Goal: Task Accomplishment & Management: Manage account settings

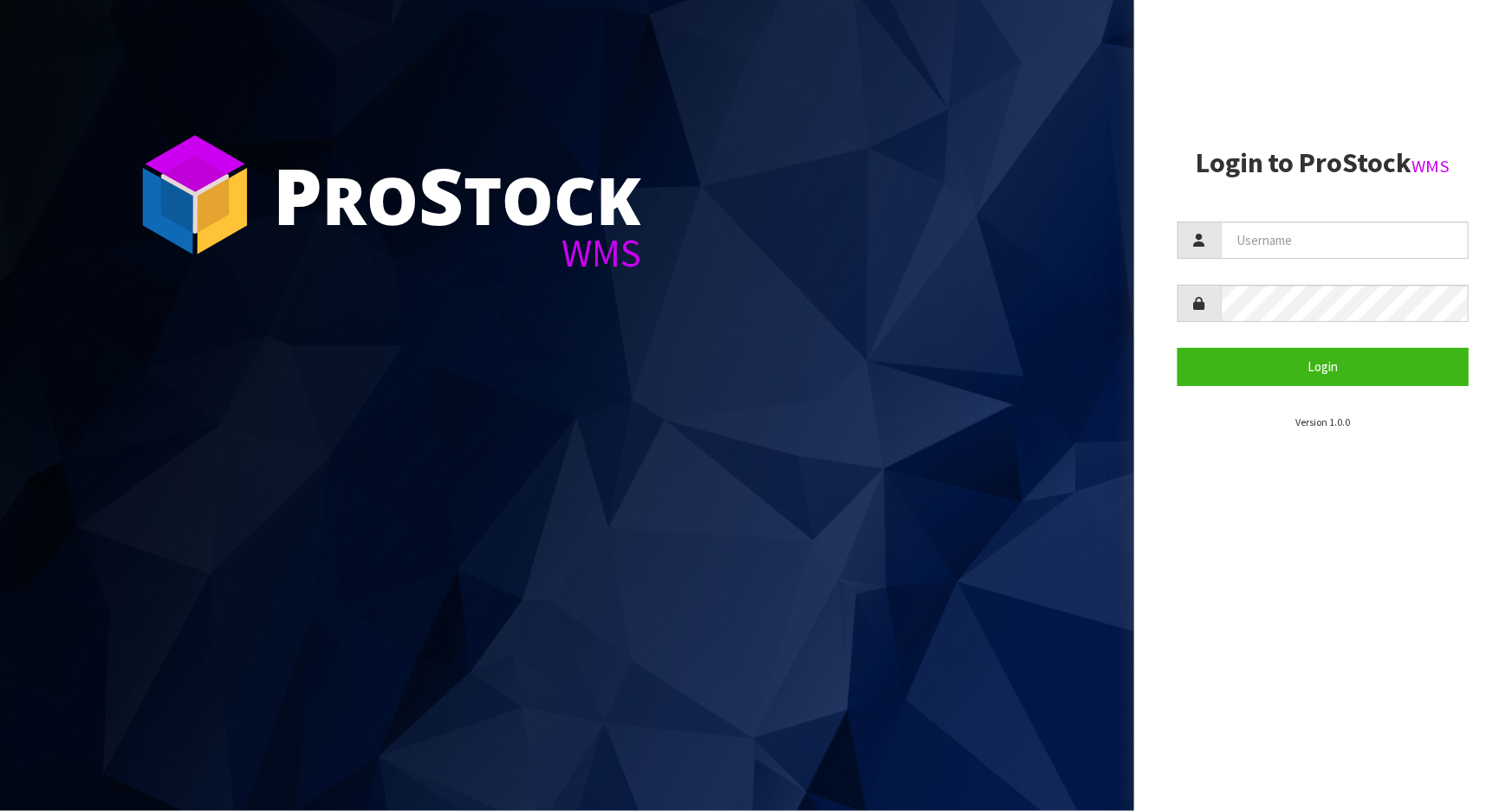
click at [1172, 227] on aside "Login to ProStock WMS Login Version 1.0.0" at bounding box center [1322, 405] width 377 height 811
click at [1270, 246] on input "text" at bounding box center [1345, 240] width 248 height 38
type input "[PERSON_NAME]"
click at [1177, 348] on button "Login" at bounding box center [1322, 367] width 291 height 38
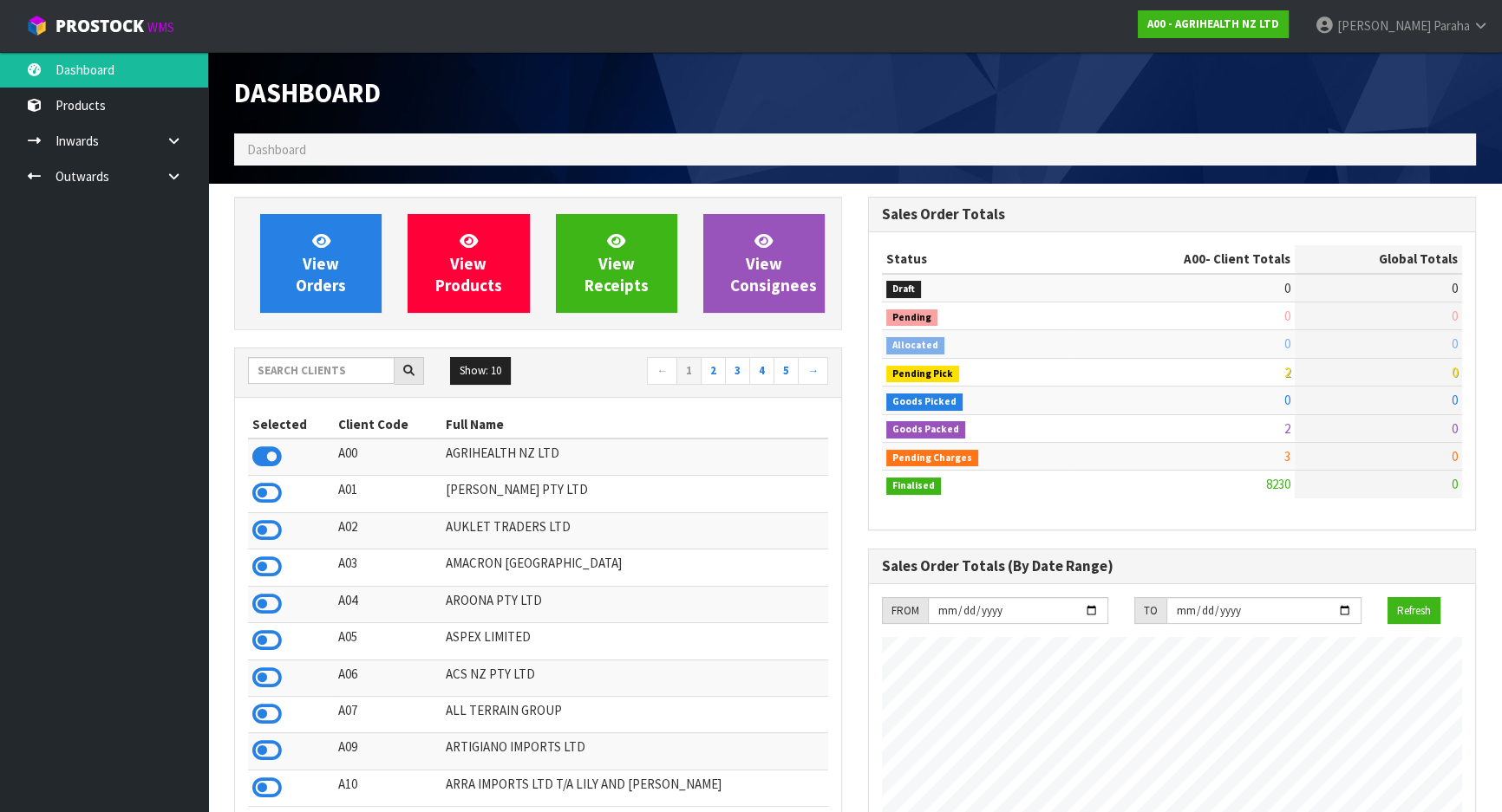
scroll to position [1311, 633]
click at [315, 375] on input "text" at bounding box center [322, 371] width 147 height 27
click at [326, 372] on input "text" at bounding box center [322, 371] width 147 height 27
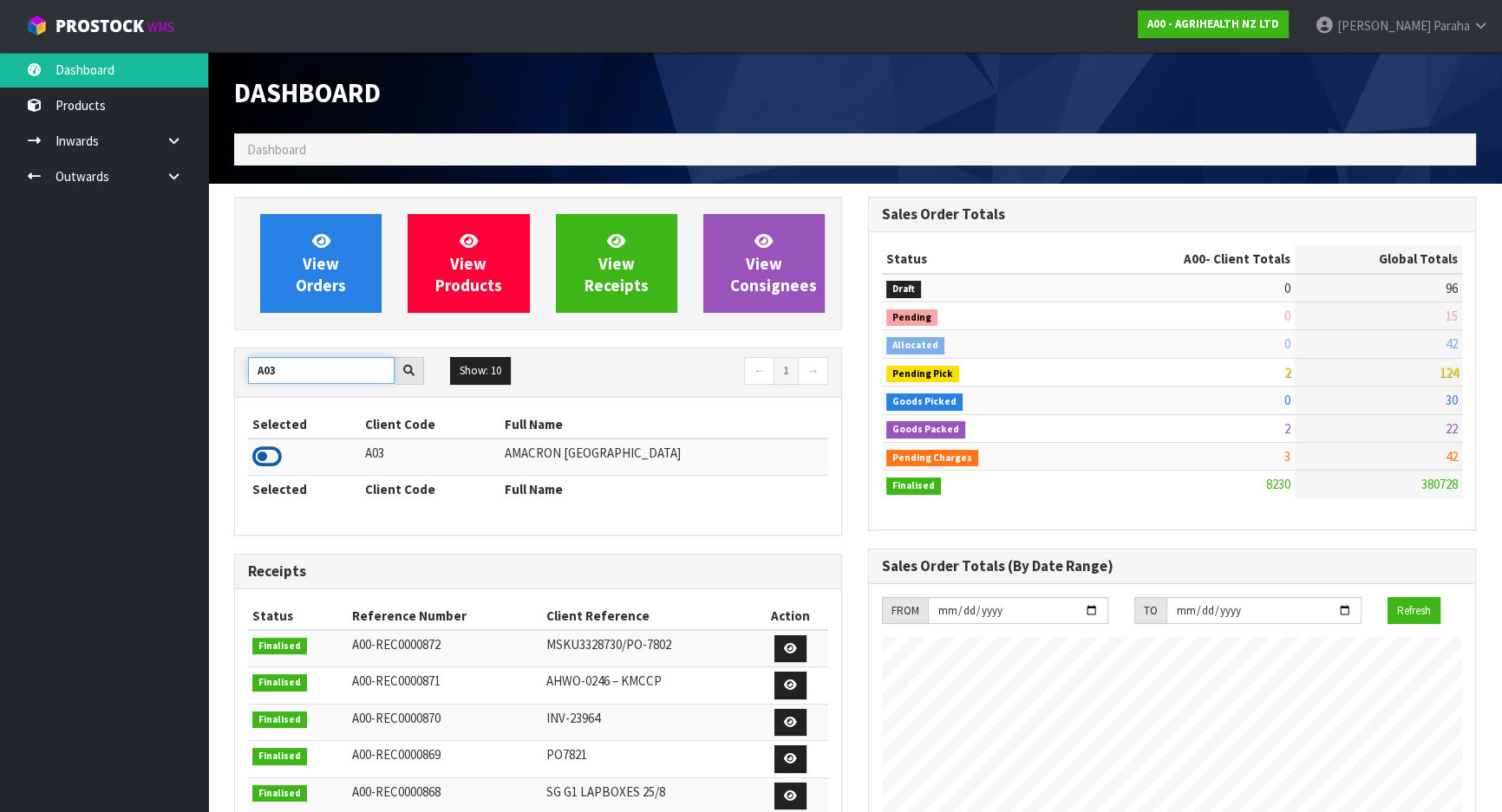
type input "A03"
click at [269, 462] on icon at bounding box center [268, 457] width 30 height 26
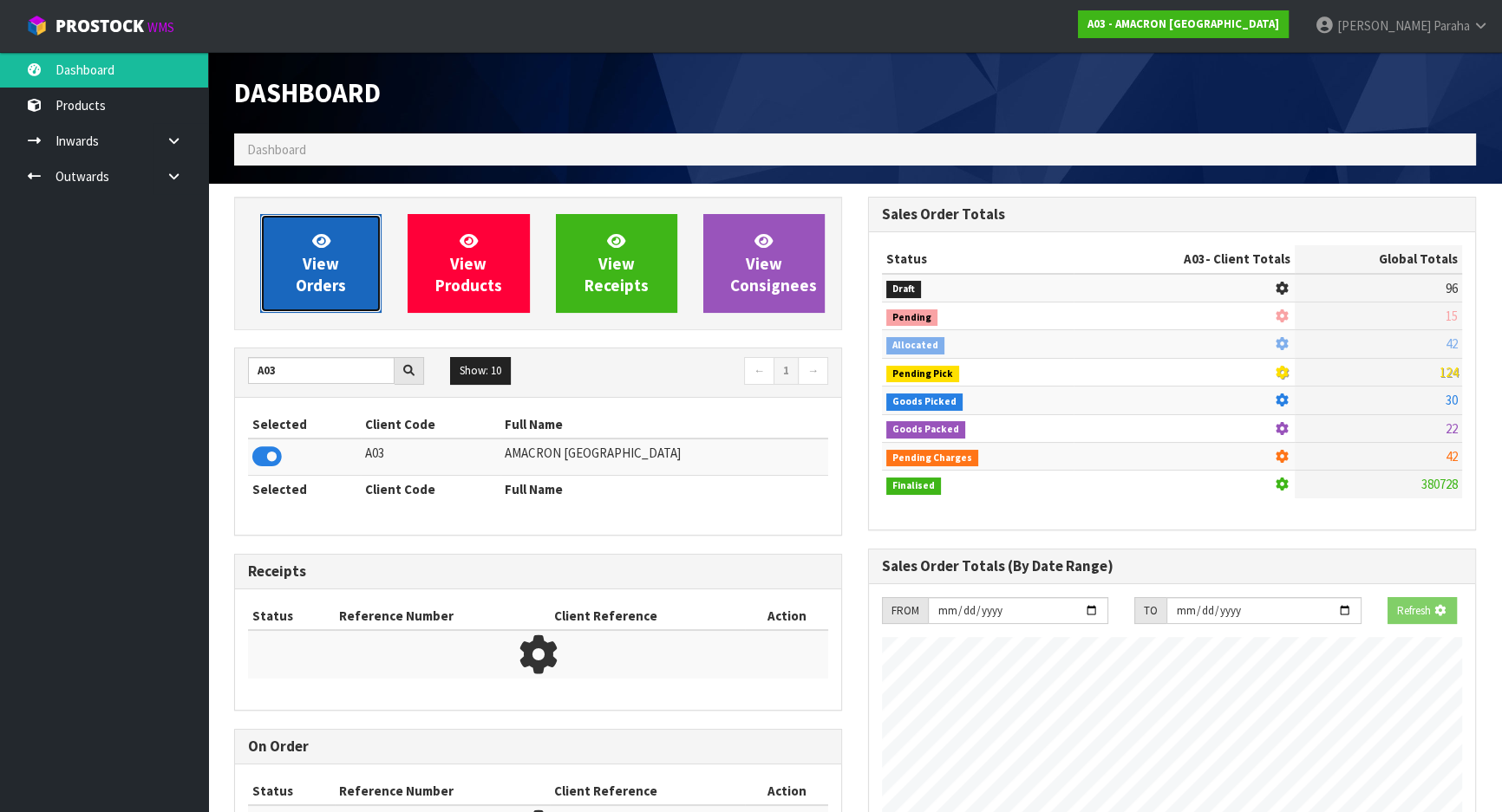
scroll to position [1170, 633]
click at [337, 267] on span "View Orders" at bounding box center [321, 263] width 51 height 65
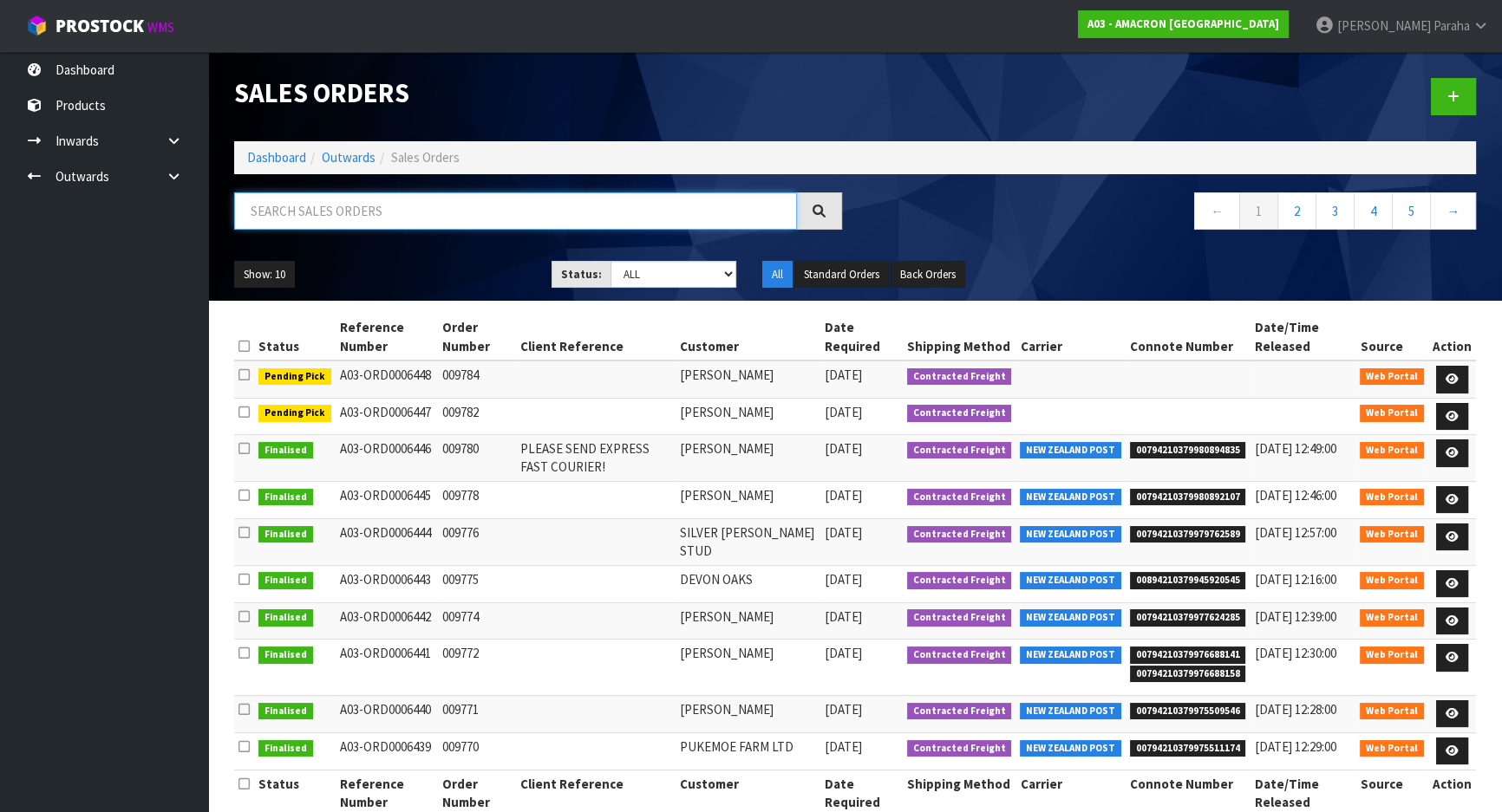
click at [339, 209] on input "text" at bounding box center [516, 211] width 563 height 38
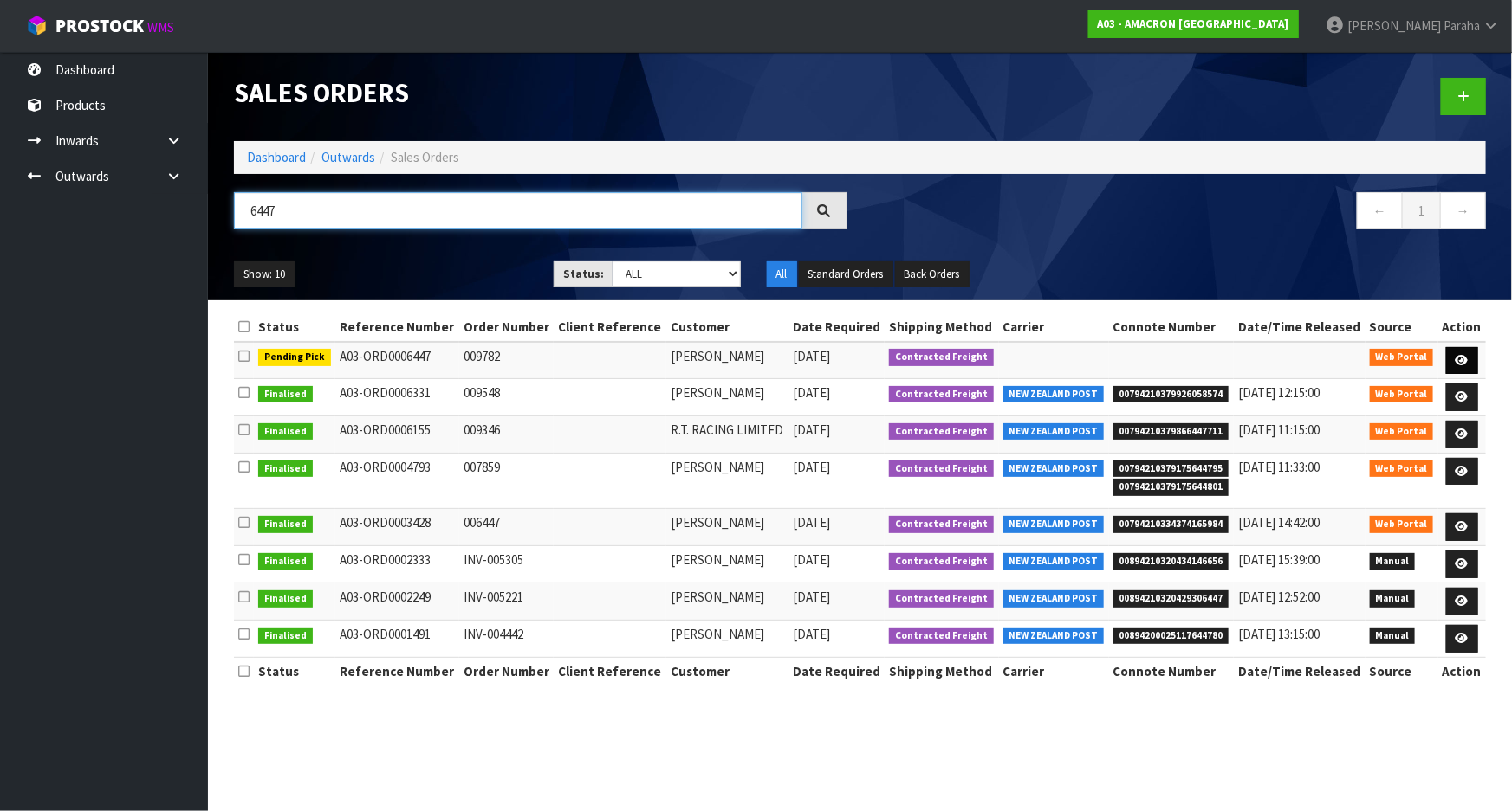
type input "6447"
click at [1464, 356] on icon at bounding box center [1462, 361] width 13 height 11
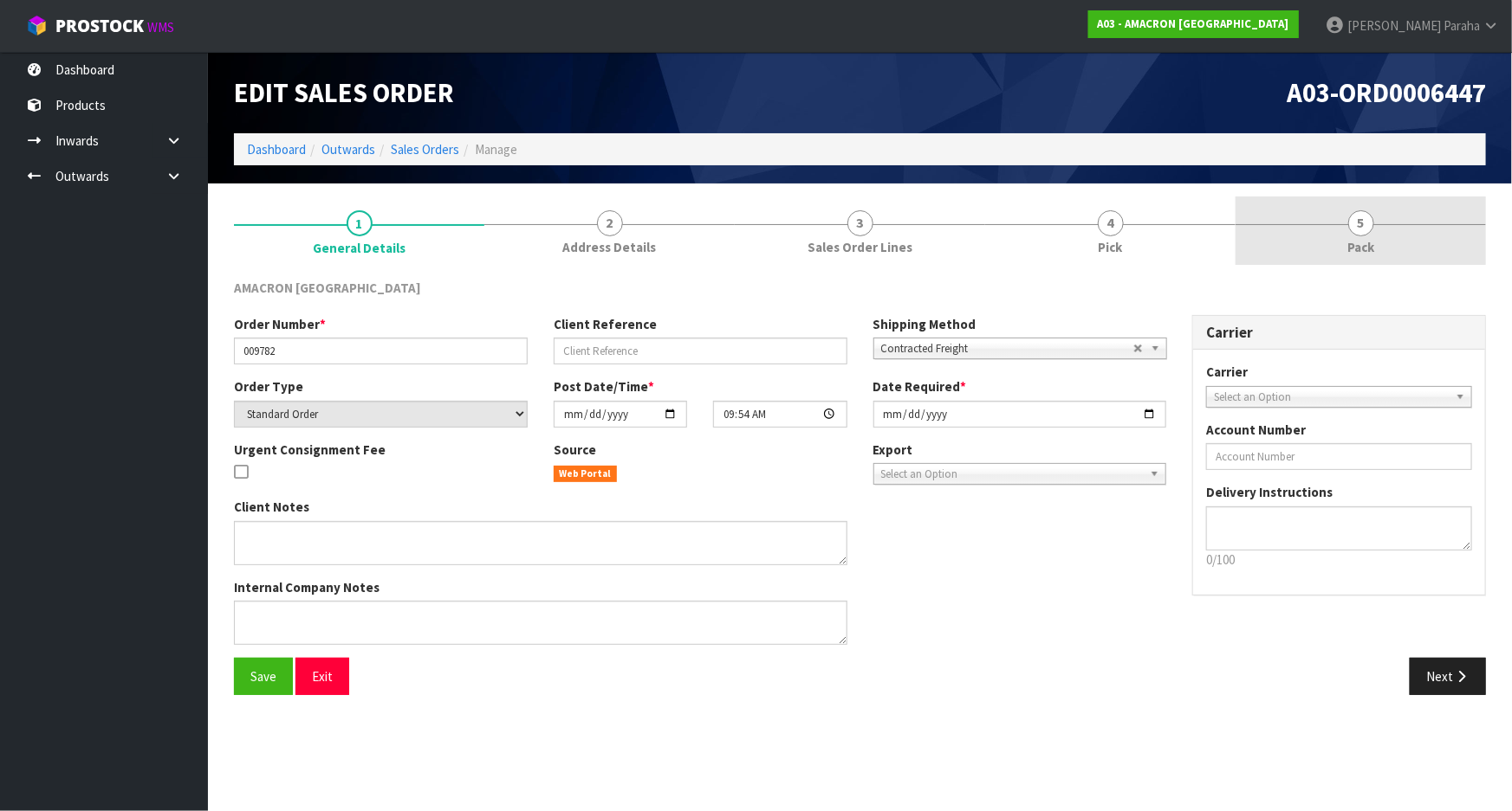
click at [1362, 231] on span "5" at bounding box center [1361, 223] width 26 height 26
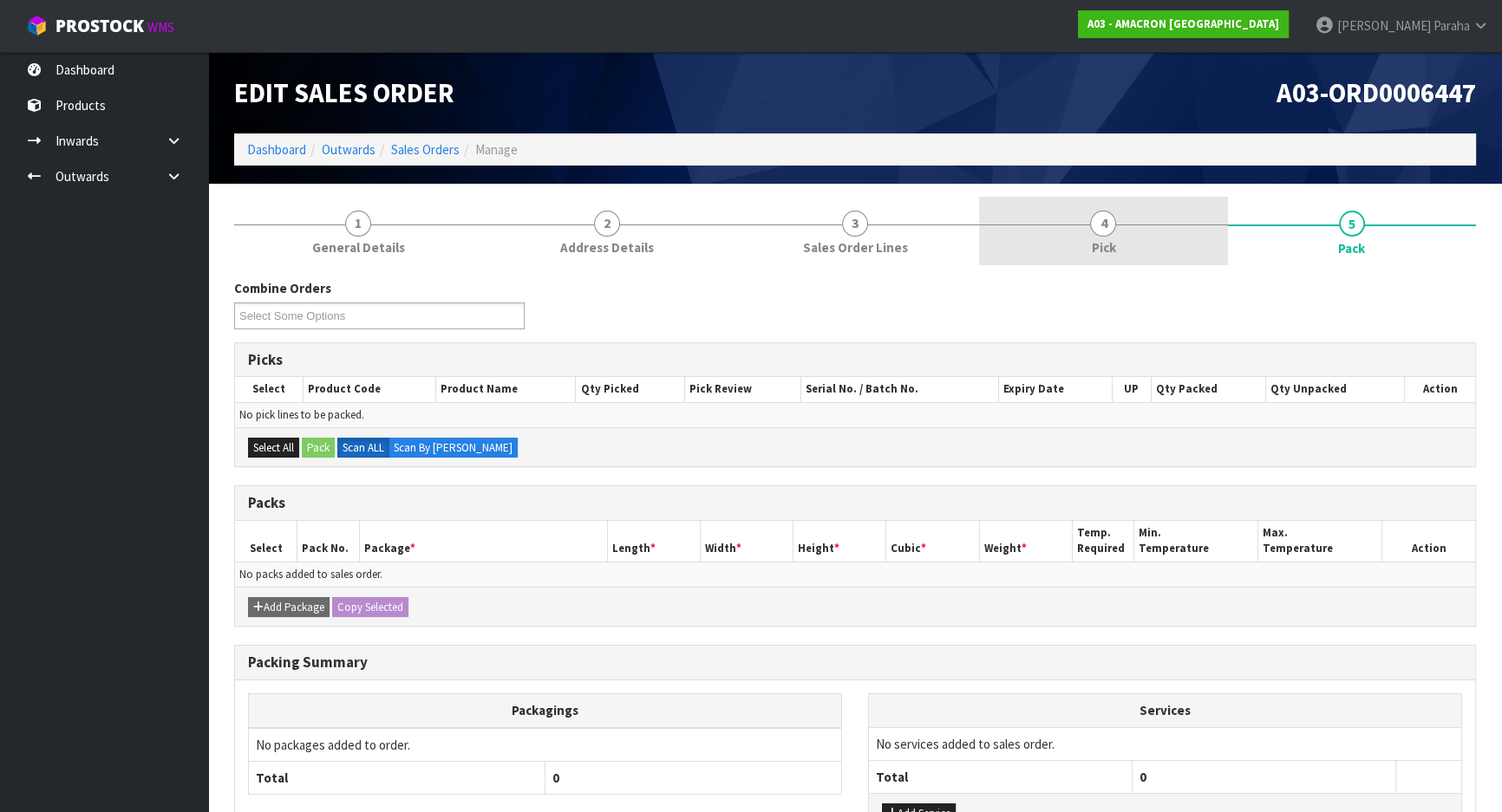
click at [1116, 222] on span "4" at bounding box center [1103, 224] width 26 height 26
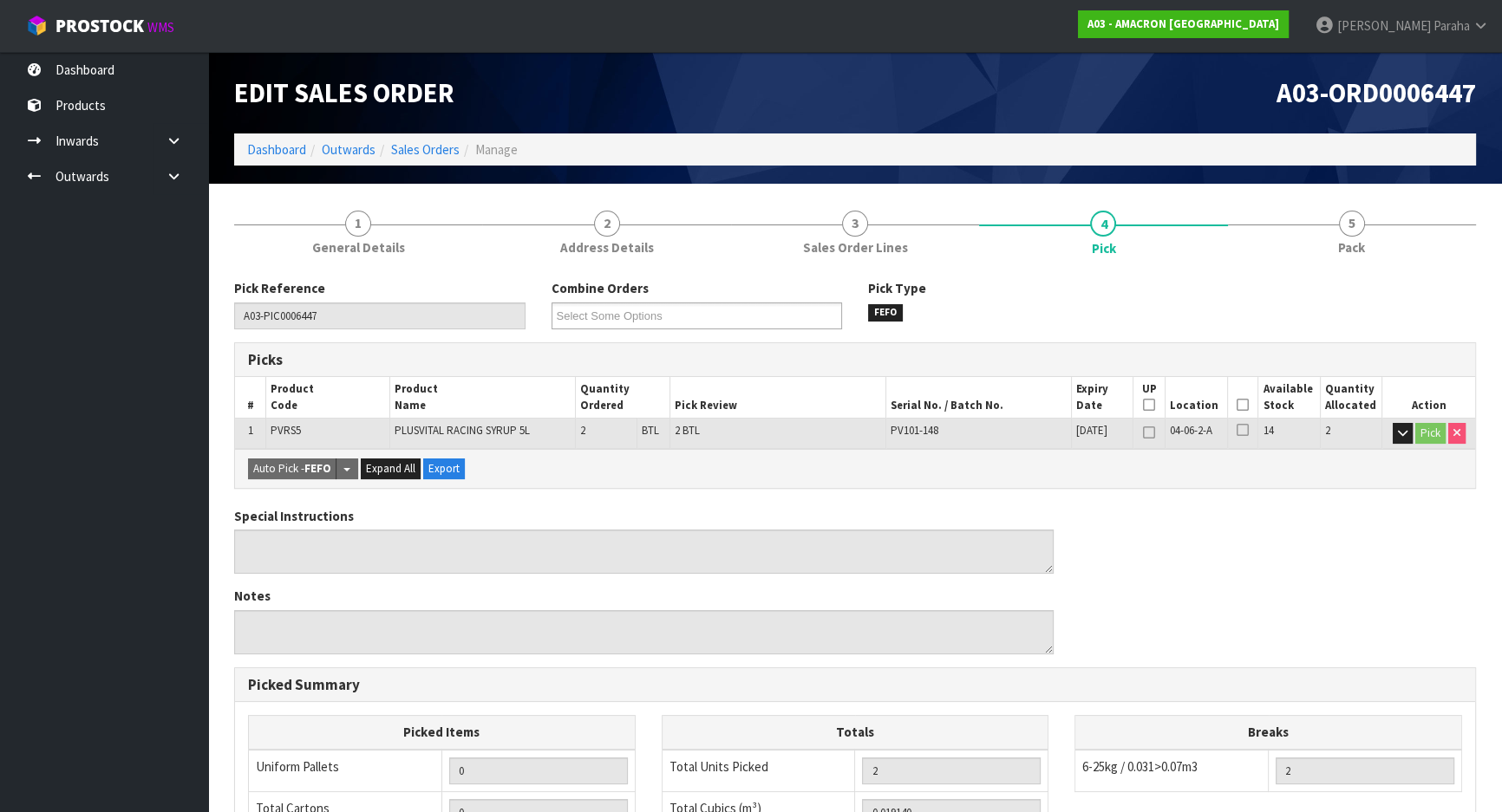
click at [1244, 405] on icon at bounding box center [1243, 405] width 12 height 1
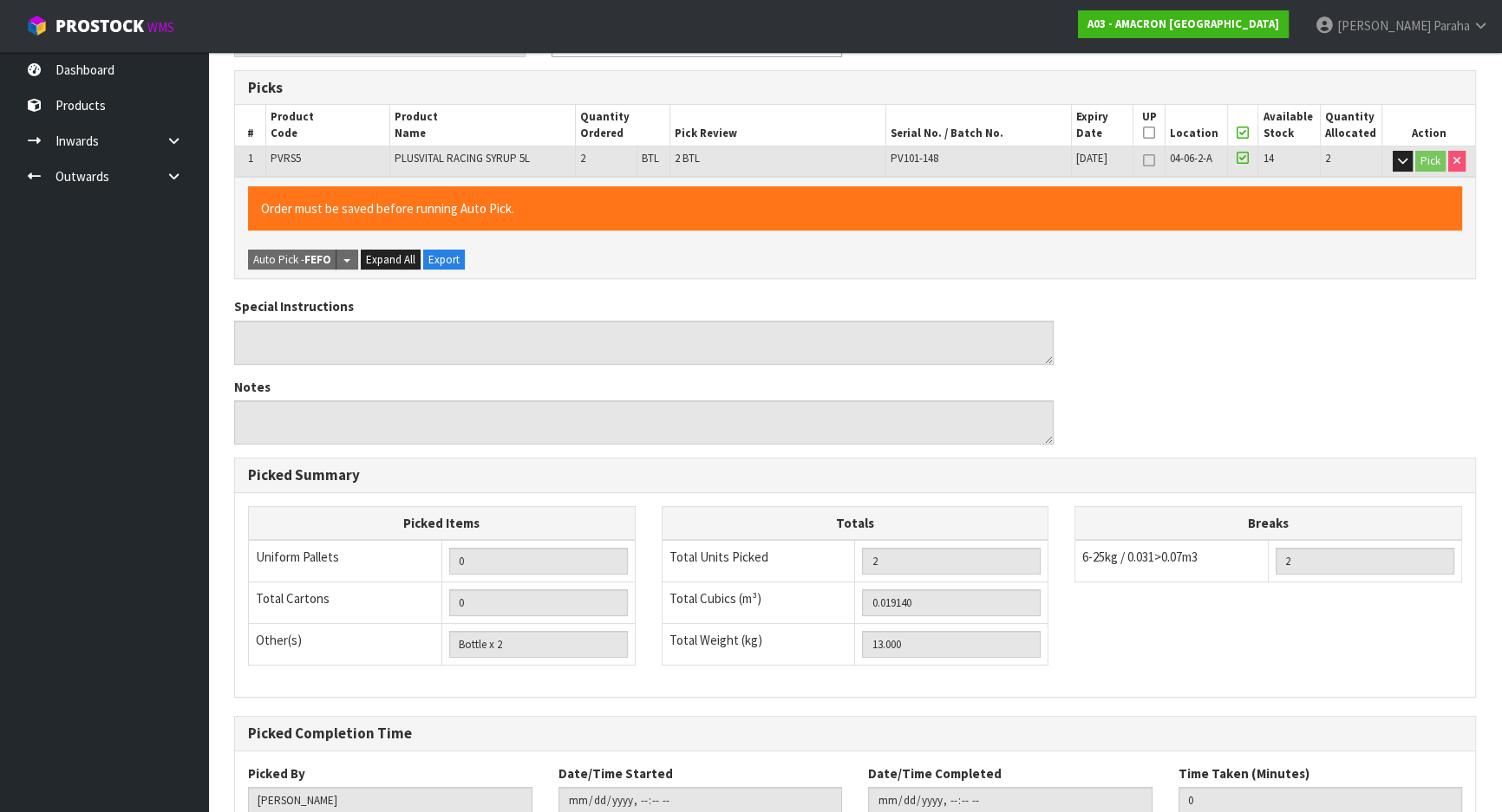
scroll to position [392, 0]
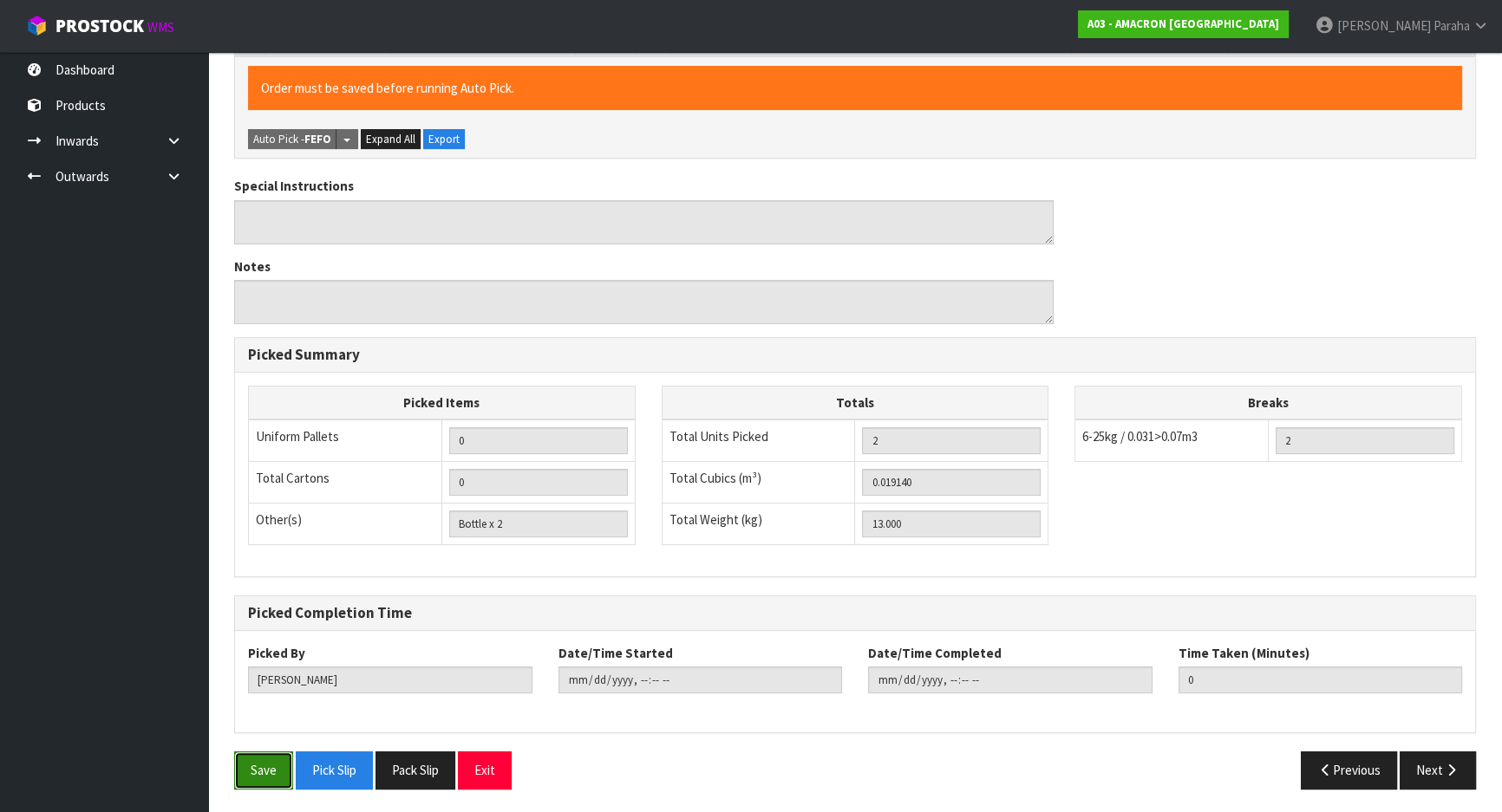
click at [261, 760] on button "Save" at bounding box center [263, 770] width 59 height 38
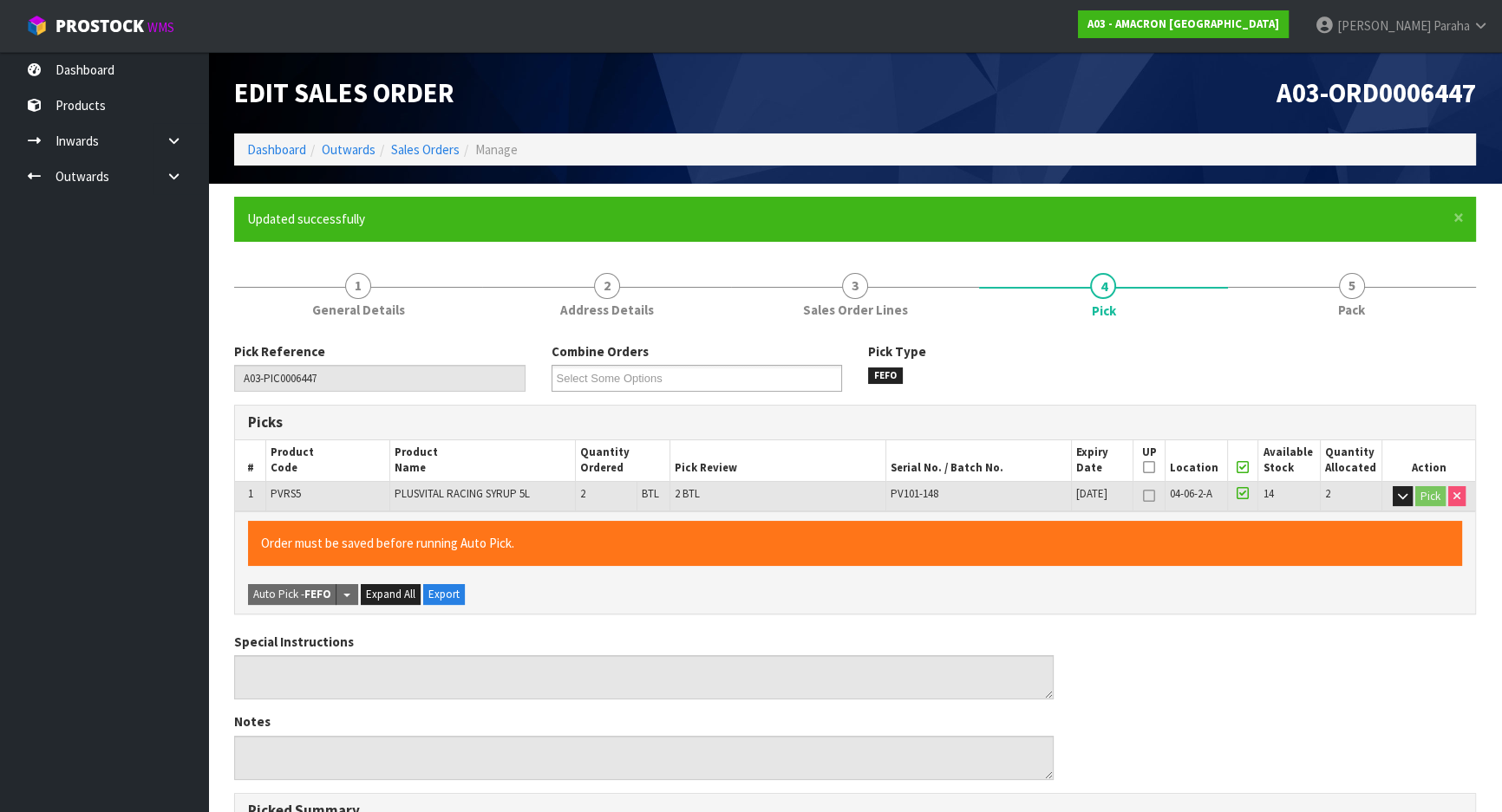
type input "[PERSON_NAME]"
type input "[DATE]T10:55:19"
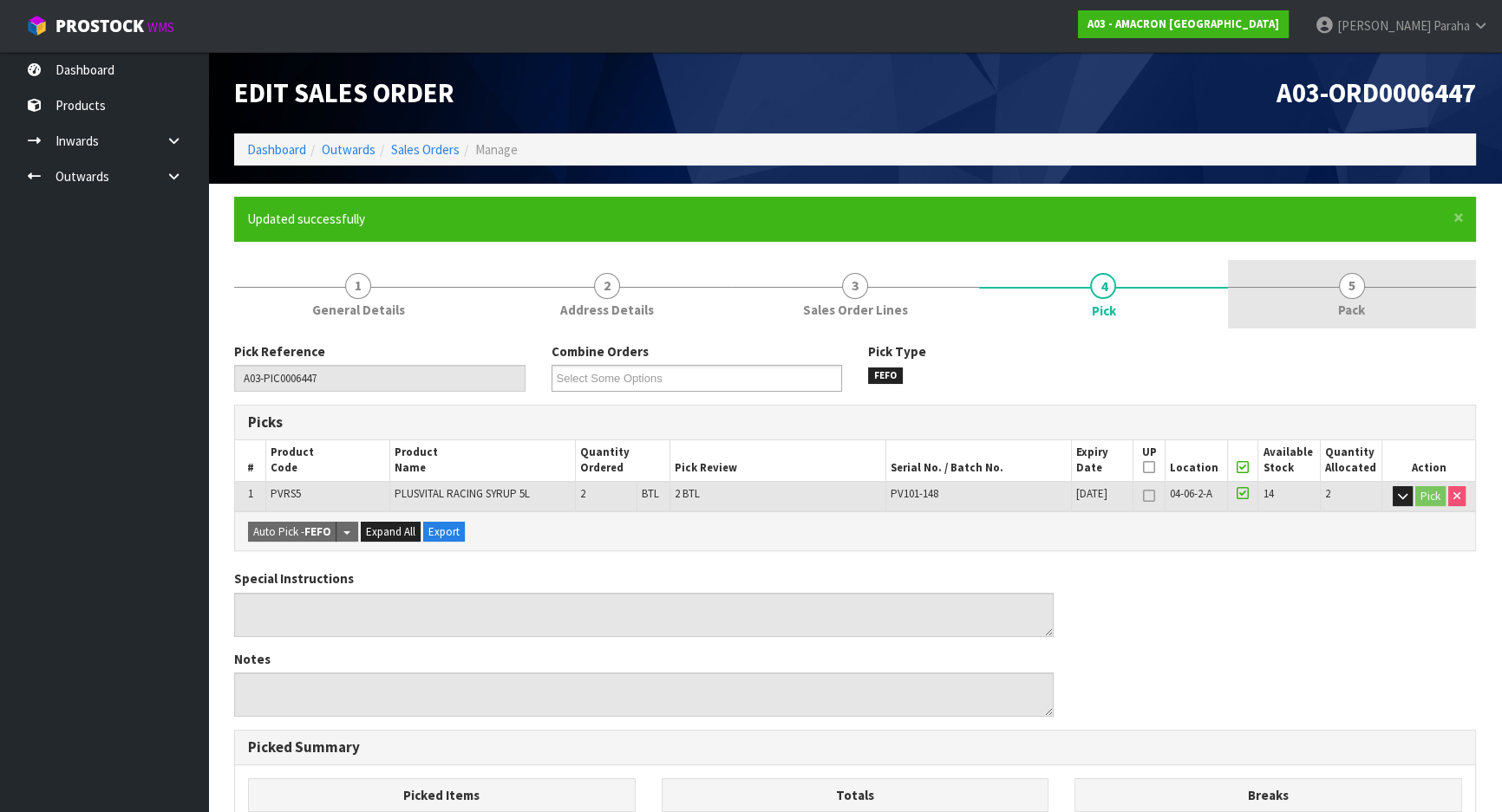
click at [1344, 297] on link "5 Pack" at bounding box center [1352, 295] width 248 height 68
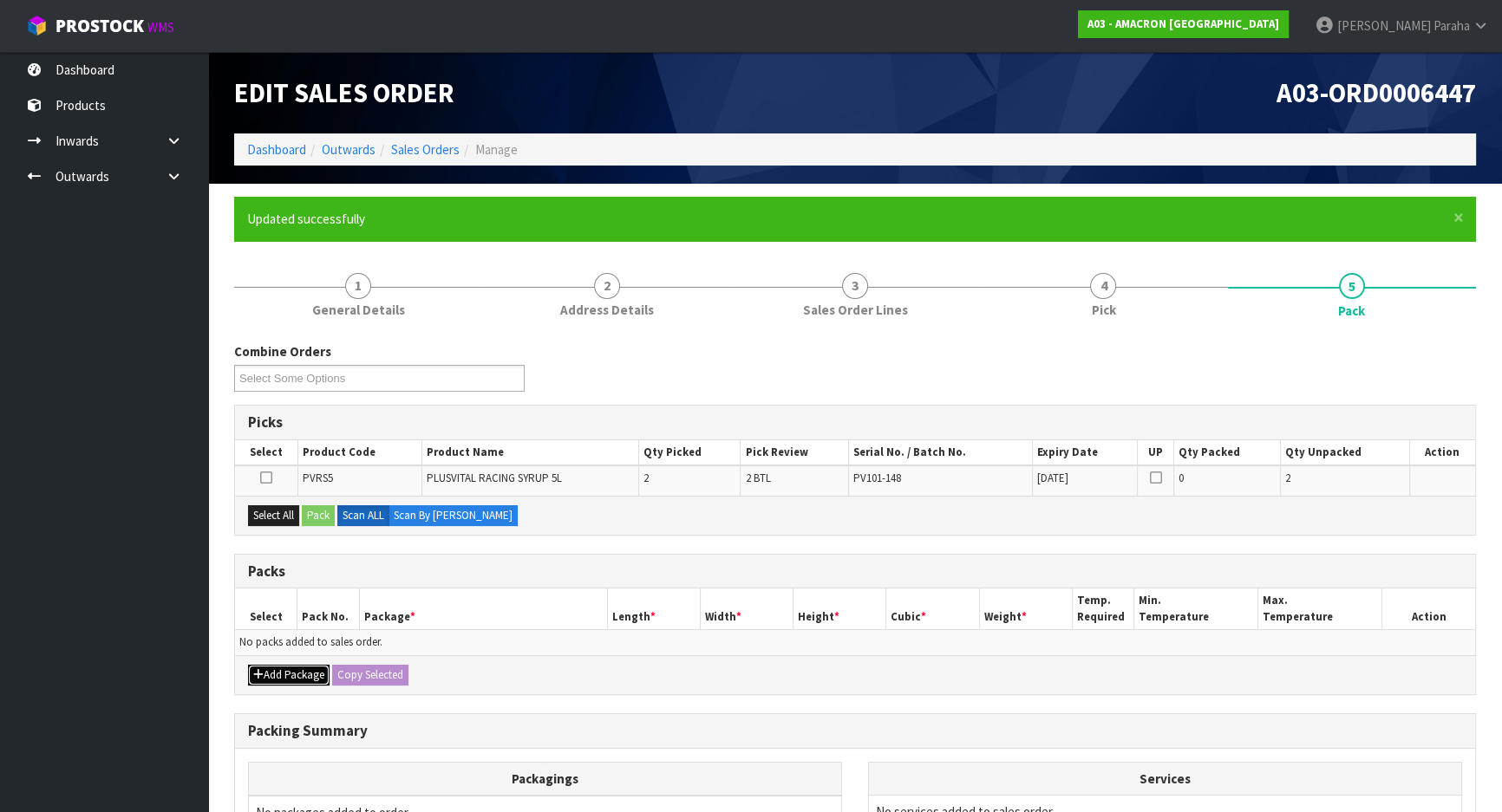
click at [293, 681] on button "Add Package" at bounding box center [289, 676] width 81 height 21
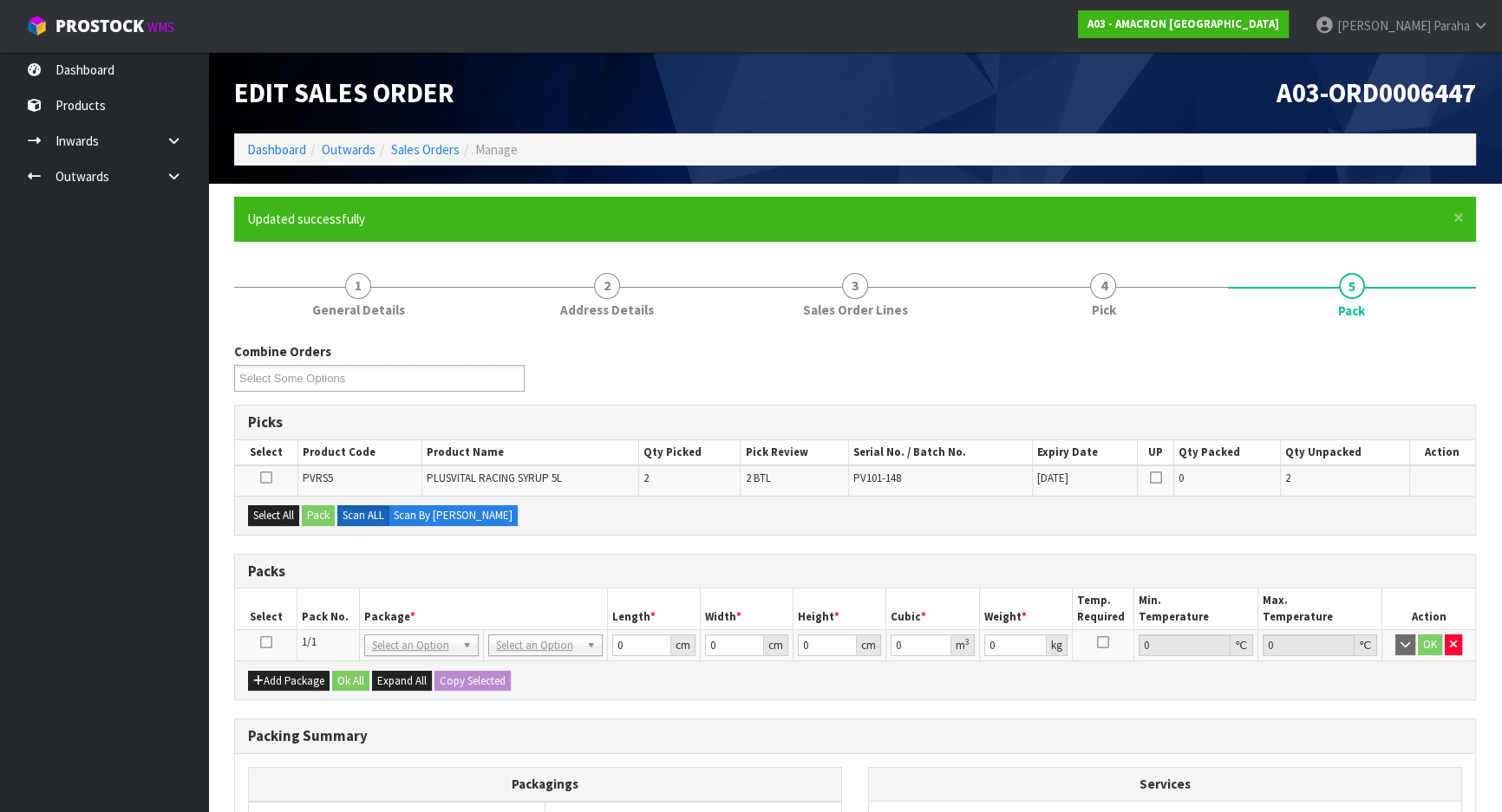
click at [268, 643] on icon at bounding box center [267, 642] width 12 height 1
click at [271, 516] on button "Select All" at bounding box center [274, 516] width 52 height 21
click at [316, 515] on button "Pack" at bounding box center [318, 516] width 33 height 21
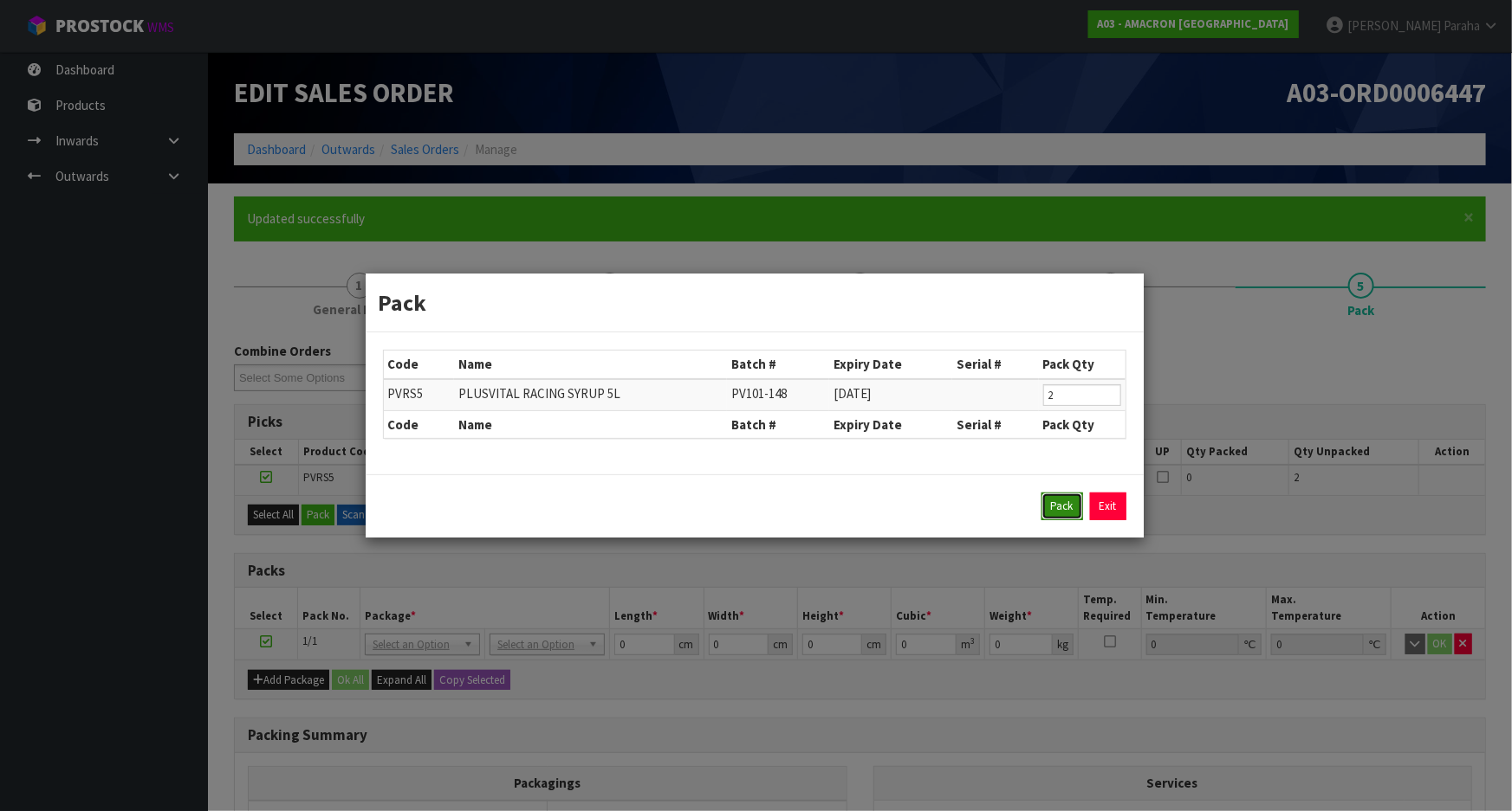
click at [1058, 510] on button "Pack" at bounding box center [1062, 506] width 42 height 28
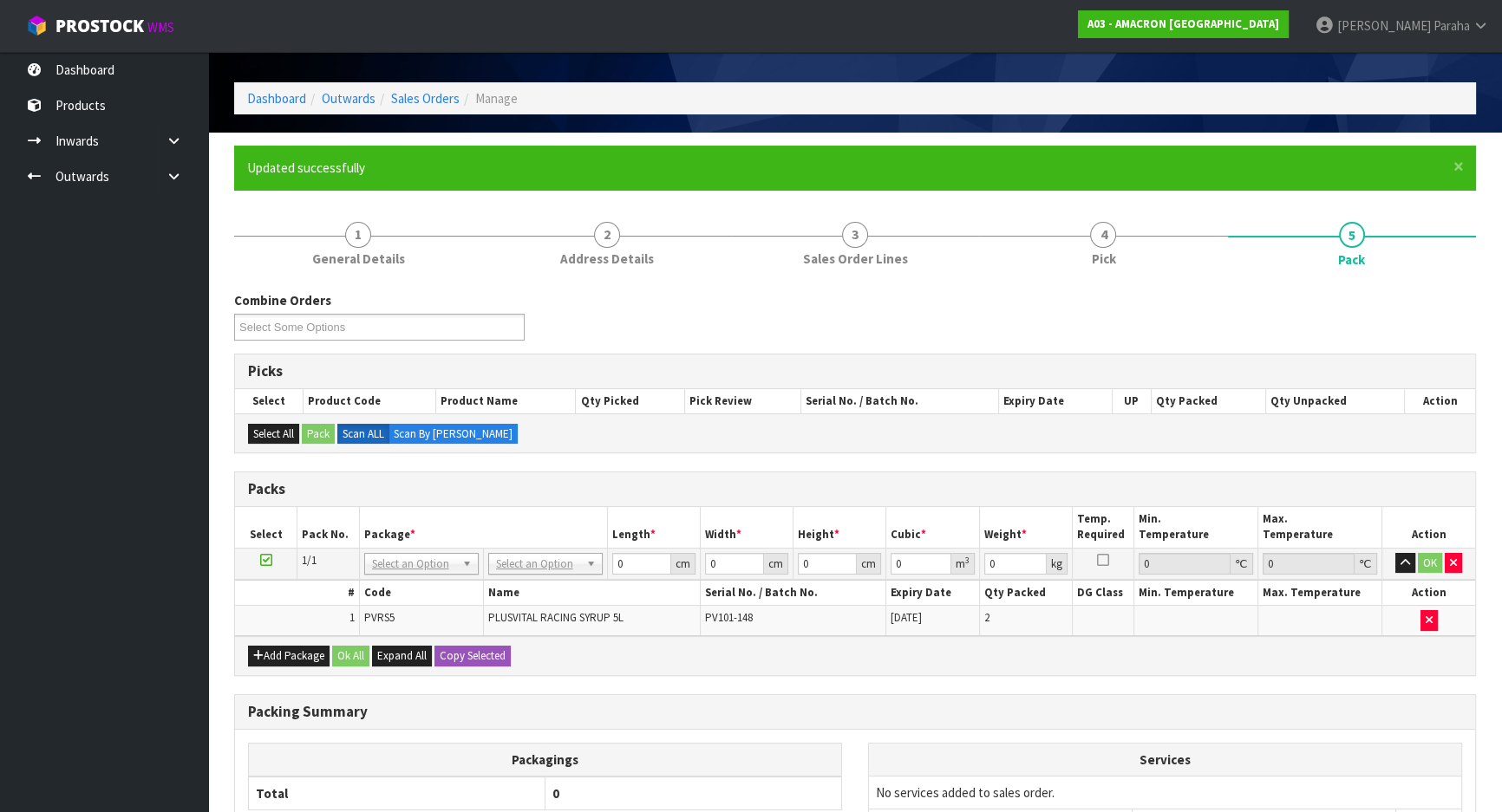
scroll to position [78, 0]
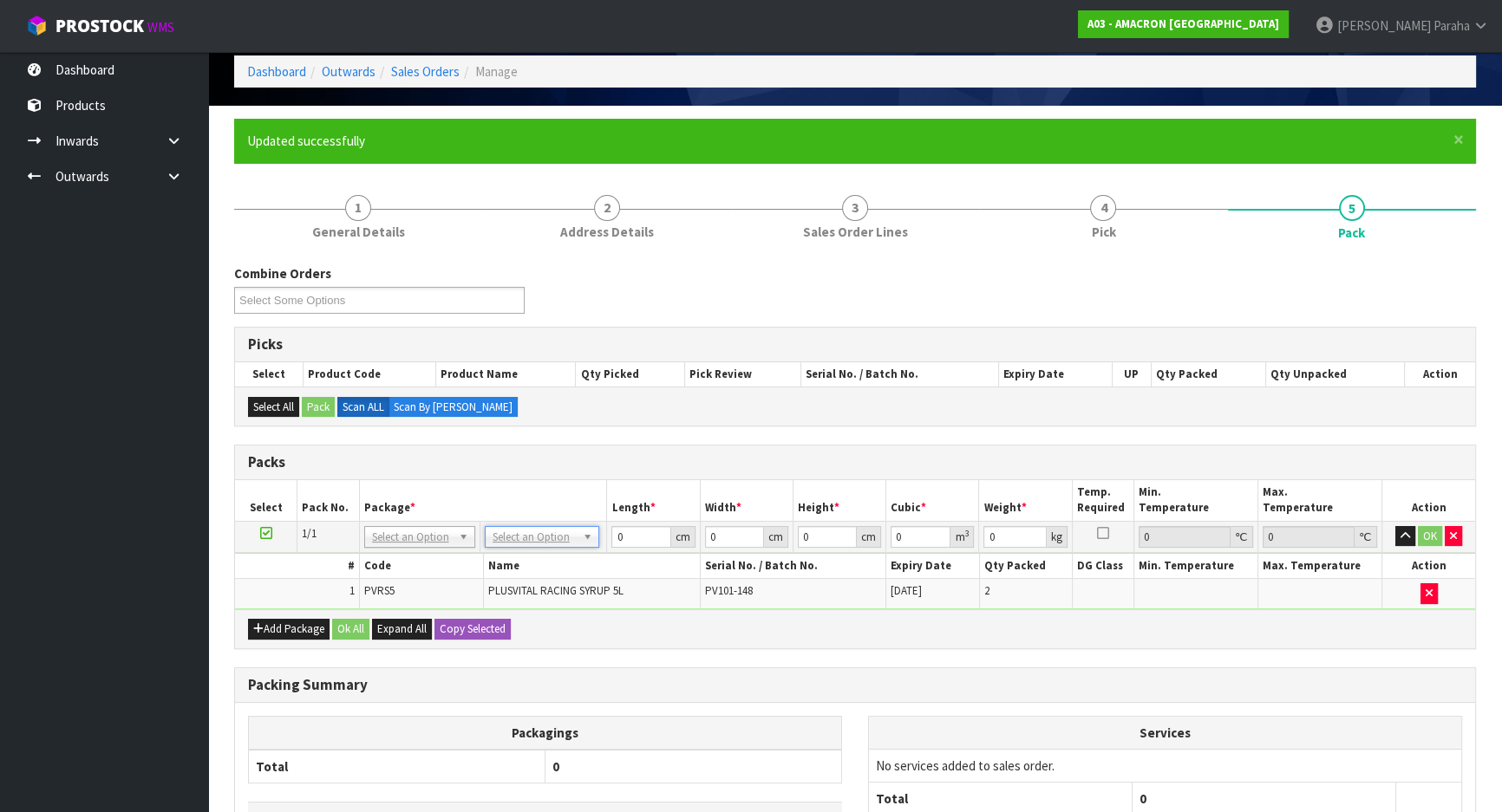
click at [760, 455] on h3 "Packs" at bounding box center [855, 462] width 1214 height 17
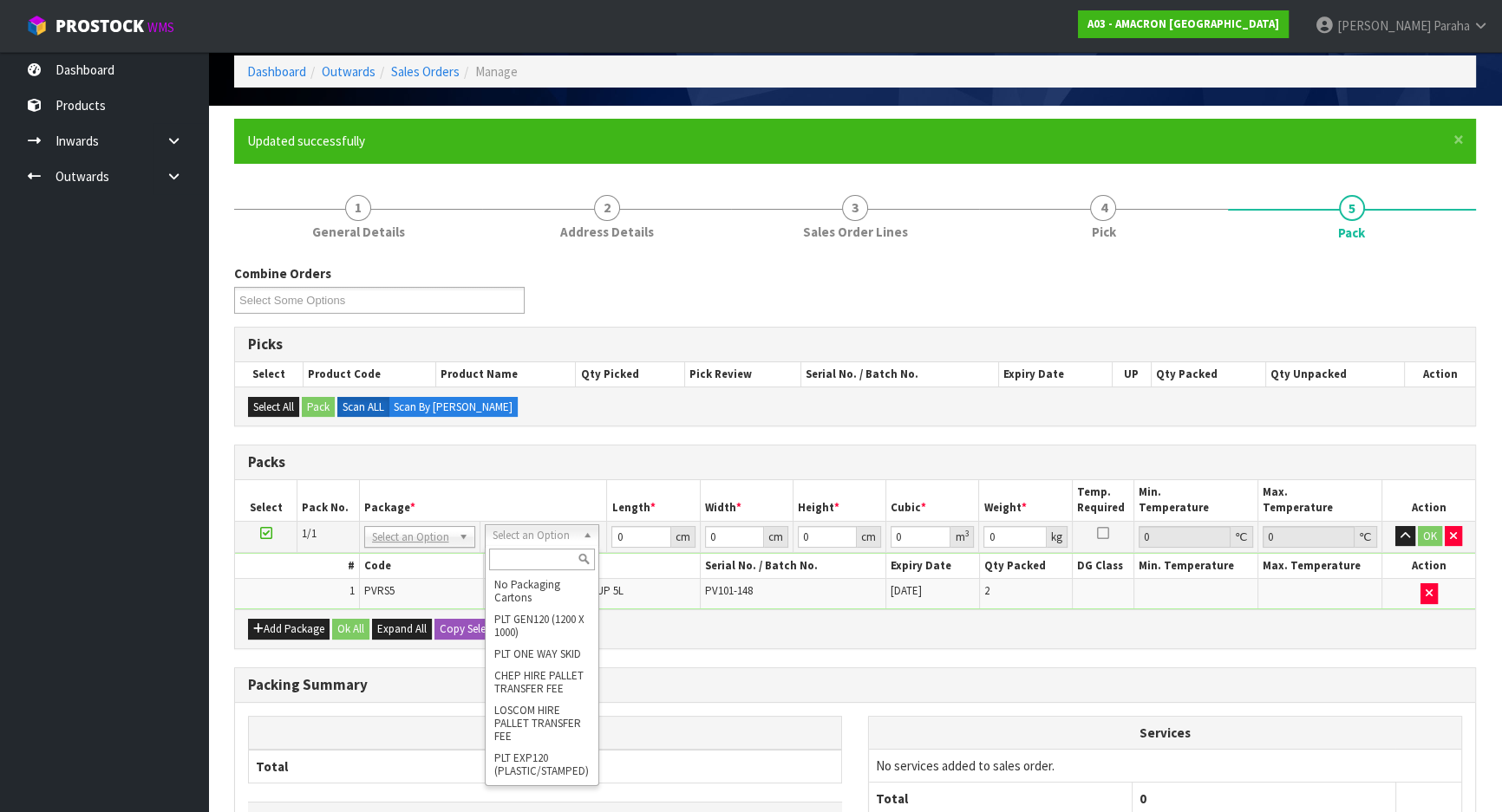
click at [564, 558] on input "text" at bounding box center [541, 559] width 106 height 22
type input "OC"
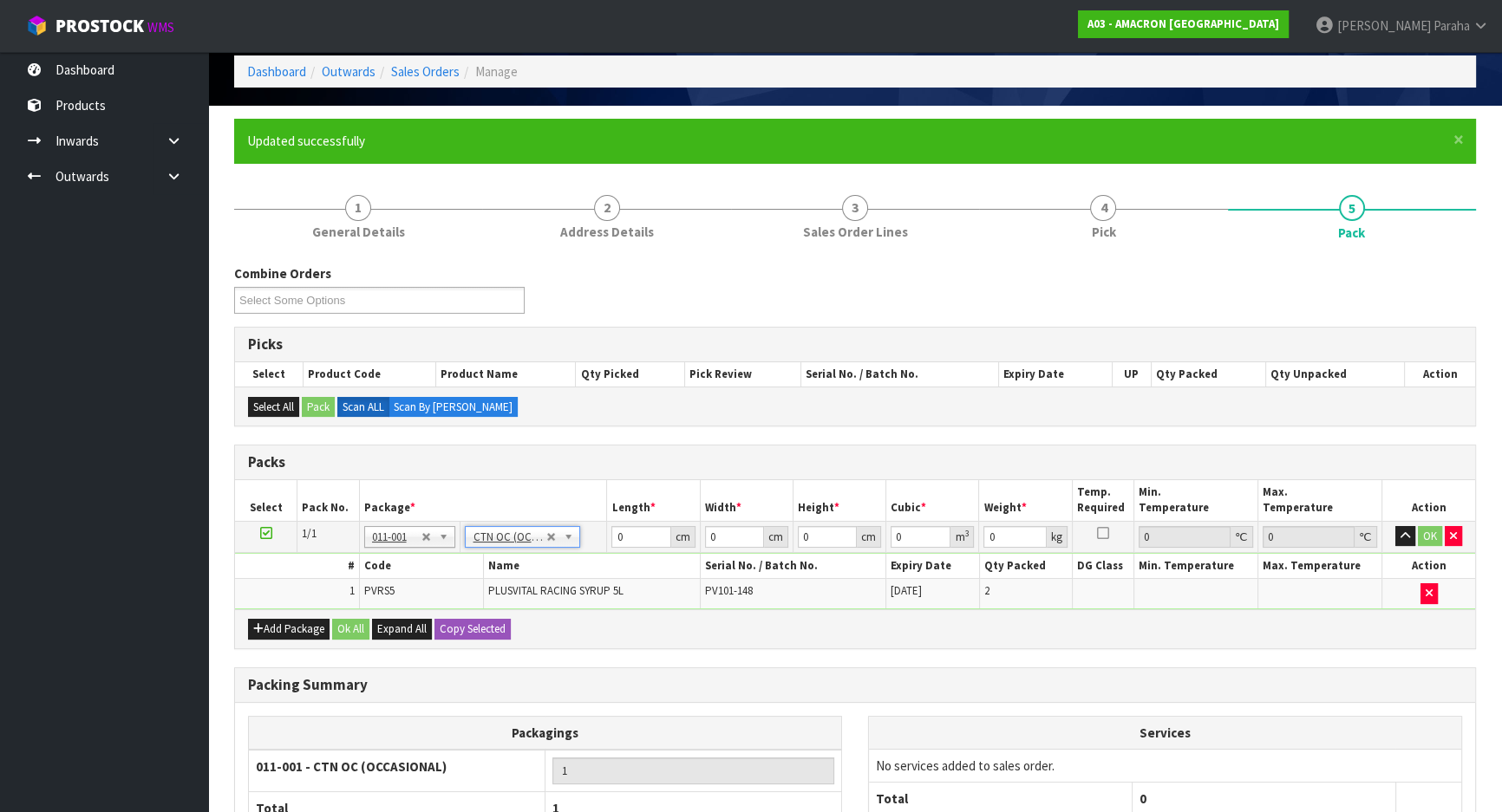
type input "13"
click at [625, 538] on input "0" at bounding box center [640, 537] width 59 height 22
type input "34"
type input "33"
type input "3"
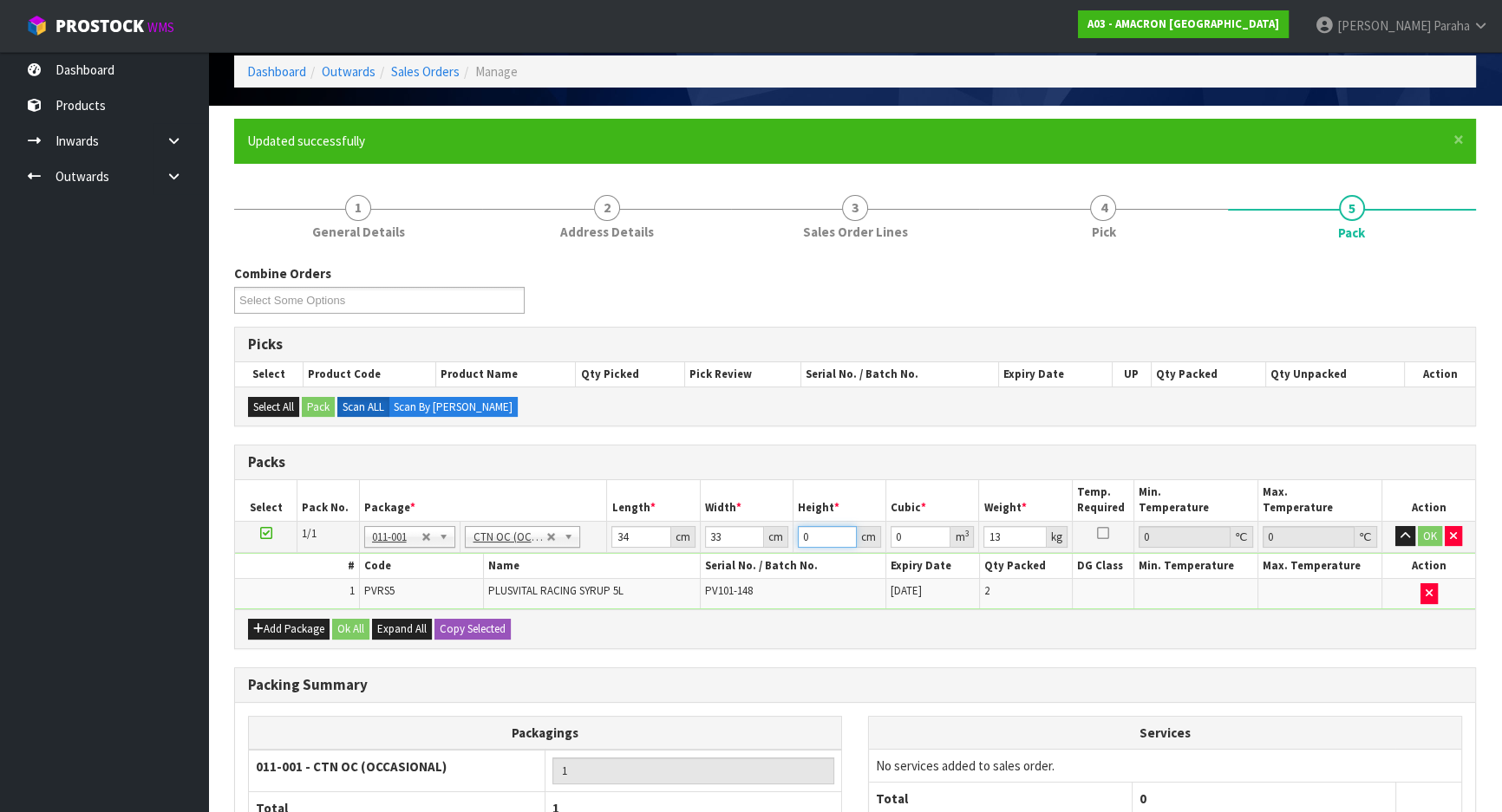
type input "0.003366"
type input "37"
type input "0.041514"
type input "37"
type input "14"
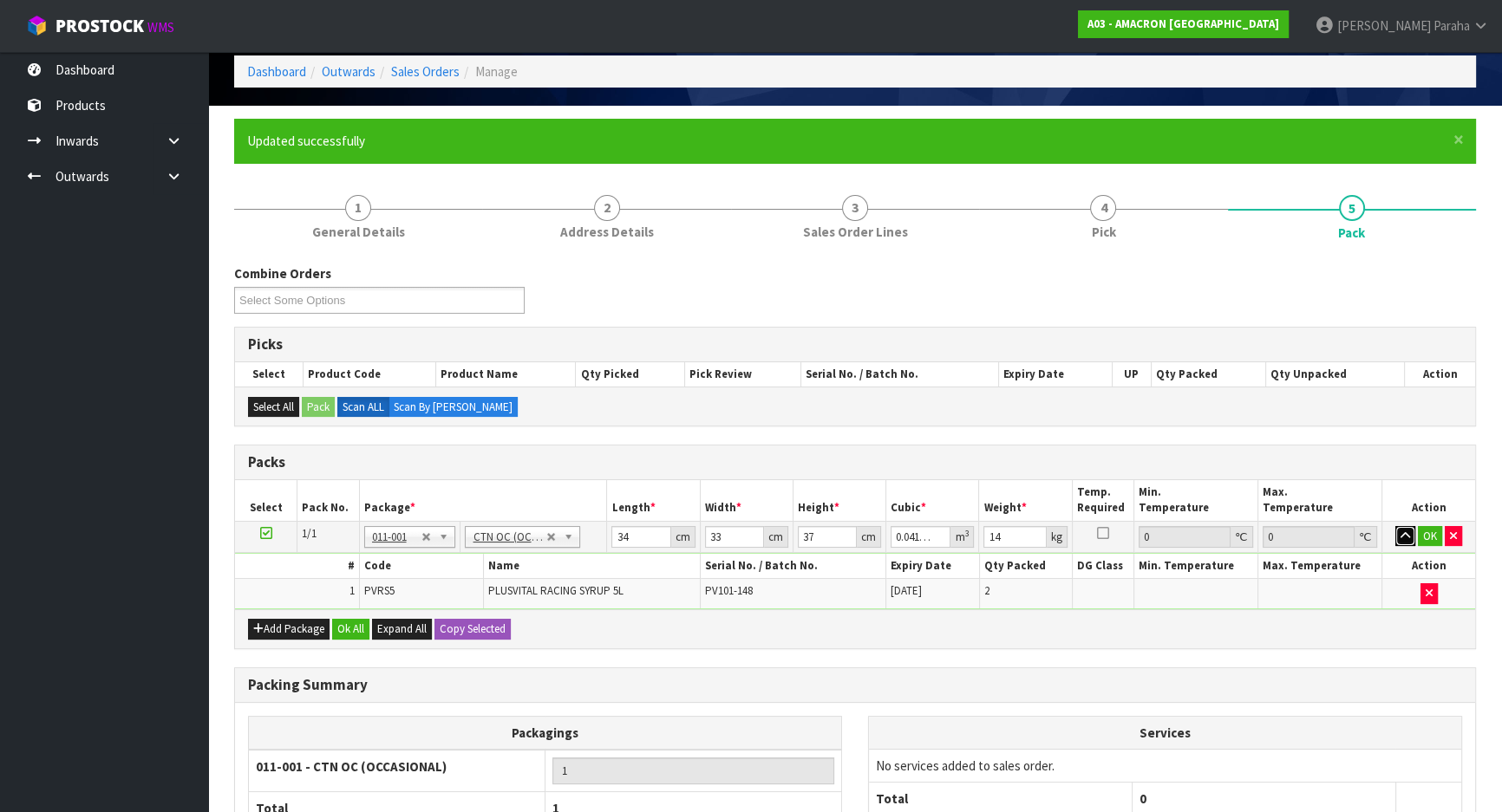
click at [1395, 526] on button "button" at bounding box center [1405, 537] width 20 height 21
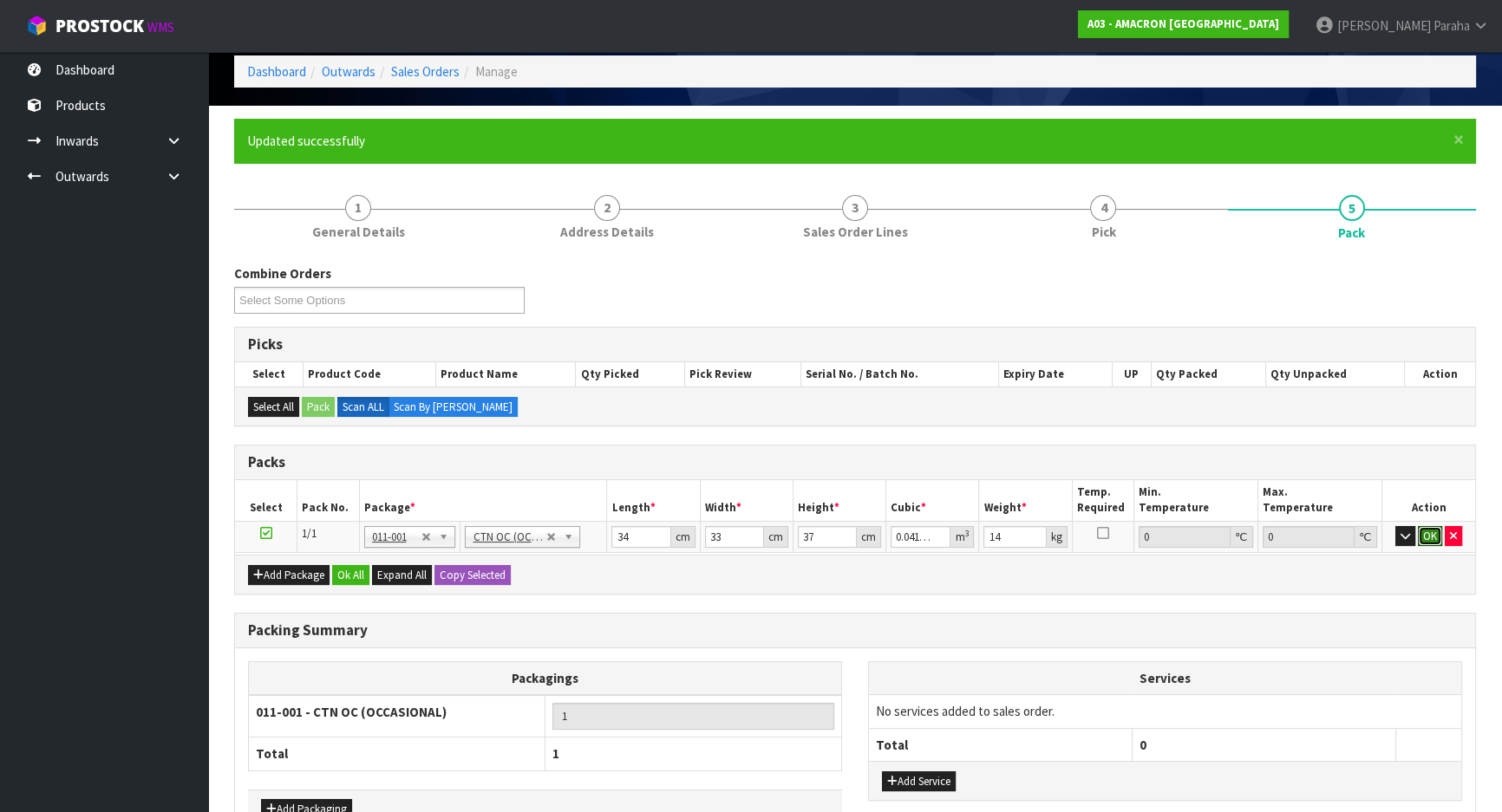
click button "OK" at bounding box center [1430, 537] width 24 height 21
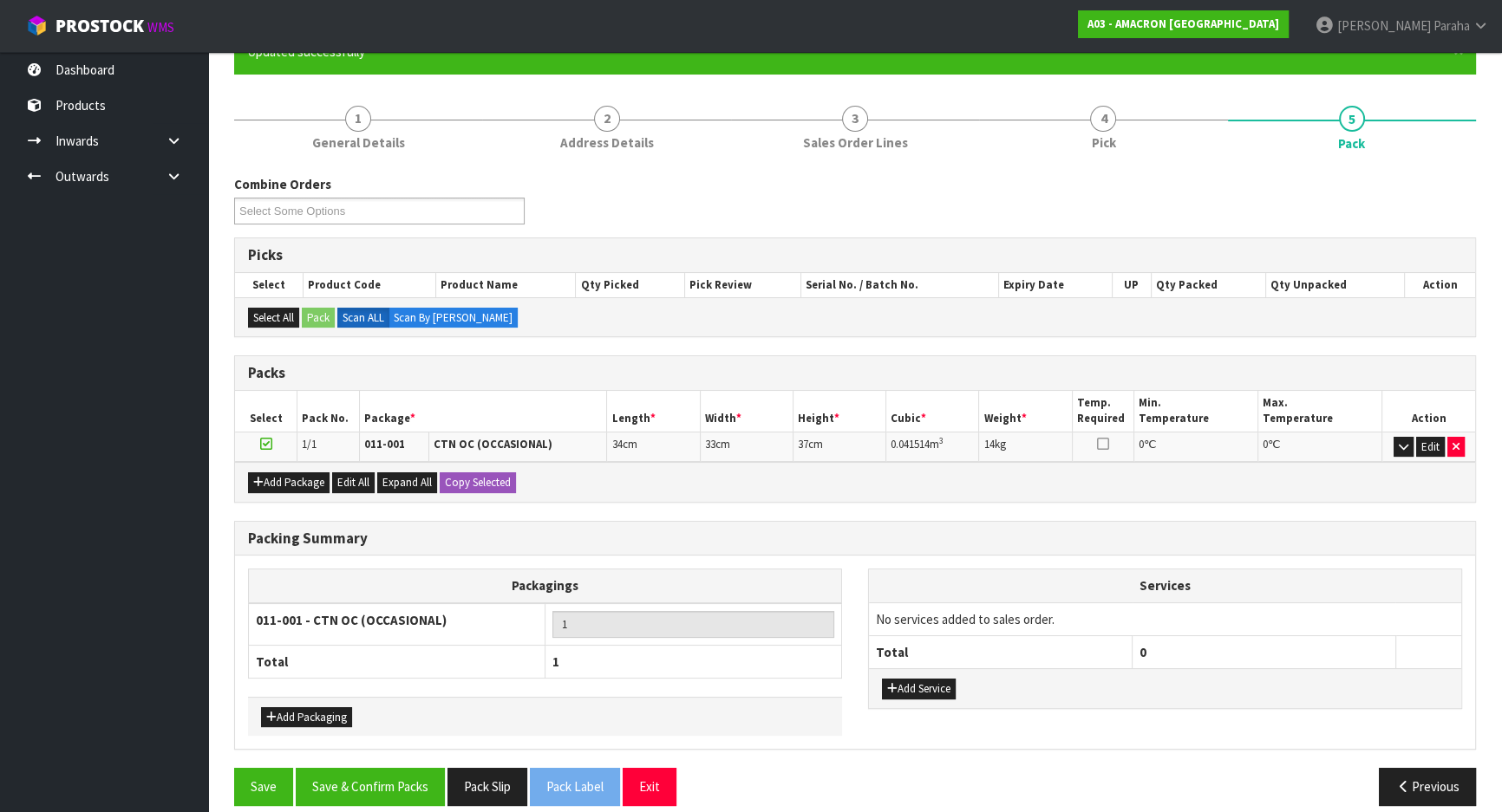
scroll to position [182, 0]
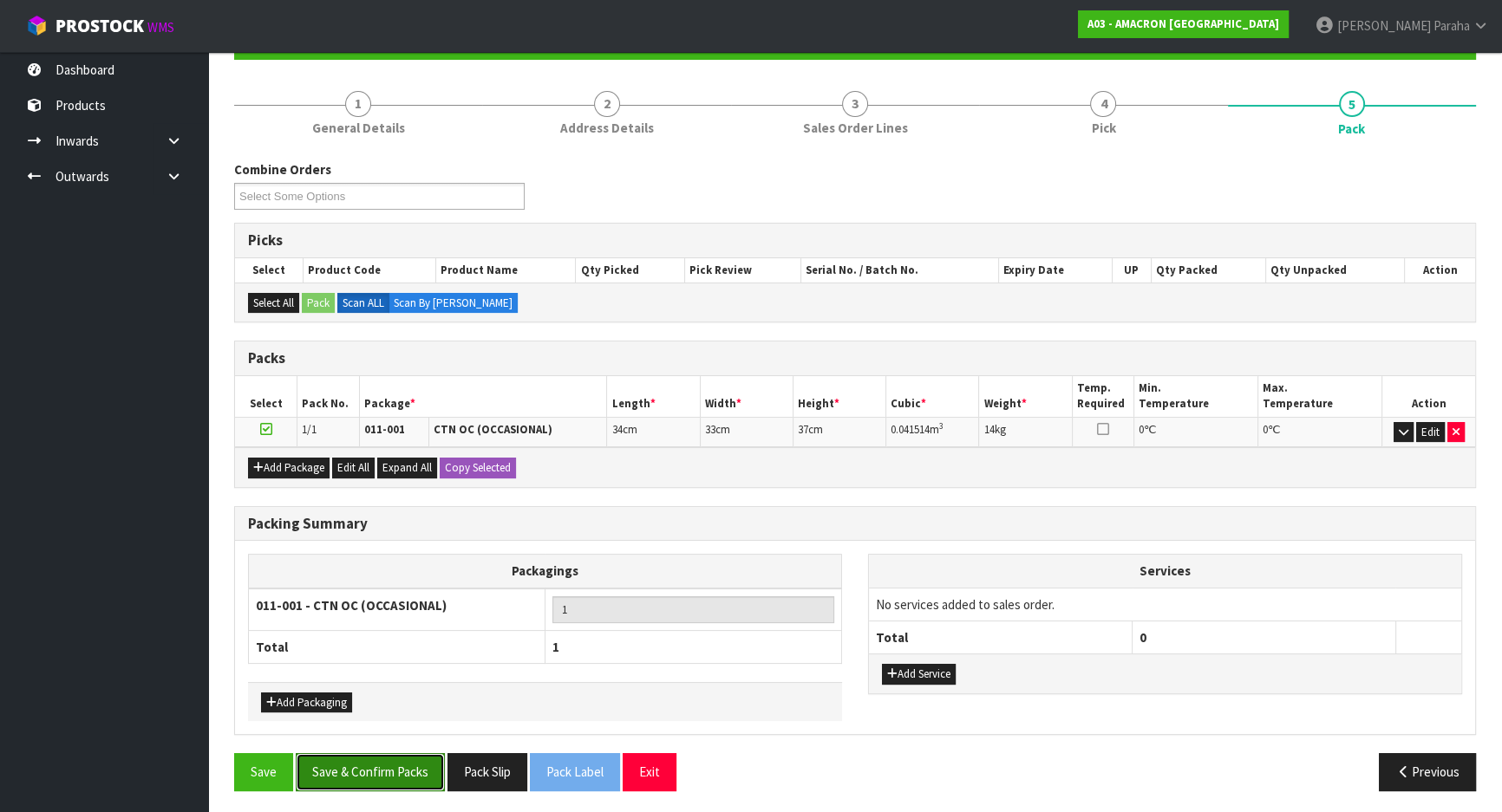
click at [417, 763] on button "Save & Confirm Packs" at bounding box center [370, 772] width 150 height 38
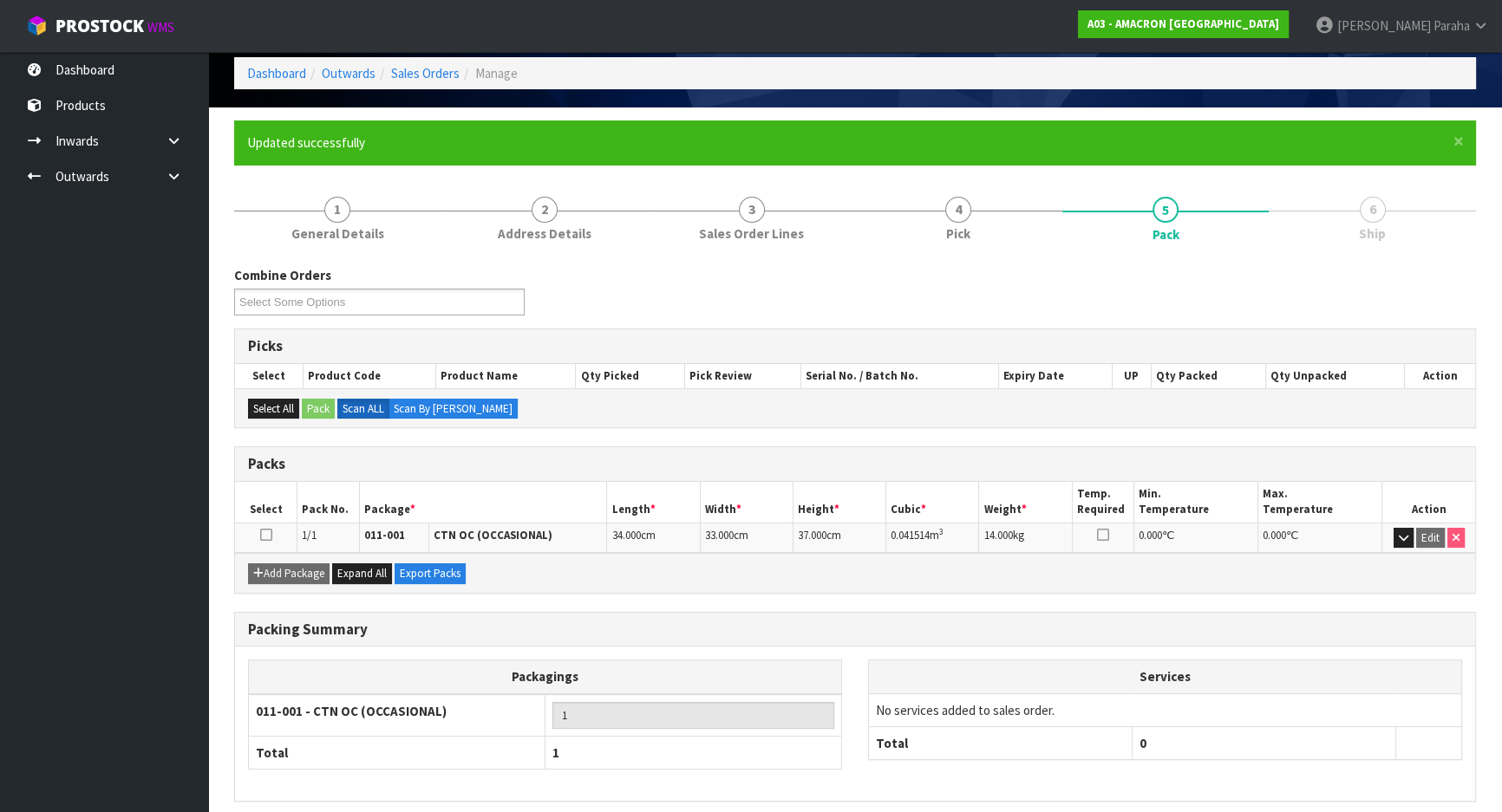
scroll to position [144, 0]
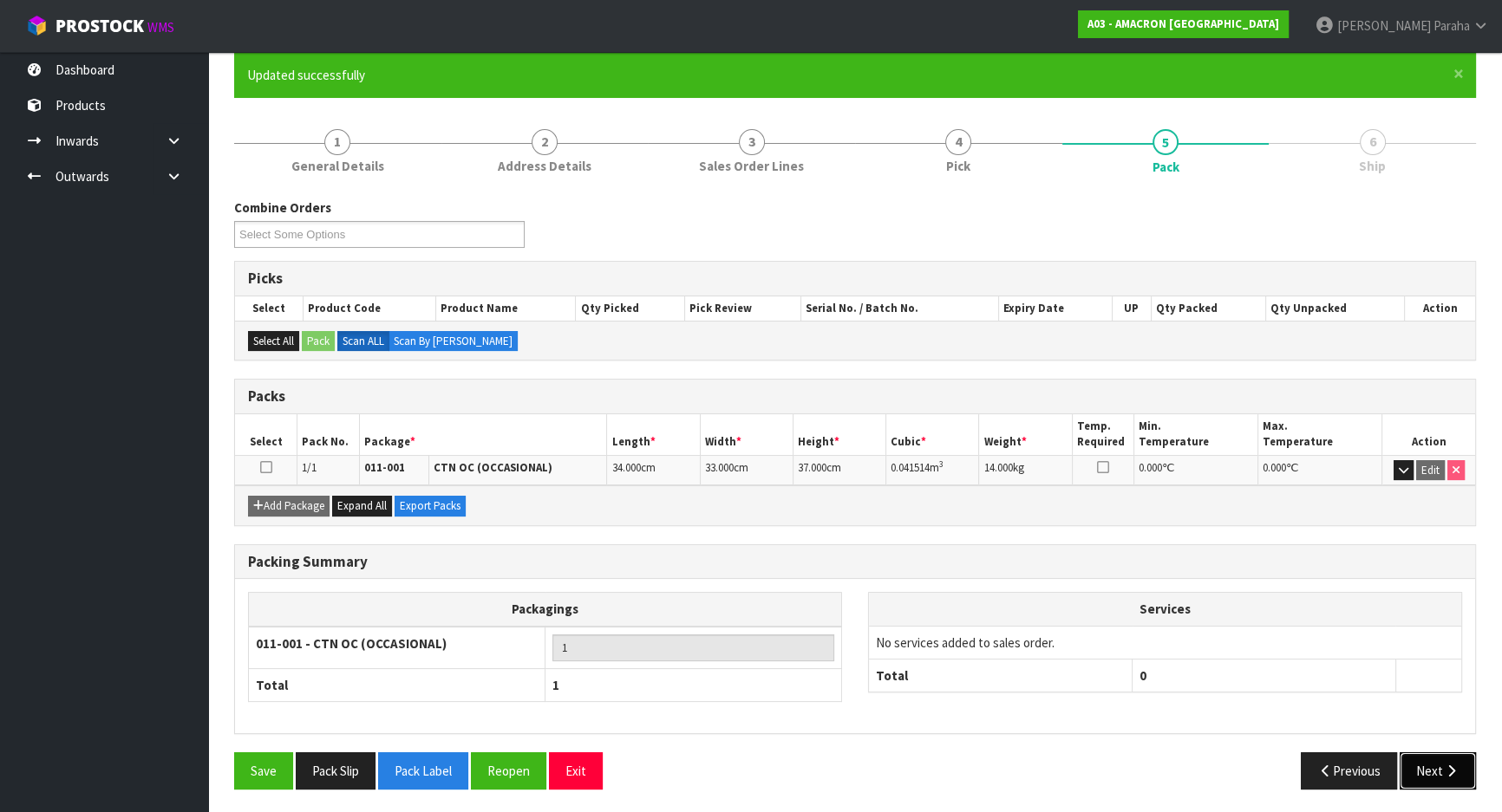
click at [1439, 766] on button "Next" at bounding box center [1437, 771] width 76 height 38
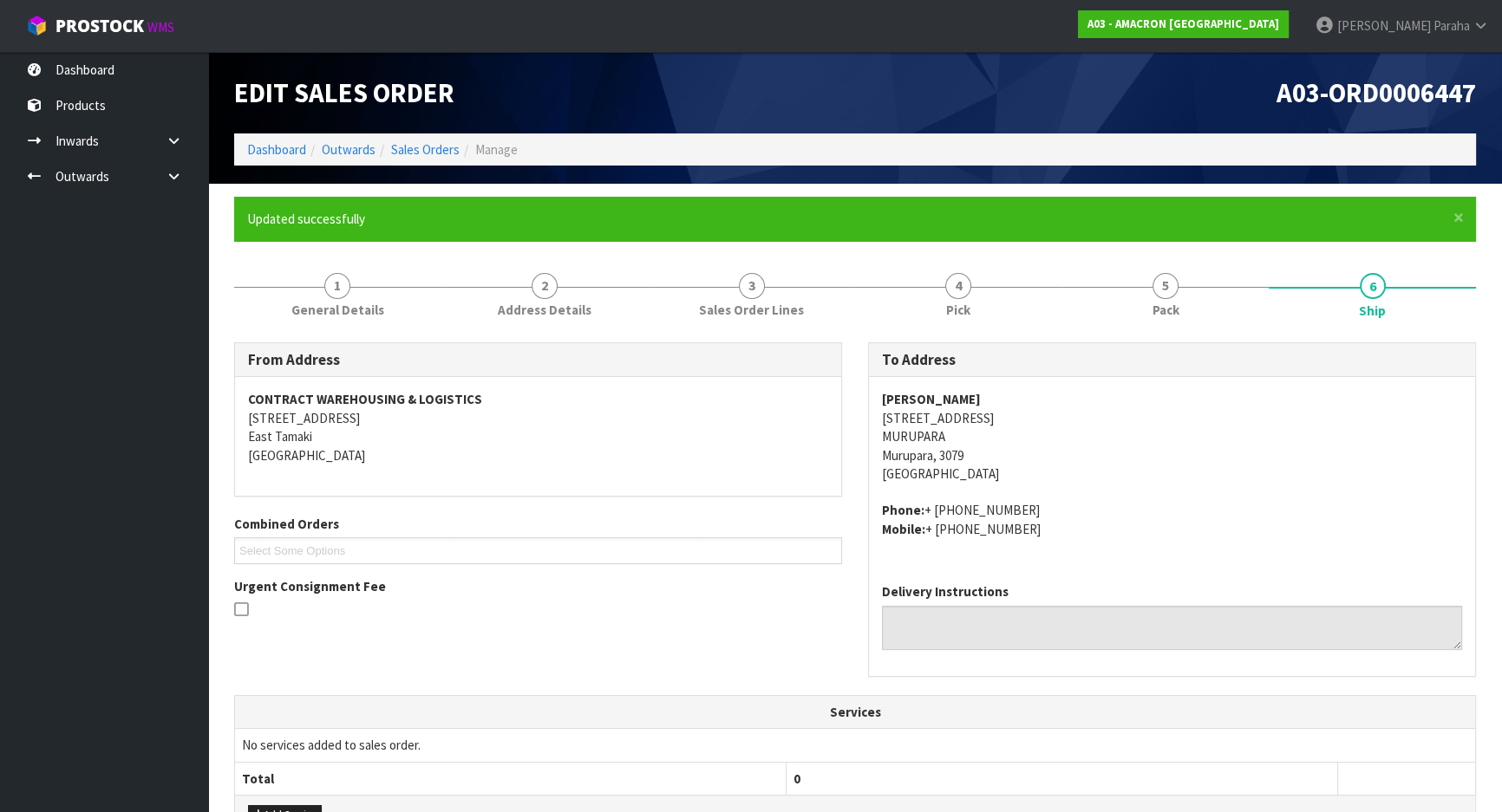
scroll to position [371, 0]
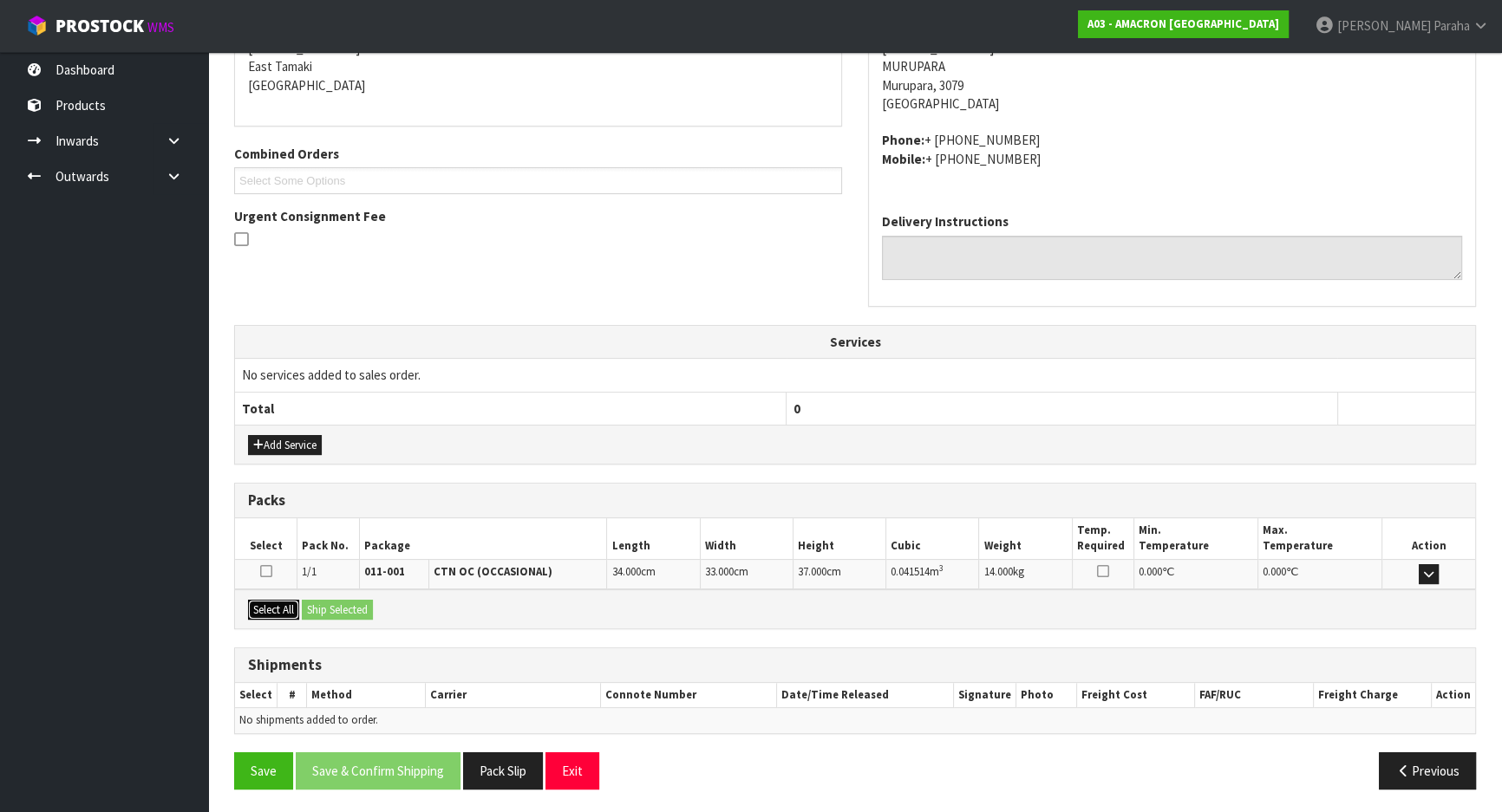
click at [275, 607] on button "Select All" at bounding box center [274, 610] width 52 height 21
click at [326, 612] on button "Ship Selected" at bounding box center [337, 610] width 71 height 21
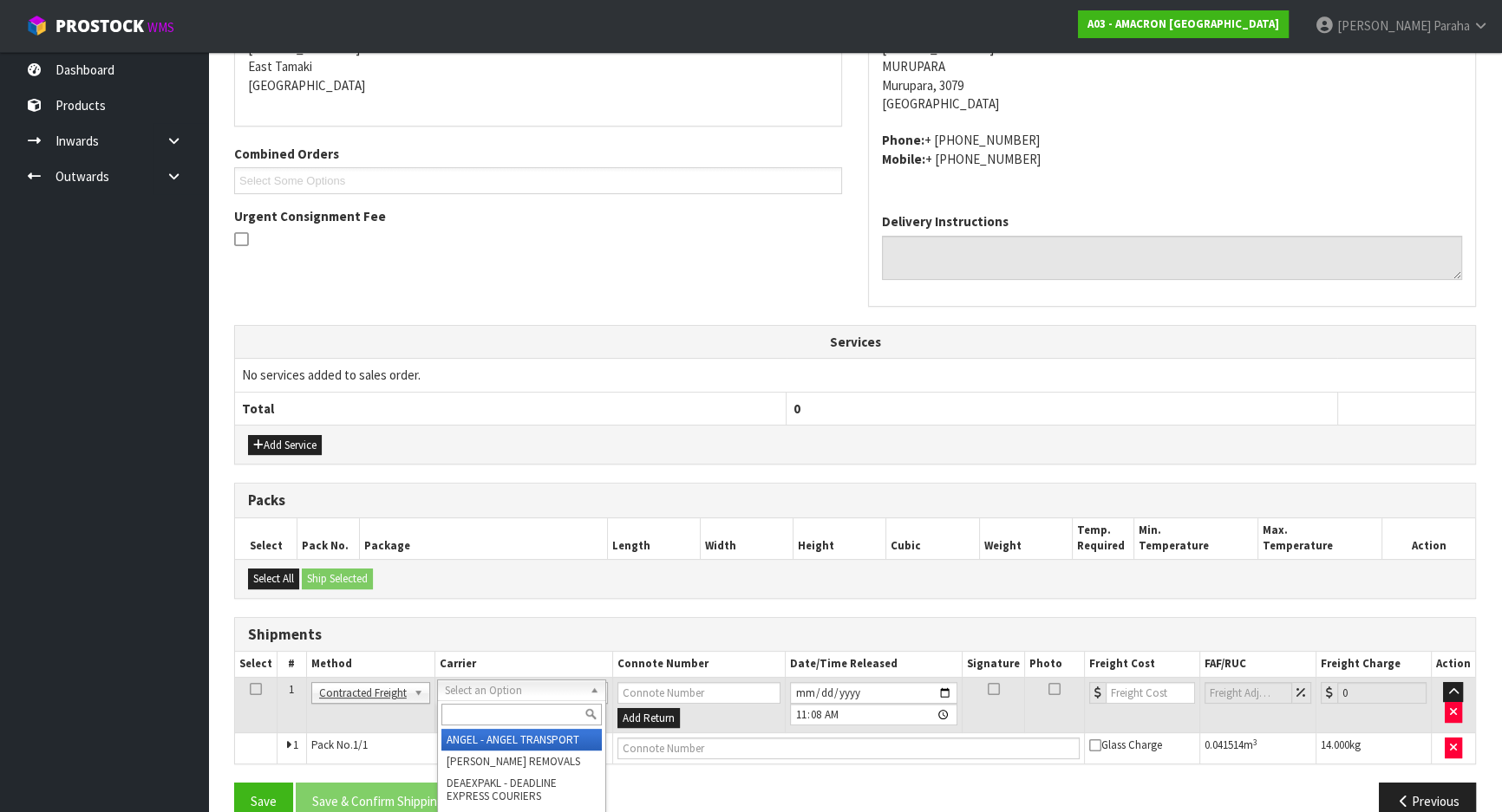
click at [510, 717] on input "text" at bounding box center [522, 714] width 161 height 22
type input "NZP"
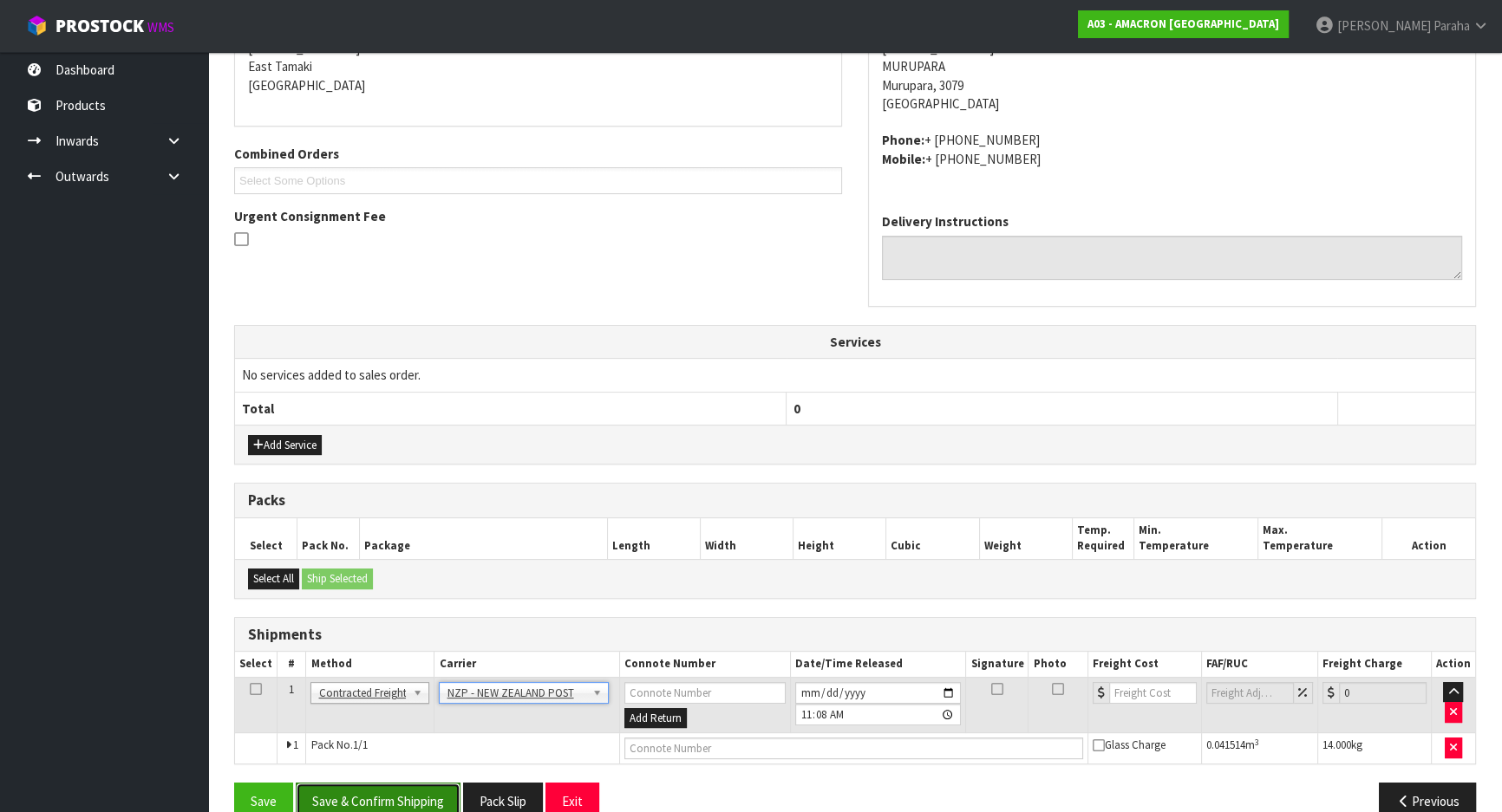
click at [411, 795] on button "Save & Confirm Shipping" at bounding box center [378, 802] width 164 height 38
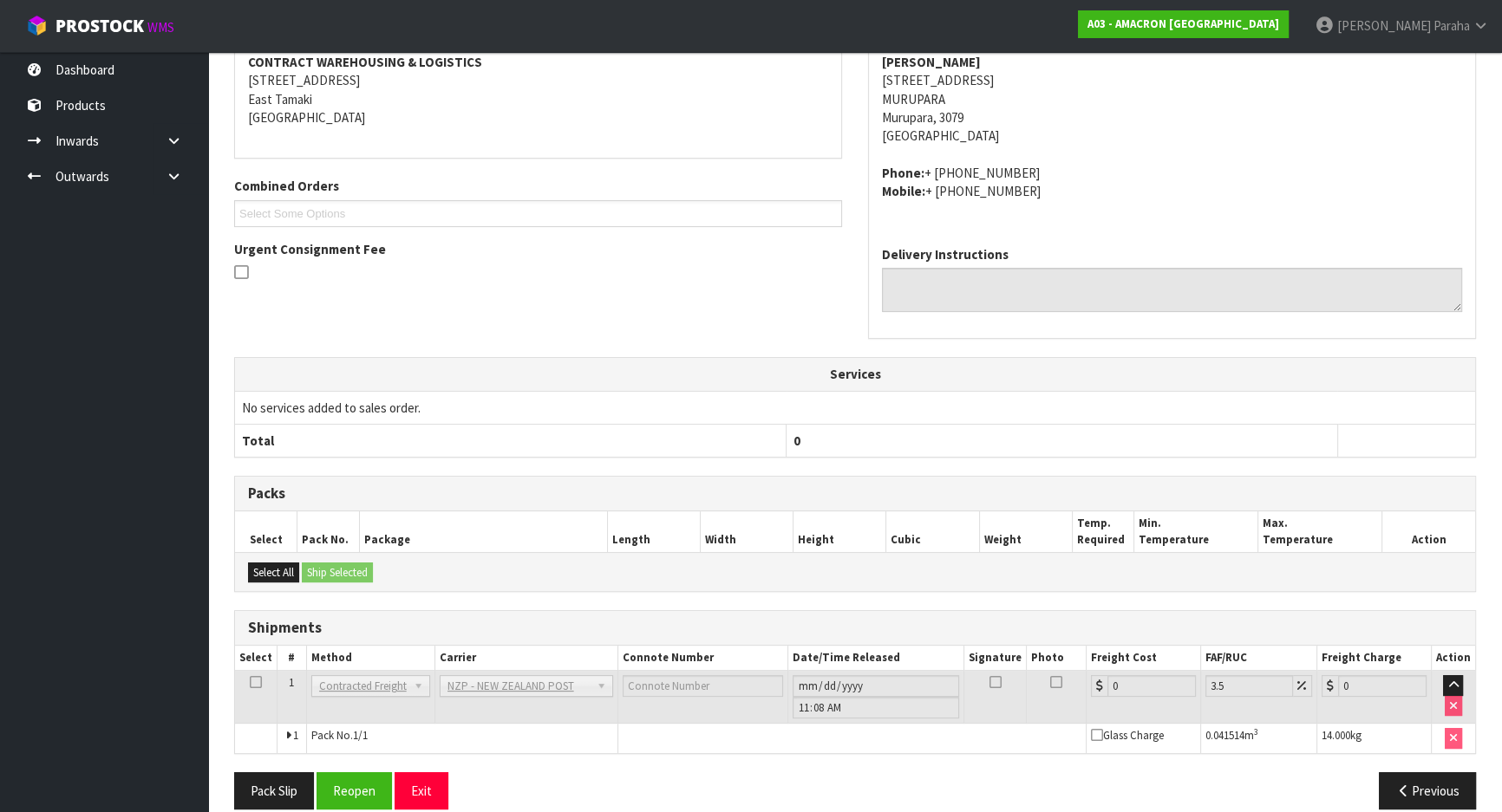
scroll to position [377, 0]
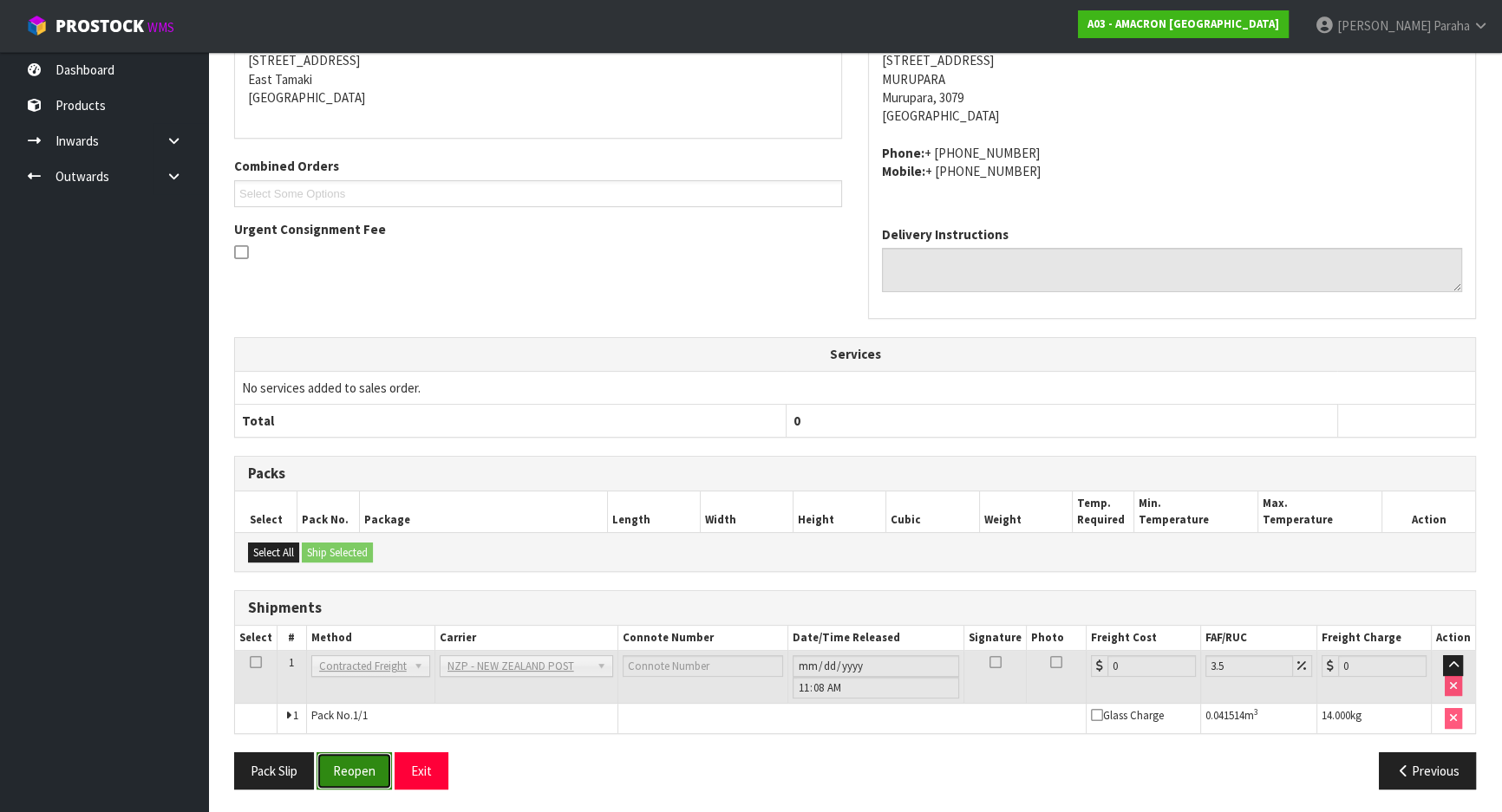
click at [346, 775] on button "Reopen" at bounding box center [354, 771] width 75 height 38
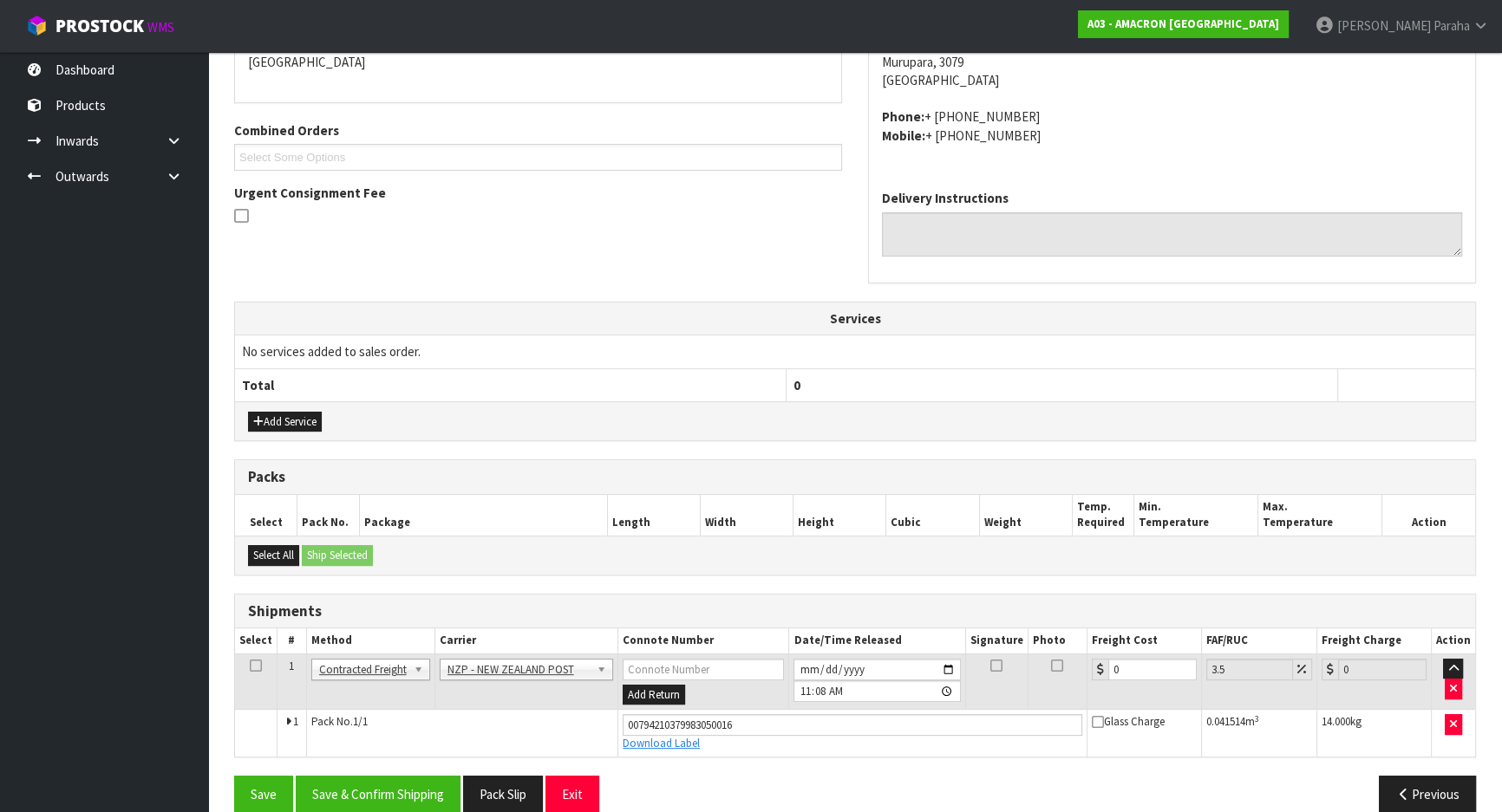
scroll to position [416, 0]
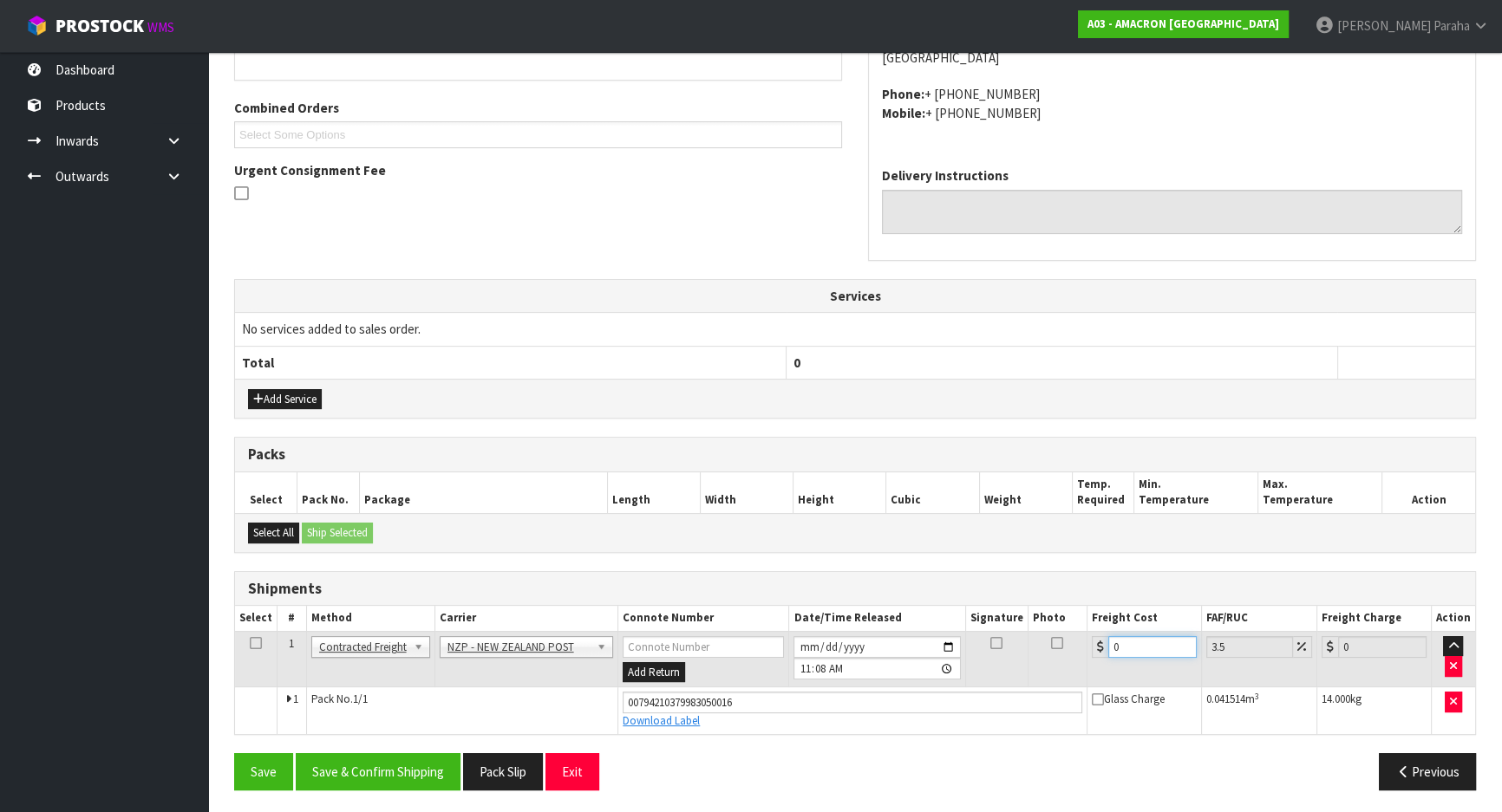
click at [1133, 642] on input "0" at bounding box center [1152, 647] width 88 height 22
type input "1"
type input "1.03"
type input "15"
type input "15.52"
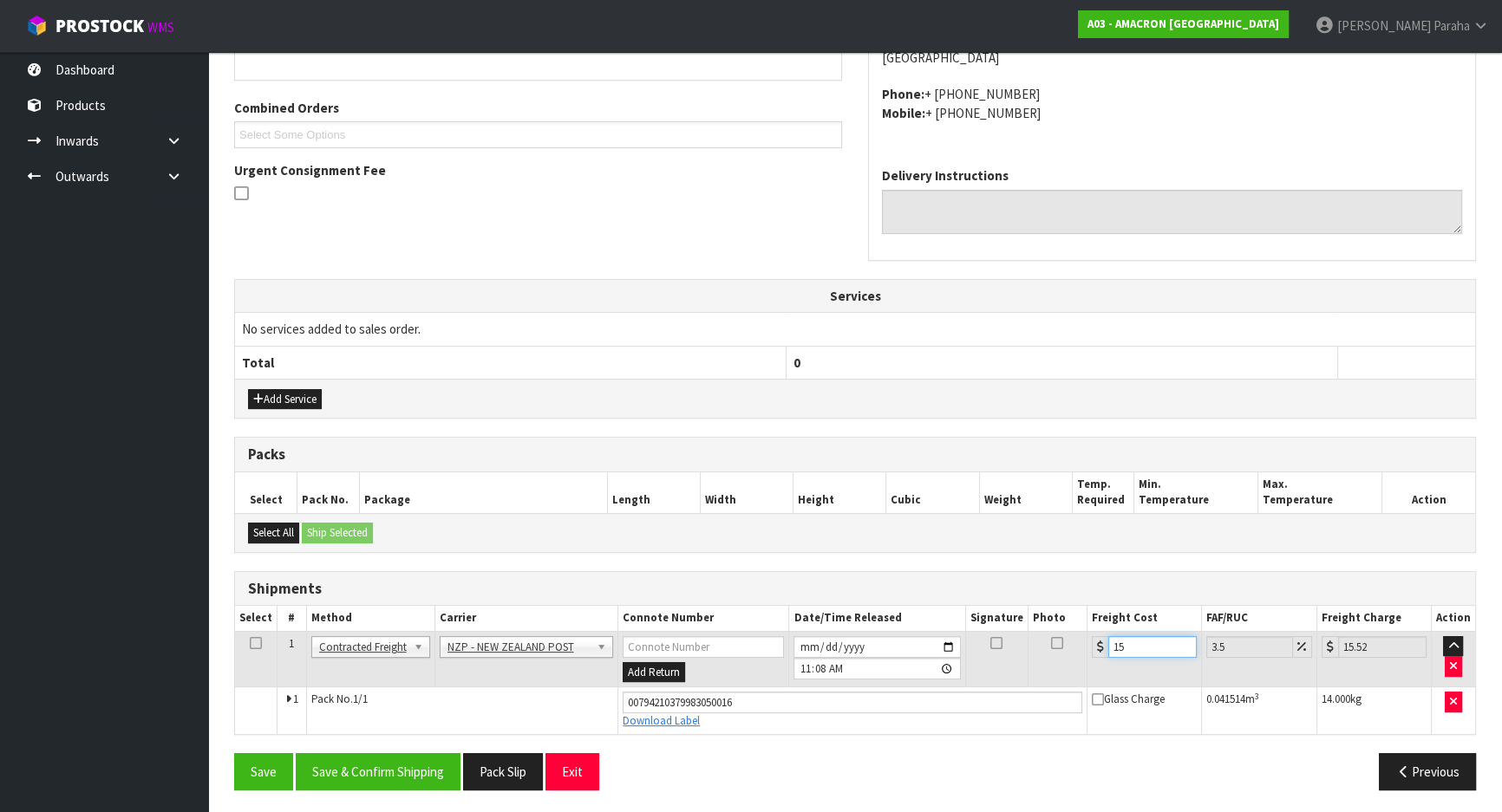
type input "15.8"
type input "16.35"
type input "15.84"
type input "16.39"
type input "15.84"
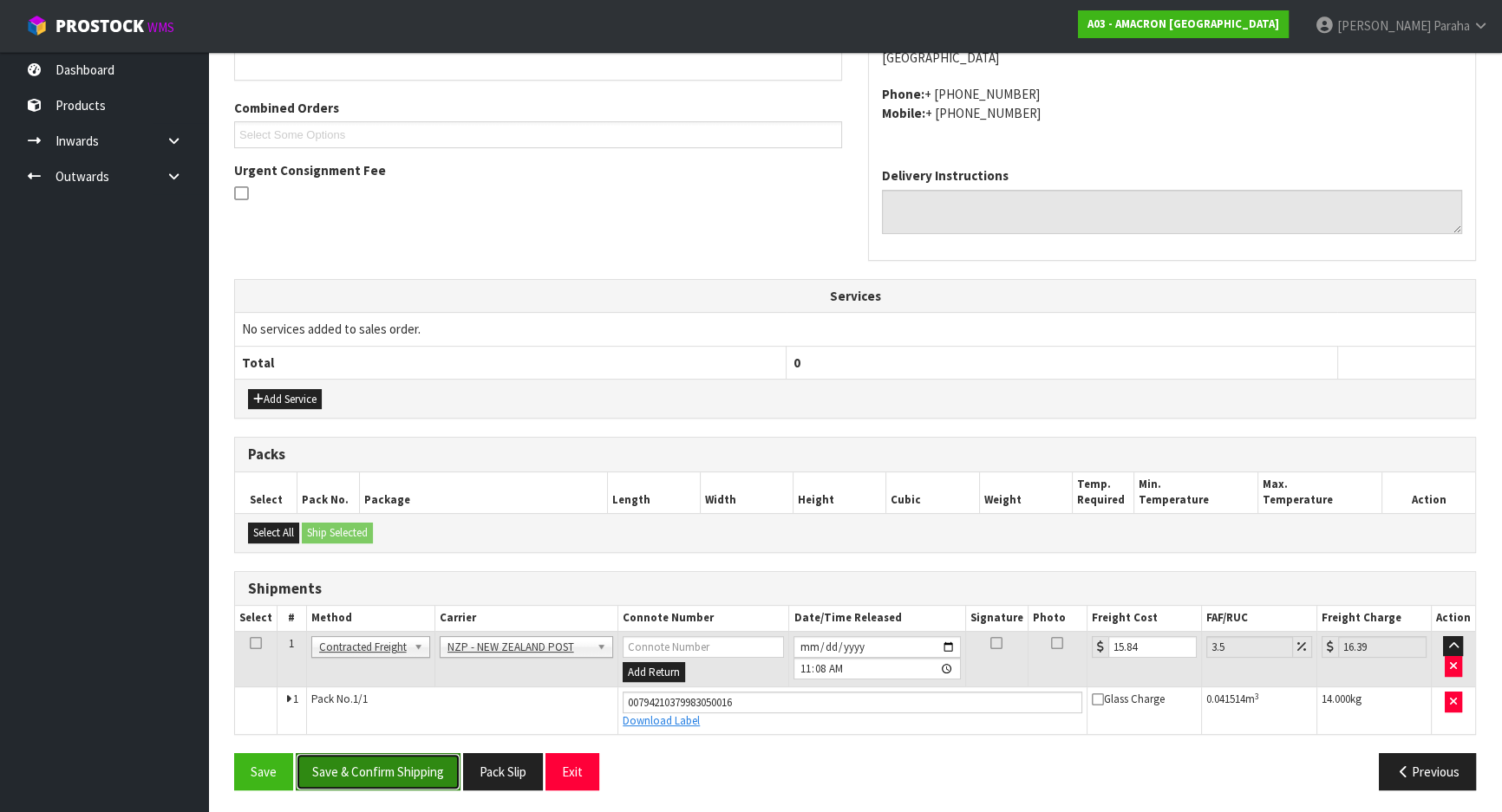
click at [383, 772] on button "Save & Confirm Shipping" at bounding box center [378, 772] width 164 height 38
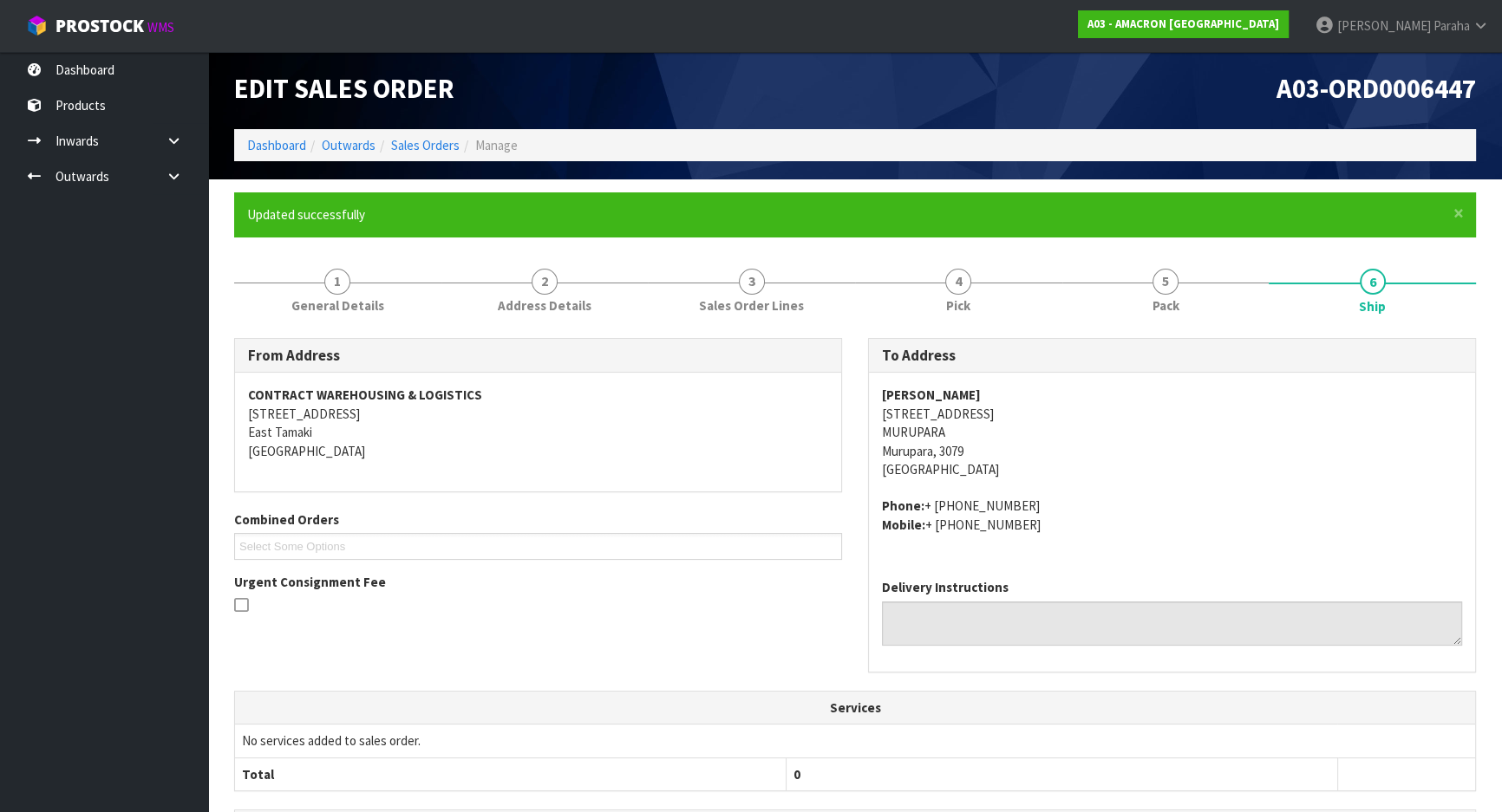
scroll to position [0, 0]
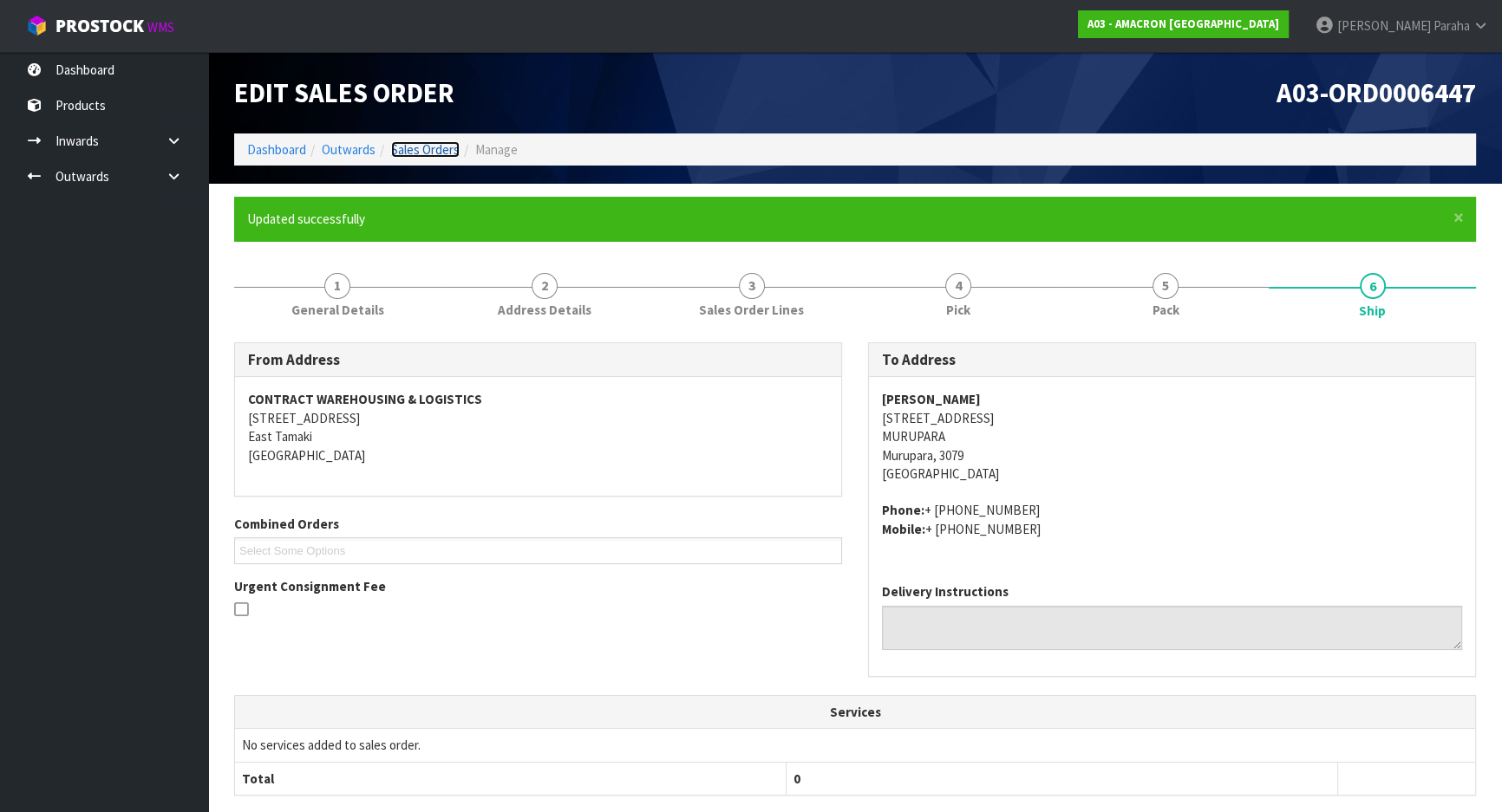
click at [427, 152] on link "Sales Orders" at bounding box center [425, 149] width 68 height 17
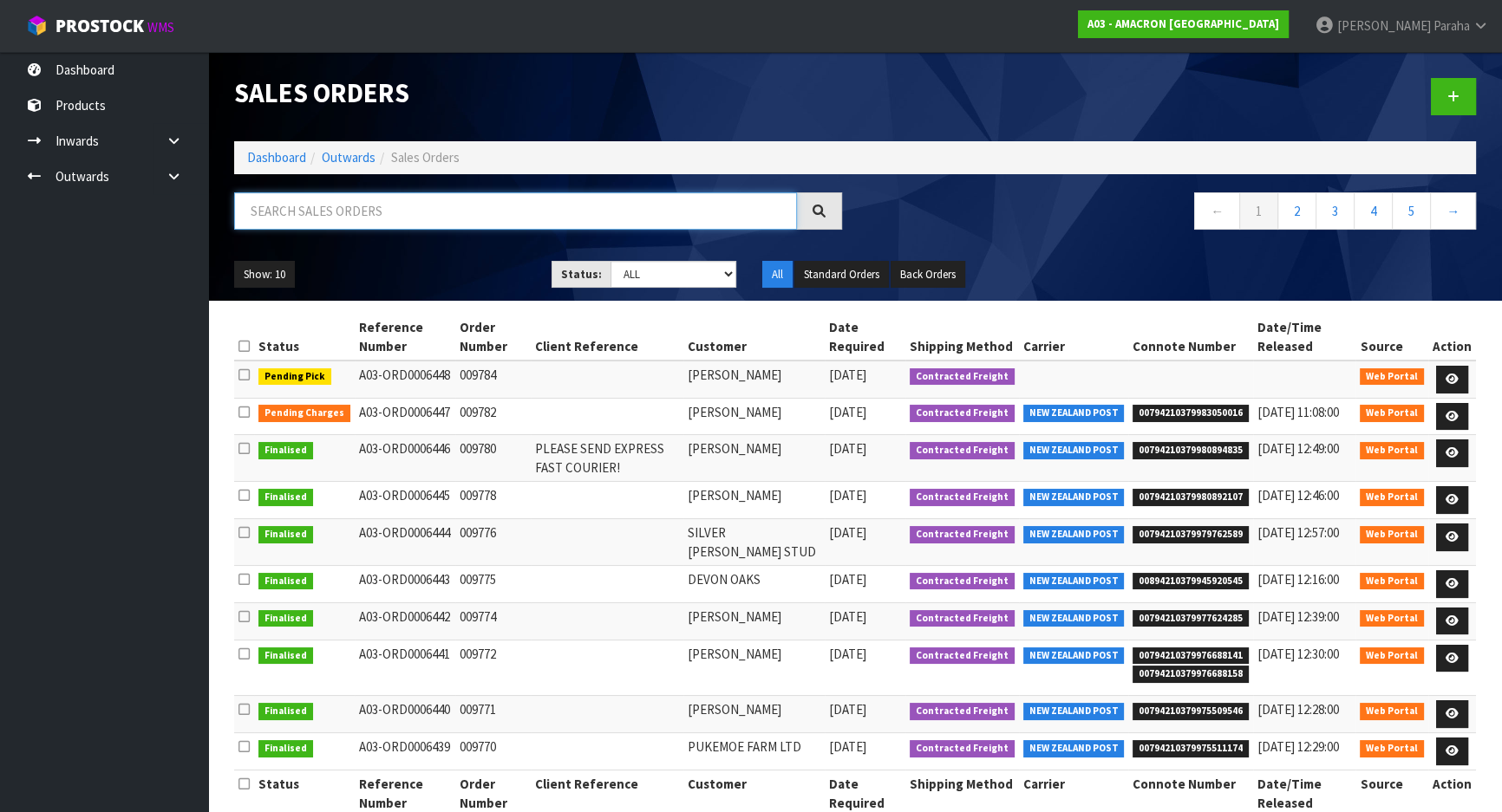
click at [357, 207] on input "text" at bounding box center [516, 211] width 563 height 38
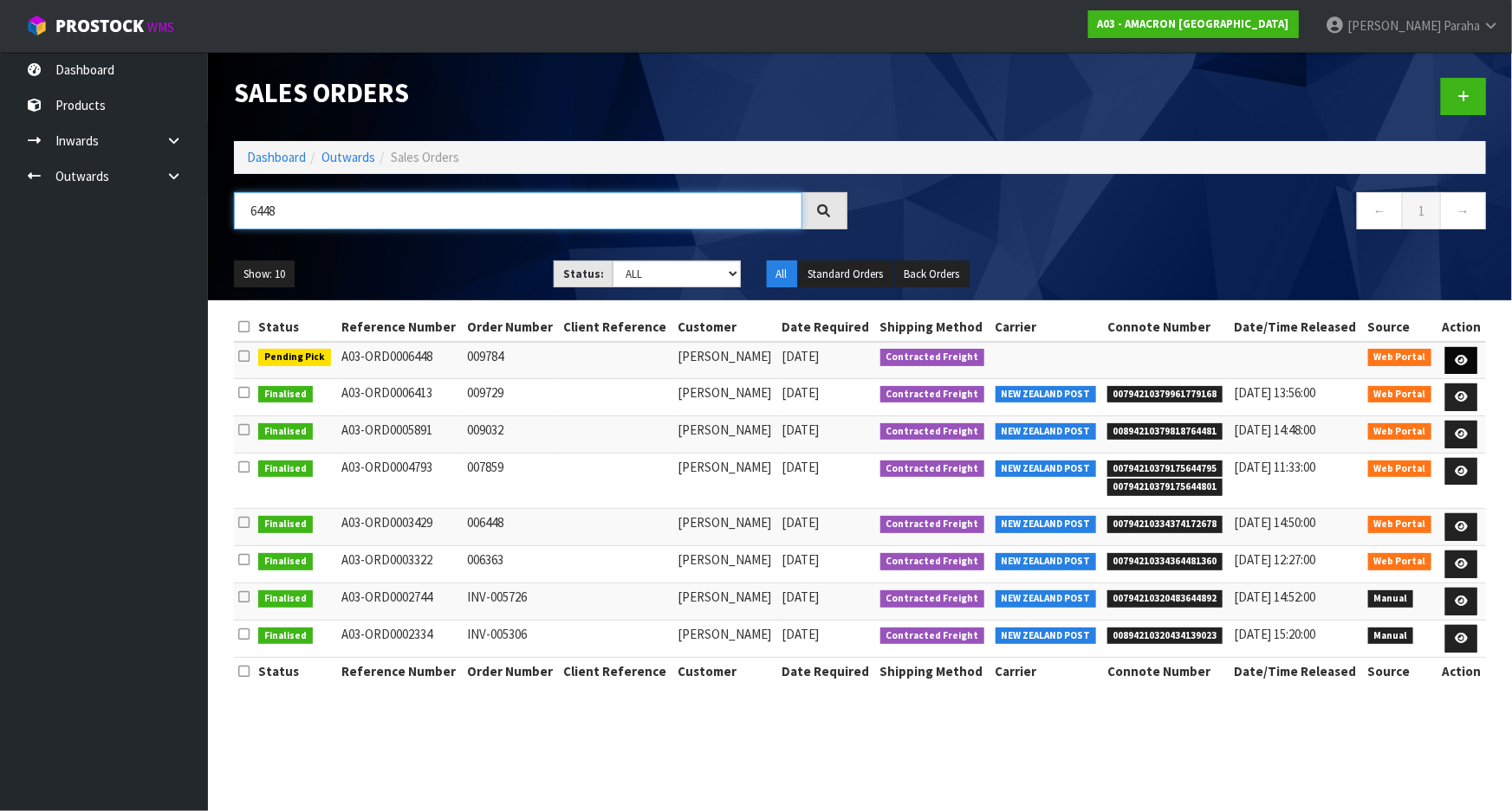
type input "6448"
click at [1464, 361] on icon at bounding box center [1461, 361] width 13 height 11
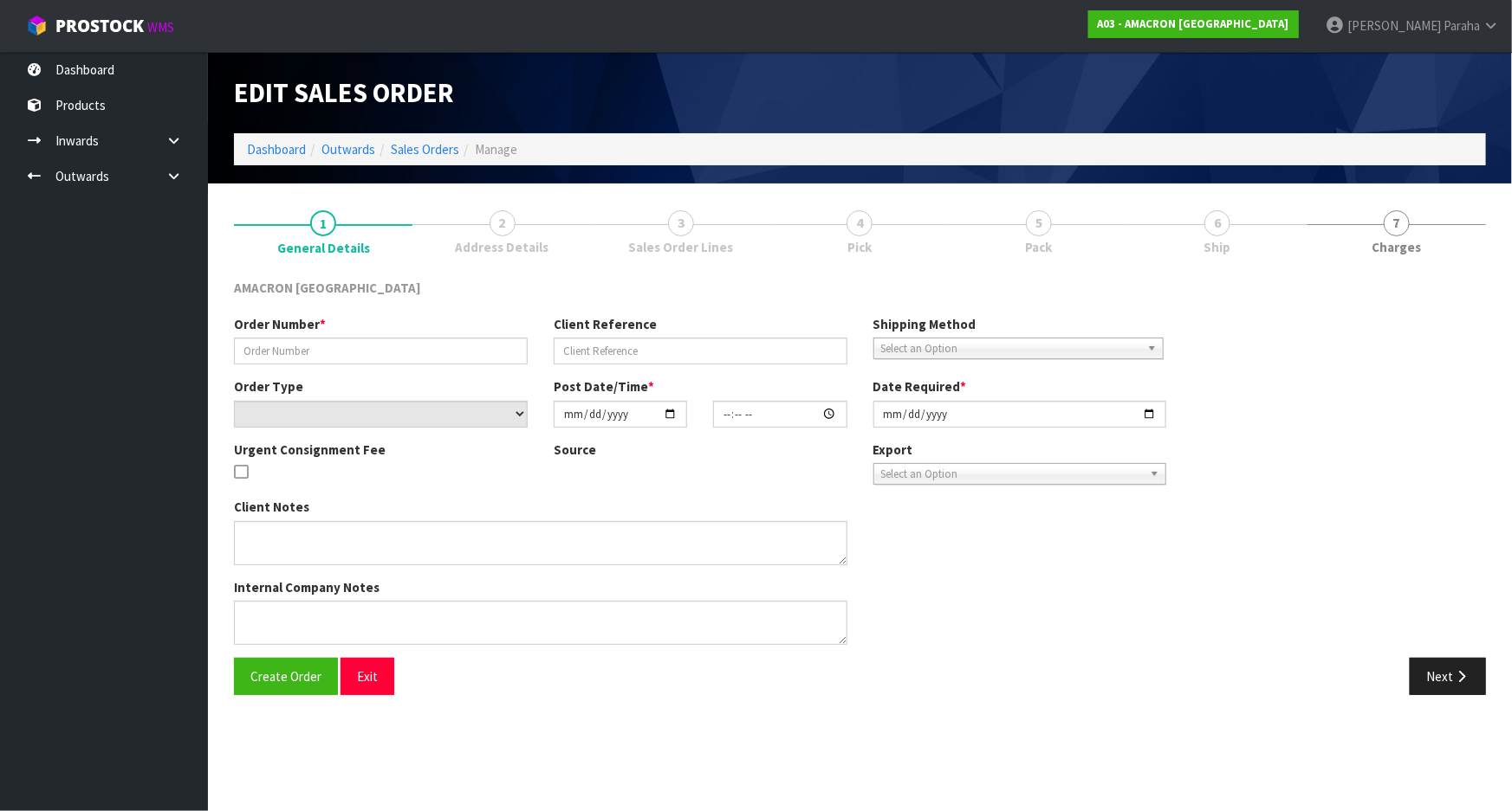
type input "009784"
select select "number:0"
type input "[DATE]"
type input "10:28:00.000"
type input "[DATE]"
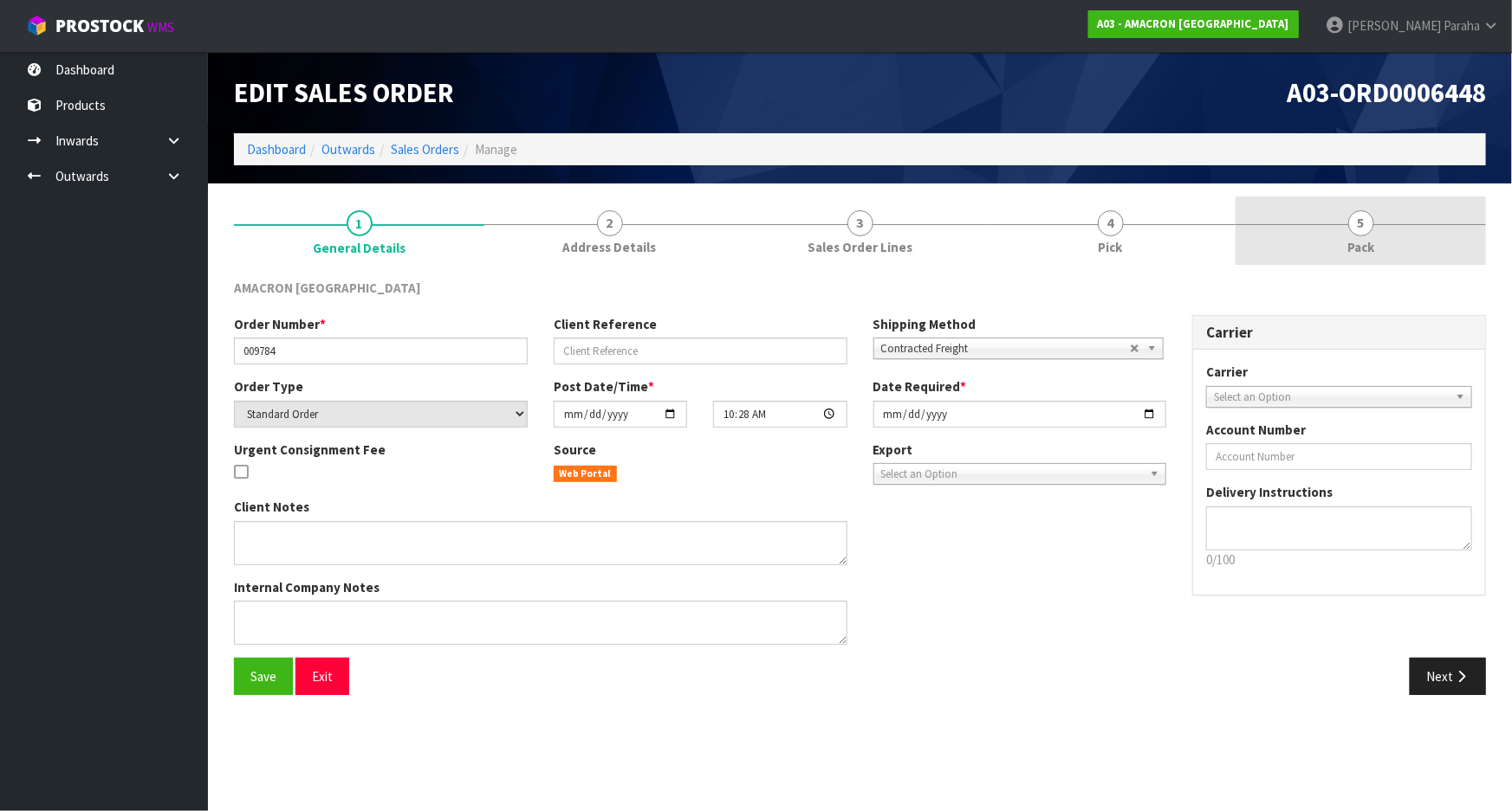
click at [1351, 229] on span "5" at bounding box center [1361, 223] width 26 height 26
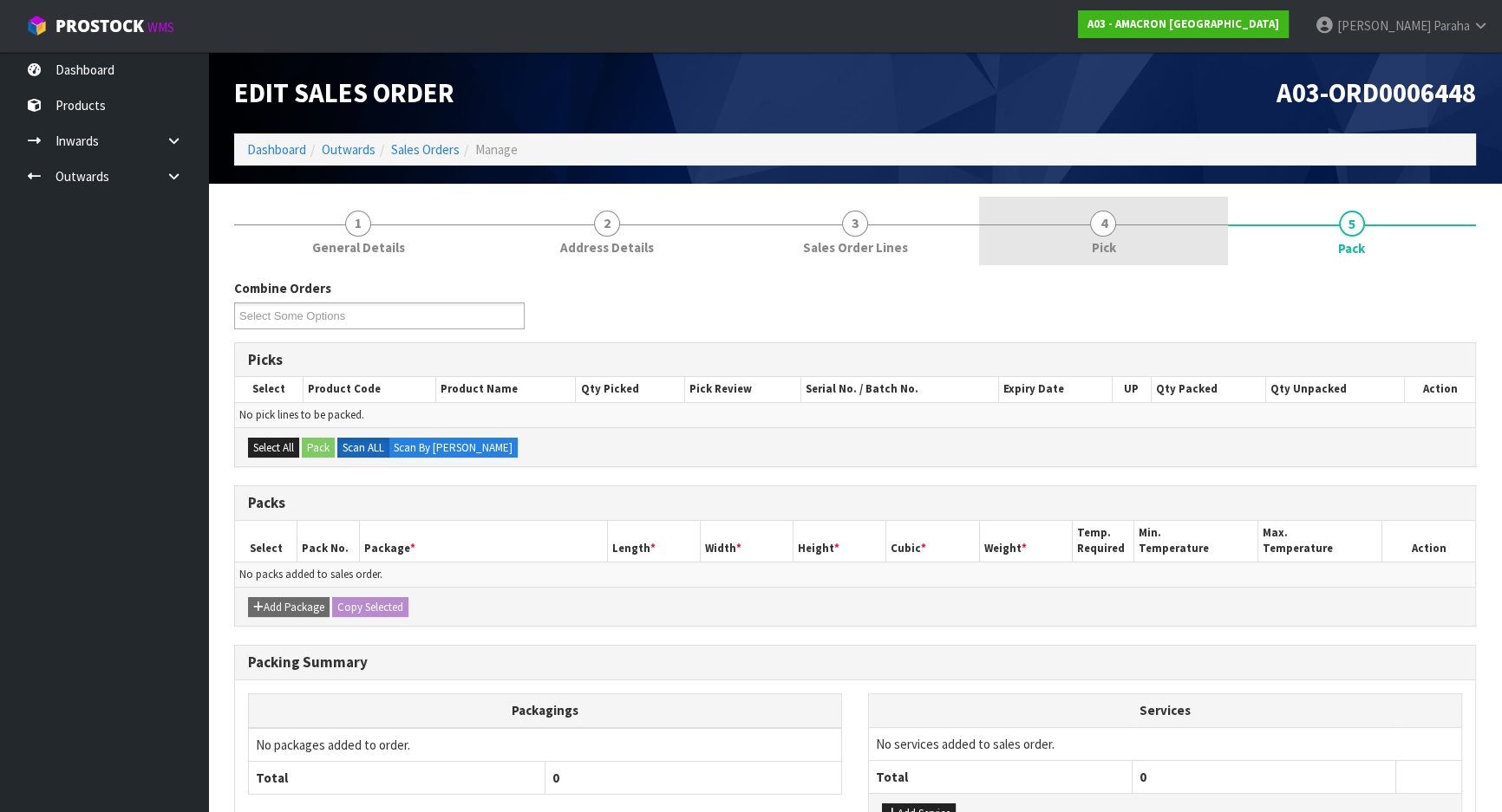
click at [1114, 229] on span "4" at bounding box center [1103, 224] width 26 height 26
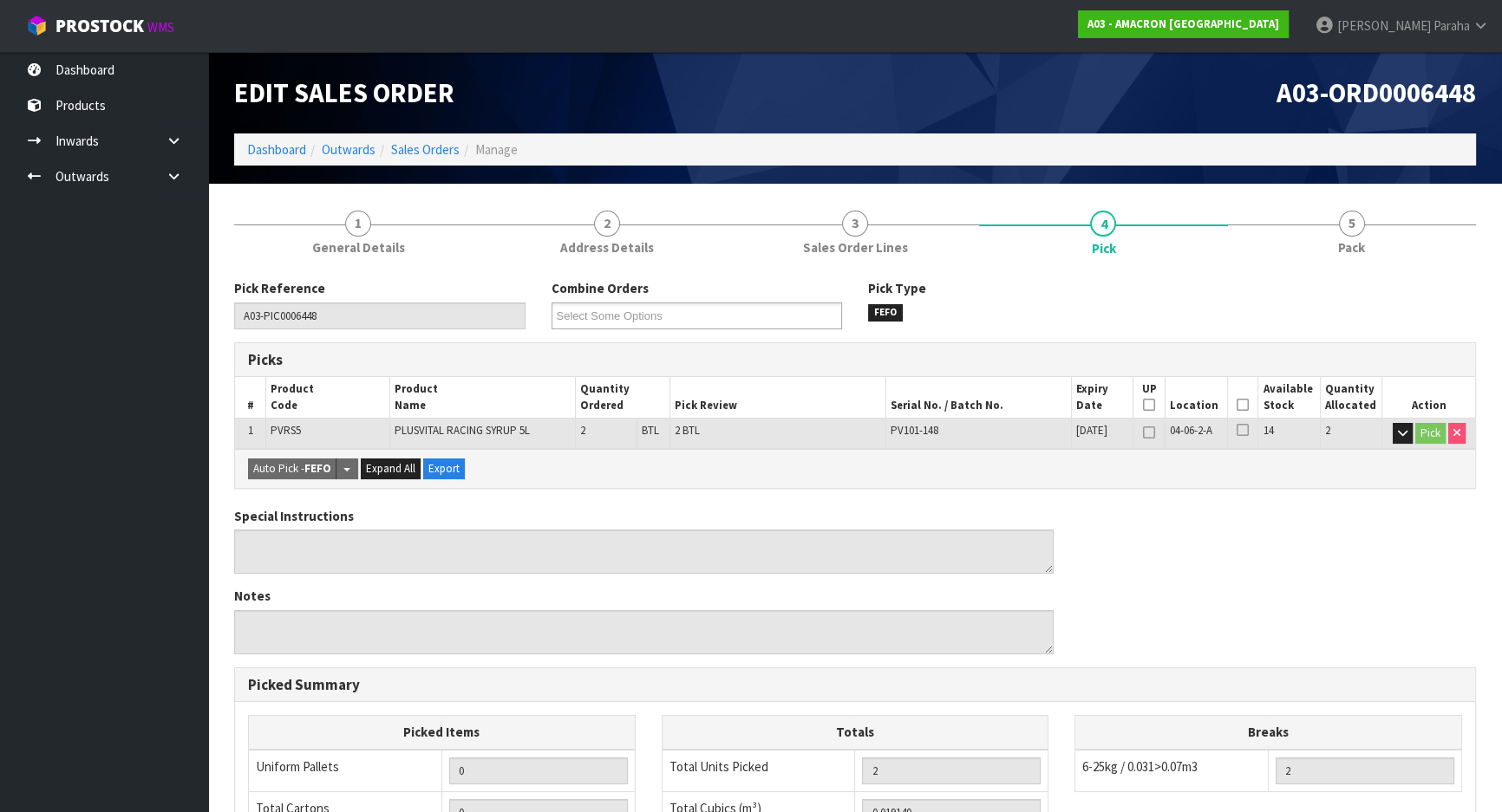
click at [1241, 405] on icon at bounding box center [1243, 405] width 12 height 1
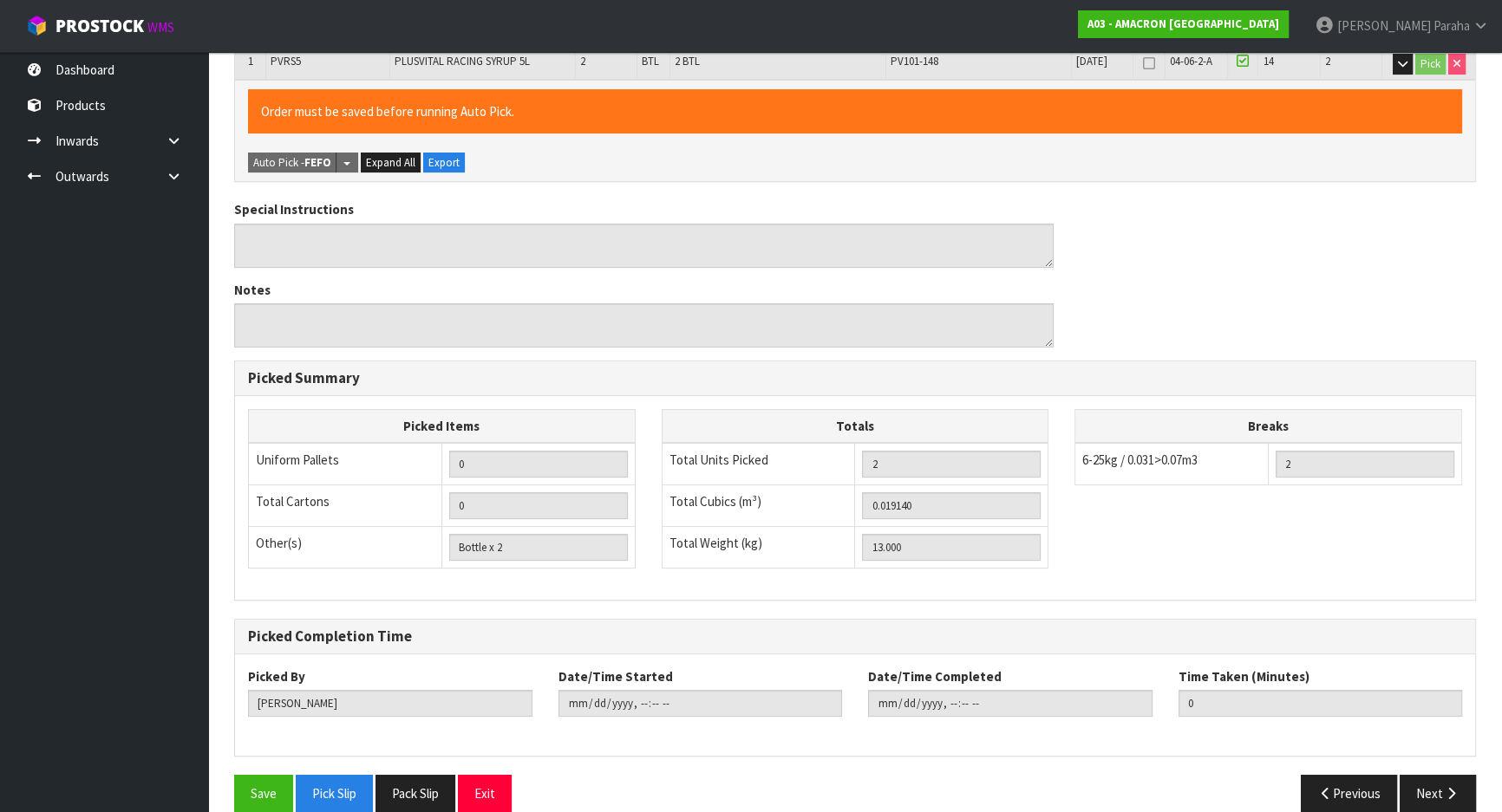
scroll to position [392, 0]
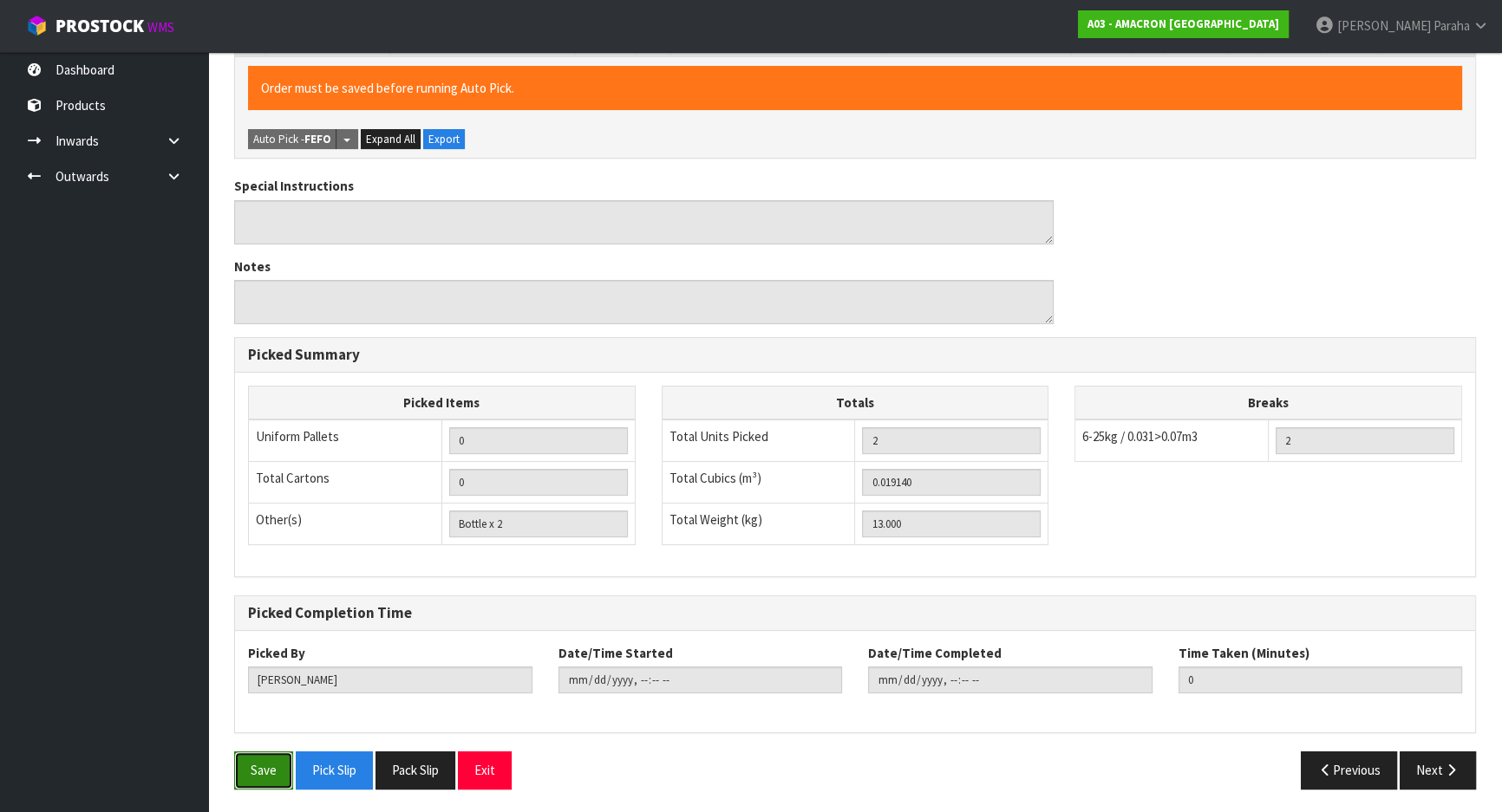
click at [261, 771] on button "Save" at bounding box center [263, 770] width 59 height 38
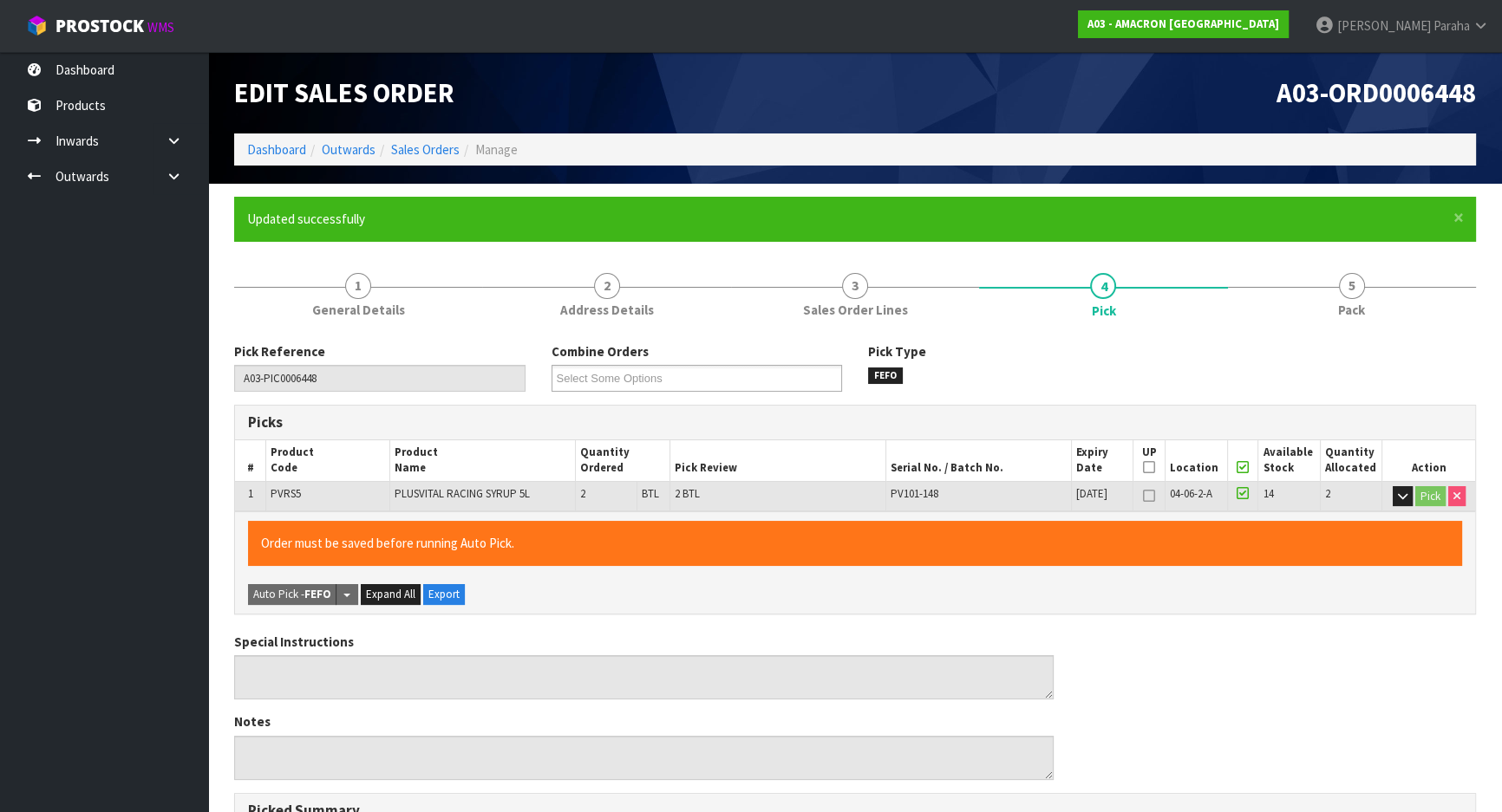
type input "[PERSON_NAME]"
type input "[DATE]T11:17:21"
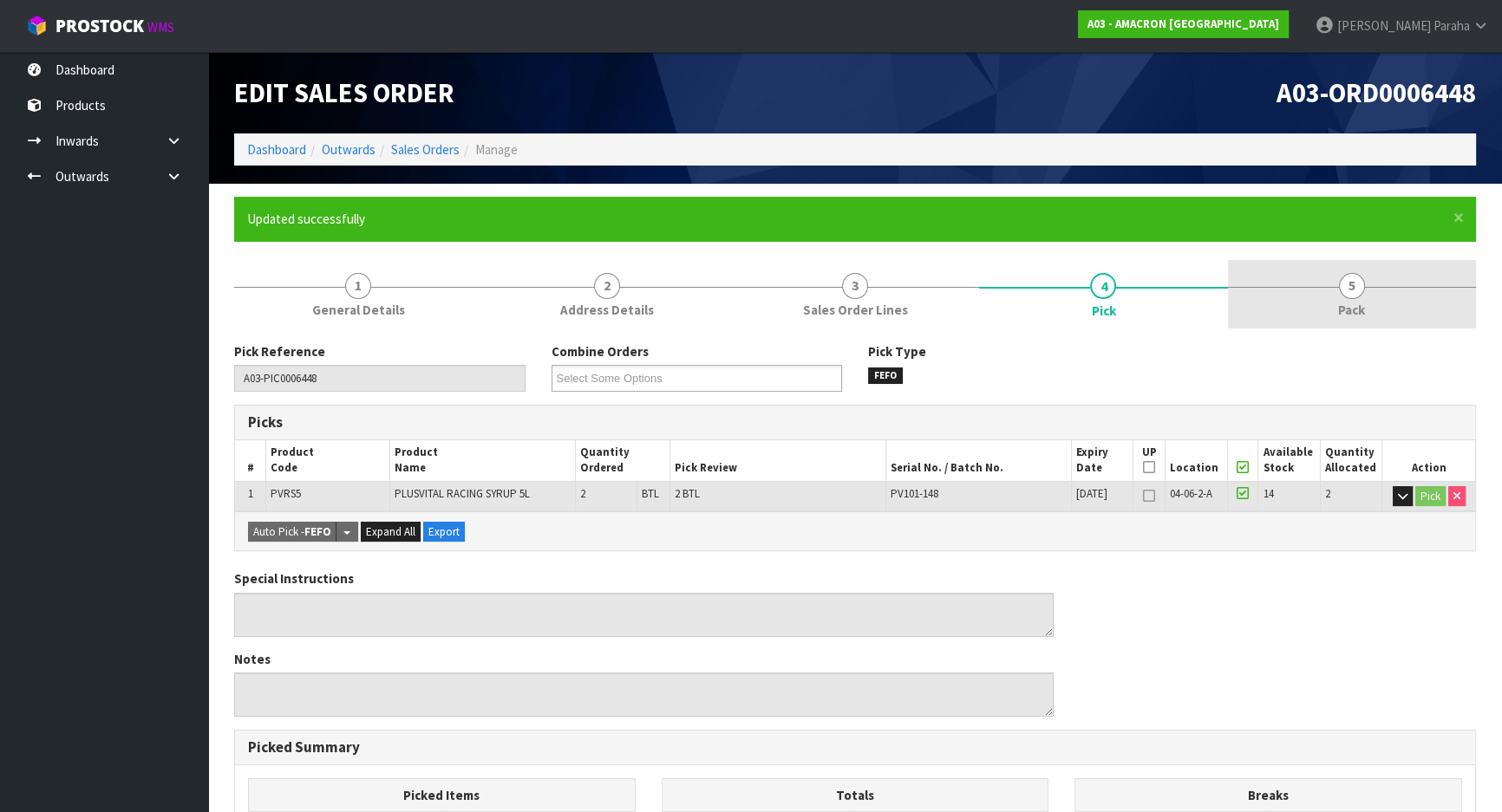
click at [1345, 280] on span "5" at bounding box center [1352, 286] width 26 height 26
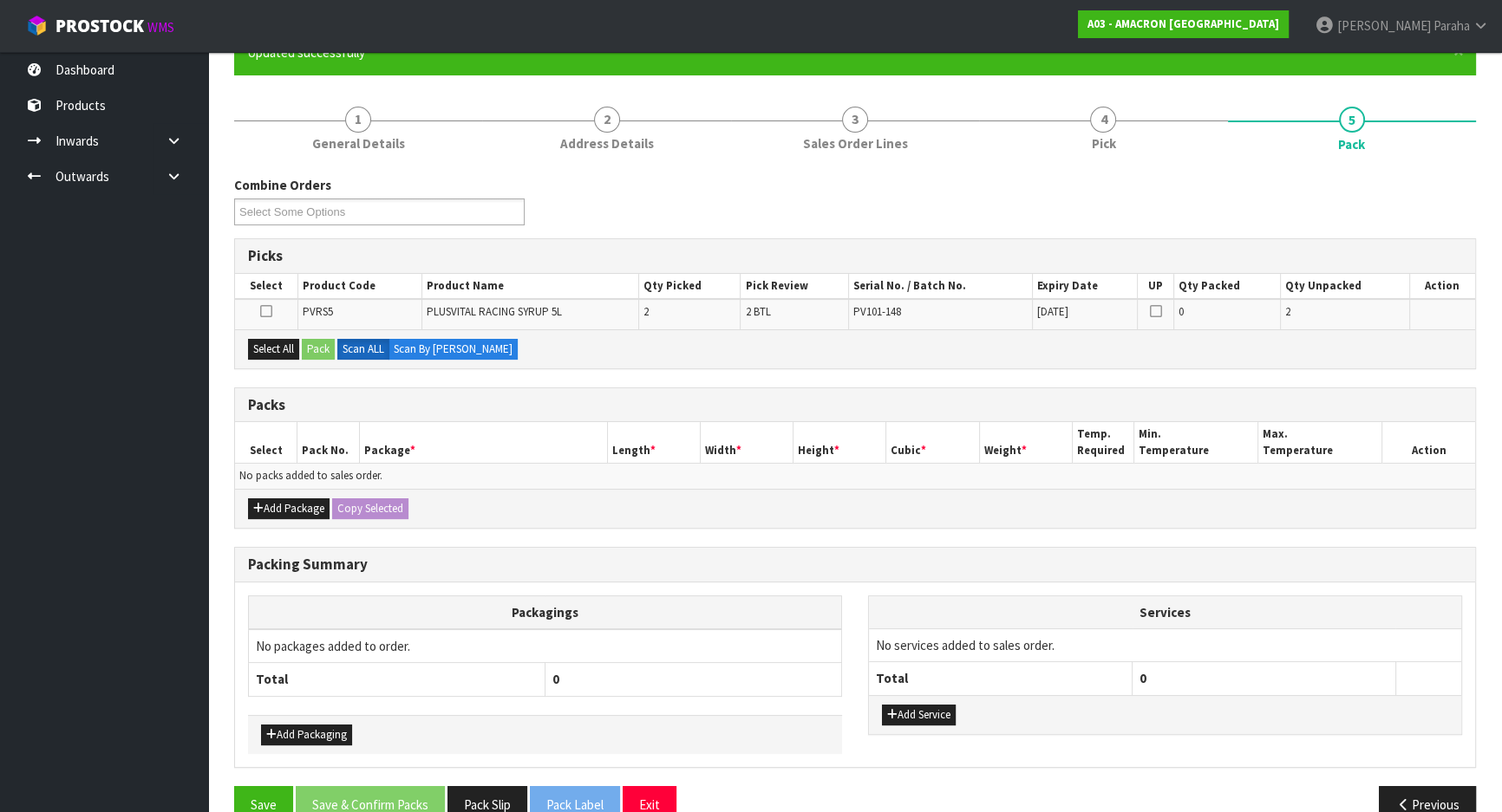
scroll to position [199, 0]
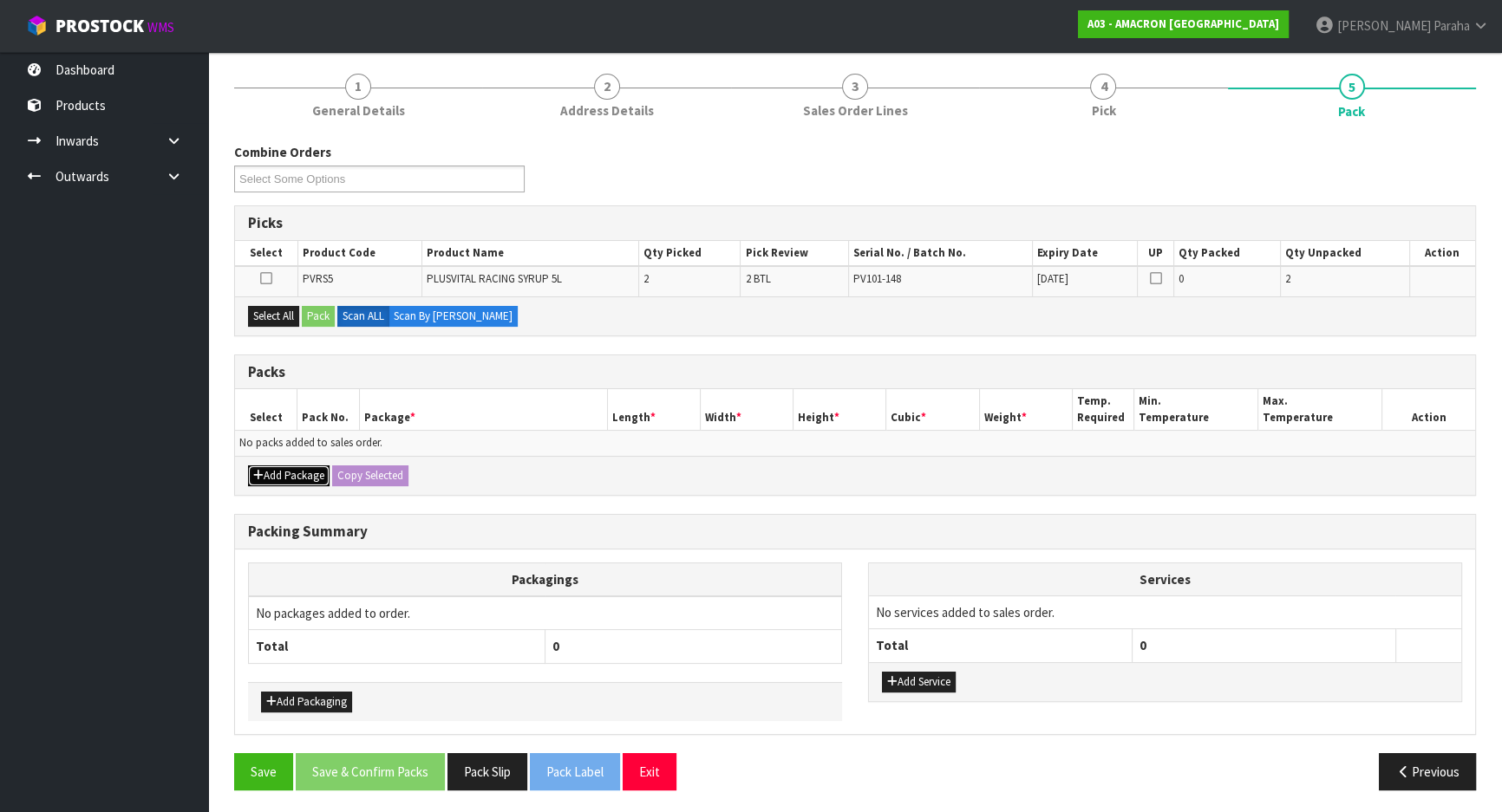
click at [264, 468] on button "Add Package" at bounding box center [289, 476] width 81 height 21
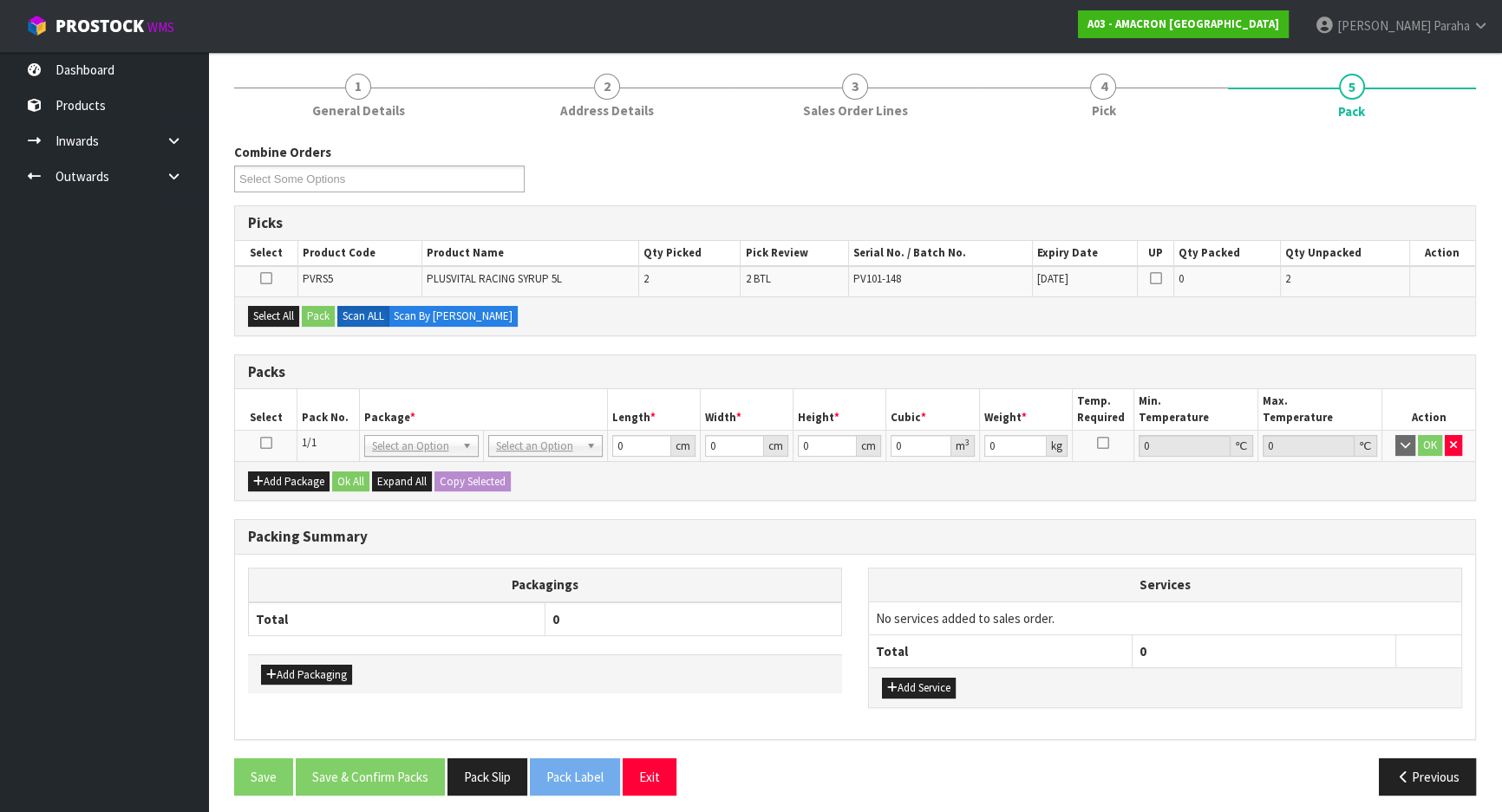
click at [269, 443] on icon at bounding box center [267, 443] width 12 height 1
click at [261, 320] on button "Select All" at bounding box center [274, 316] width 52 height 21
click at [325, 316] on button "Pack" at bounding box center [318, 316] width 33 height 21
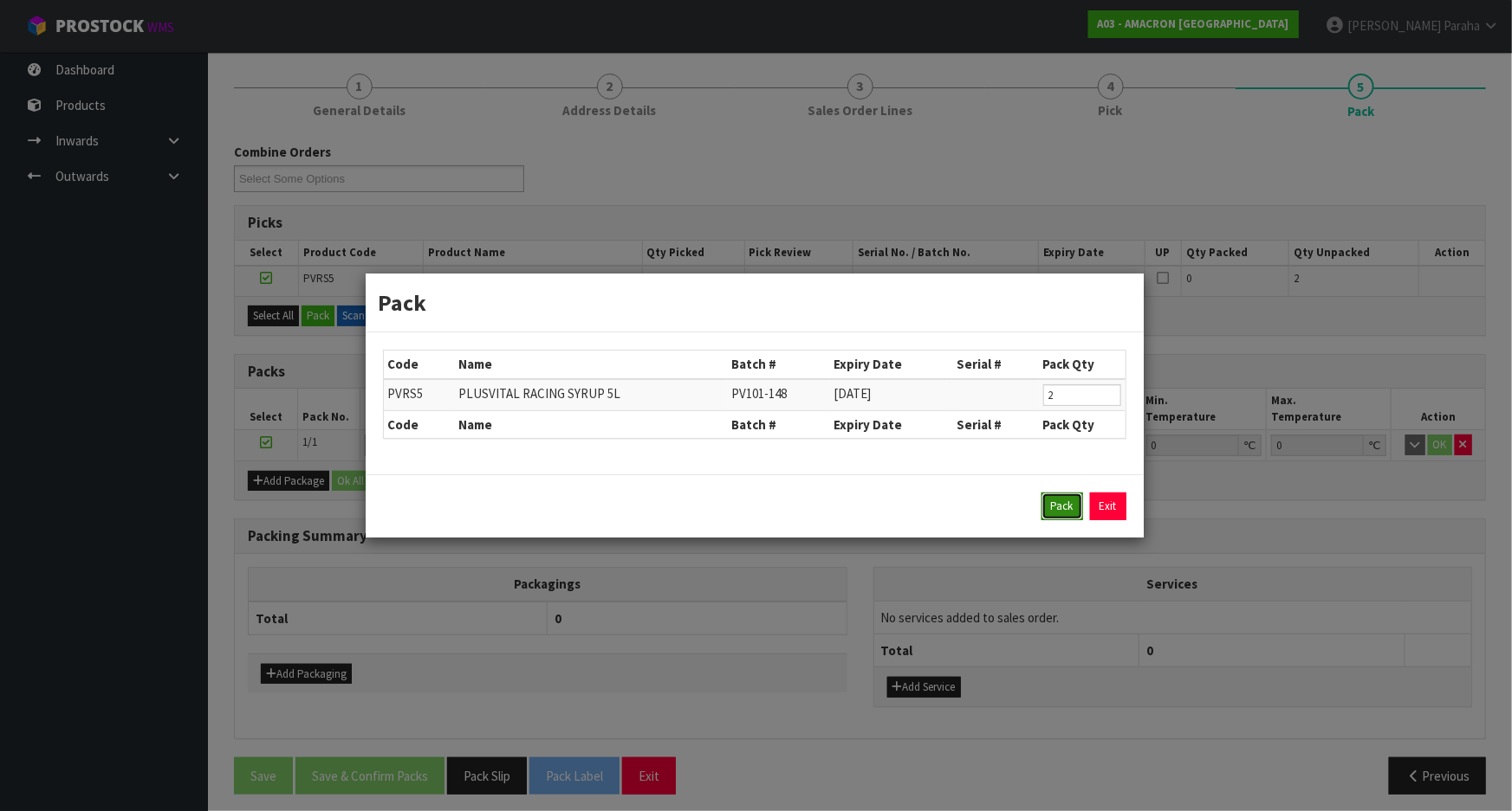
click at [1064, 500] on button "Pack" at bounding box center [1062, 506] width 42 height 28
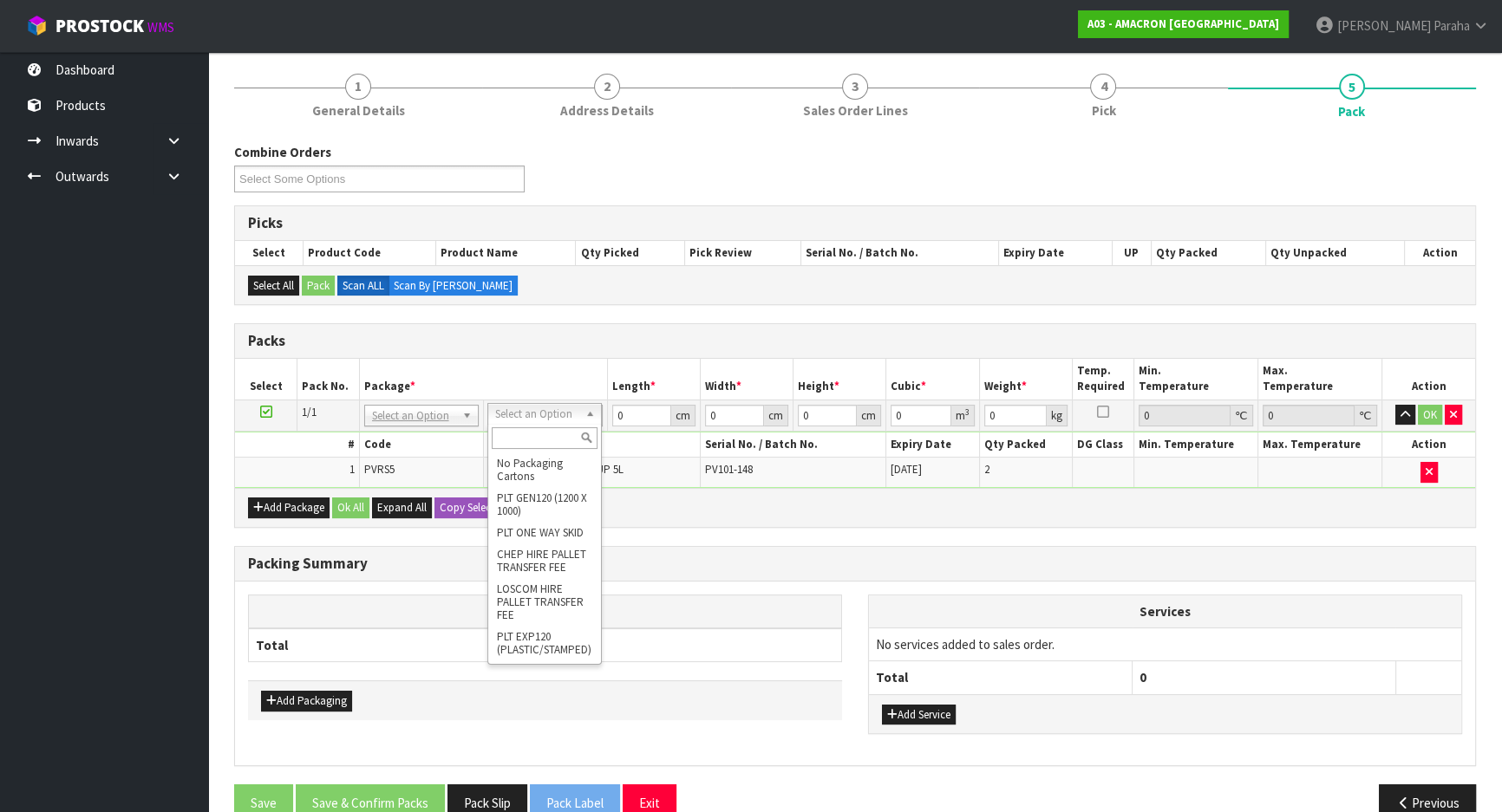
click at [559, 436] on input "text" at bounding box center [544, 438] width 106 height 22
type input "OC"
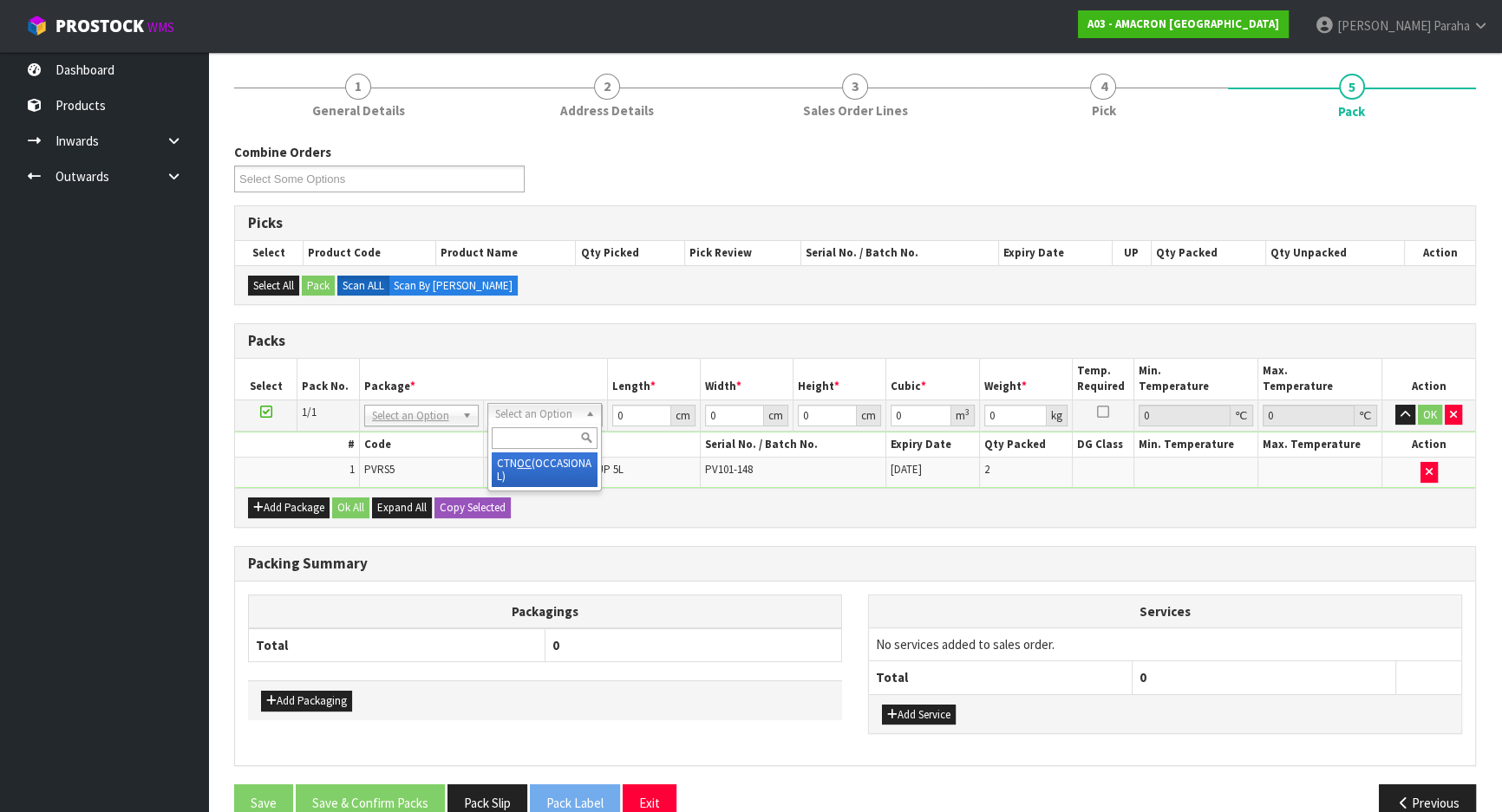
type input "13"
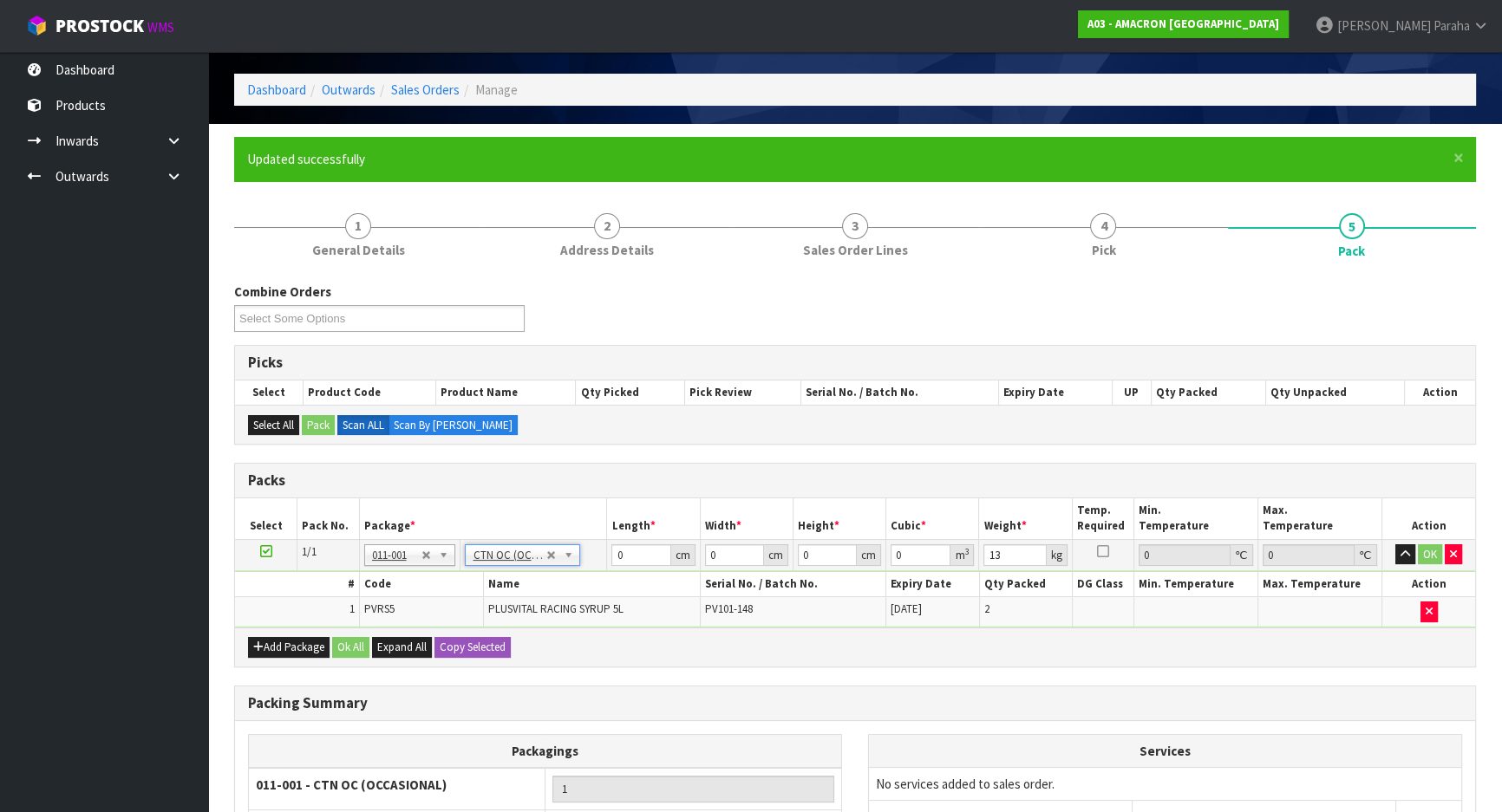
scroll to position [240, 0]
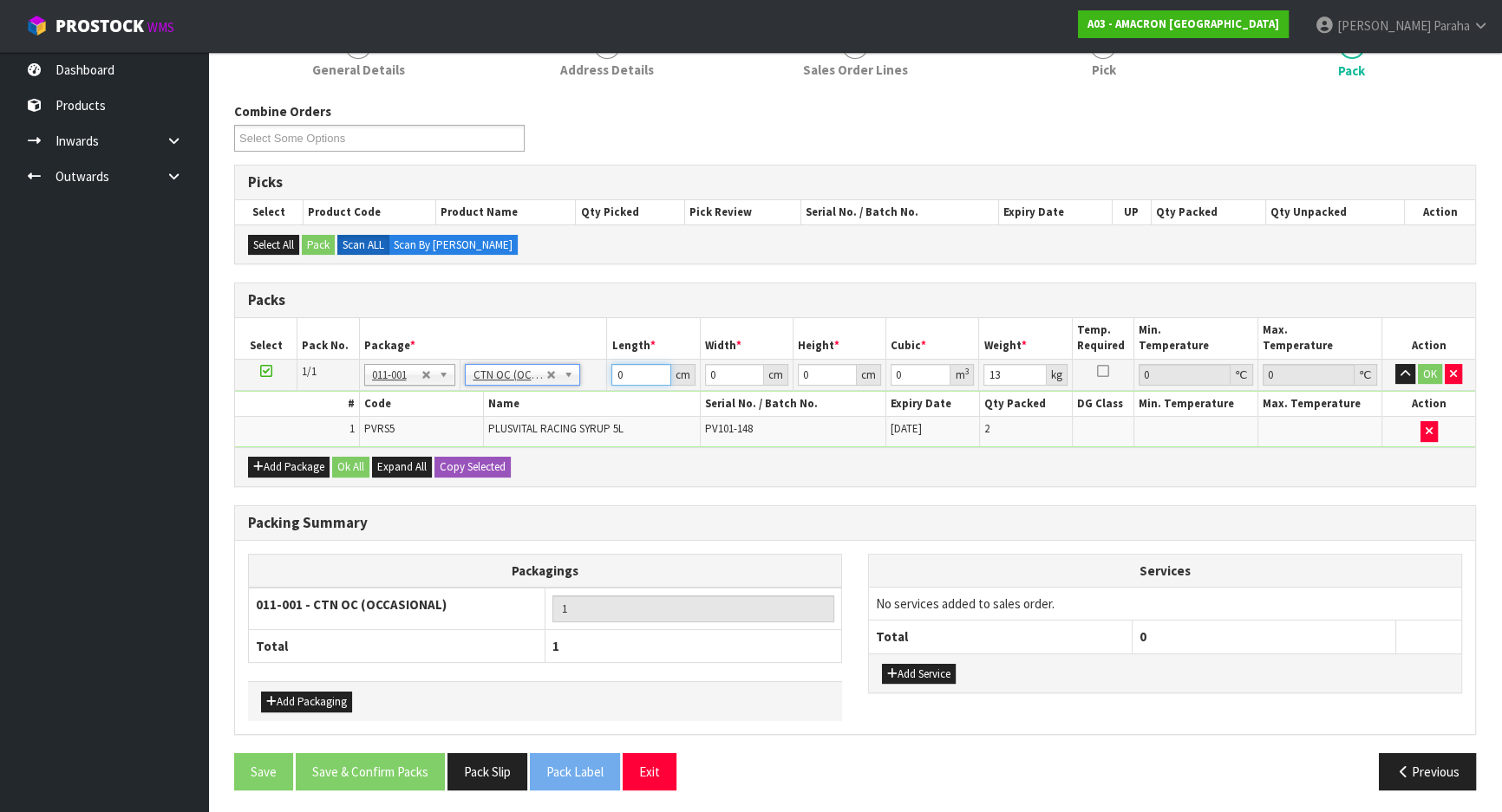
click at [632, 380] on input "0" at bounding box center [640, 375] width 59 height 22
type input "40"
type input "30"
type input "3"
type input "0.0036"
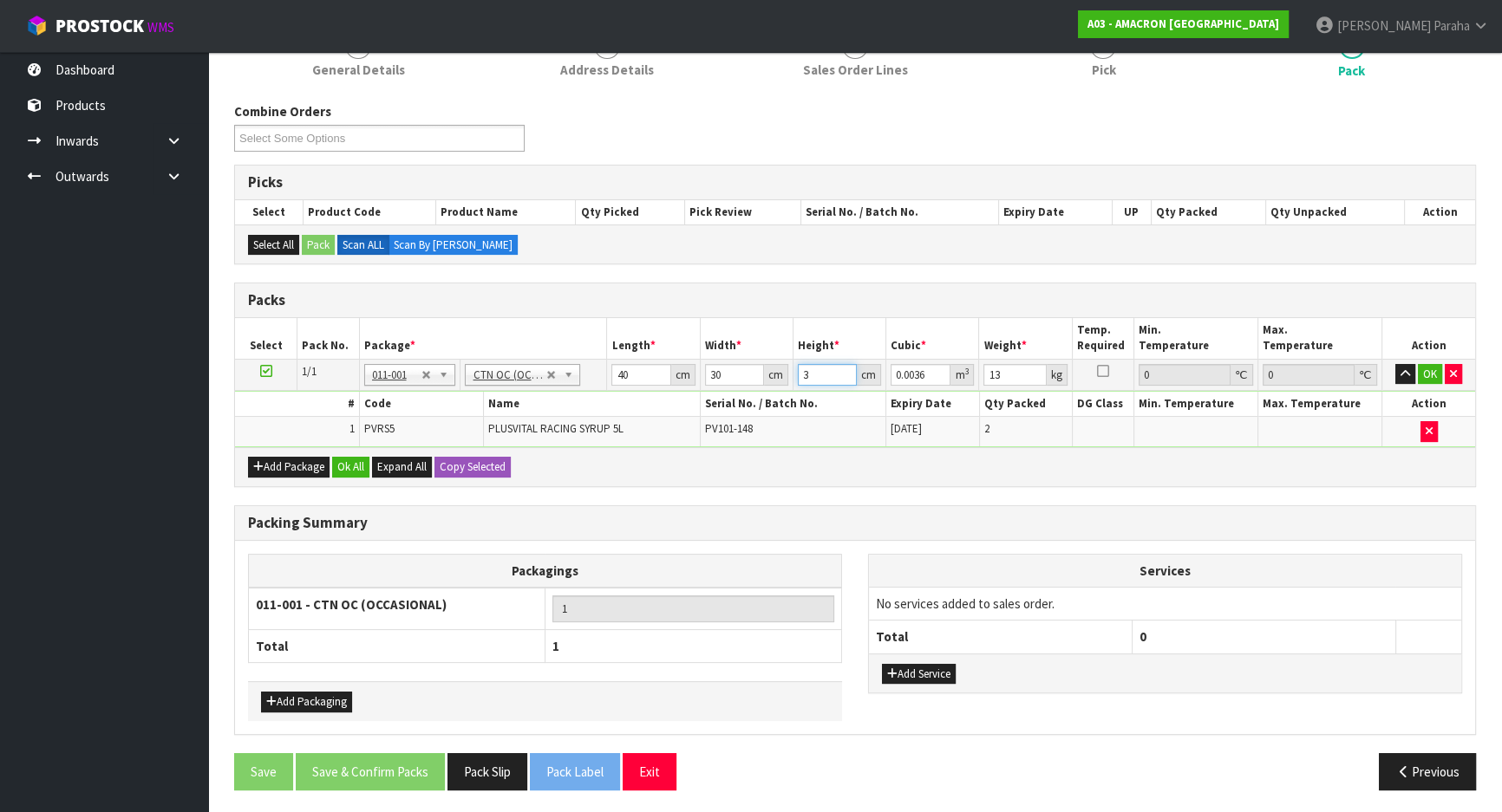
type input "34"
type input "0.0408"
type input "34"
type input "14"
click at [1395, 364] on button "button" at bounding box center [1405, 375] width 20 height 21
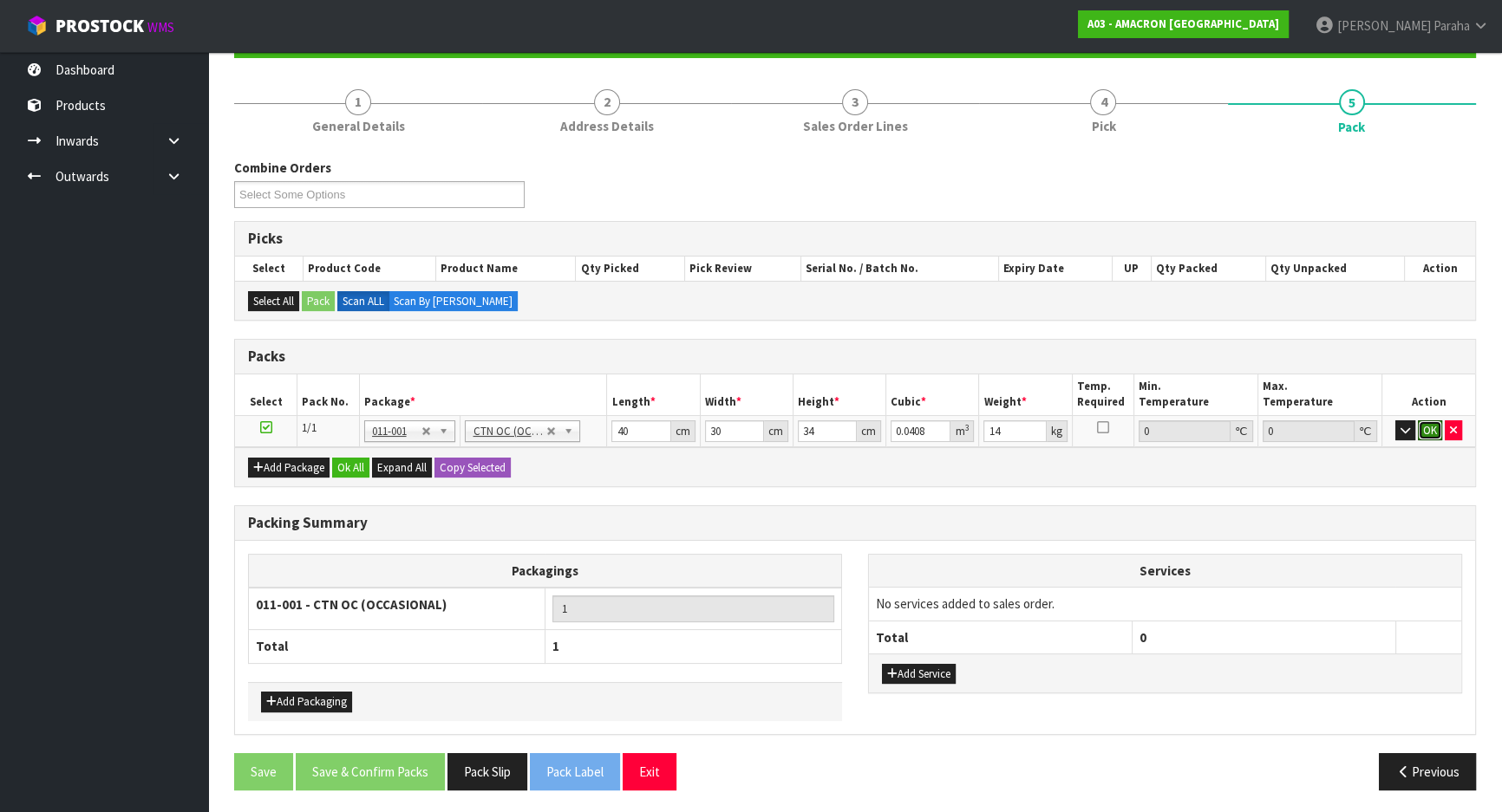
click button "OK" at bounding box center [1430, 431] width 24 height 21
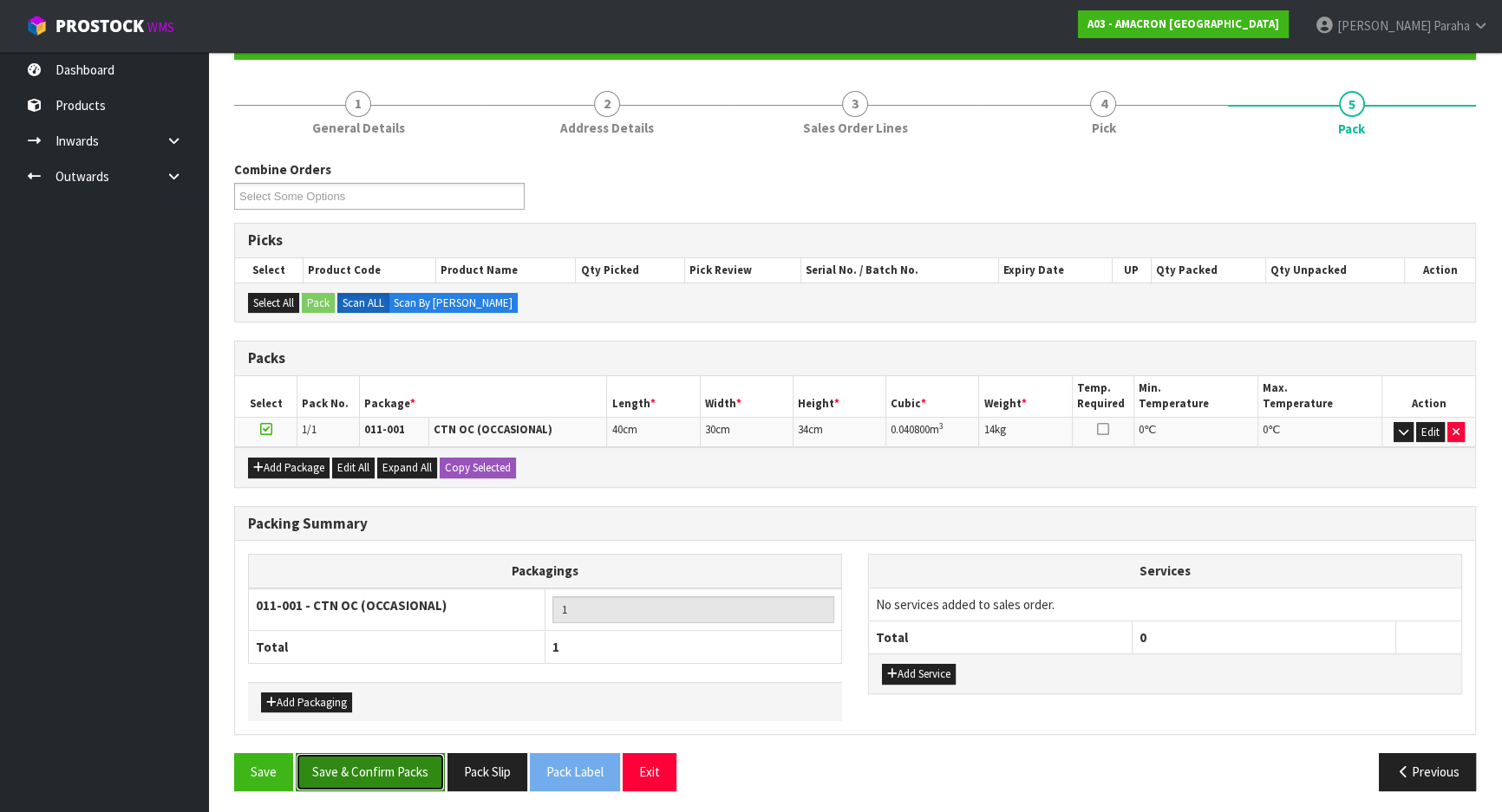
click at [437, 762] on button "Save & Confirm Packs" at bounding box center [370, 772] width 150 height 38
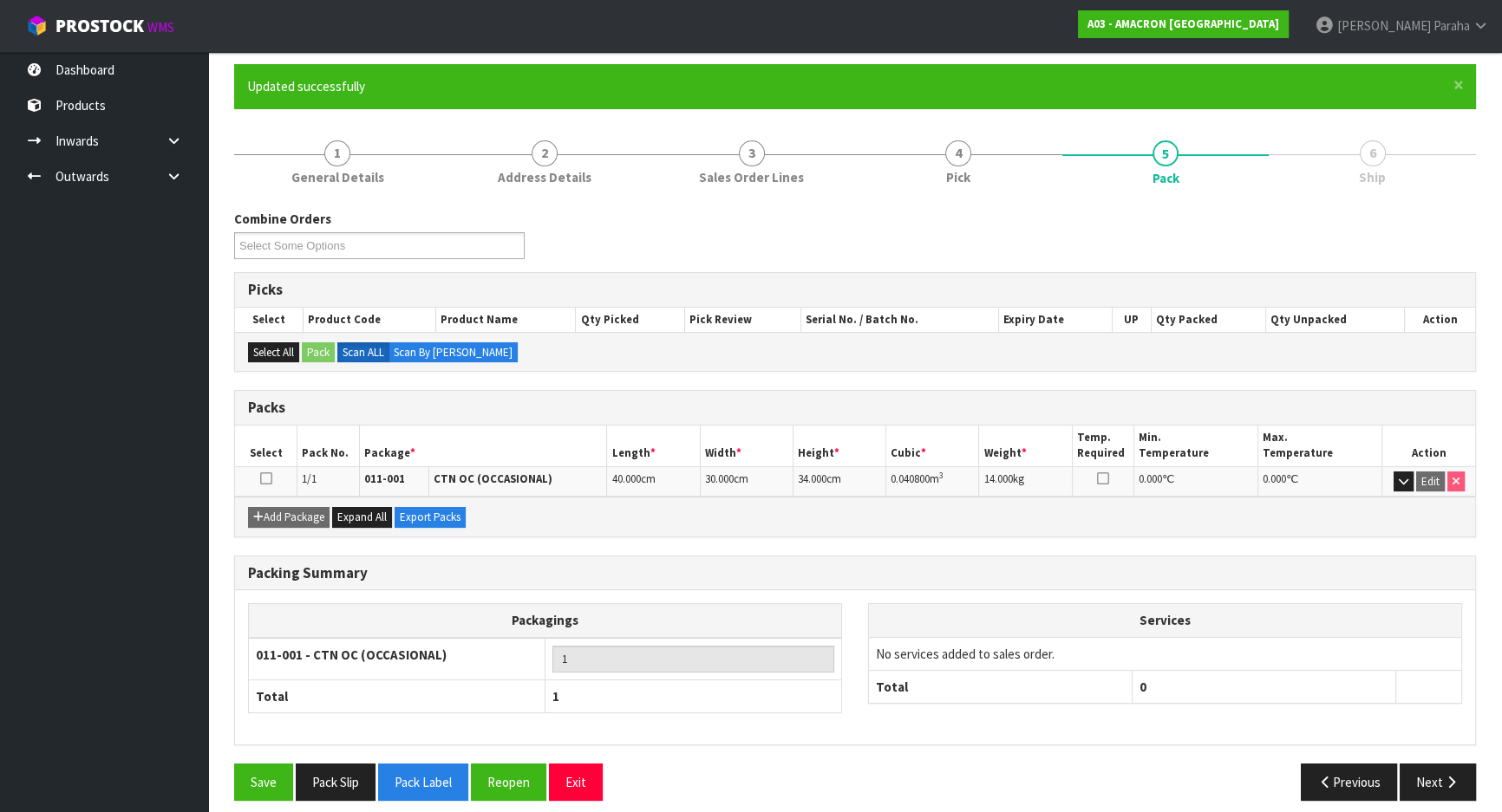
scroll to position [144, 0]
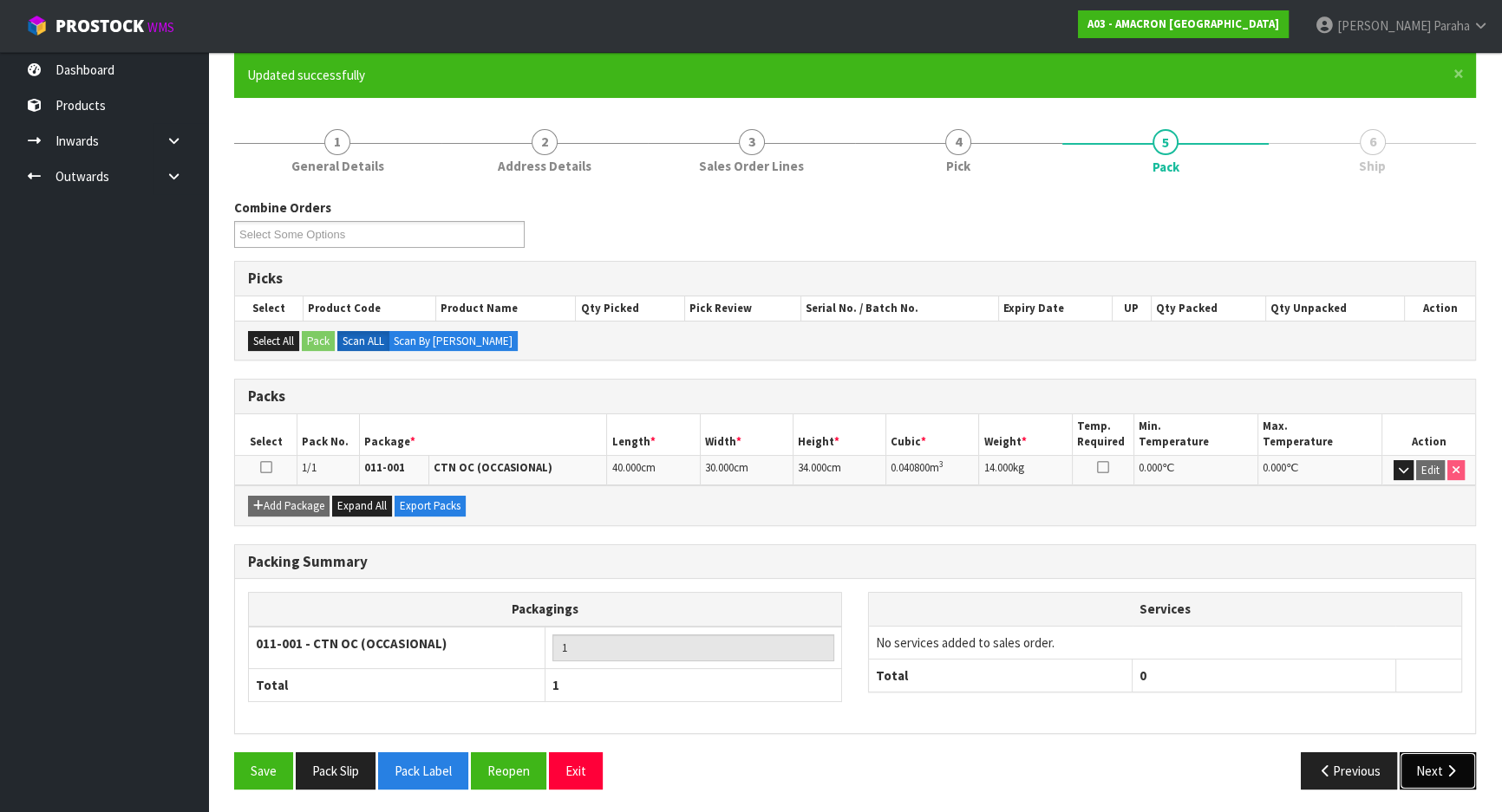
click at [1455, 771] on icon "button" at bounding box center [1451, 771] width 17 height 13
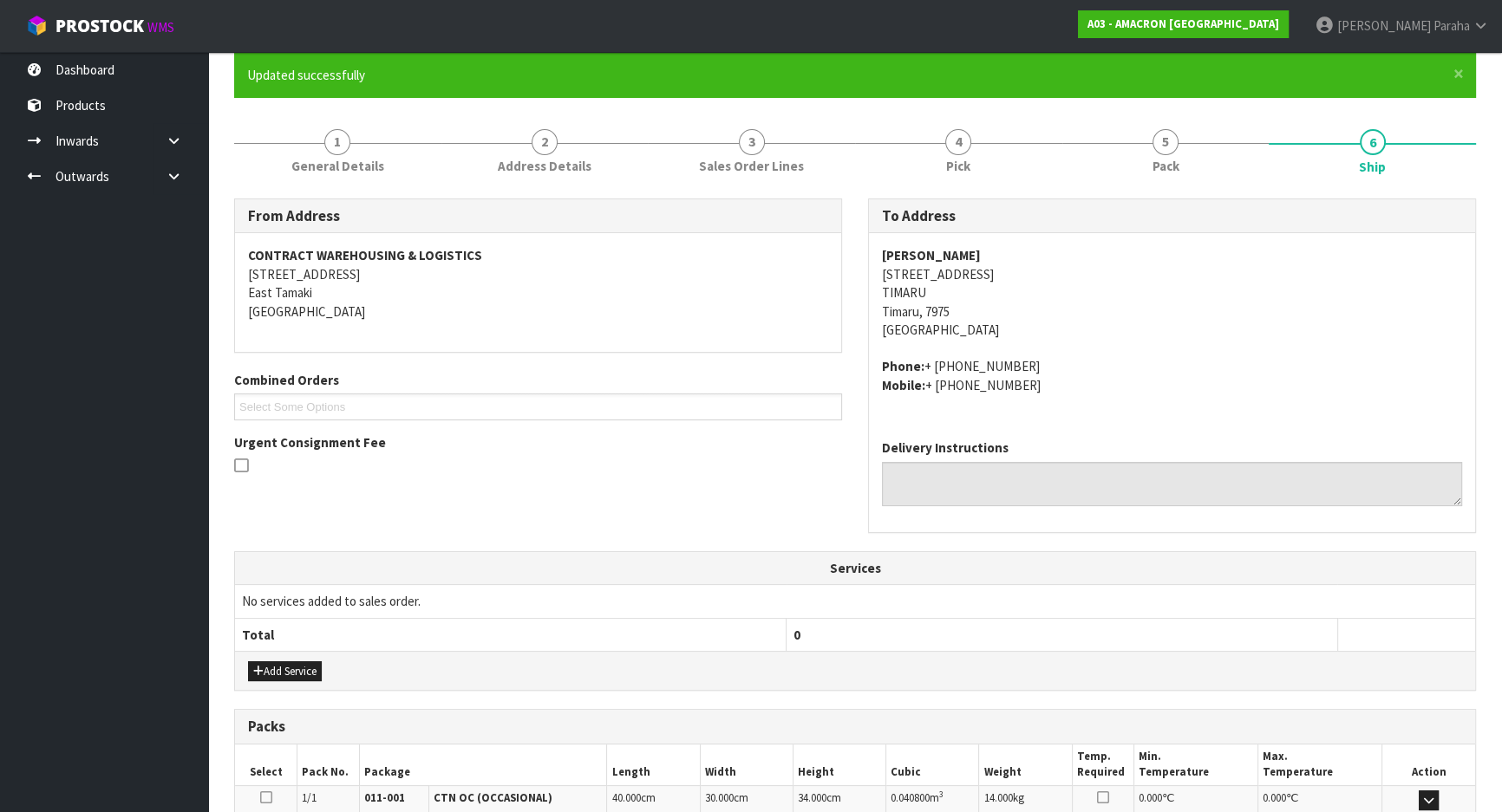
scroll to position [371, 0]
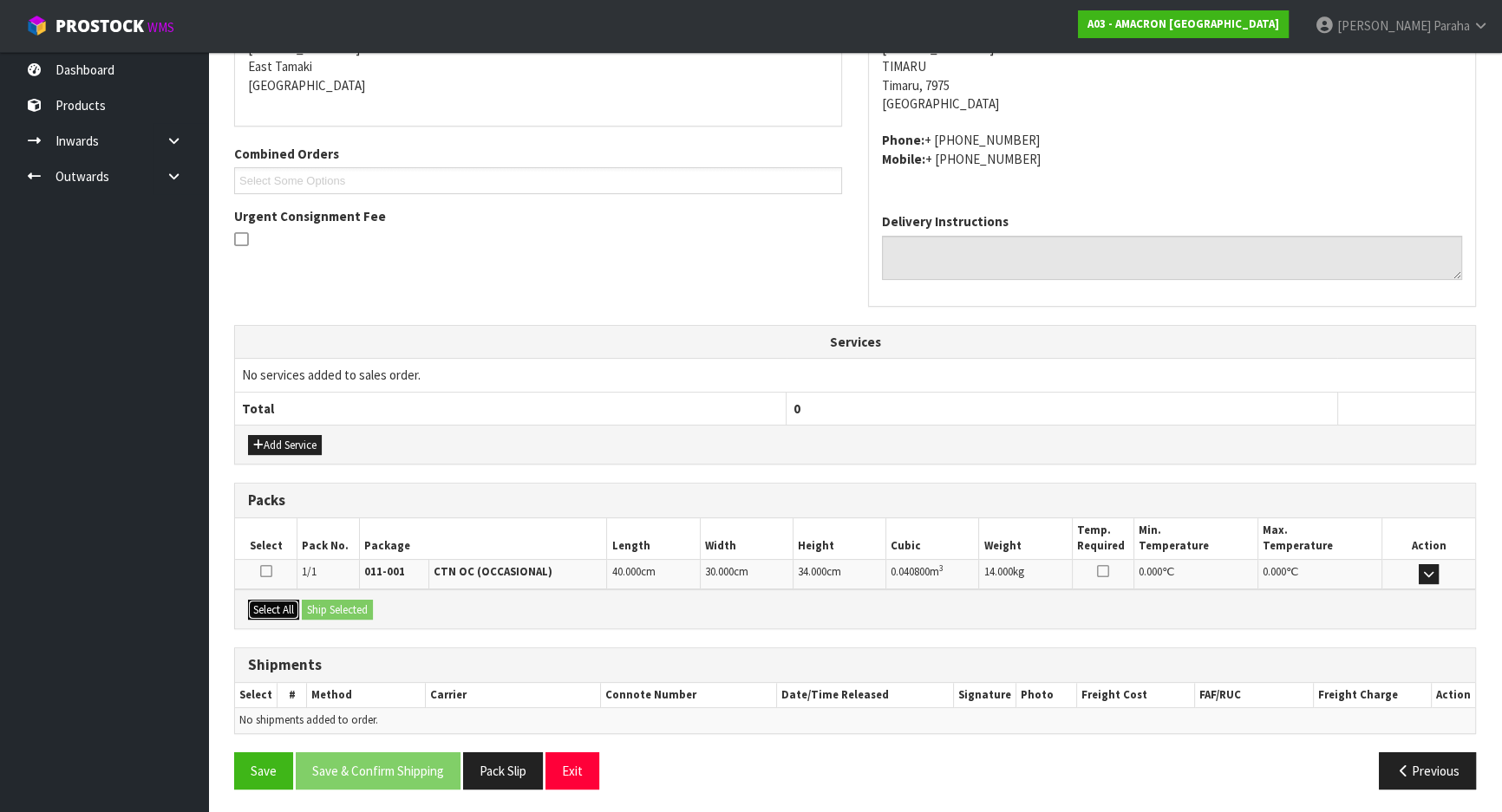
drag, startPoint x: 259, startPoint y: 599, endPoint x: 363, endPoint y: 615, distance: 105.2
click at [284, 605] on button "Select All" at bounding box center [274, 610] width 52 height 21
click at [365, 615] on button "Ship Selected" at bounding box center [337, 610] width 71 height 21
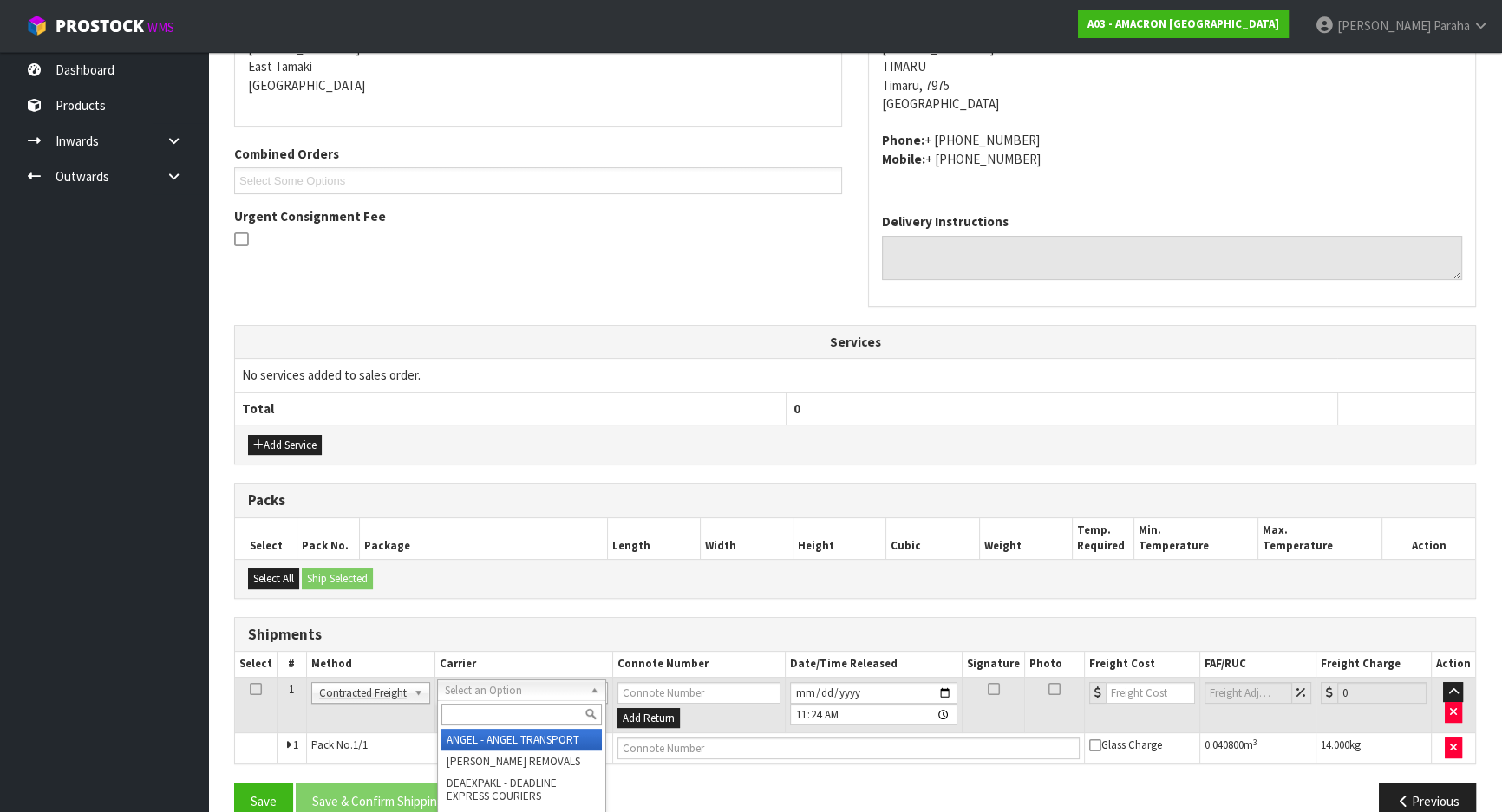
click at [512, 713] on input "text" at bounding box center [522, 714] width 161 height 22
type input "NZP"
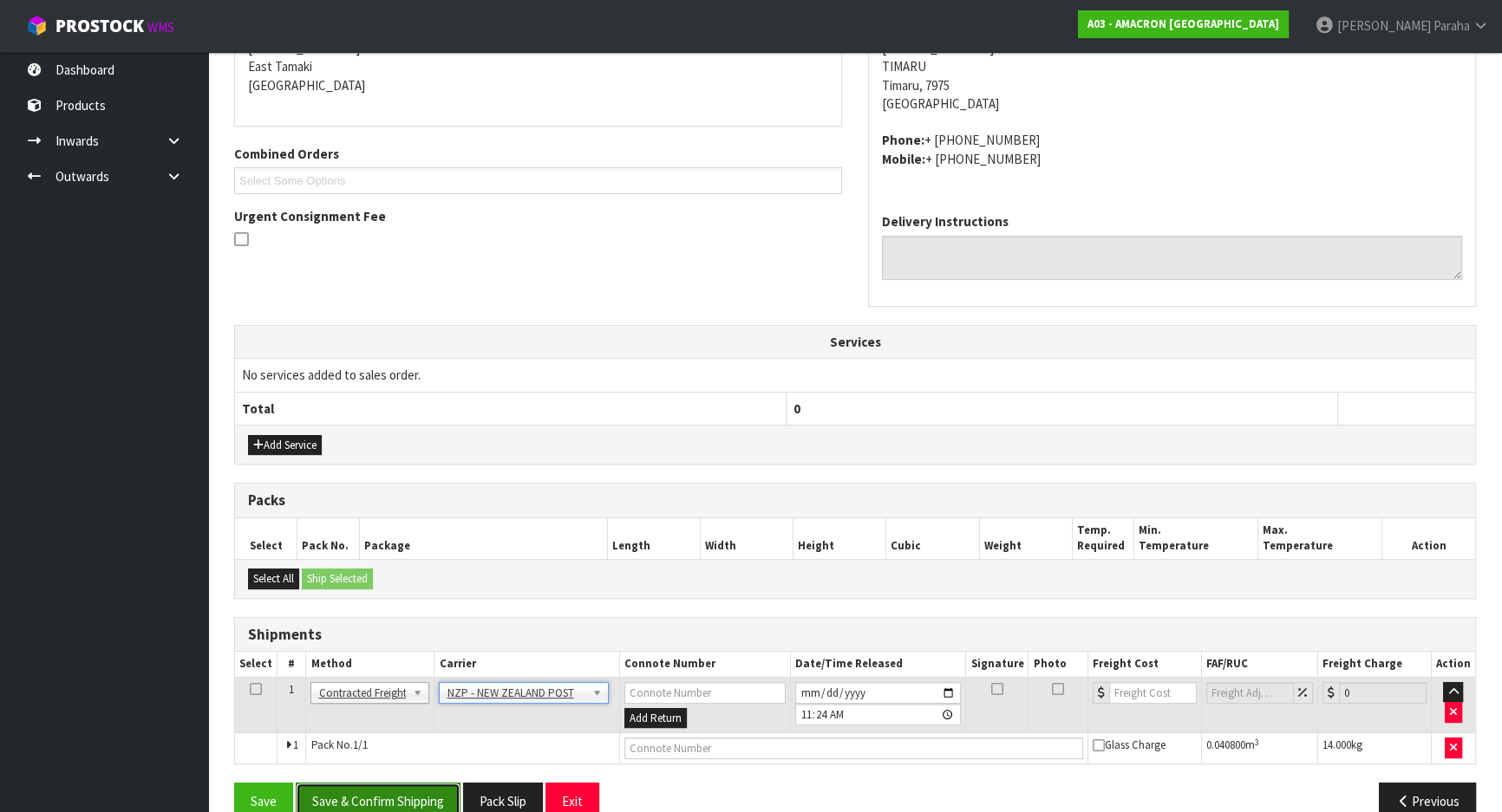
click at [356, 795] on button "Save & Confirm Shipping" at bounding box center [378, 802] width 164 height 38
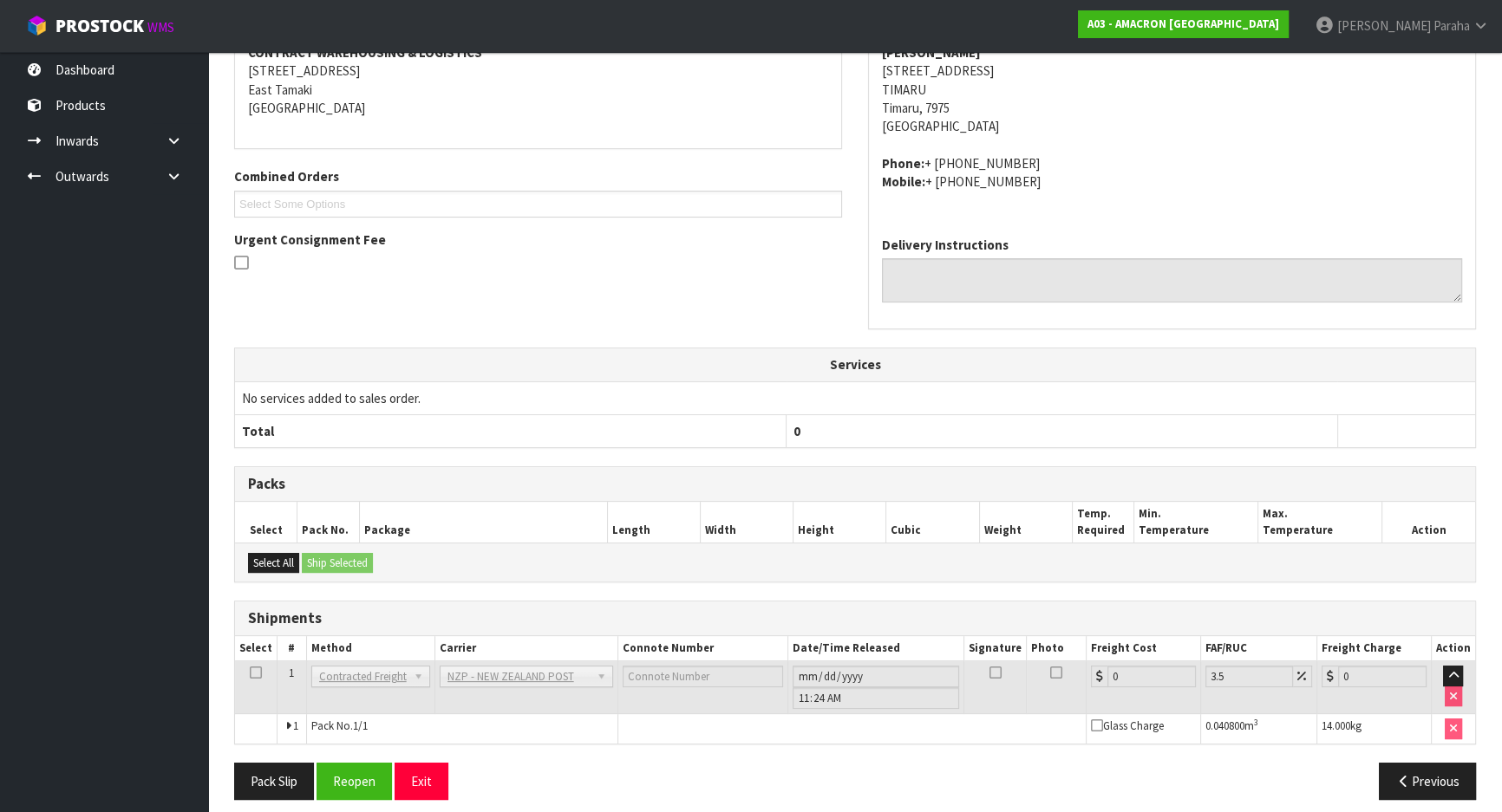
scroll to position [377, 0]
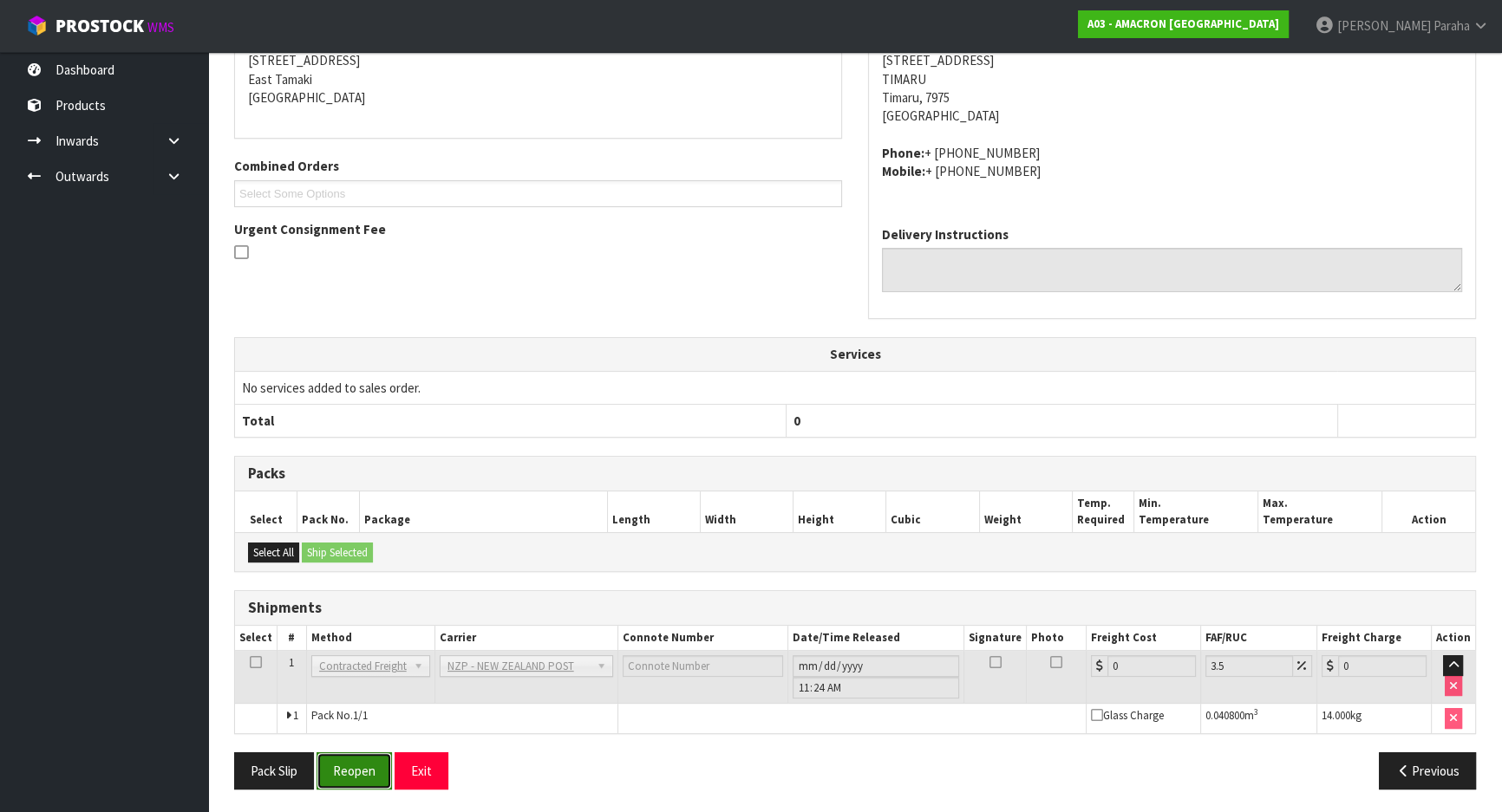
click at [358, 780] on button "Reopen" at bounding box center [354, 771] width 75 height 38
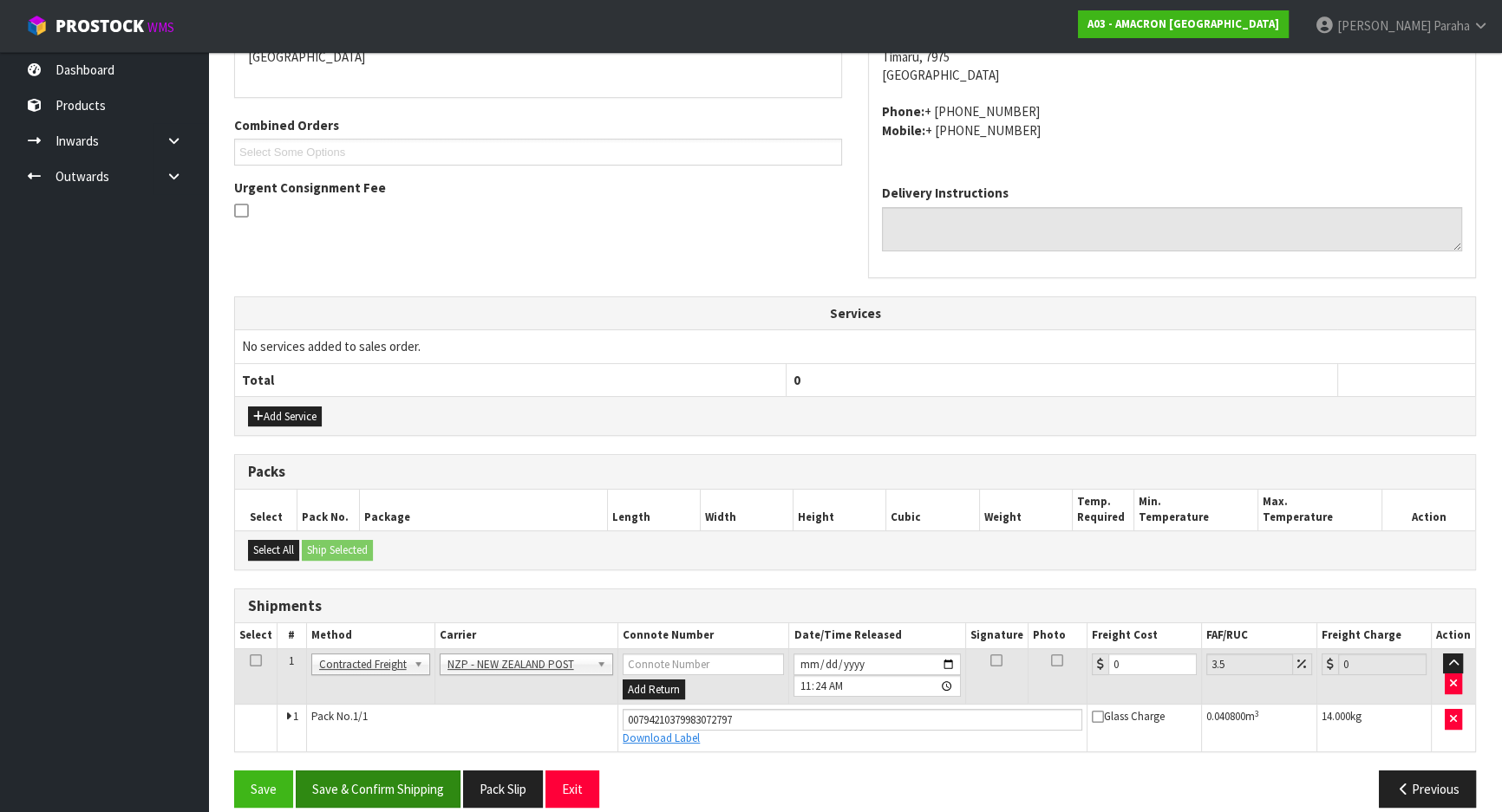
scroll to position [416, 0]
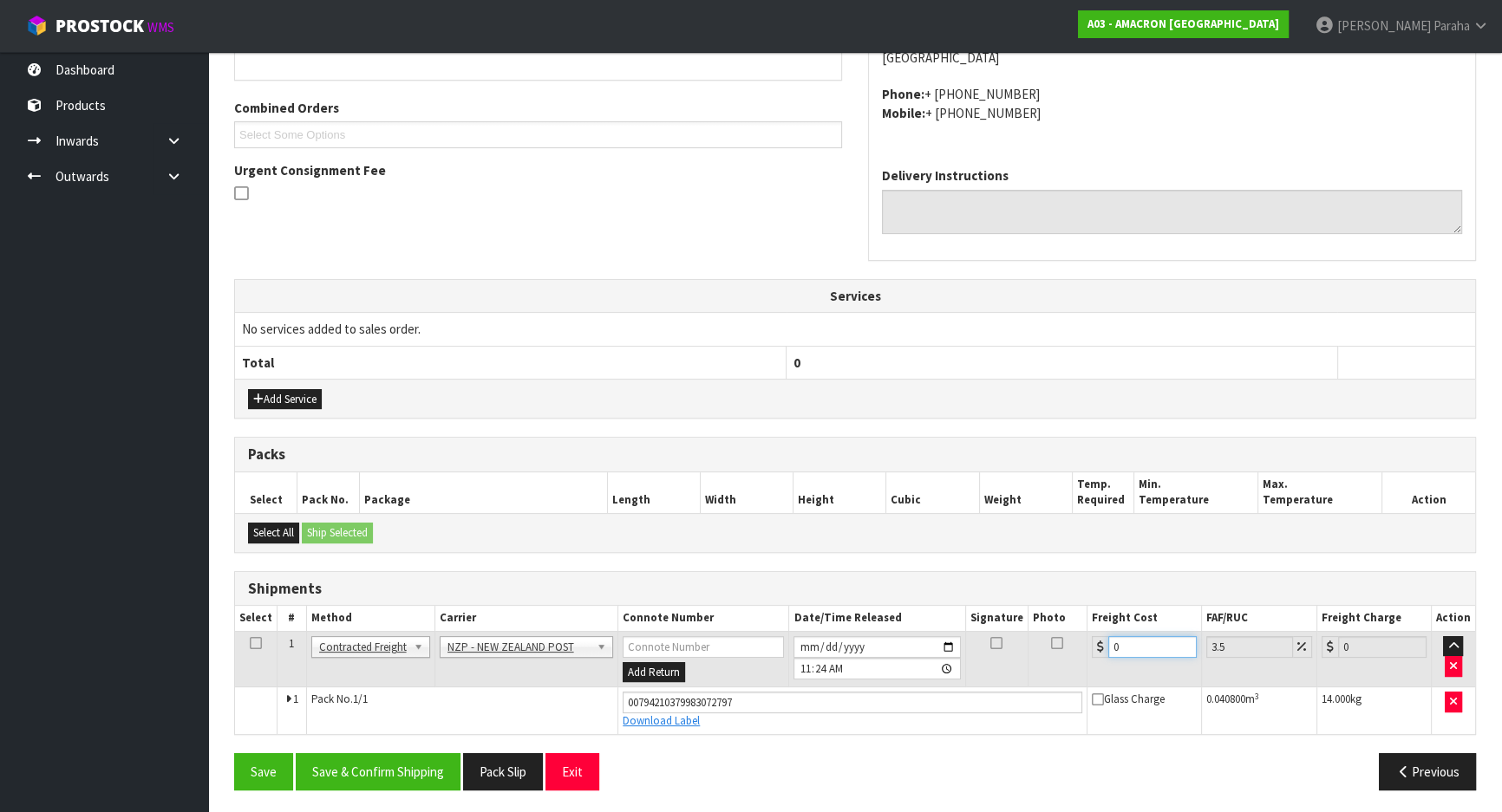
click at [1148, 640] on input "0" at bounding box center [1152, 647] width 88 height 22
type input "2"
type input "2.07"
type input "22"
type input "22.77"
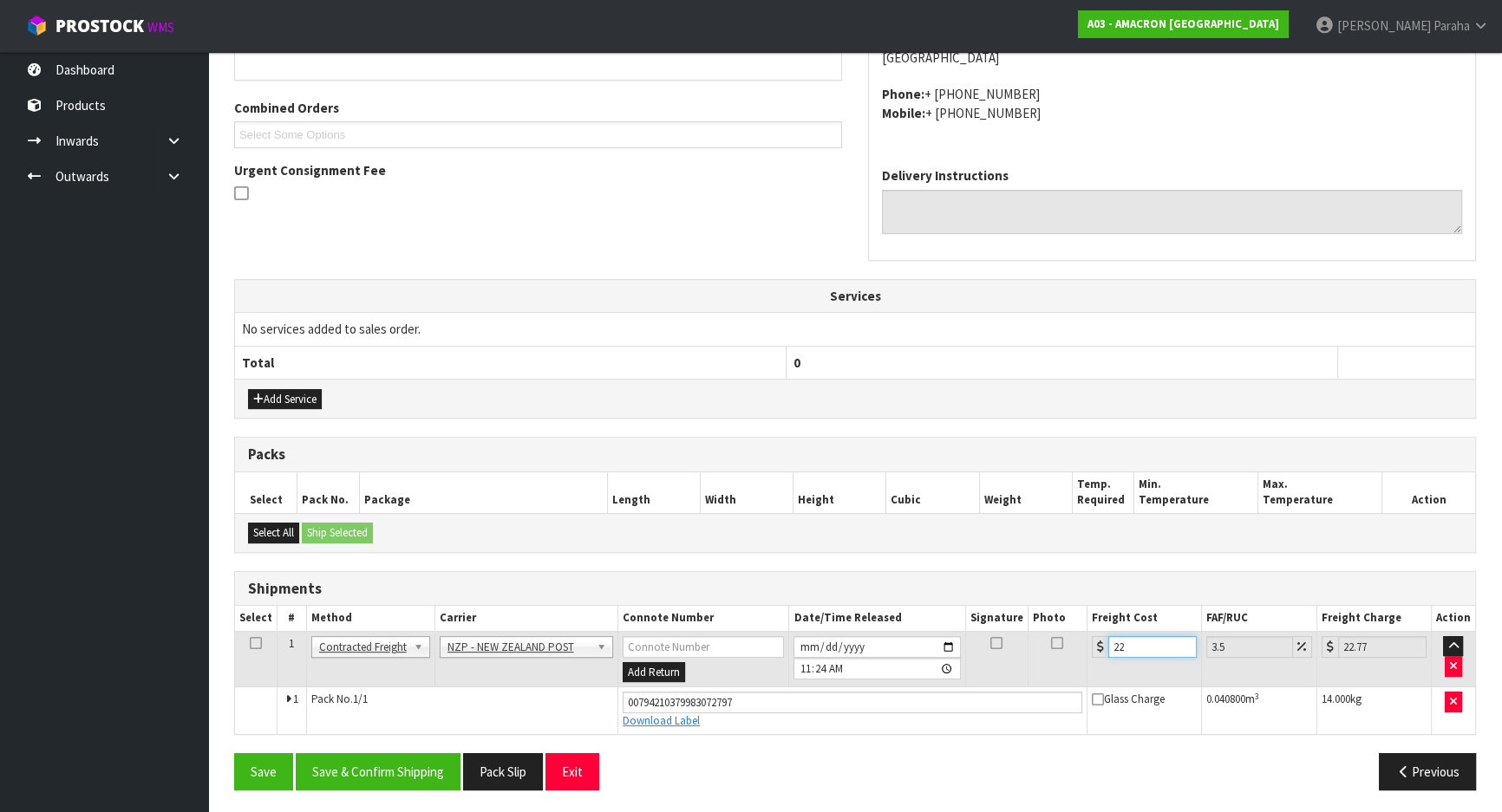
type input "22.4"
type input "23.18"
type input "22.421"
type input "23.21"
type input "22.42"
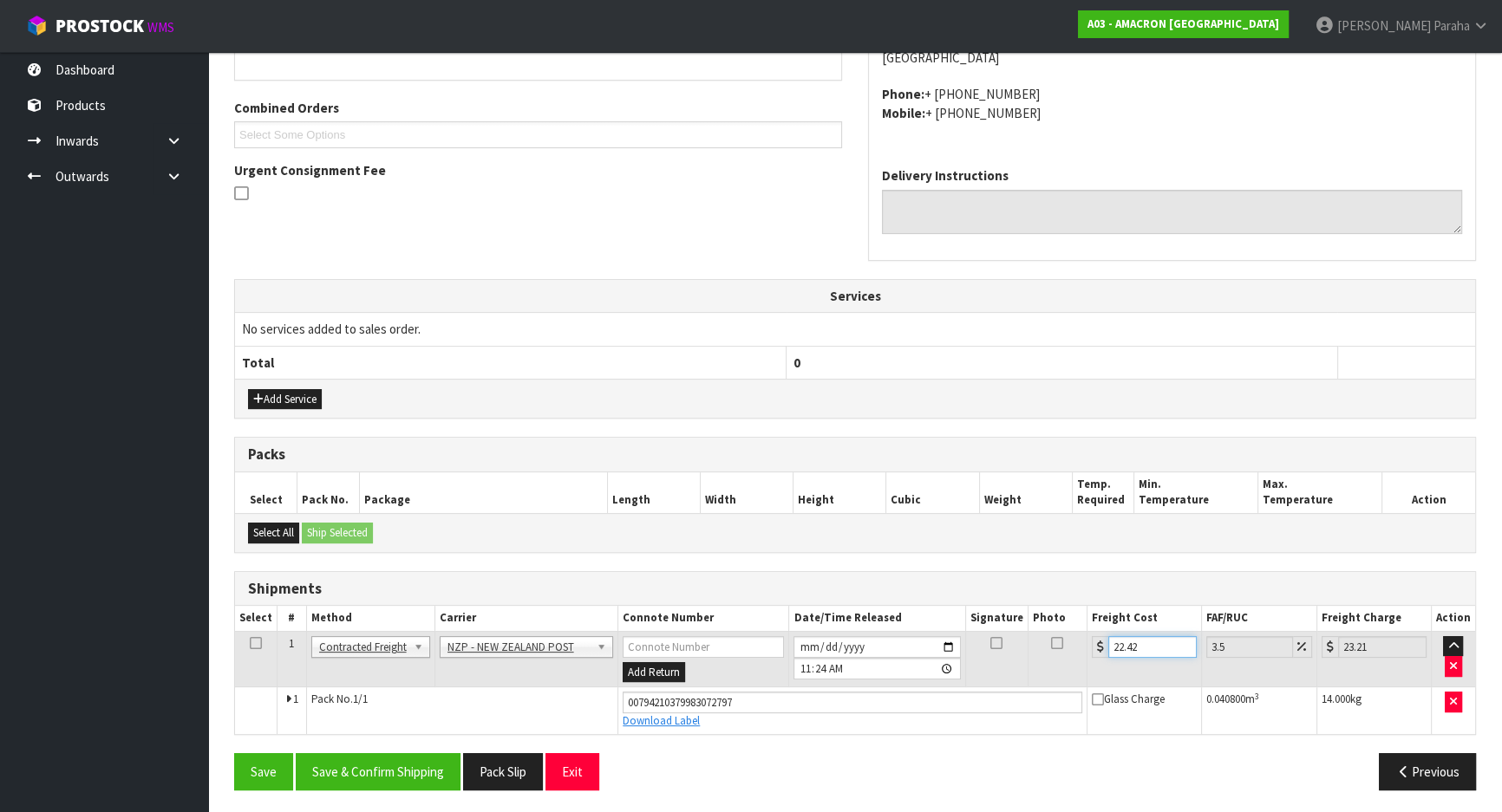
type input "23.2"
type input "22.4"
type input "23.18"
type input "22.42"
type input "23.2"
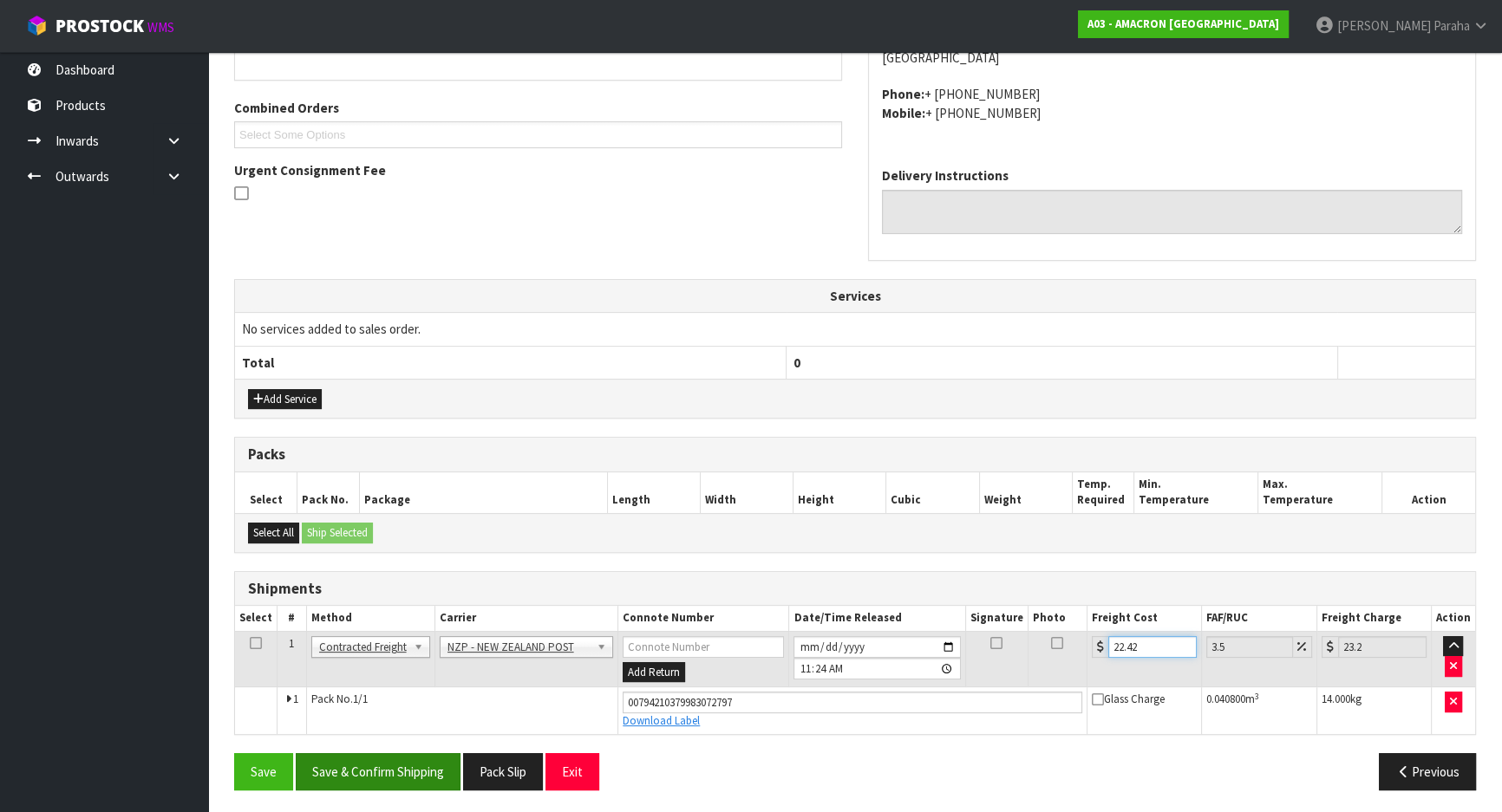
type input "22.42"
click at [411, 768] on button "Save & Confirm Shipping" at bounding box center [378, 772] width 164 height 38
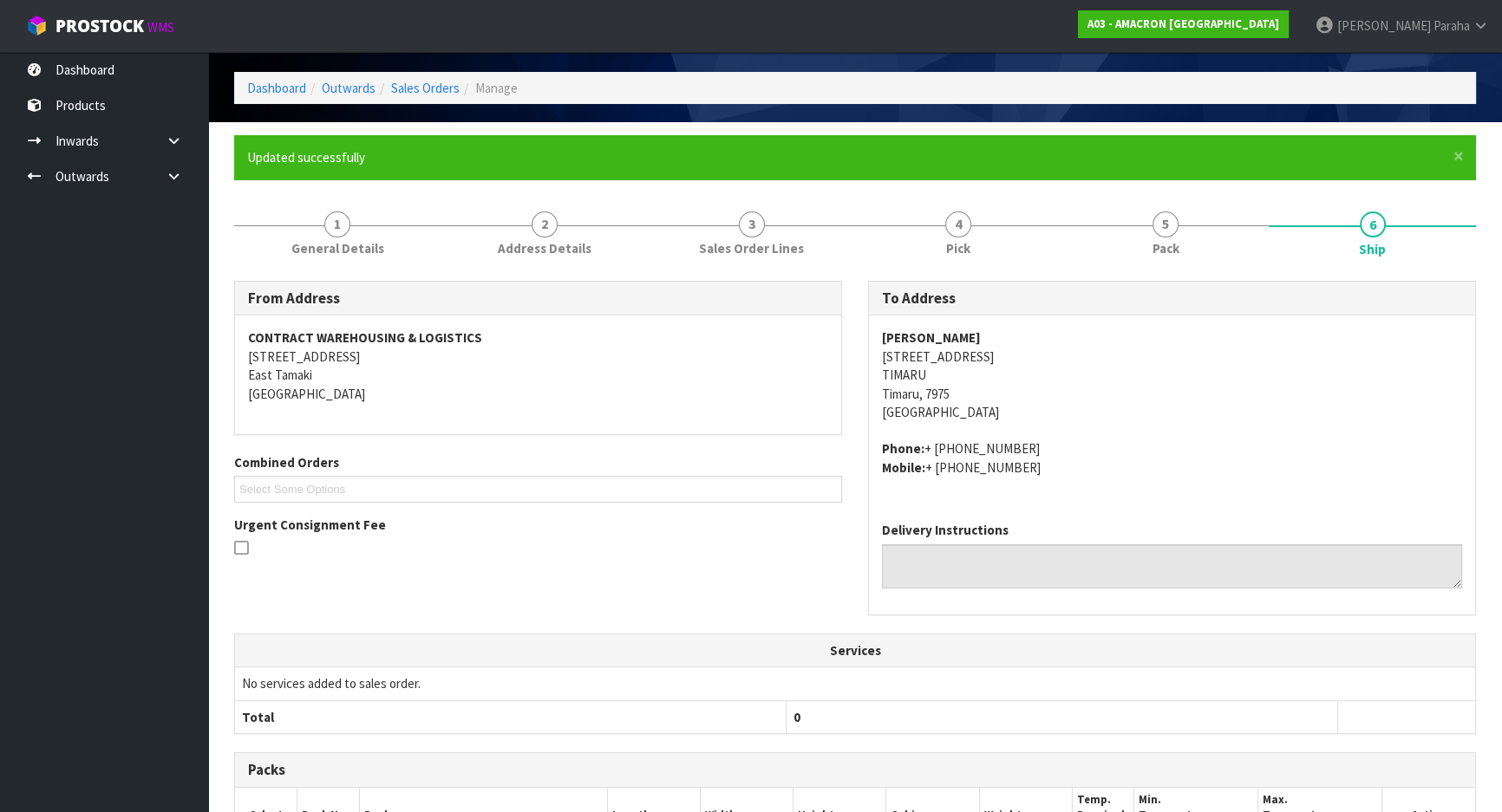
scroll to position [54, 0]
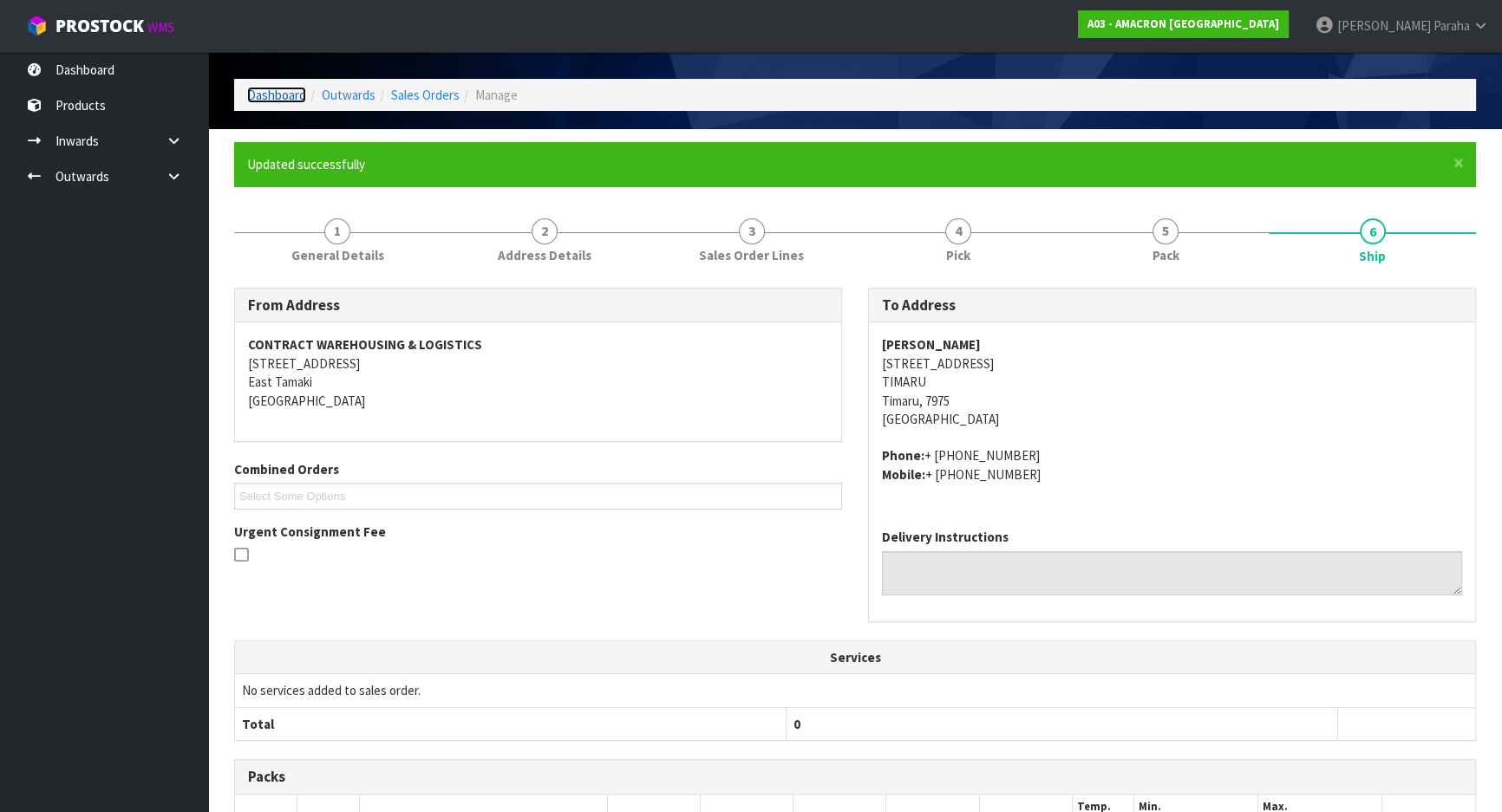
click at [258, 91] on link "Dashboard" at bounding box center [276, 94] width 59 height 17
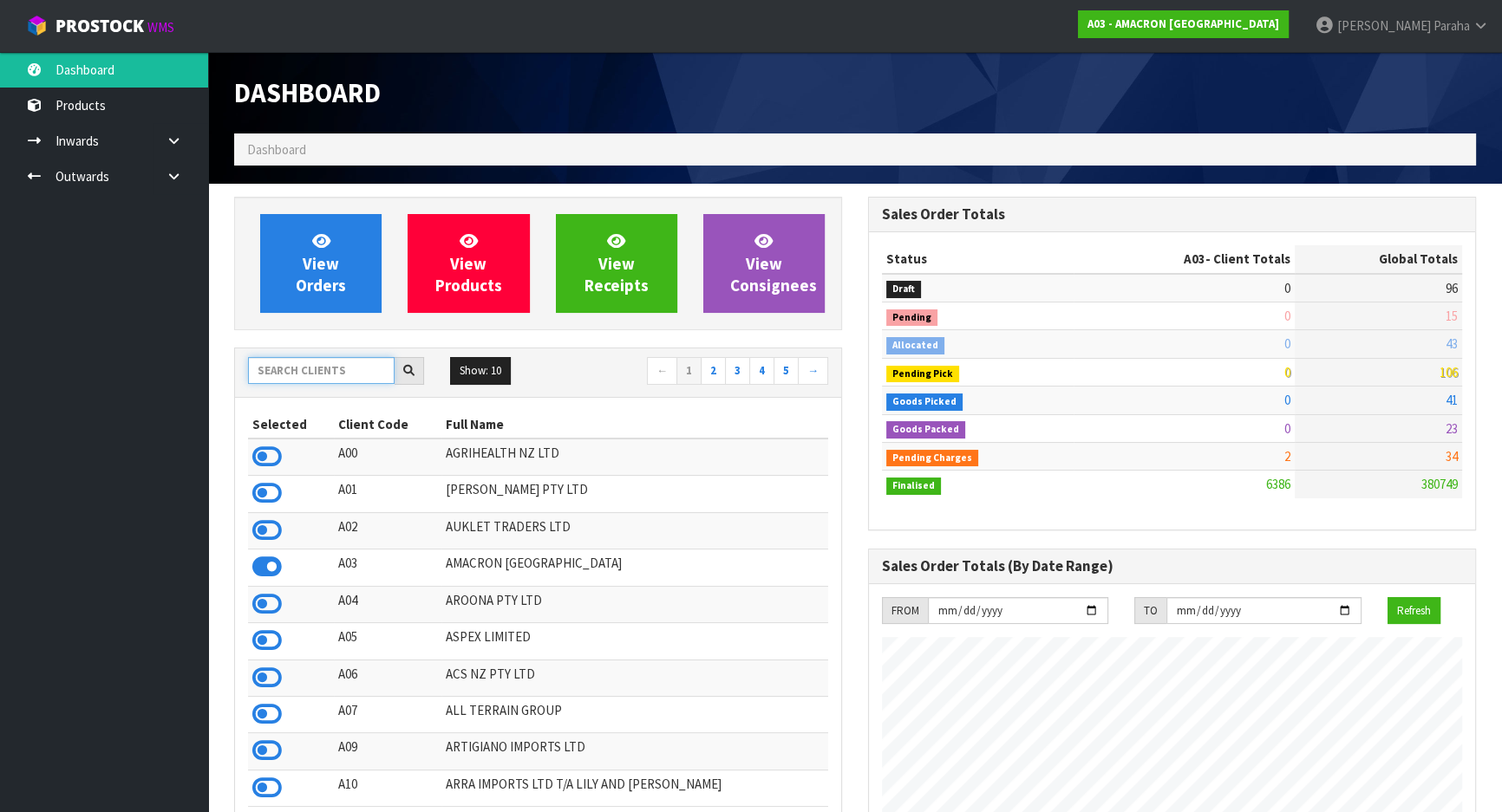
click at [336, 374] on input "text" at bounding box center [322, 371] width 147 height 27
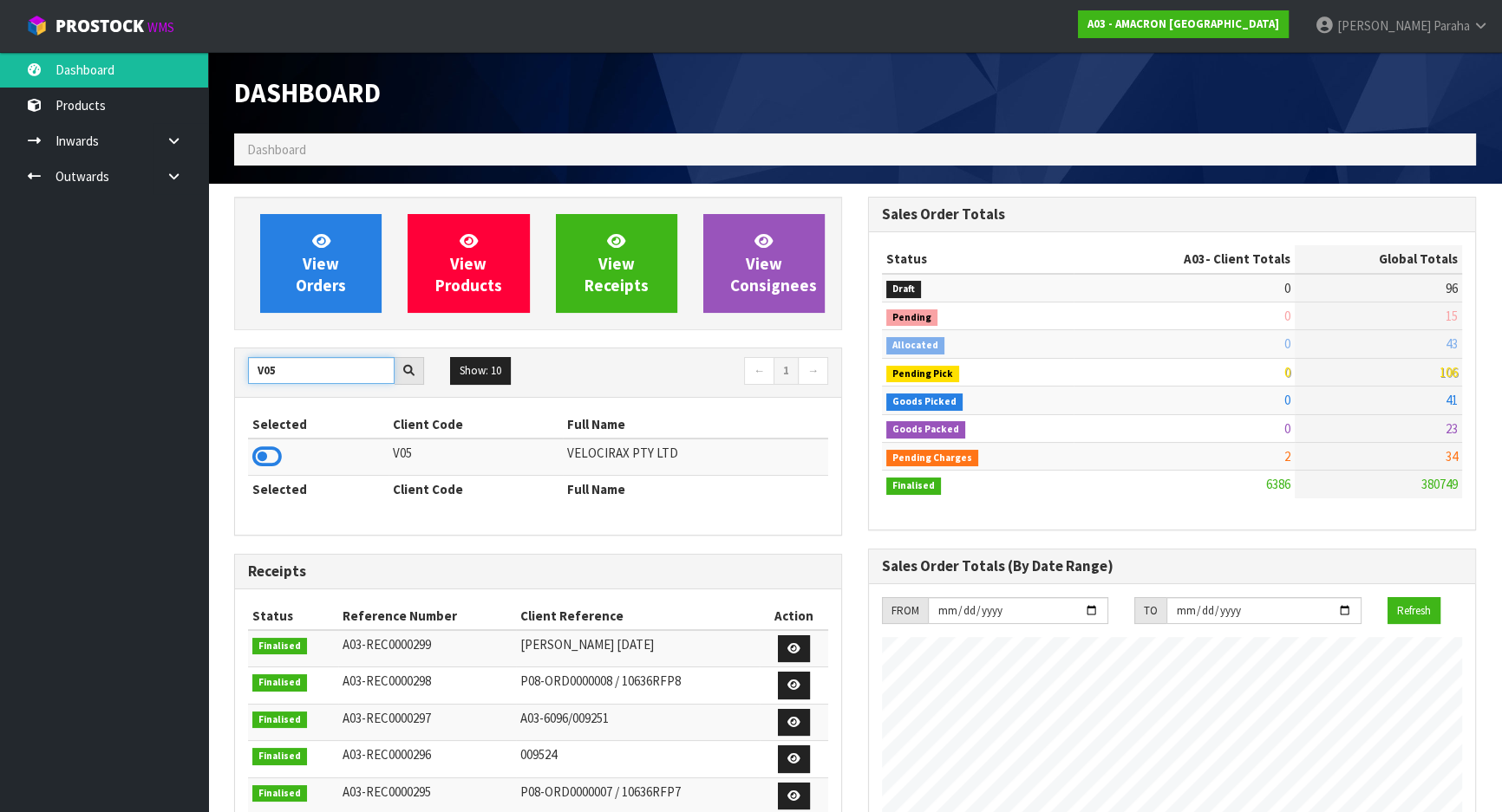
type input "V05"
click at [271, 461] on icon at bounding box center [268, 457] width 30 height 26
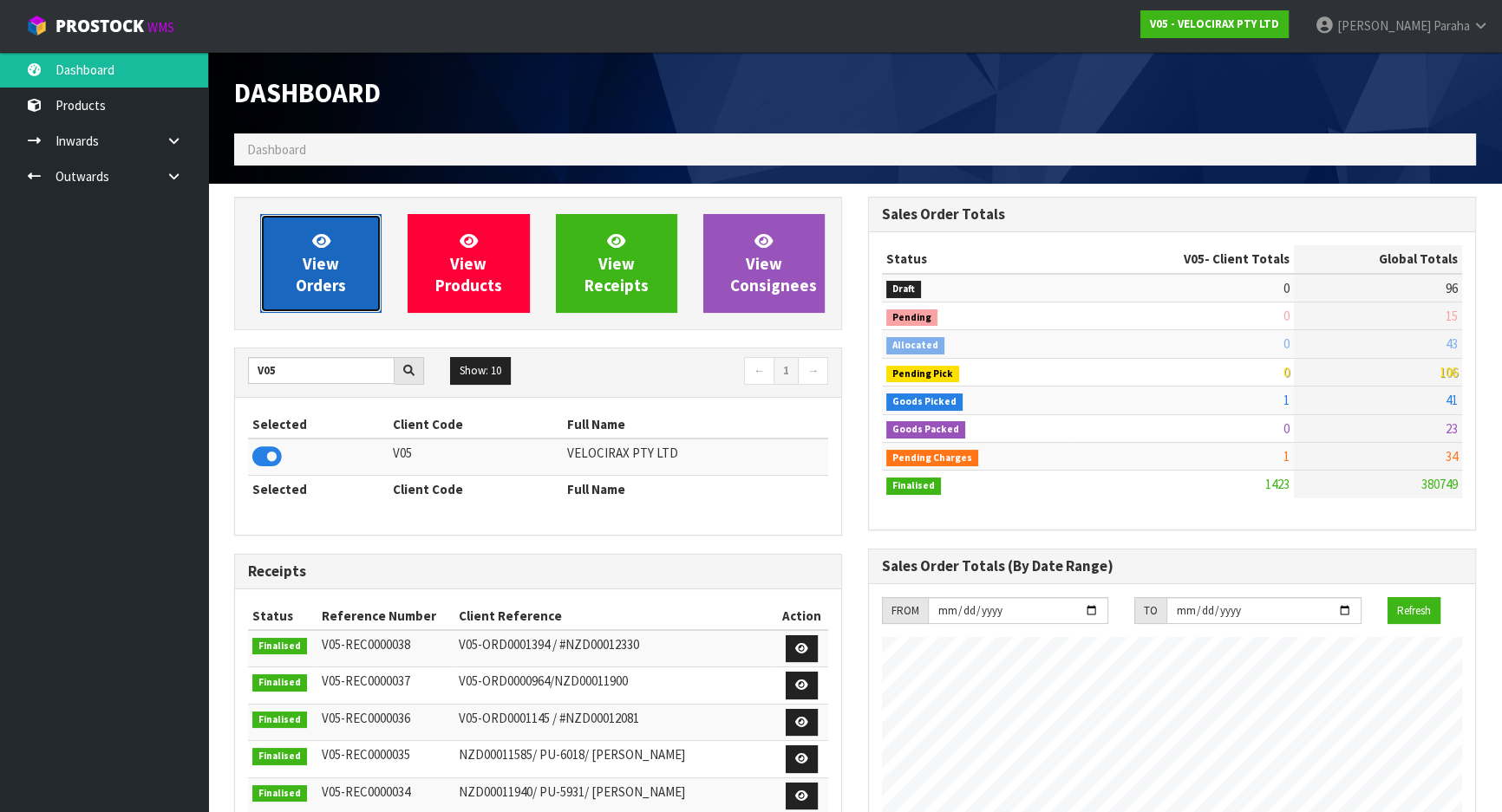
scroll to position [1349, 633]
click at [331, 262] on span "View Orders" at bounding box center [321, 263] width 51 height 65
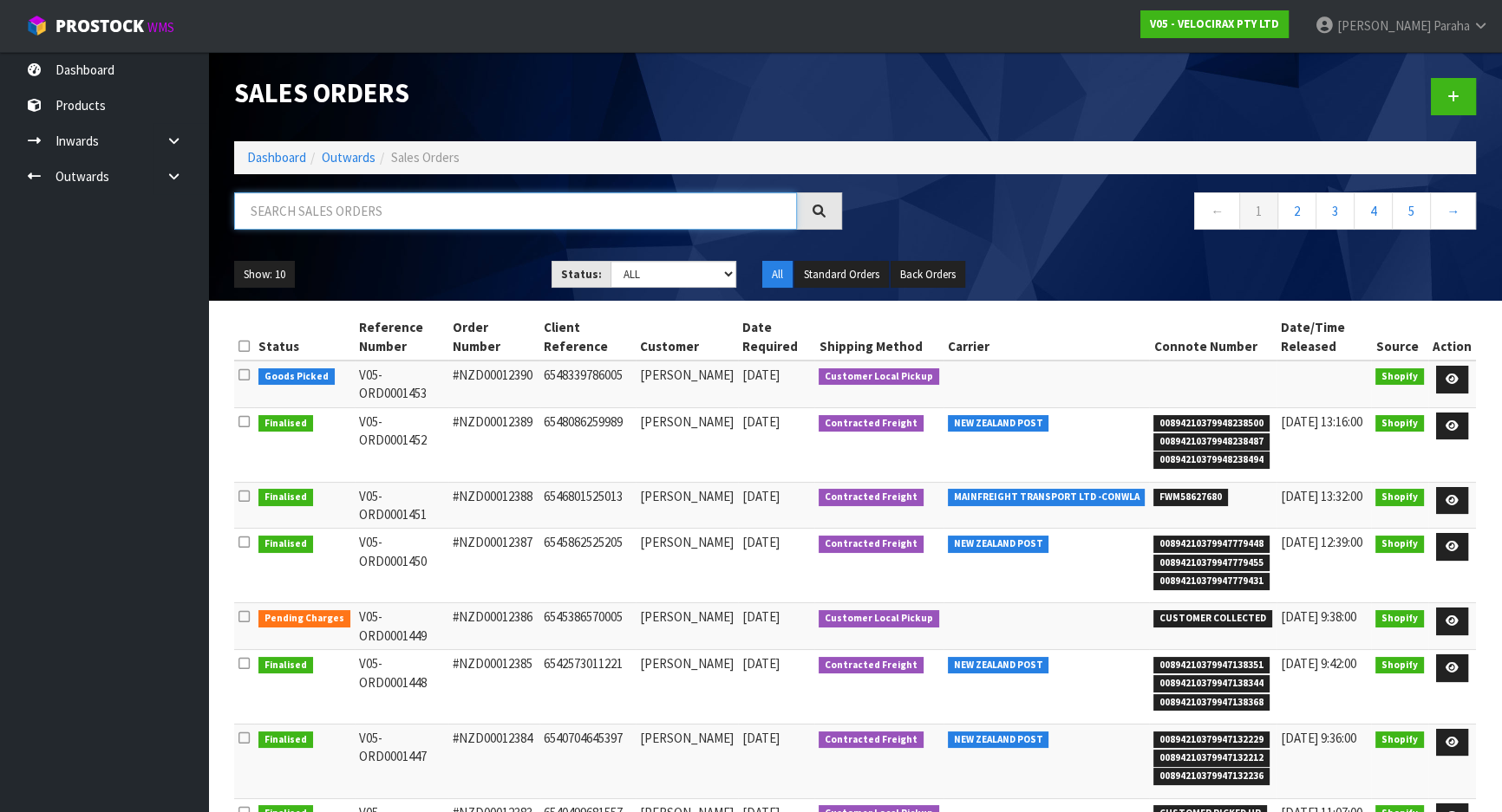
click at [347, 201] on input "text" at bounding box center [516, 211] width 563 height 38
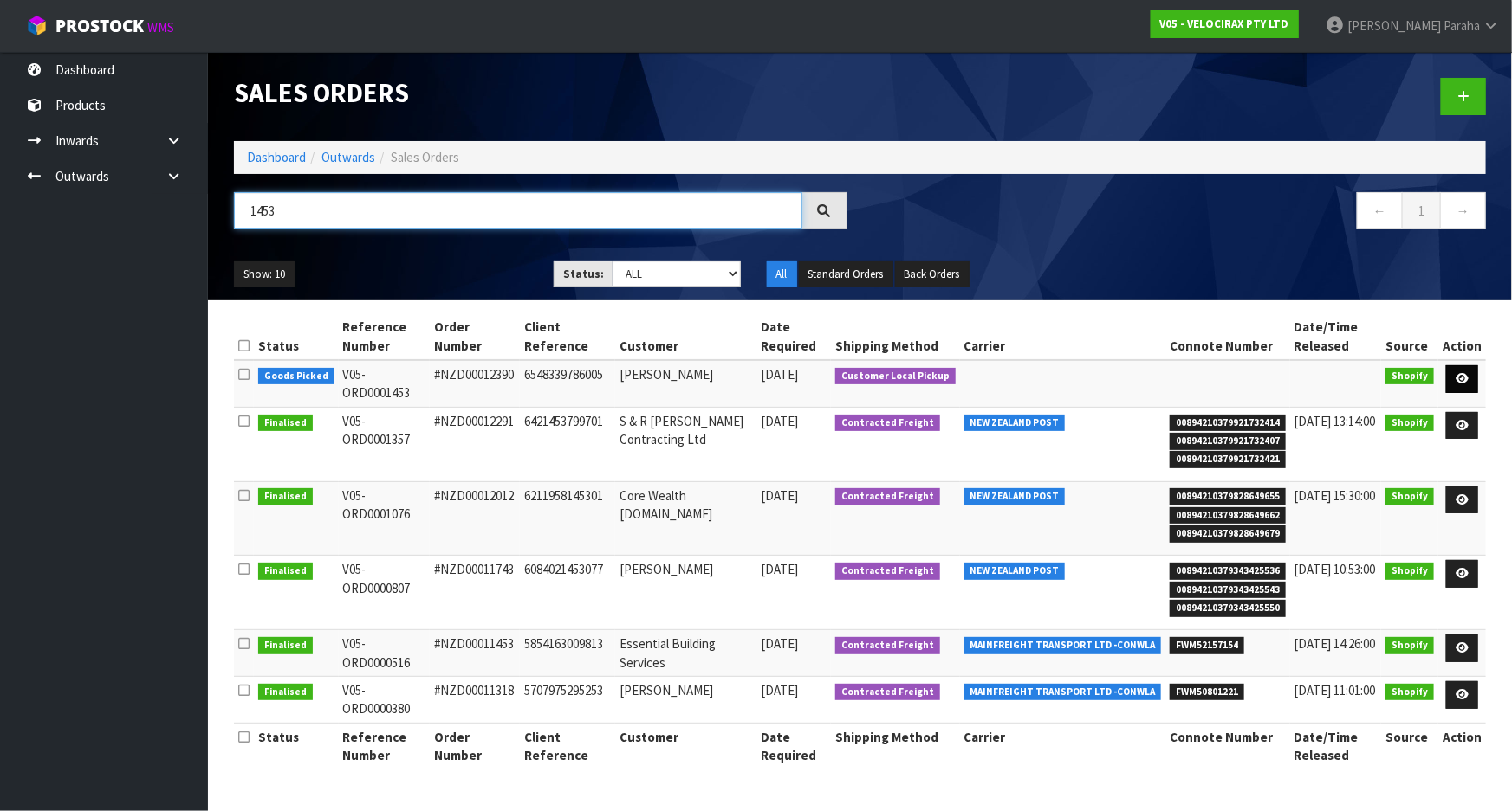
type input "1453"
click at [1468, 377] on icon at bounding box center [1462, 379] width 13 height 11
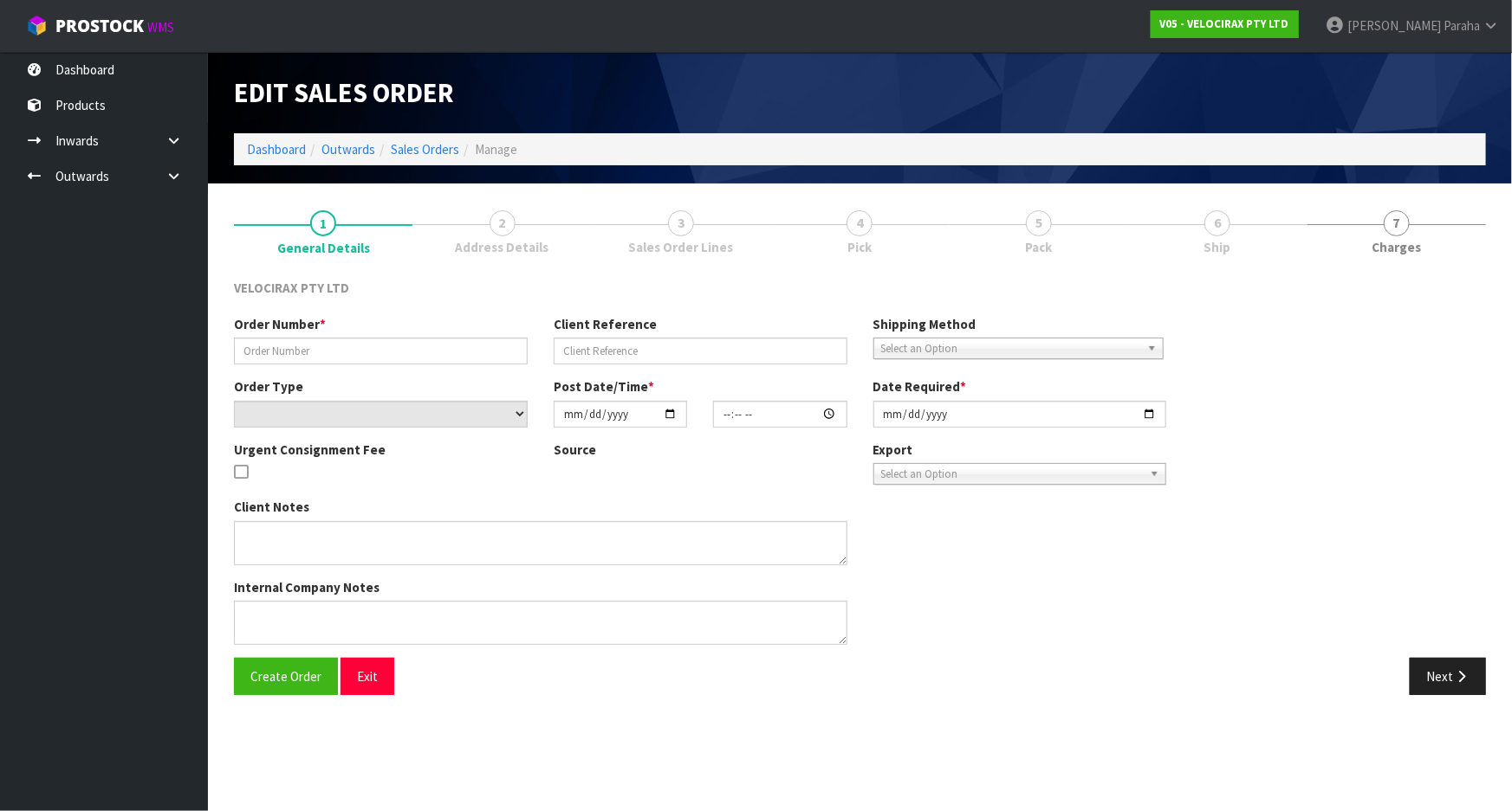
type input "#NZD00012390"
type input "6548339786005"
select select "number:0"
type input "[DATE]"
type input "17:21:57.000"
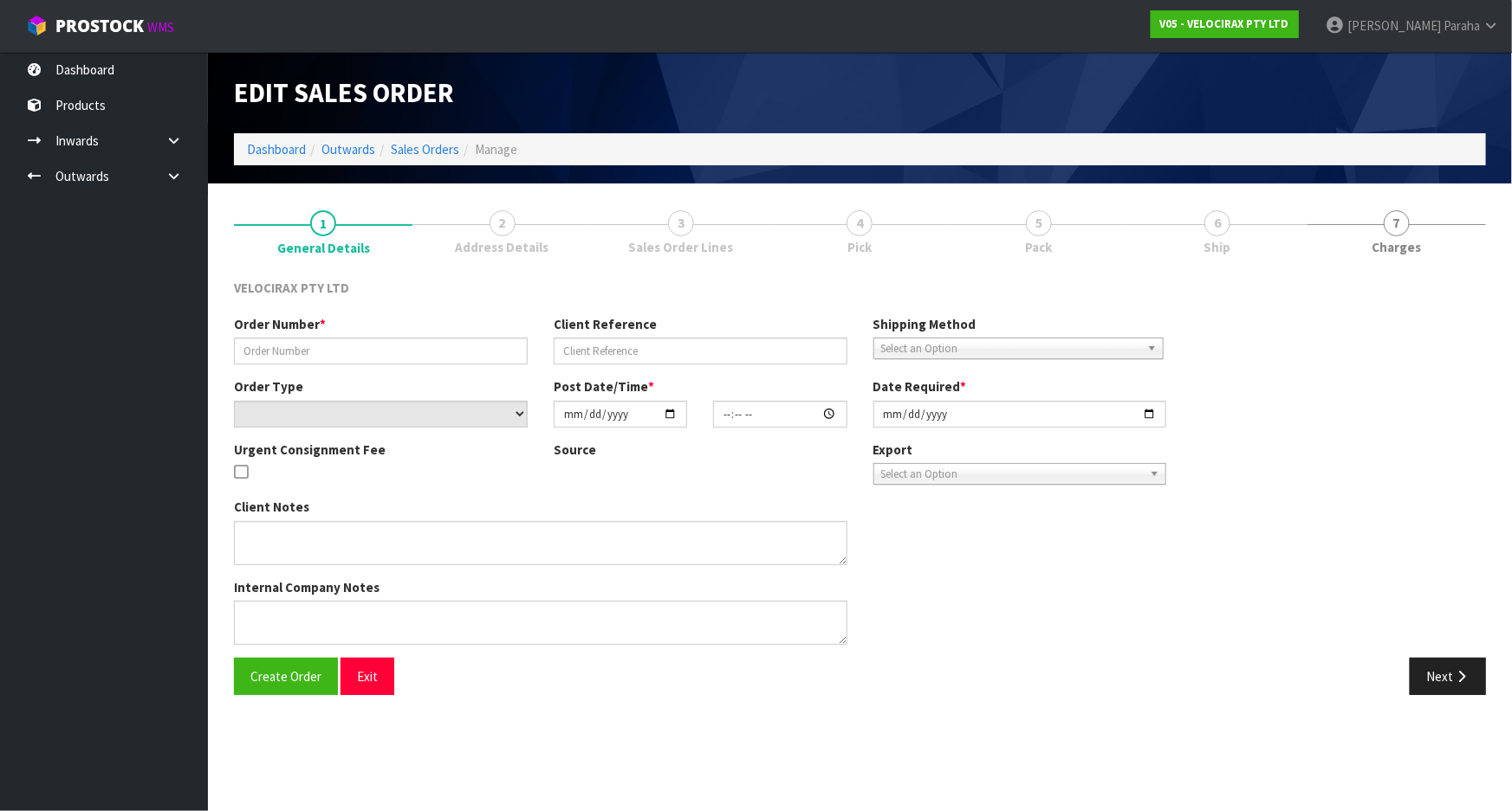
type input "[DATE]"
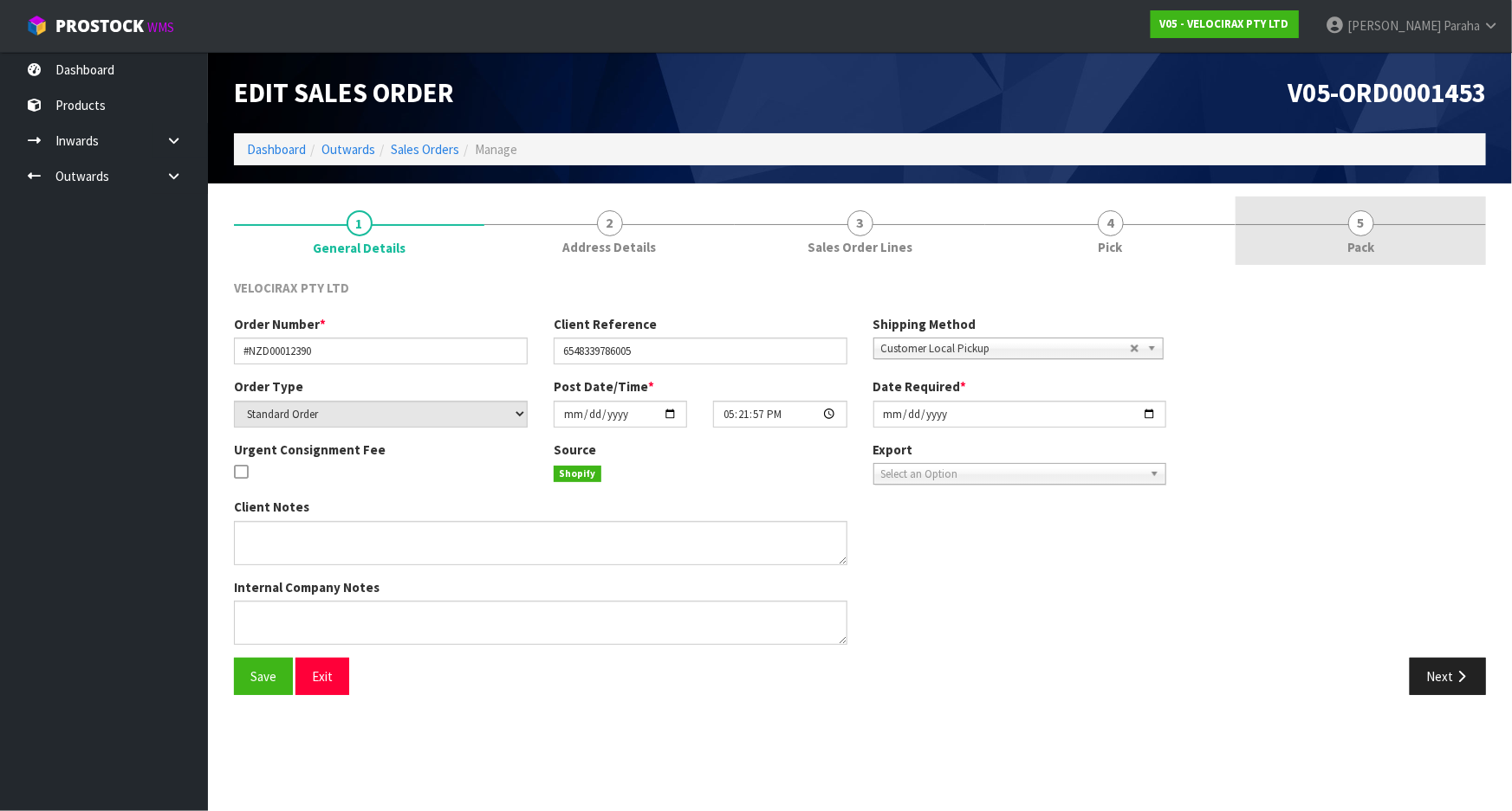
click at [1360, 230] on span "5" at bounding box center [1361, 223] width 26 height 26
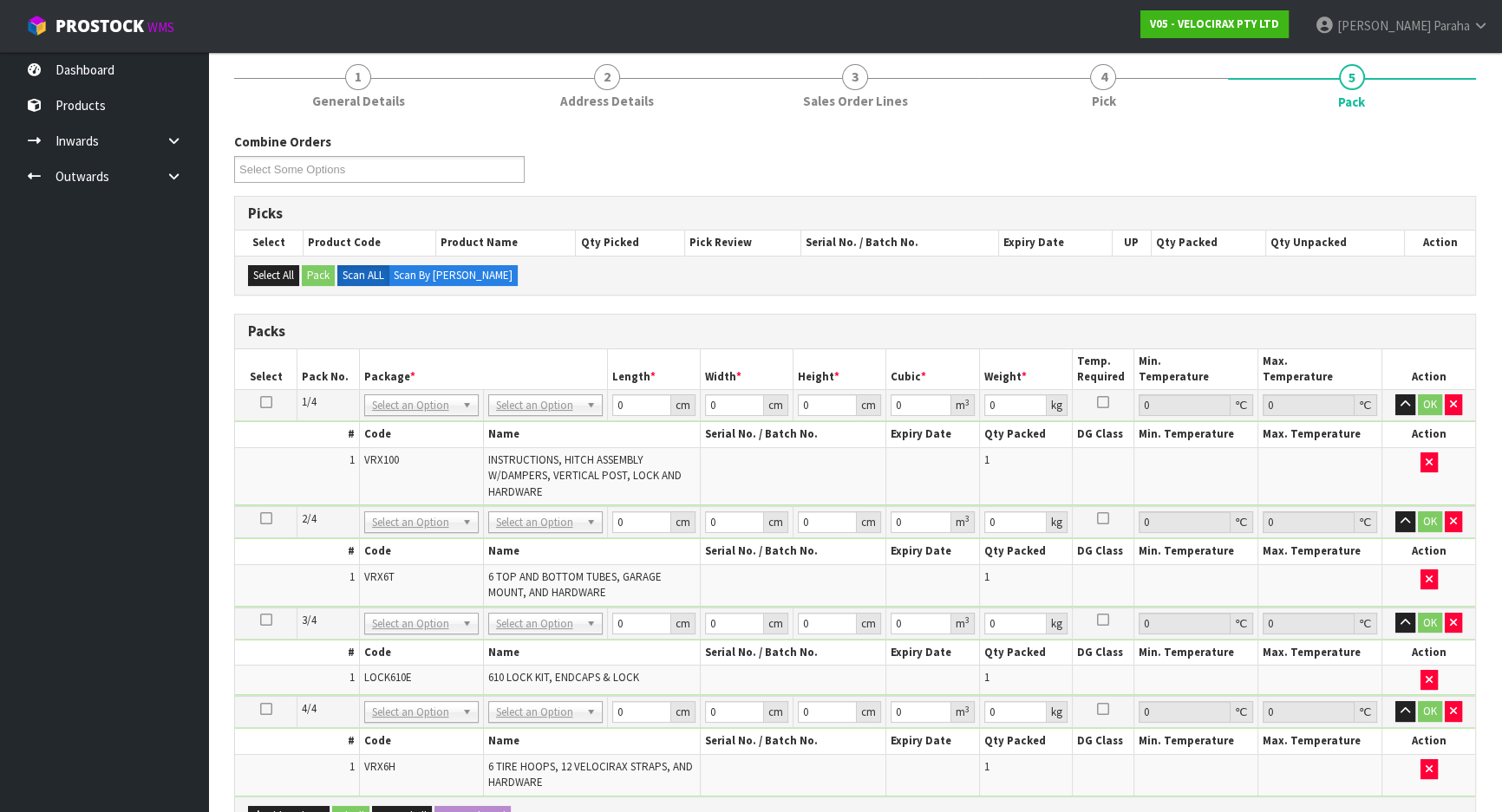
scroll to position [236, 0]
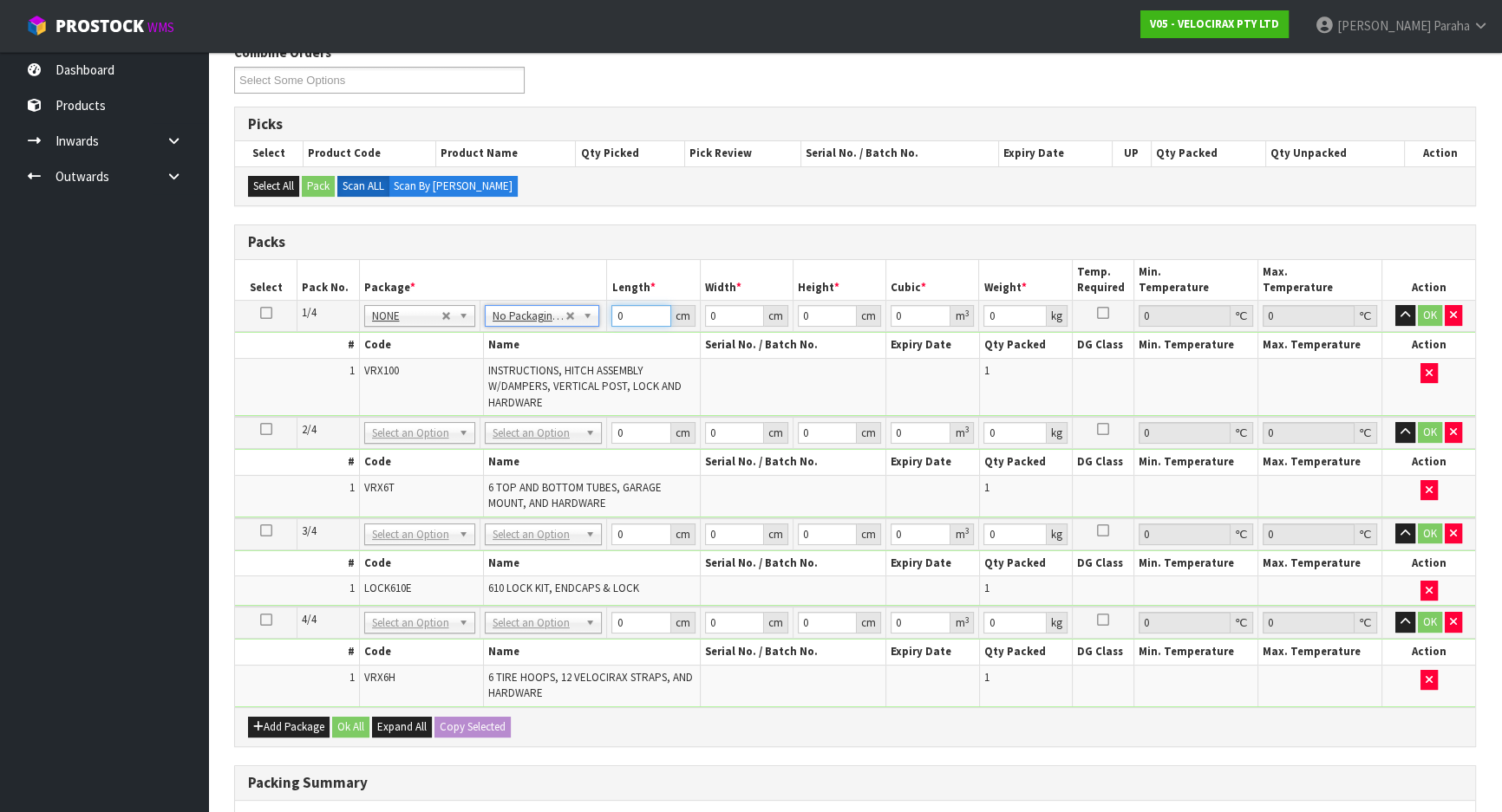
click at [624, 316] on input "0" at bounding box center [640, 316] width 59 height 22
type input "149"
type input "31"
type input "1"
type input "0.004619"
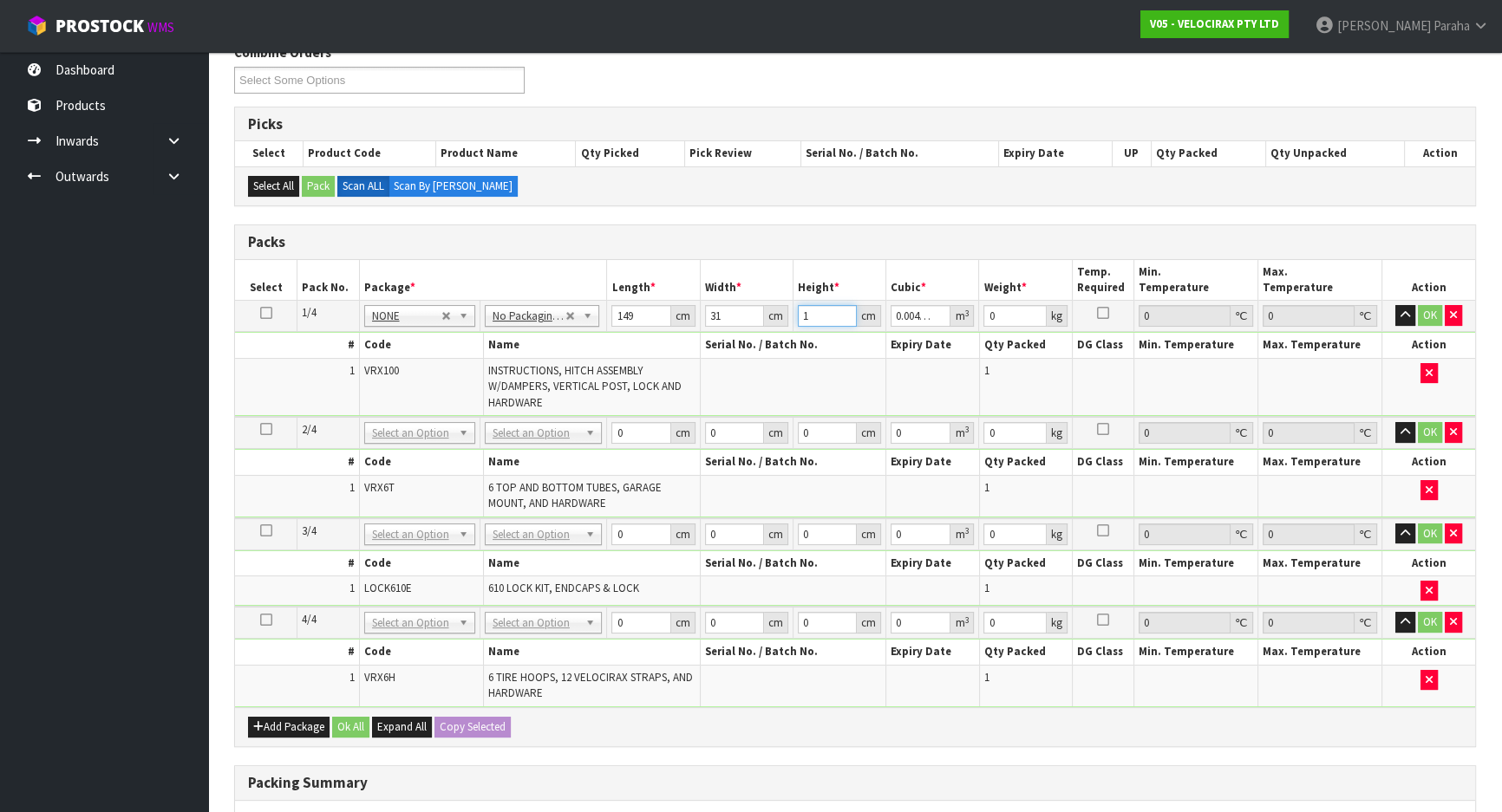
type input "17"
type input "0.078523"
type input "17"
type input "24"
click at [1395, 305] on button "button" at bounding box center [1405, 316] width 20 height 21
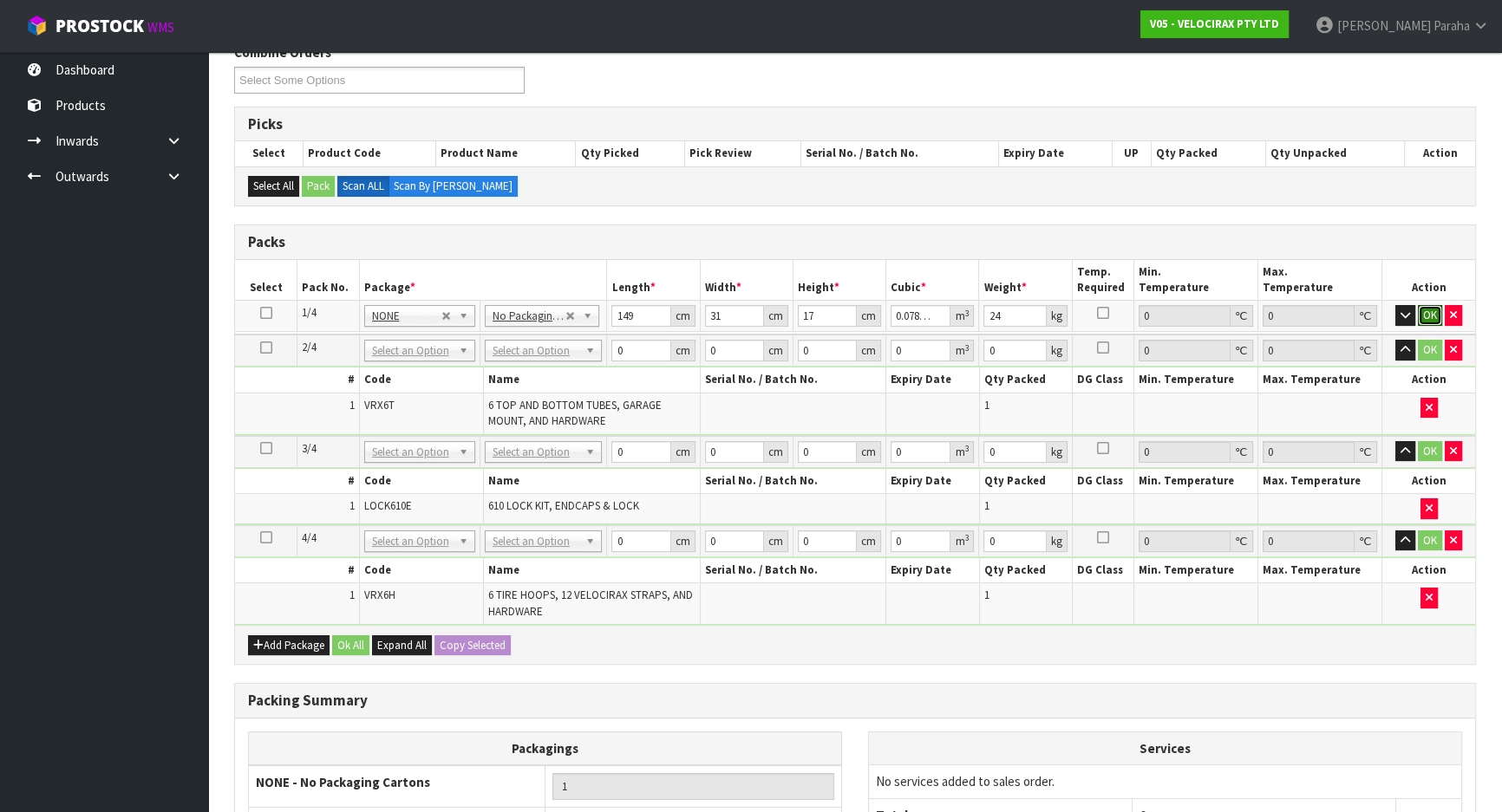
click button "OK" at bounding box center [1430, 316] width 24 height 21
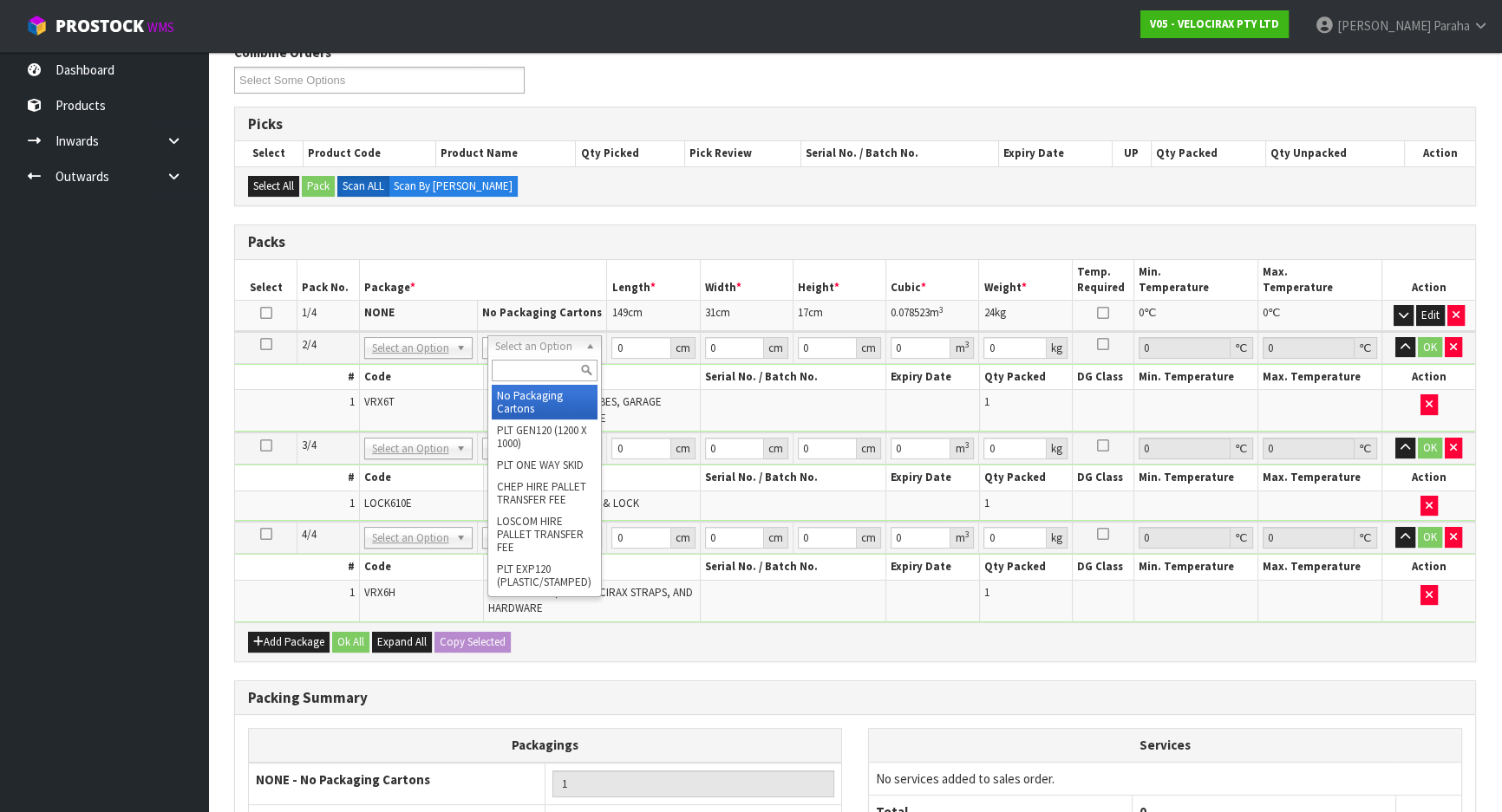
type input "2"
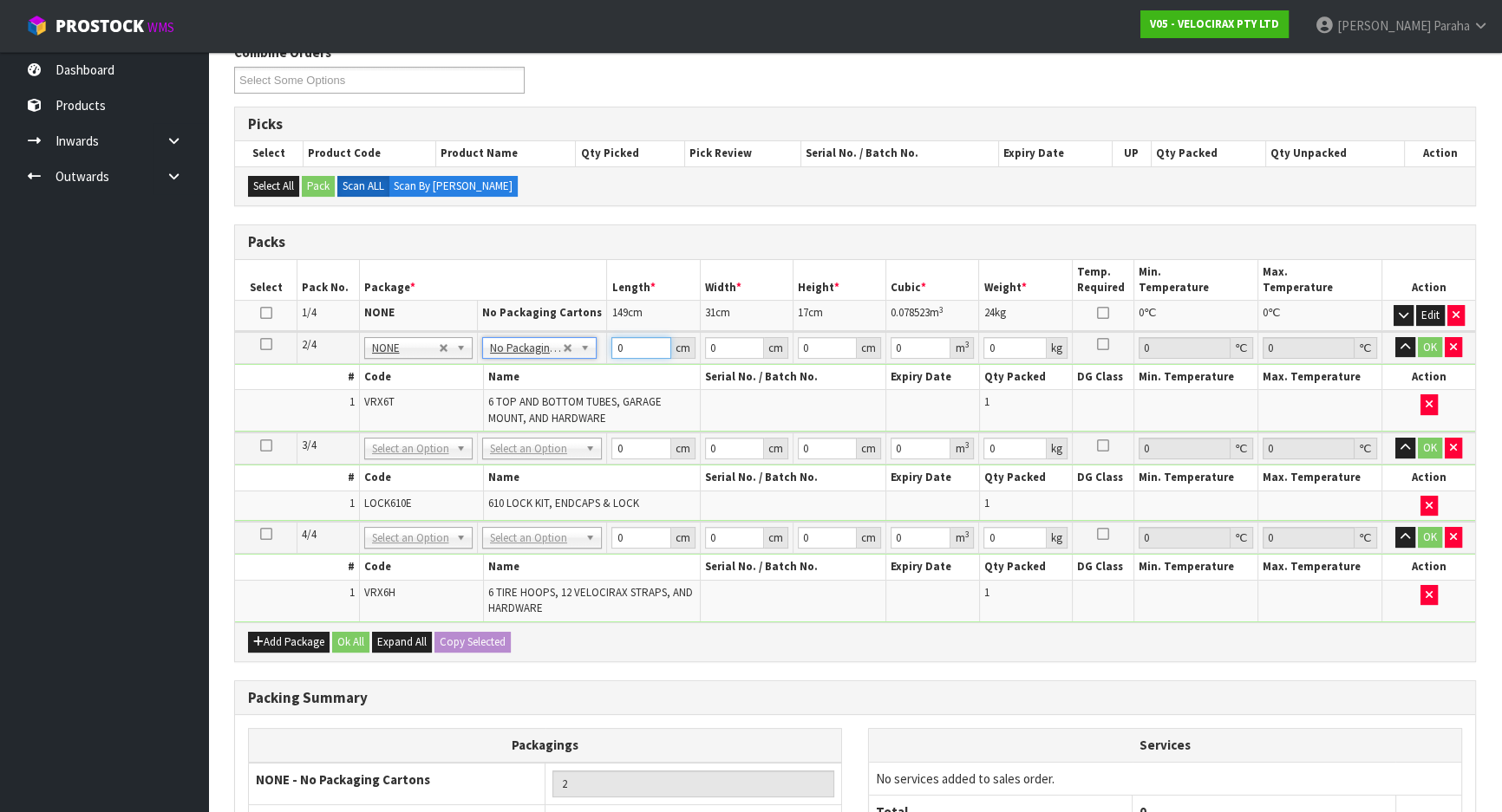
click at [624, 345] on input "0" at bounding box center [640, 348] width 59 height 22
type input "160"
type input "14"
type input "1"
type input "0.00224"
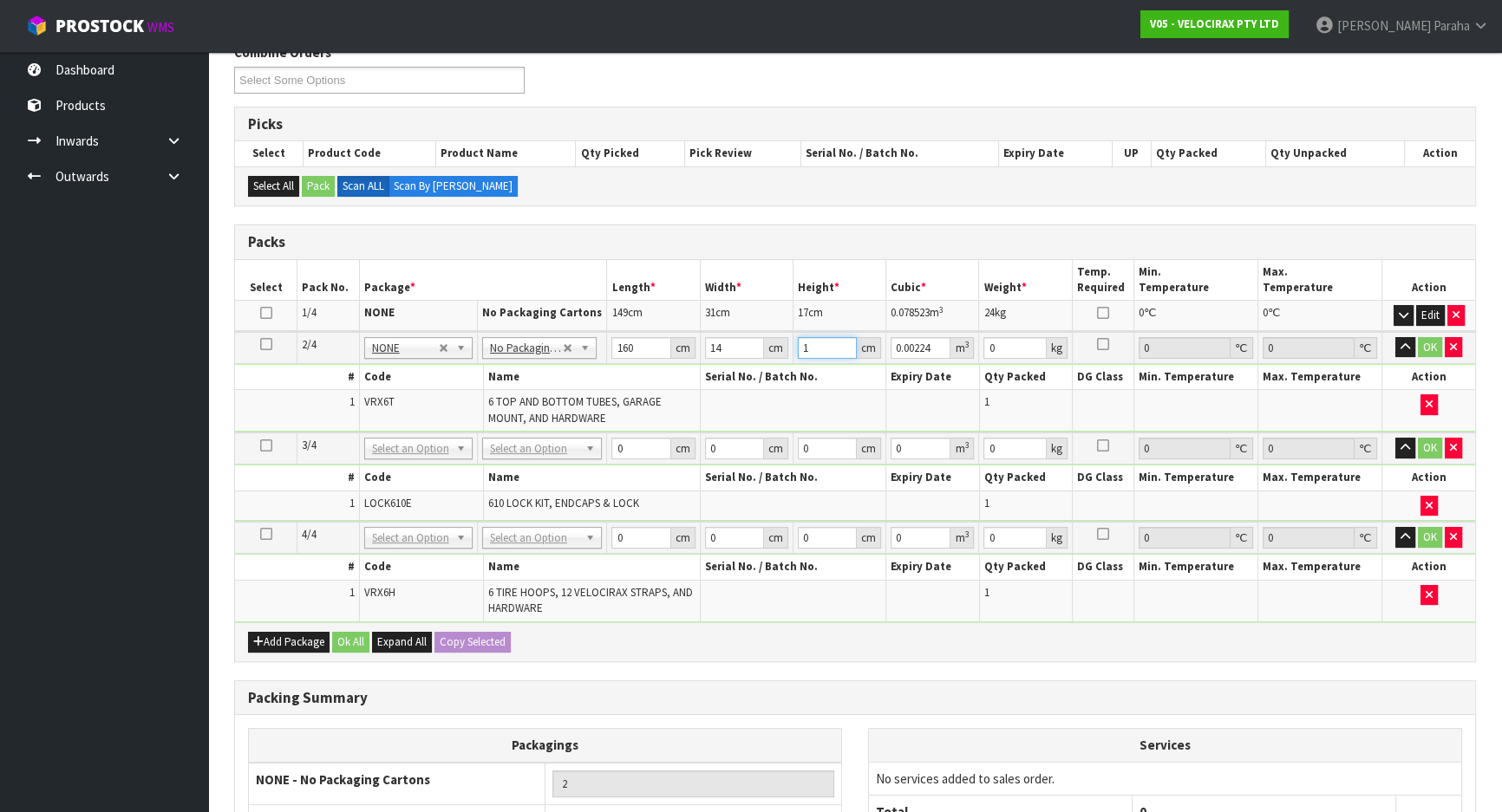
type input "16"
type input "0.03584"
type input "16"
type input "13"
click at [1395, 337] on button "button" at bounding box center [1405, 348] width 20 height 21
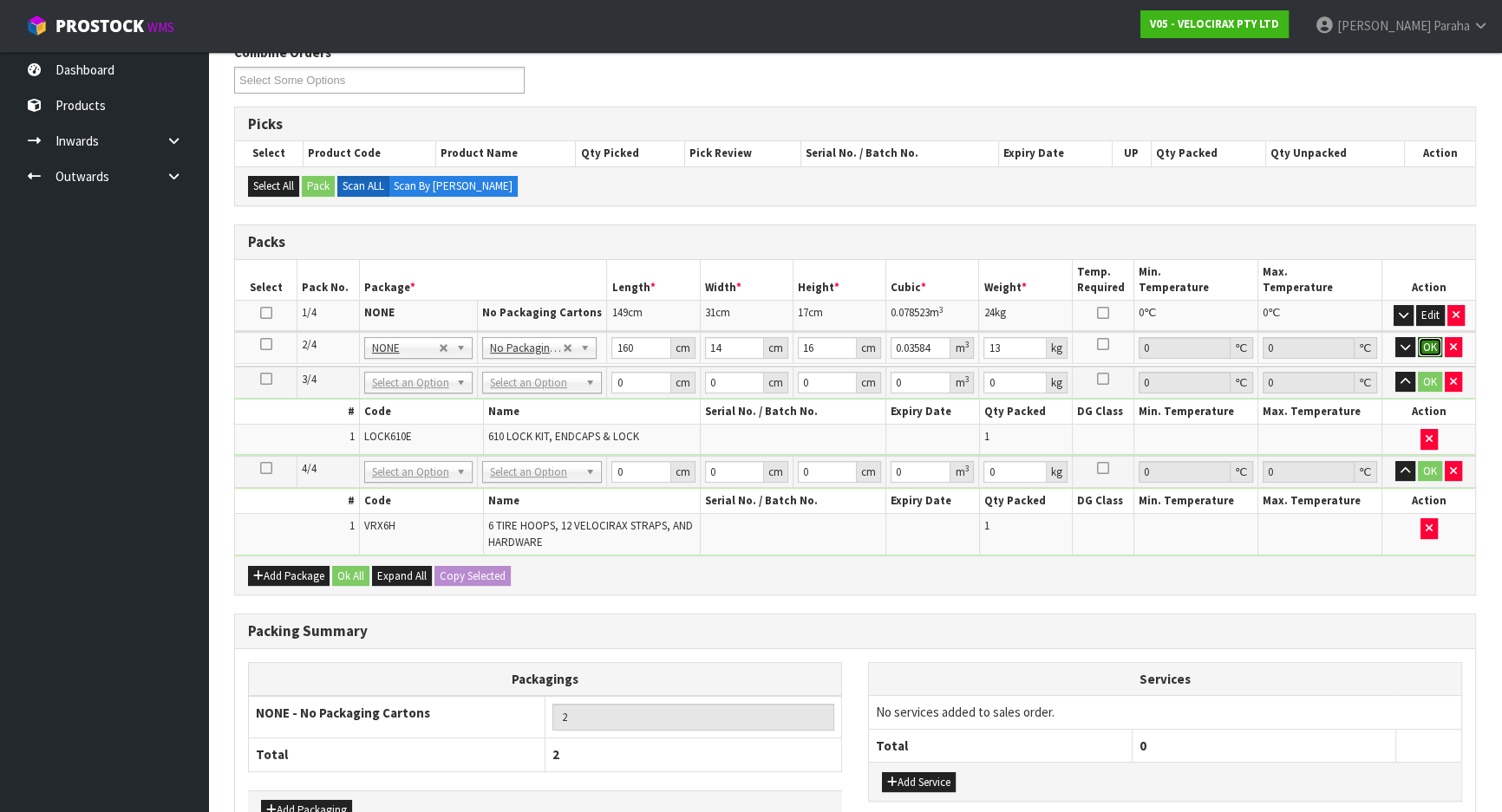
click button "OK" at bounding box center [1430, 348] width 24 height 21
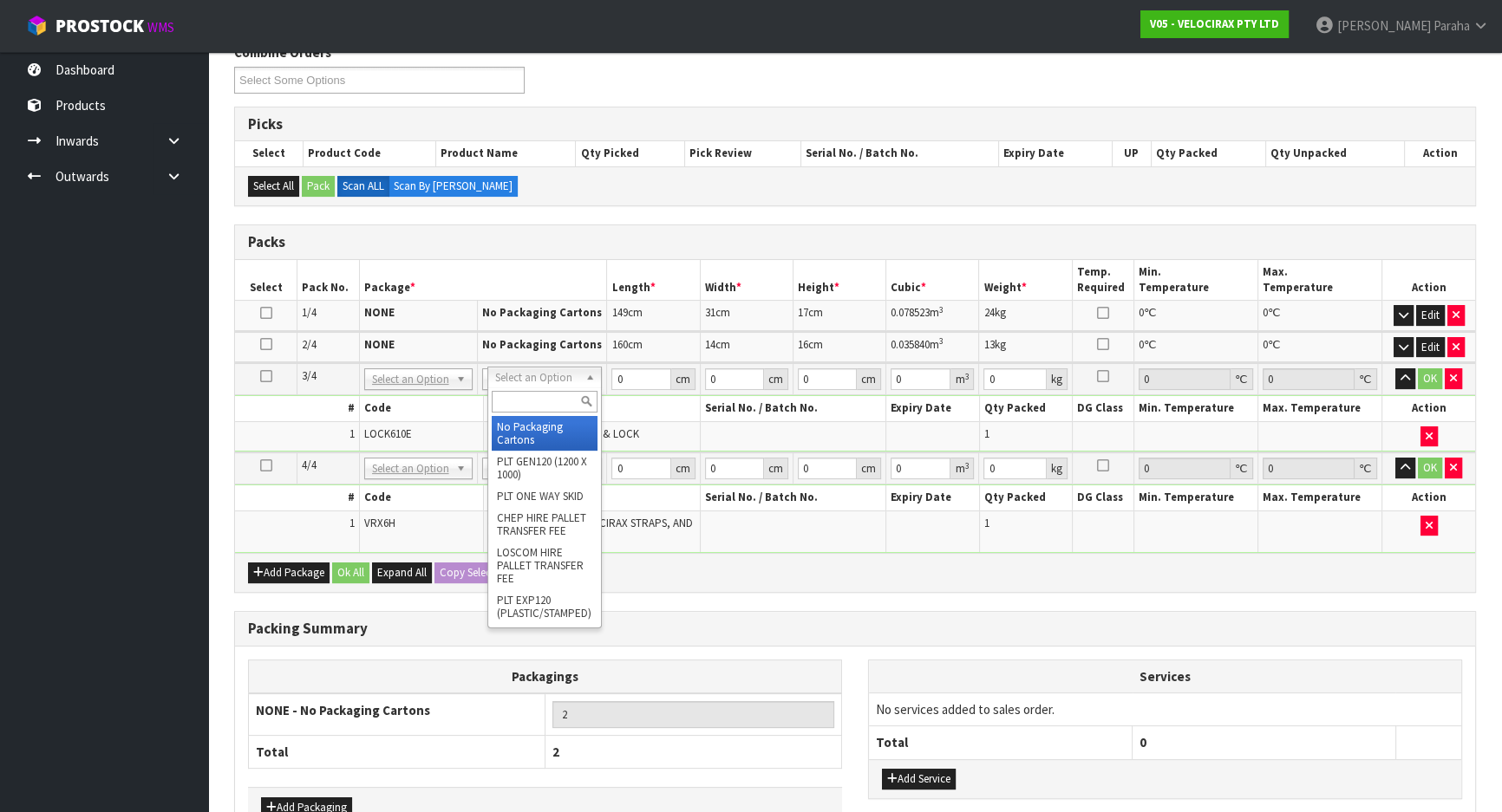
type input "3"
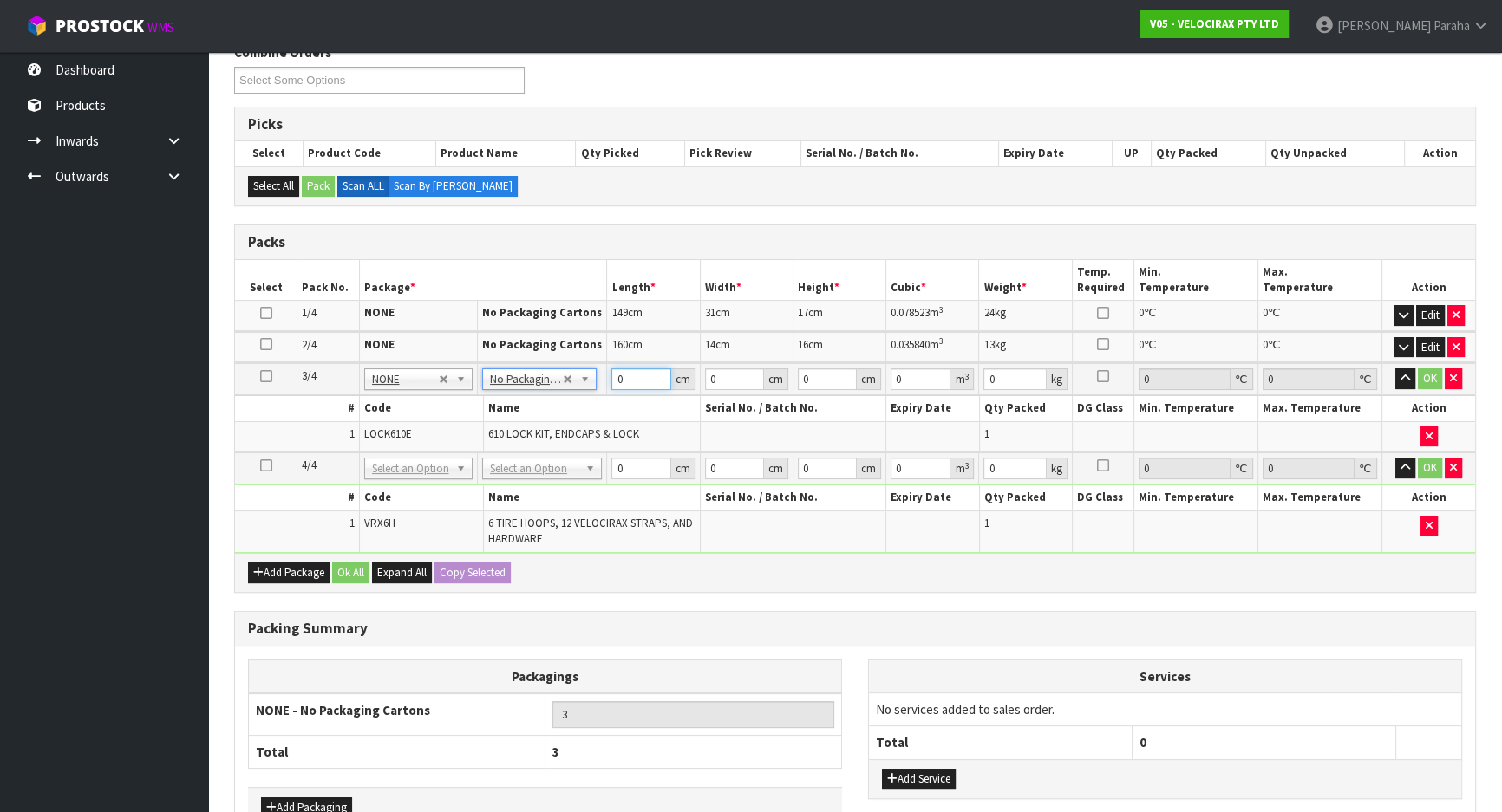
click at [638, 380] on input "0" at bounding box center [640, 379] width 59 height 22
type input "174"
type input "7"
type input "0.008526"
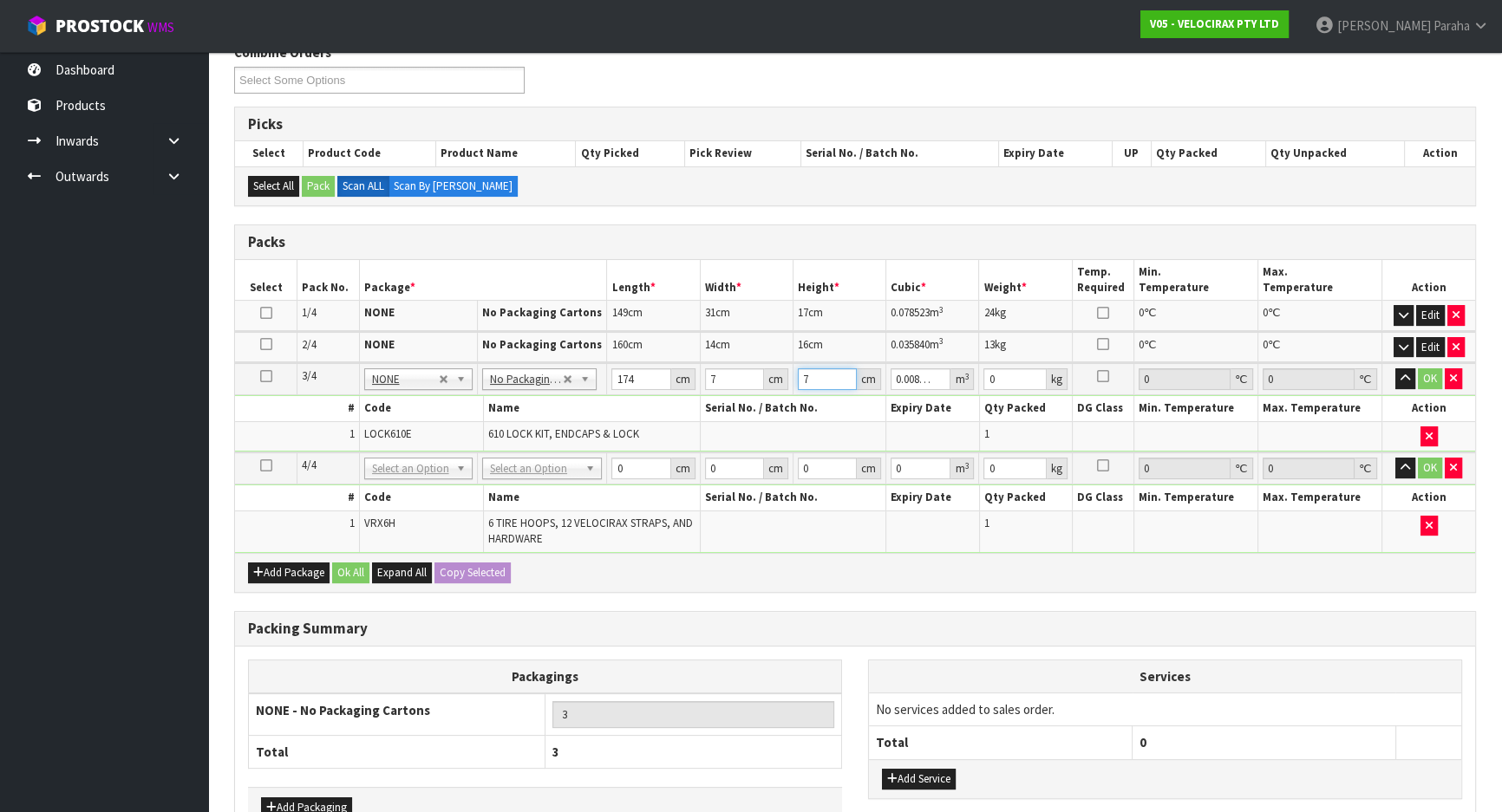
type input "7"
type input "3"
drag, startPoint x: 1400, startPoint y: 374, endPoint x: 1413, endPoint y: 374, distance: 13.0
click at [1401, 374] on icon "button" at bounding box center [1405, 378] width 10 height 11
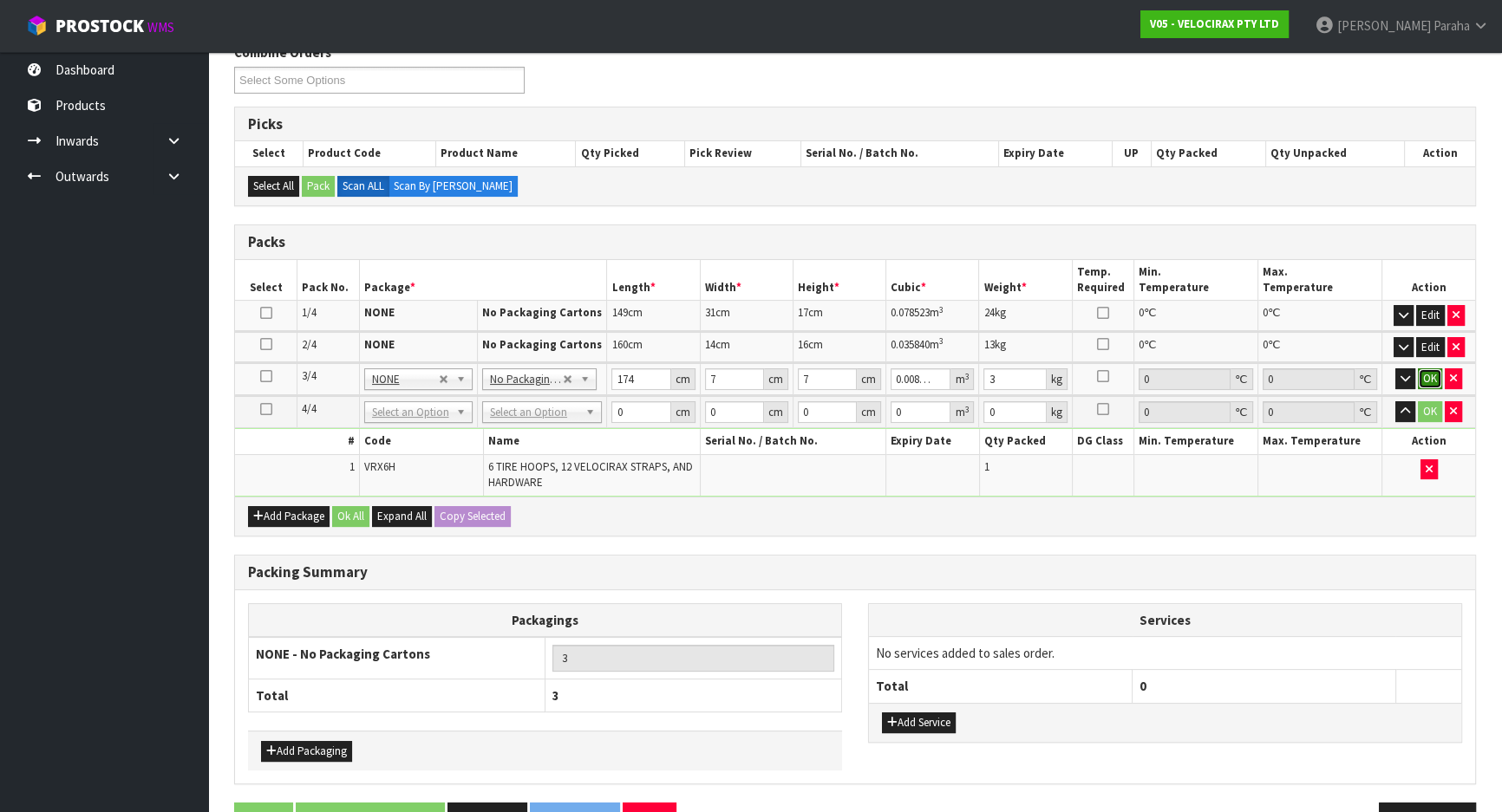
click at [1422, 373] on button "OK" at bounding box center [1430, 379] width 24 height 21
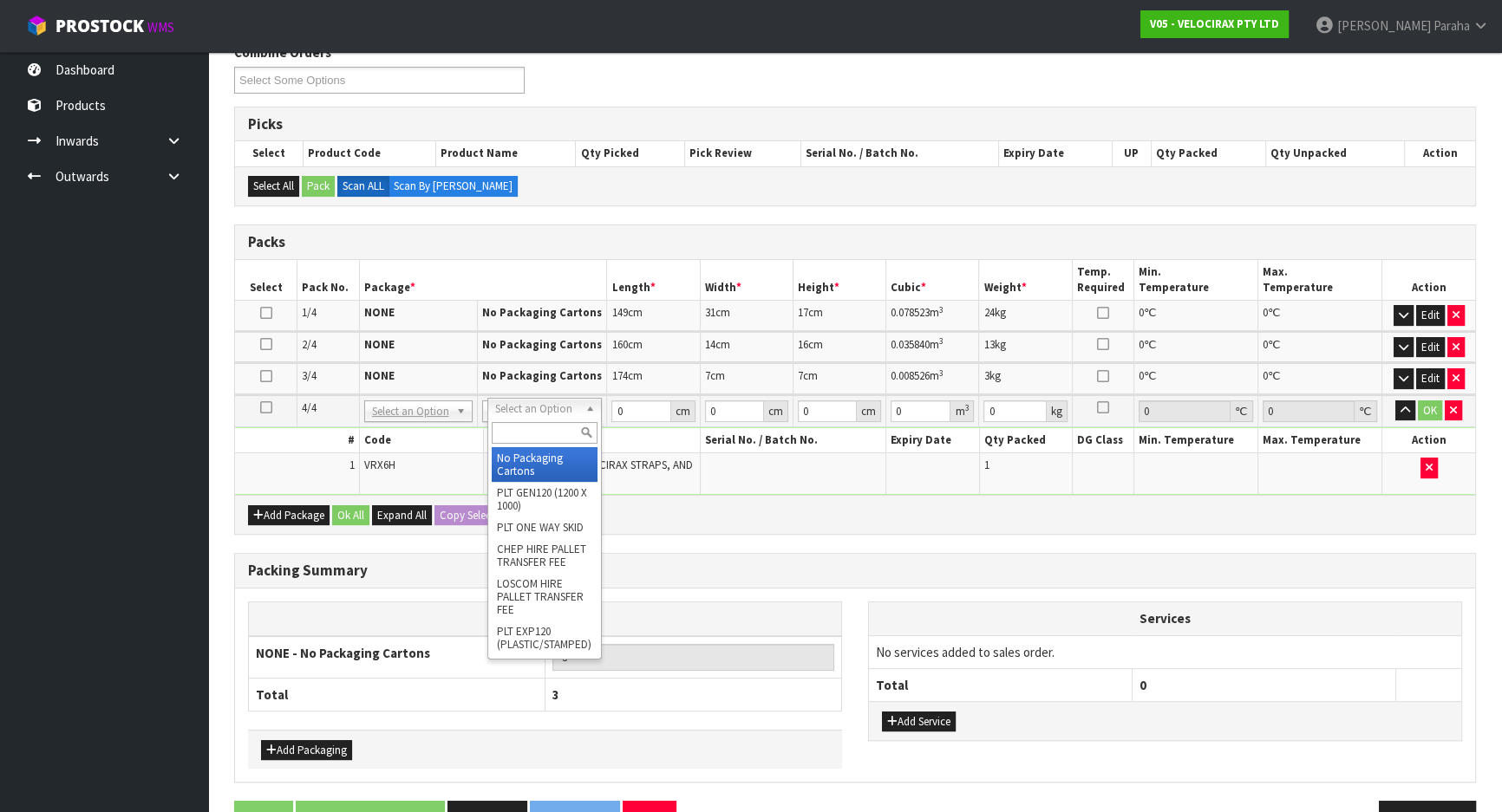
drag, startPoint x: 544, startPoint y: 462, endPoint x: 596, endPoint y: 415, distance: 70.1
type input "4"
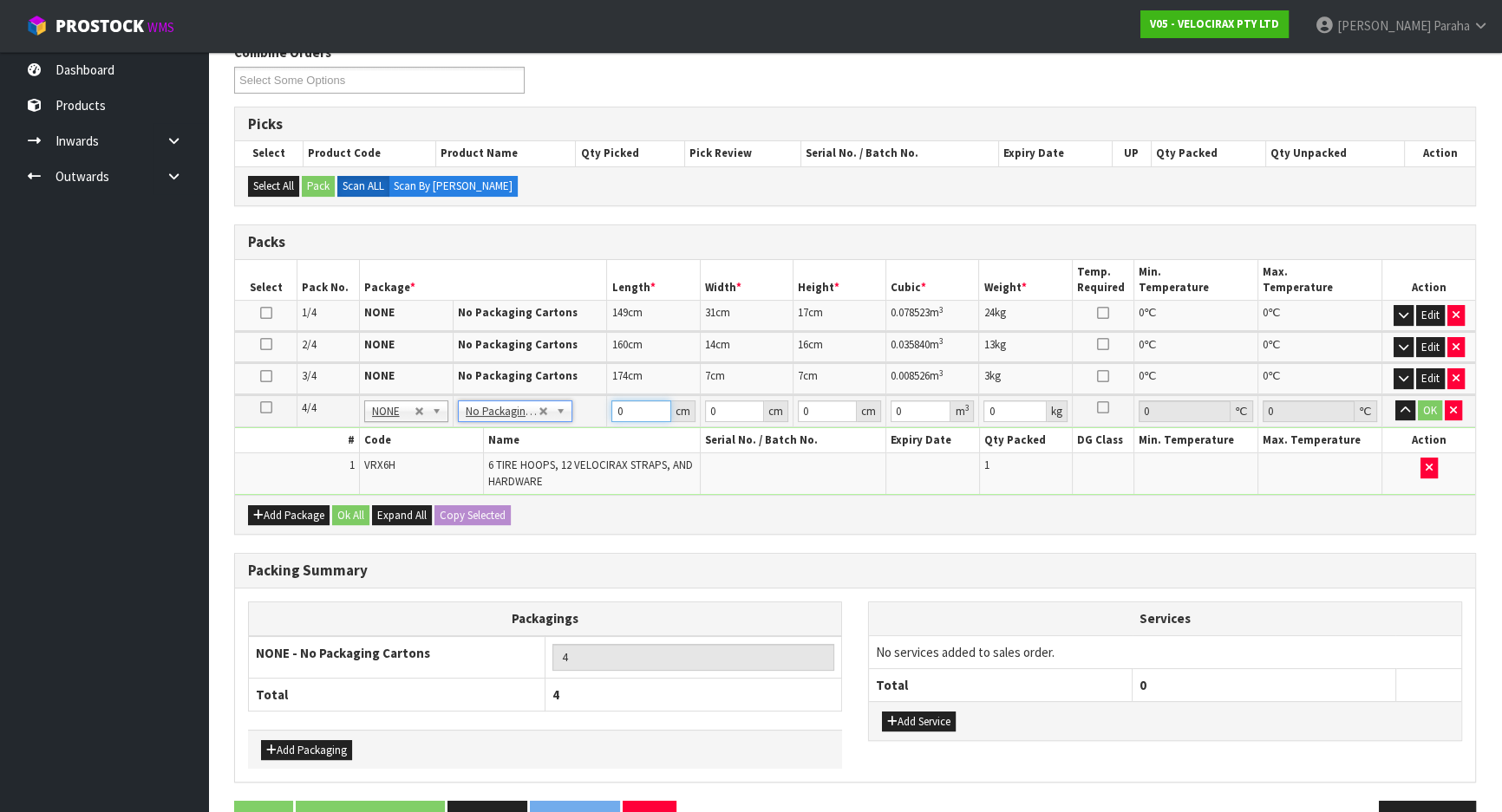
click at [638, 407] on input "0" at bounding box center [640, 411] width 59 height 22
type input "69"
type input "33"
type input "2"
type input "0.004554"
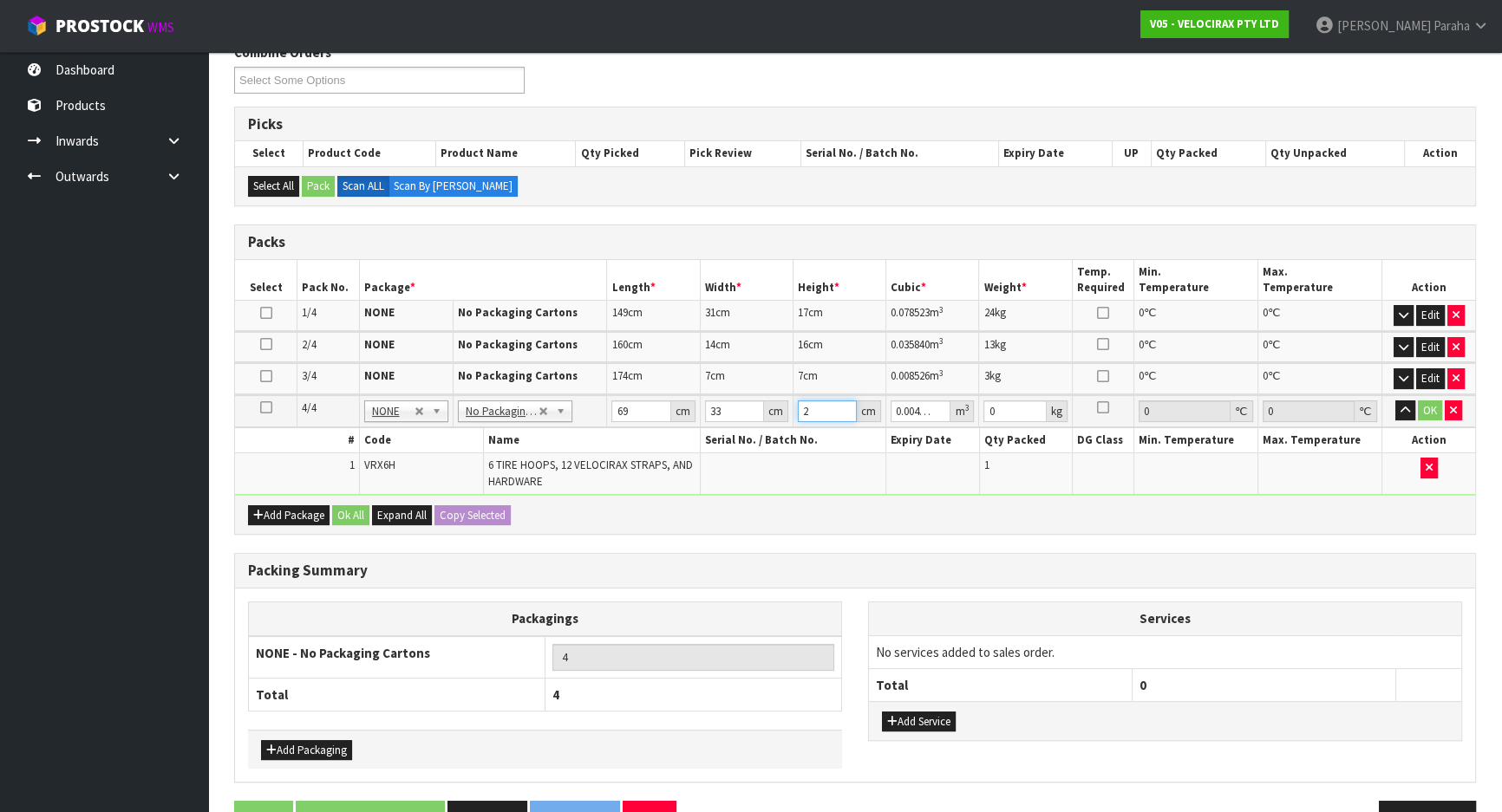
type input "25"
type input "0.056925"
type input "25"
type input "19"
click at [1395, 400] on button "button" at bounding box center [1405, 411] width 20 height 21
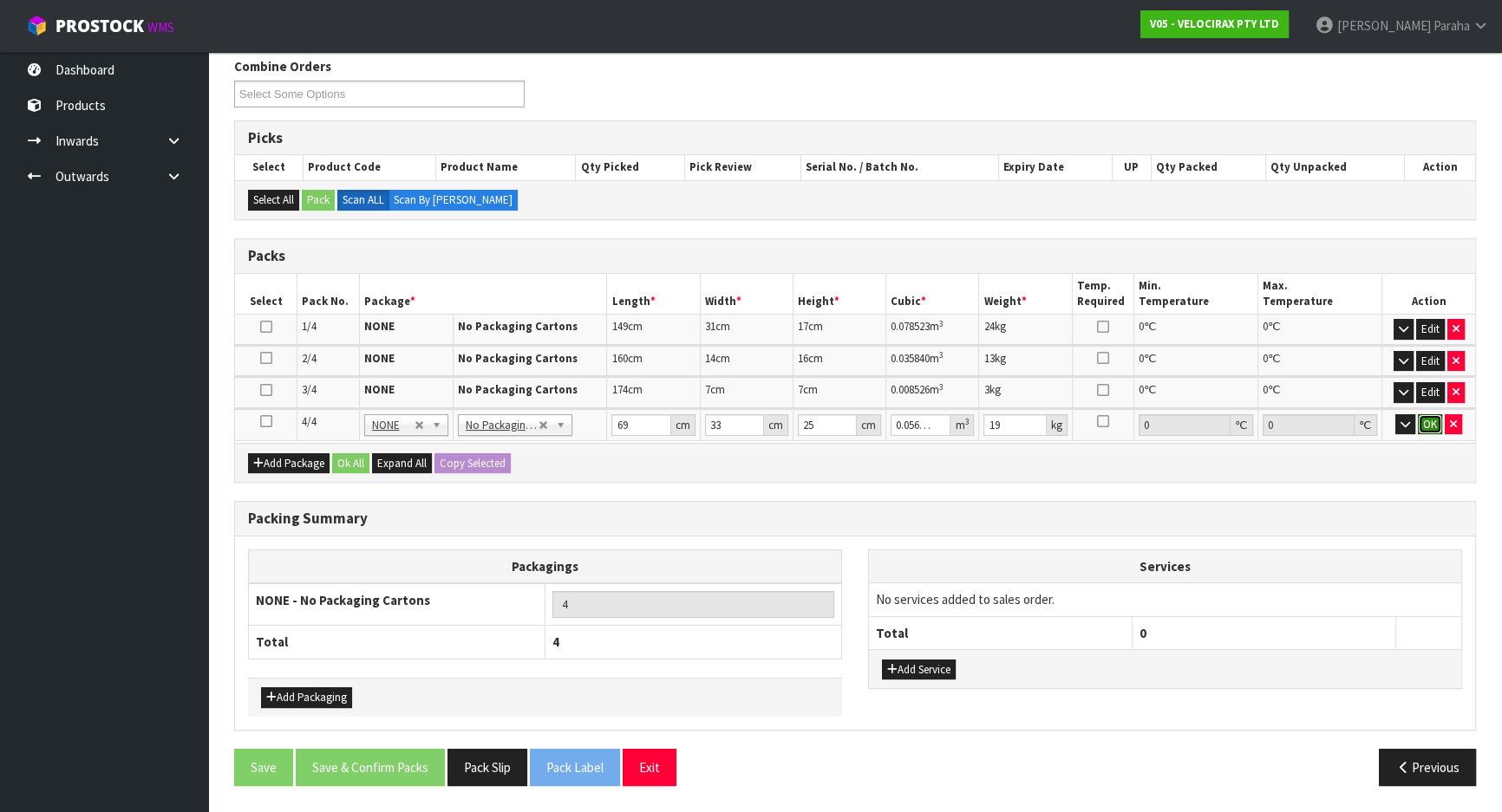
click button "OK" at bounding box center [1430, 425] width 24 height 21
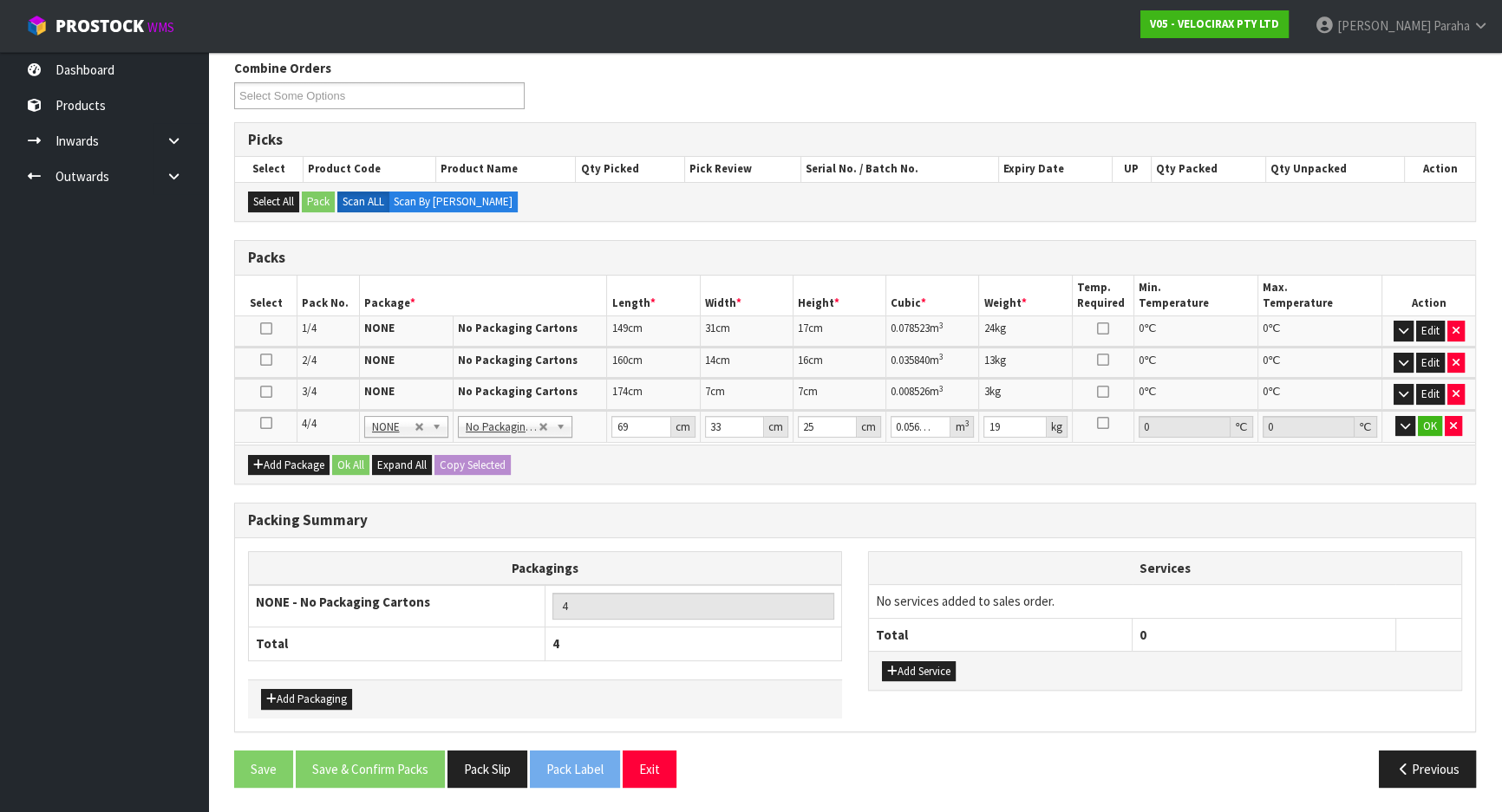
scroll to position [214, 0]
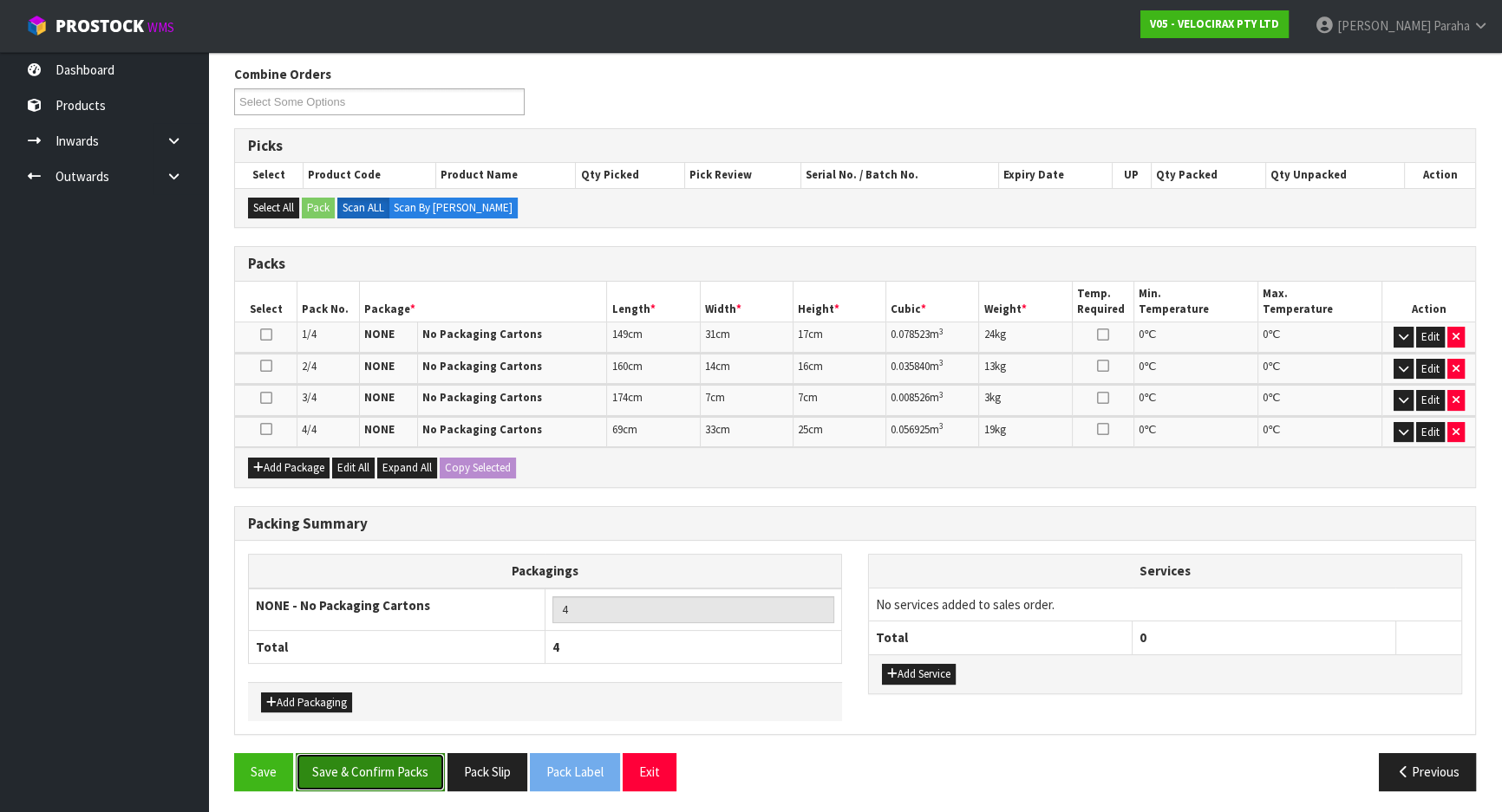
click at [376, 773] on button "Save & Confirm Packs" at bounding box center [370, 772] width 150 height 38
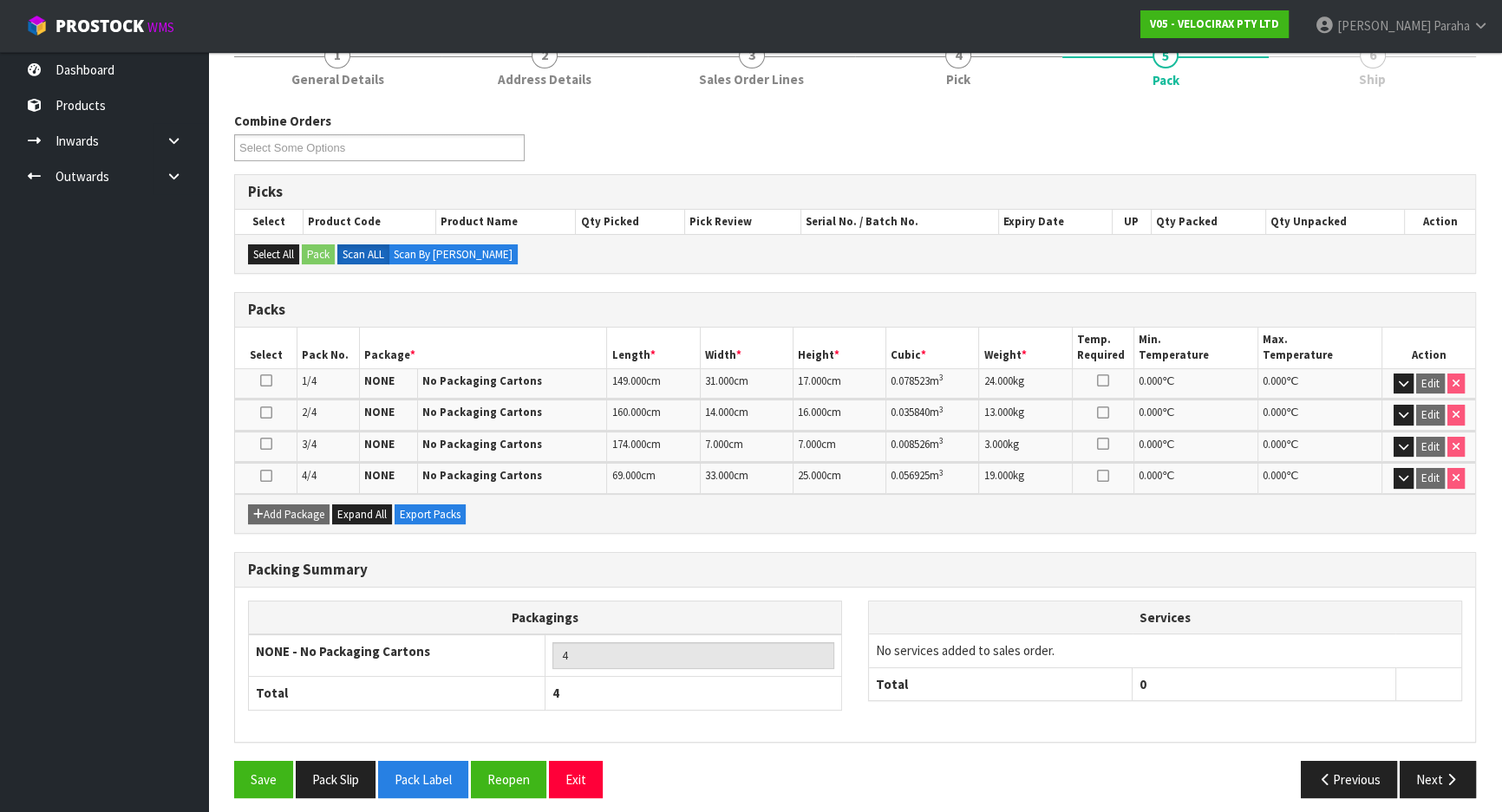
scroll to position [238, 0]
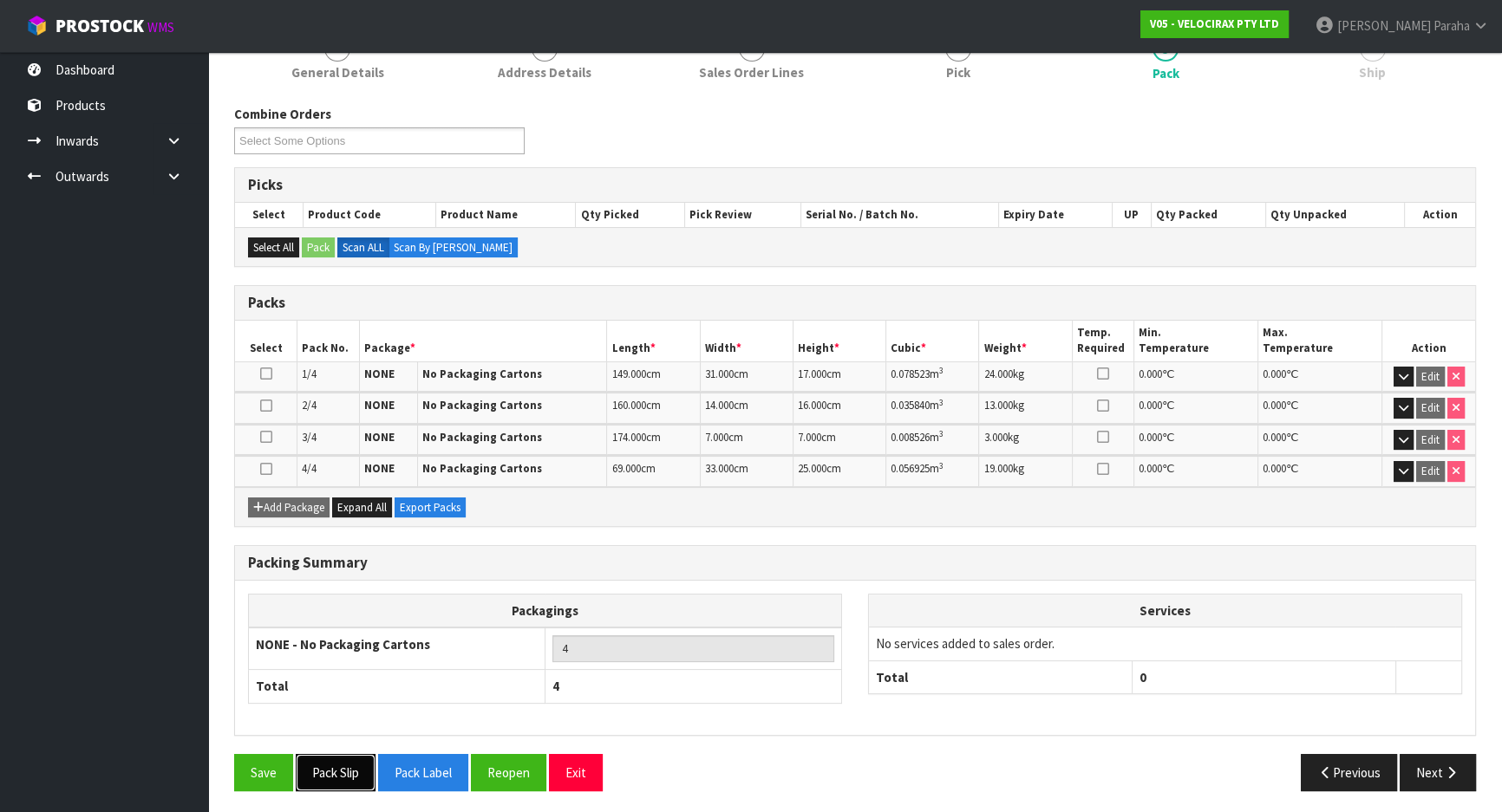
click at [352, 779] on button "Pack Slip" at bounding box center [335, 773] width 80 height 38
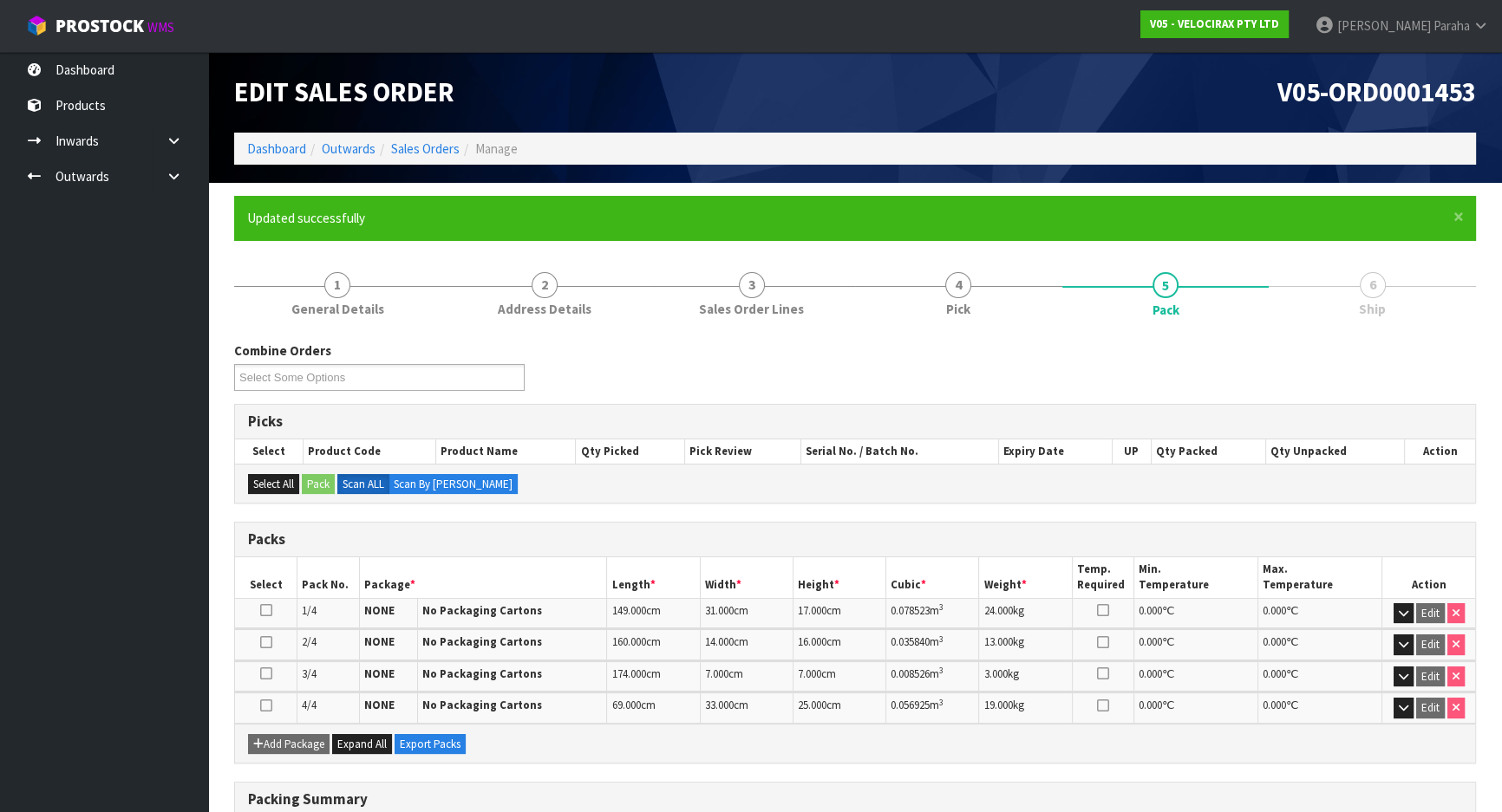
scroll to position [0, 0]
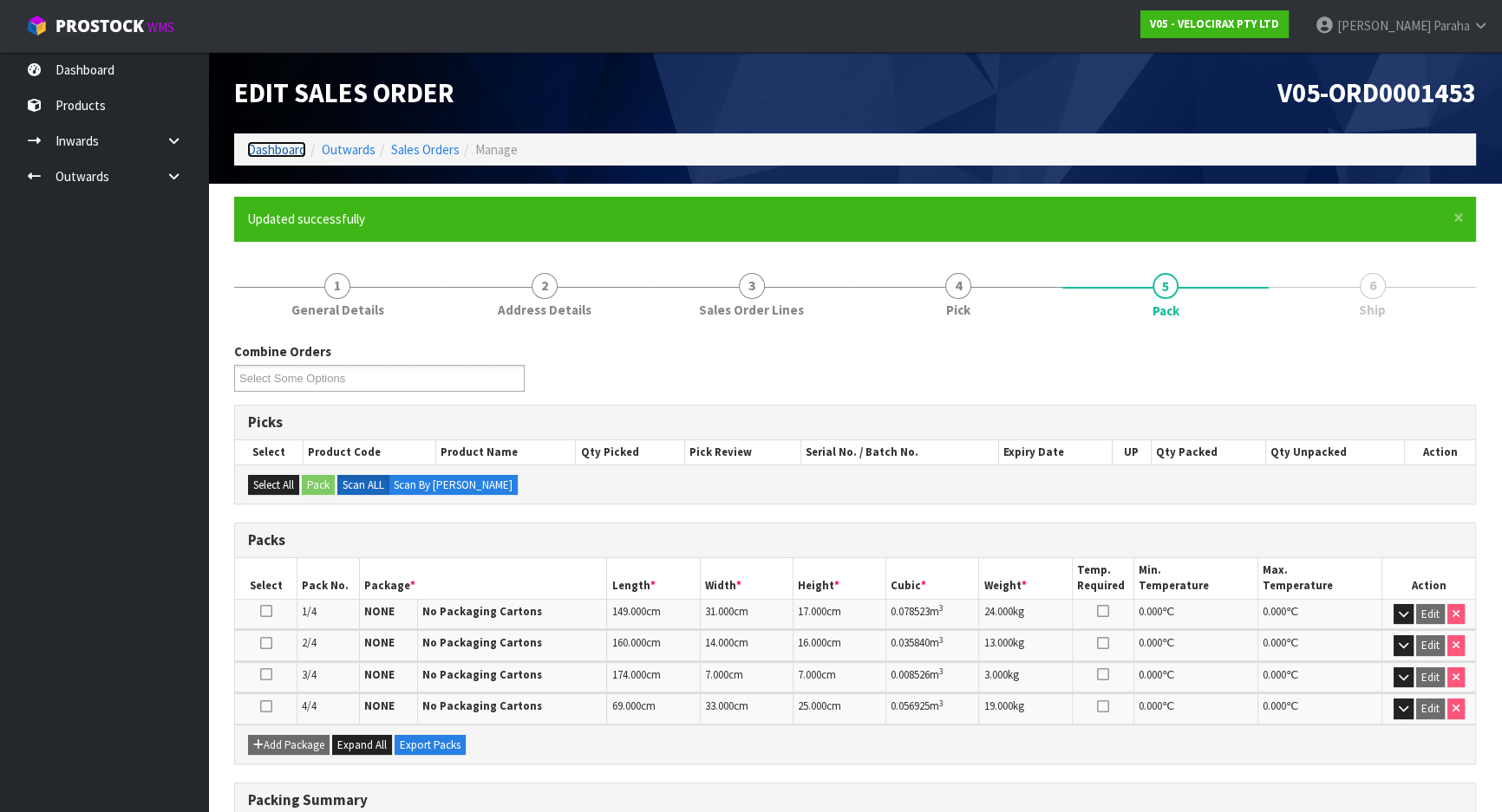
click at [292, 144] on link "Dashboard" at bounding box center [276, 149] width 59 height 17
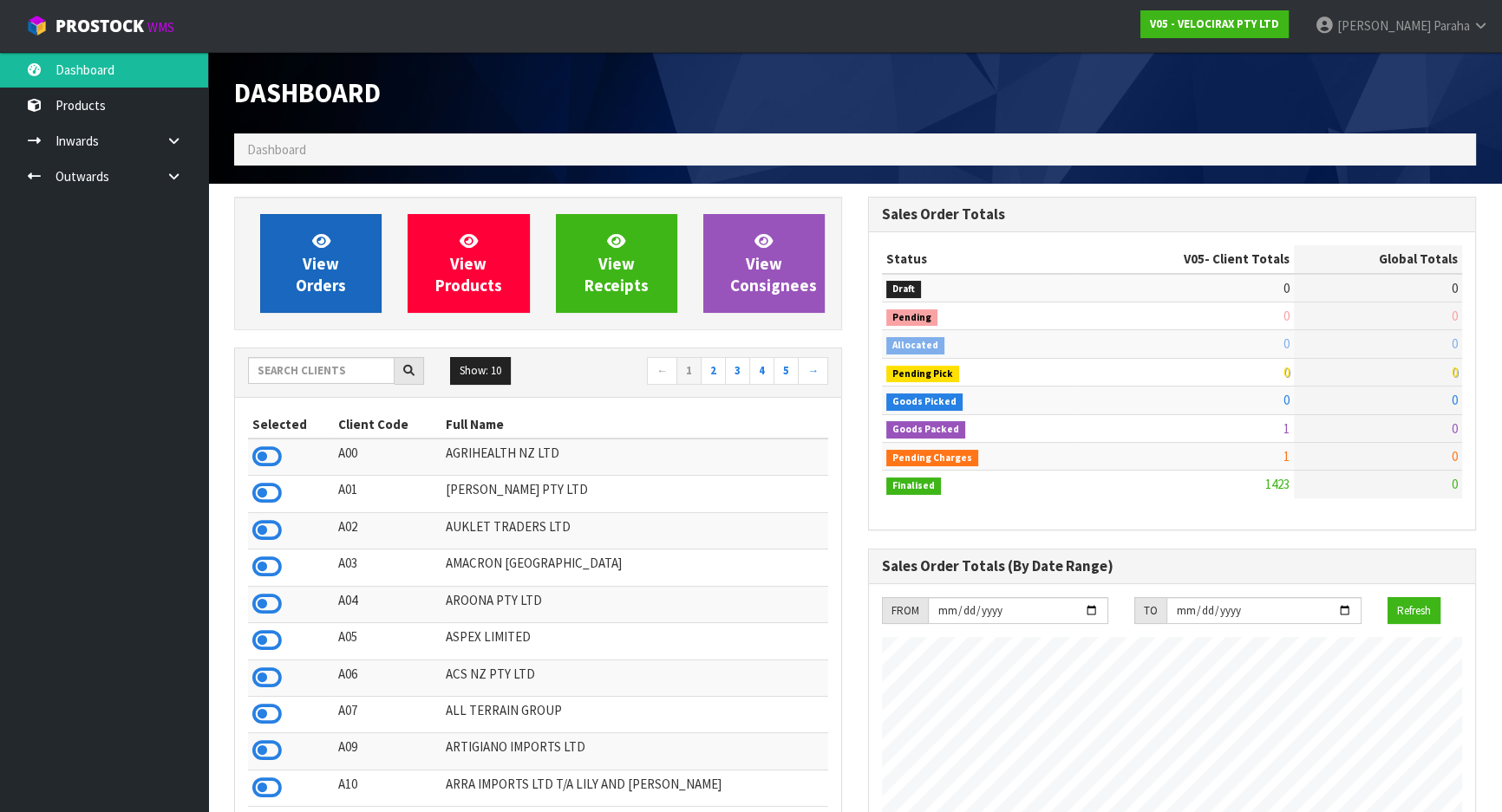
scroll to position [1349, 633]
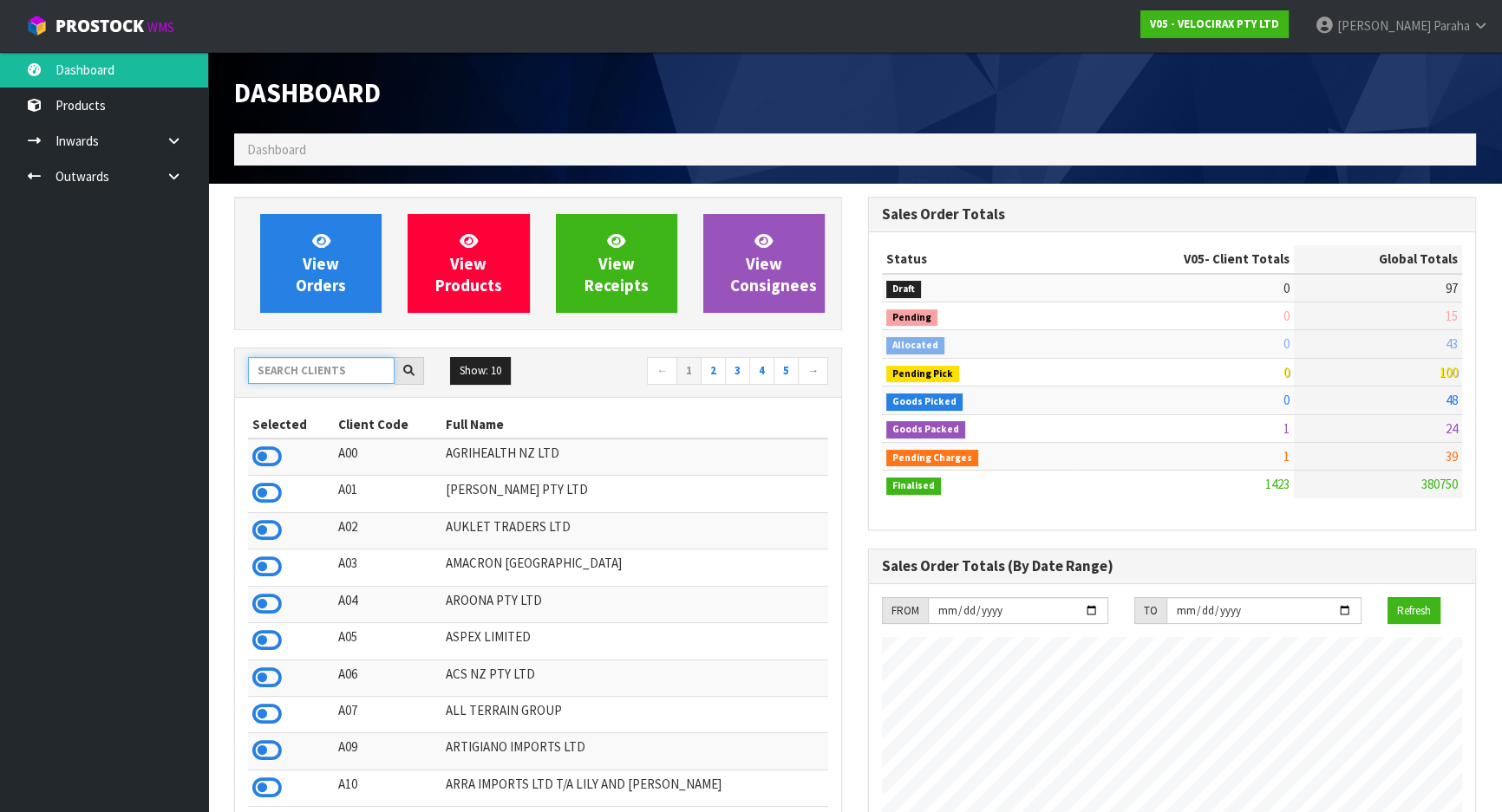
click at [362, 378] on input "text" at bounding box center [322, 371] width 147 height 27
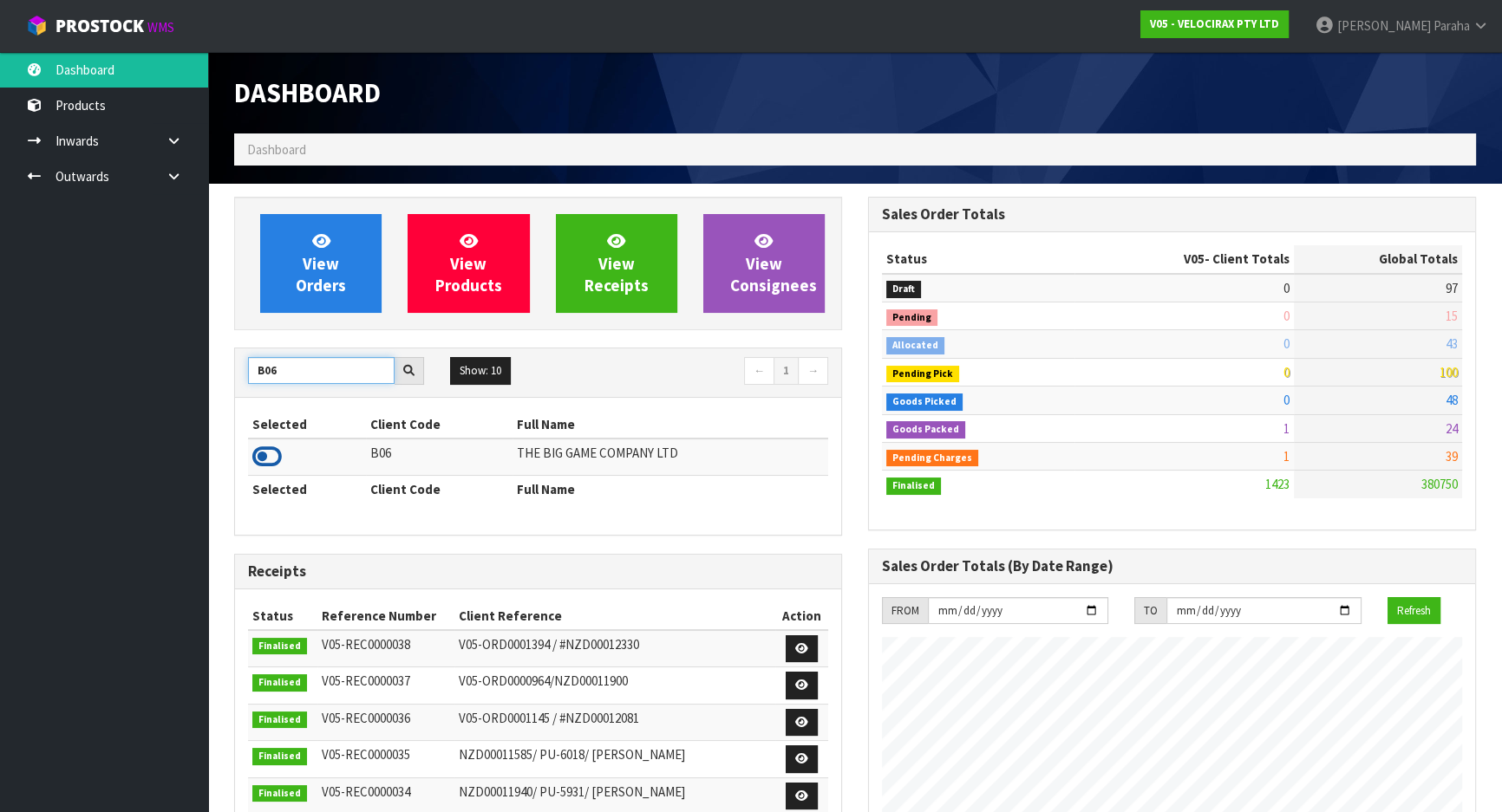
type input "B06"
drag, startPoint x: 276, startPoint y: 452, endPoint x: 321, endPoint y: 360, distance: 102.4
click at [275, 452] on icon at bounding box center [268, 457] width 30 height 26
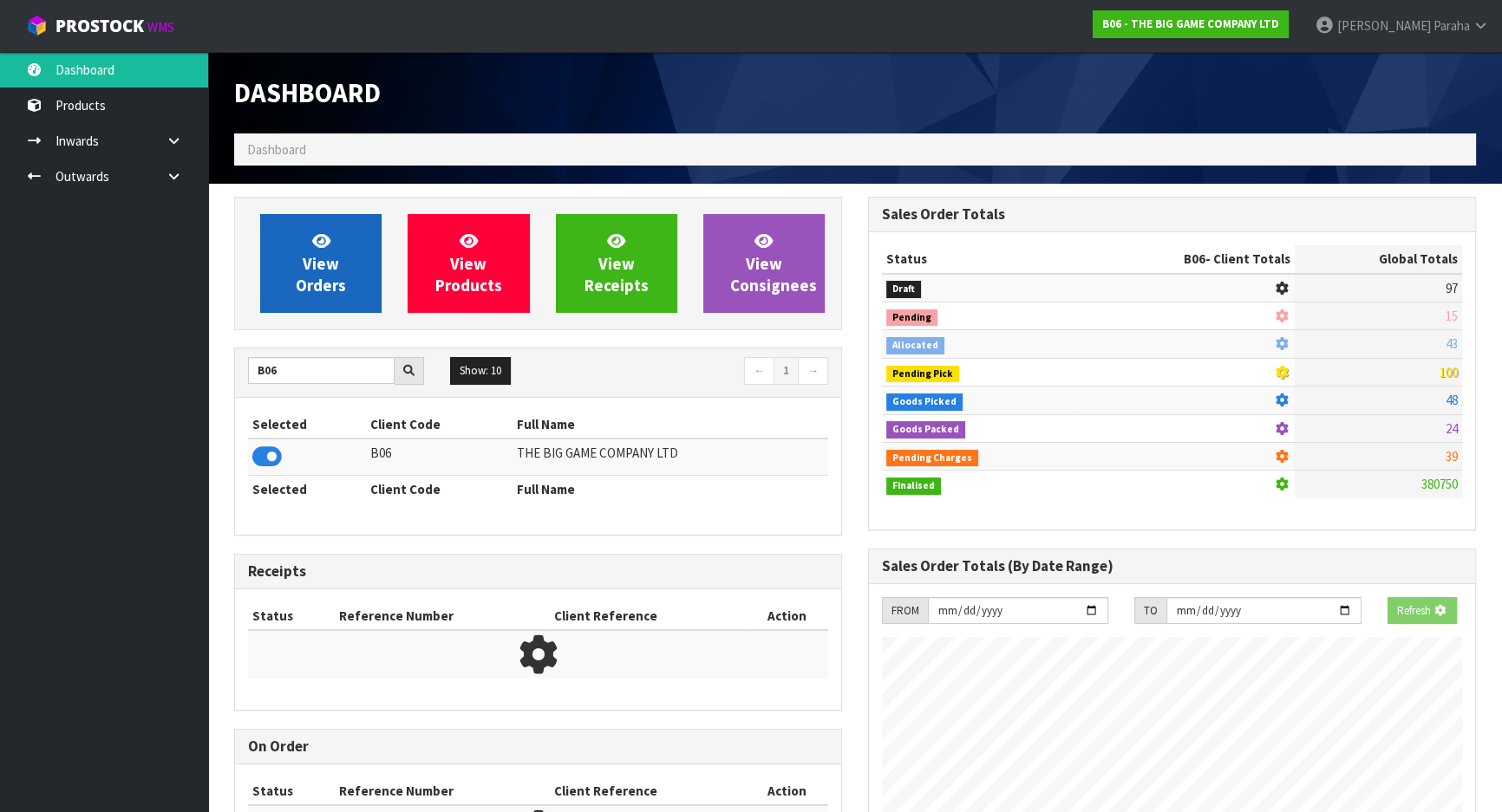
scroll to position [1115, 633]
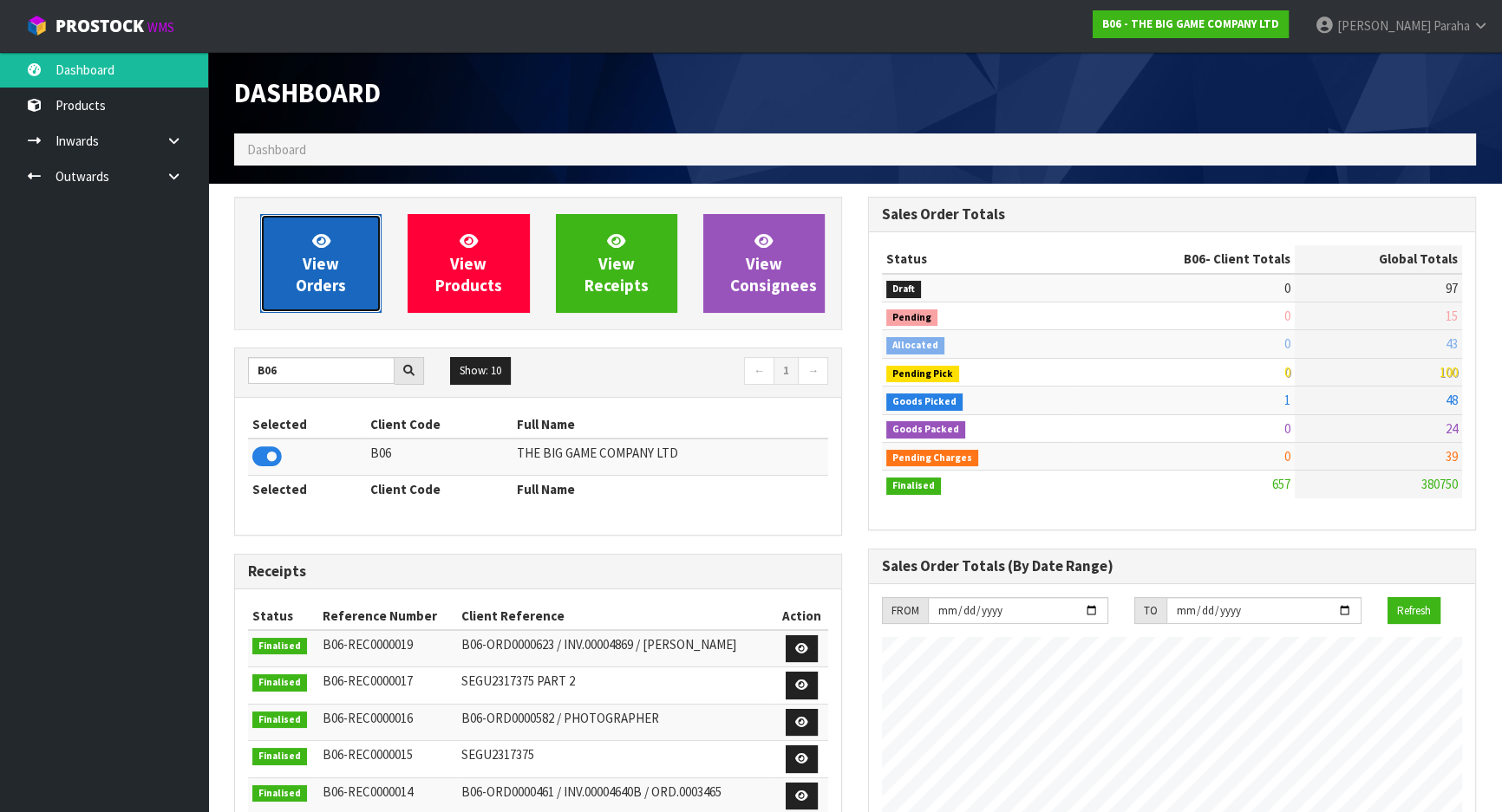
click at [341, 271] on link "View Orders" at bounding box center [321, 263] width 122 height 99
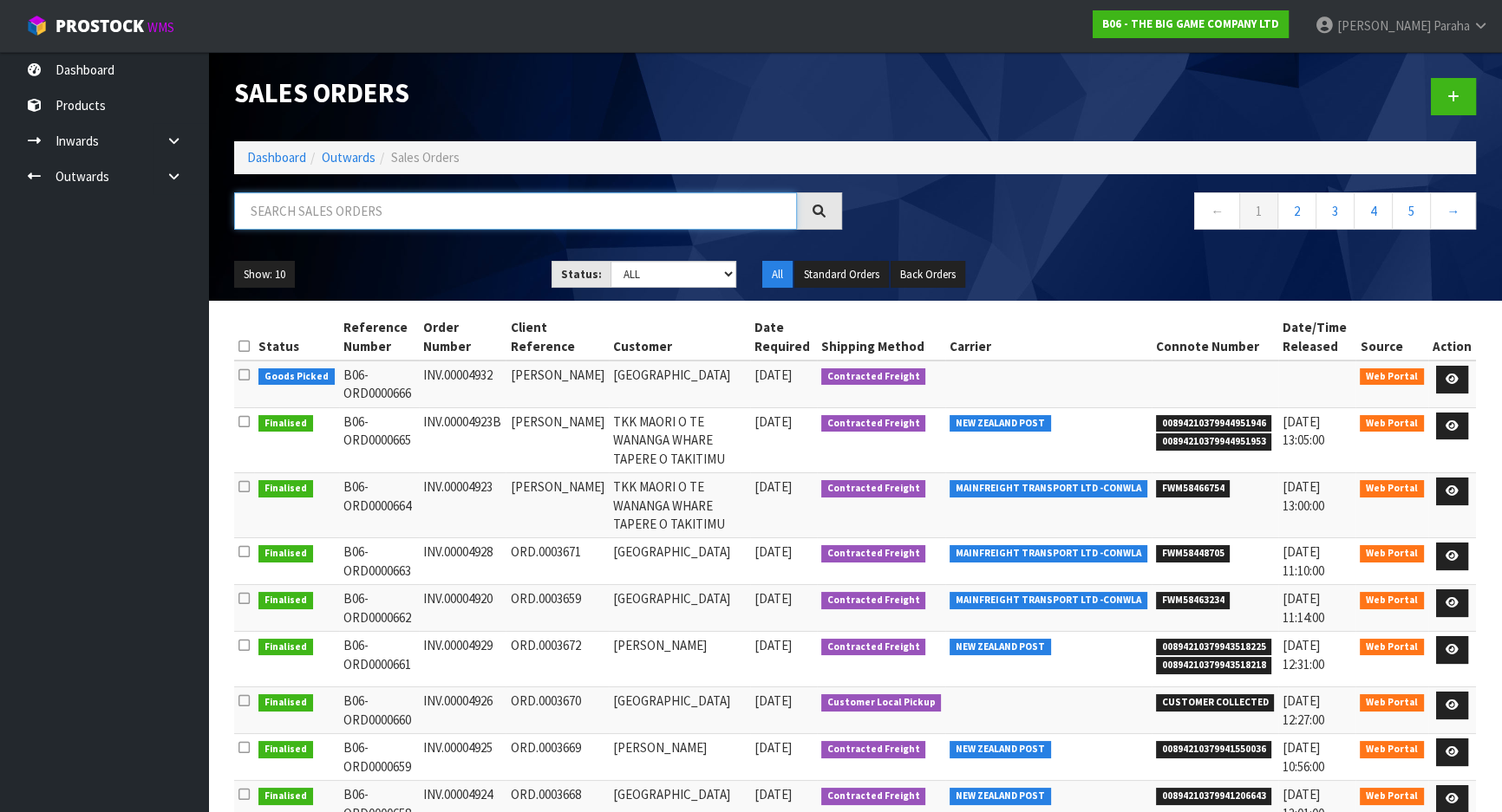
click at [350, 207] on input "text" at bounding box center [516, 211] width 563 height 38
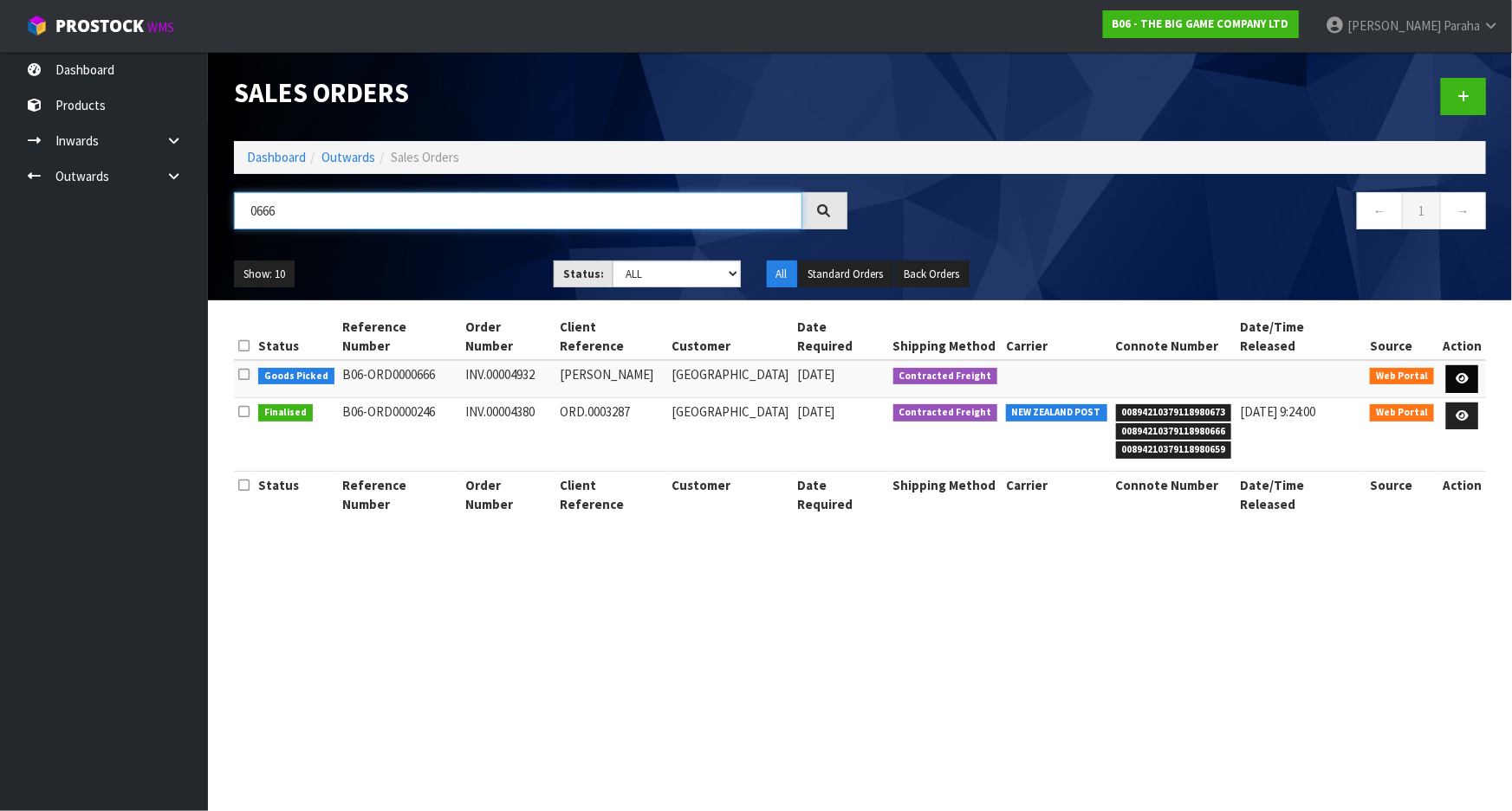
type input "0666"
click at [1456, 374] on icon at bounding box center [1462, 379] width 13 height 11
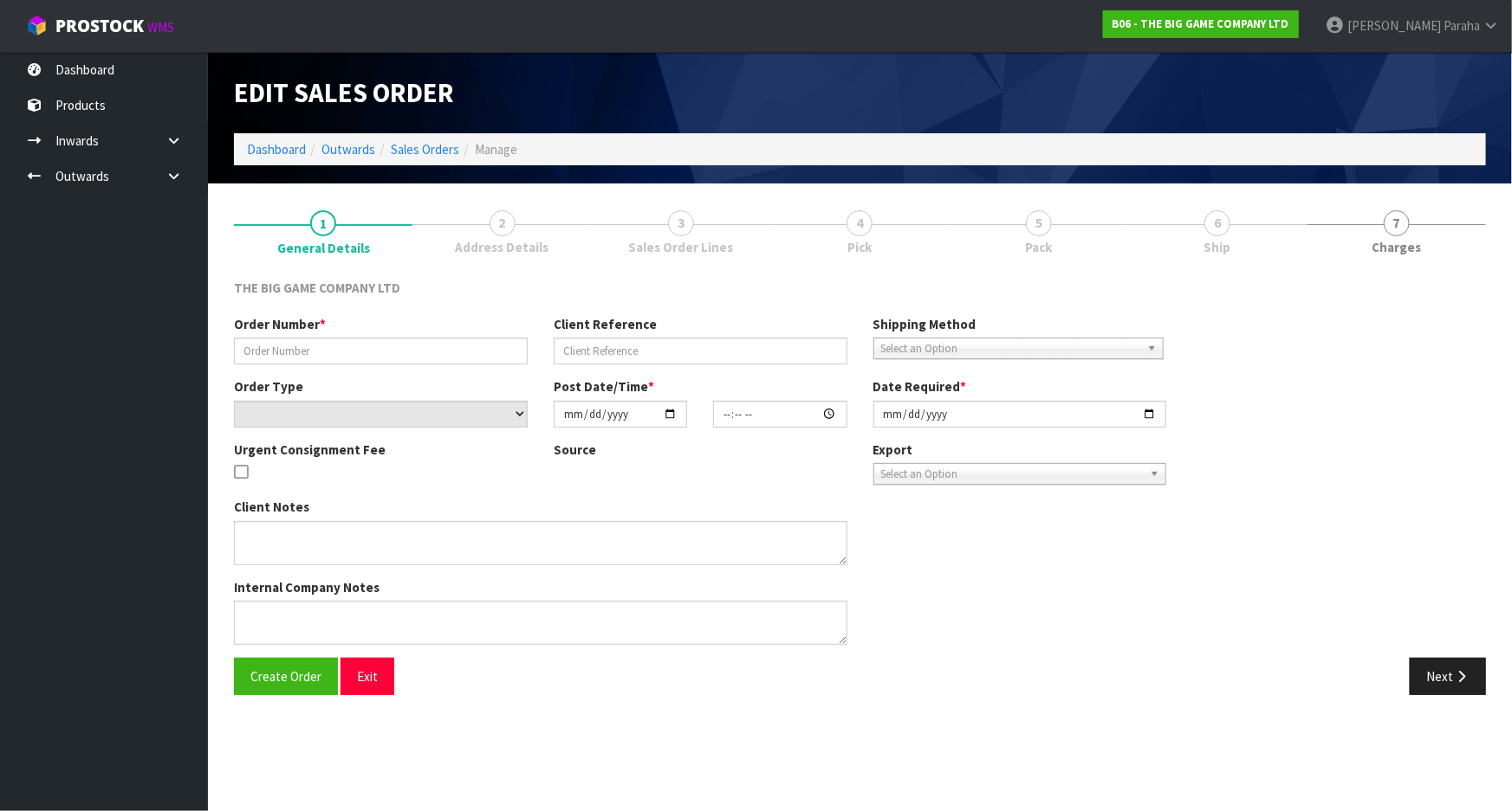
type input "INV.00004932"
type input "[PERSON_NAME]"
select select "number:0"
type input "[DATE]"
type input "13:21:00.000"
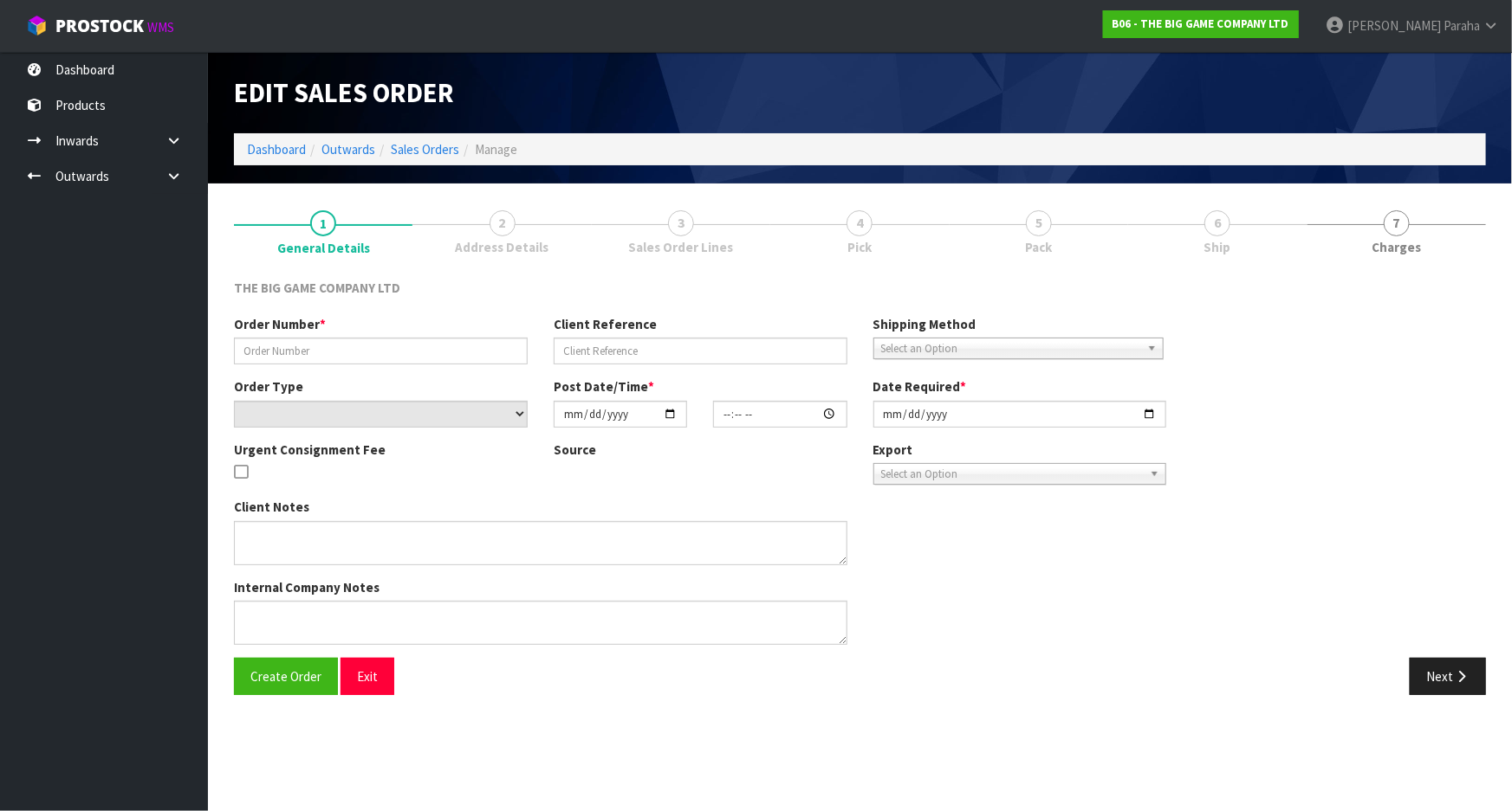
type input "[DATE]"
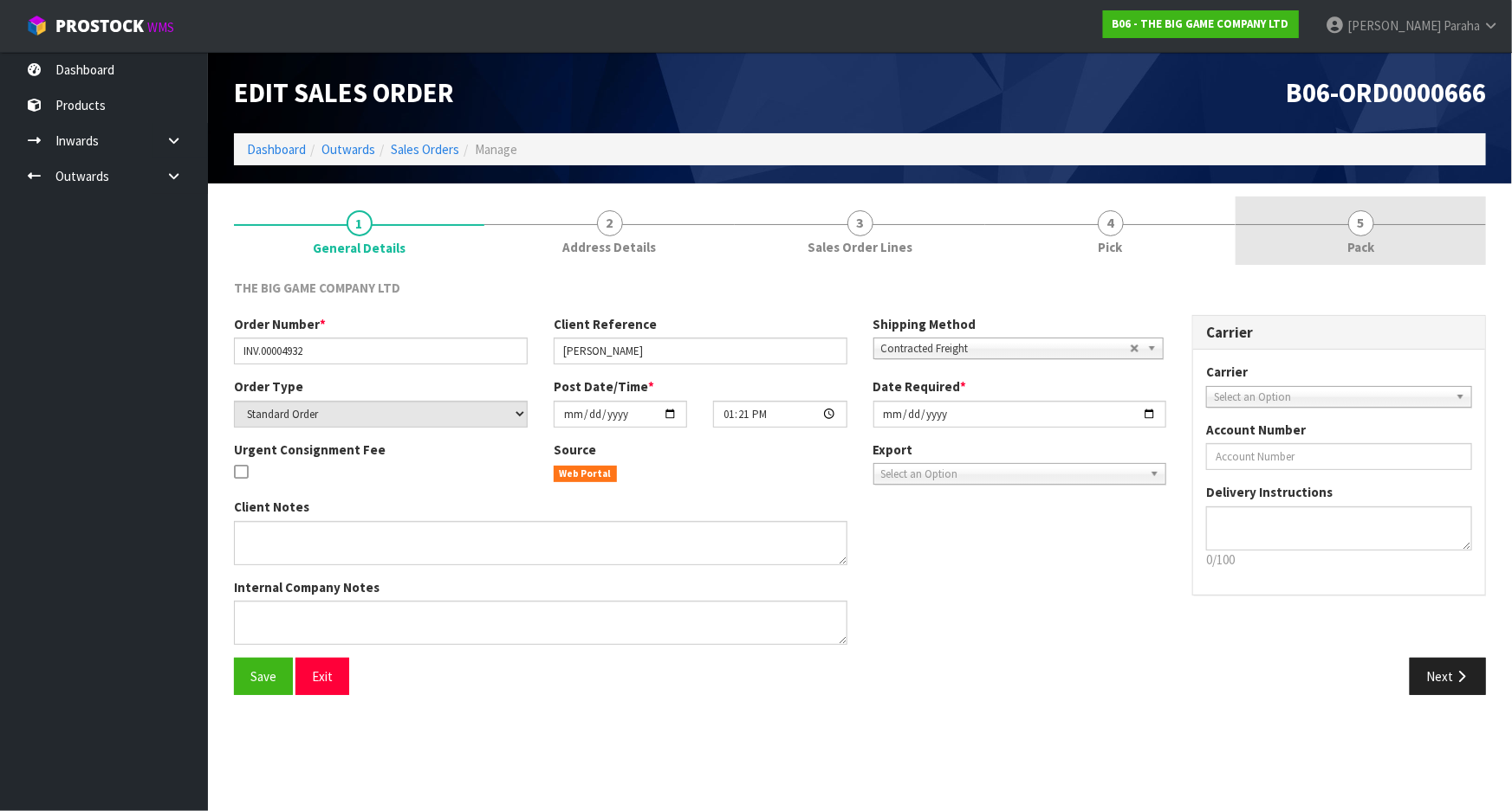
click at [1351, 220] on span "5" at bounding box center [1361, 223] width 26 height 26
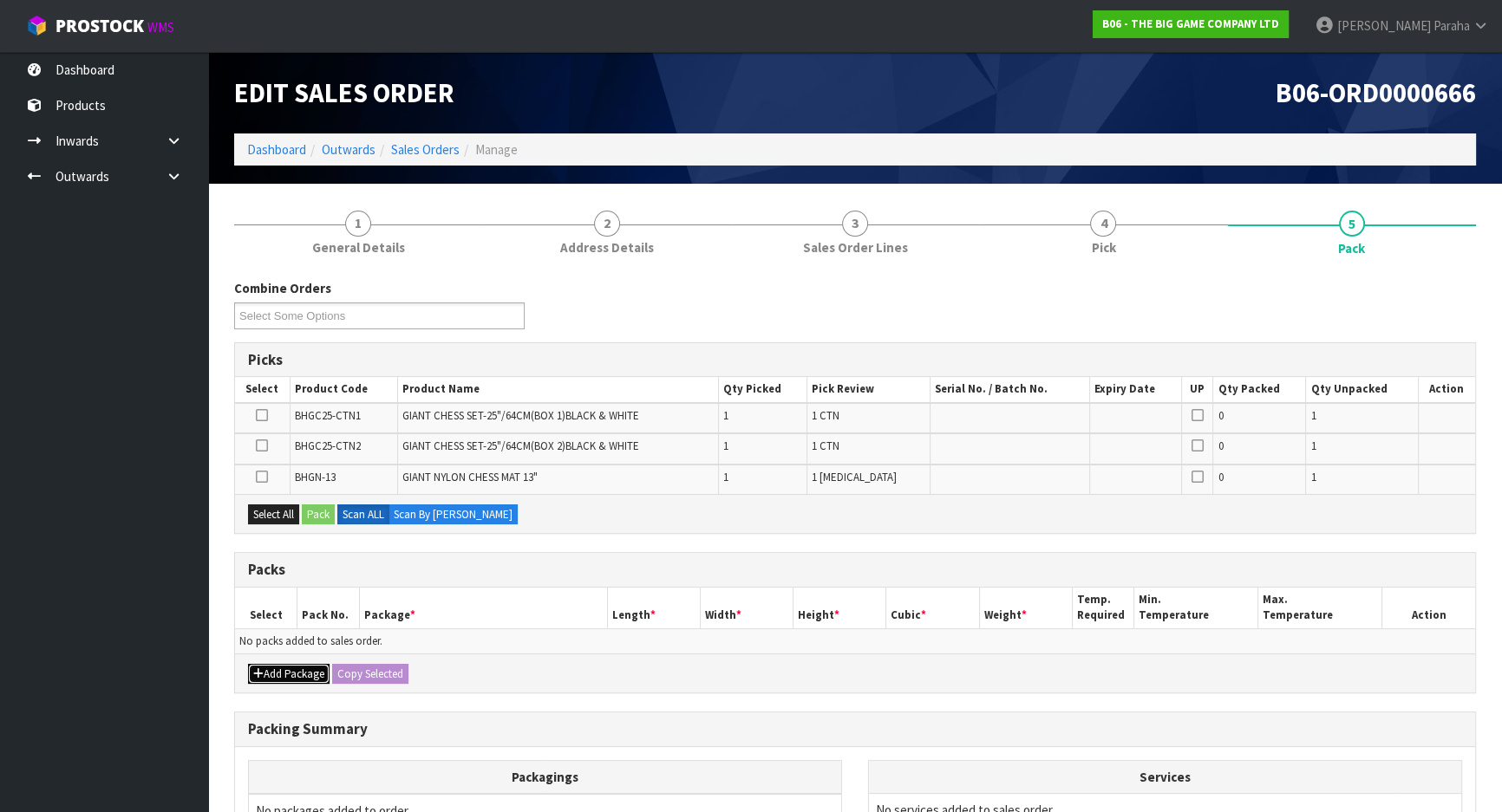
click at [306, 677] on button "Add Package" at bounding box center [289, 675] width 81 height 21
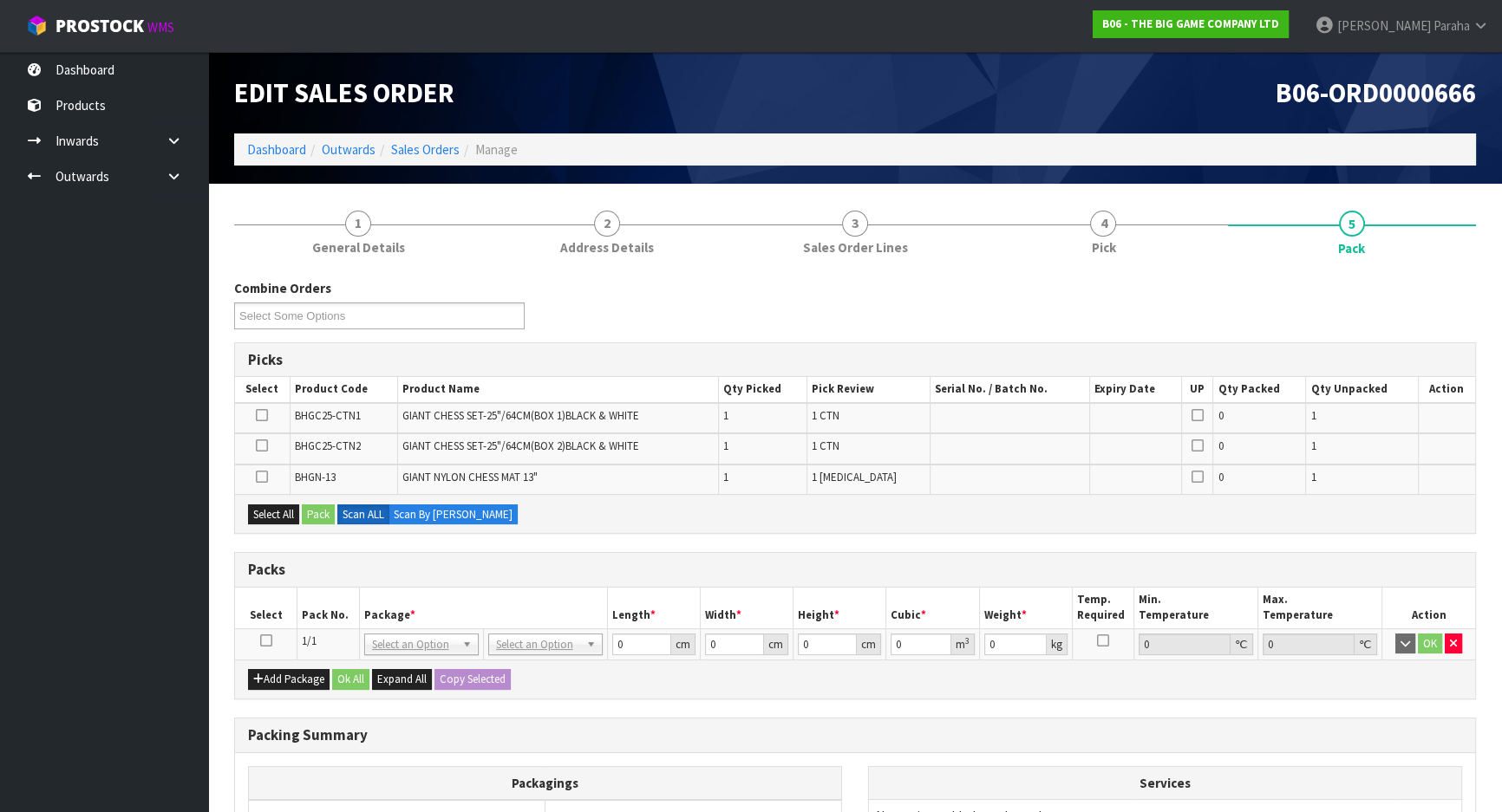
click at [262, 642] on icon at bounding box center [267, 641] width 12 height 1
click at [261, 415] on icon at bounding box center [262, 415] width 12 height 1
click at [0, 0] on input "checkbox" at bounding box center [0, 0] width 0 height 0
click at [261, 477] on icon at bounding box center [262, 477] width 12 height 1
click at [0, 0] on input "checkbox" at bounding box center [0, 0] width 0 height 0
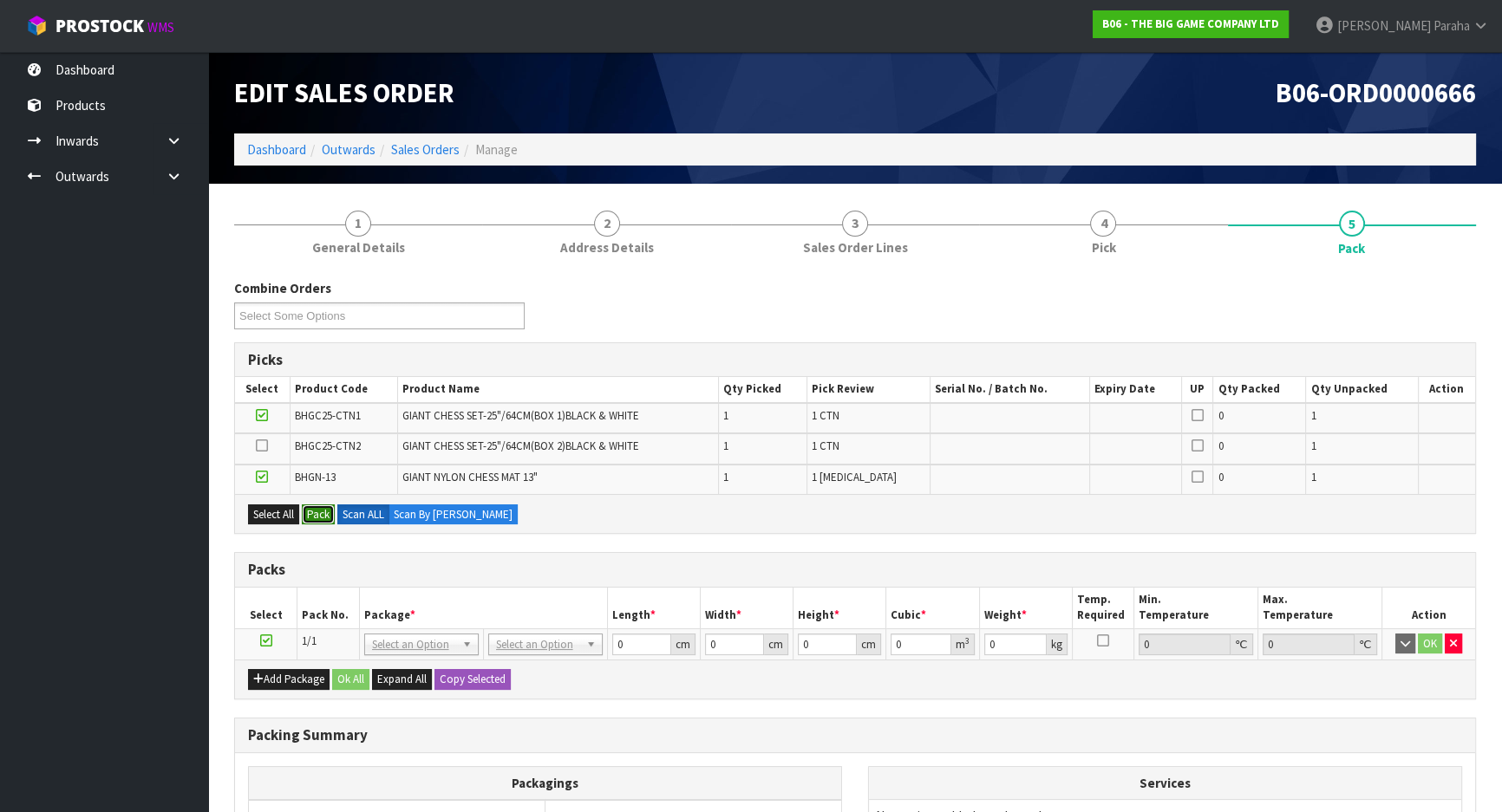
click at [329, 509] on button "Pack" at bounding box center [318, 515] width 33 height 21
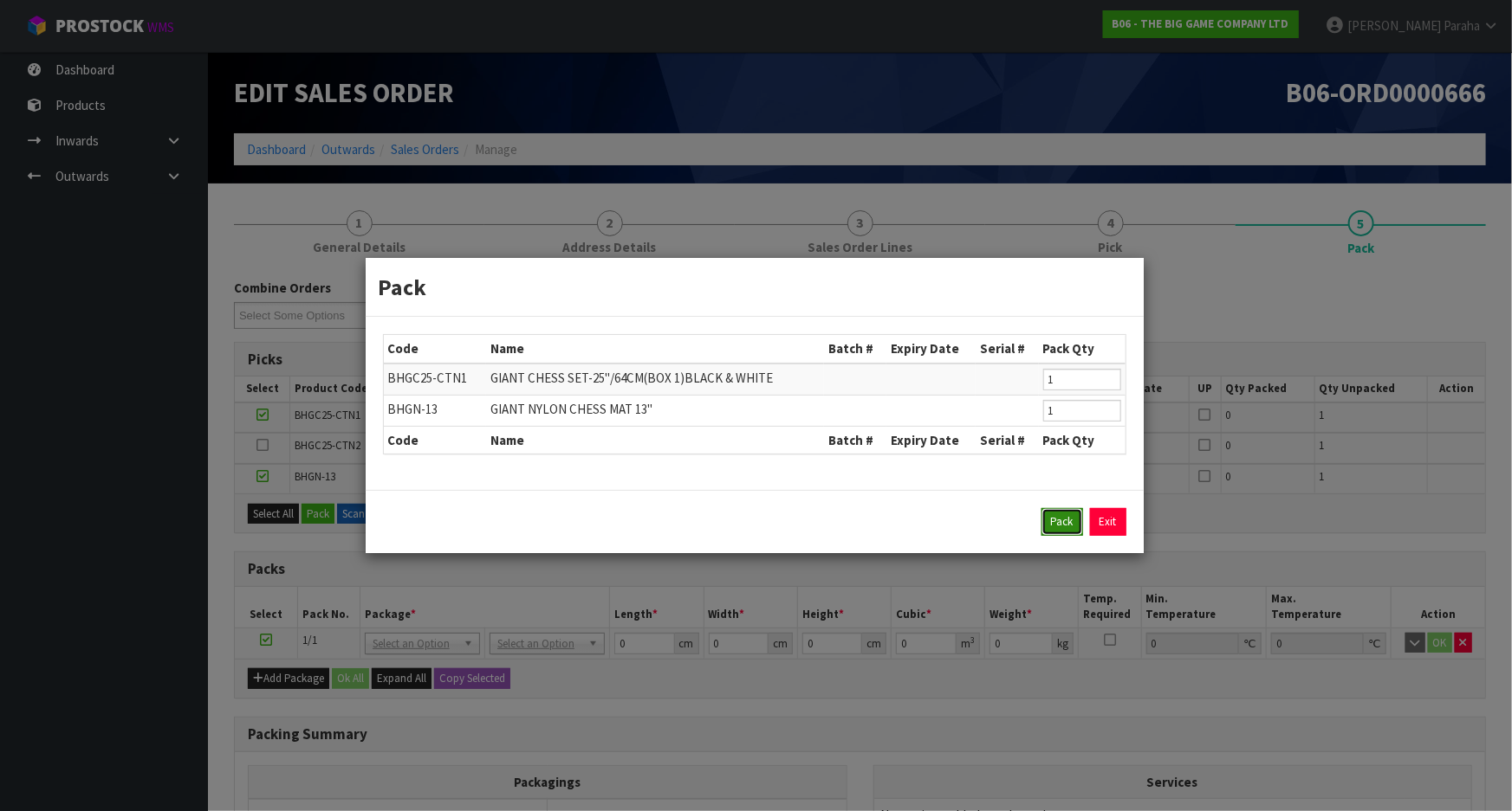
click at [1047, 526] on button "Pack" at bounding box center [1062, 522] width 42 height 28
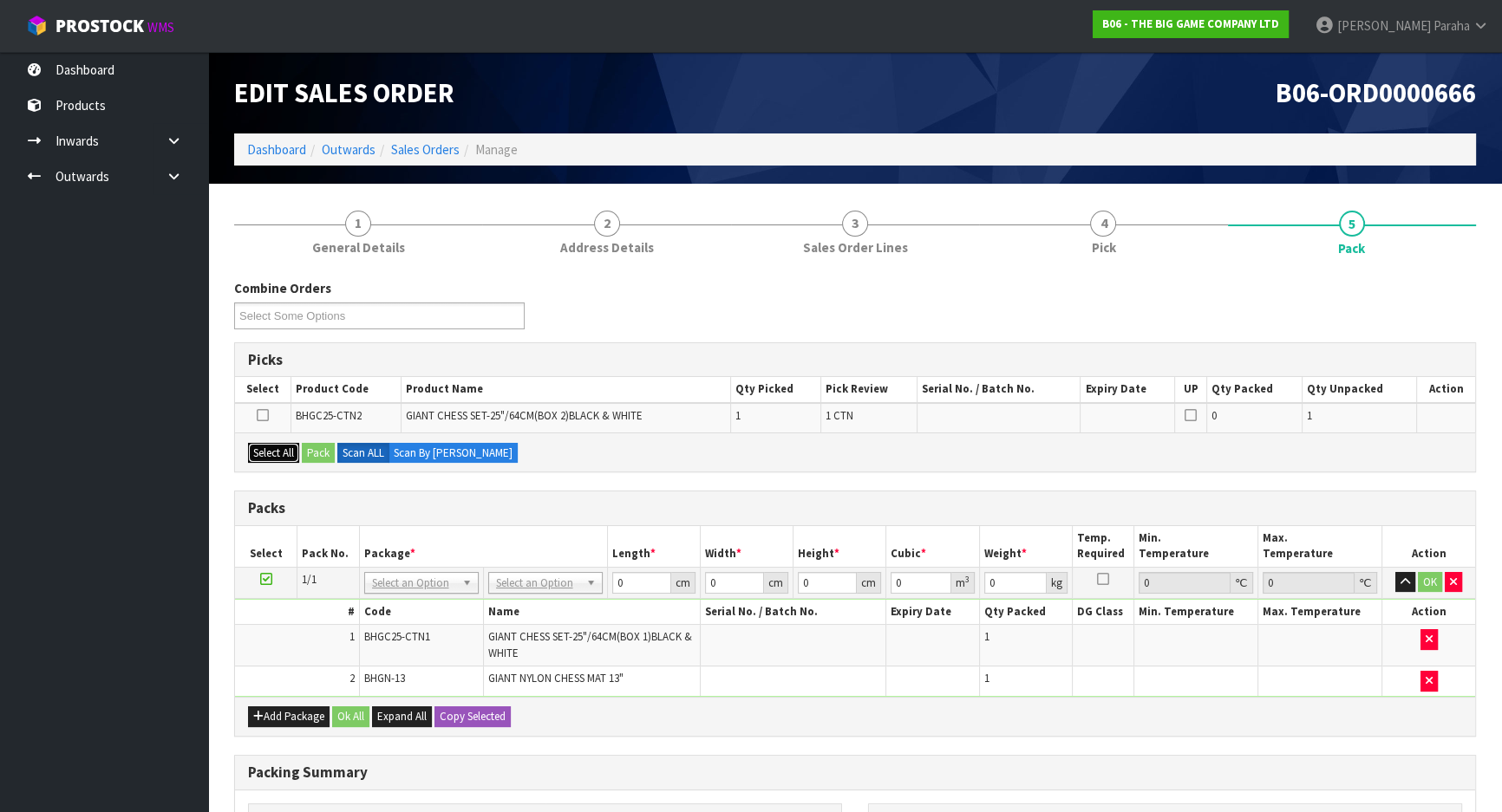
click at [272, 455] on button "Select All" at bounding box center [274, 454] width 52 height 21
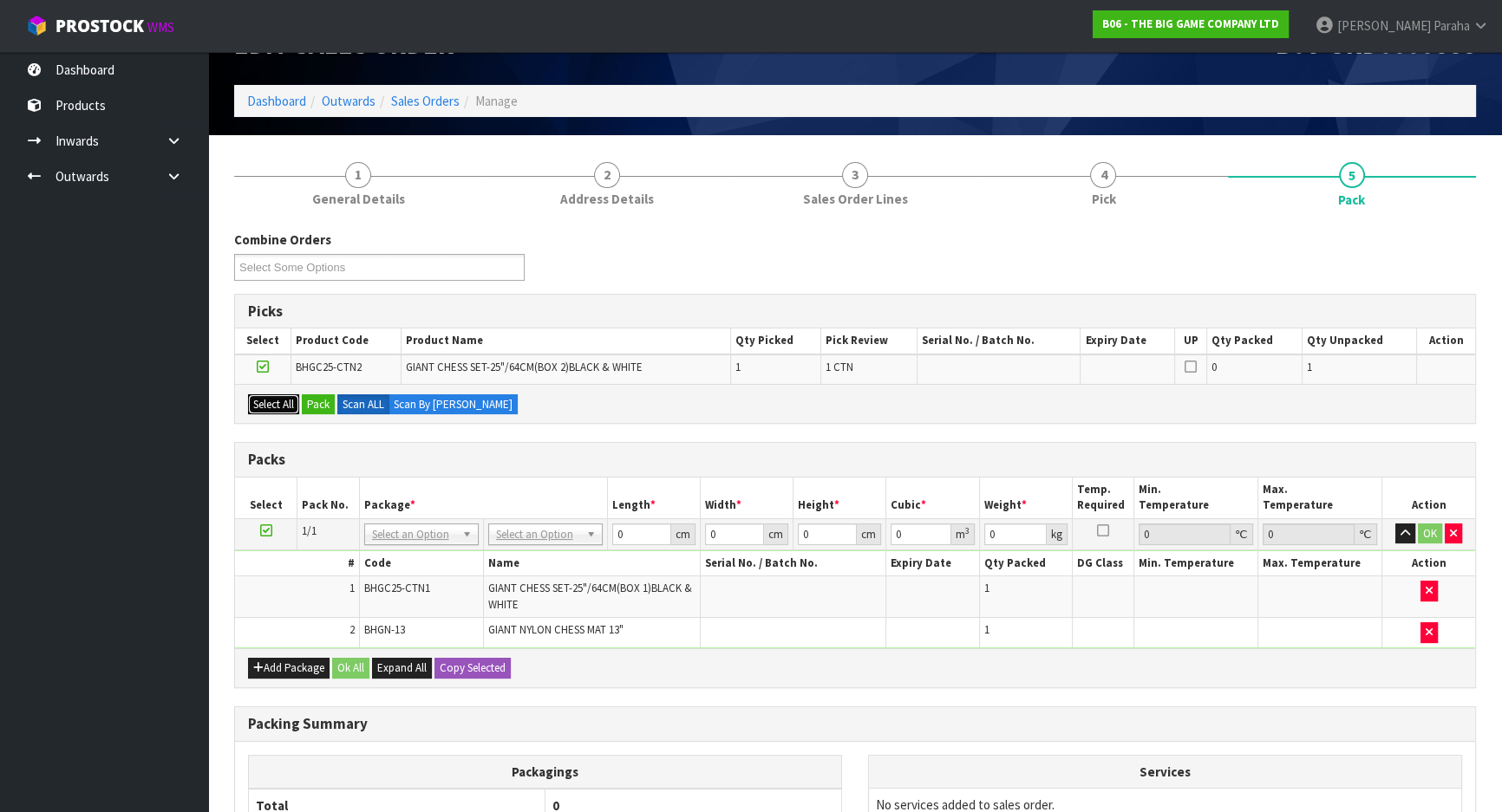
scroll to position [157, 0]
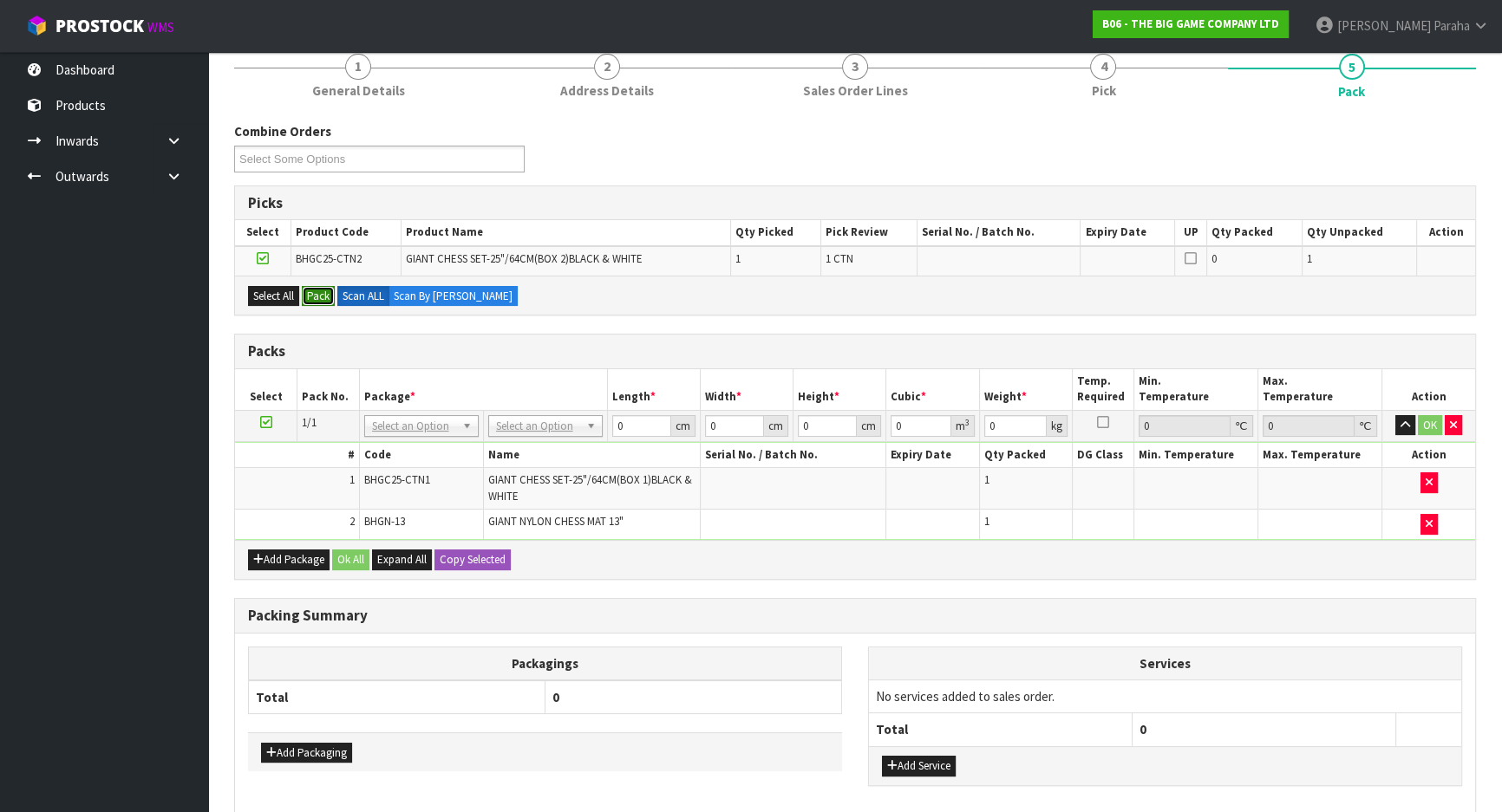
click at [315, 297] on button "Pack" at bounding box center [318, 296] width 33 height 21
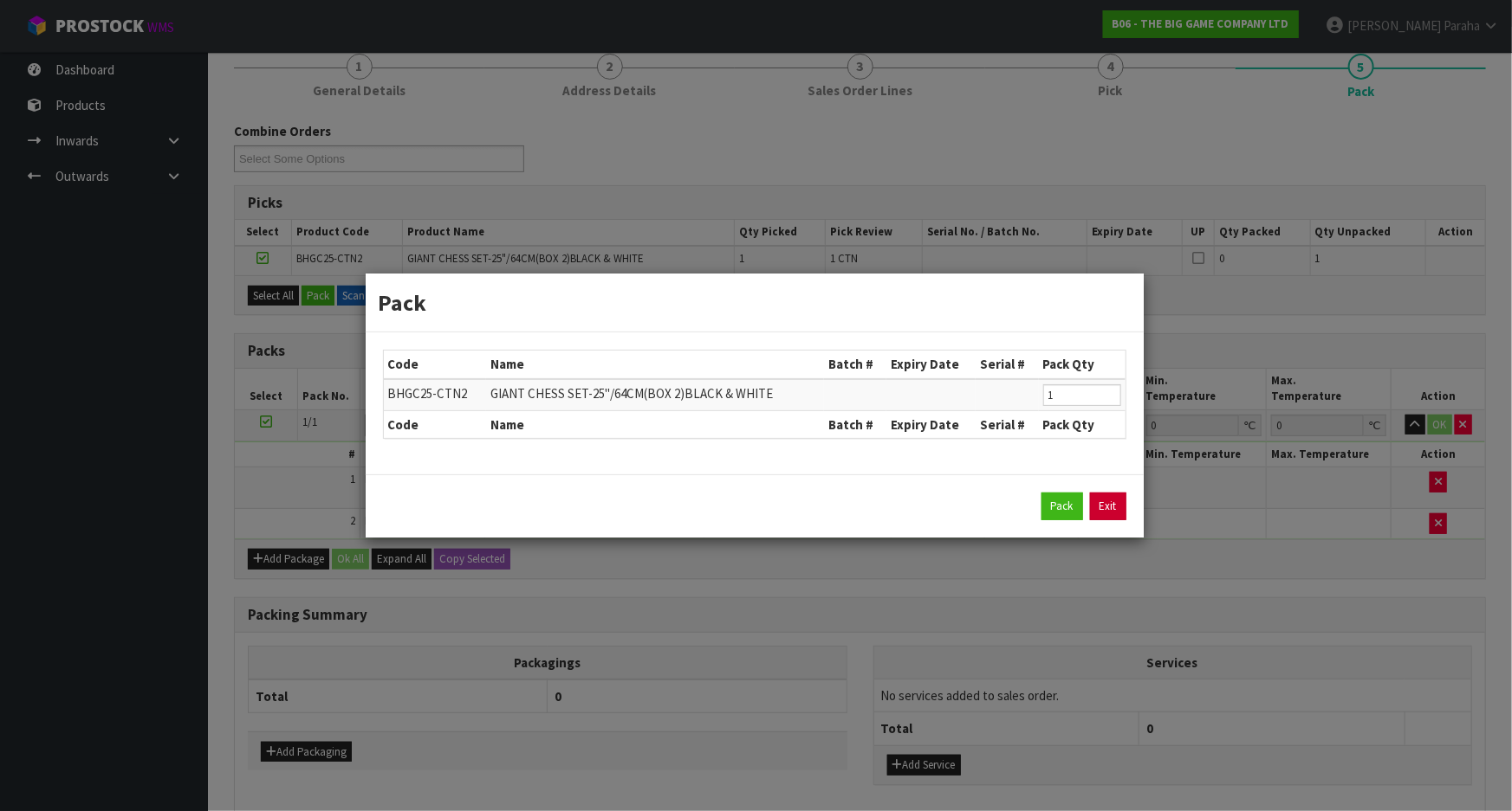
click at [1115, 504] on link "Exit" at bounding box center [1108, 506] width 37 height 28
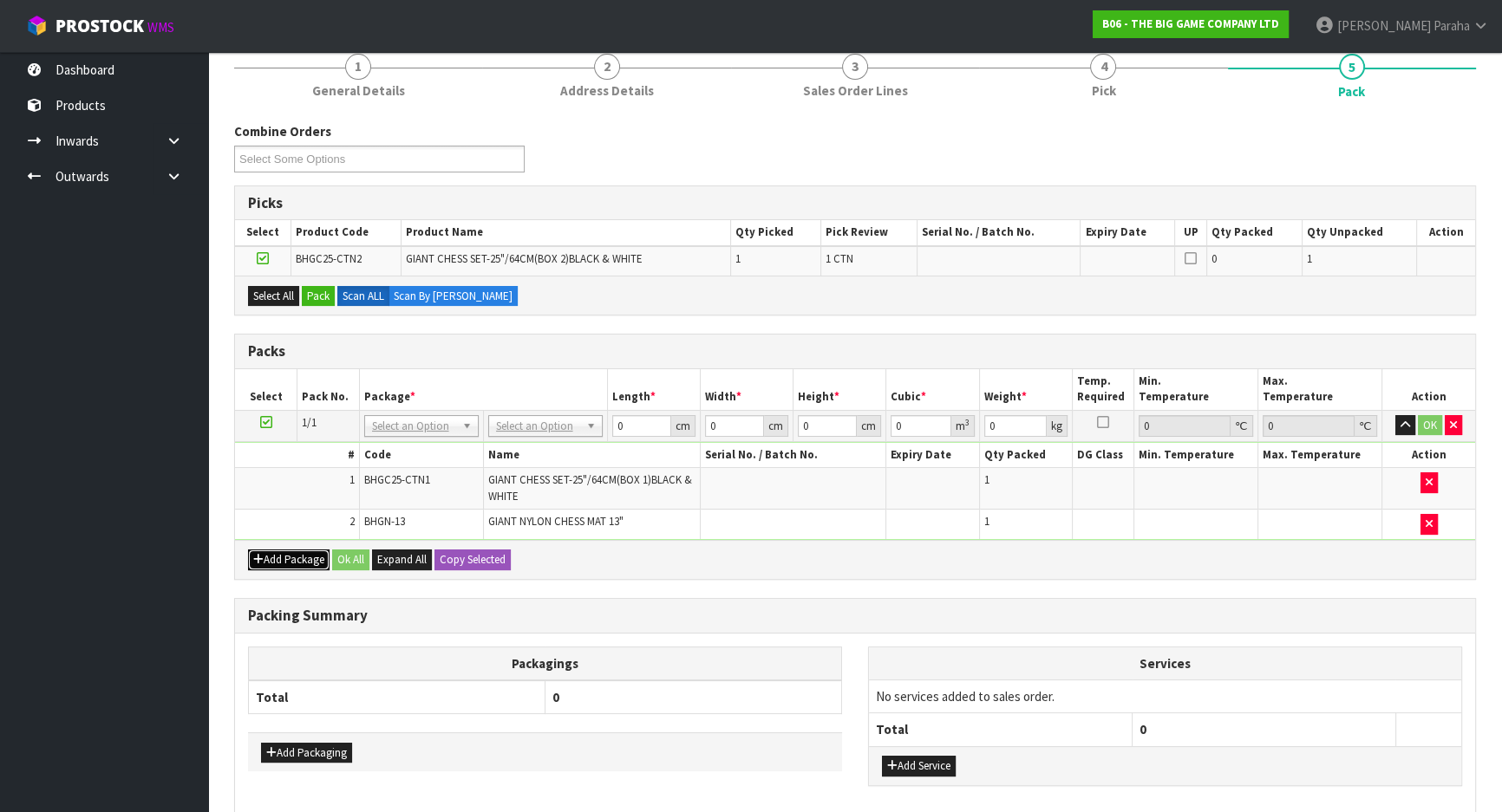
click at [301, 560] on button "Add Package" at bounding box center [289, 560] width 81 height 21
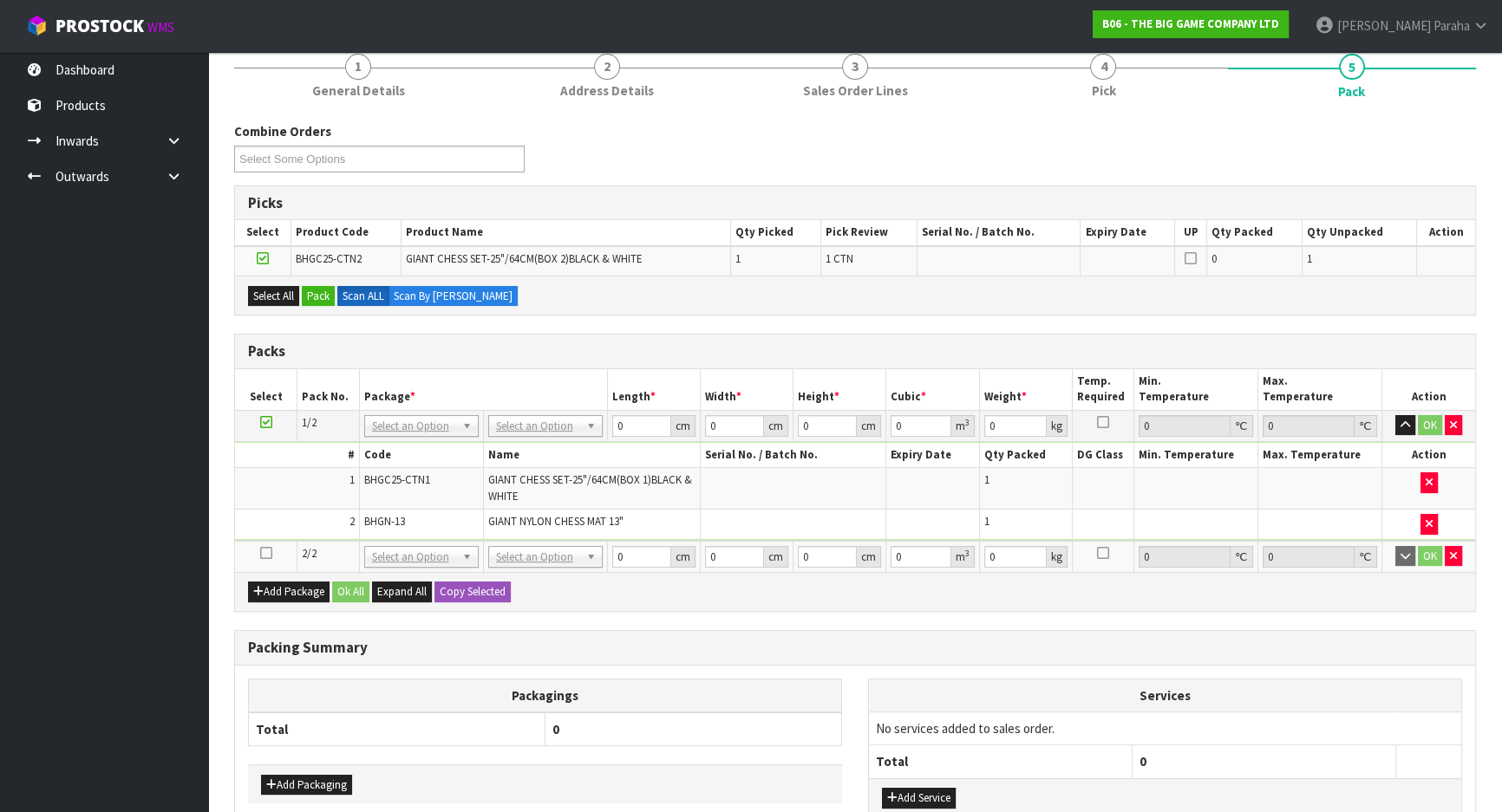
click at [266, 553] on icon at bounding box center [267, 553] width 12 height 1
click at [317, 297] on button "Pack" at bounding box center [318, 296] width 33 height 21
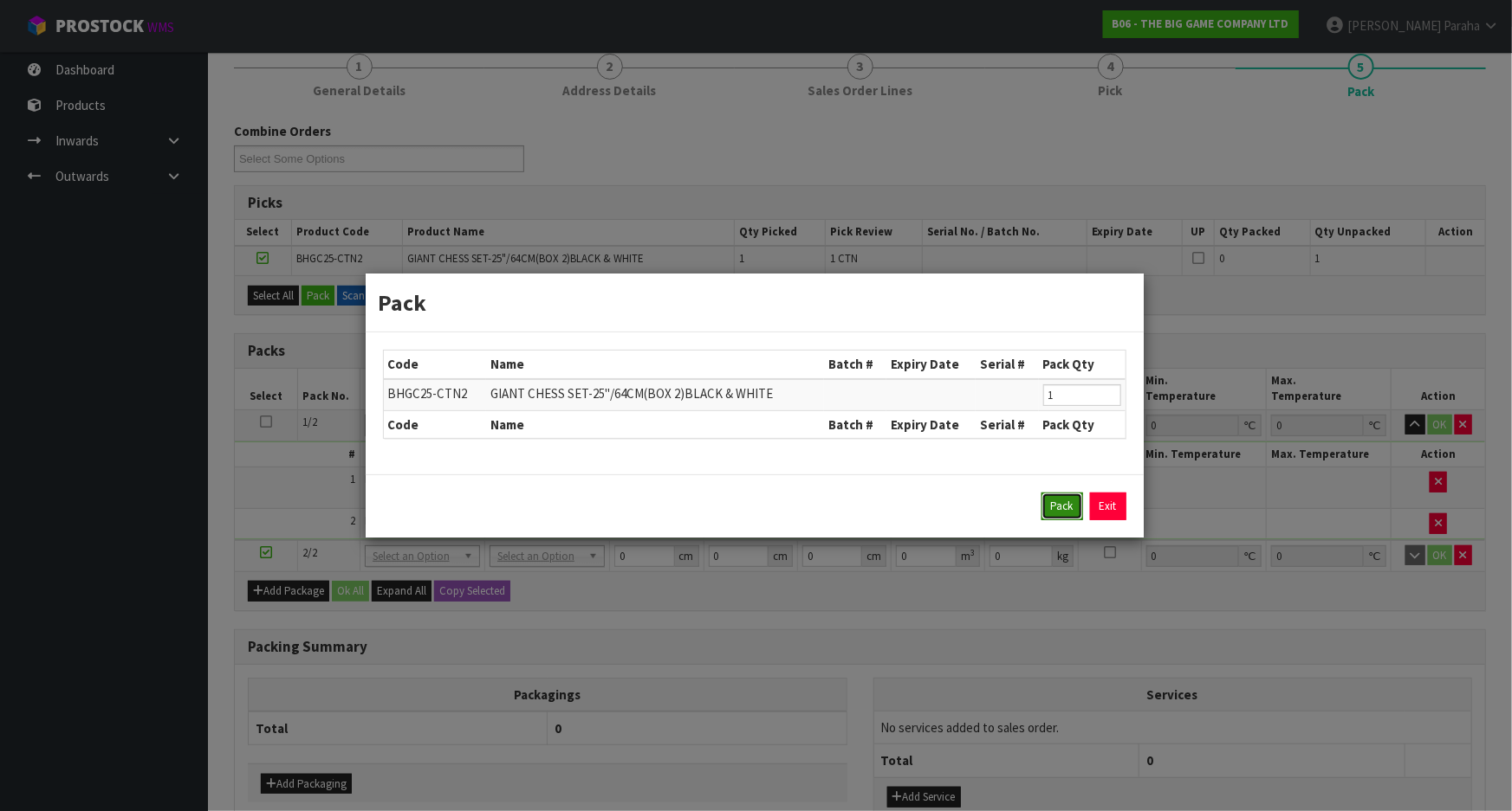
click at [1060, 505] on button "Pack" at bounding box center [1062, 506] width 42 height 28
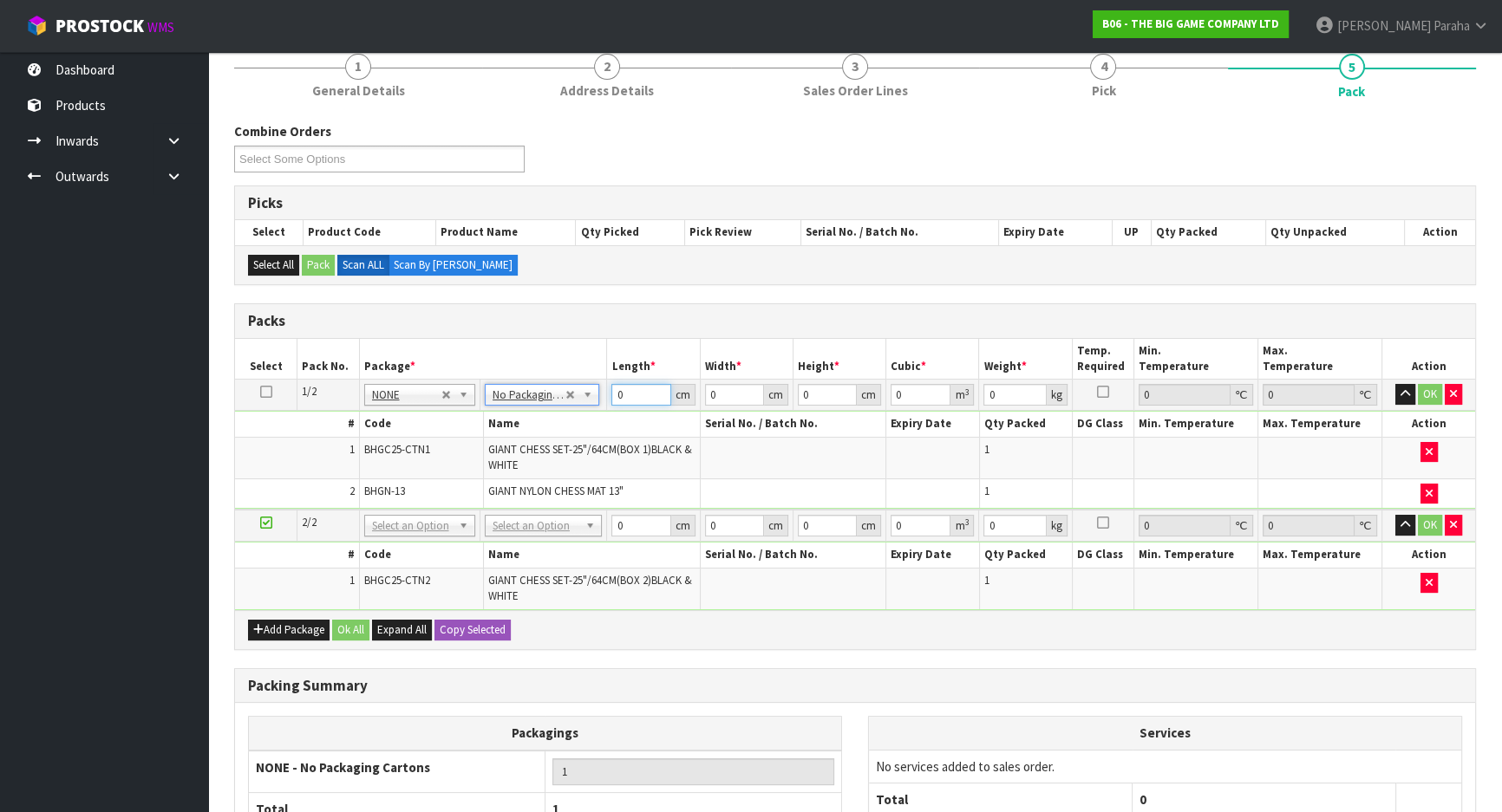
click at [632, 389] on input "0" at bounding box center [640, 394] width 59 height 22
type input "77"
type input "55"
type input "6"
type input "0.02541"
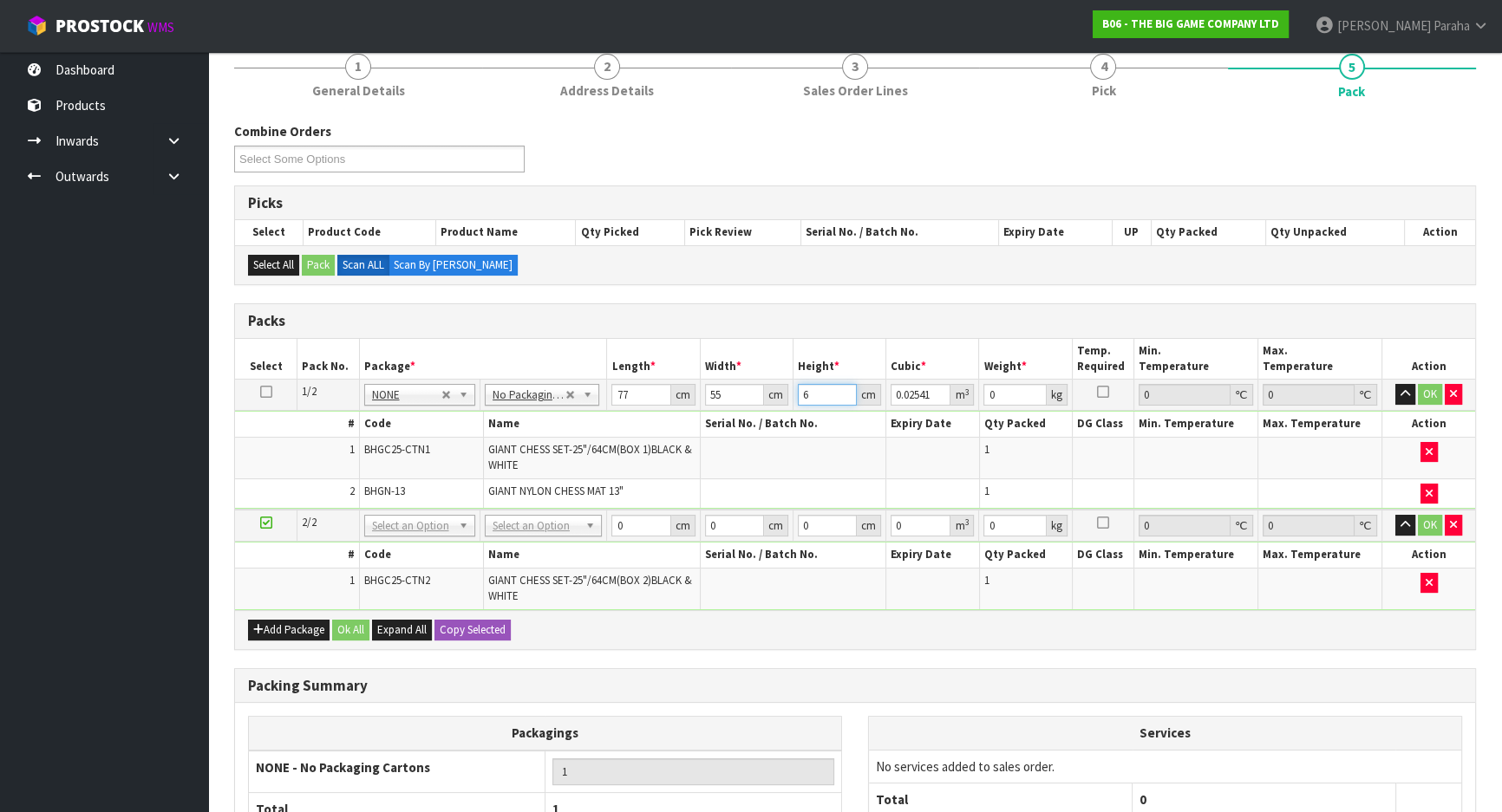
type input "62"
type input "0.26257"
type input "62"
type input "16"
click at [262, 392] on icon at bounding box center [267, 392] width 12 height 1
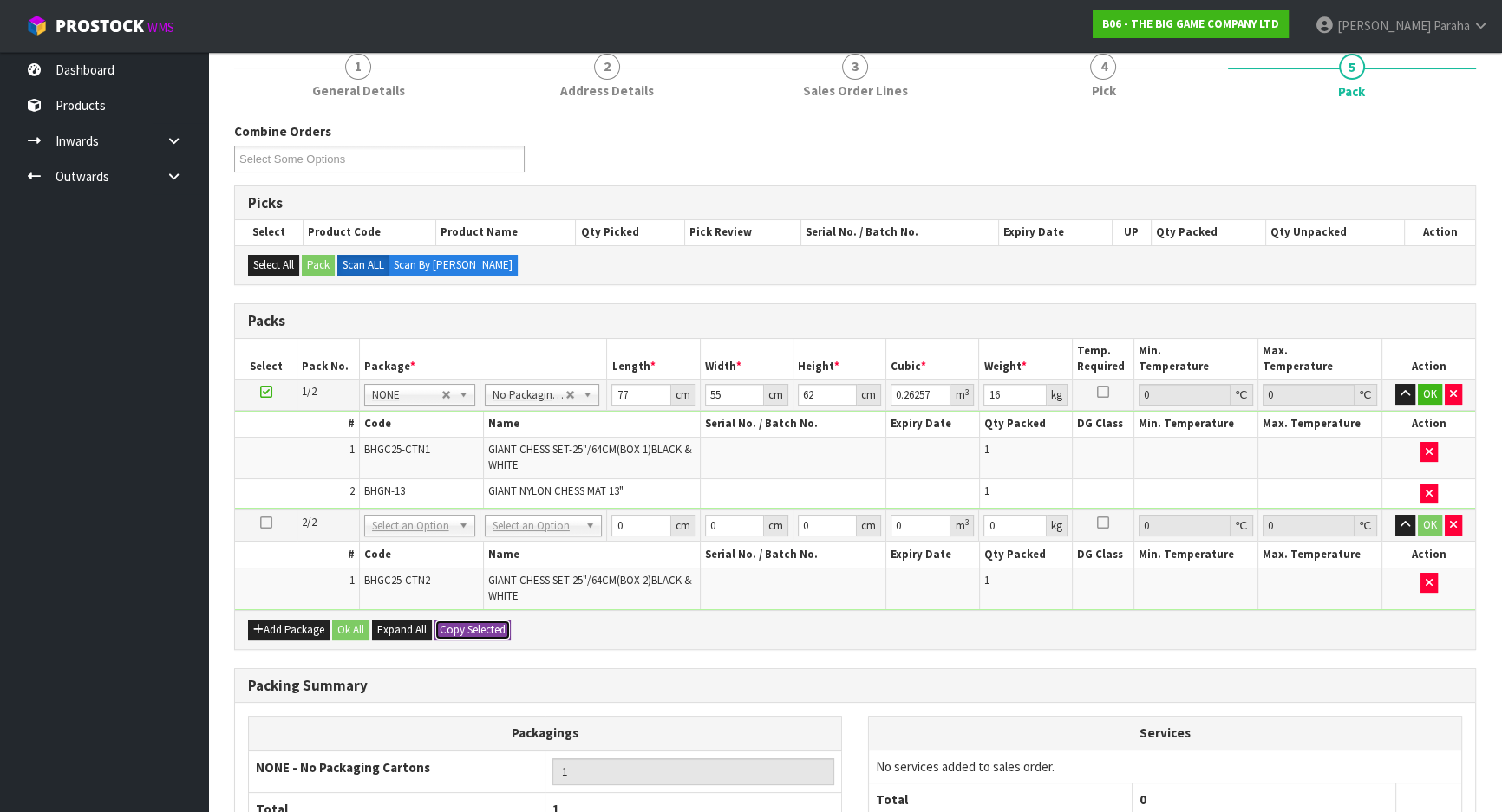
click at [475, 628] on button "Copy Selected" at bounding box center [472, 630] width 76 height 21
type input "77"
type input "55"
type input "62"
type input "0.26257"
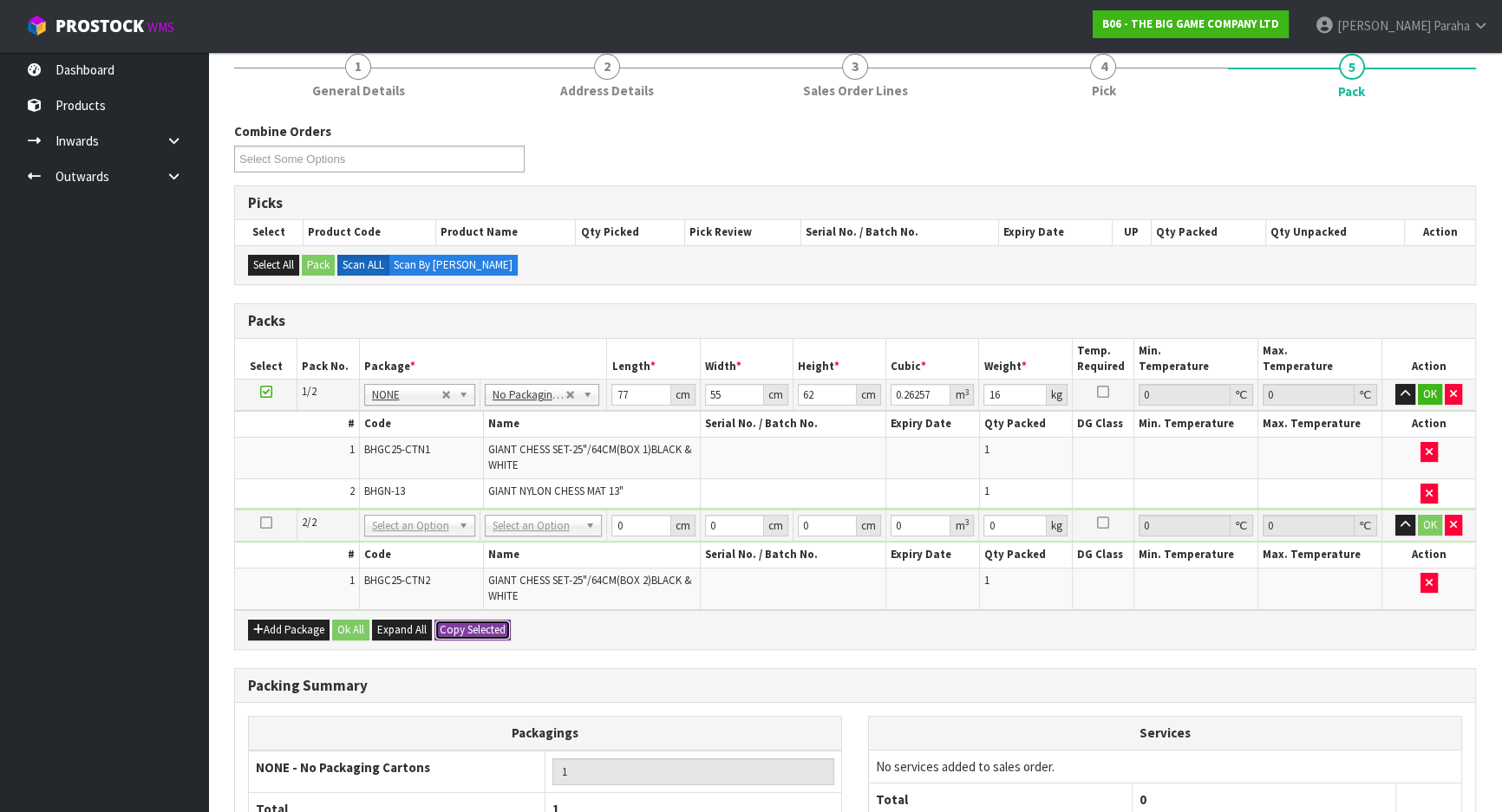
type input "16"
type input "2"
click at [1006, 528] on input "16" at bounding box center [1014, 525] width 62 height 22
type input "15"
click at [353, 625] on button "Ok All" at bounding box center [351, 630] width 38 height 21
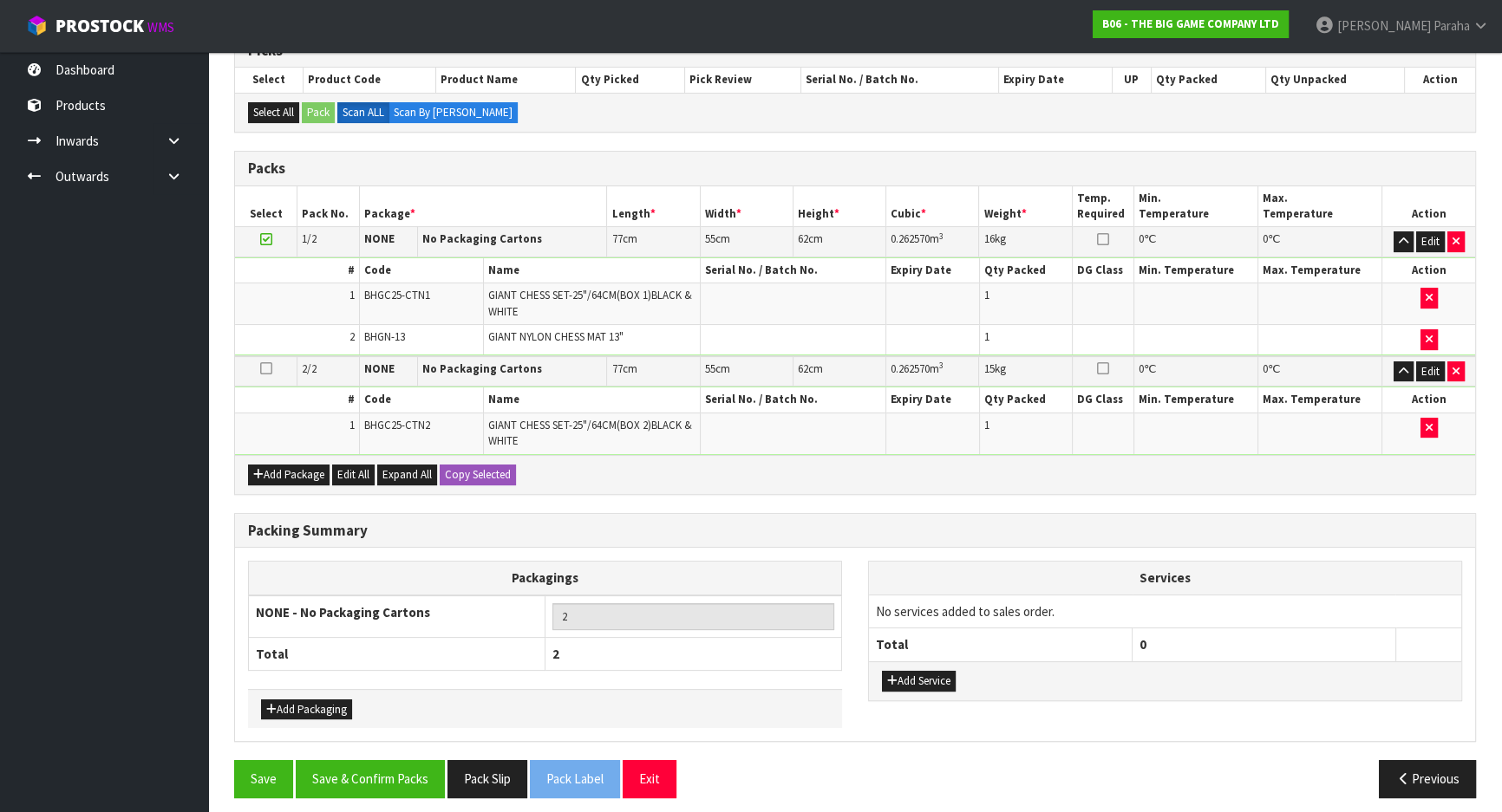
scroll to position [316, 0]
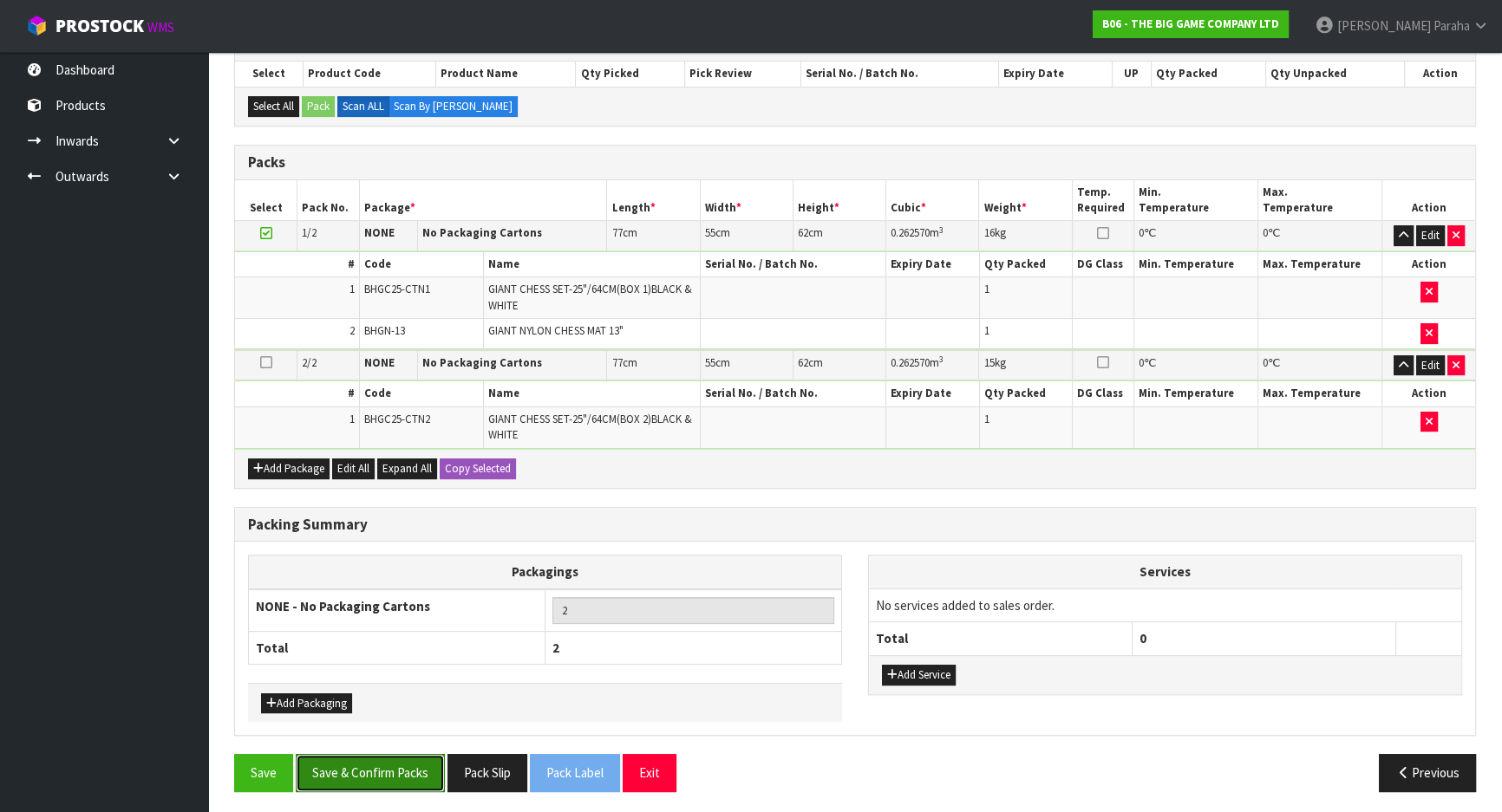
click at [385, 763] on button "Save & Confirm Packs" at bounding box center [370, 773] width 150 height 38
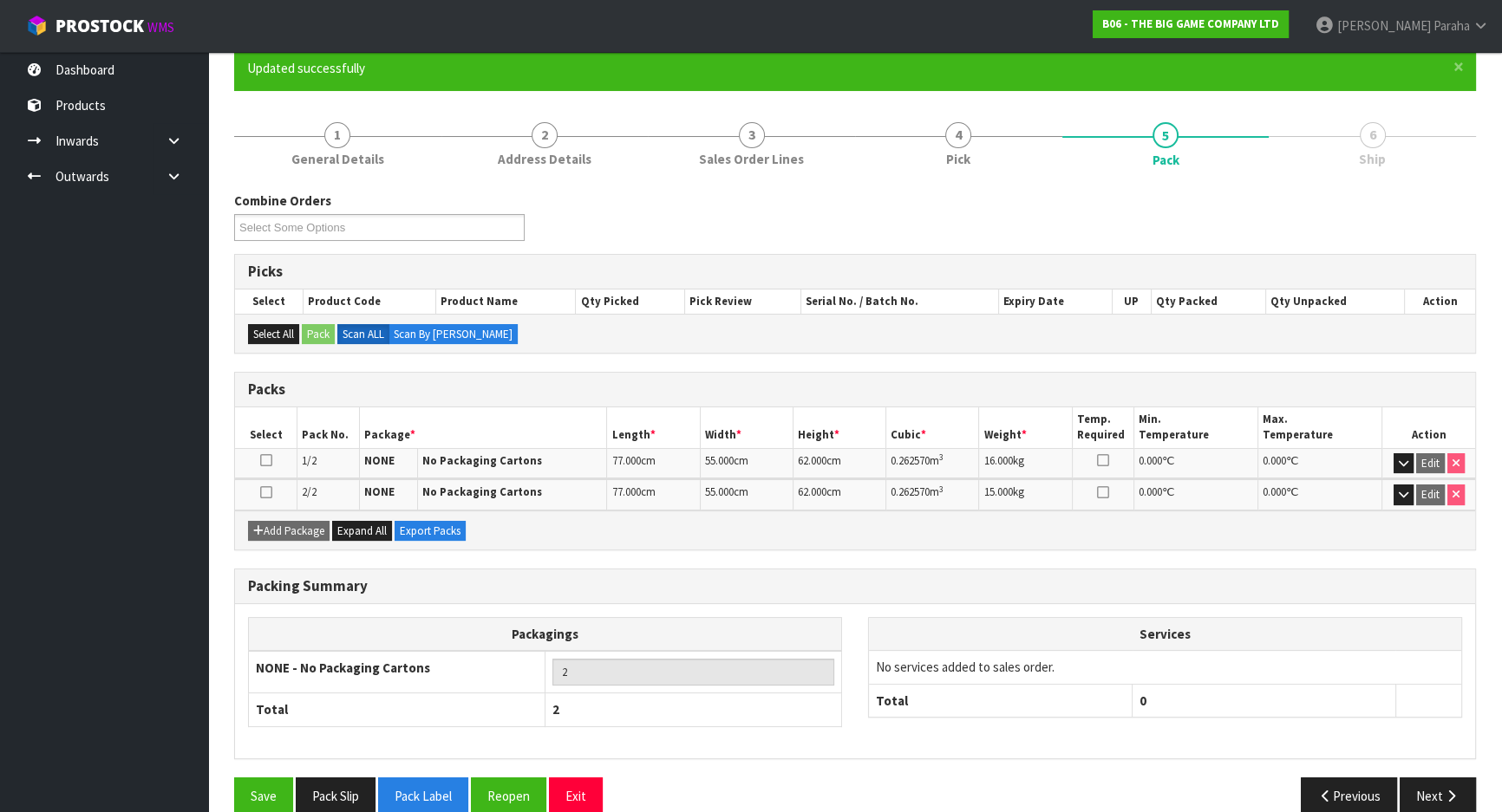
scroll to position [175, 0]
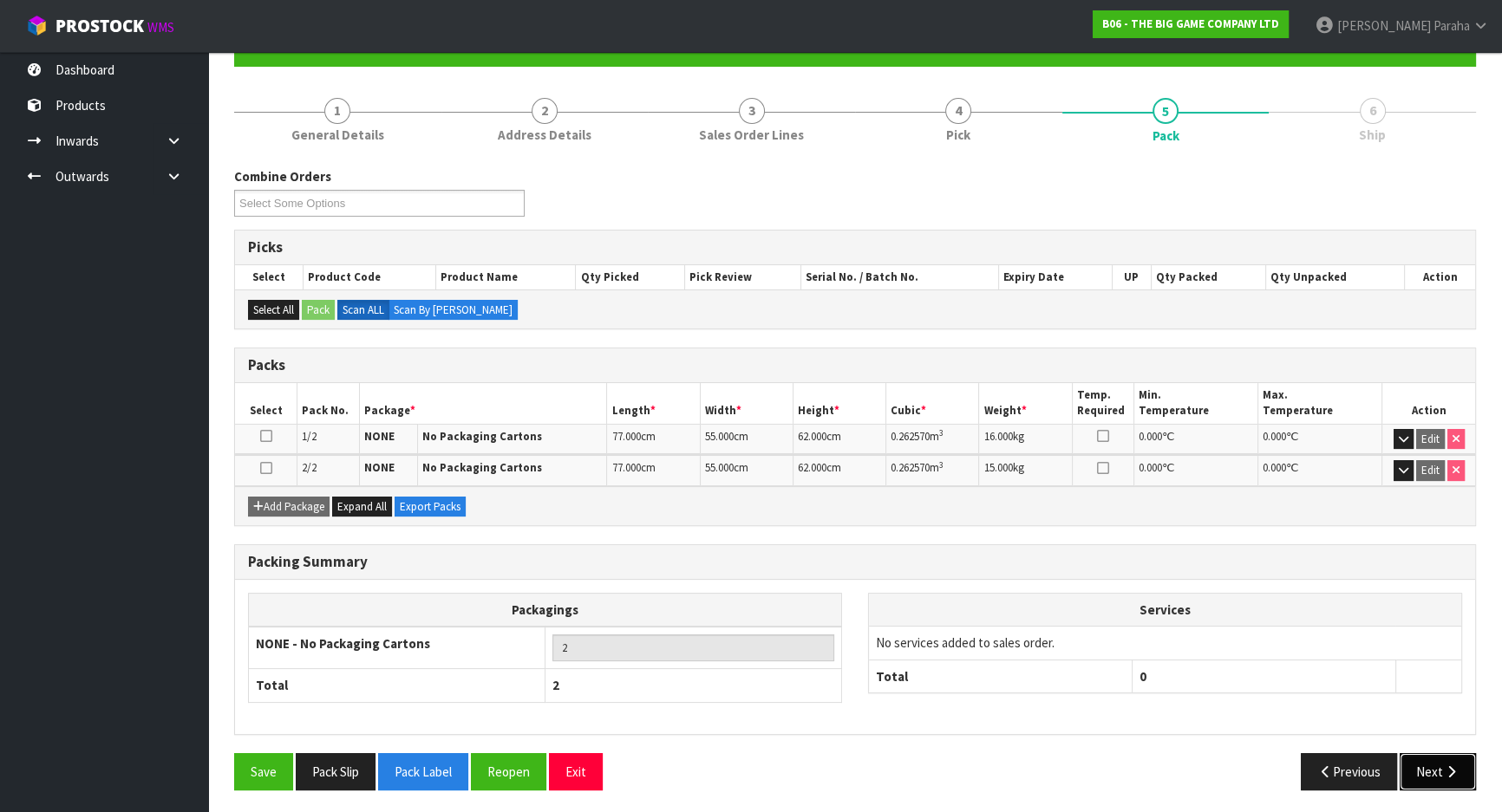
click at [1456, 777] on button "Next" at bounding box center [1437, 772] width 76 height 38
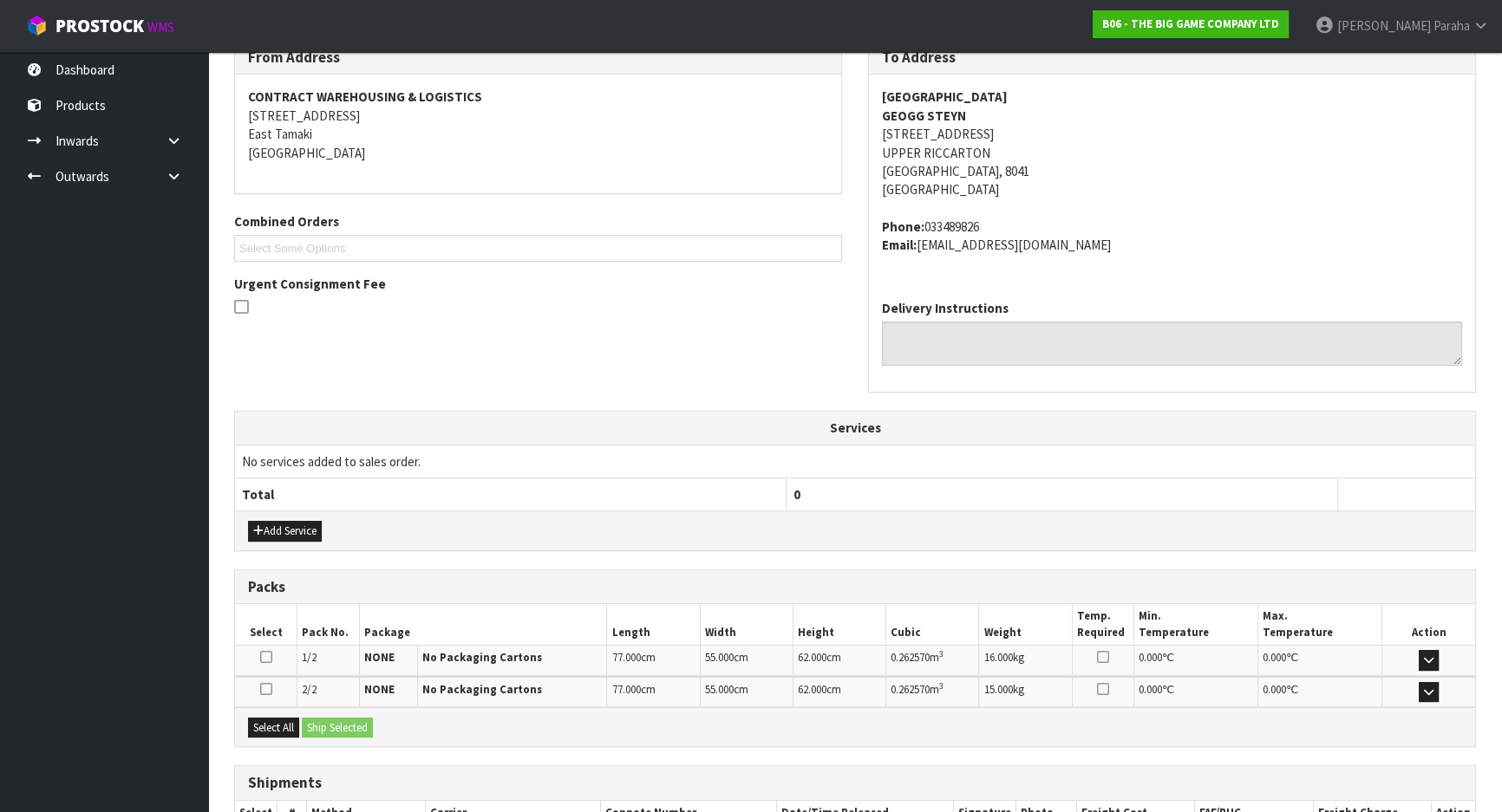
scroll to position [420, 0]
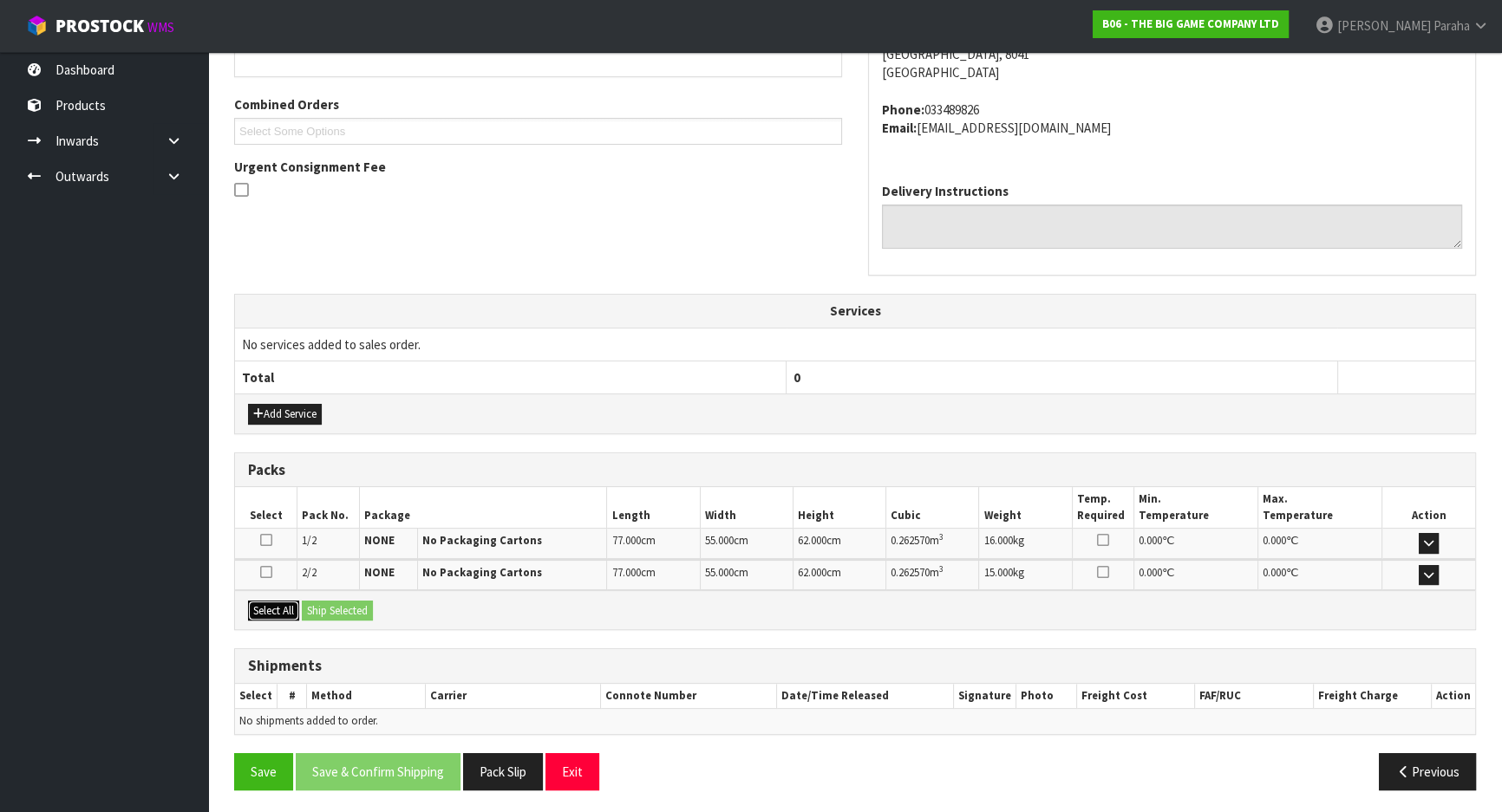
drag, startPoint x: 281, startPoint y: 603, endPoint x: 333, endPoint y: 604, distance: 52.0
click at [280, 604] on button "Select All" at bounding box center [274, 611] width 52 height 21
click at [333, 604] on button "Ship Selected" at bounding box center [337, 611] width 71 height 21
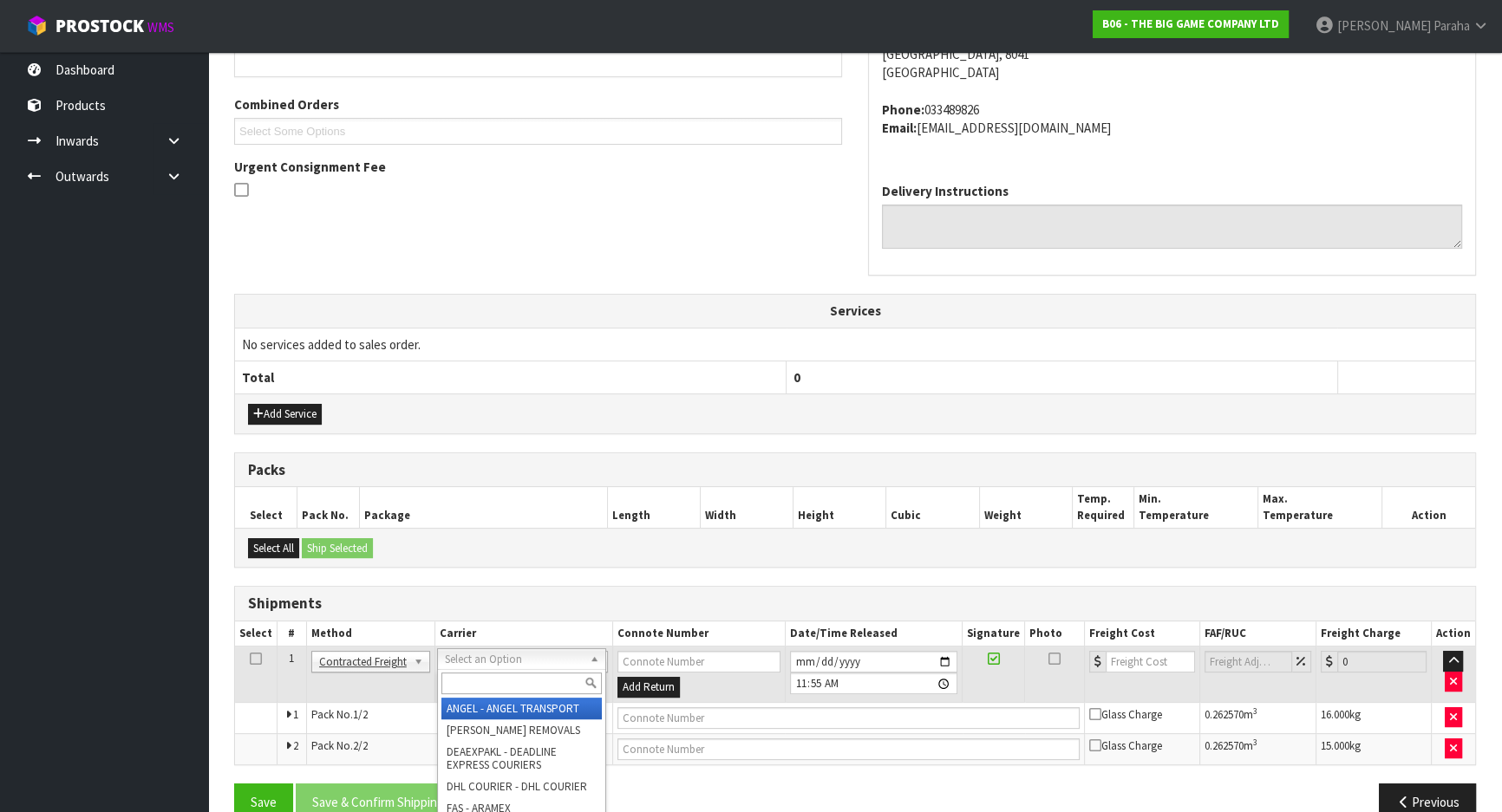
click at [539, 687] on input "text" at bounding box center [522, 684] width 161 height 22
type input "NZP"
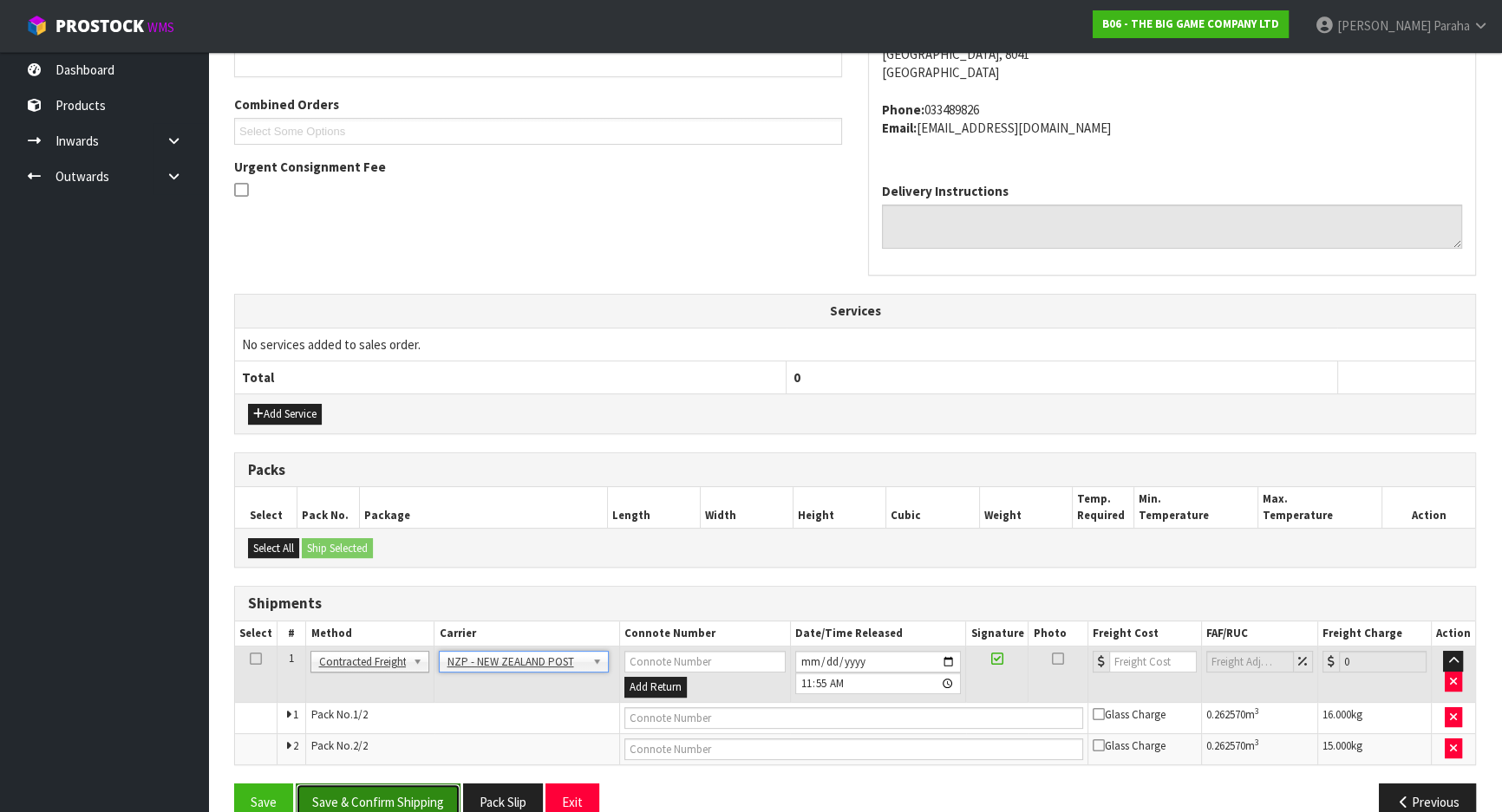
click at [424, 789] on button "Save & Confirm Shipping" at bounding box center [378, 802] width 164 height 38
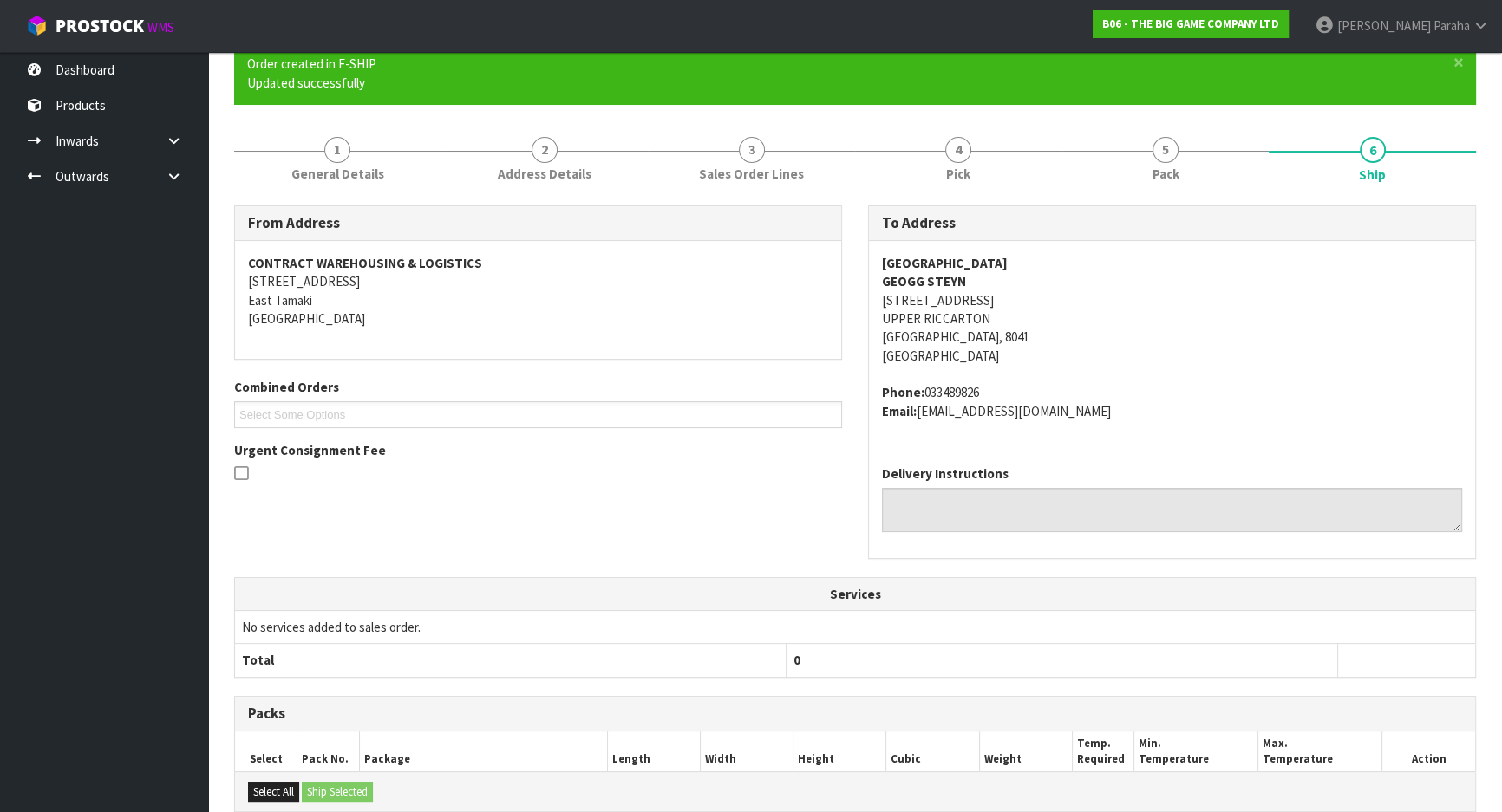
scroll to position [110, 0]
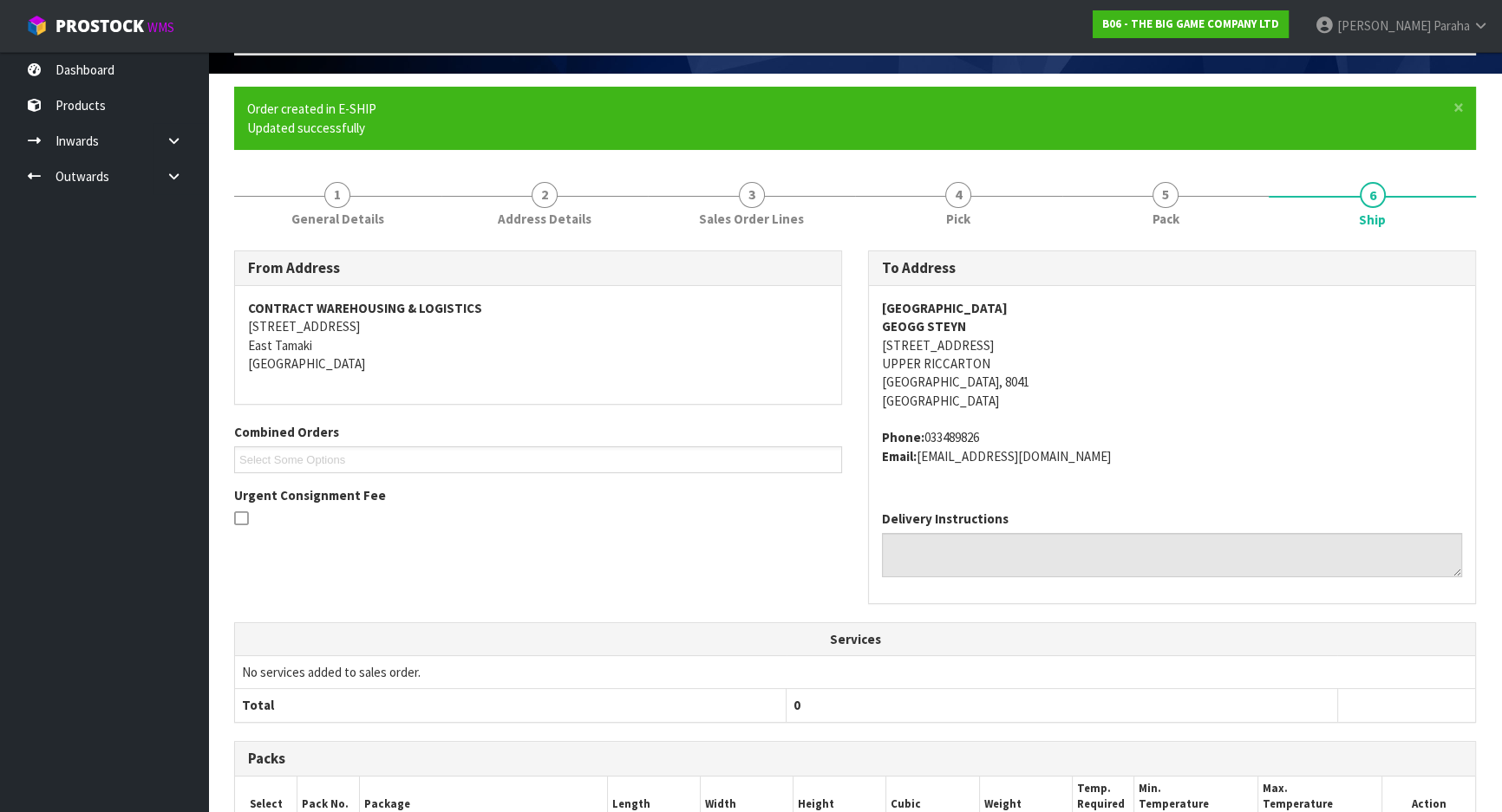
drag, startPoint x: 1047, startPoint y: 302, endPoint x: 884, endPoint y: 312, distance: 163.3
click at [884, 312] on address "[GEOGRAPHIC_DATA] GEOGG STEYN [STREET_ADDRESS]" at bounding box center [1172, 355] width 581 height 112
copy strong "[GEOGRAPHIC_DATA]"
drag, startPoint x: 1003, startPoint y: 347, endPoint x: 875, endPoint y: 345, distance: 128.0
click at [875, 345] on div "[GEOGRAPHIC_DATA] [GEOGRAPHIC_DATA][STREET_ADDRESS] Phone: 033489826 Email: [EM…" at bounding box center [1172, 391] width 606 height 211
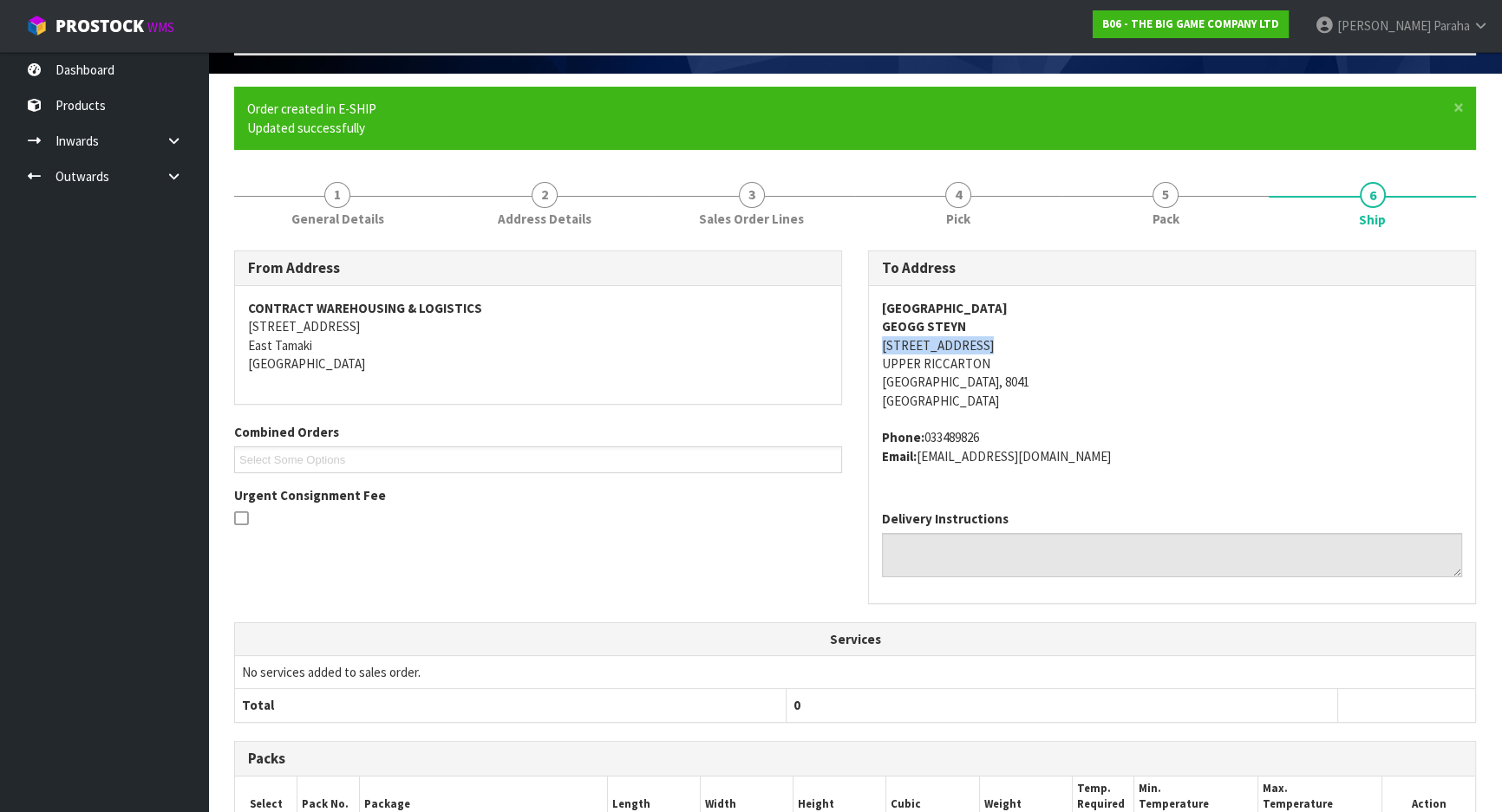
copy address "[STREET_ADDRESS]"
click at [966, 435] on address "Phone: 033489826 Email: [EMAIL_ADDRESS][DOMAIN_NAME]" at bounding box center [1172, 447] width 581 height 38
copy address "033489826"
click at [968, 324] on address "[GEOGRAPHIC_DATA] GEOGG STEYN [STREET_ADDRESS]" at bounding box center [1172, 355] width 581 height 112
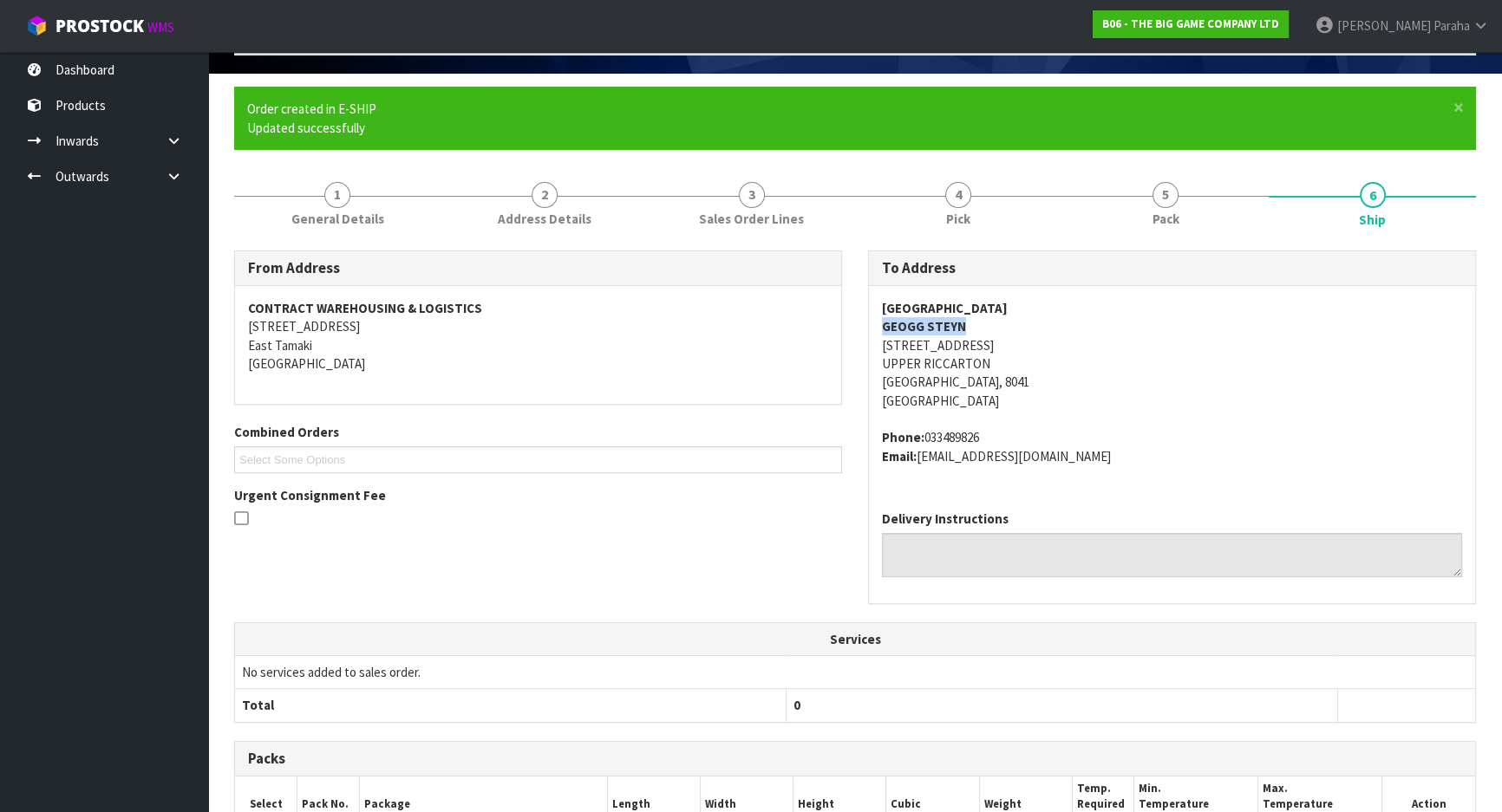
drag, startPoint x: 965, startPoint y: 325, endPoint x: 875, endPoint y: 321, distance: 90.1
click at [875, 321] on div "[GEOGRAPHIC_DATA] [GEOGRAPHIC_DATA][STREET_ADDRESS] Phone: 033489826 Email: [EM…" at bounding box center [1172, 391] width 606 height 211
copy strong "GEOGG STEYN"
click at [1084, 457] on address "Phone: 033489826 Email: [EMAIL_ADDRESS][DOMAIN_NAME]" at bounding box center [1172, 447] width 581 height 38
drag, startPoint x: 1085, startPoint y: 456, endPoint x: 919, endPoint y: 448, distance: 166.2
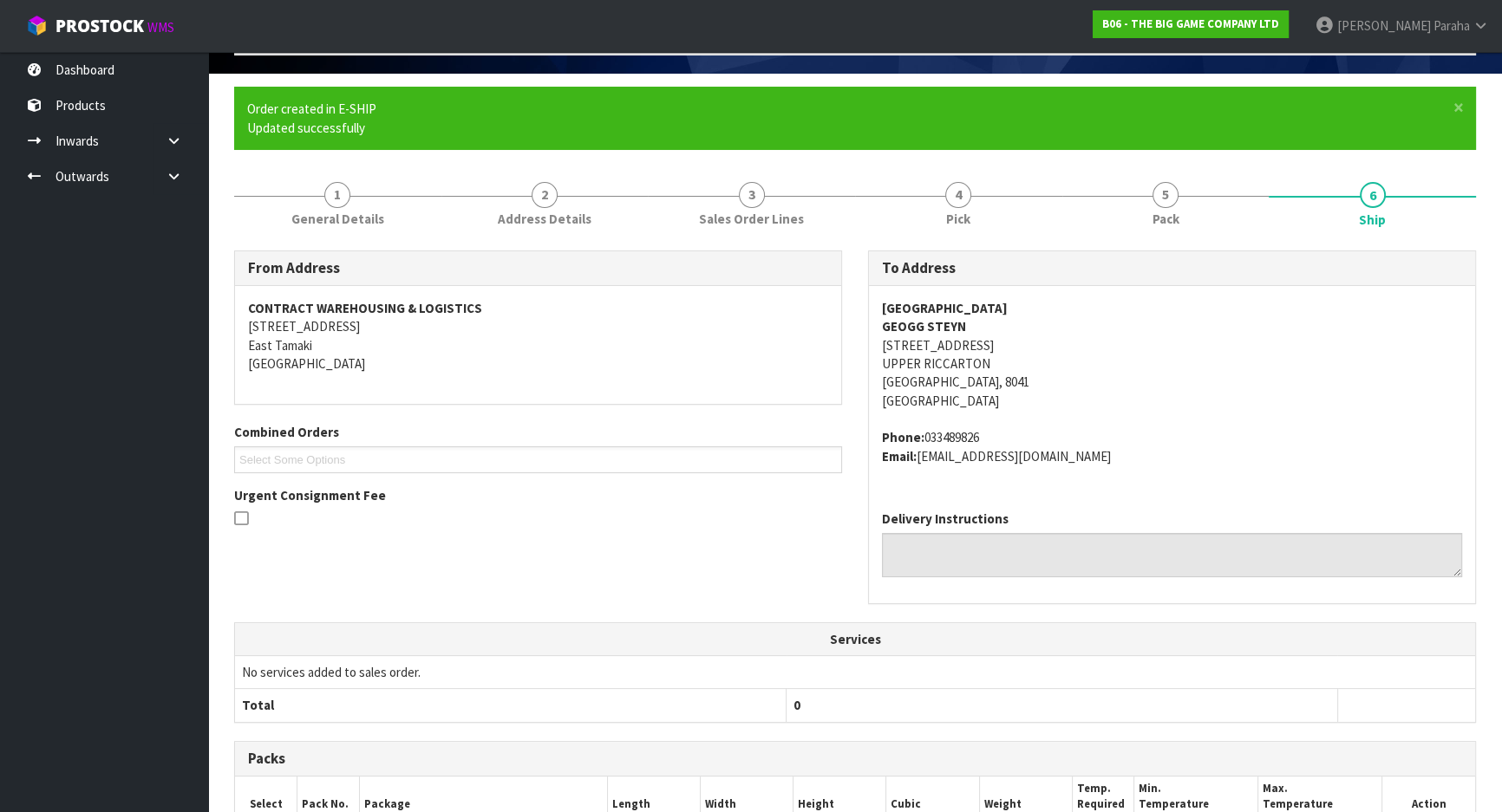
click at [919, 448] on address "Phone: 033489826 Email: [EMAIL_ADDRESS][DOMAIN_NAME]" at bounding box center [1172, 447] width 581 height 38
copy address "[EMAIL_ADDRESS][DOMAIN_NAME]"
click at [342, 195] on span "1" at bounding box center [337, 195] width 26 height 26
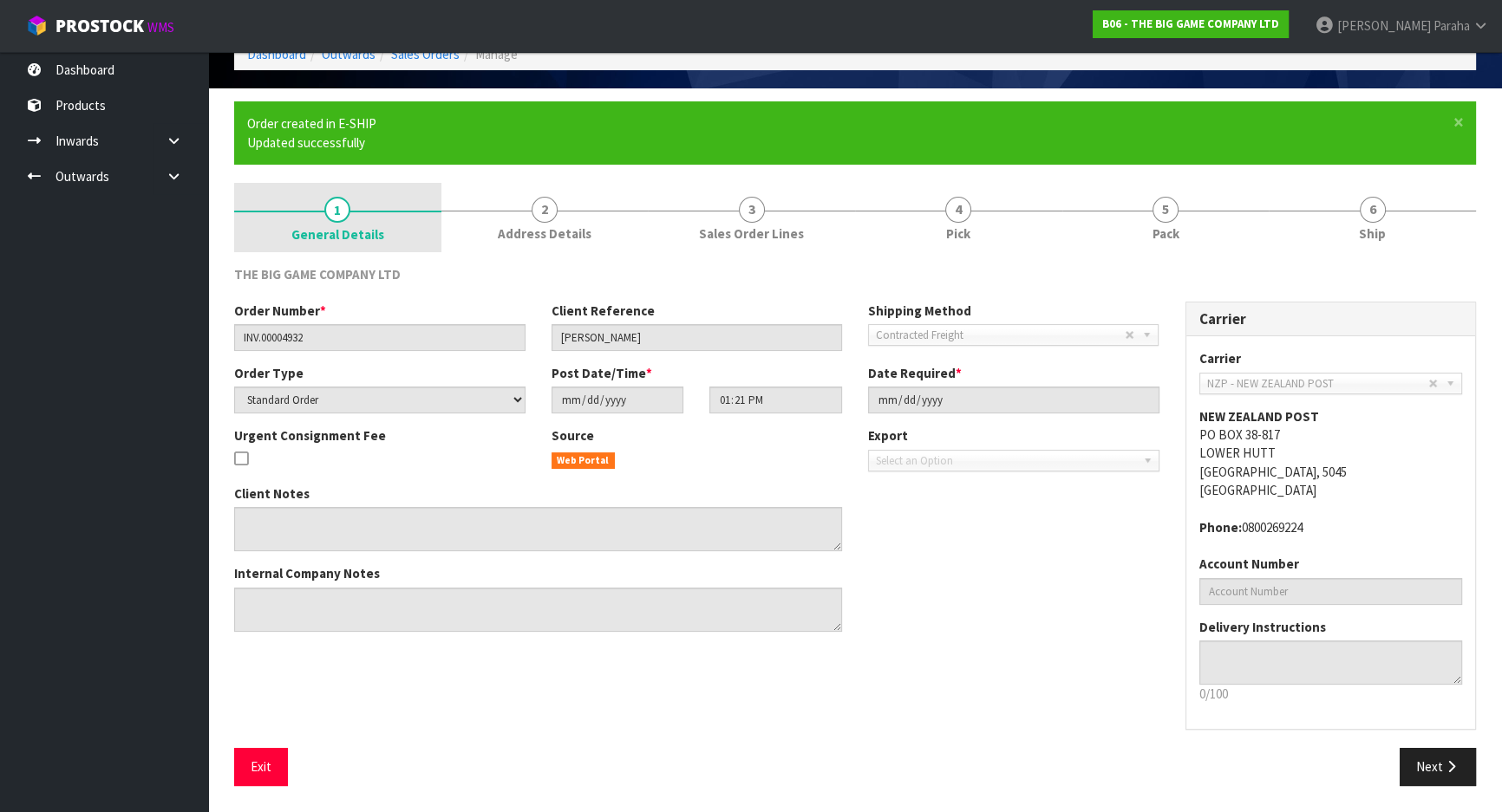
scroll to position [94, 0]
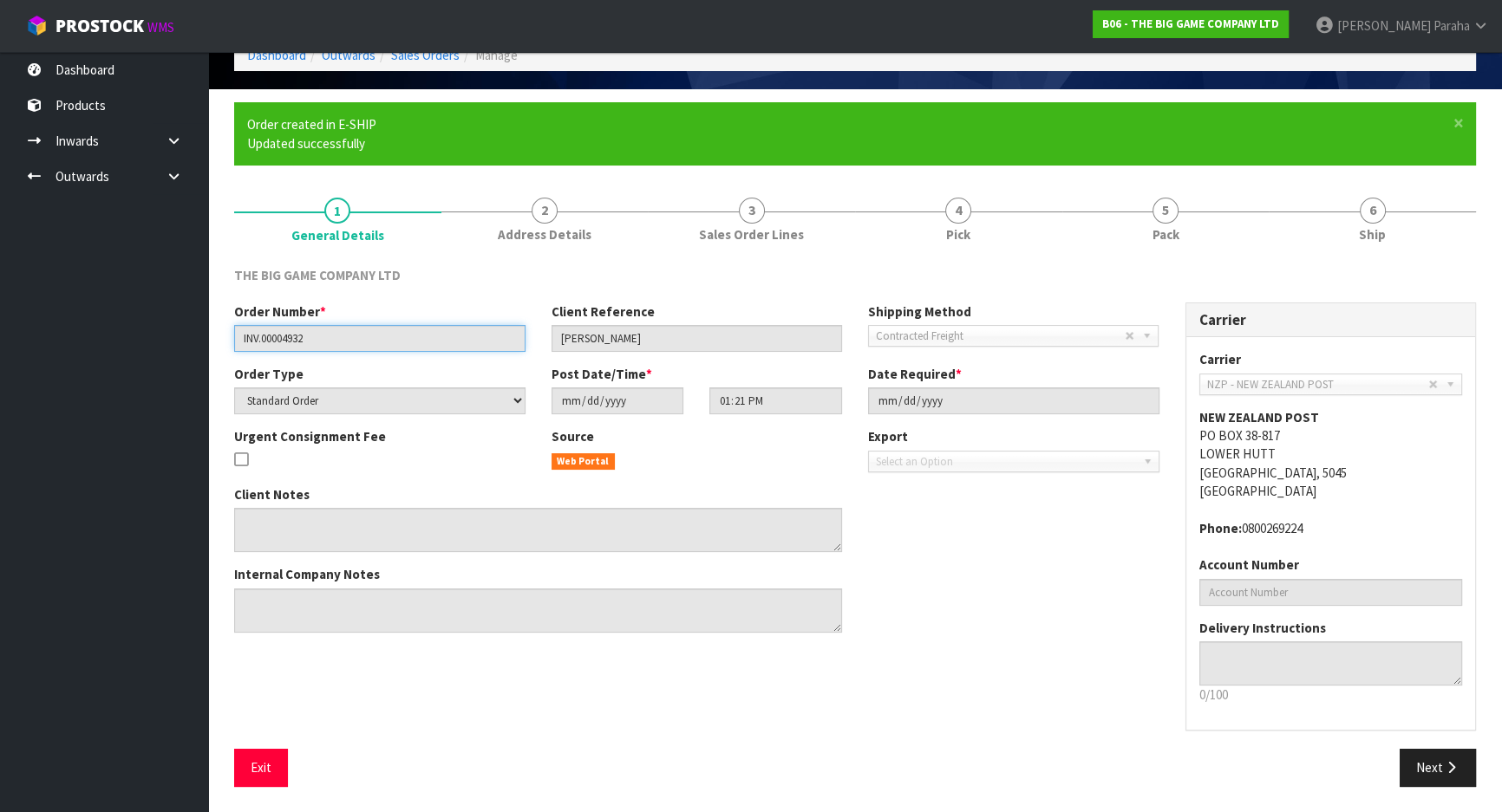
drag, startPoint x: 323, startPoint y: 337, endPoint x: 180, endPoint y: 344, distance: 143.2
click at [177, 344] on body "Toggle navigation ProStock WMS B06 - THE BIG GAME COMPANY LTD [PERSON_NAME] Log…" at bounding box center [751, 311] width 1502 height 812
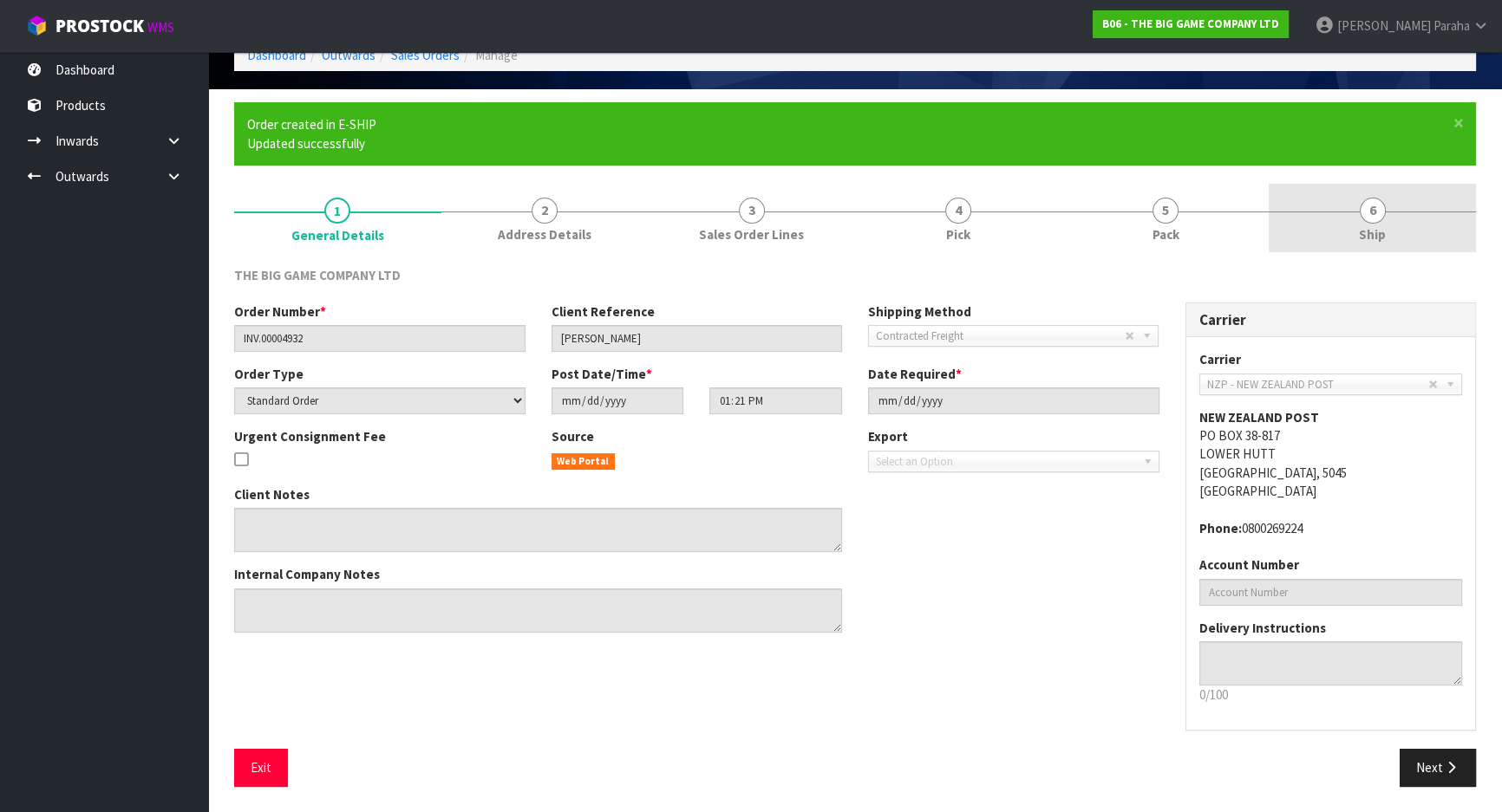
click at [1380, 218] on span "6" at bounding box center [1373, 211] width 26 height 26
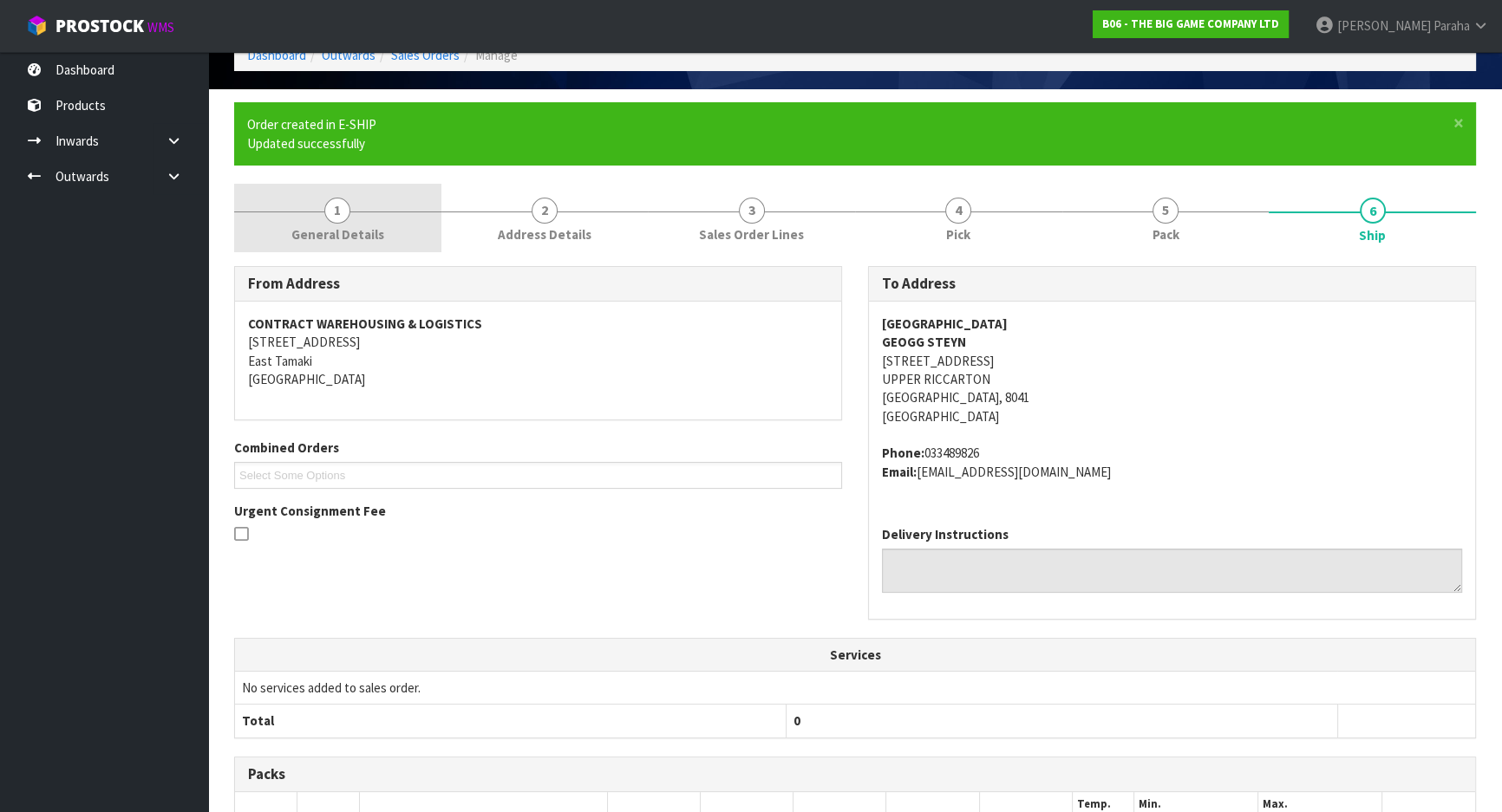
click at [335, 211] on span "1" at bounding box center [337, 211] width 26 height 26
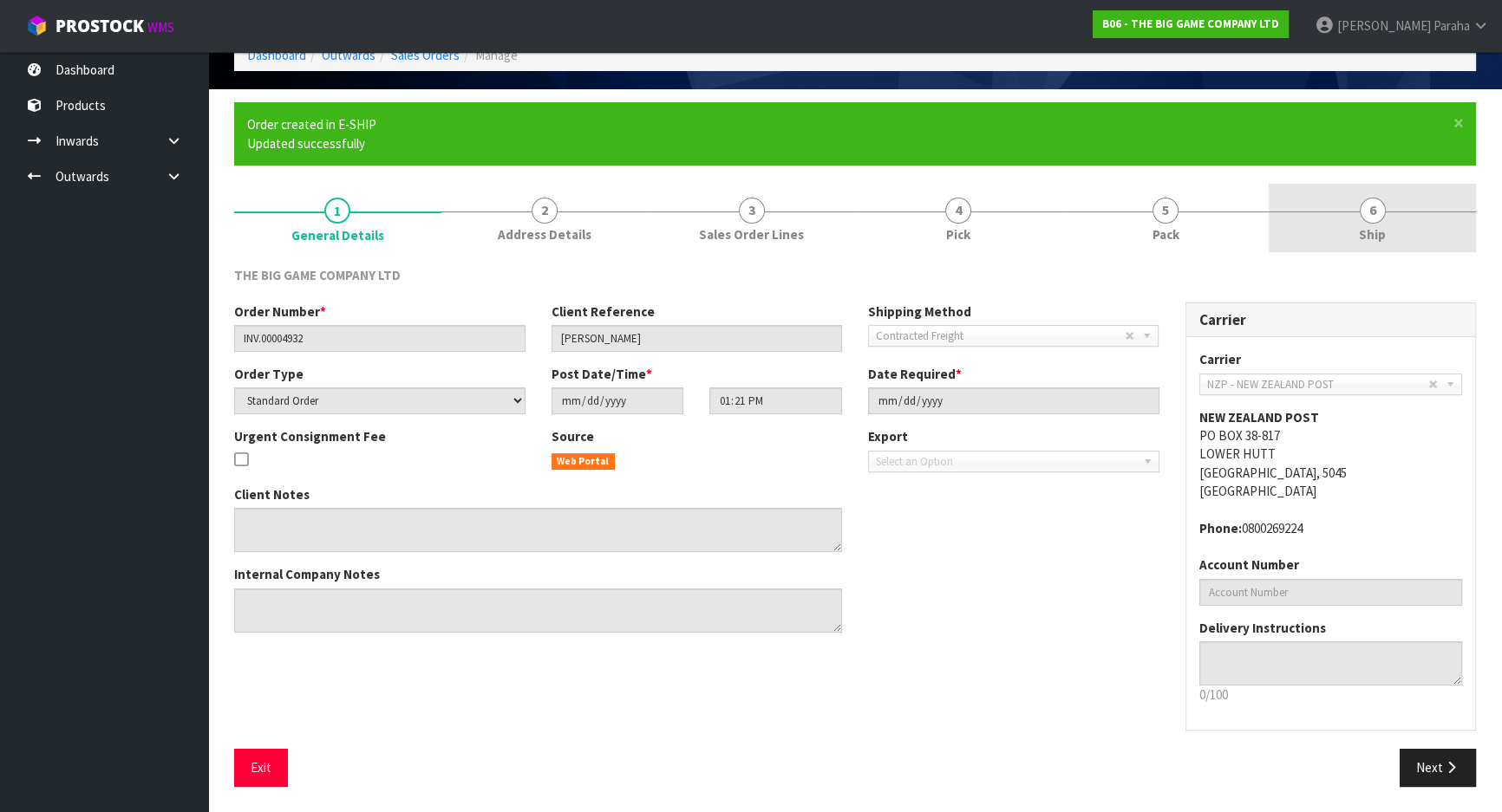
click at [1375, 213] on span "6" at bounding box center [1373, 211] width 26 height 26
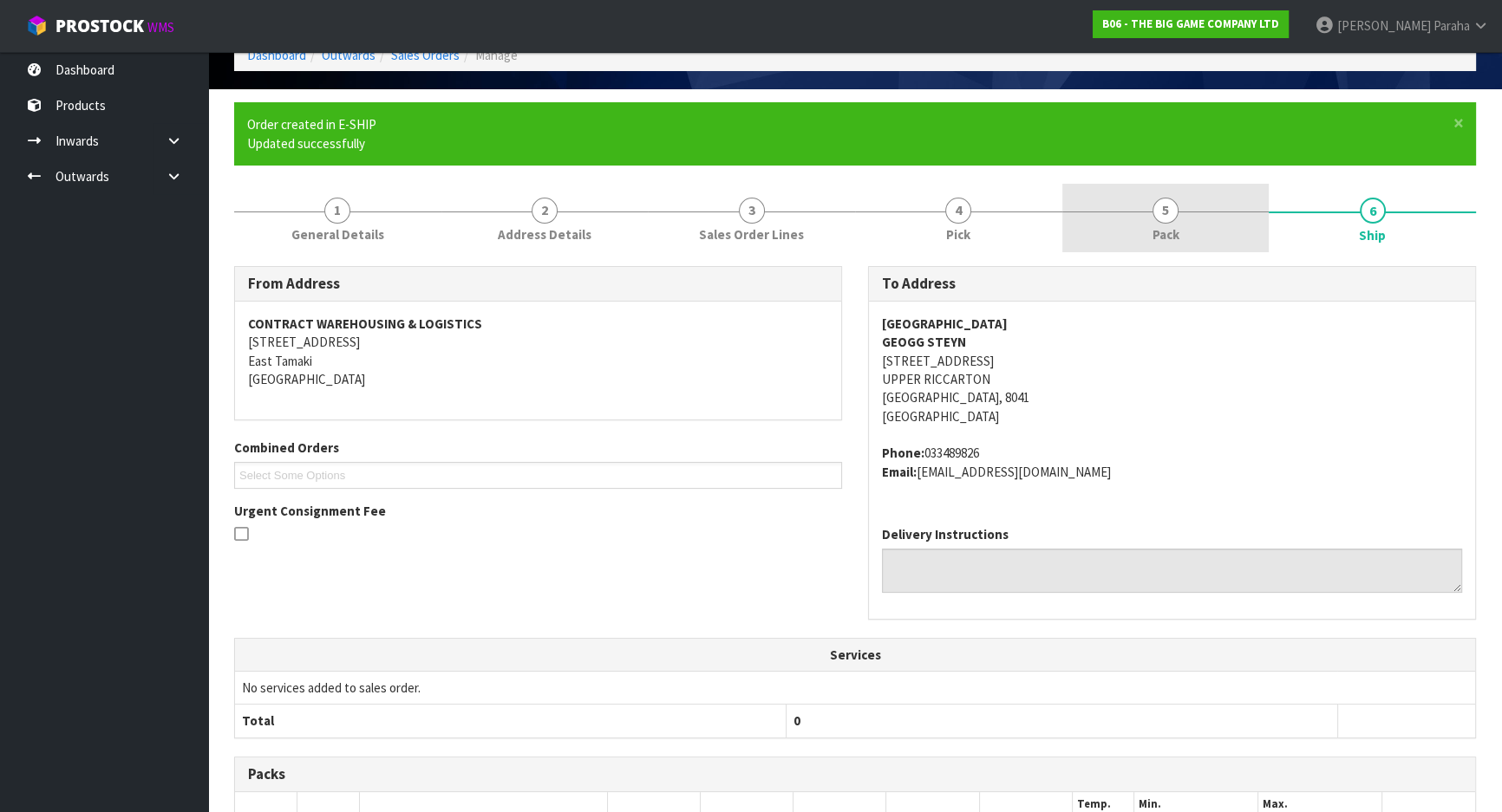
click at [1183, 212] on link "5 Pack" at bounding box center [1165, 218] width 207 height 68
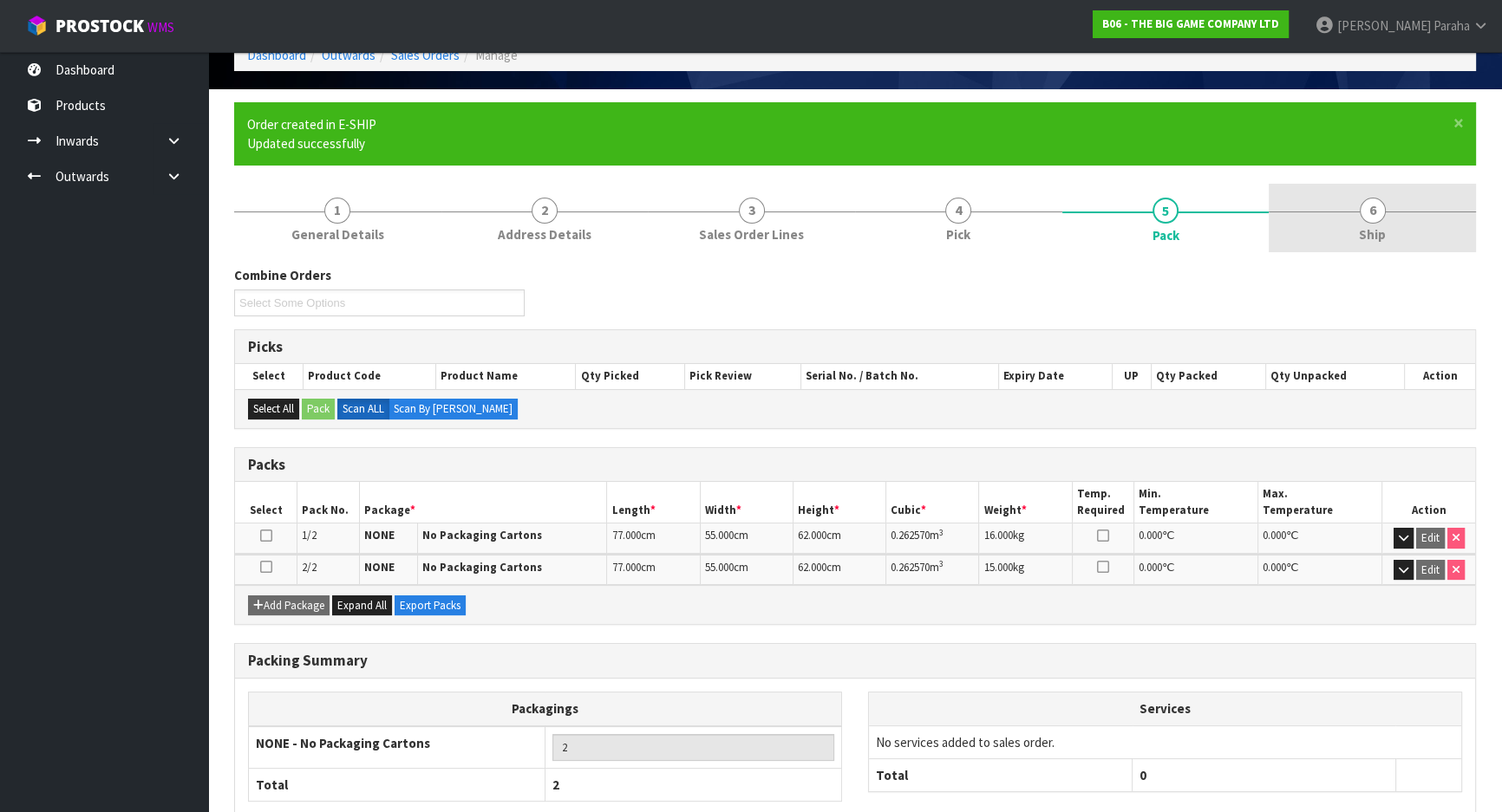
click at [1387, 219] on link "6 Ship" at bounding box center [1372, 218] width 207 height 68
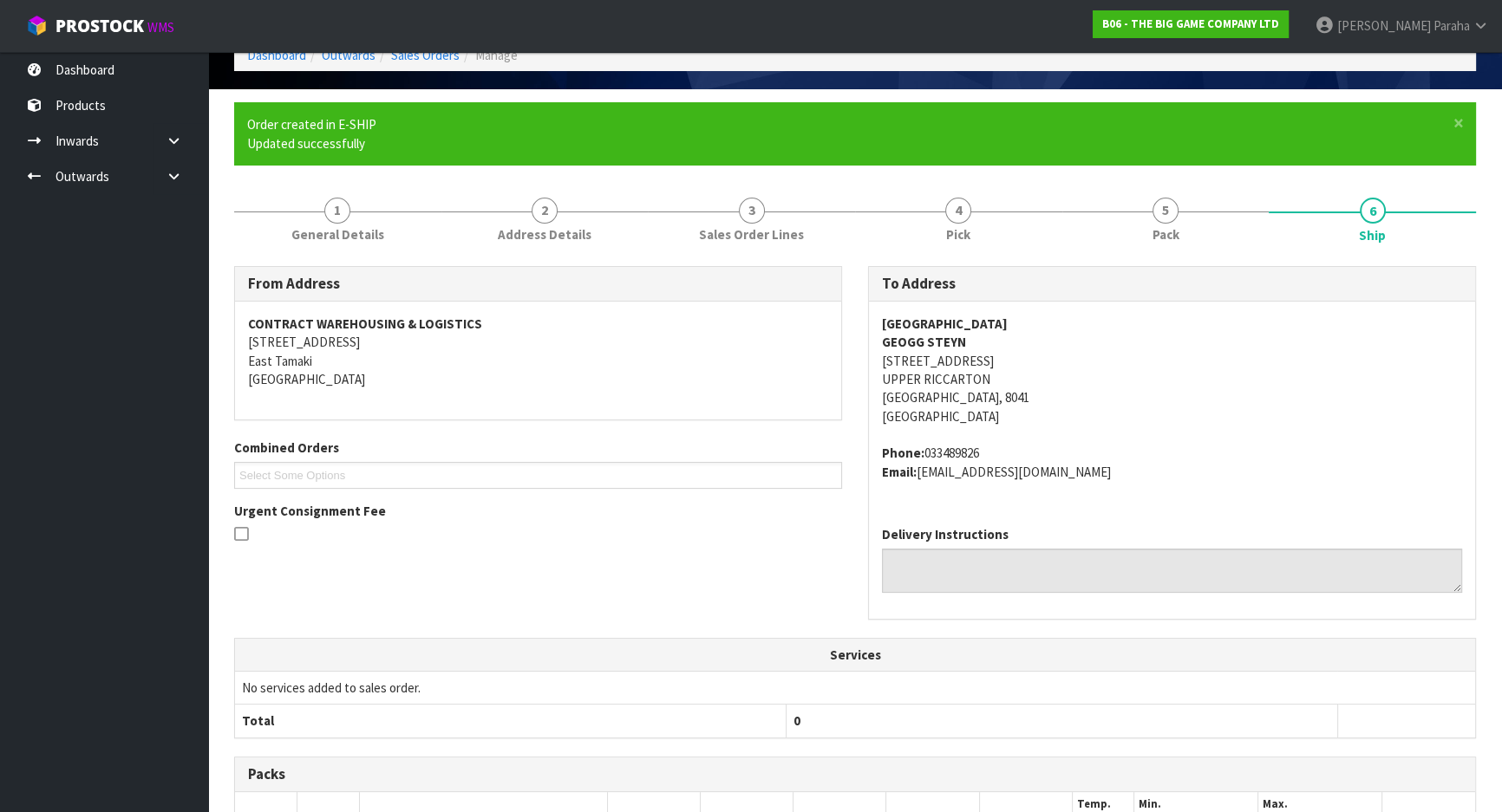
click at [962, 450] on address "Phone: 033489826 Email: [EMAIL_ADDRESS][DOMAIN_NAME]" at bounding box center [1172, 462] width 581 height 38
click at [962, 448] on address "Phone: 033489826 Email: [EMAIL_ADDRESS][DOMAIN_NAME]" at bounding box center [1172, 462] width 581 height 38
copy address "033489826"
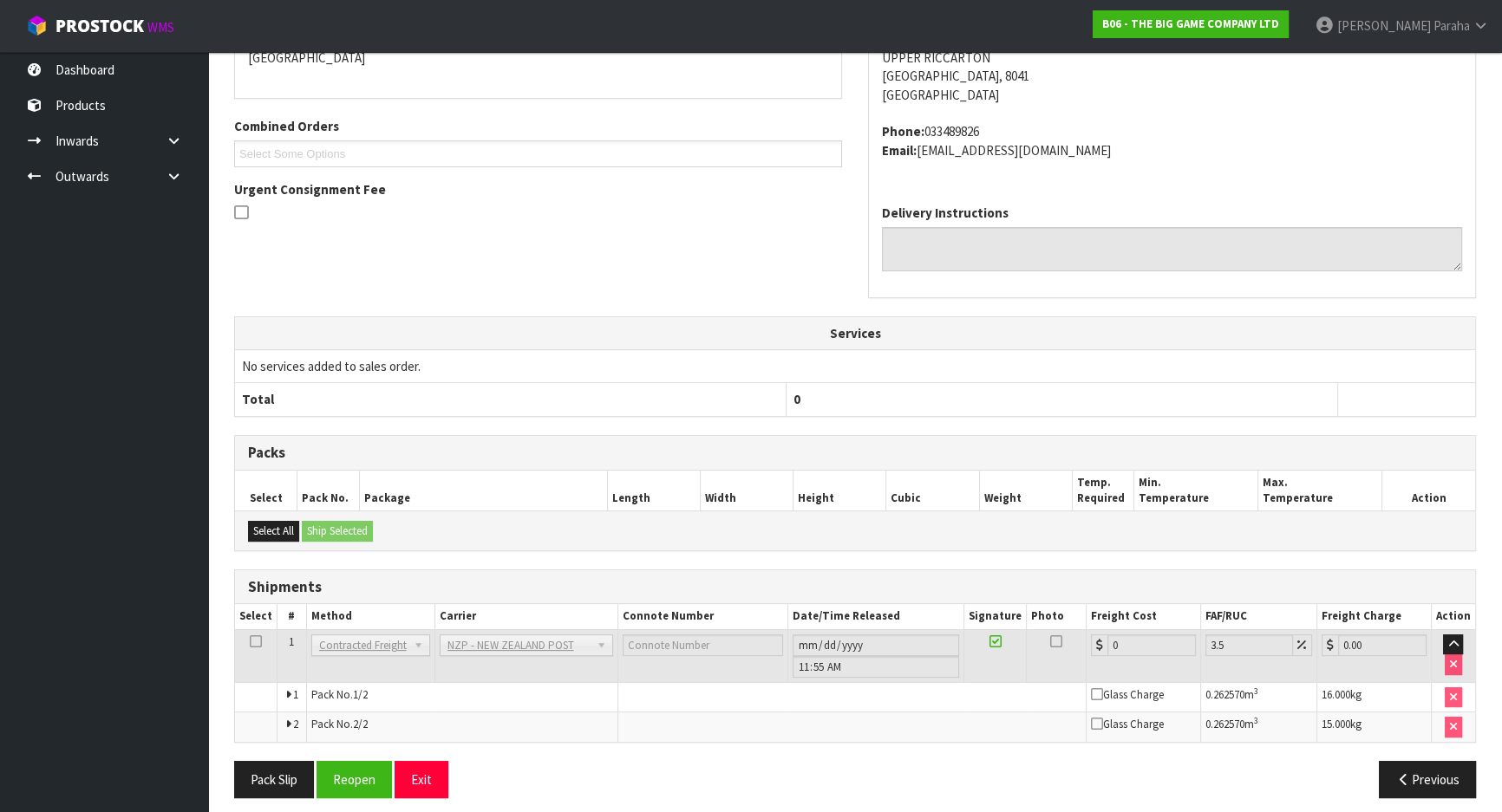
scroll to position [425, 0]
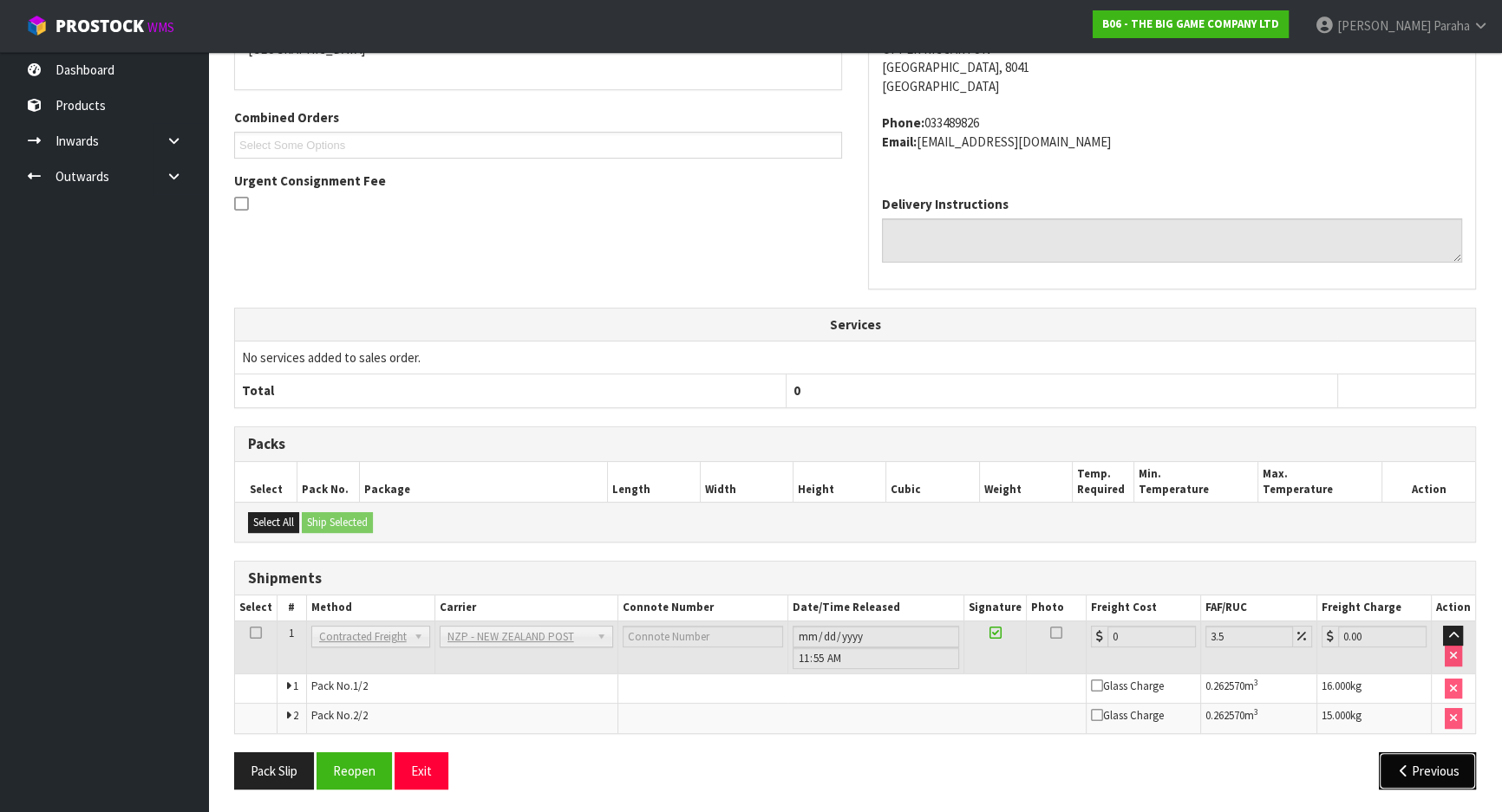
click at [1436, 781] on button "Previous" at bounding box center [1427, 771] width 97 height 38
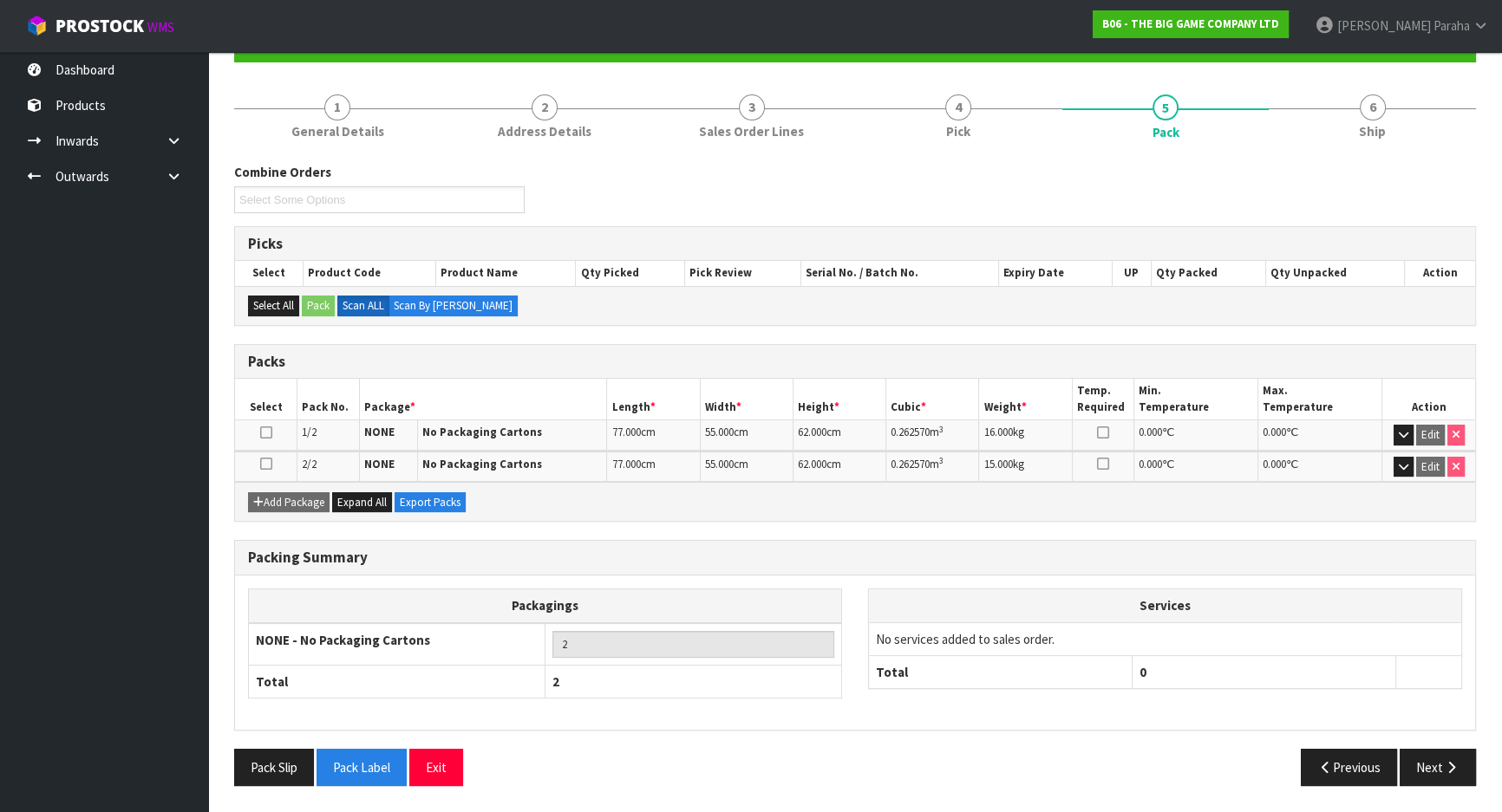
scroll to position [193, 0]
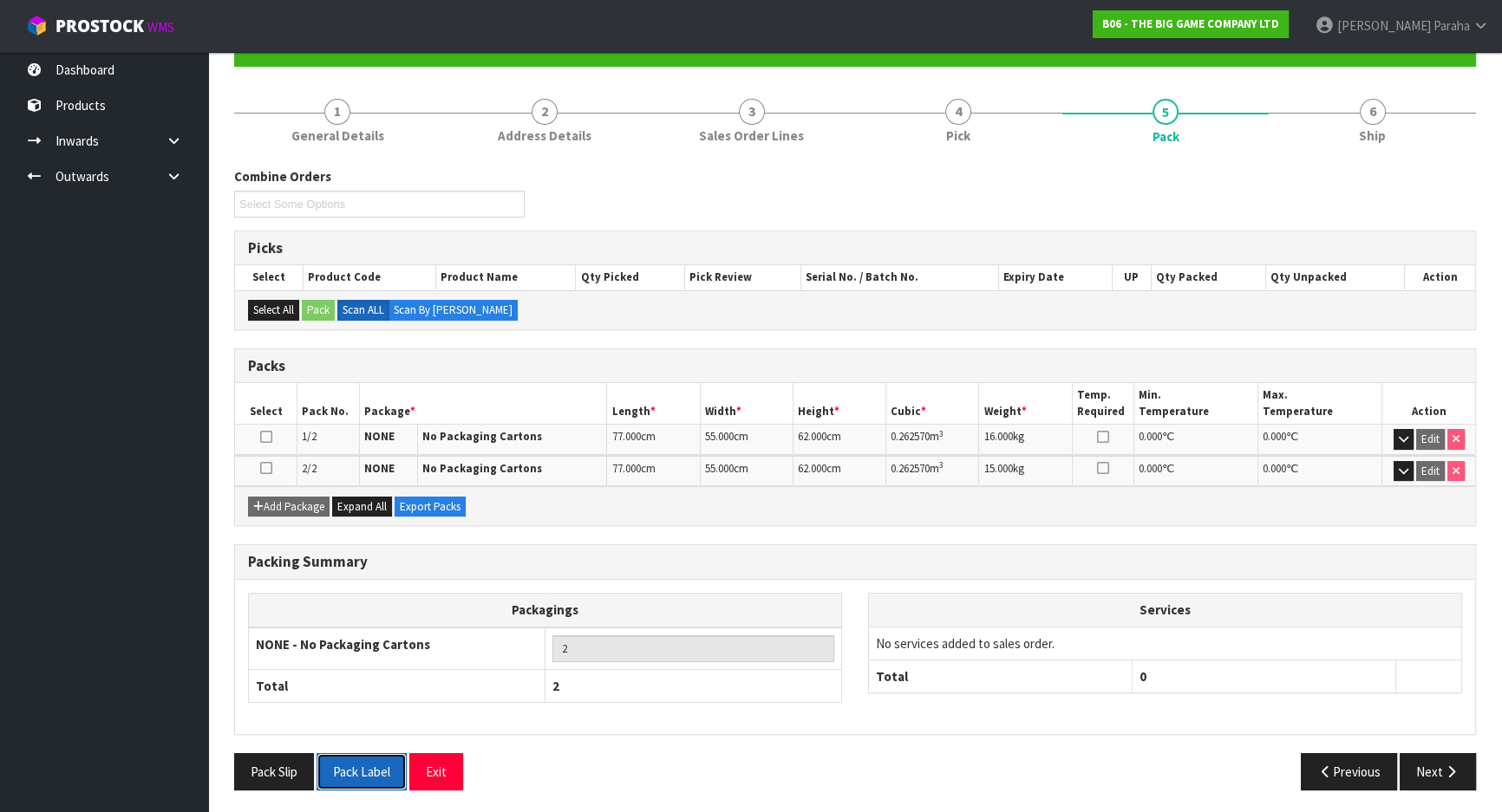
click at [377, 777] on button "Pack Label" at bounding box center [361, 772] width 90 height 38
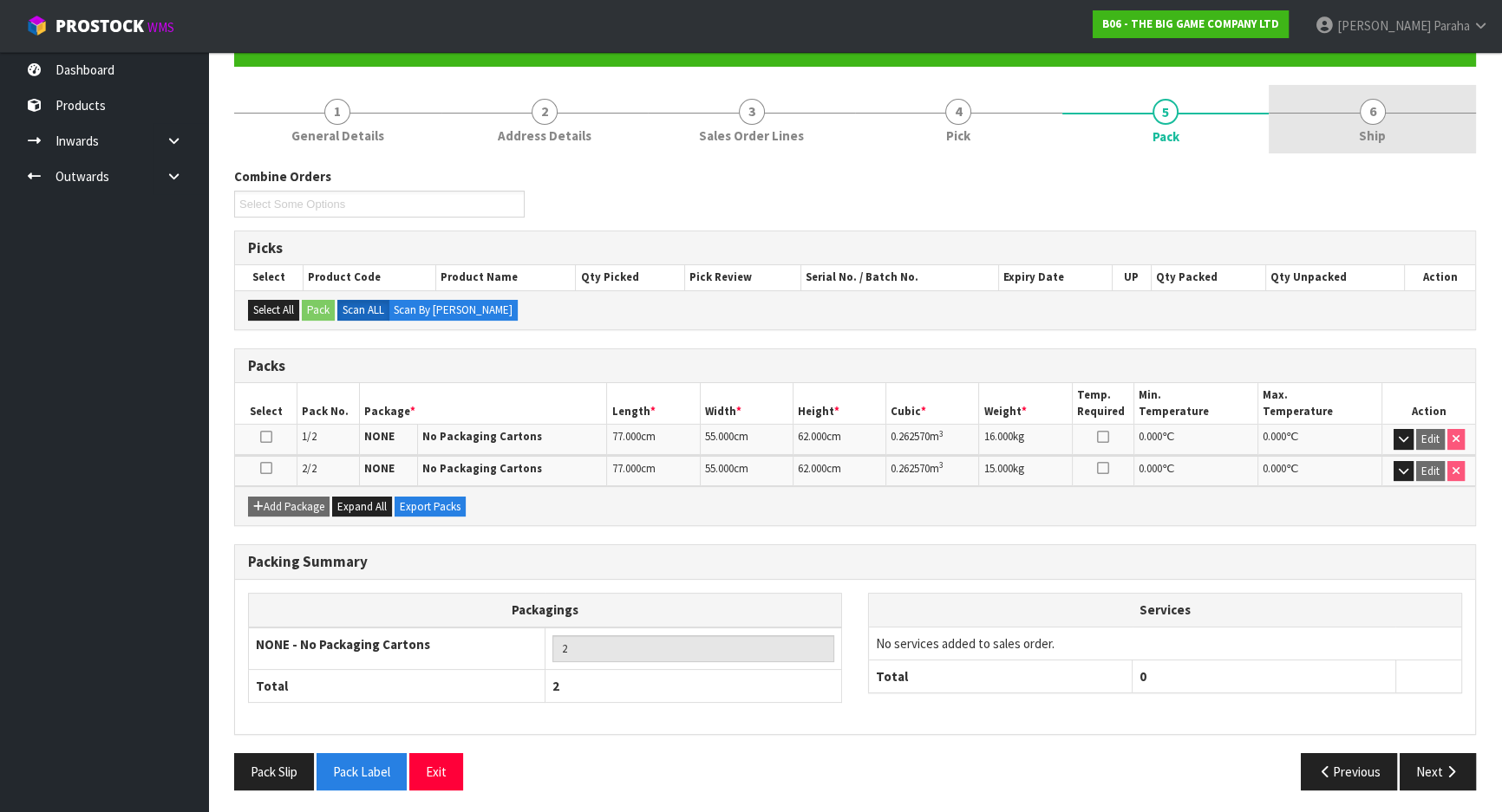
click at [1379, 121] on span "6" at bounding box center [1373, 112] width 26 height 26
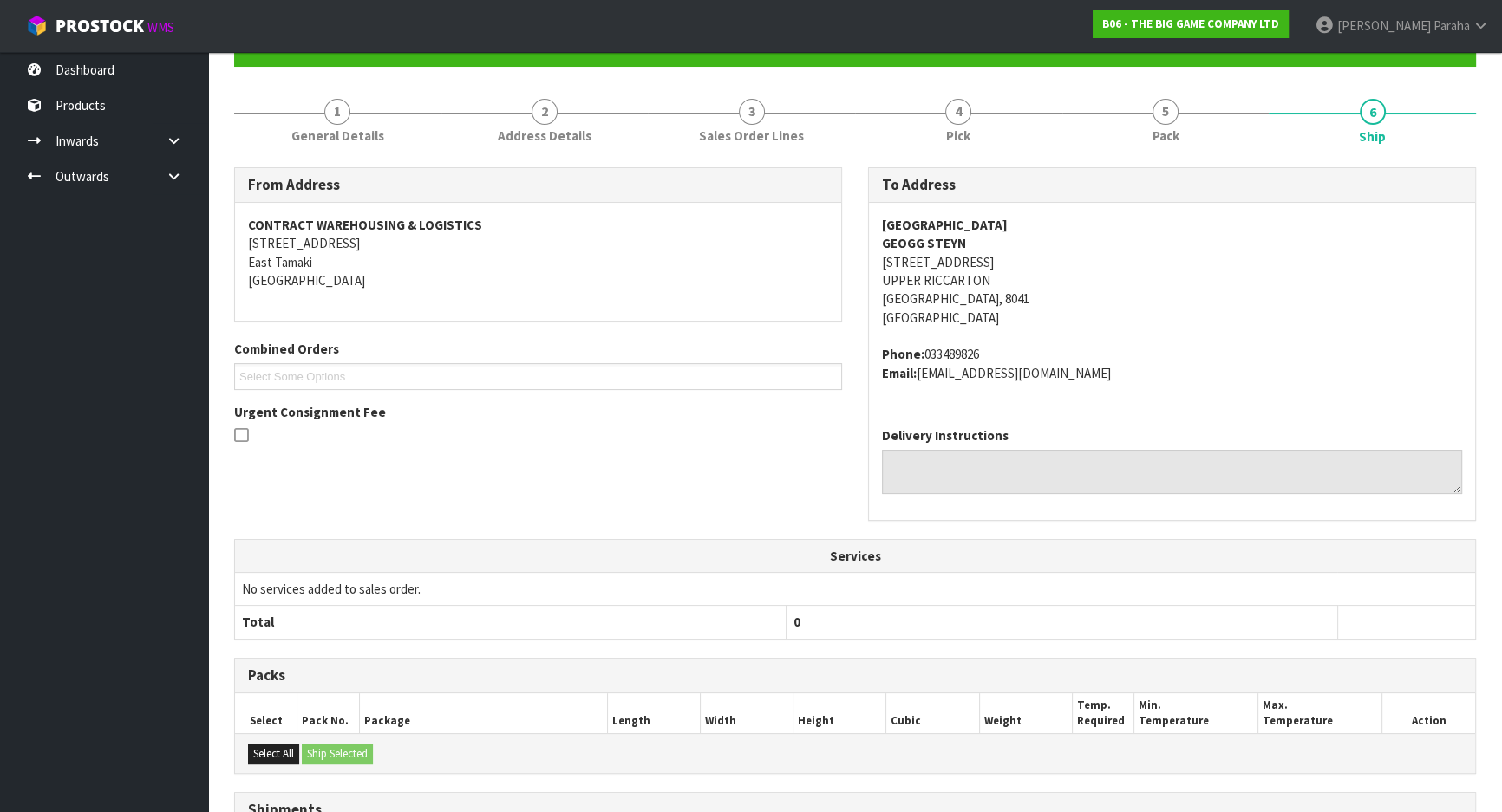
drag, startPoint x: 1057, startPoint y: 222, endPoint x: 884, endPoint y: 233, distance: 173.3
click at [884, 233] on address "[GEOGRAPHIC_DATA] GEOGG STEYN [STREET_ADDRESS]" at bounding box center [1172, 272] width 581 height 112
copy strong "[GEOGRAPHIC_DATA]"
click at [359, 120] on link "1 General Details" at bounding box center [337, 119] width 207 height 68
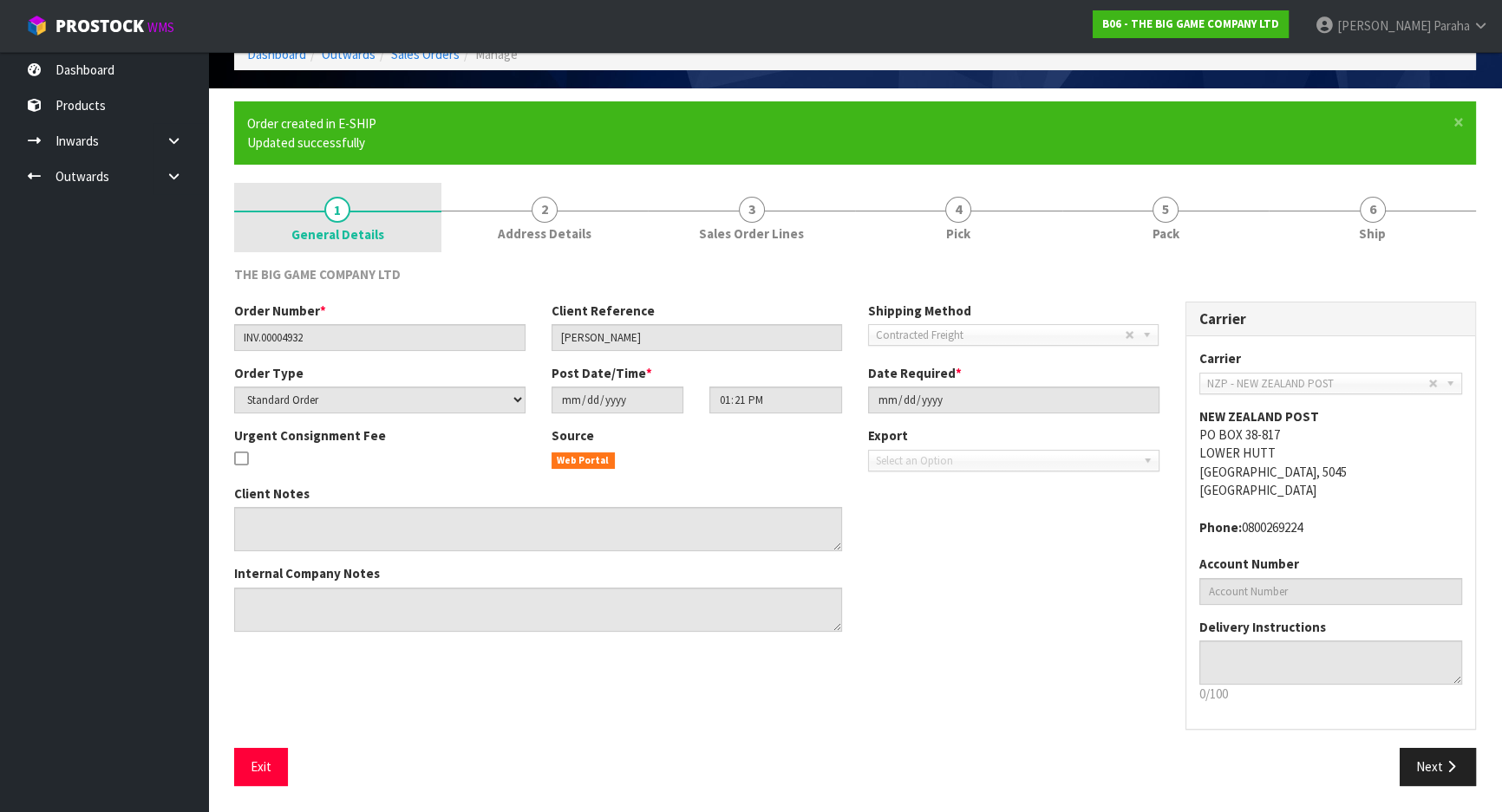
scroll to position [94, 0]
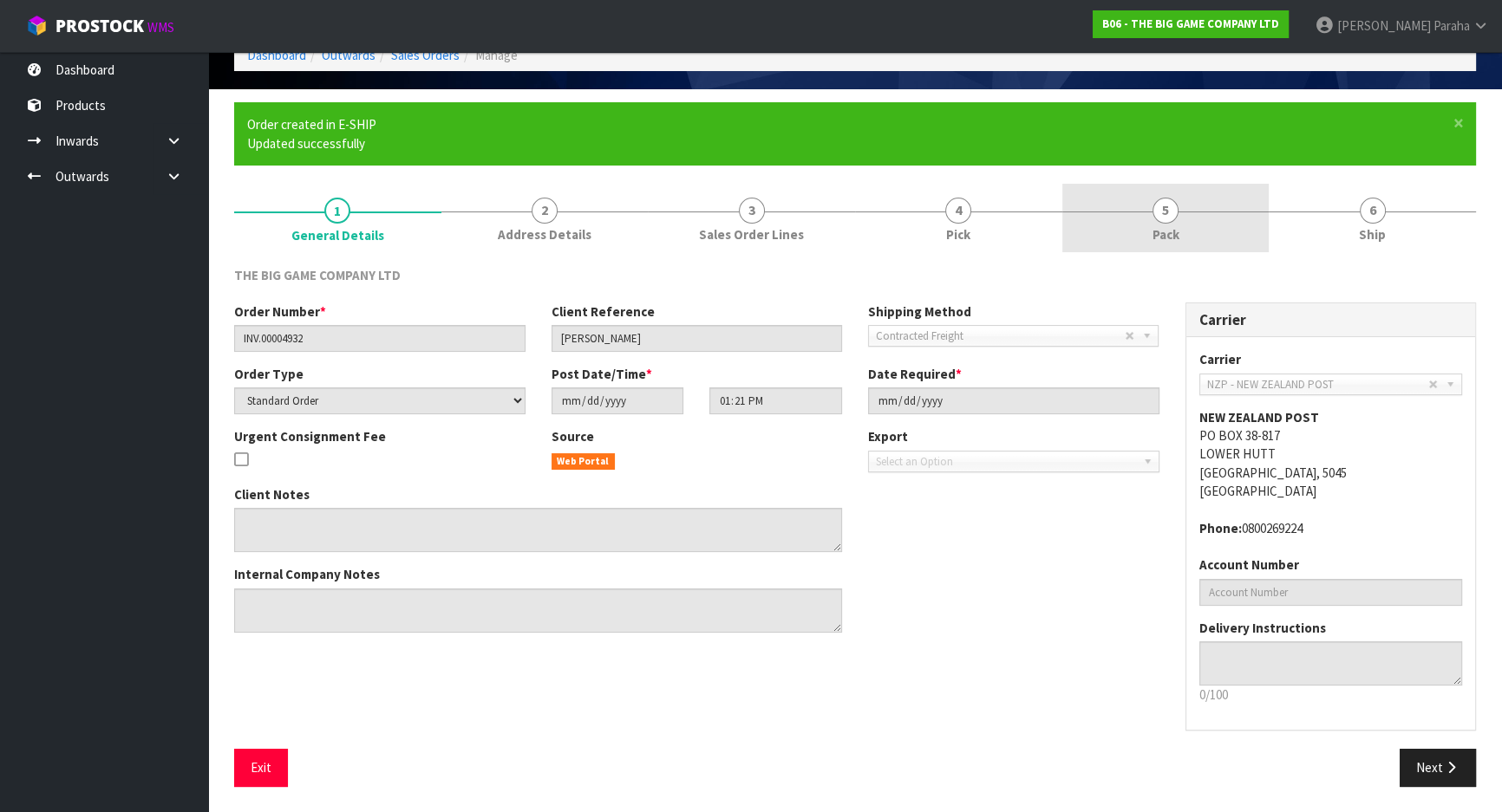
click at [1157, 207] on span "5" at bounding box center [1165, 211] width 26 height 26
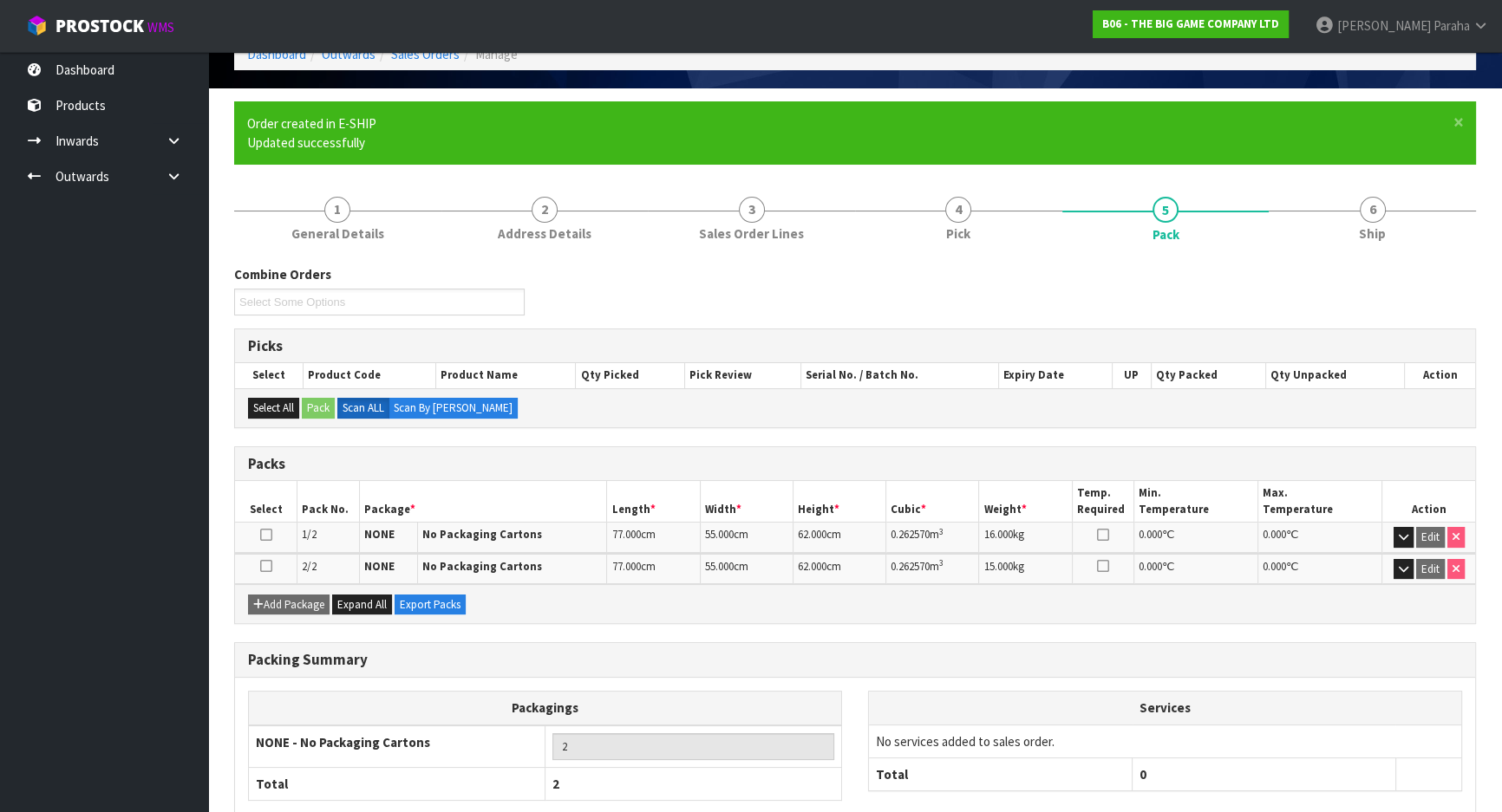
scroll to position [193, 0]
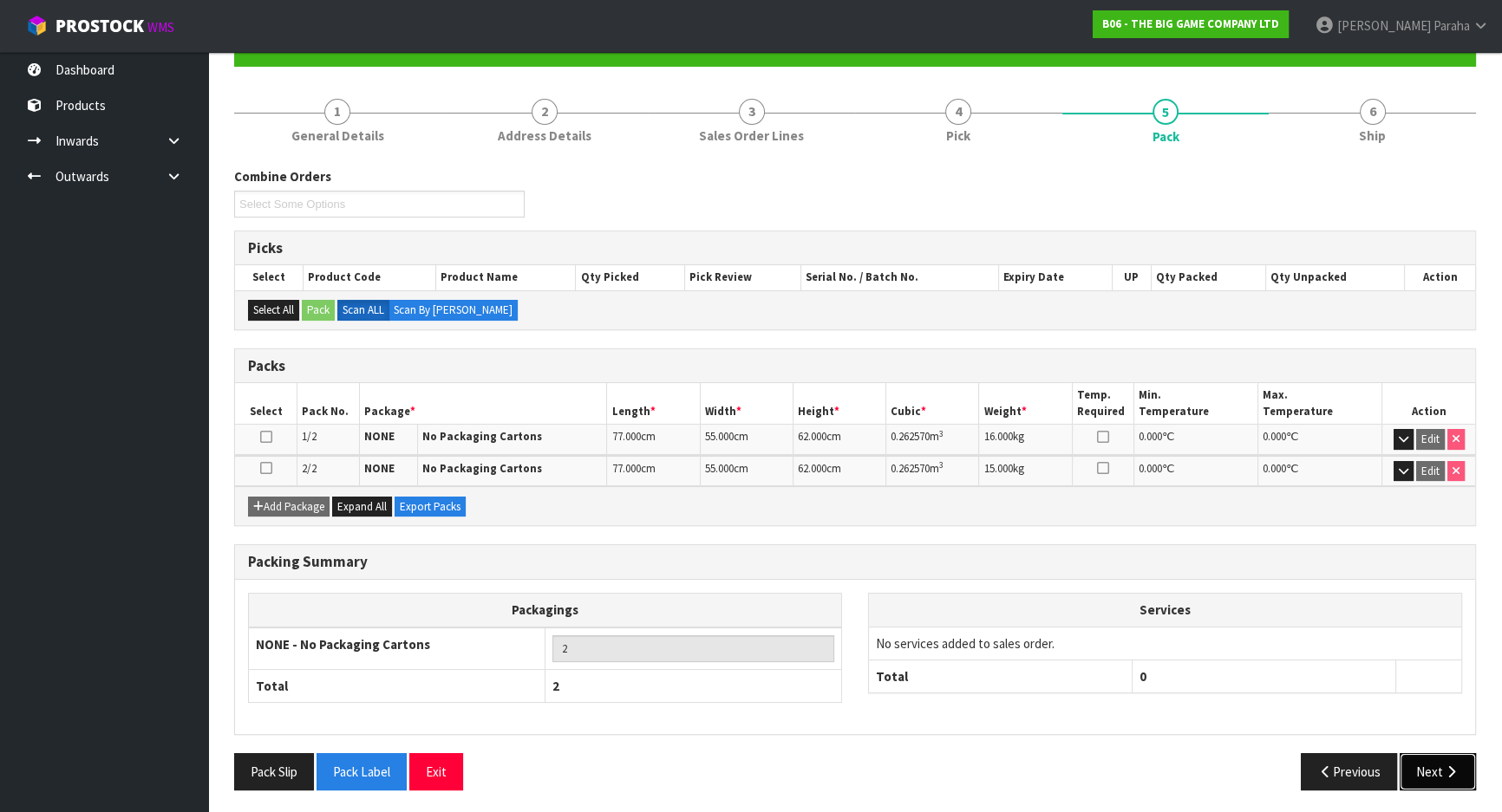
click at [1434, 762] on button "Next" at bounding box center [1437, 772] width 76 height 38
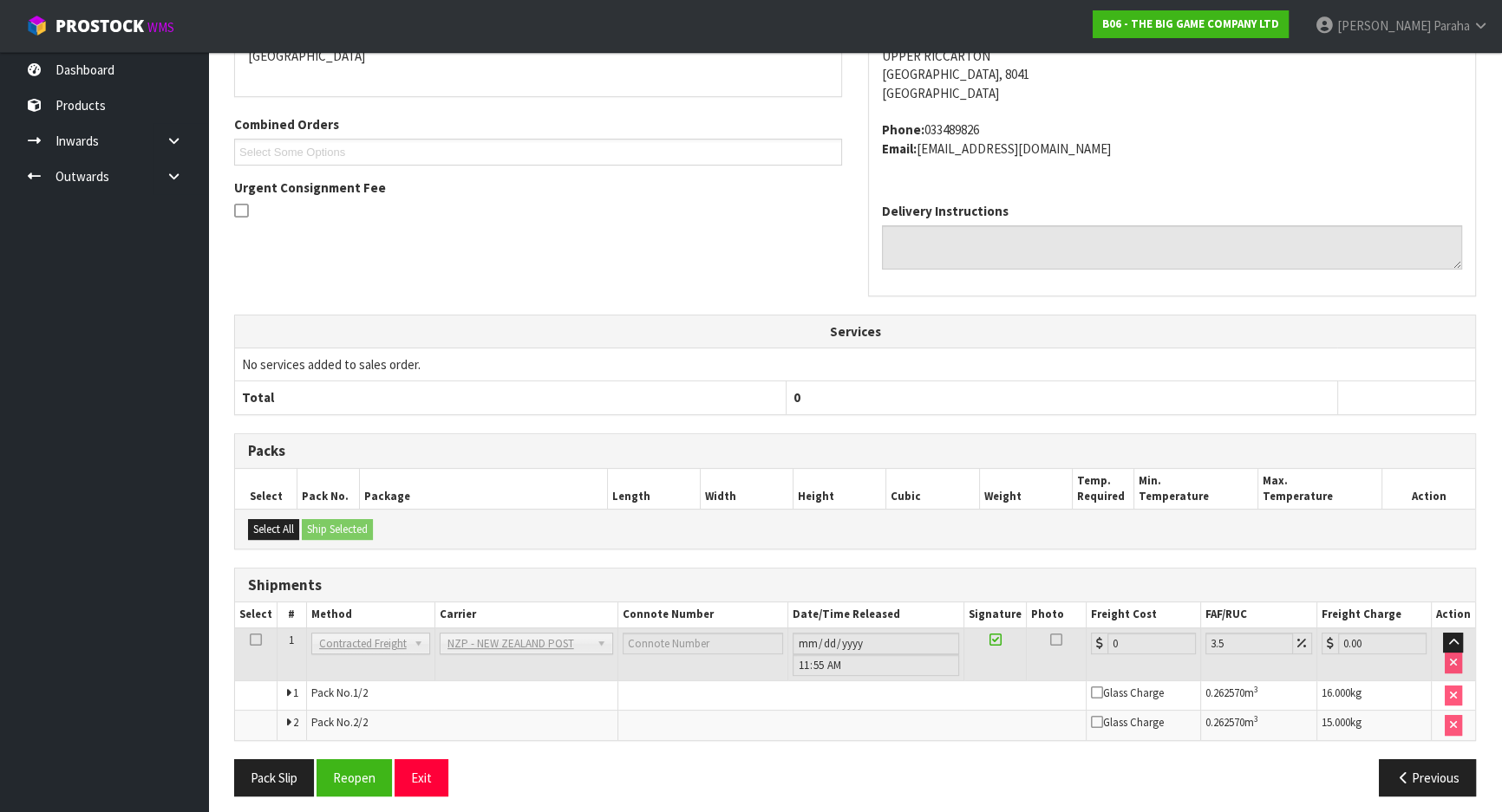
scroll to position [425, 0]
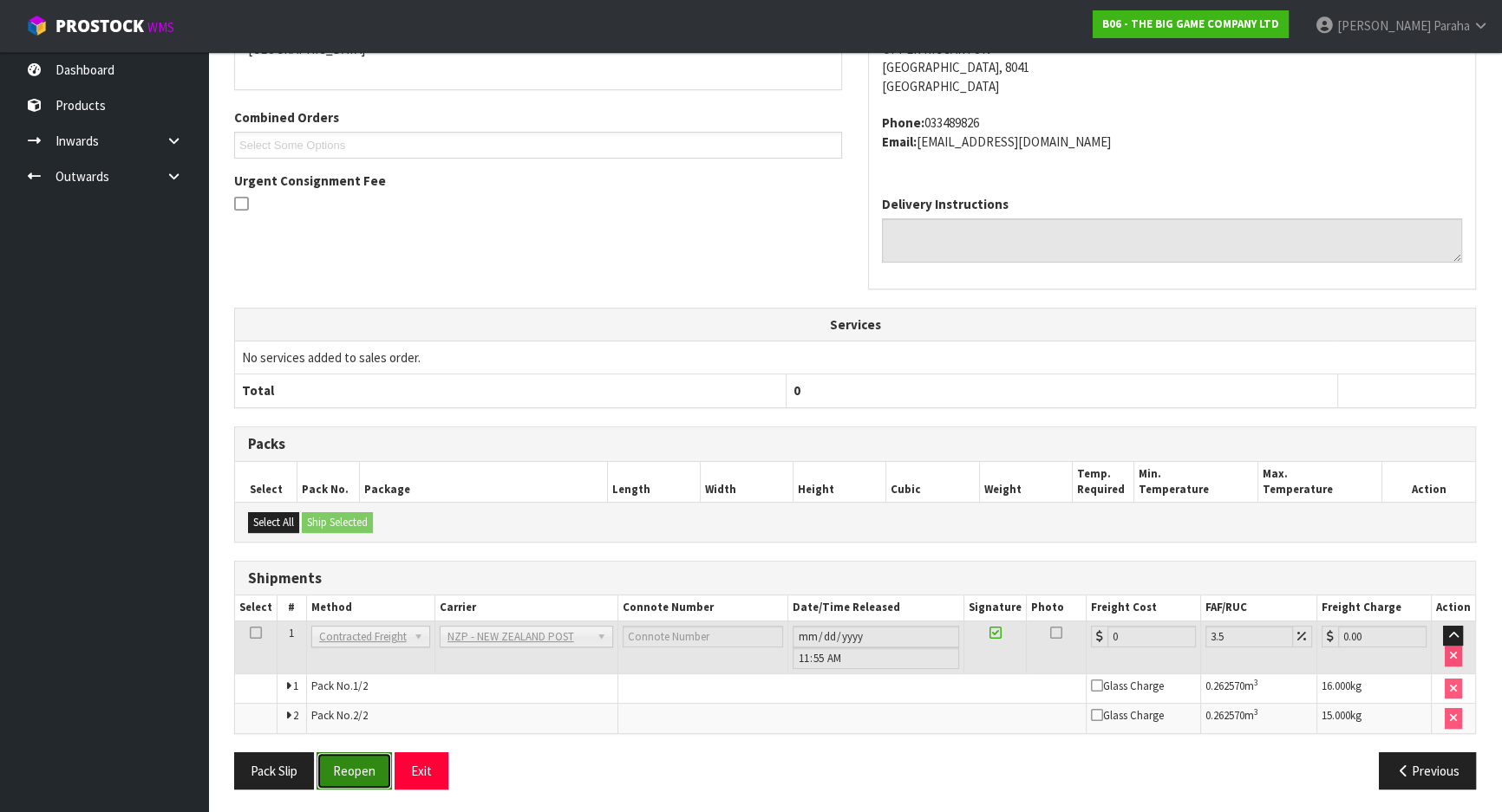
click at [358, 775] on button "Reopen" at bounding box center [354, 771] width 75 height 38
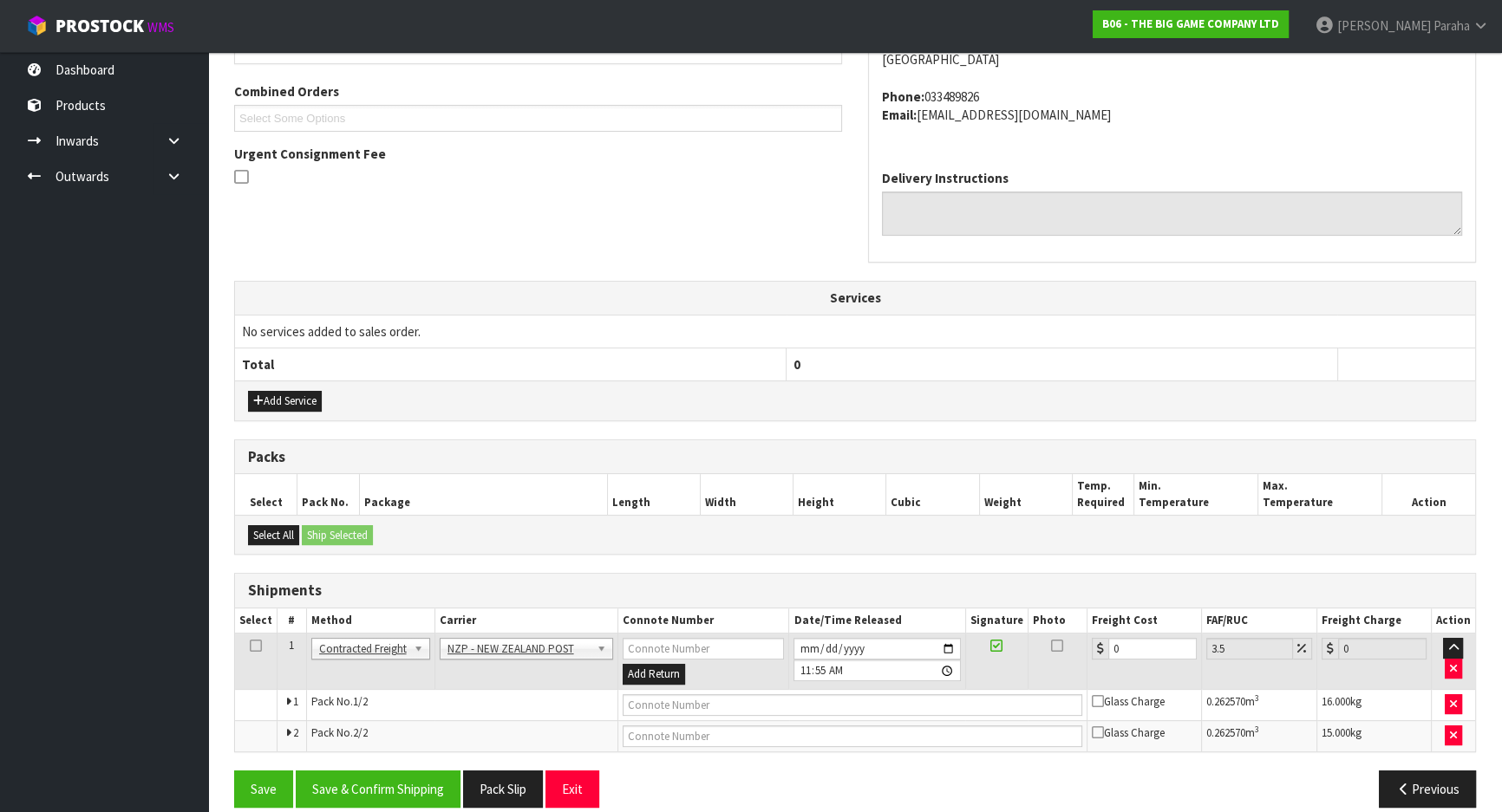
scroll to position [451, 0]
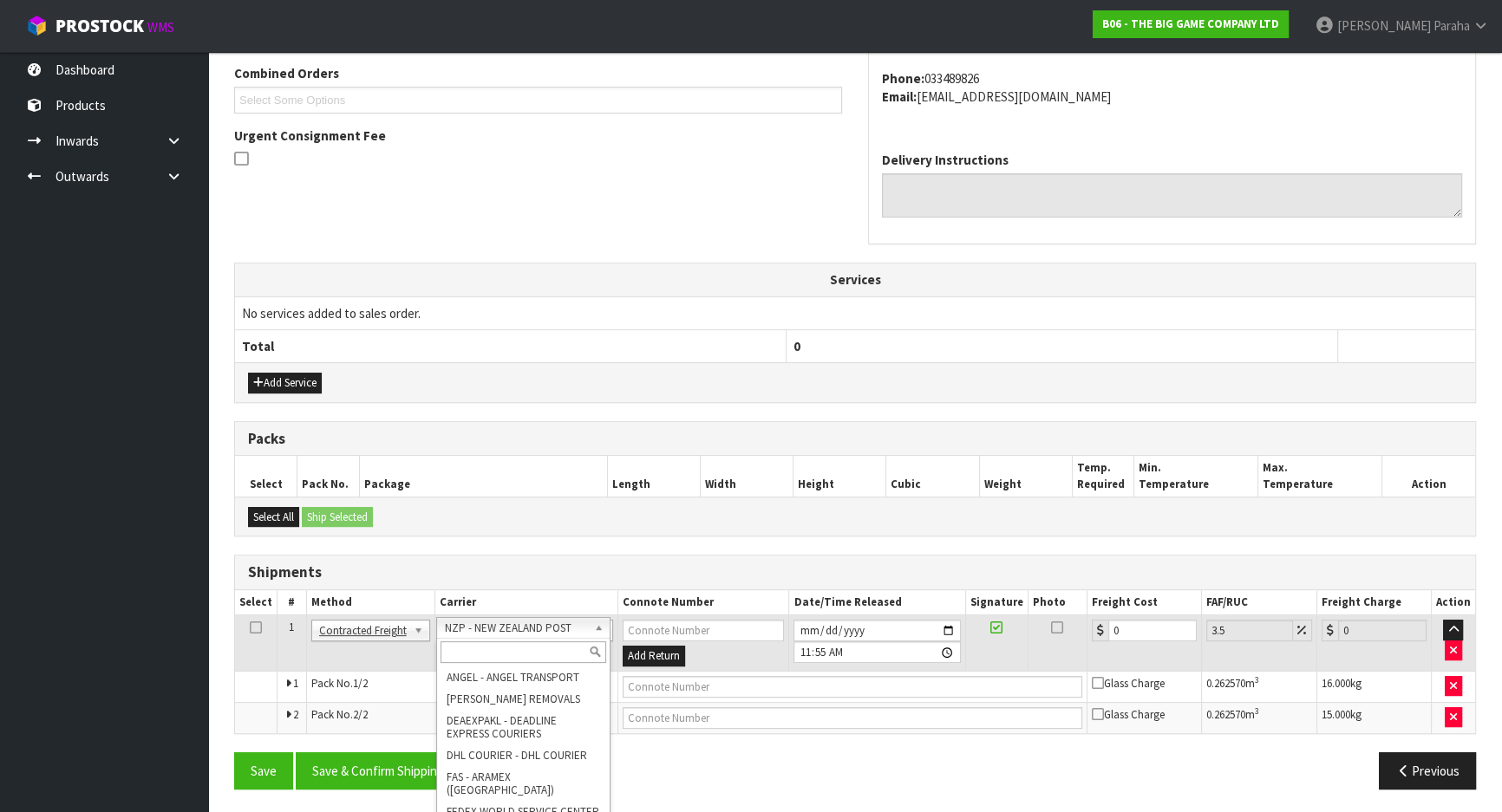
click at [526, 658] on input "text" at bounding box center [523, 652] width 165 height 22
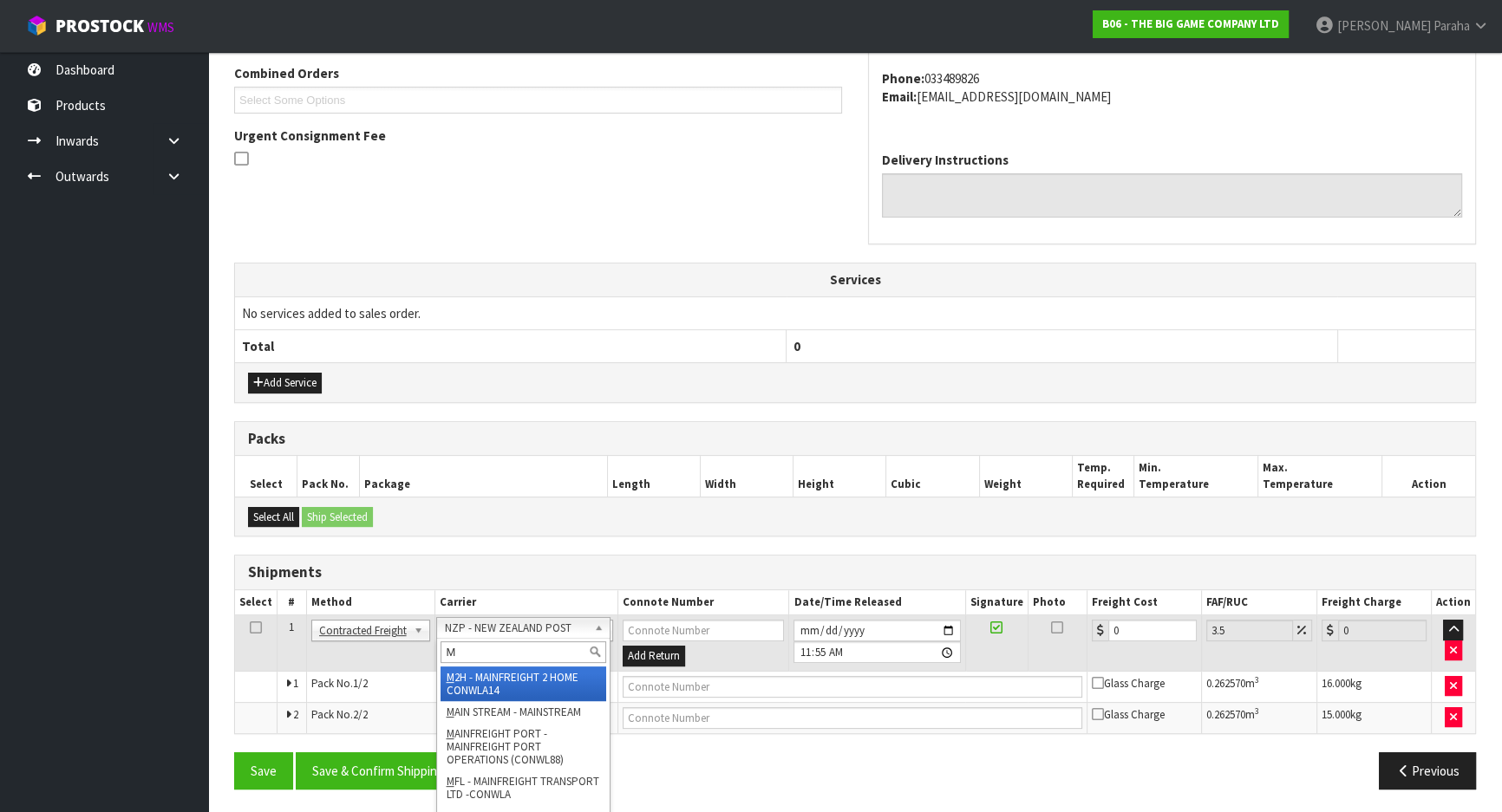
type input "MF"
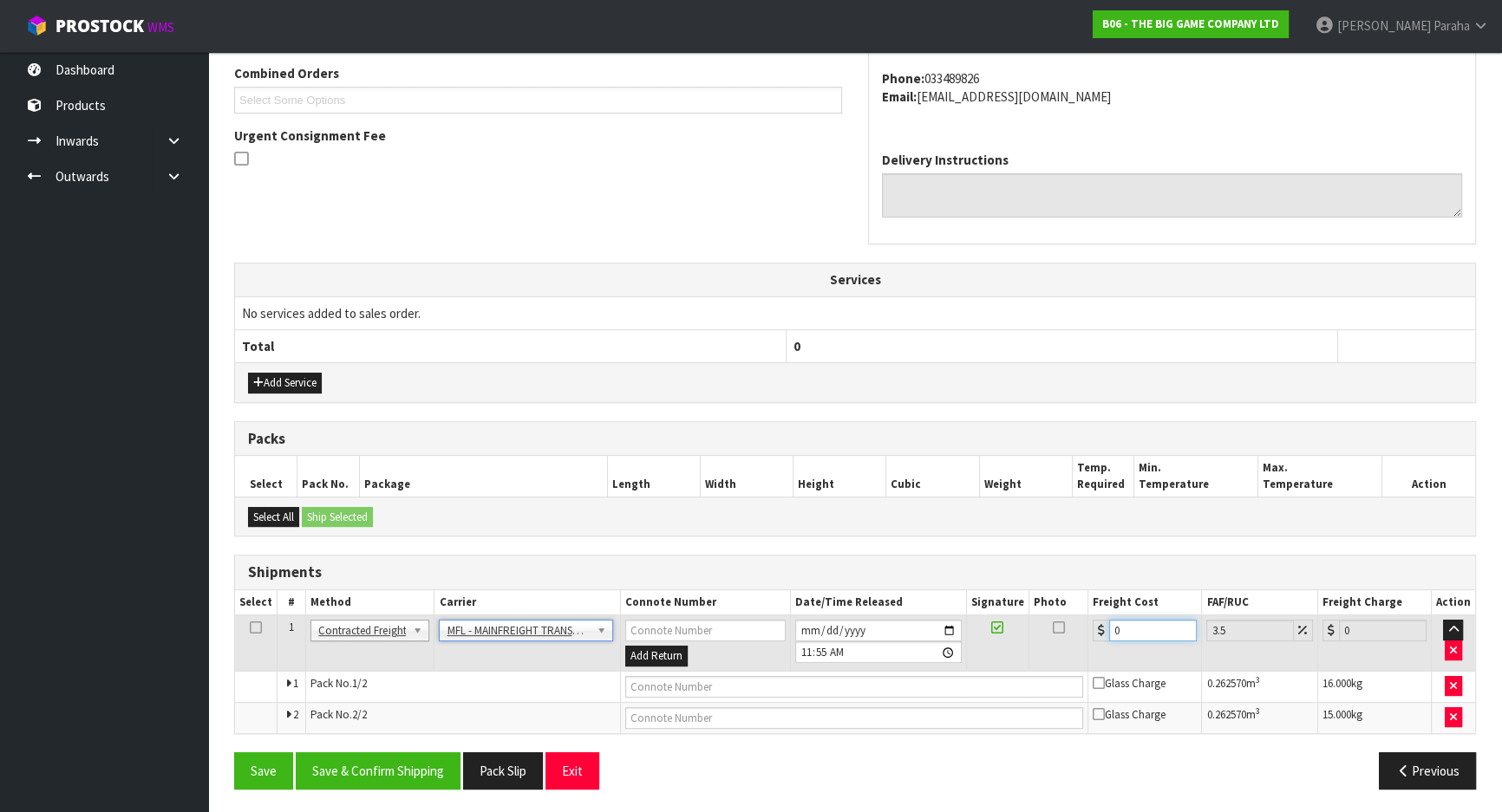
click at [1137, 628] on input "0" at bounding box center [1153, 630] width 87 height 22
type input "8"
type input "8.28"
type input "82"
type input "84.87"
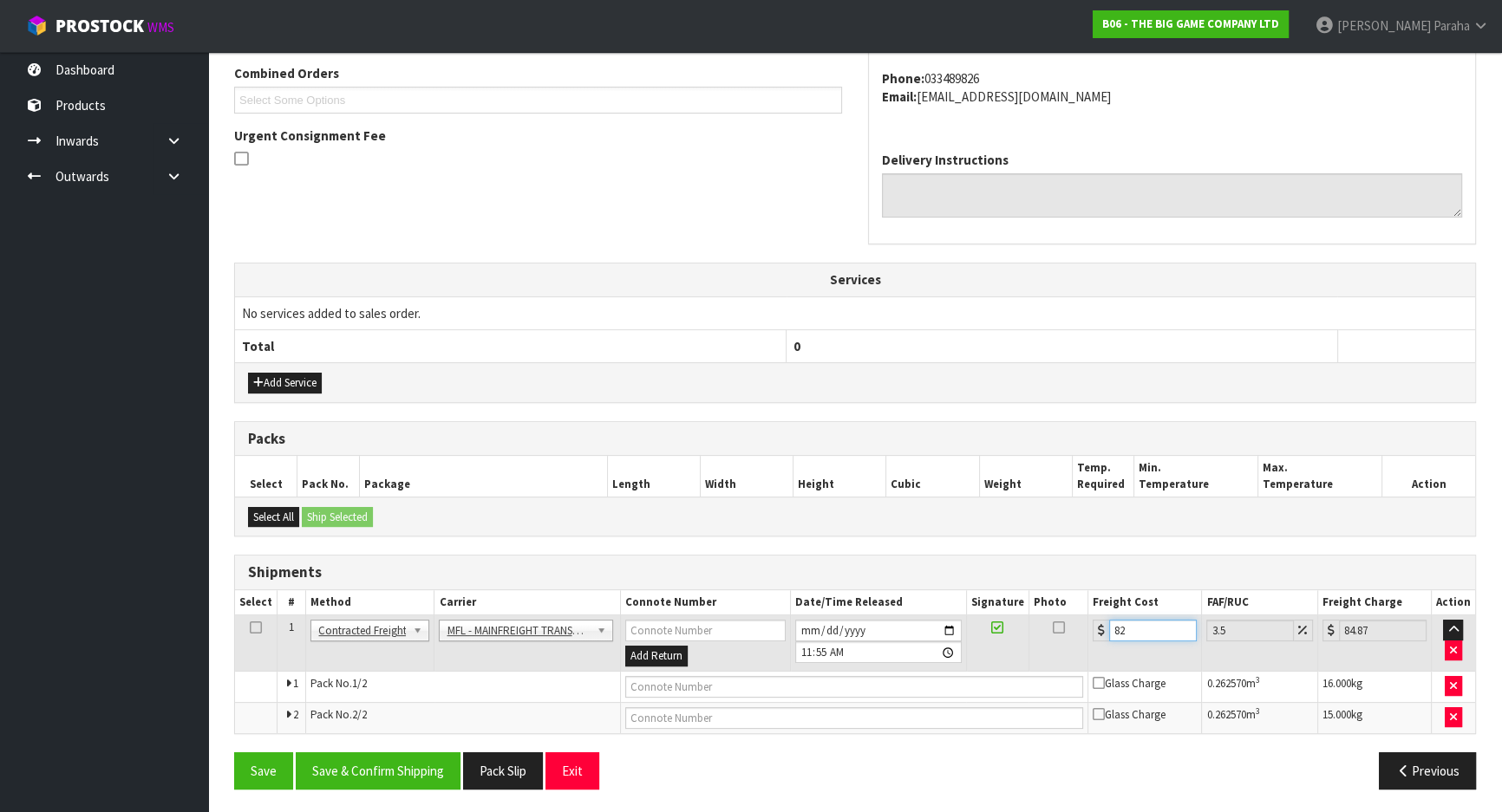
type input "82.7"
type input "85.59"
type input "82.70"
click at [689, 691] on input "text" at bounding box center [854, 687] width 459 height 22
paste input "FWM58643610"
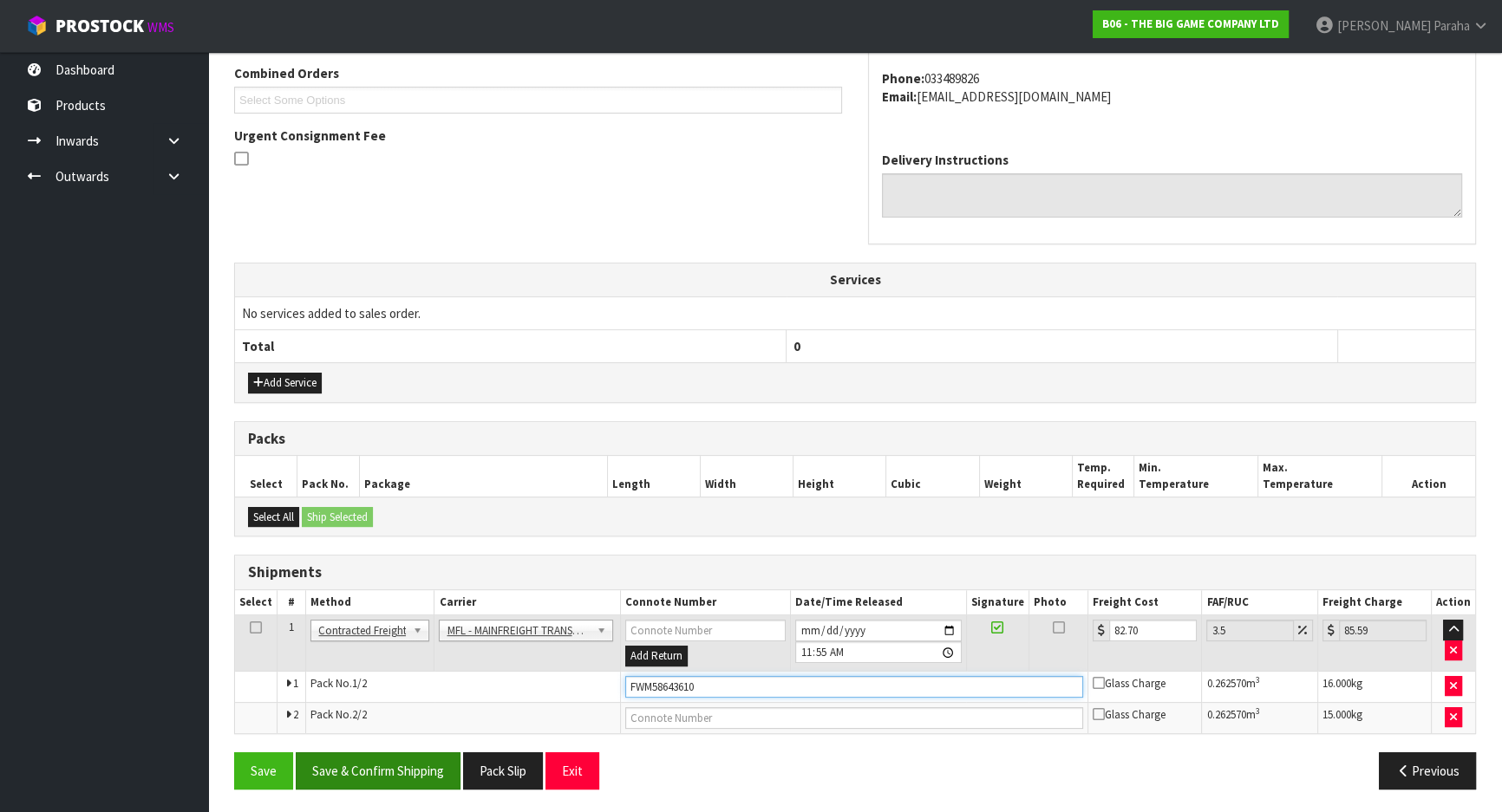
type input "FWM58643610"
click at [392, 760] on button "Save & Confirm Shipping" at bounding box center [378, 771] width 164 height 38
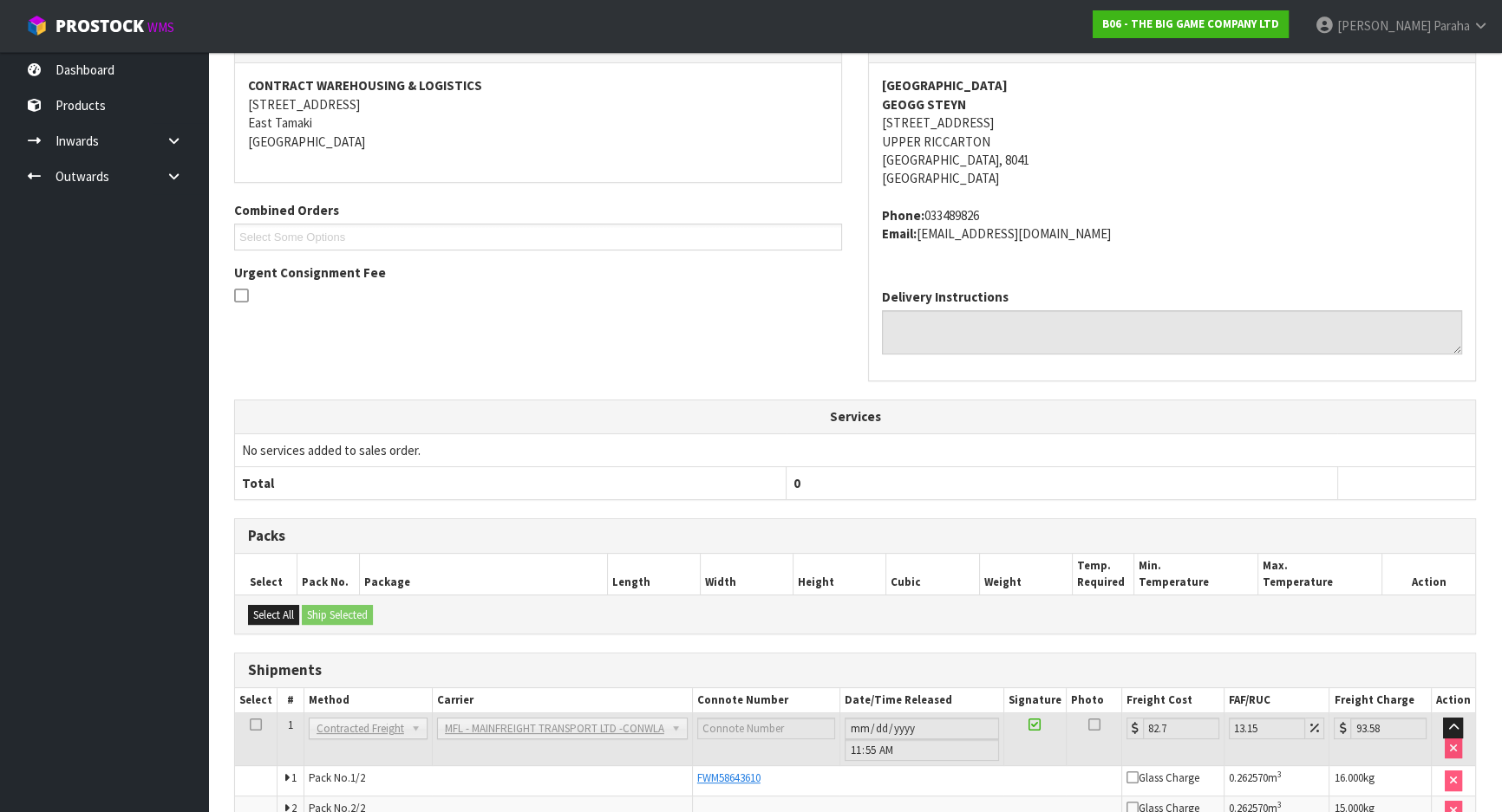
scroll to position [406, 0]
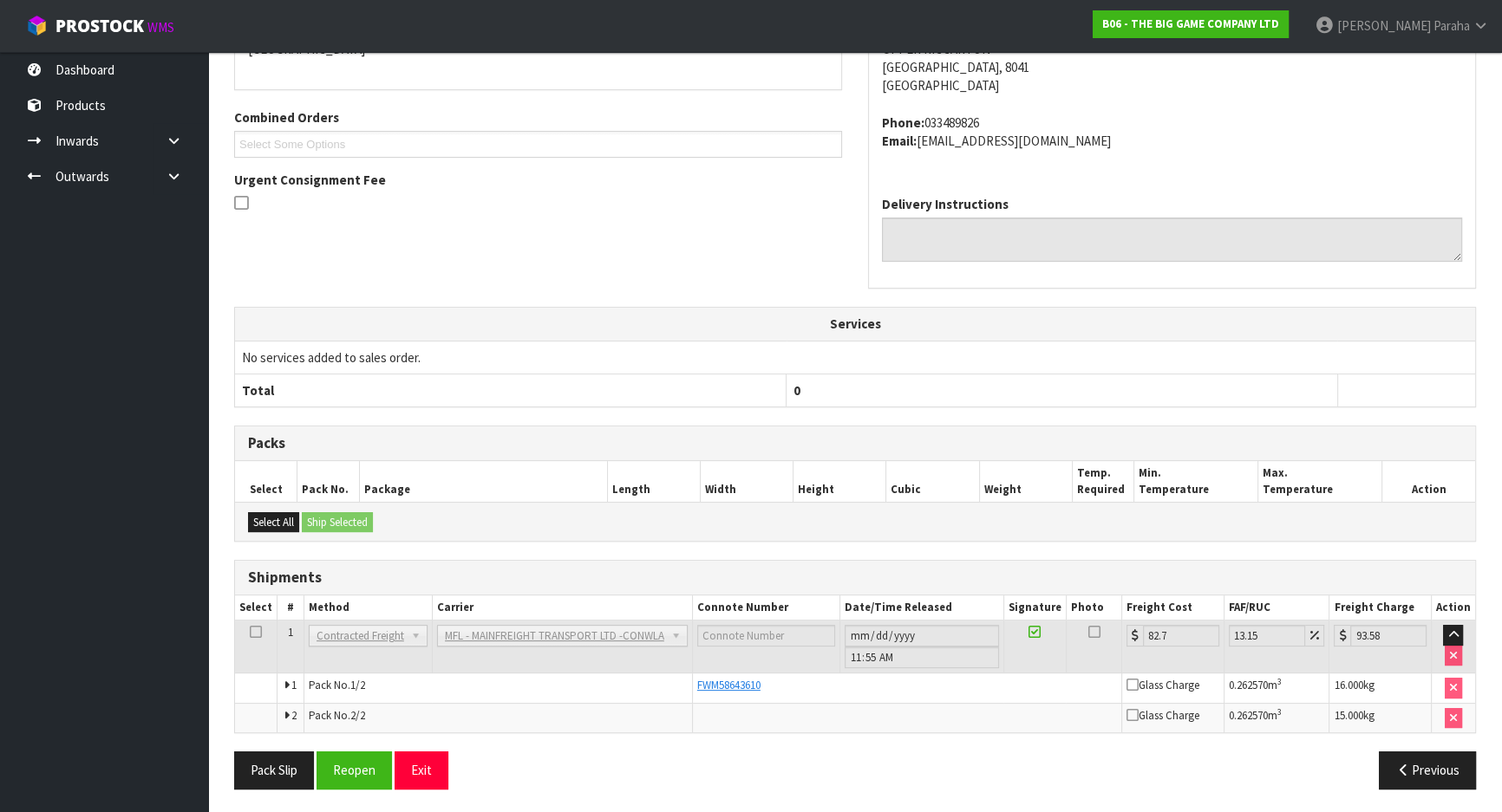
drag, startPoint x: 0, startPoint y: 849, endPoint x: 153, endPoint y: 312, distance: 558.4
click at [153, 323] on ul "Dashboard Products Categories Serial Numbers Kitsets Packagings Inwards Purchas…" at bounding box center [104, 433] width 208 height 760
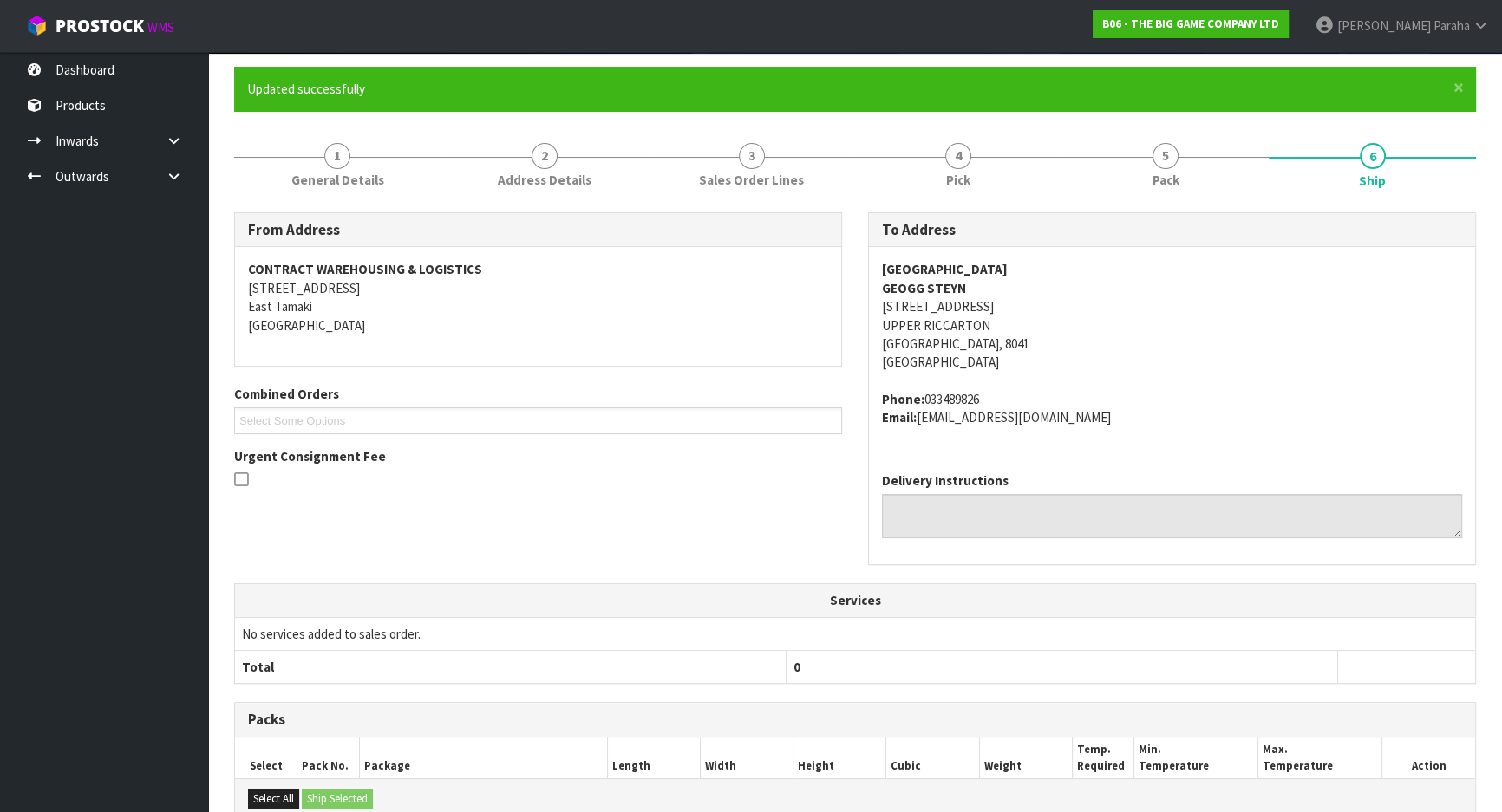
scroll to position [0, 0]
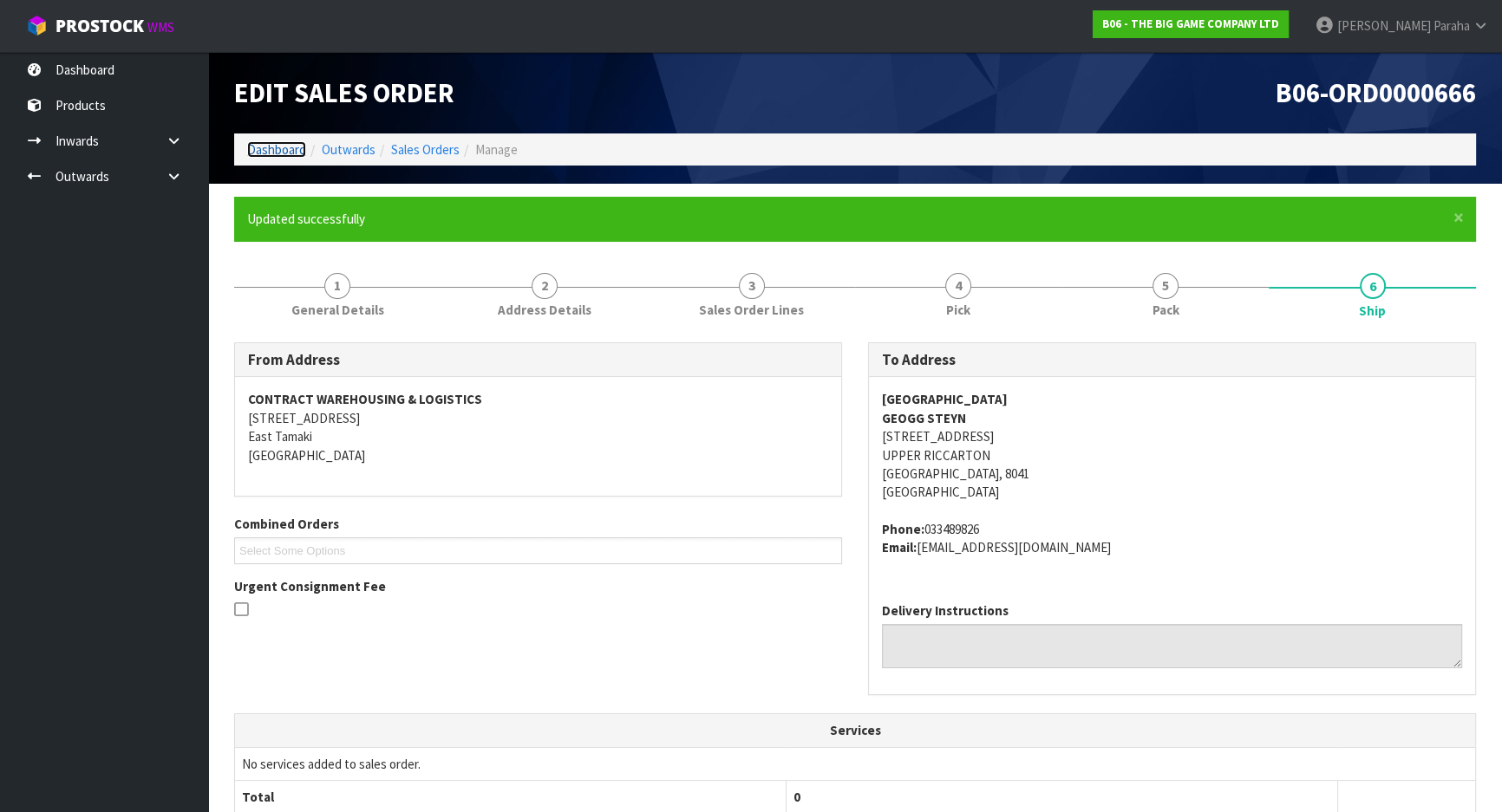
click at [270, 154] on link "Dashboard" at bounding box center [276, 149] width 59 height 17
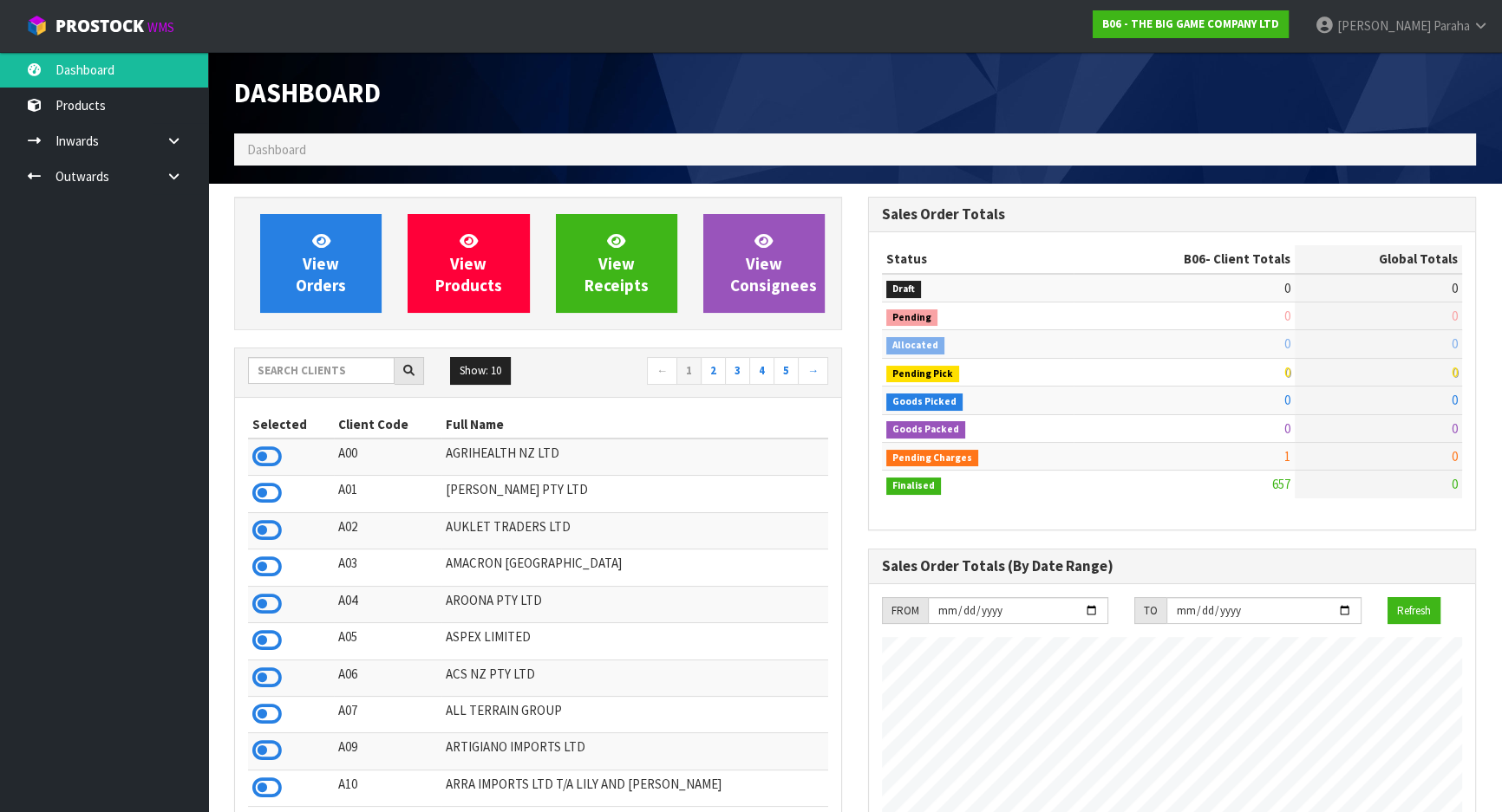
scroll to position [1115, 633]
click at [303, 372] on input "text" at bounding box center [322, 371] width 147 height 27
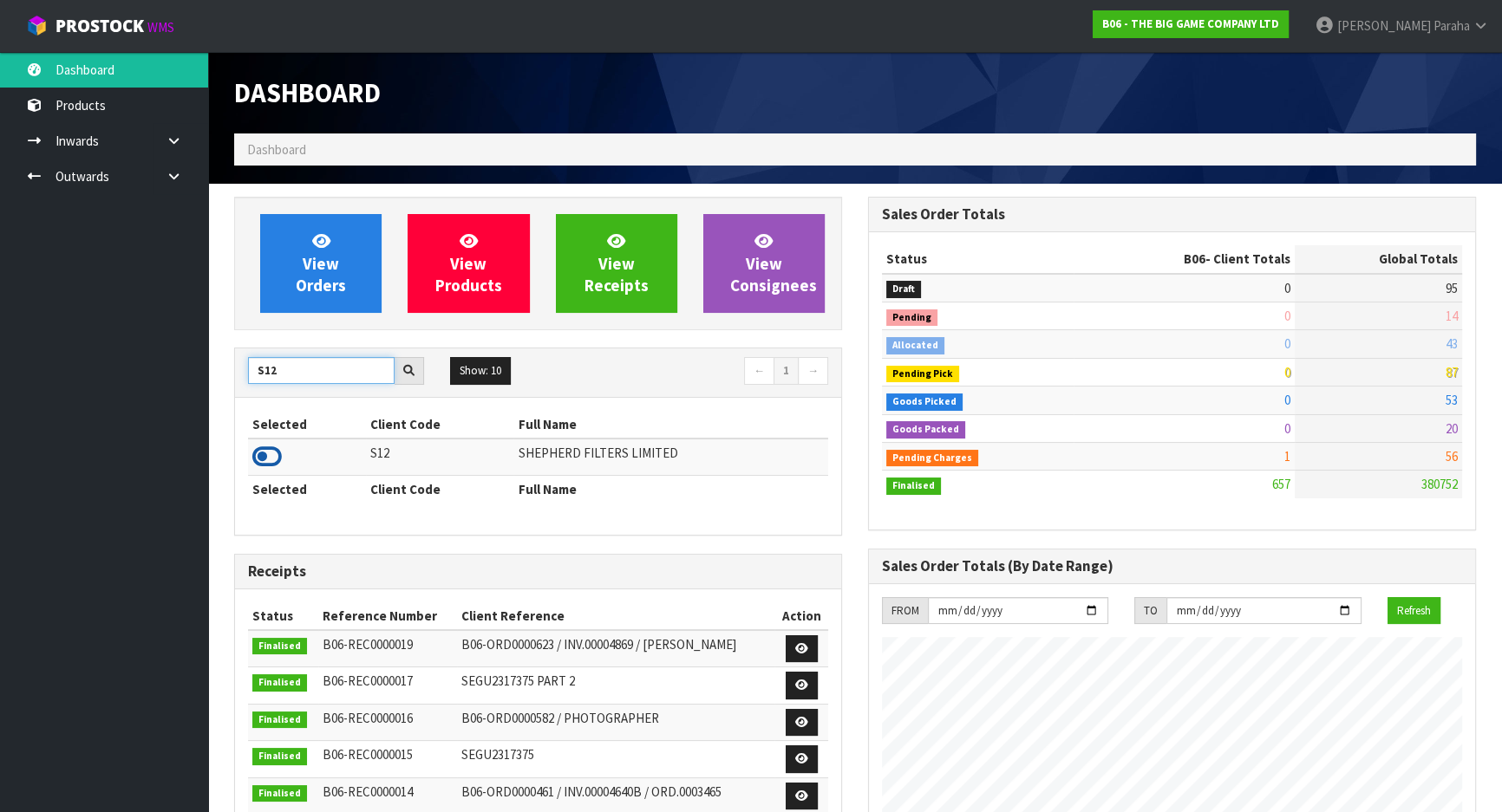
type input "S12"
click at [275, 455] on icon at bounding box center [268, 457] width 30 height 26
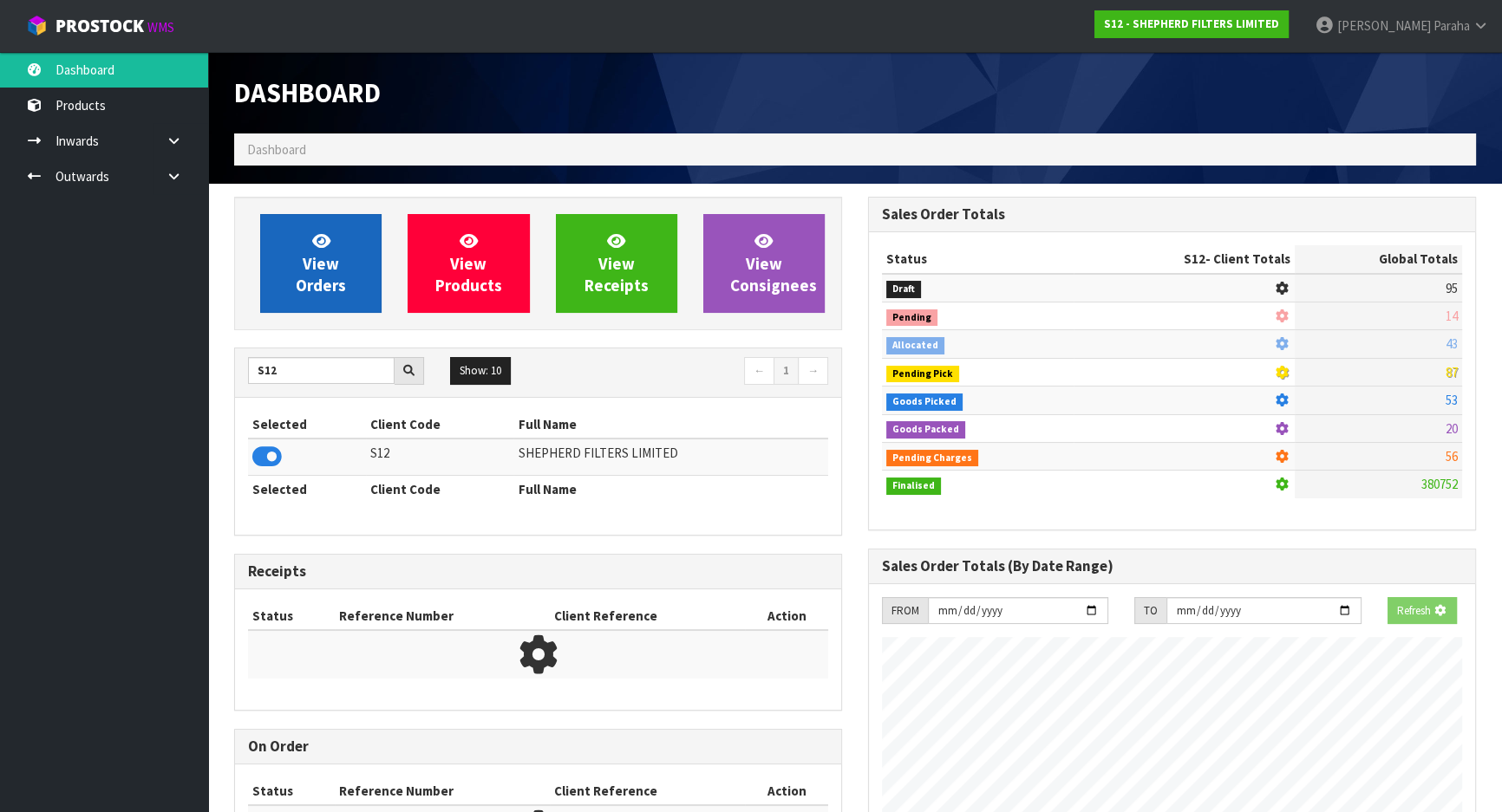
scroll to position [1170, 633]
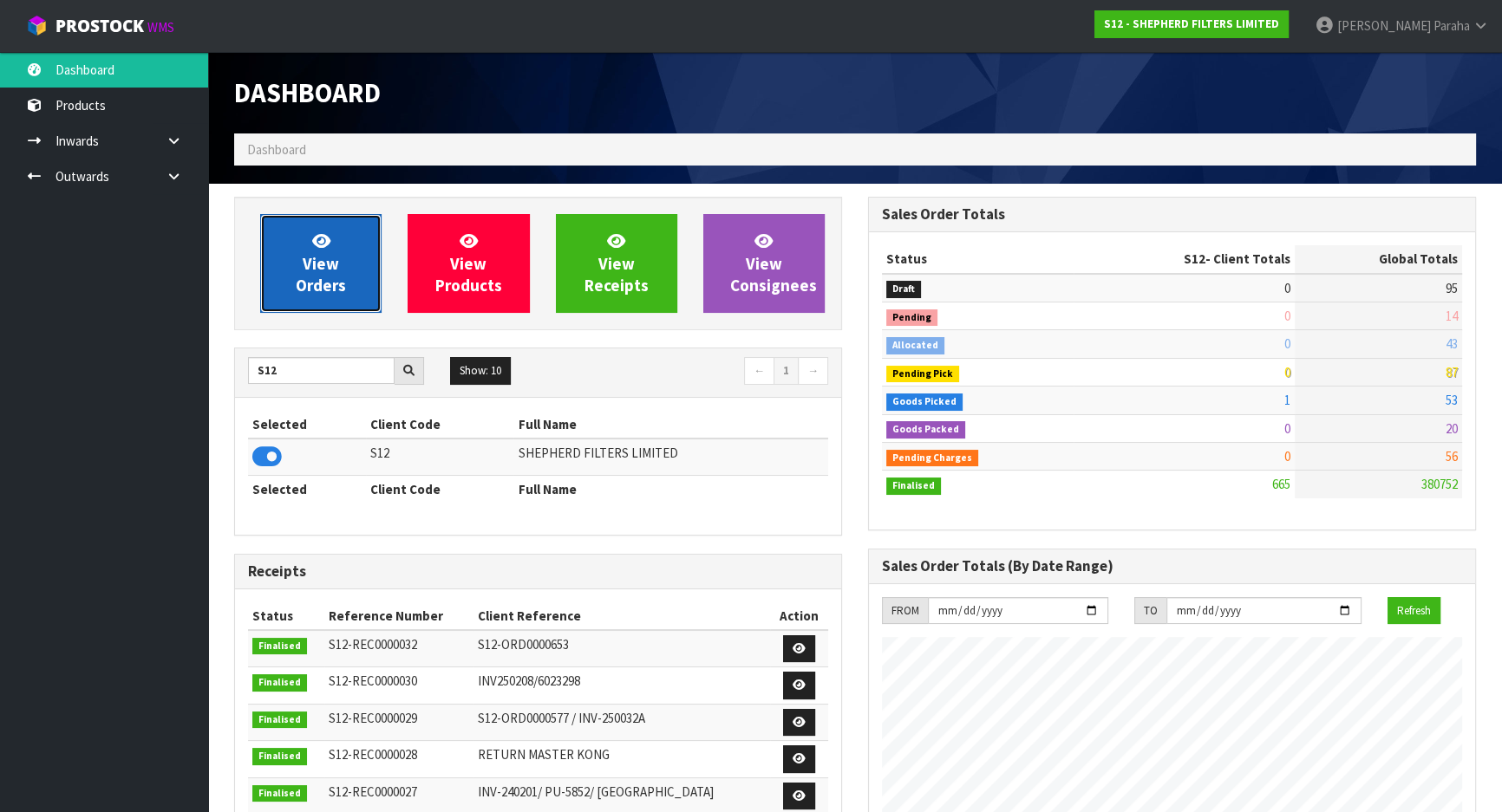
click at [302, 276] on span "View Orders" at bounding box center [321, 263] width 51 height 65
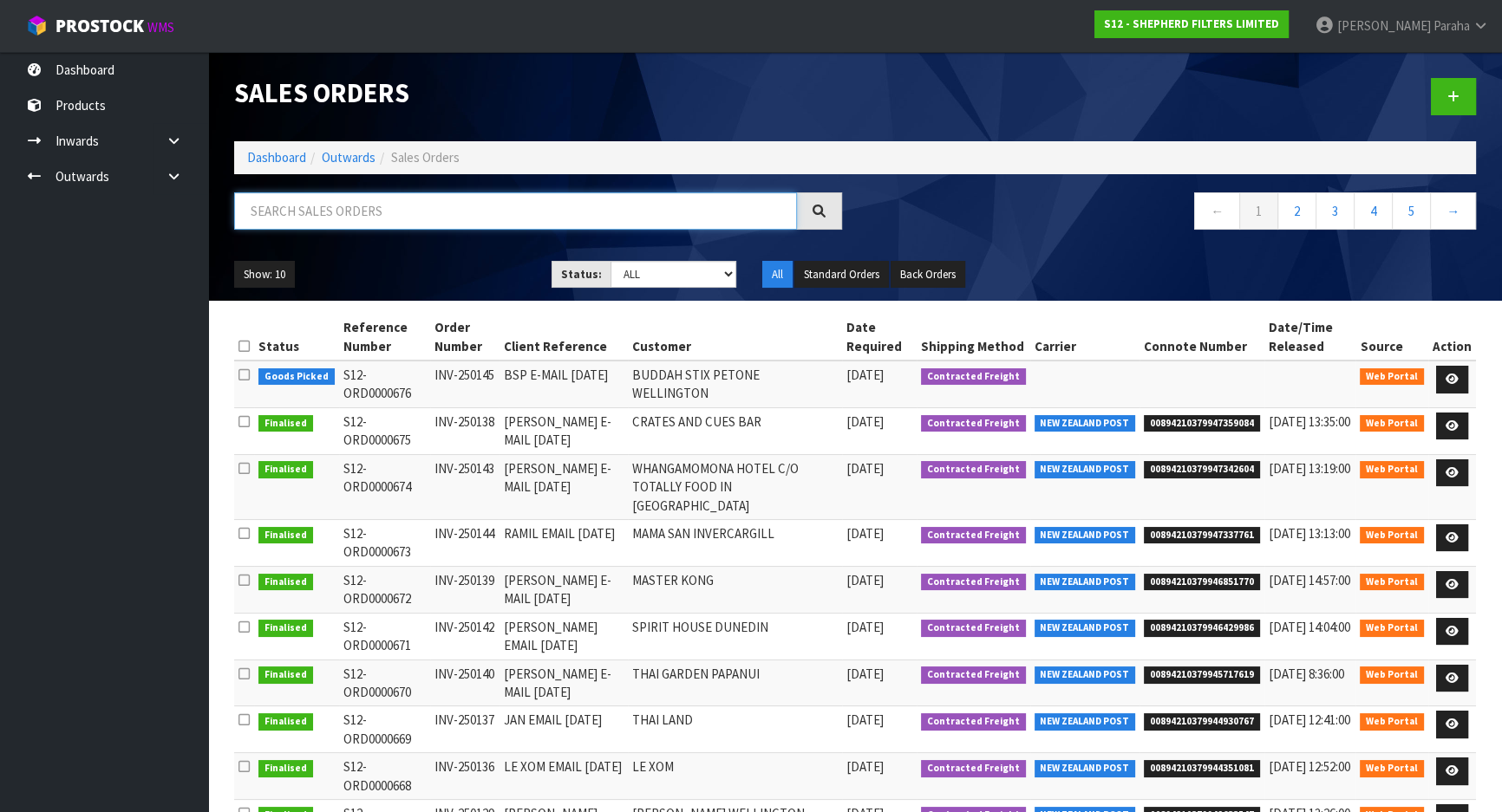
click at [282, 215] on input "text" at bounding box center [516, 211] width 563 height 38
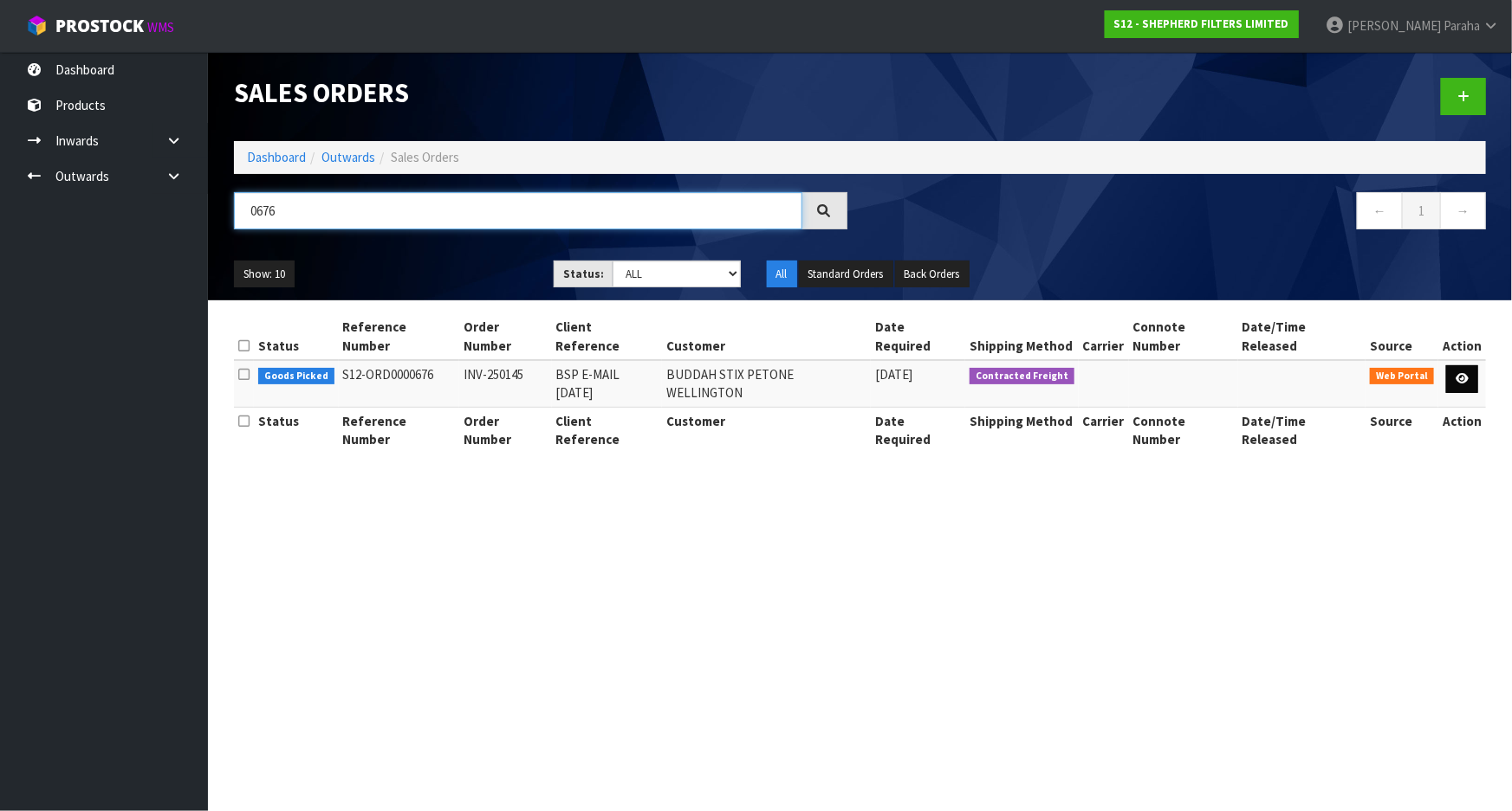
type input "0676"
click at [1467, 374] on icon at bounding box center [1462, 379] width 13 height 11
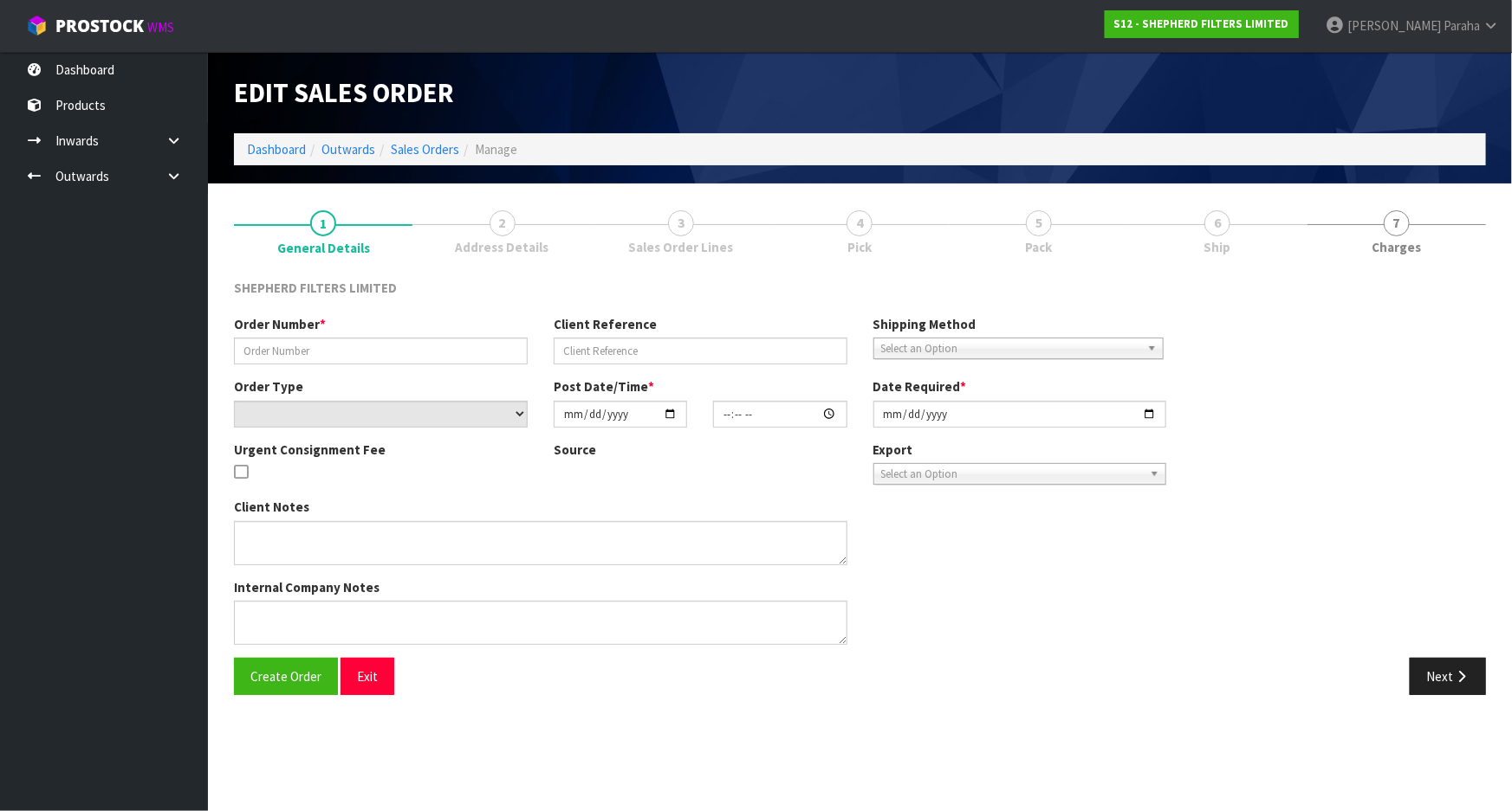
type input "INV-250145"
type input "BSP E-MAIL [DATE]"
select select "number:0"
type input "[DATE]"
type input "16:45:00.000"
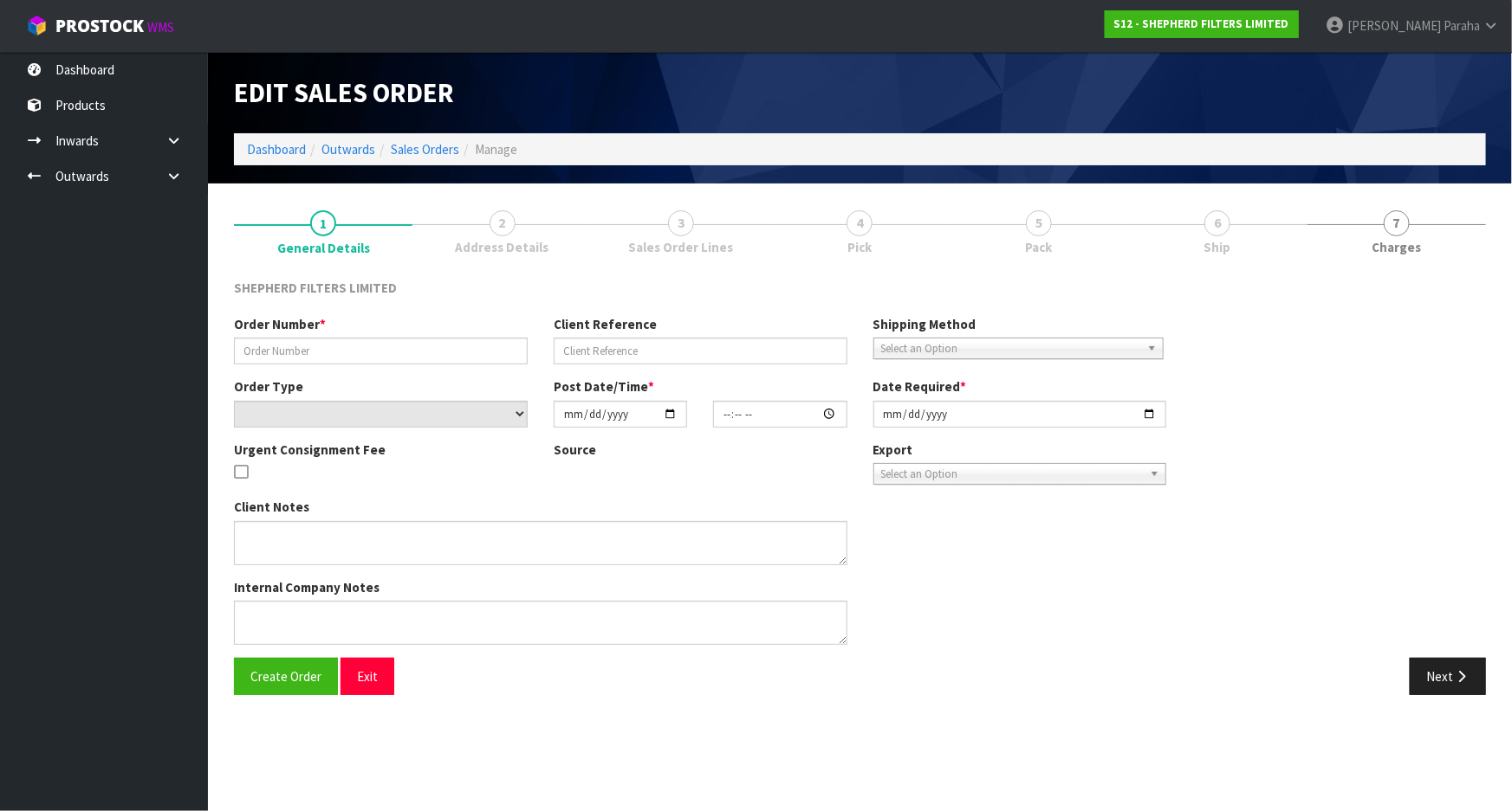
type input "[DATE]"
type textarea "PLEASE DISPATCH AS SOON AS POSSIBLE"
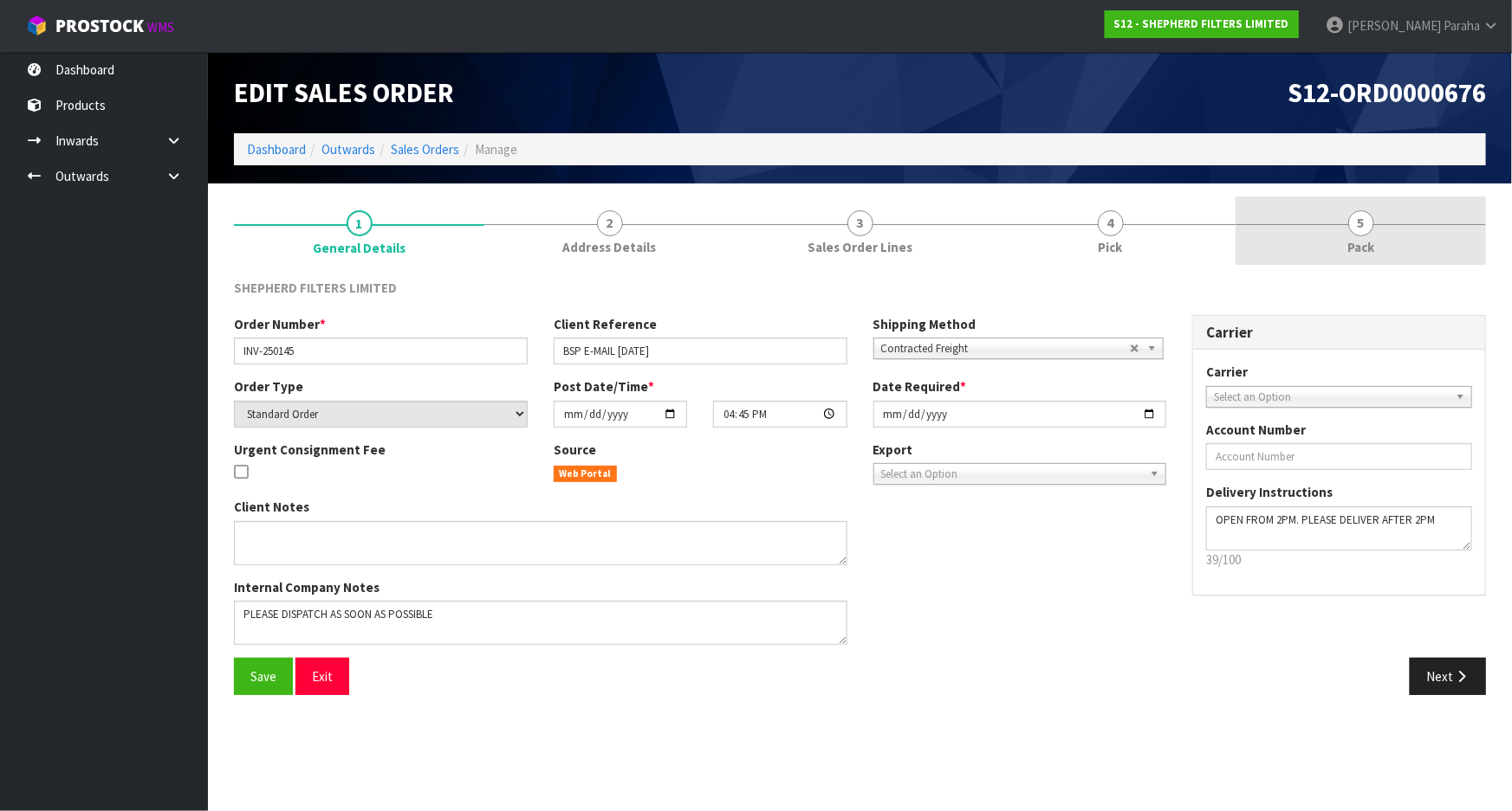
click at [1357, 217] on span "5" at bounding box center [1361, 223] width 26 height 26
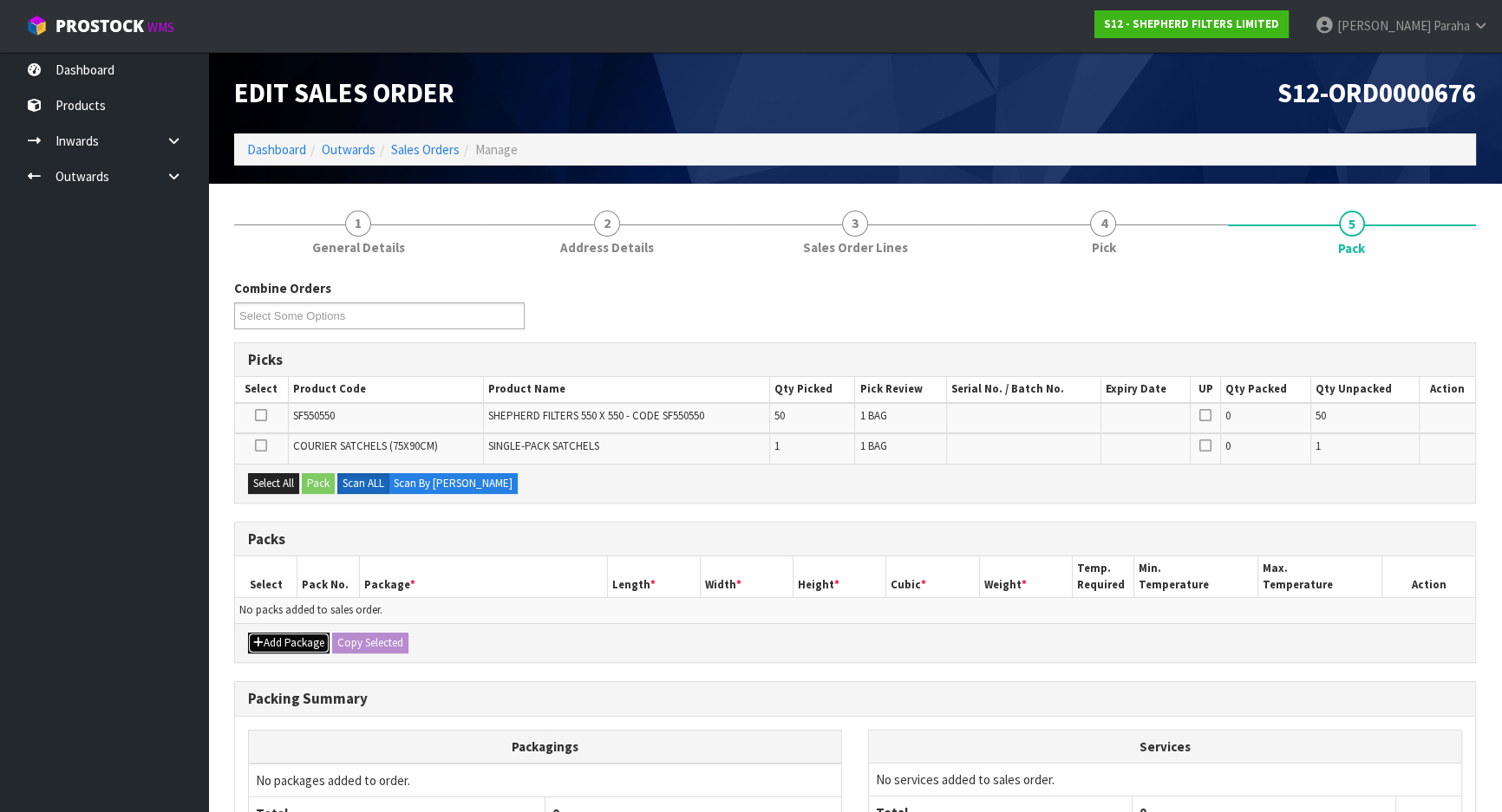
click at [285, 642] on button "Add Package" at bounding box center [289, 643] width 81 height 21
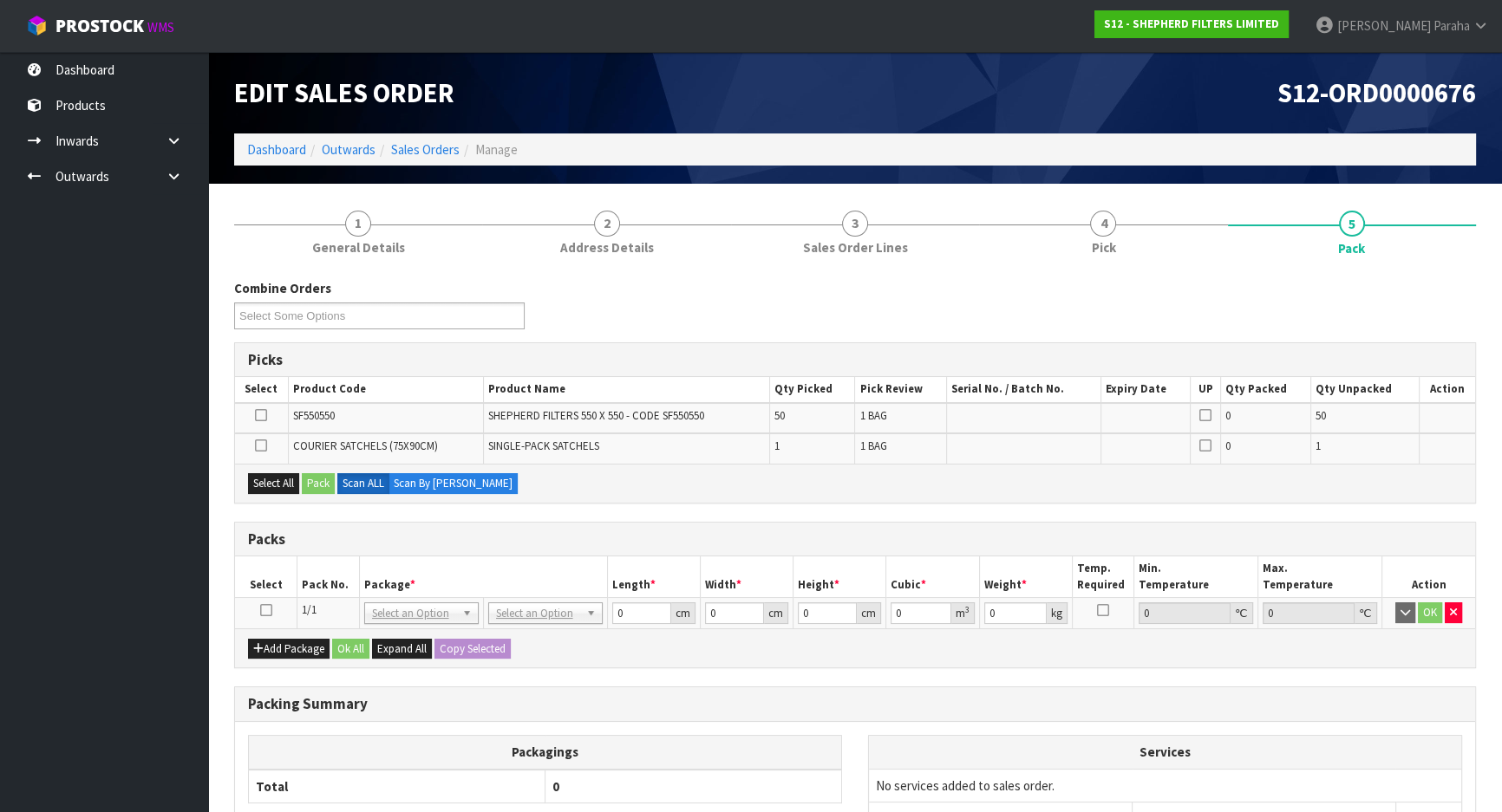
click at [264, 610] on icon at bounding box center [267, 610] width 12 height 1
click at [252, 483] on button "Select All" at bounding box center [274, 484] width 52 height 21
click at [319, 477] on button "Pack" at bounding box center [318, 484] width 33 height 21
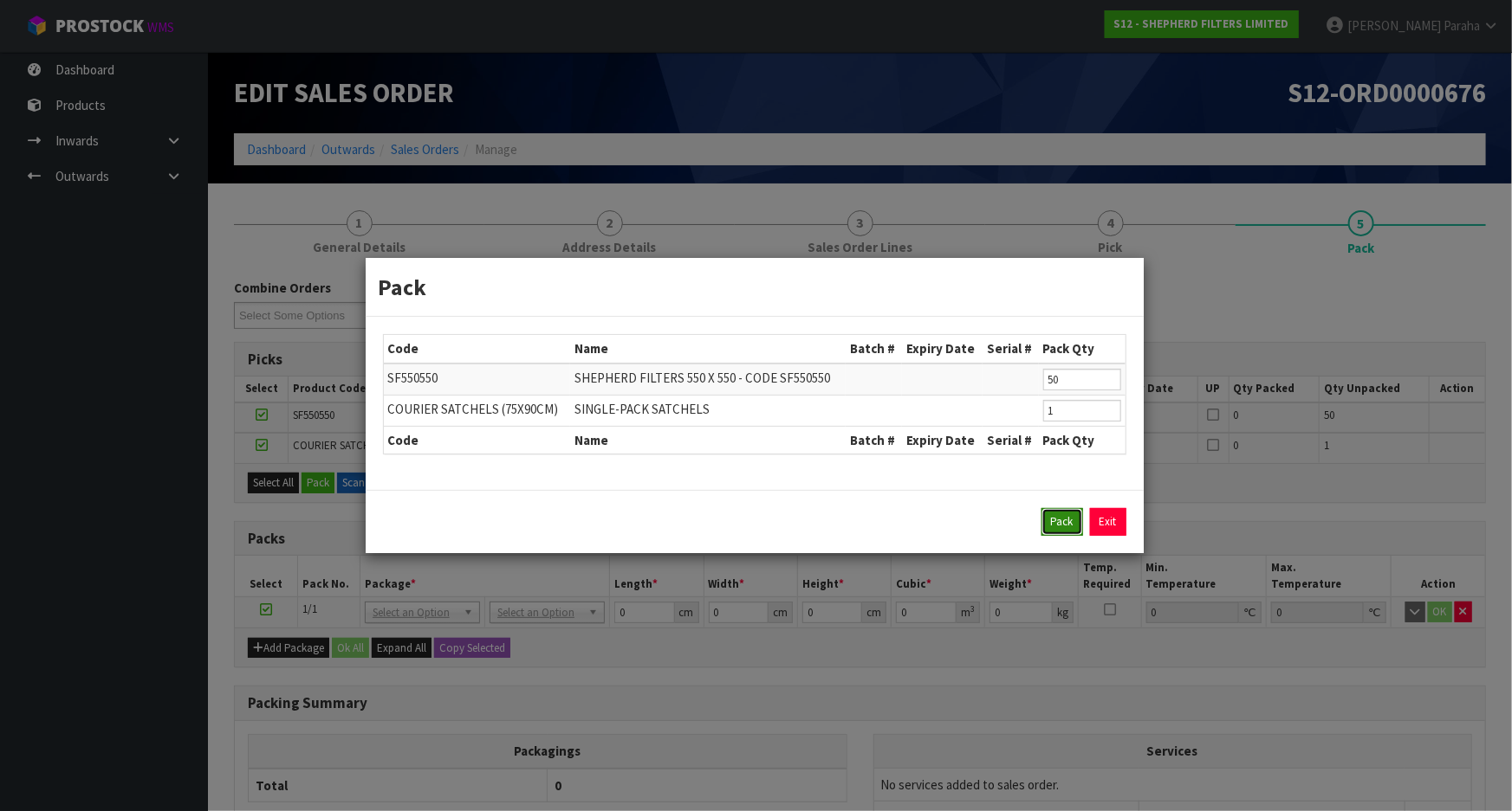
click at [1065, 519] on button "Pack" at bounding box center [1062, 522] width 42 height 28
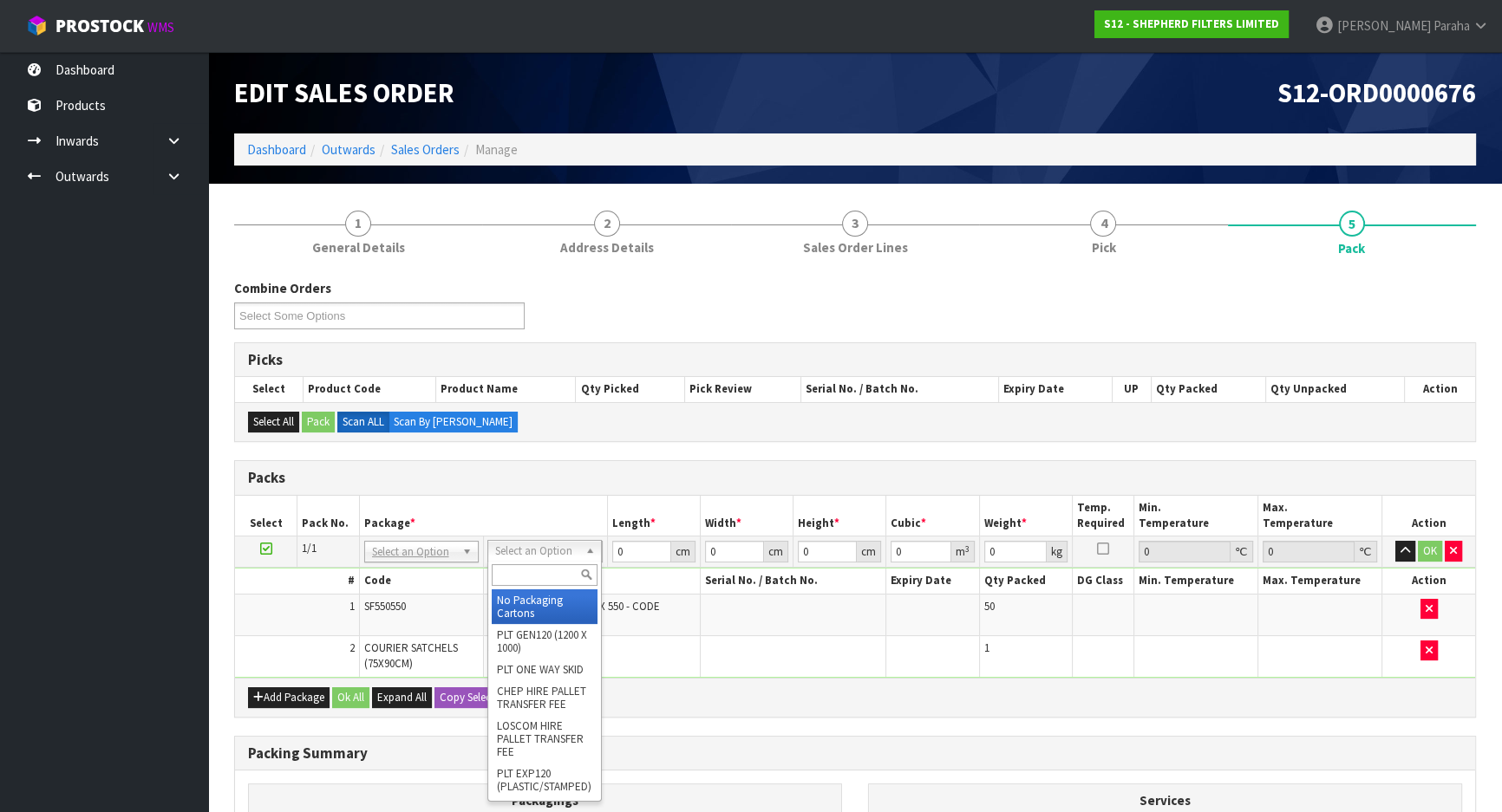
drag, startPoint x: 538, startPoint y: 606, endPoint x: 559, endPoint y: 581, distance: 32.6
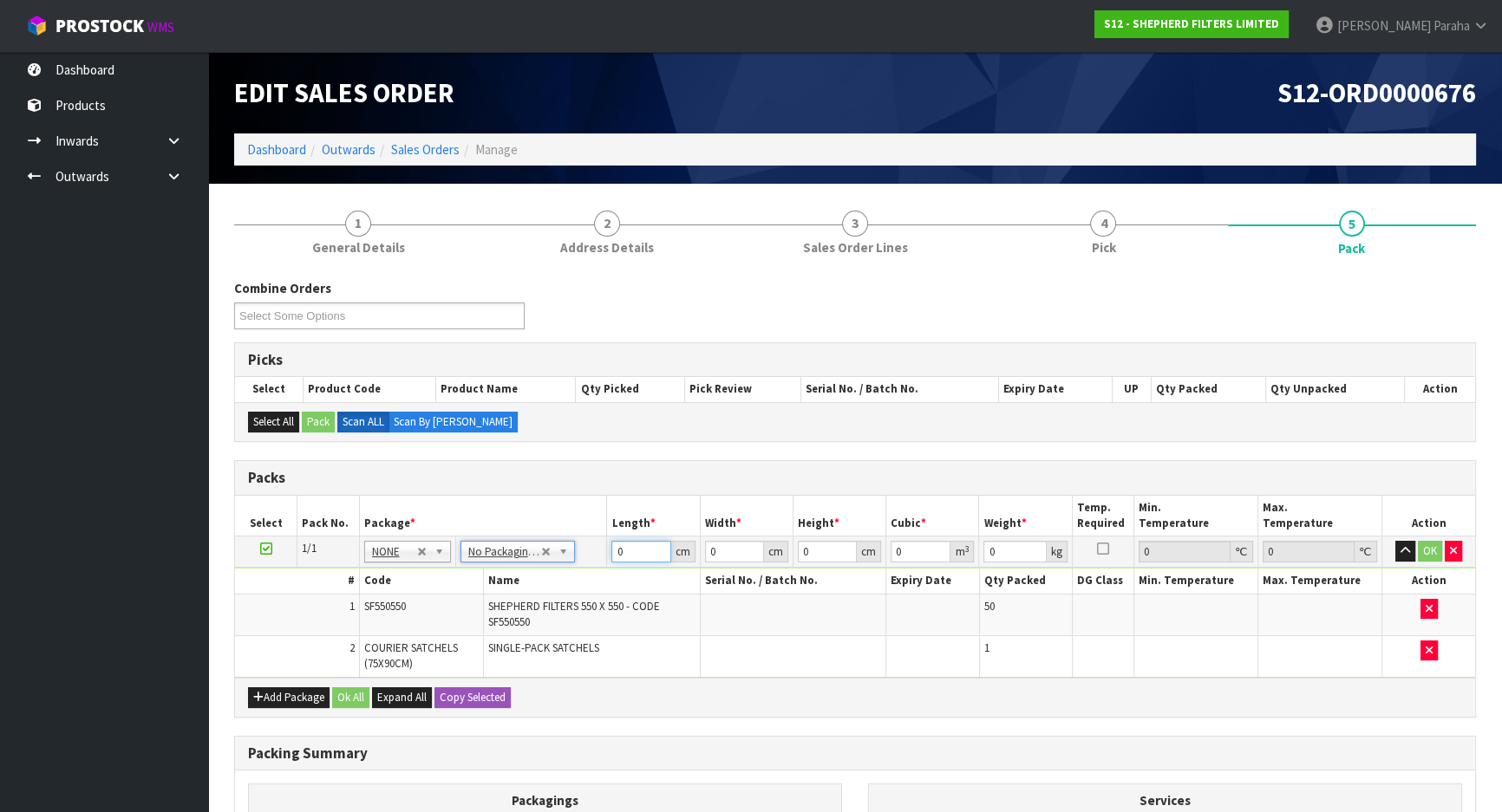
click at [634, 552] on input "0" at bounding box center [640, 552] width 59 height 22
type input "56"
type input "28"
type input "2"
type input "0.003136"
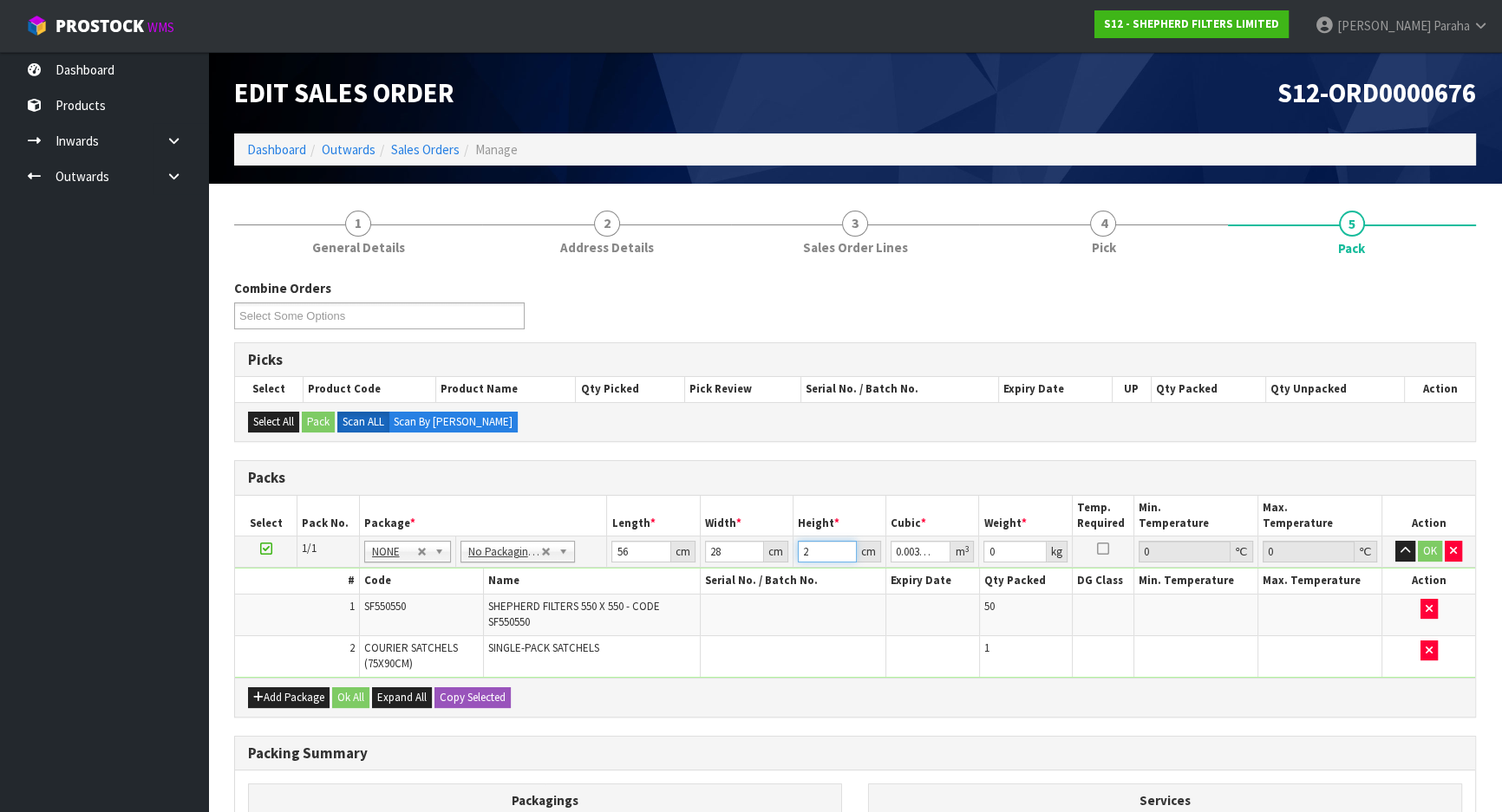
type input "28"
type input "0.043904"
type input "28"
type input "3"
click at [1395, 541] on button "button" at bounding box center [1405, 552] width 20 height 21
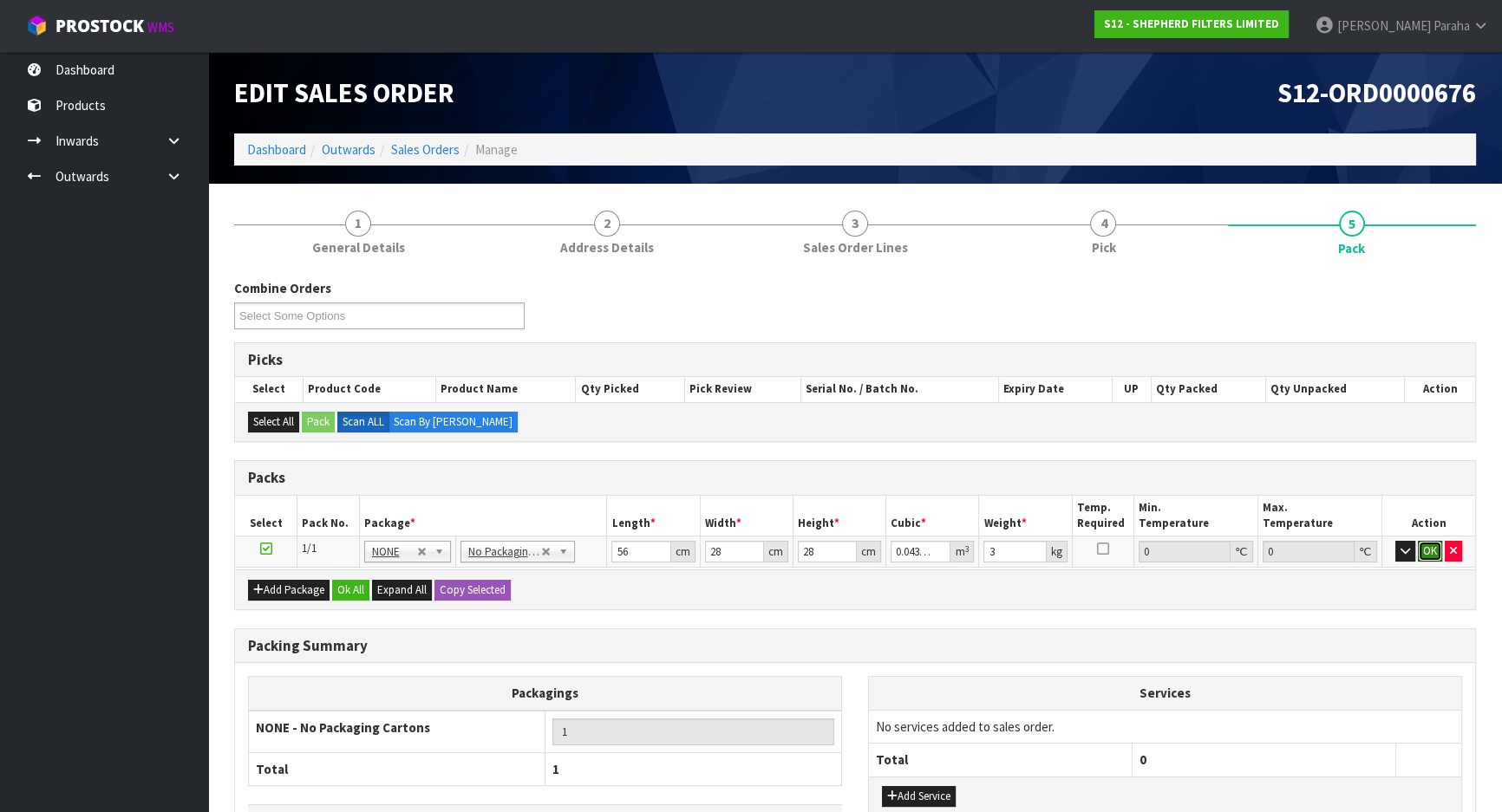
click button "OK" at bounding box center [1430, 552] width 24 height 21
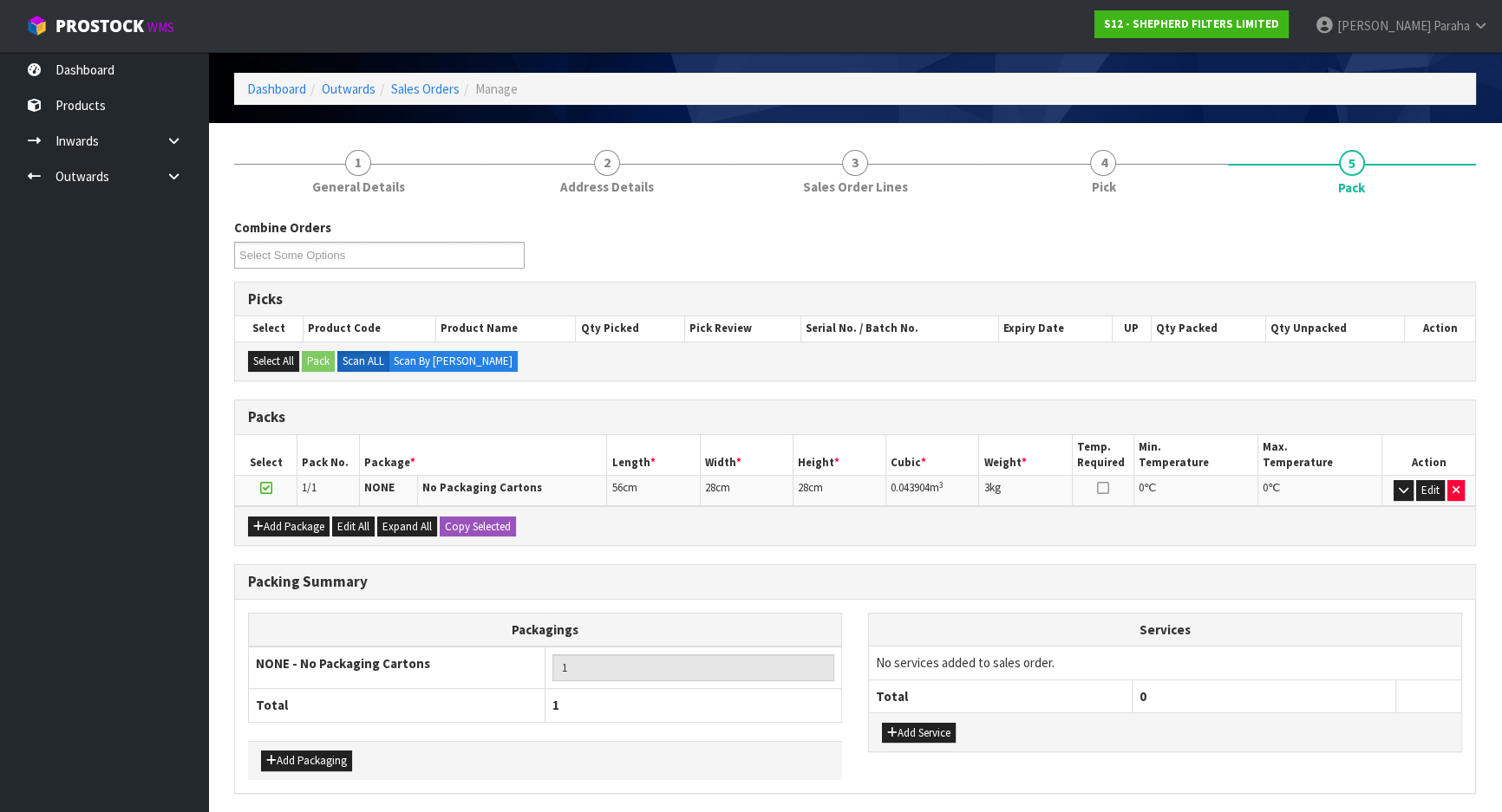
scroll to position [120, 0]
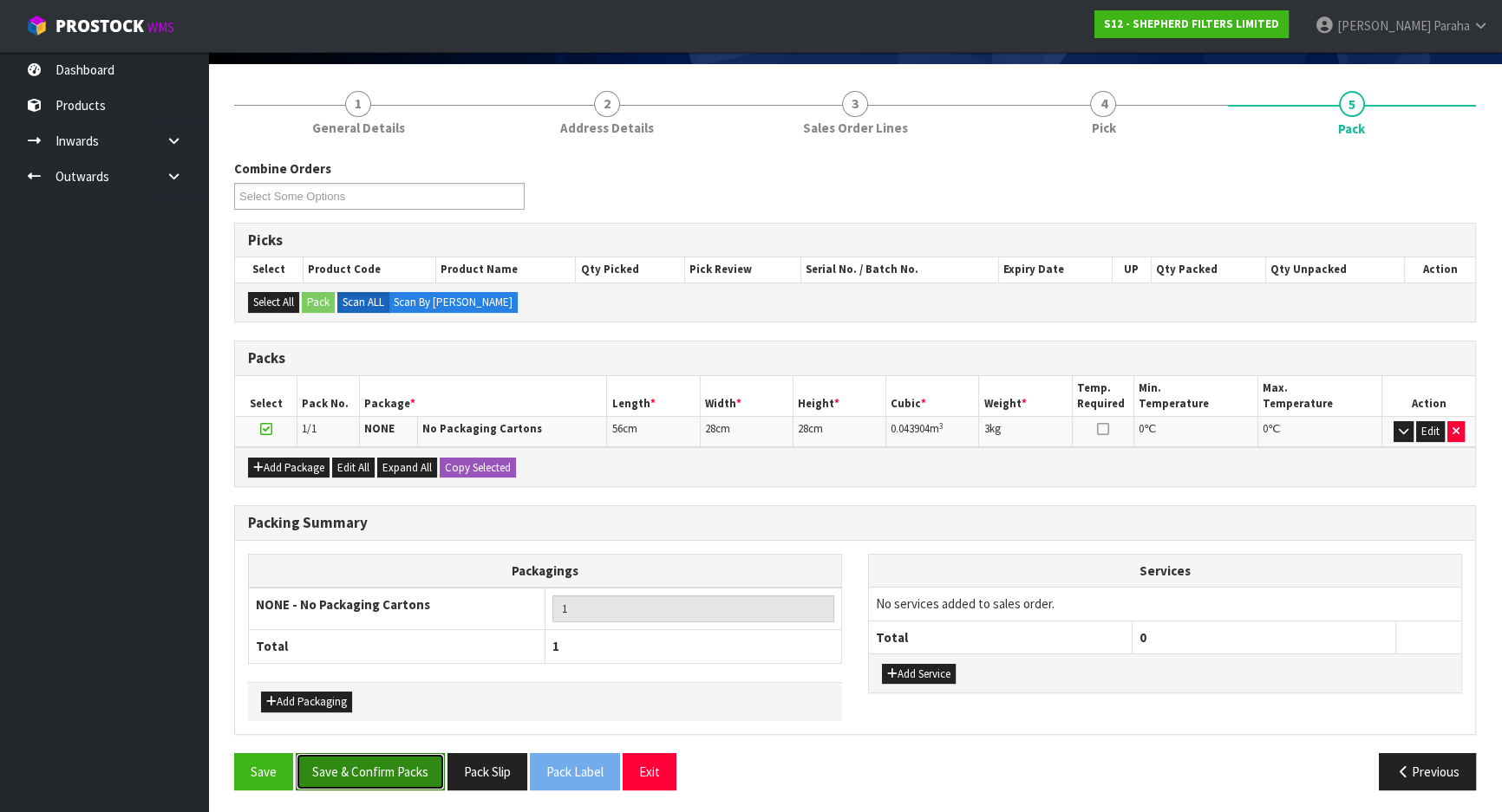
click at [402, 771] on button "Save & Confirm Packs" at bounding box center [370, 772] width 150 height 38
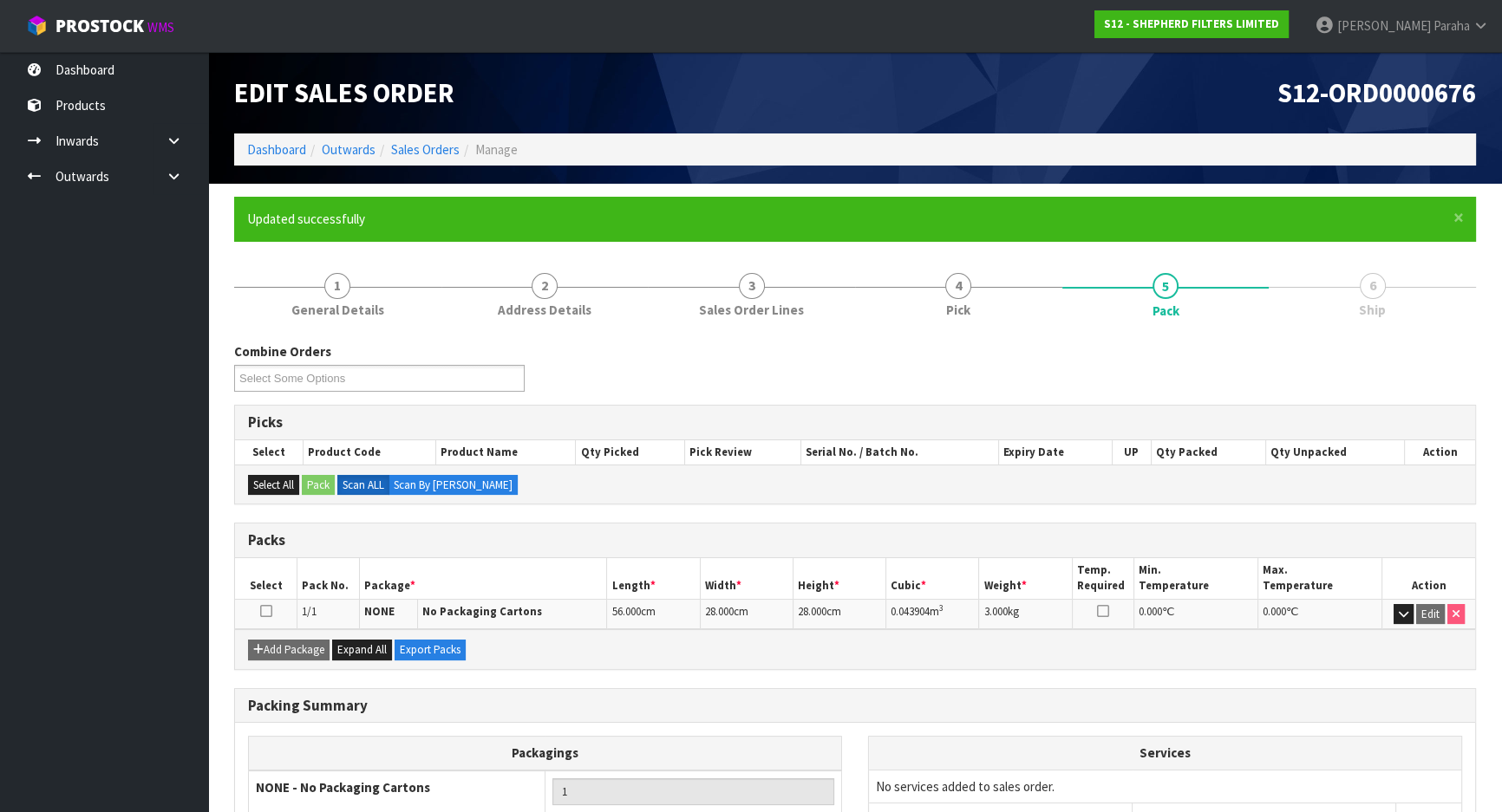
scroll to position [144, 0]
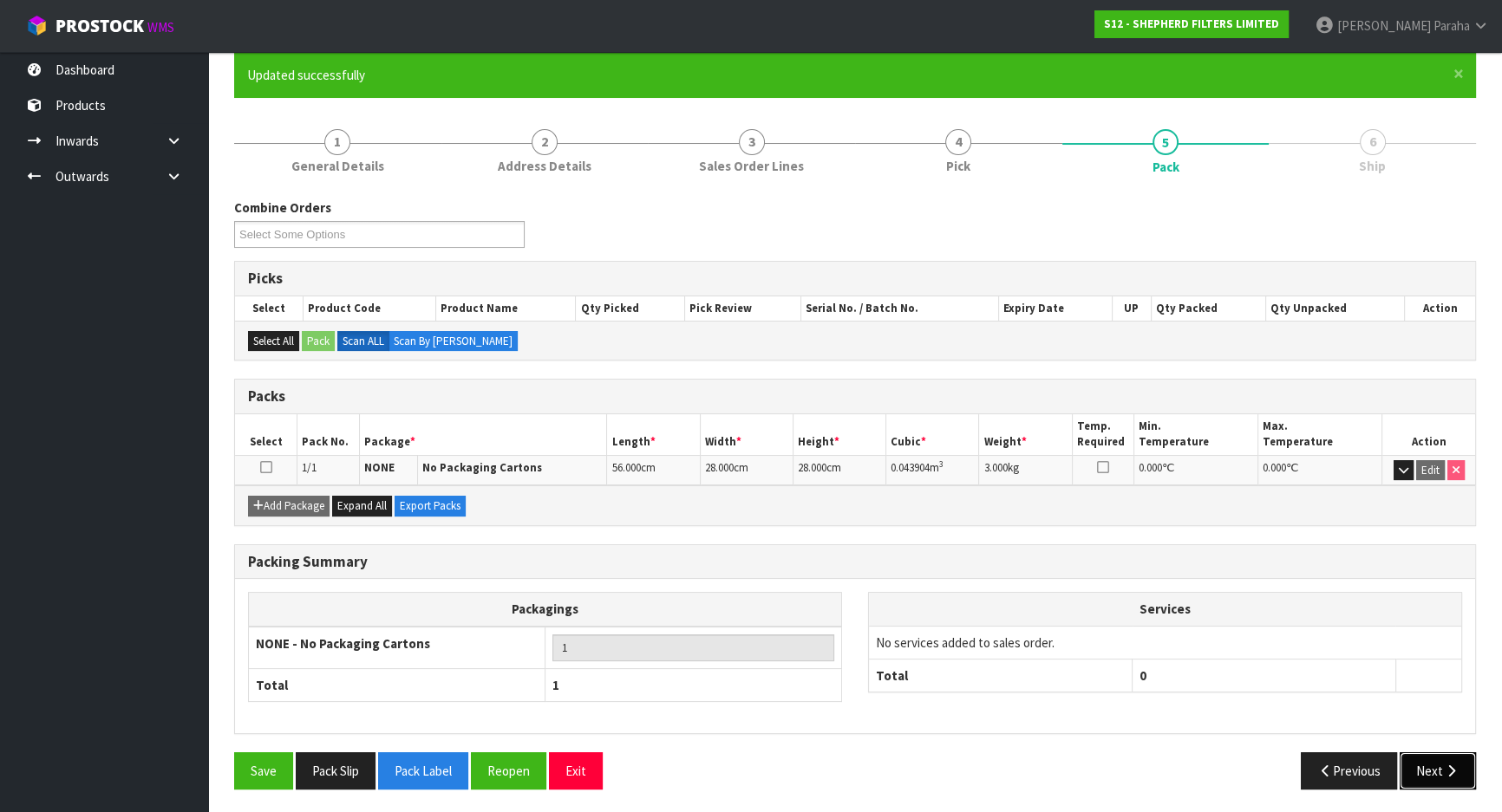
click at [1460, 772] on button "Next" at bounding box center [1437, 771] width 76 height 38
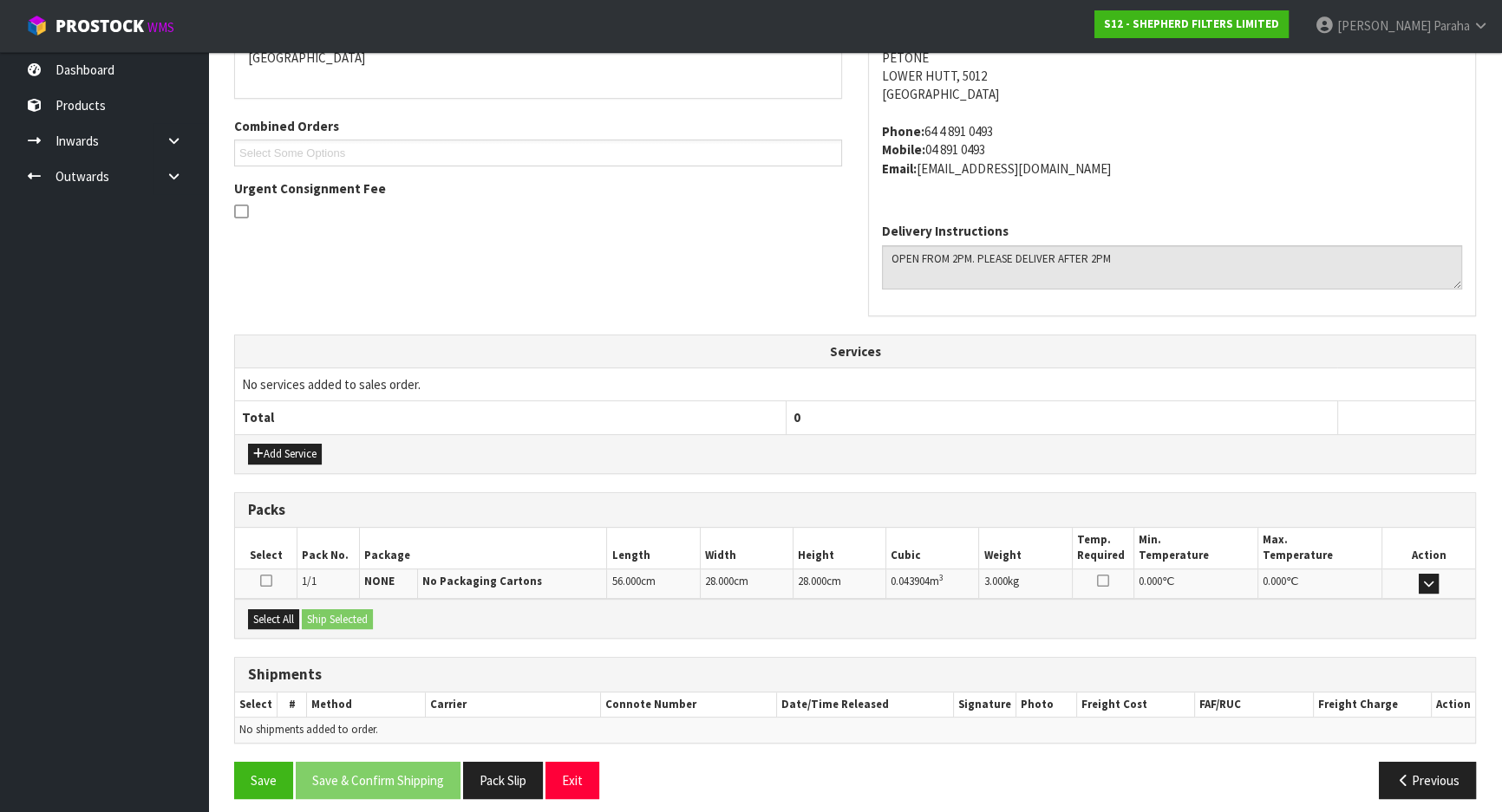
scroll to position [407, 0]
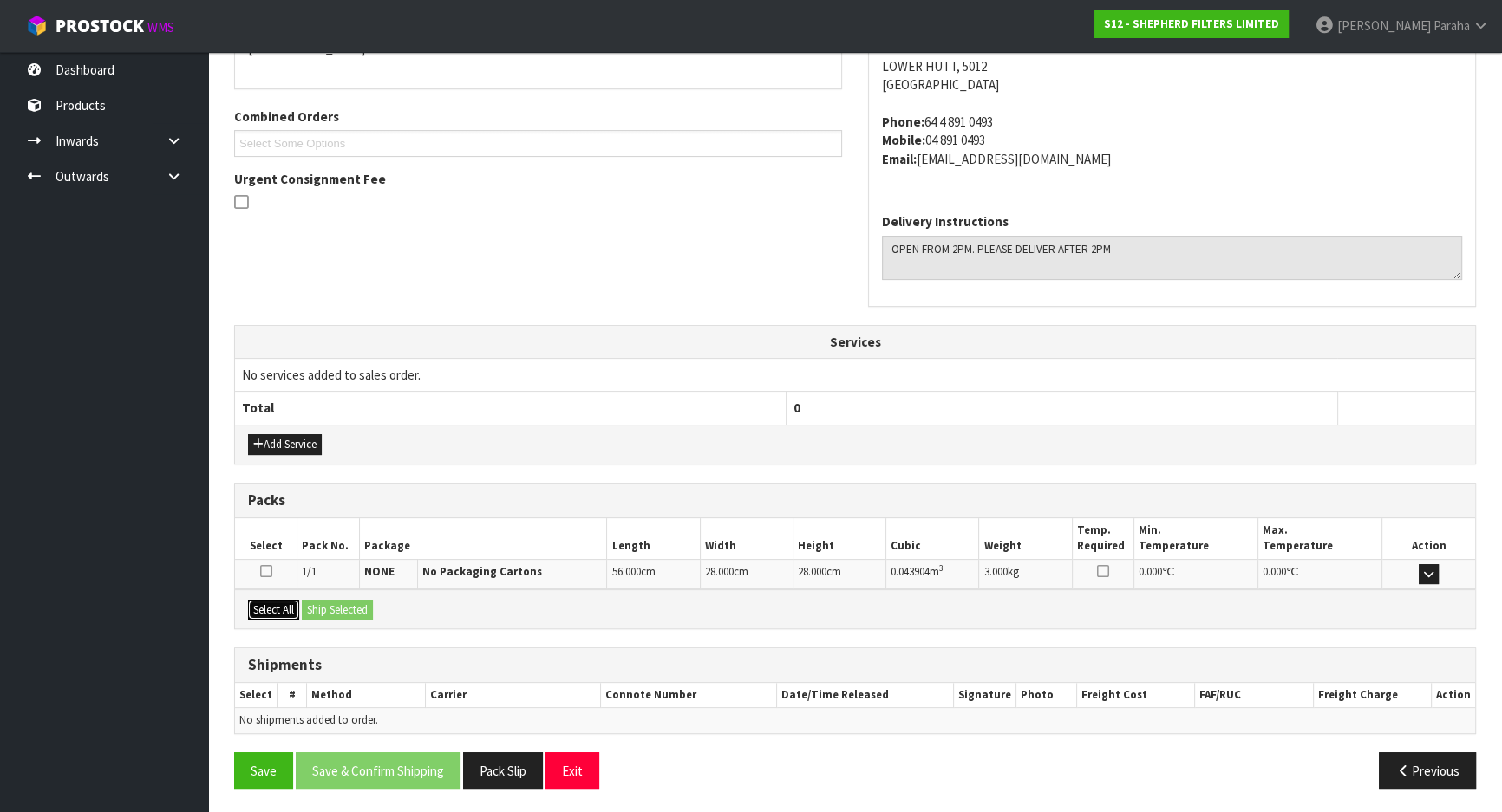
drag, startPoint x: 270, startPoint y: 612, endPoint x: 319, endPoint y: 602, distance: 50.0
click at [275, 610] on button "Select All" at bounding box center [274, 610] width 52 height 21
click at [321, 602] on button "Ship Selected" at bounding box center [337, 610] width 71 height 21
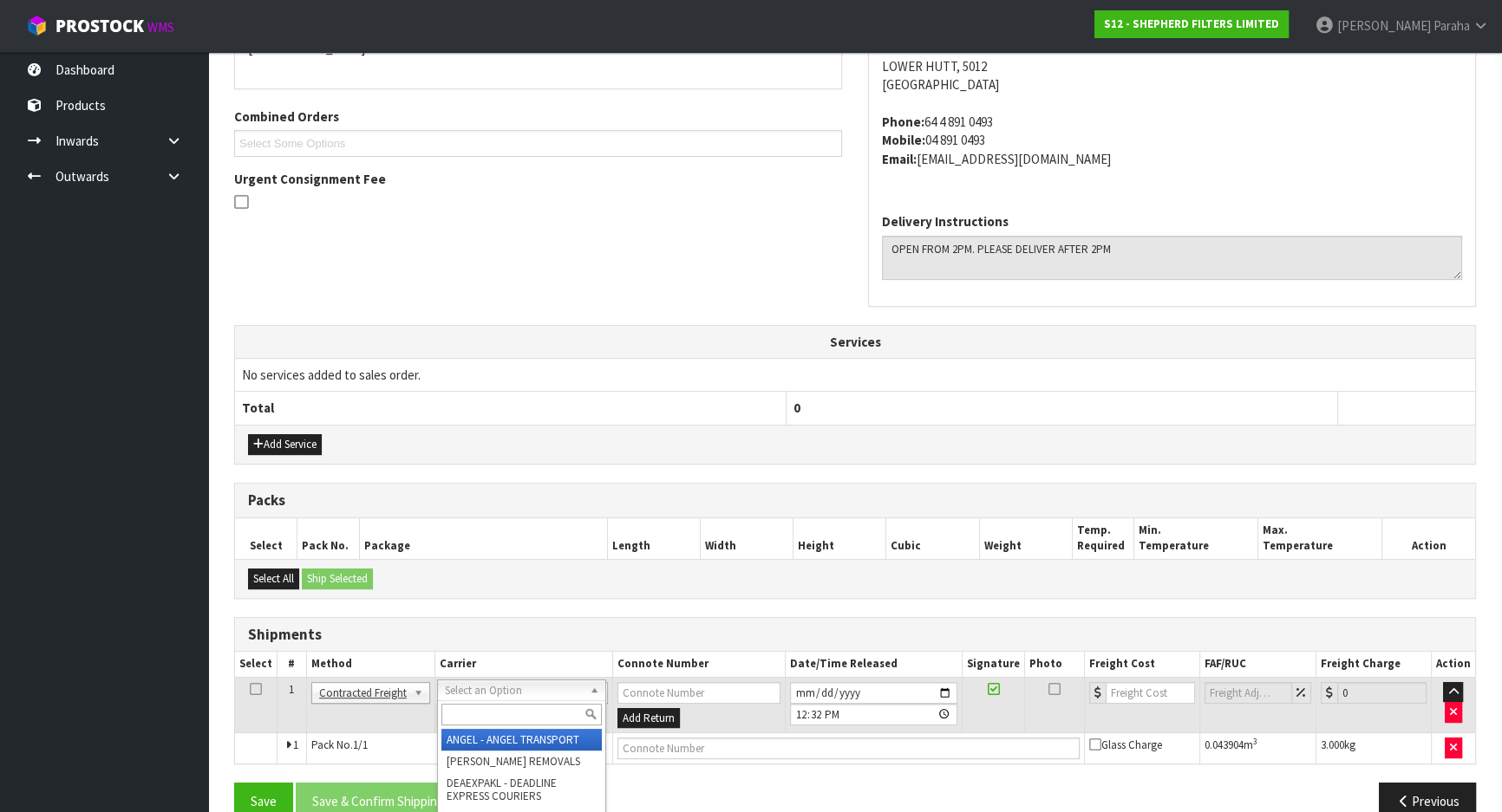
click at [538, 724] on div at bounding box center [521, 715] width 167 height 29
click at [539, 721] on input "text" at bounding box center [522, 714] width 161 height 22
type input "NZP"
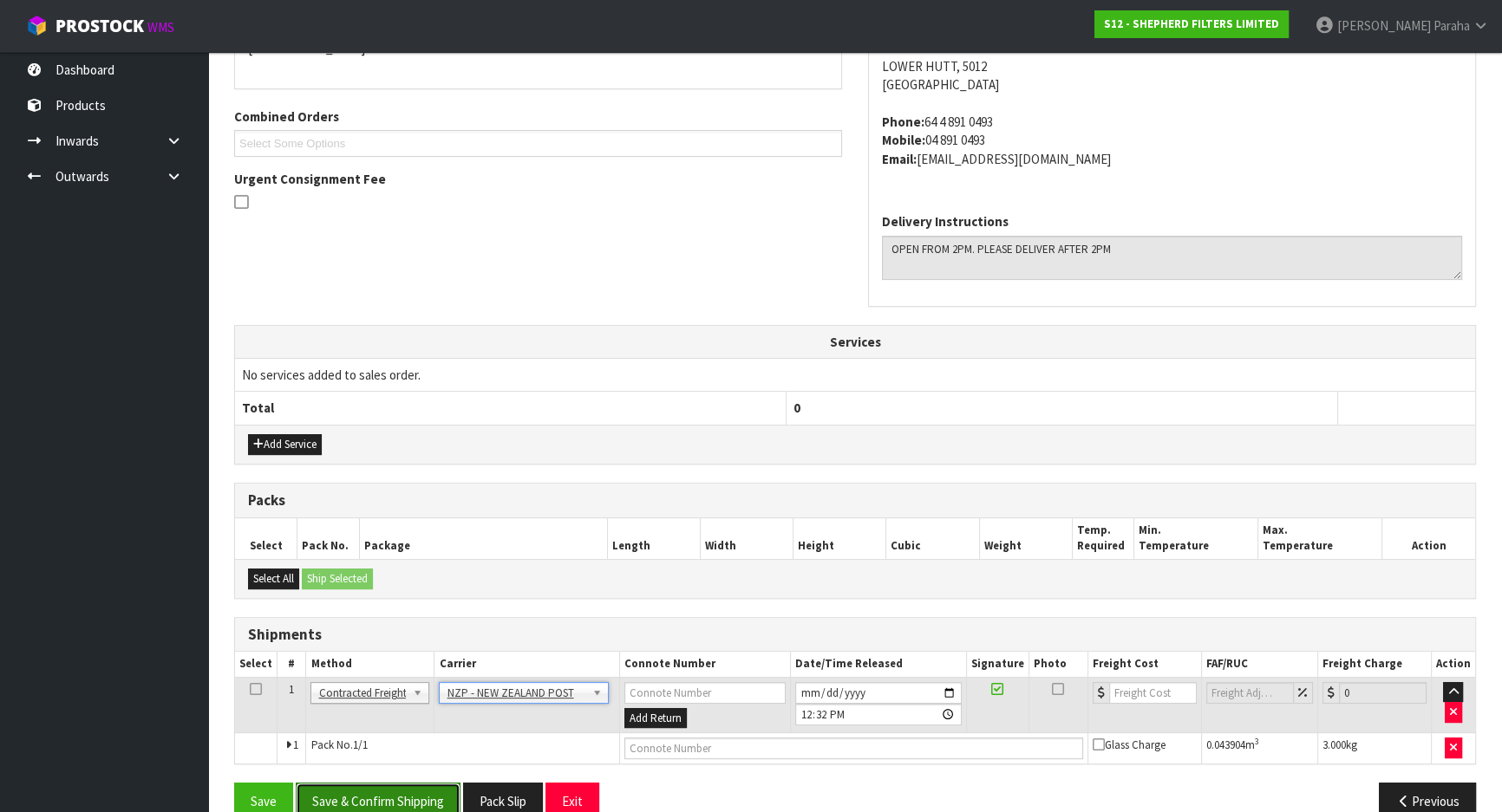
click at [420, 793] on button "Save & Confirm Shipping" at bounding box center [378, 802] width 164 height 38
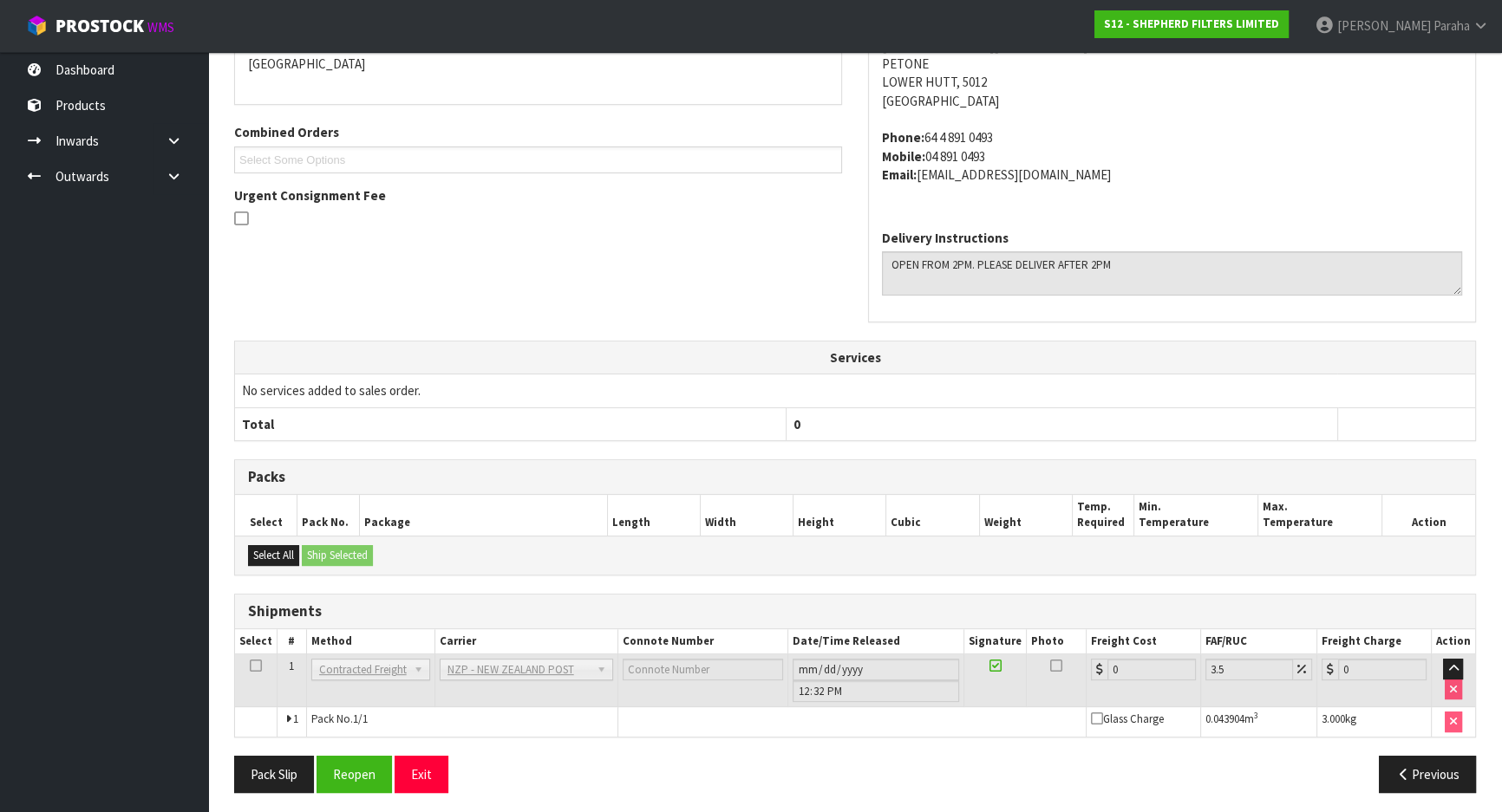
scroll to position [414, 0]
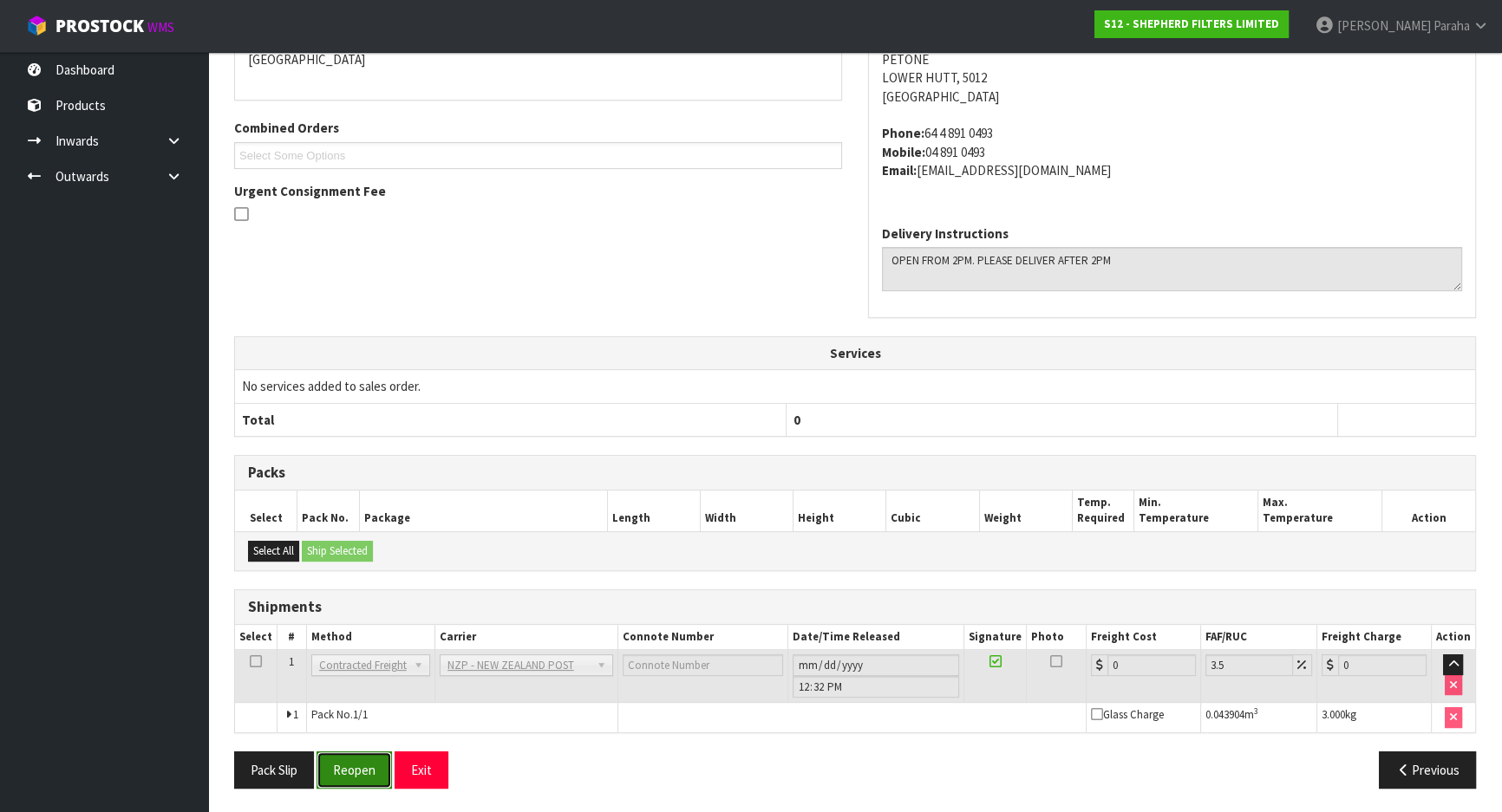
click at [370, 760] on button "Reopen" at bounding box center [354, 770] width 75 height 38
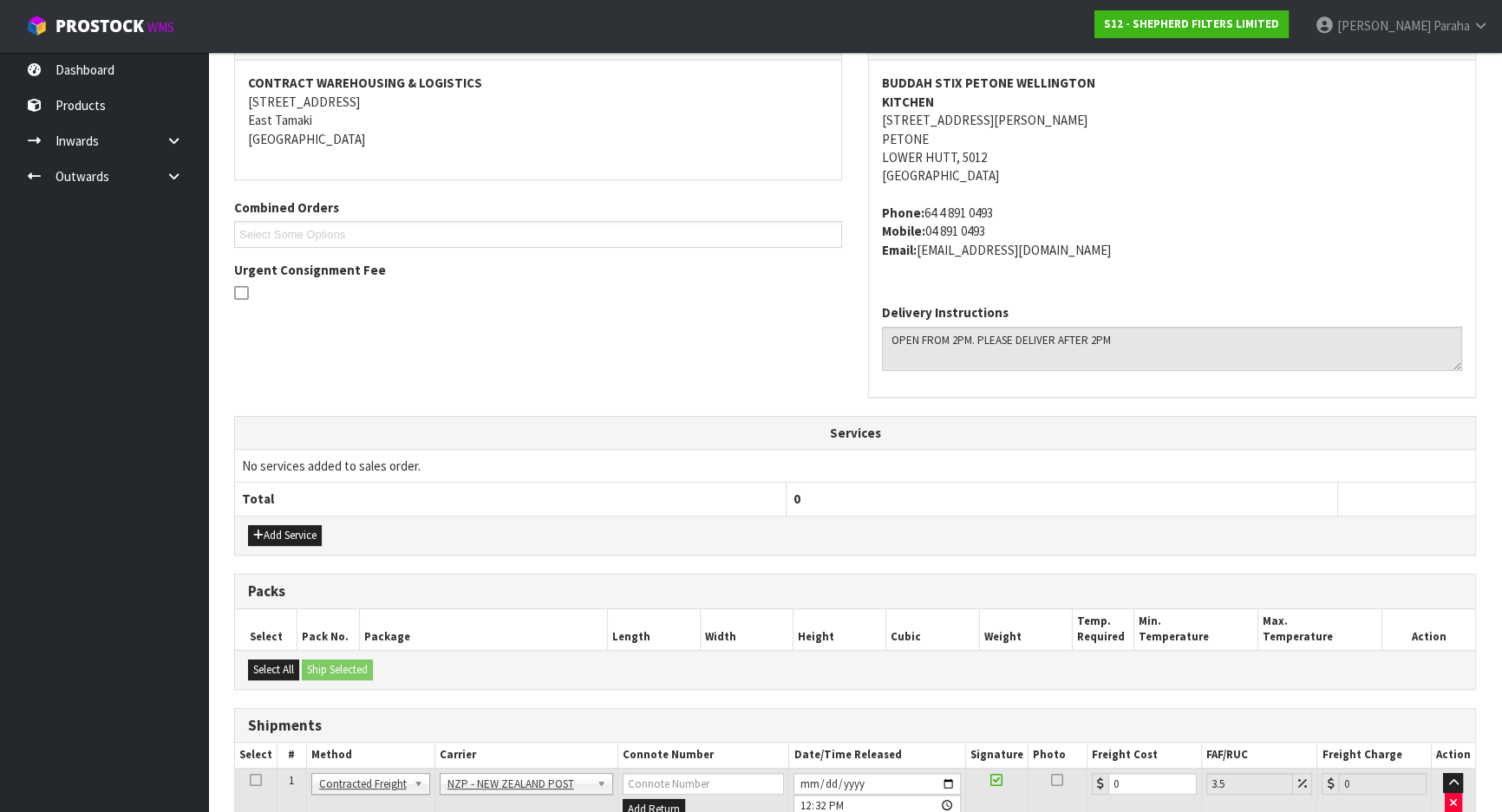
scroll to position [455, 0]
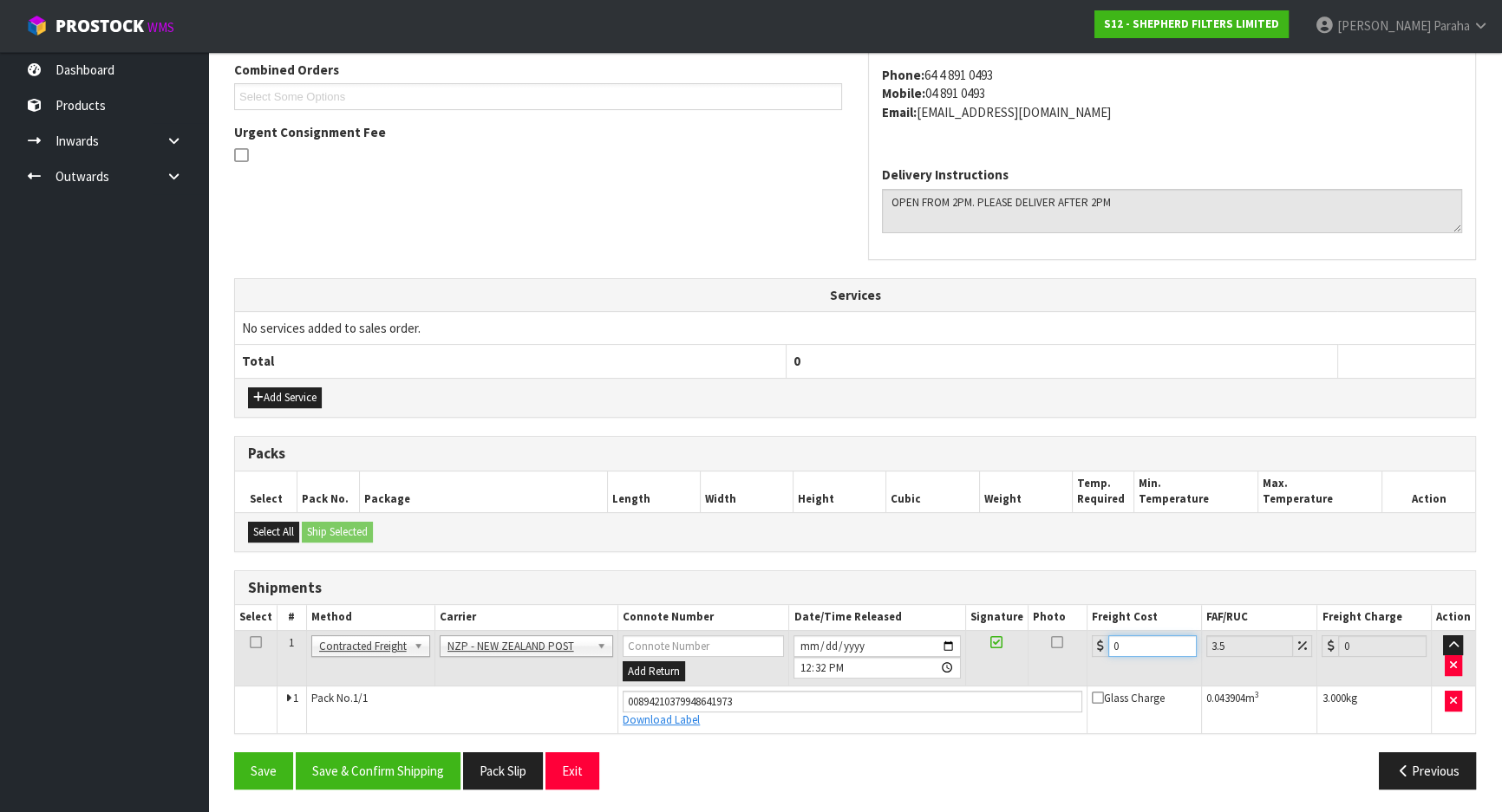
click at [1131, 642] on input "0" at bounding box center [1152, 646] width 88 height 22
type input "8"
type input "8.28"
type input "8.4"
type input "8.69"
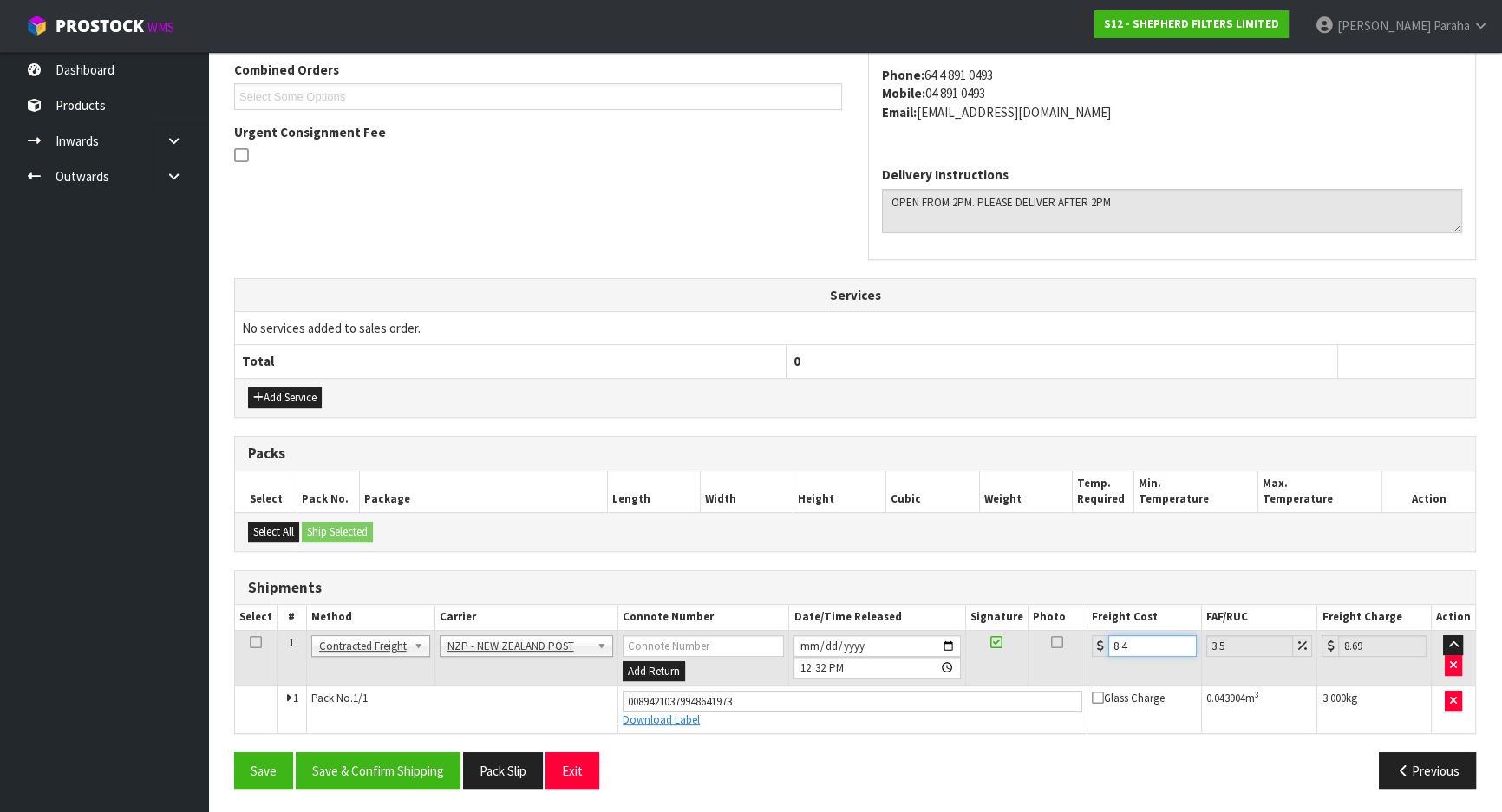
type input "8.45"
type input "8.75"
type input "8.45"
click at [444, 756] on button "Save & Confirm Shipping" at bounding box center [378, 771] width 164 height 38
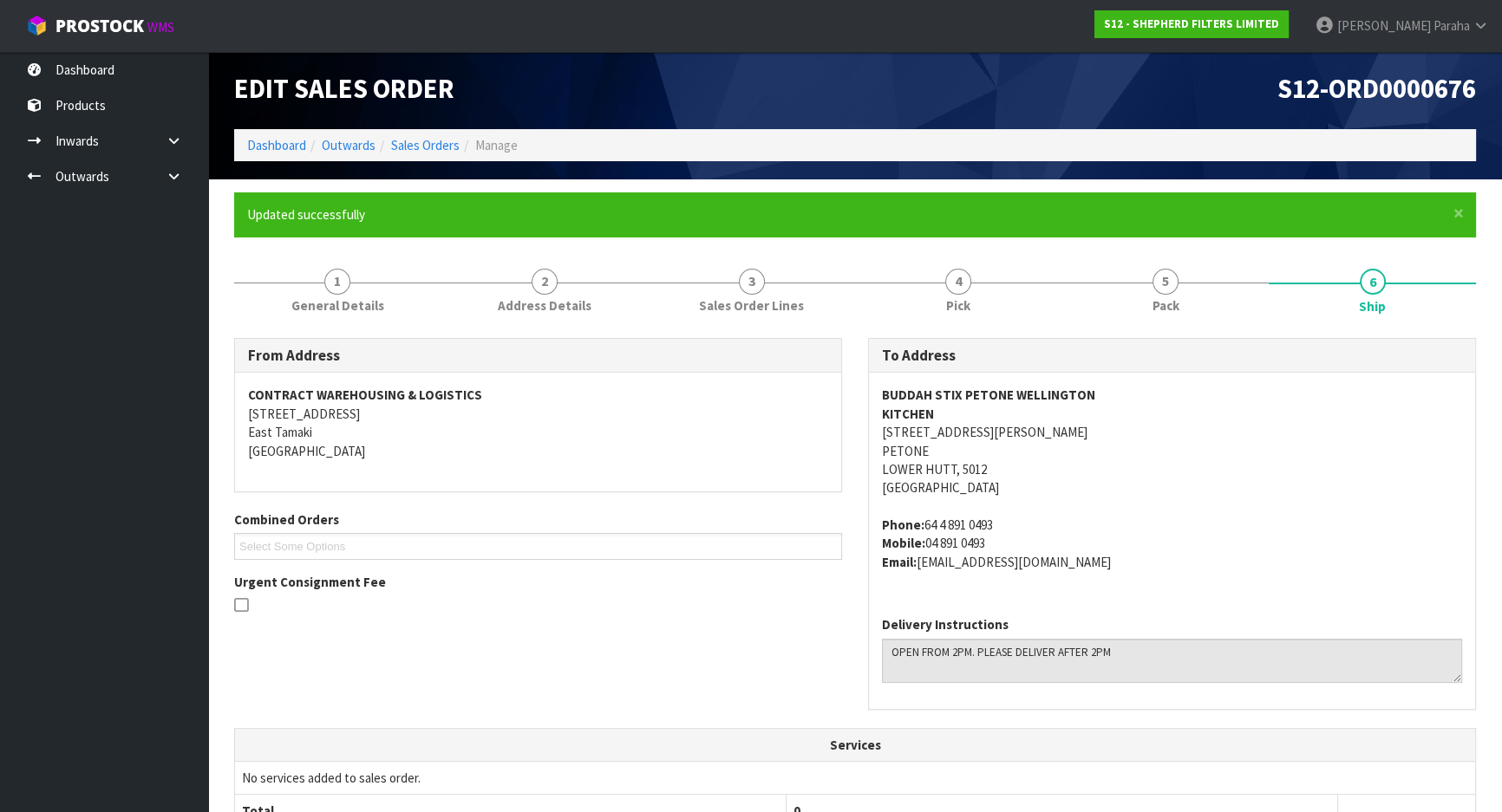
scroll to position [0, 0]
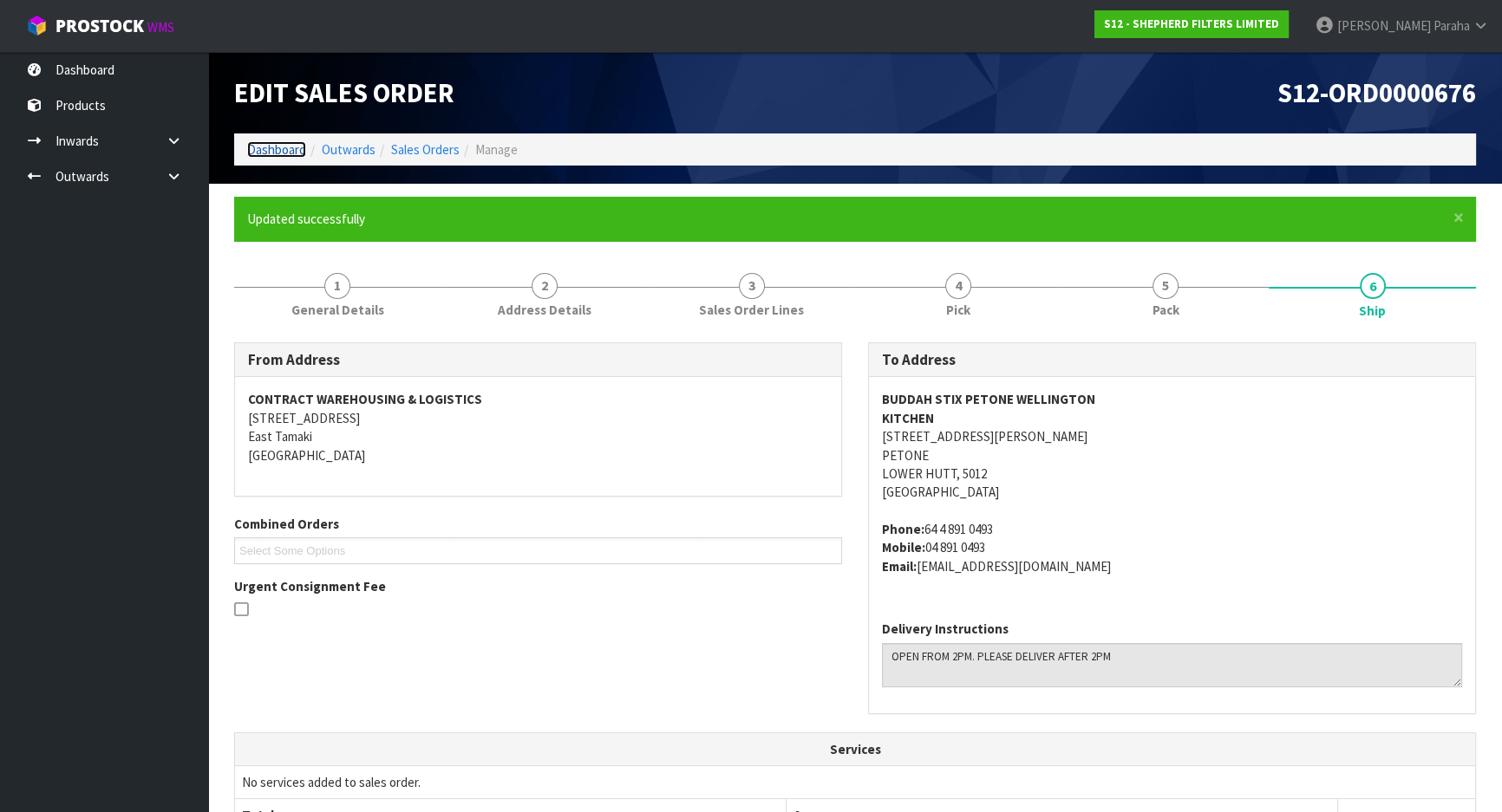
click at [281, 153] on link "Dashboard" at bounding box center [276, 149] width 59 height 17
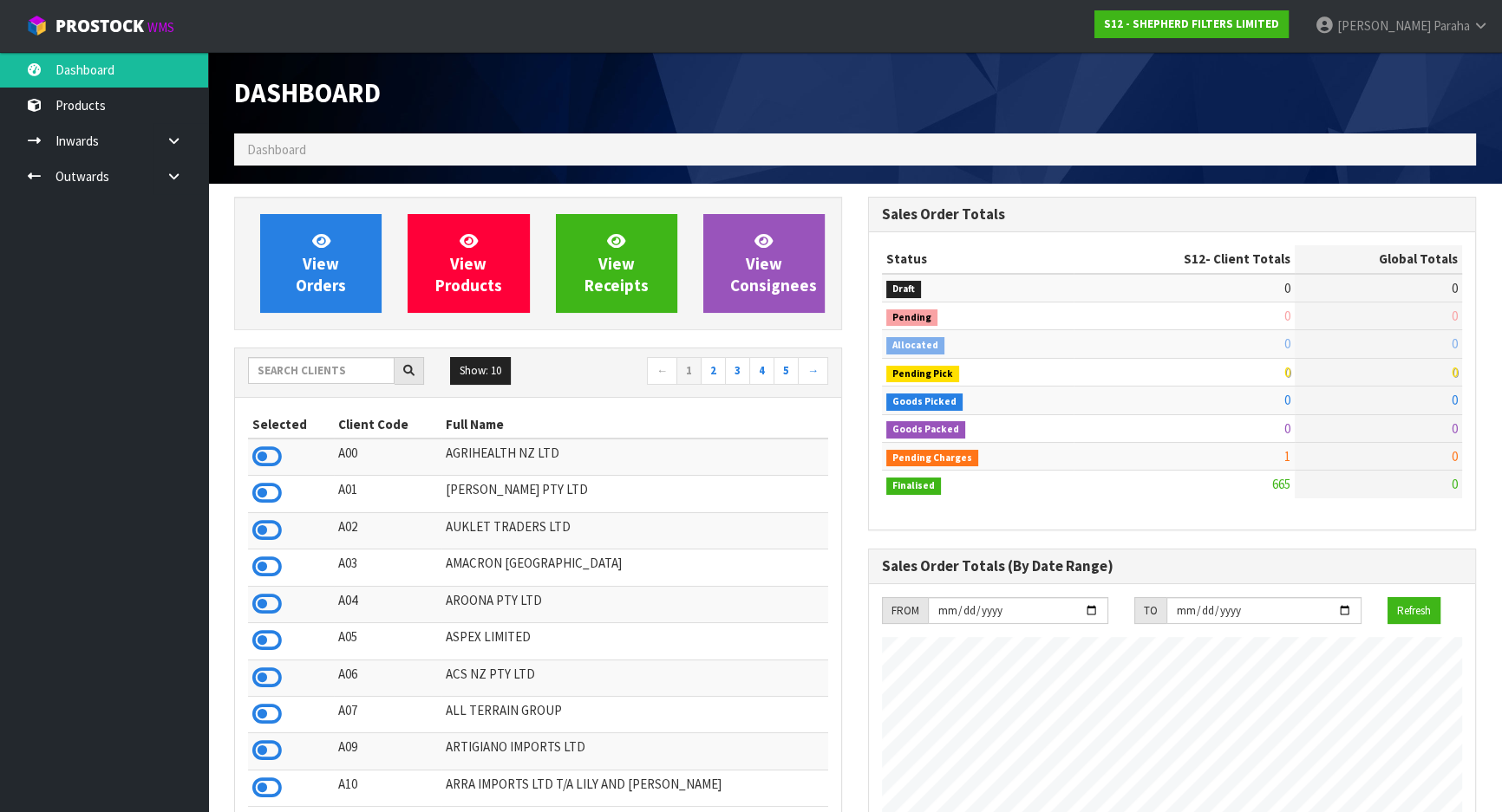
scroll to position [1170, 633]
click at [284, 131] on div "Dashboard" at bounding box center [538, 93] width 634 height 81
click at [277, 148] on span "Dashboard" at bounding box center [276, 149] width 59 height 17
click at [307, 378] on input "text" at bounding box center [322, 371] width 147 height 27
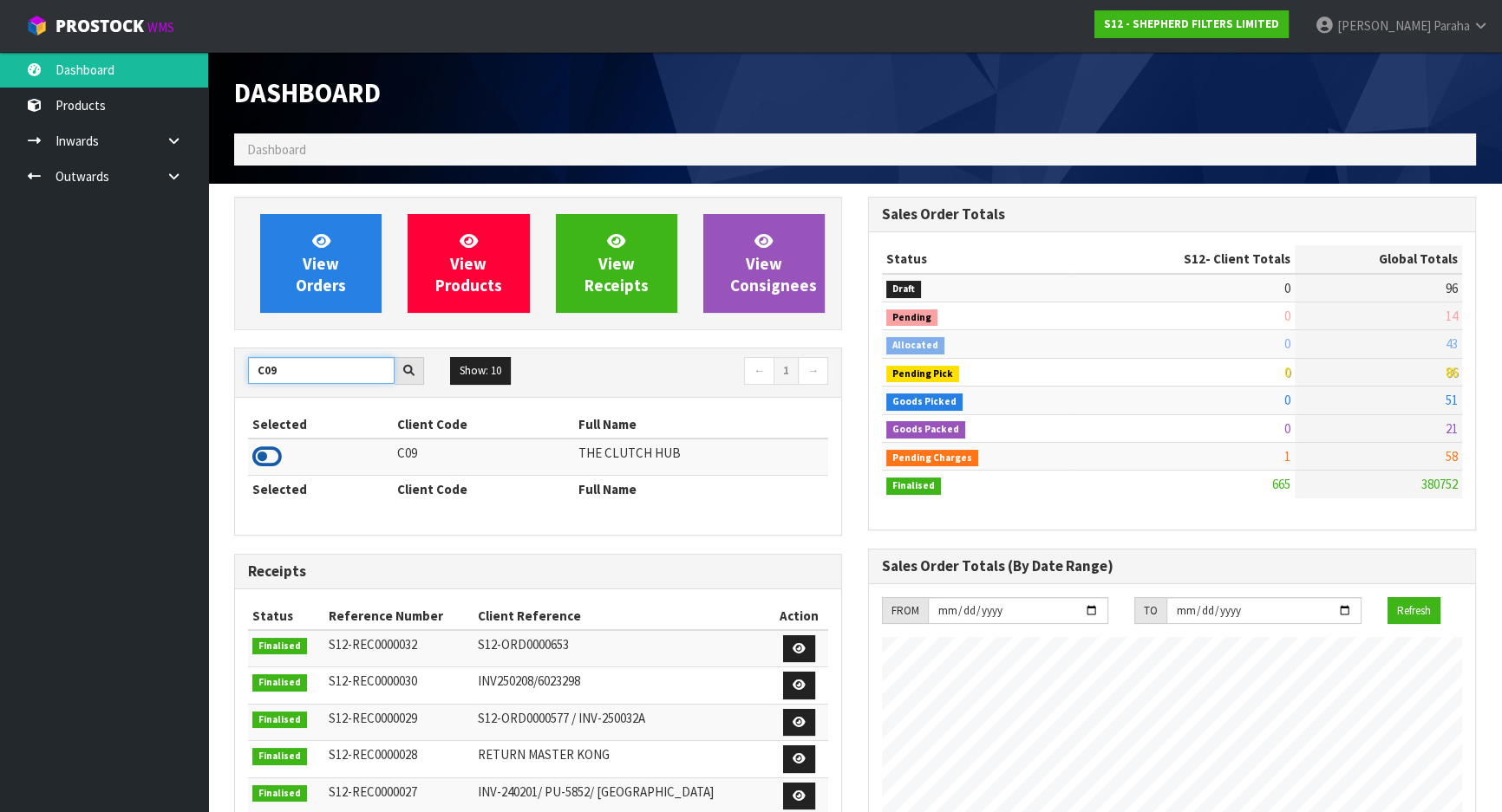
type input "C09"
click at [264, 458] on icon at bounding box center [268, 457] width 30 height 26
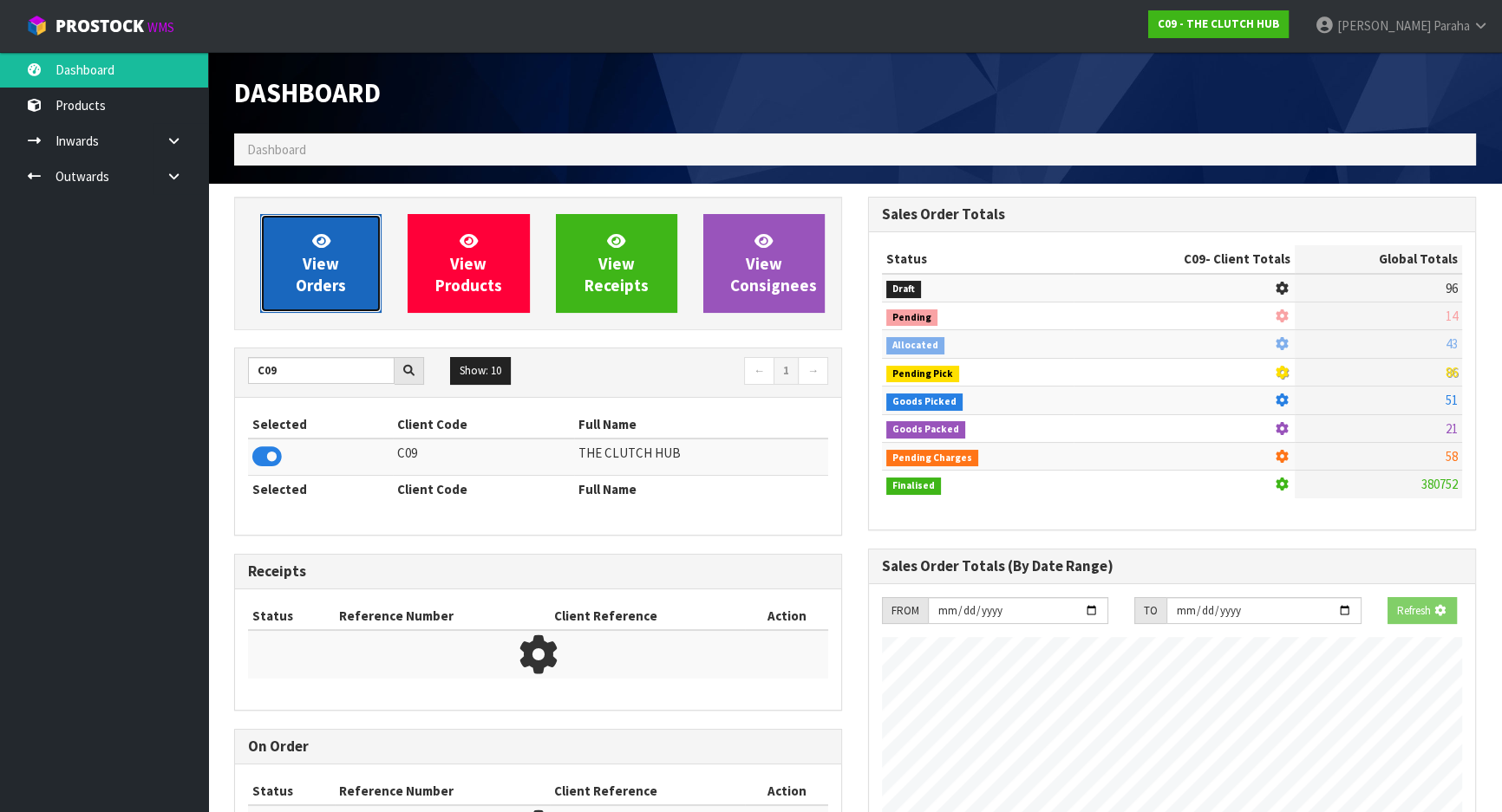
scroll to position [1385, 633]
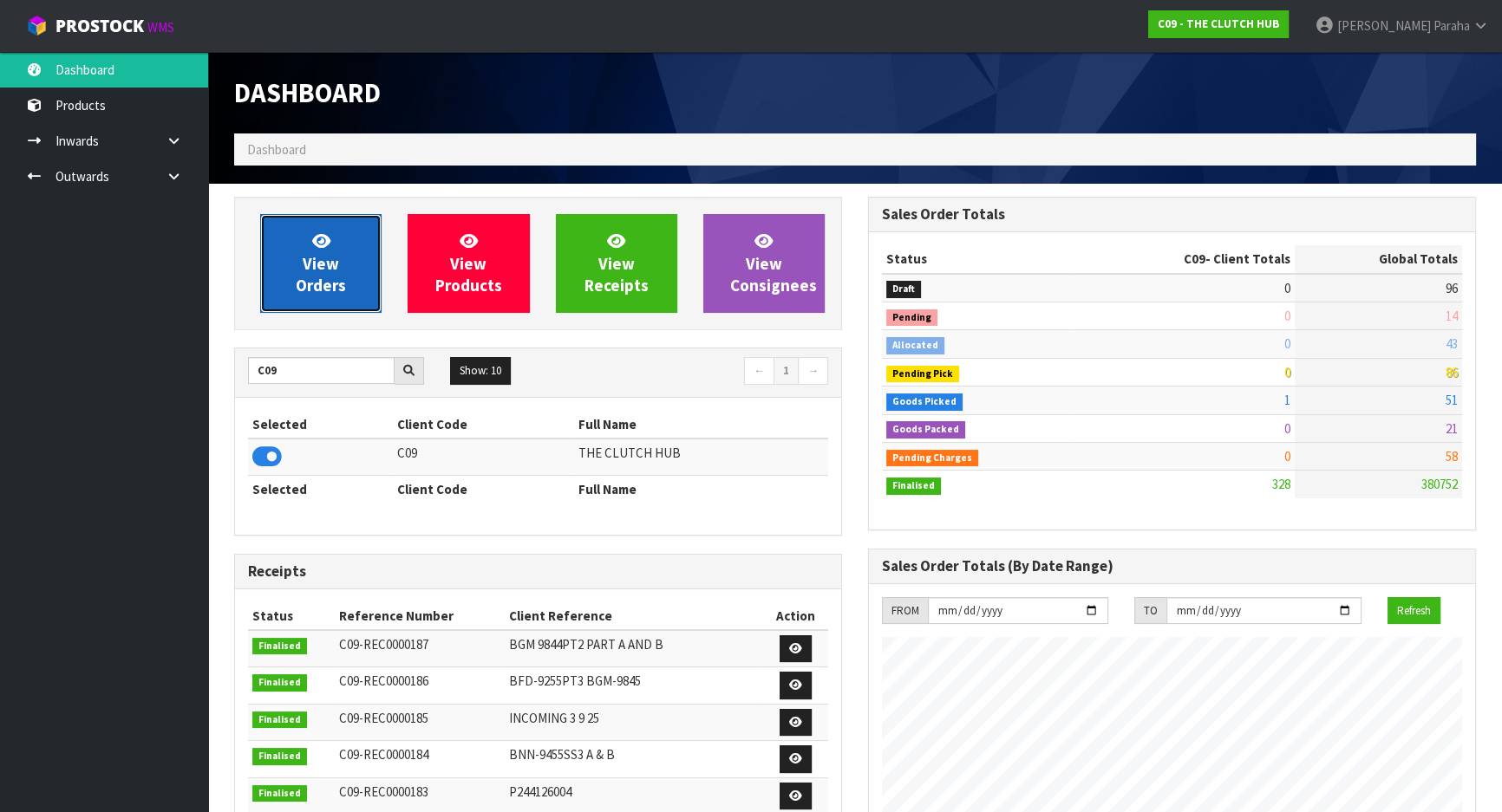
click at [308, 272] on span "View Orders" at bounding box center [321, 263] width 51 height 65
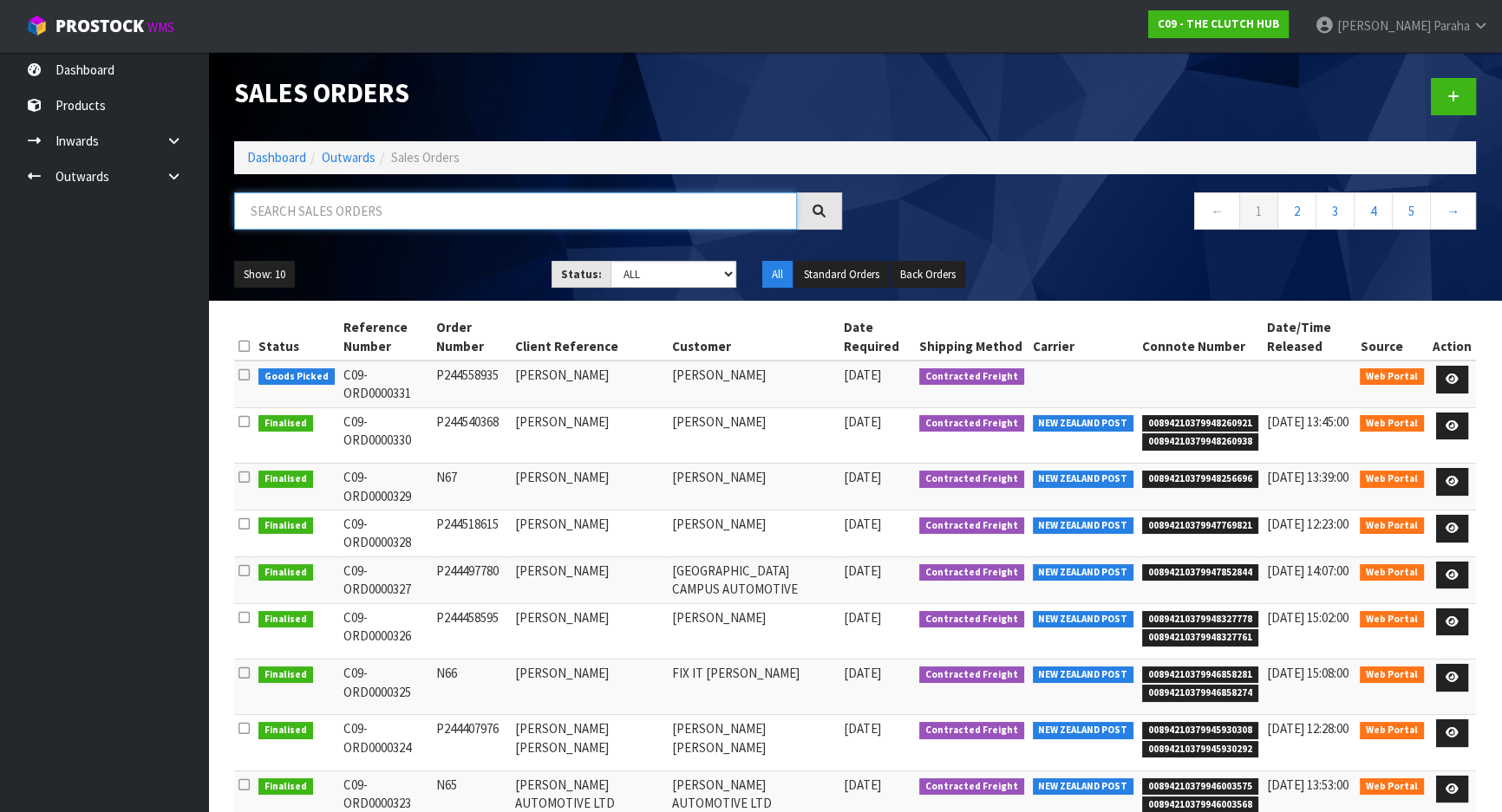
click at [317, 212] on input "text" at bounding box center [516, 211] width 563 height 38
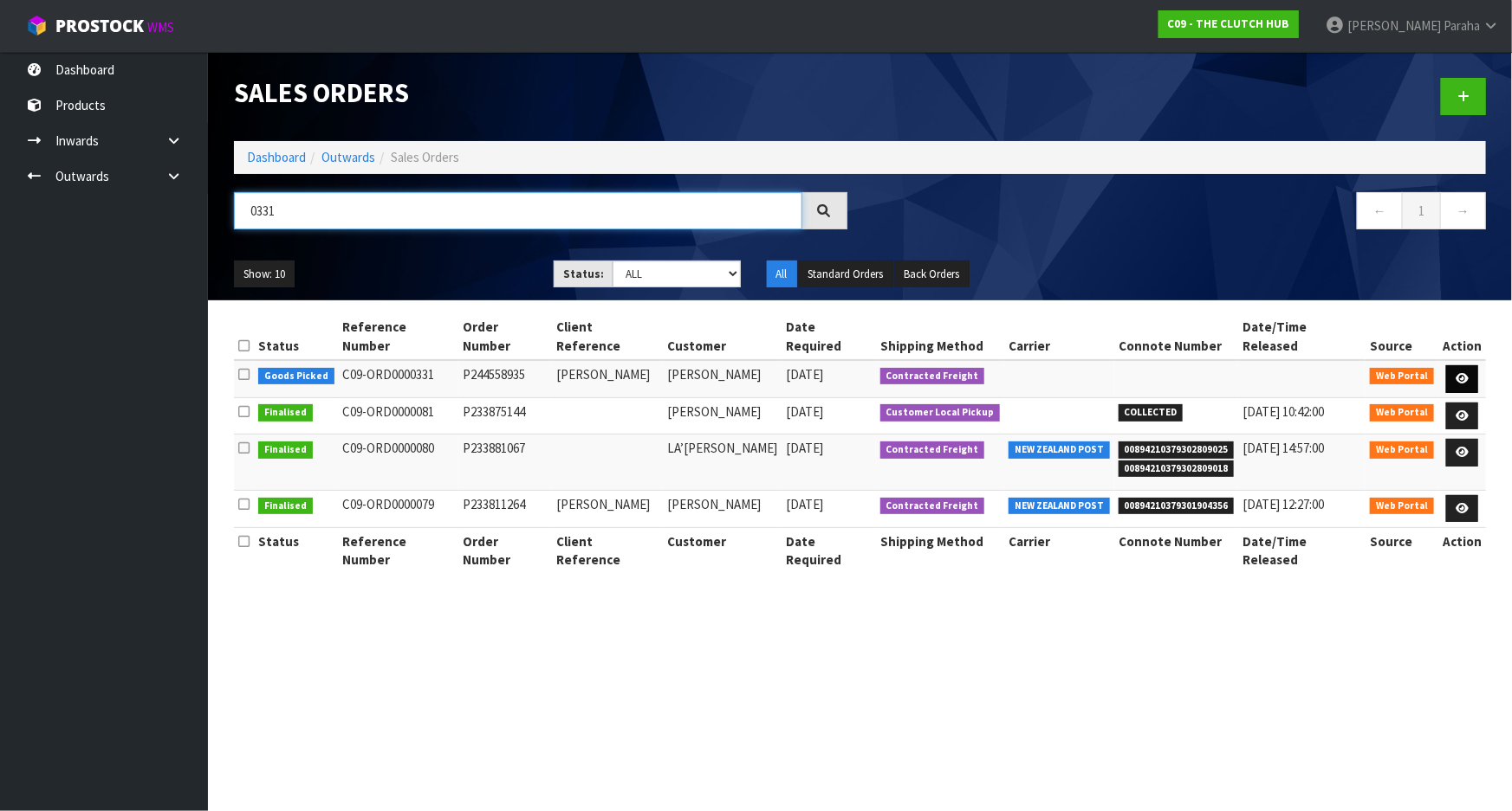
type input "0331"
click at [1470, 366] on link at bounding box center [1462, 380] width 32 height 28
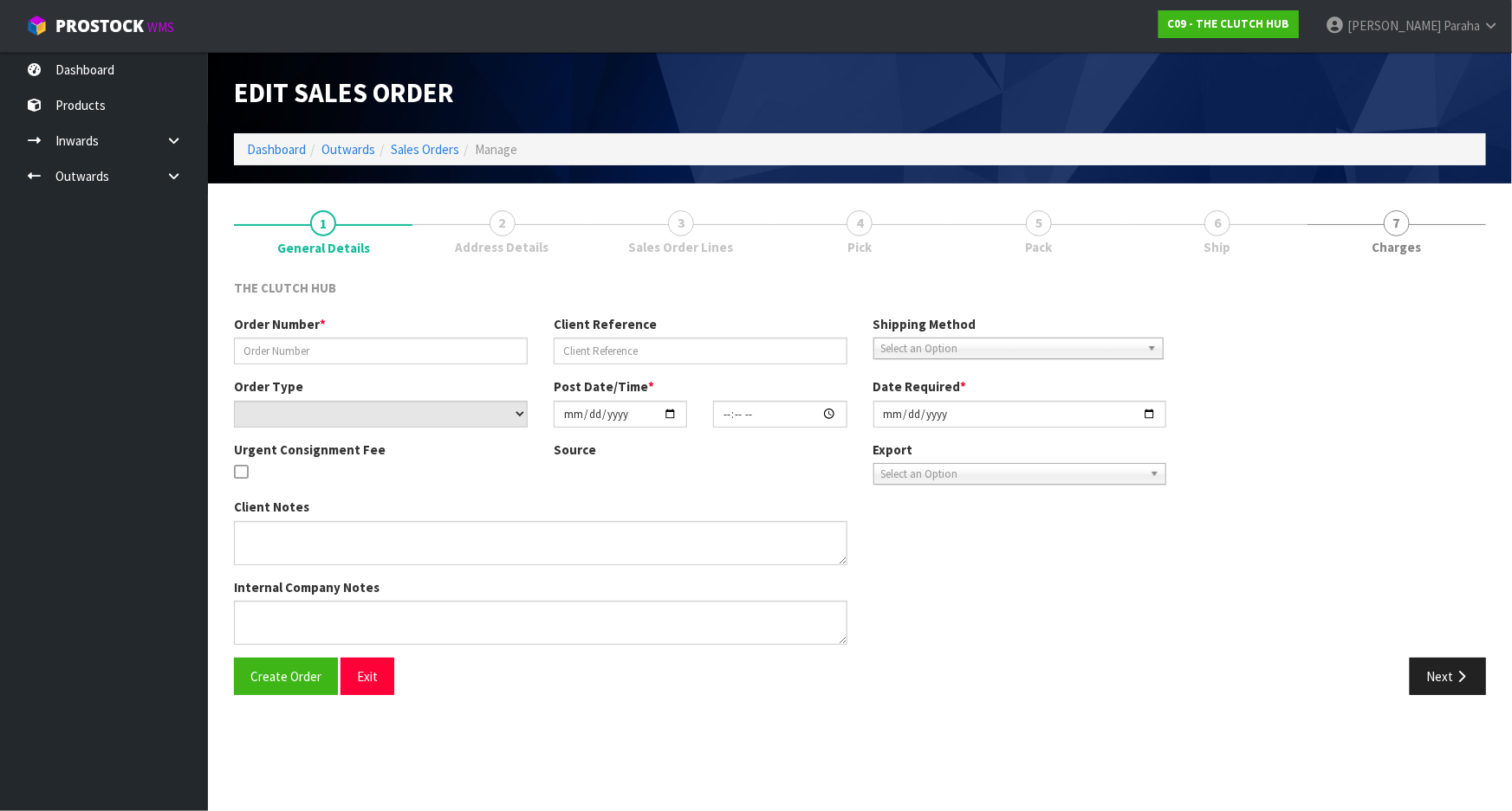
type input "P244558935"
type input "[PERSON_NAME]"
select select "number:0"
type input "[DATE]"
type input "15:33:00.000"
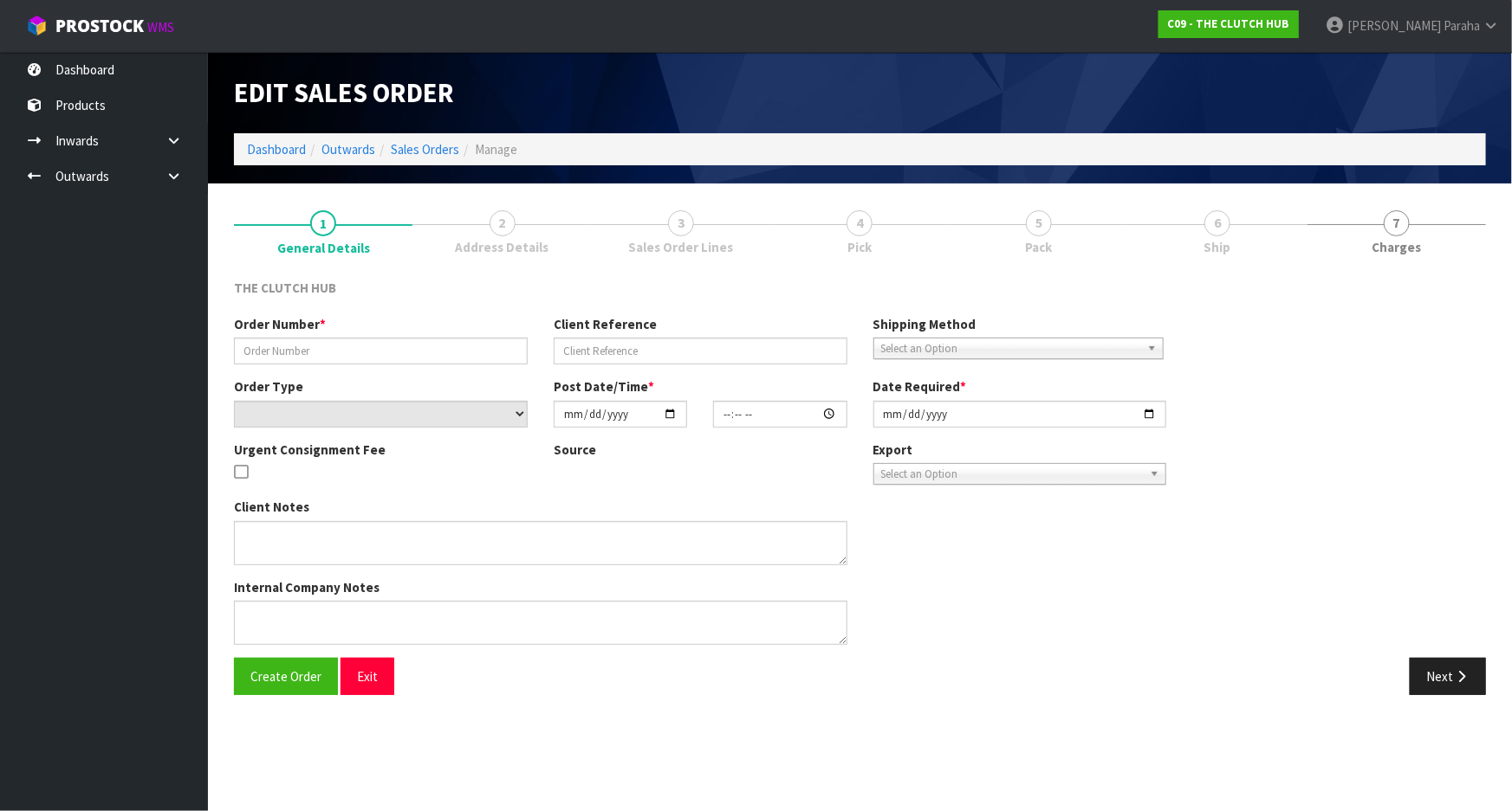
type input "[DATE]"
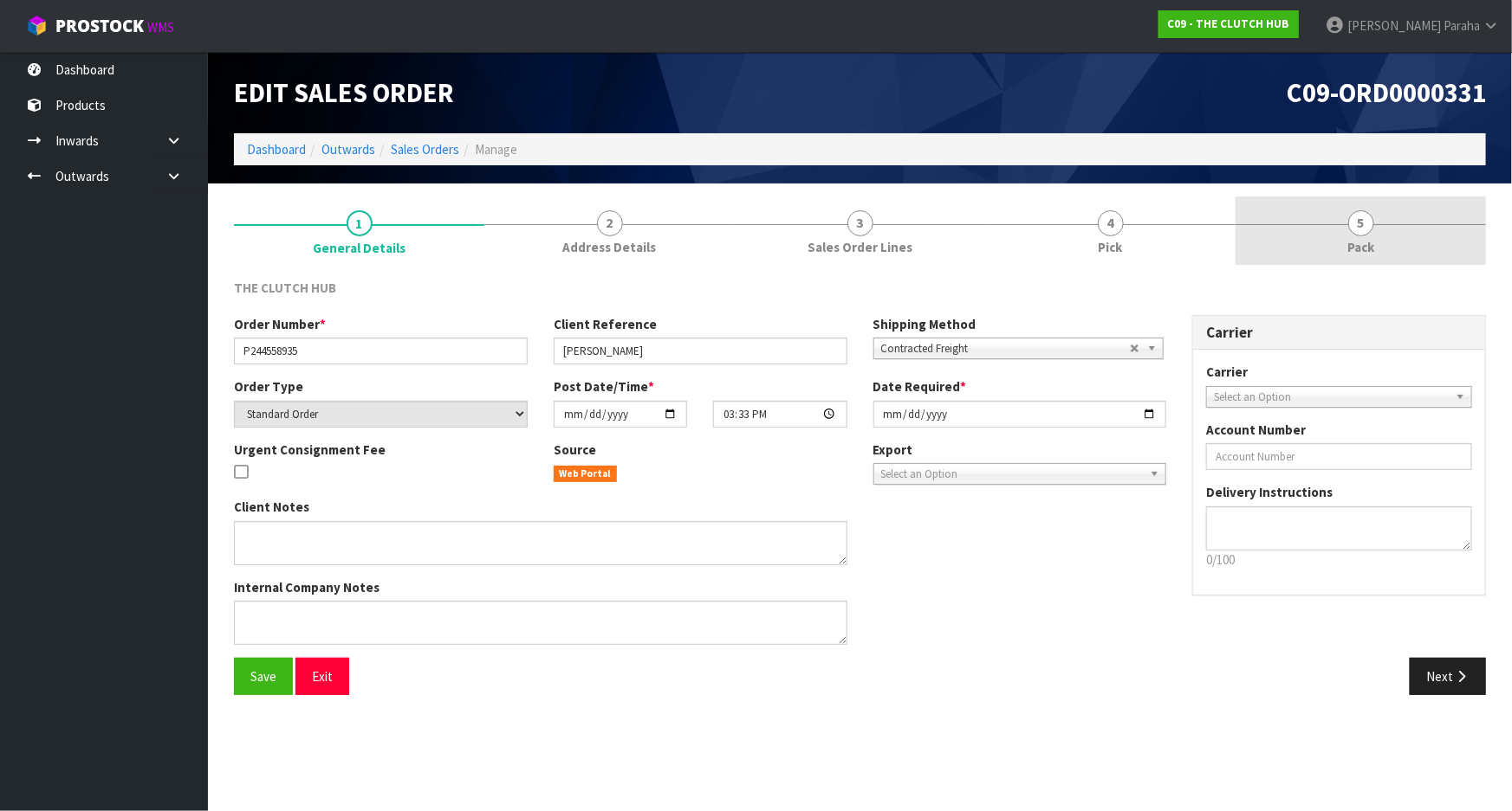
click at [1368, 230] on span "5" at bounding box center [1361, 223] width 26 height 26
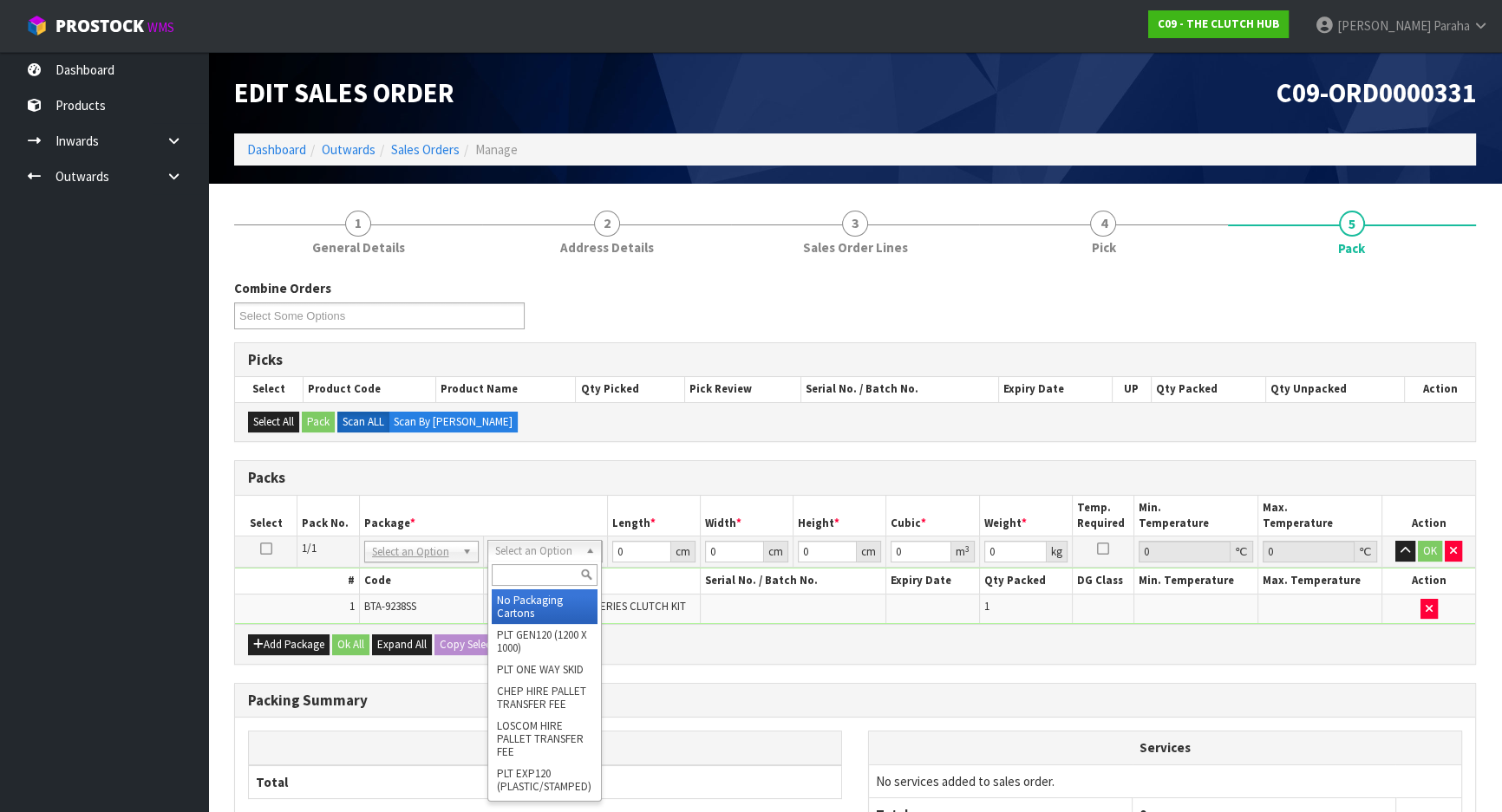
drag, startPoint x: 551, startPoint y: 554, endPoint x: 548, endPoint y: 570, distance: 16.3
drag, startPoint x: 539, startPoint y: 604, endPoint x: 547, endPoint y: 595, distance: 12.0
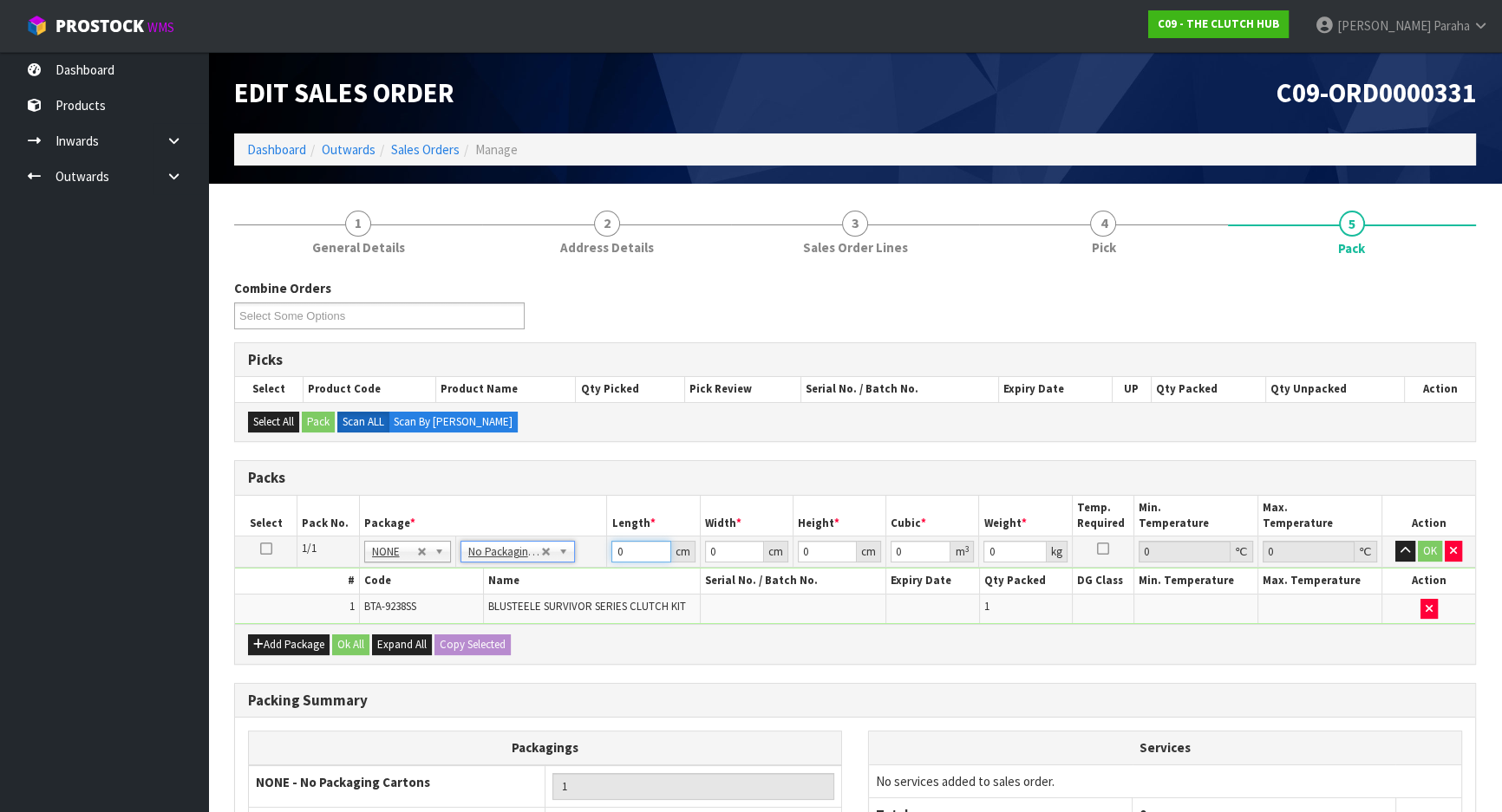
click at [625, 554] on input "0" at bounding box center [640, 552] width 59 height 22
click at [650, 552] on input "040" at bounding box center [640, 552] width 59 height 22
type input "0"
type input "40"
type input "39"
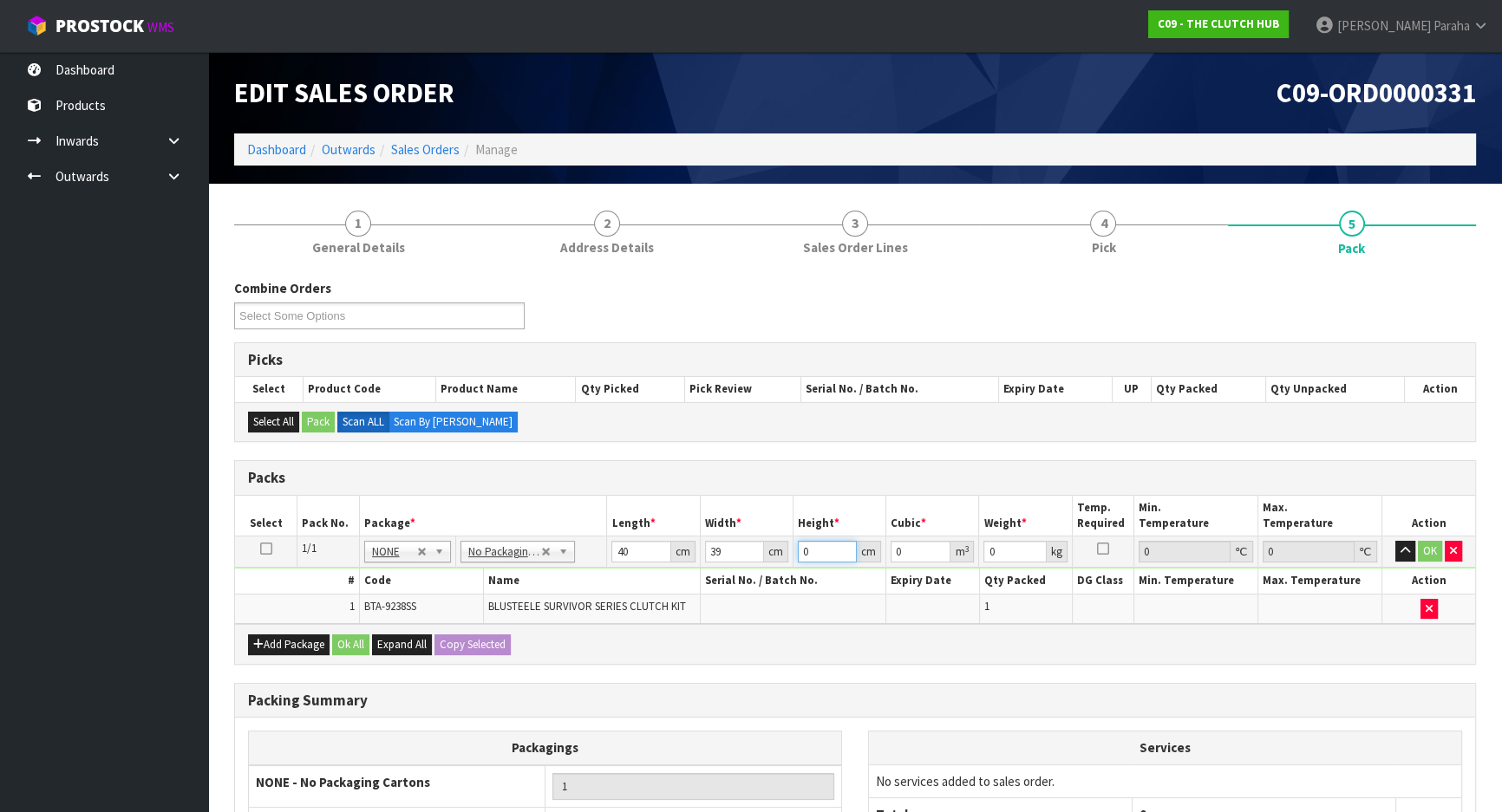
type input "1"
type input "0.00156"
type input "14"
type input "0.02184"
type input "14"
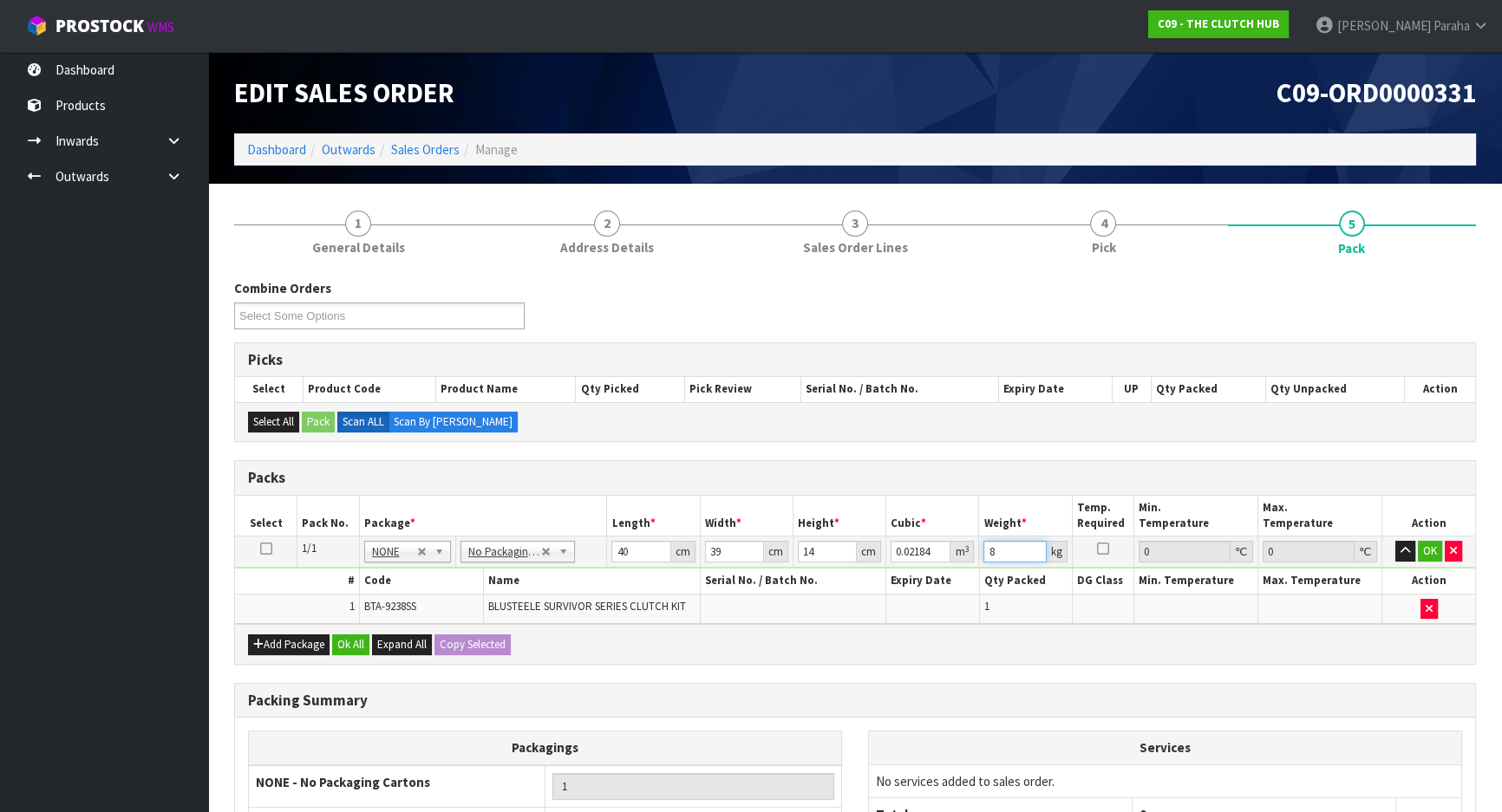
type input "8"
click at [1395, 541] on button "button" at bounding box center [1405, 552] width 20 height 21
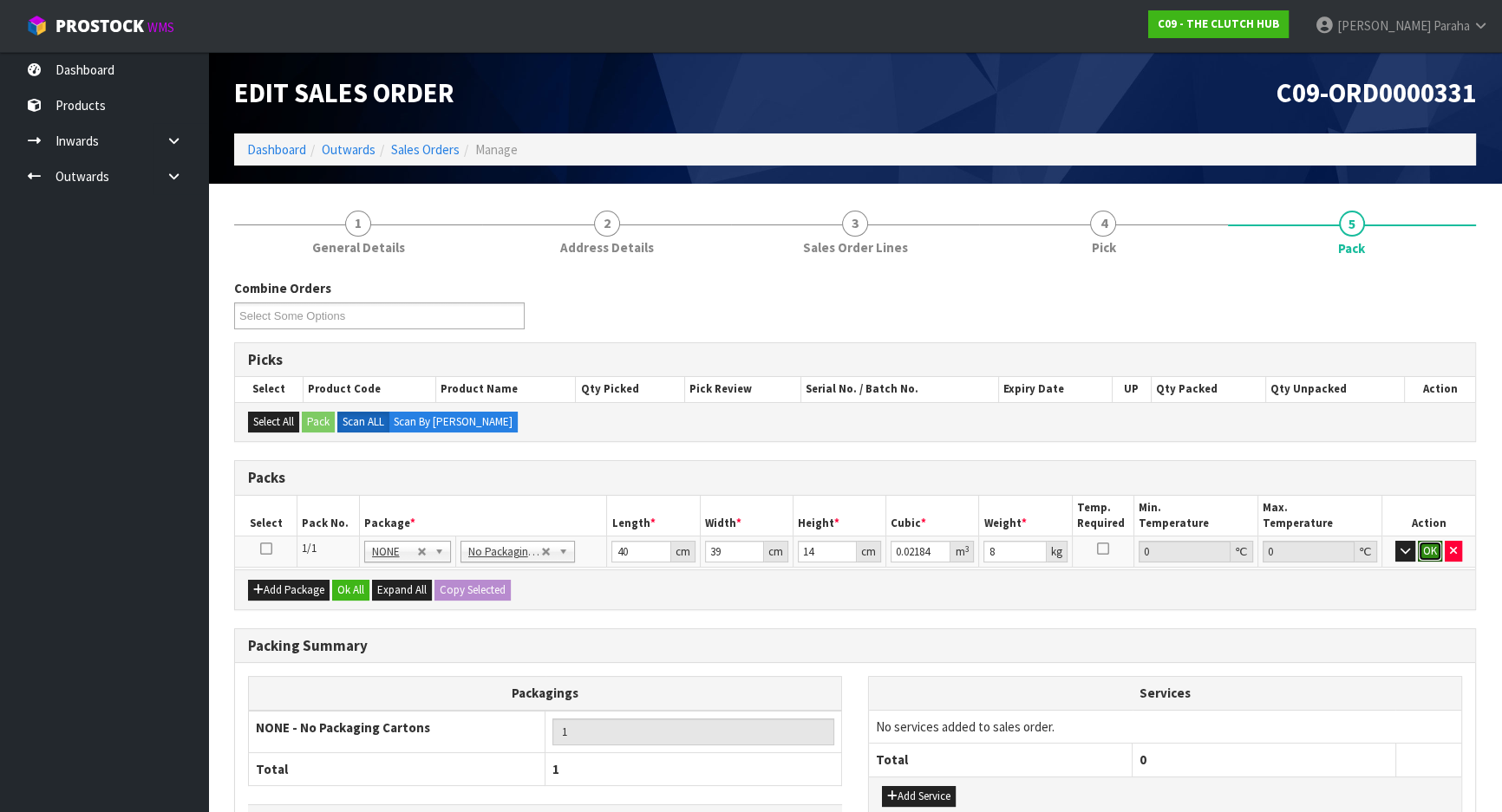
click button "OK" at bounding box center [1430, 552] width 24 height 21
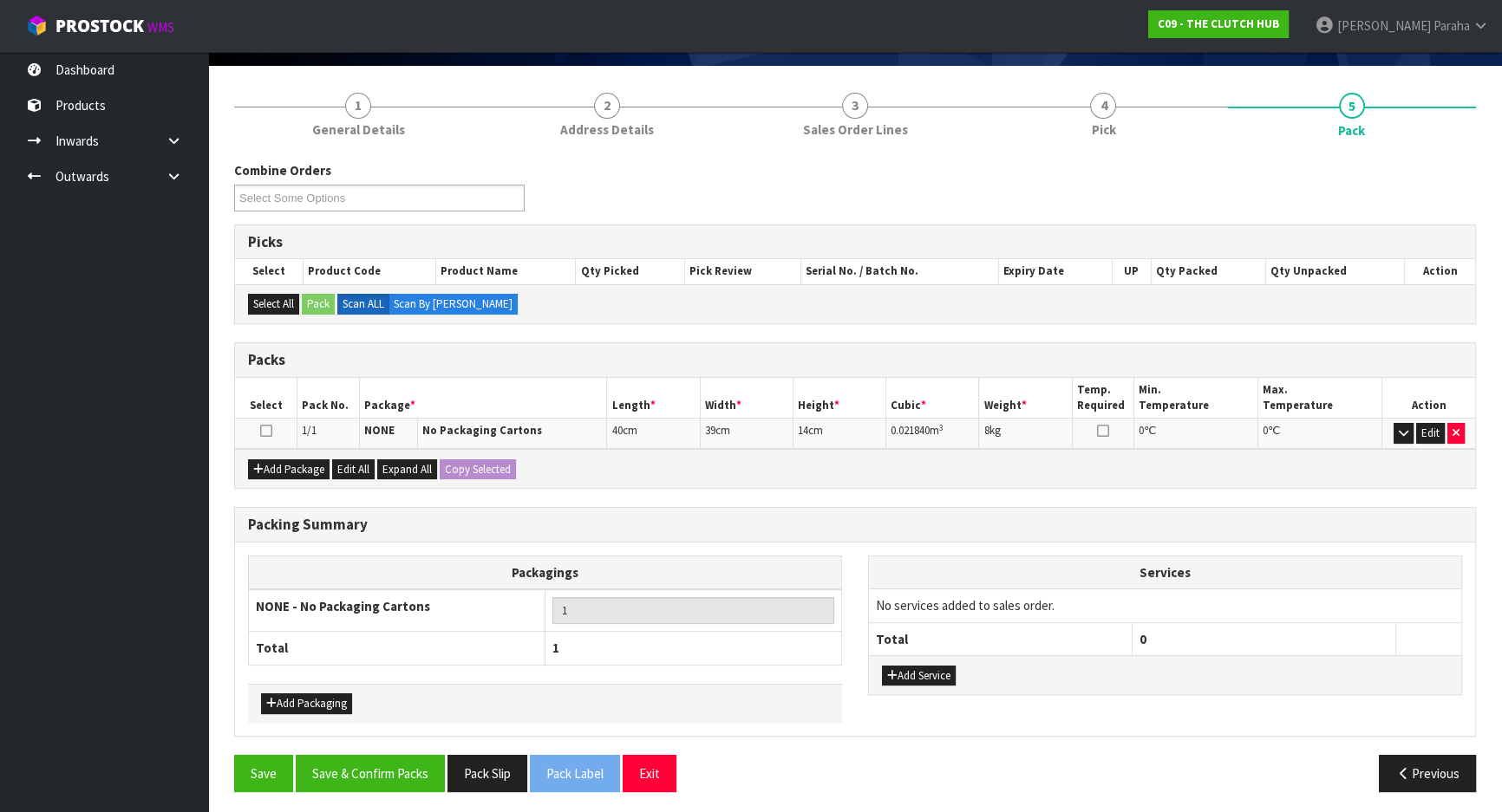
scroll to position [120, 0]
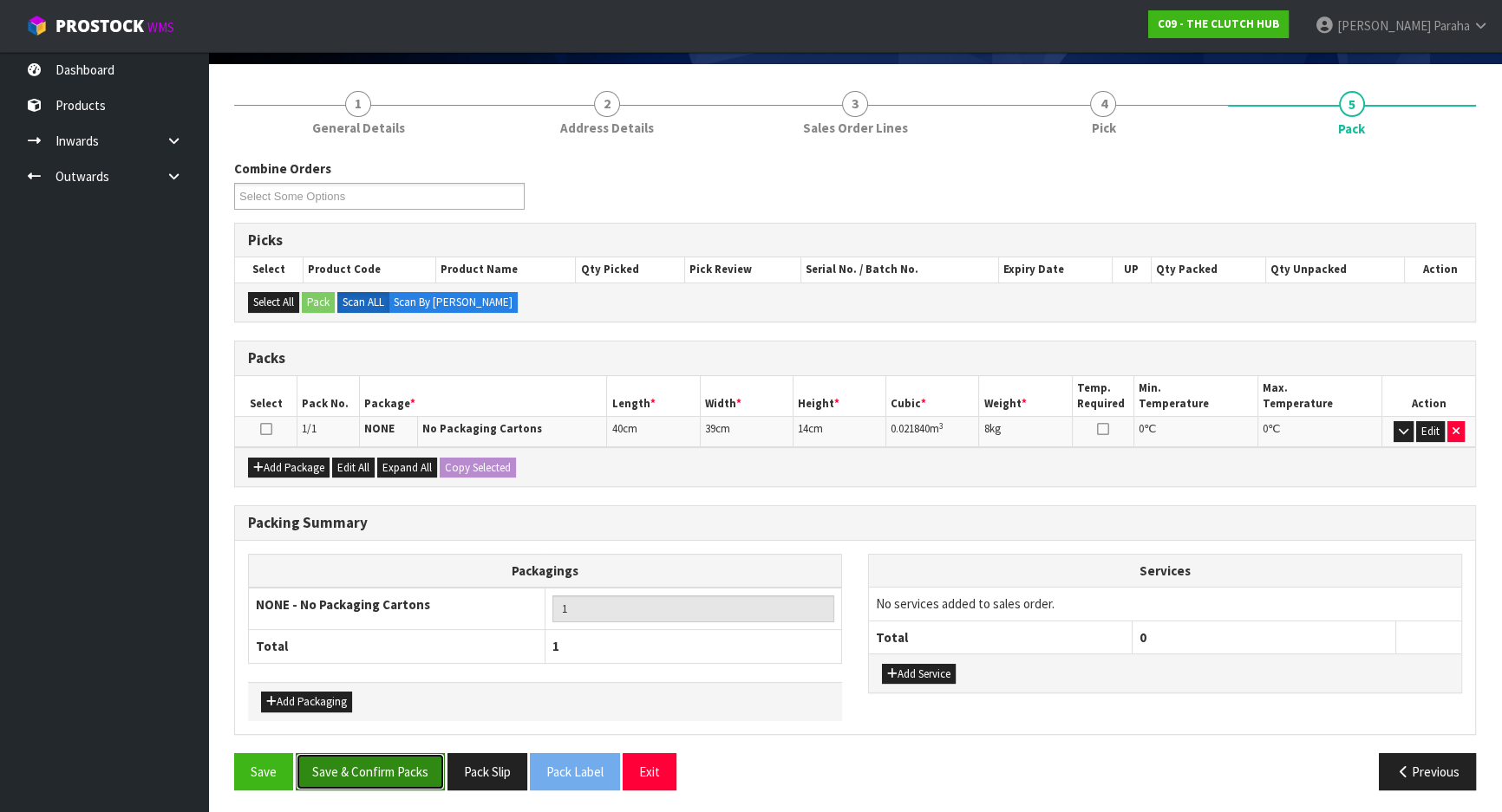
click at [372, 767] on button "Save & Confirm Packs" at bounding box center [370, 772] width 150 height 38
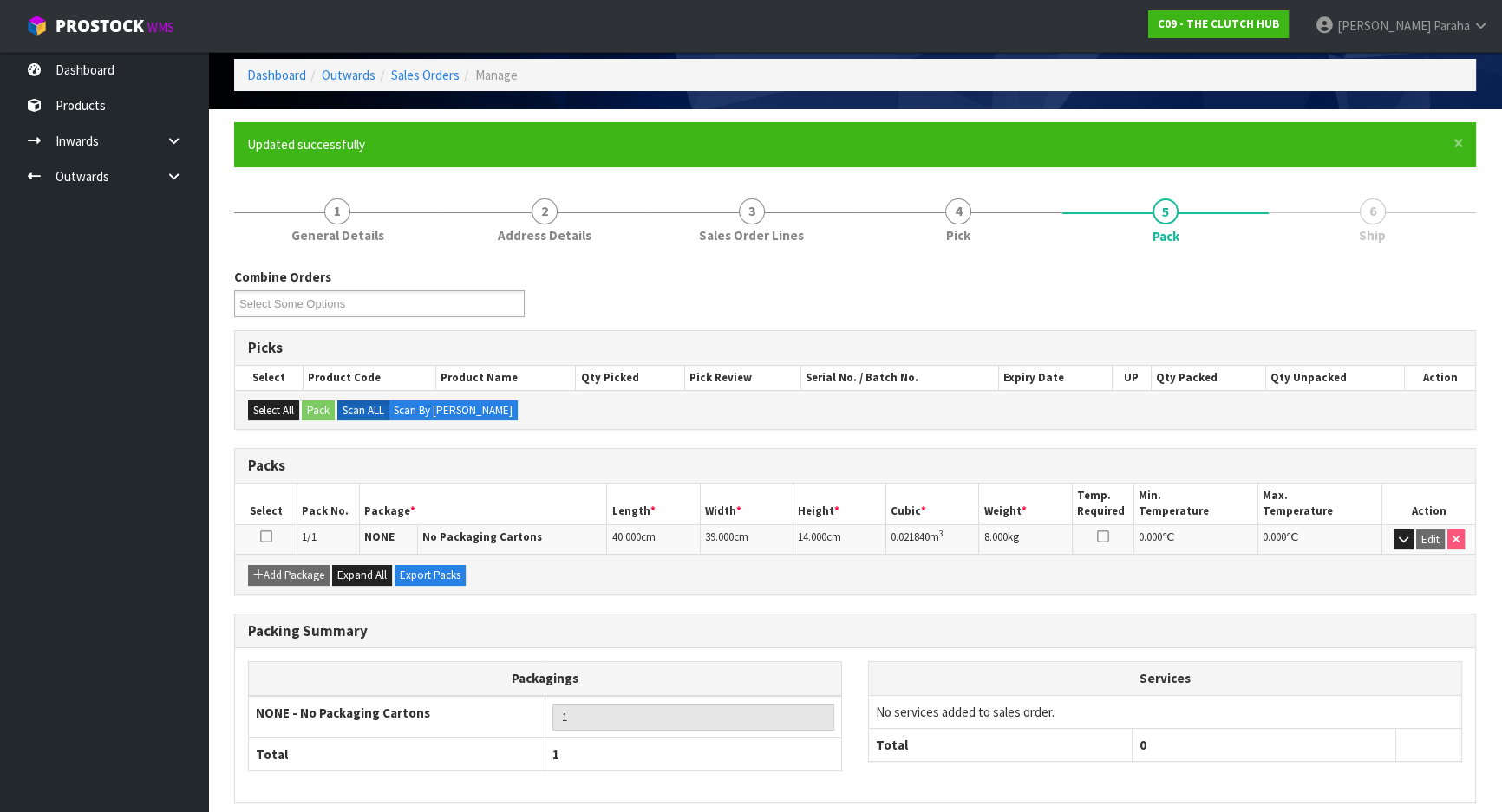
scroll to position [144, 0]
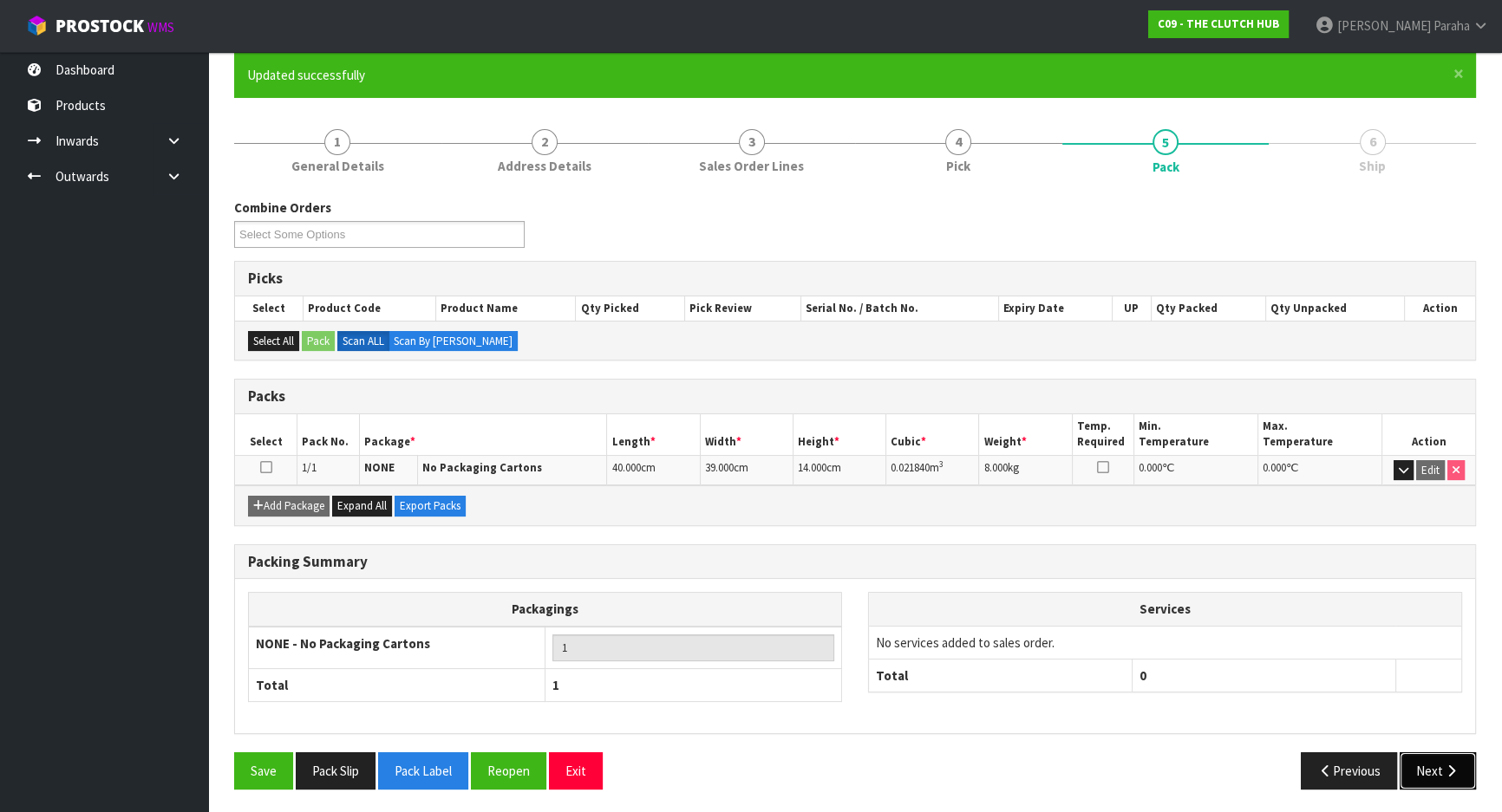
click at [1468, 774] on button "Next" at bounding box center [1437, 771] width 76 height 38
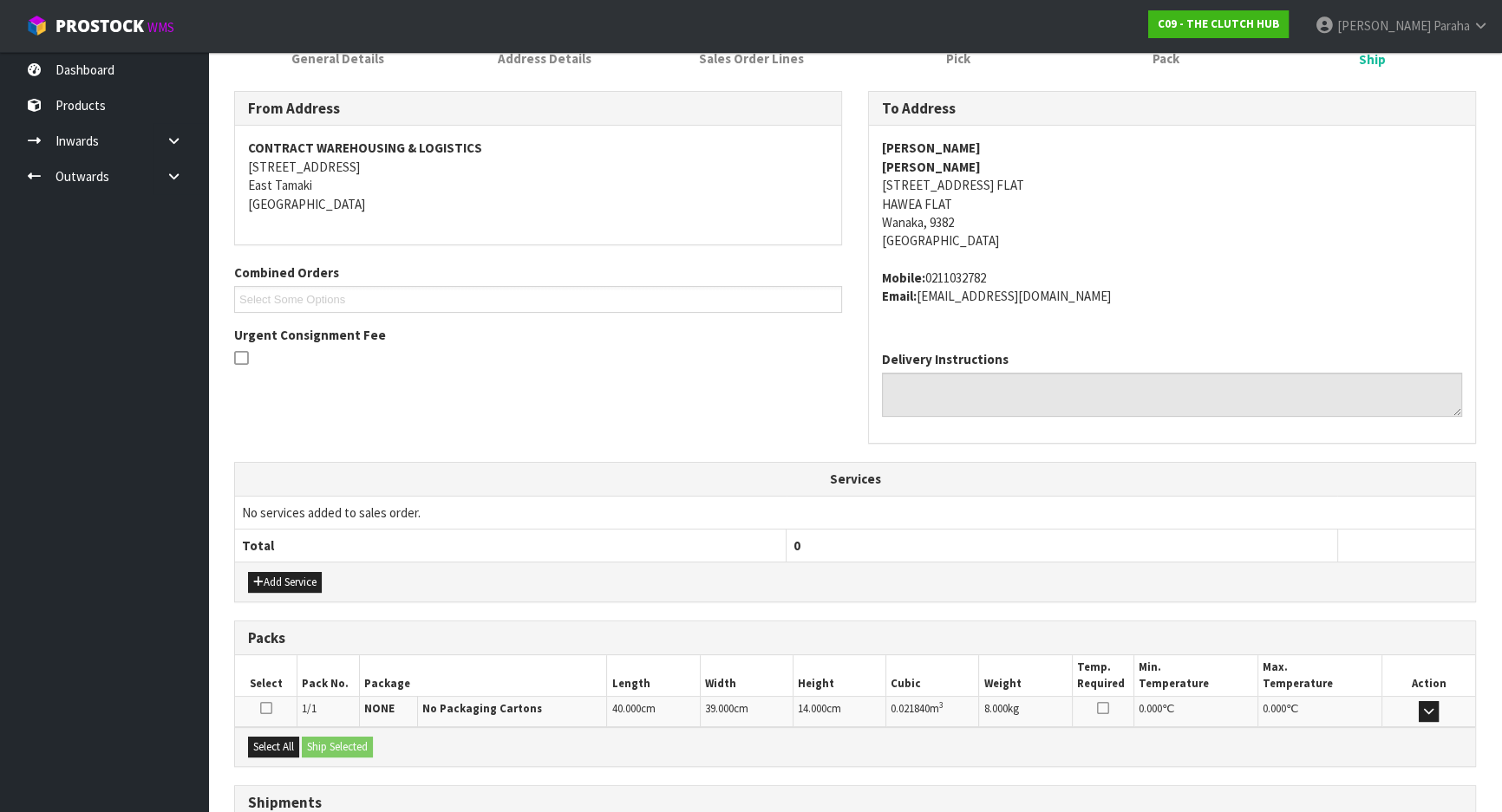
scroll to position [389, 0]
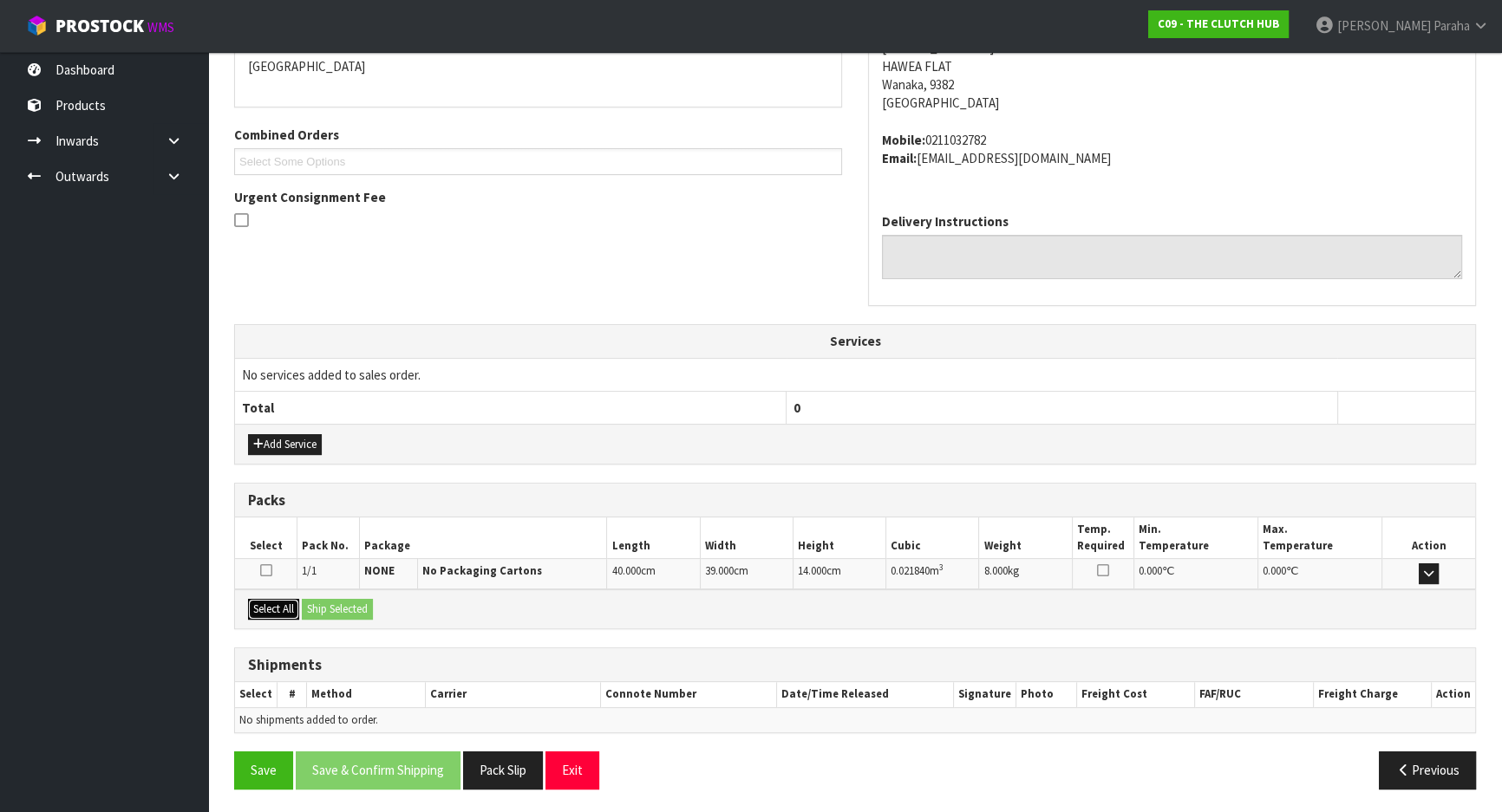
drag, startPoint x: 255, startPoint y: 607, endPoint x: 316, endPoint y: 591, distance: 63.1
click at [261, 606] on button "Select All" at bounding box center [274, 609] width 52 height 21
click at [327, 607] on button "Ship Selected" at bounding box center [337, 609] width 71 height 21
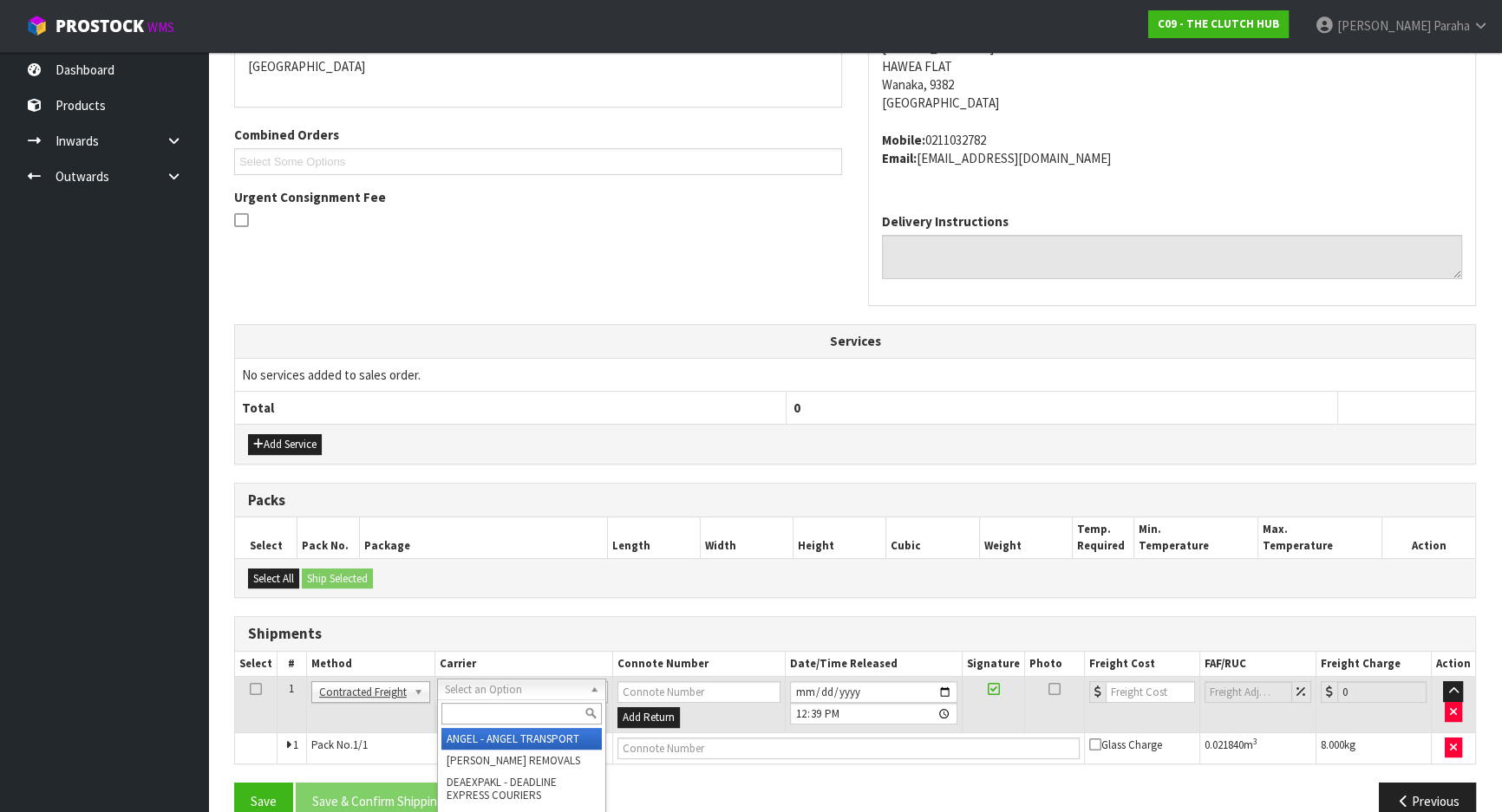
click at [534, 718] on input "text" at bounding box center [522, 713] width 161 height 22
type input "NZP"
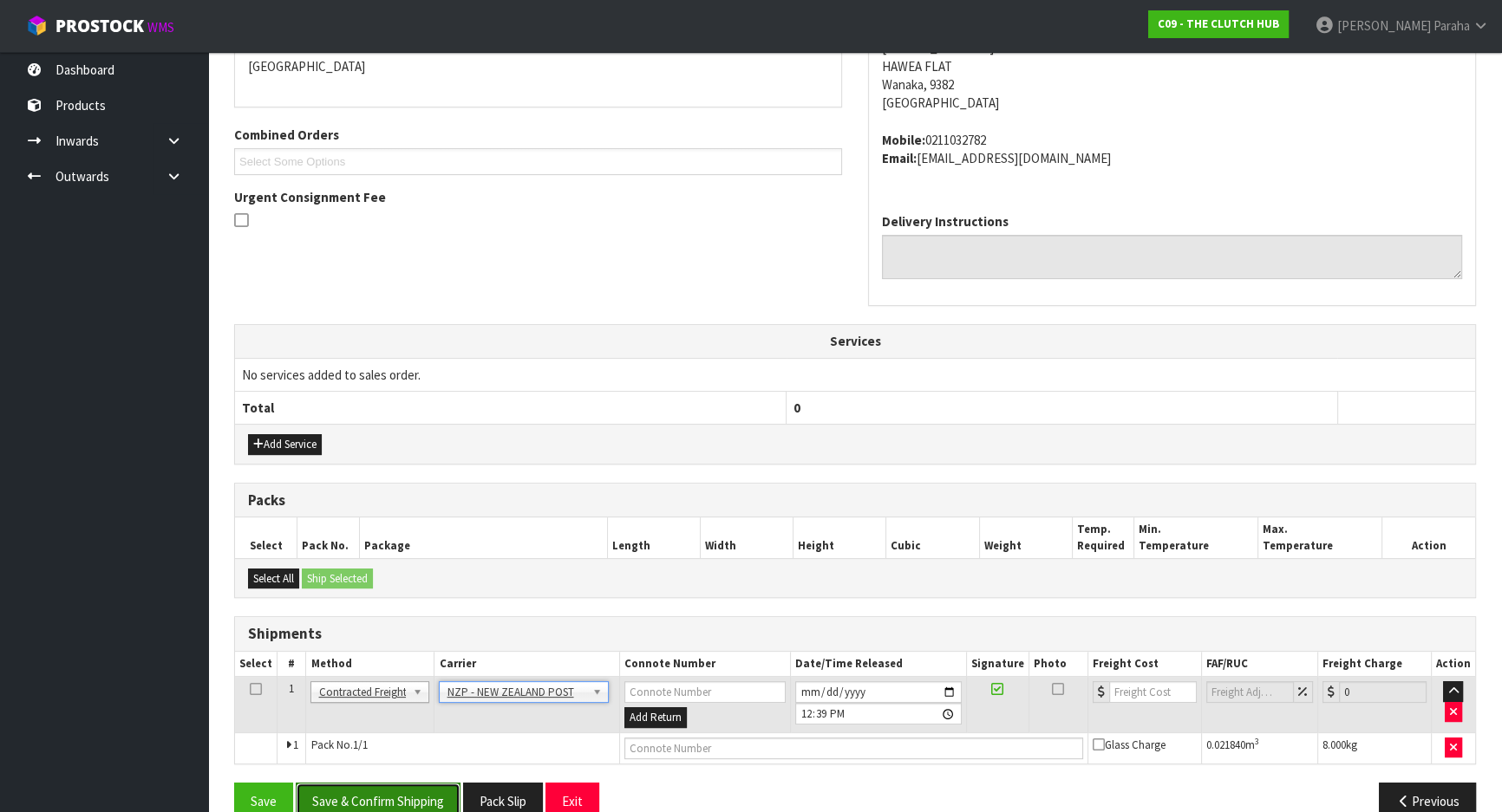
click at [402, 799] on button "Save & Confirm Shipping" at bounding box center [378, 802] width 164 height 38
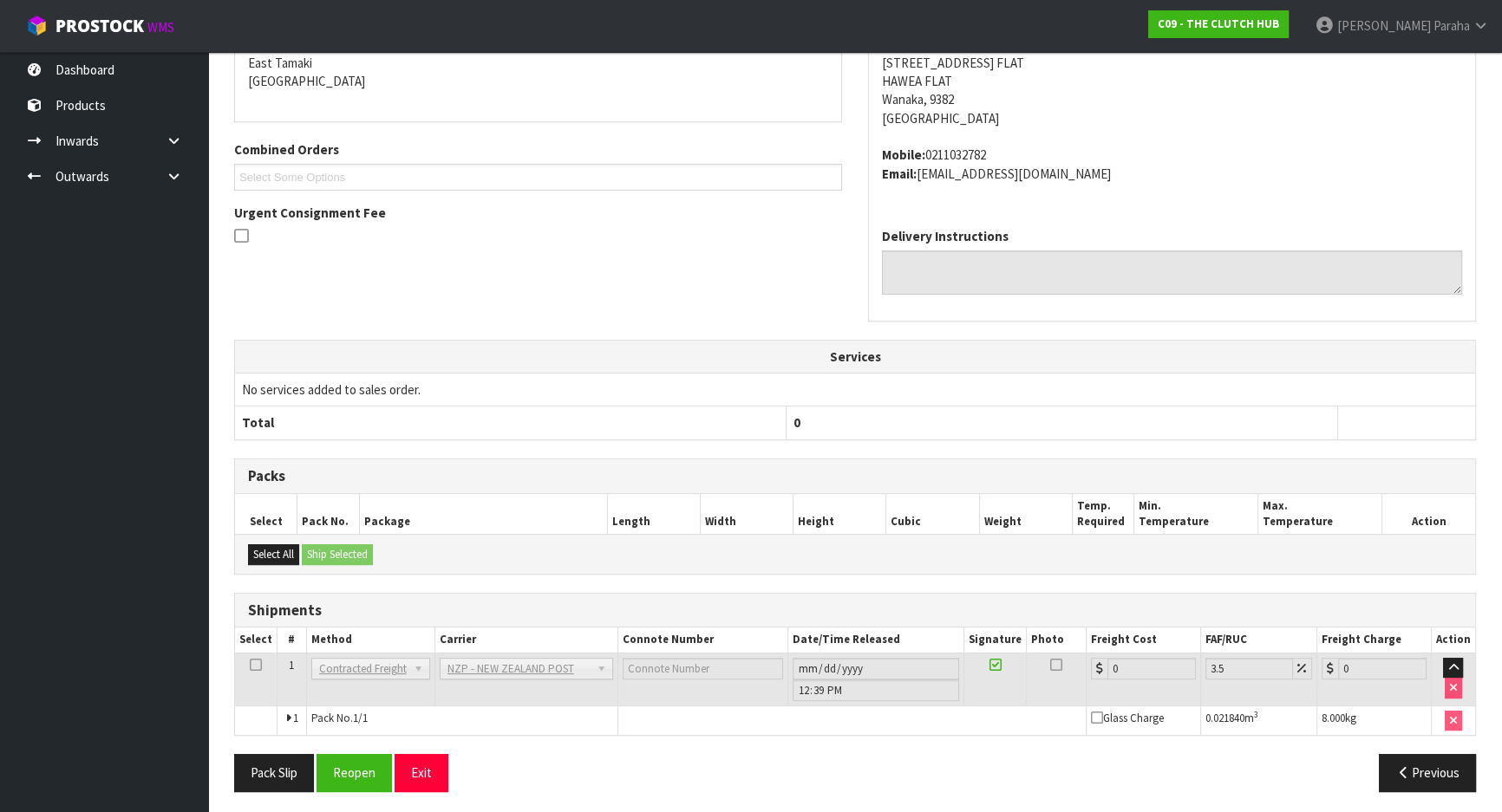
scroll to position [395, 0]
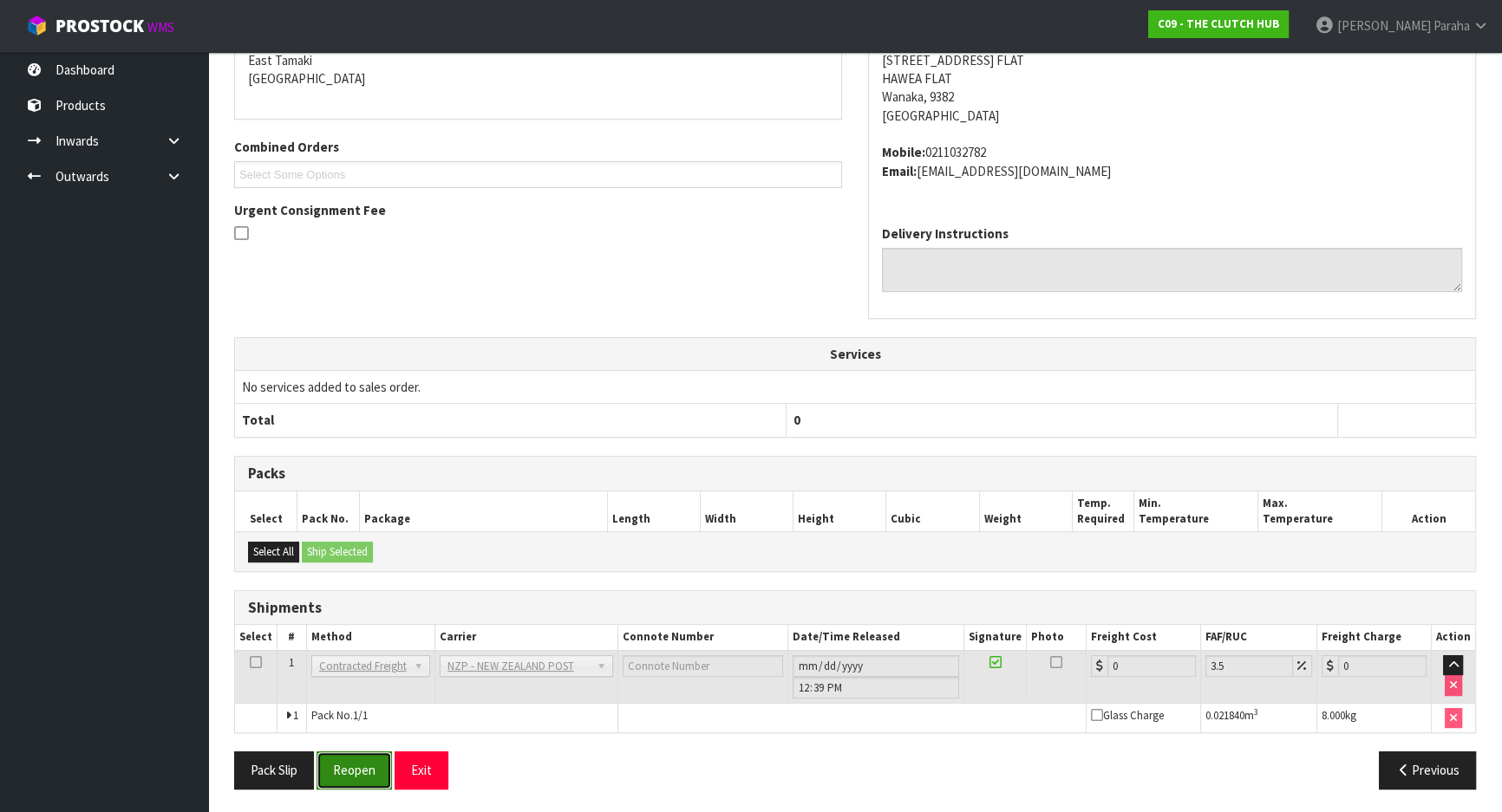
click at [352, 767] on button "Reopen" at bounding box center [354, 770] width 75 height 38
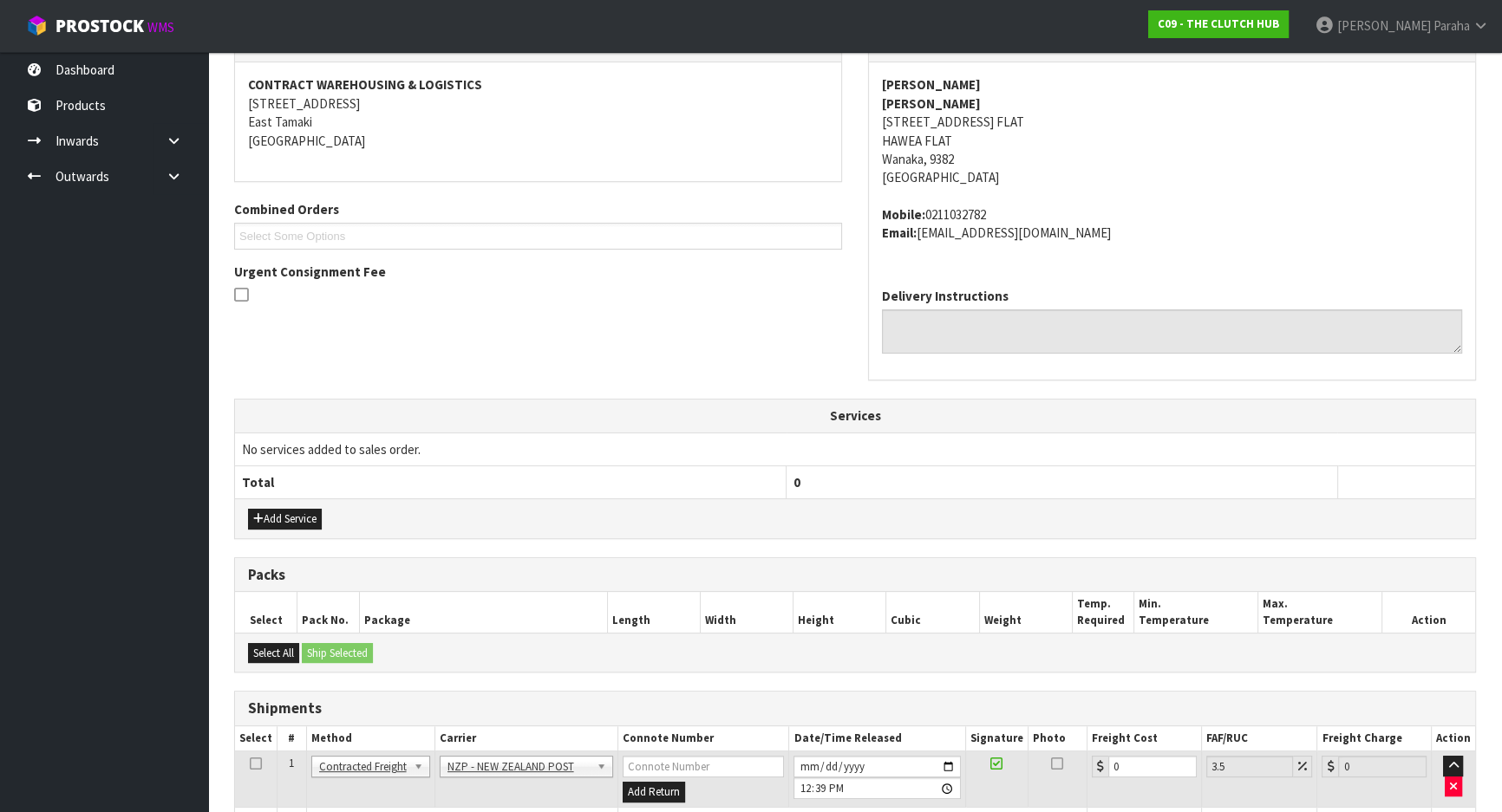
scroll to position [435, 0]
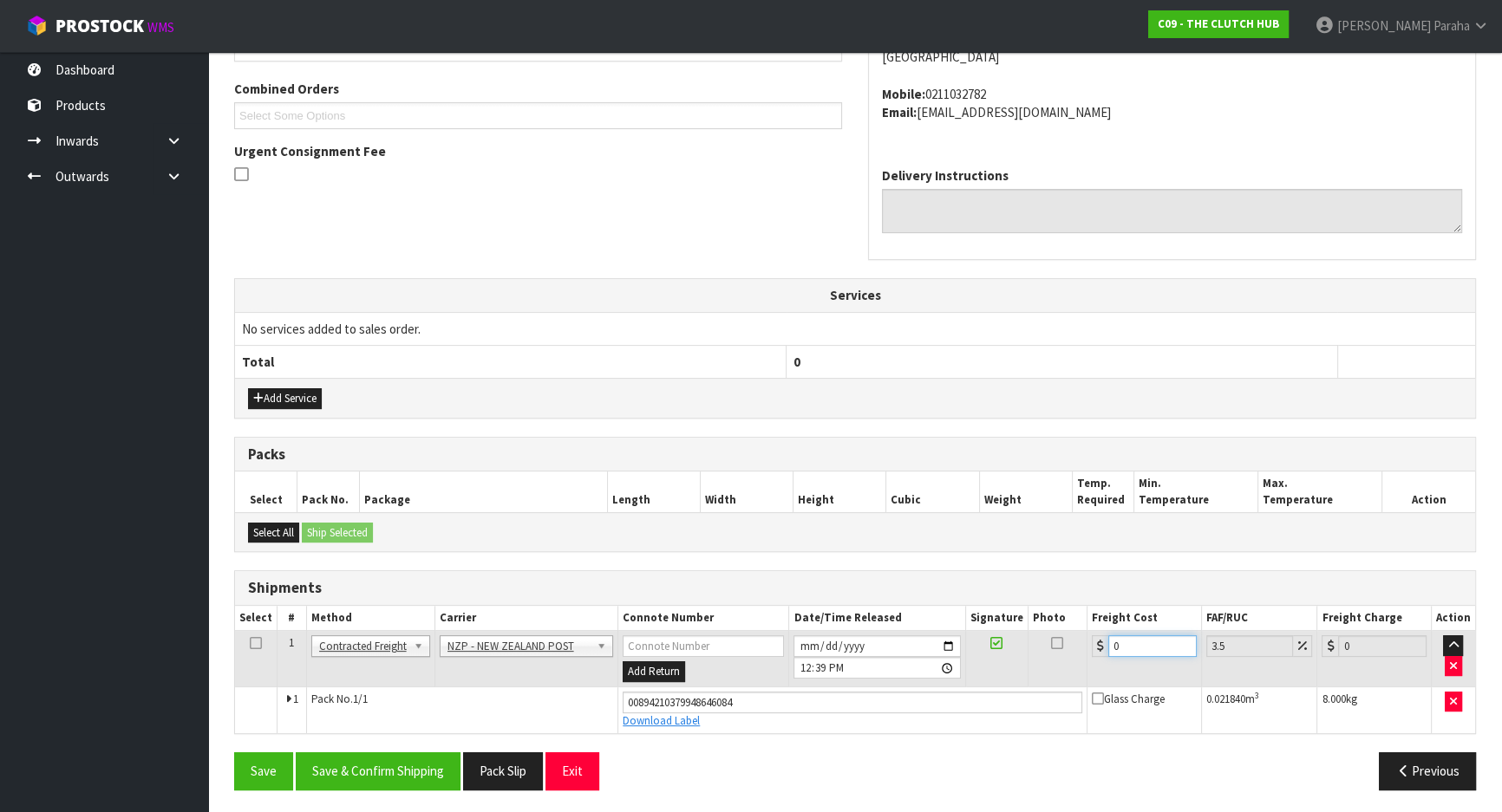
click at [1129, 637] on input "0" at bounding box center [1152, 646] width 88 height 22
type input "1"
type input "1.03"
type input "16"
type input "16.56"
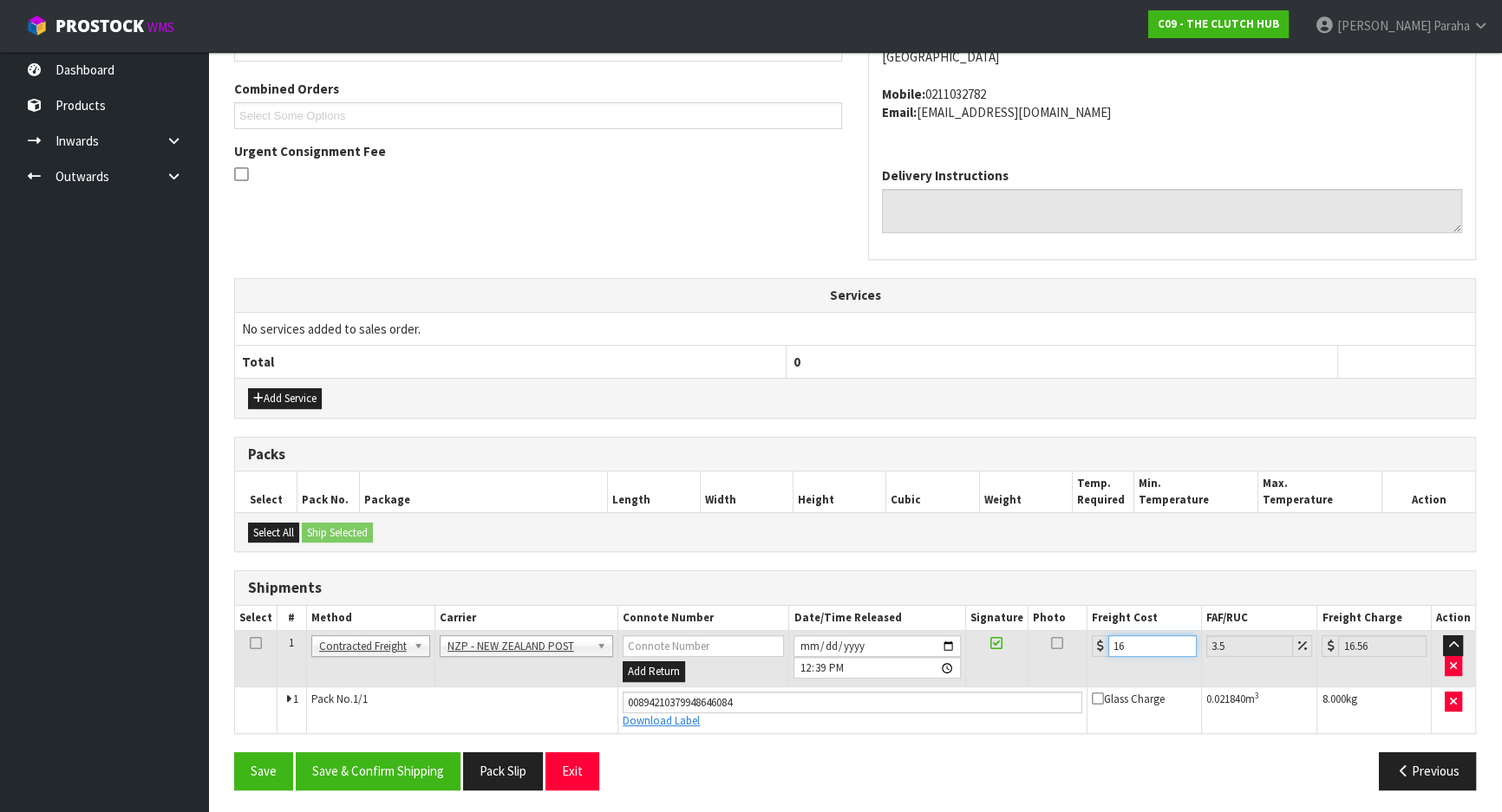
type input "16.2"
type input "16.77"
type input "16.20"
click at [351, 760] on button "Save & Confirm Shipping" at bounding box center [378, 771] width 164 height 38
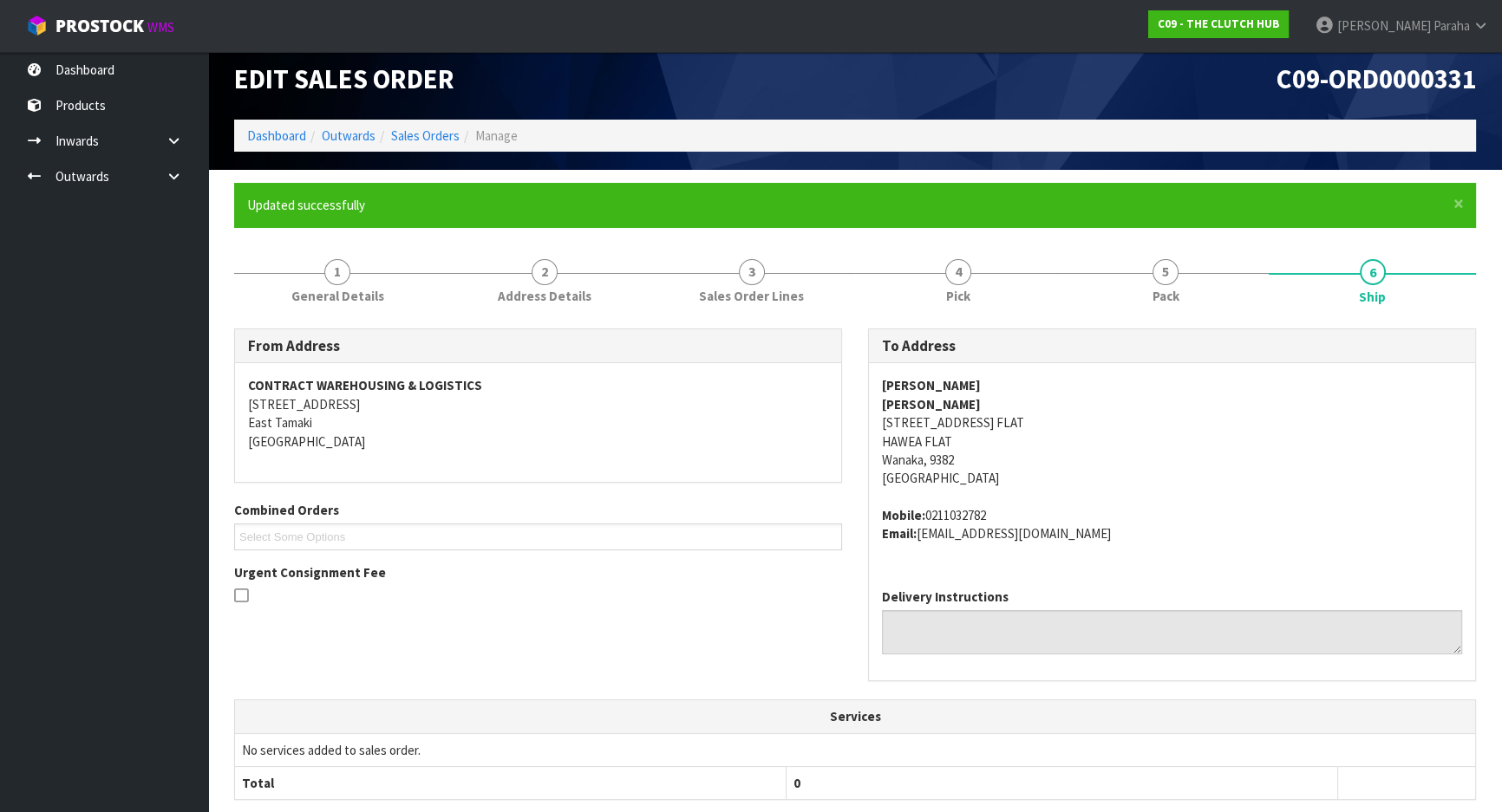
scroll to position [0, 0]
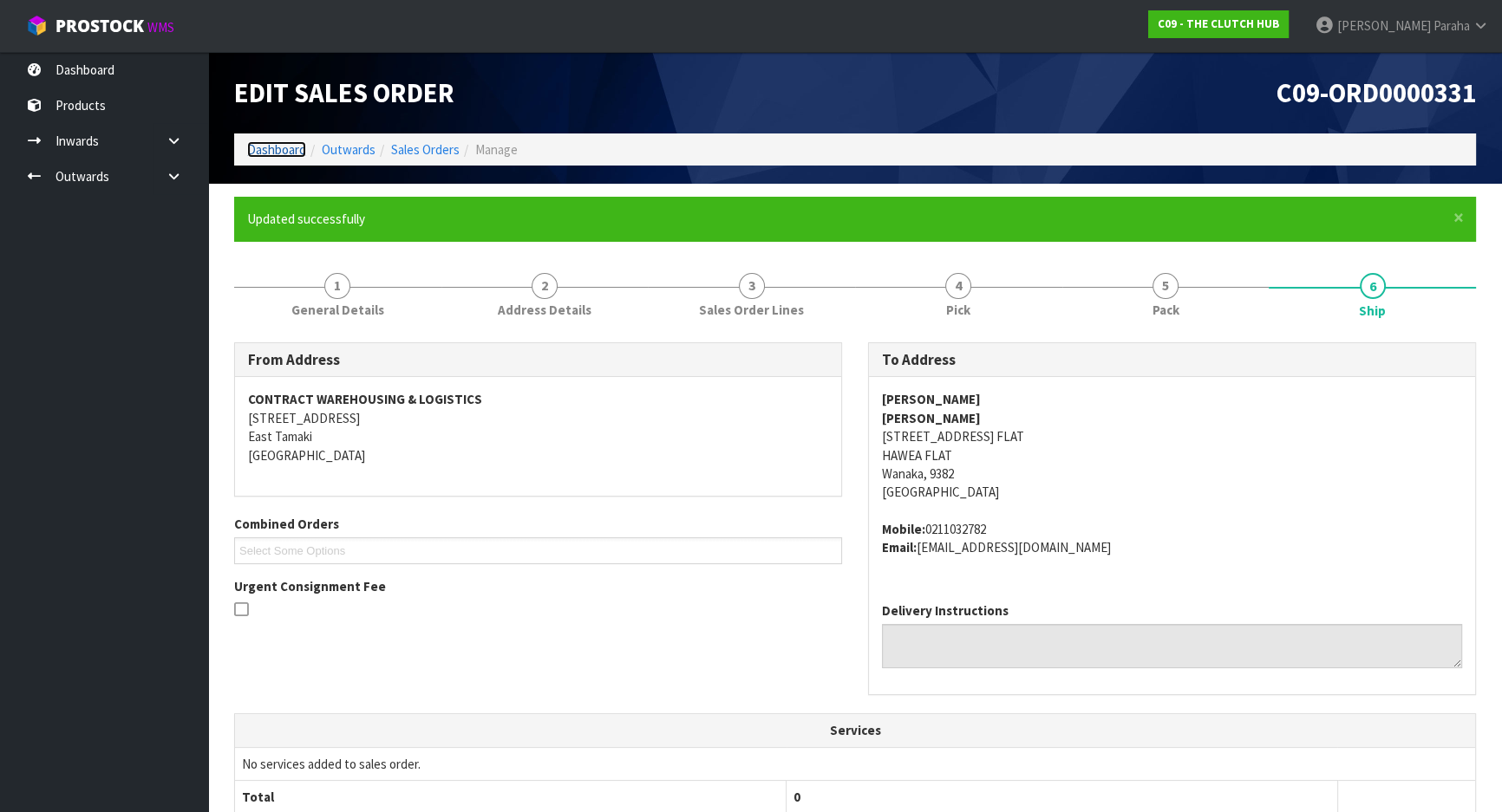
click at [278, 155] on link "Dashboard" at bounding box center [276, 149] width 59 height 17
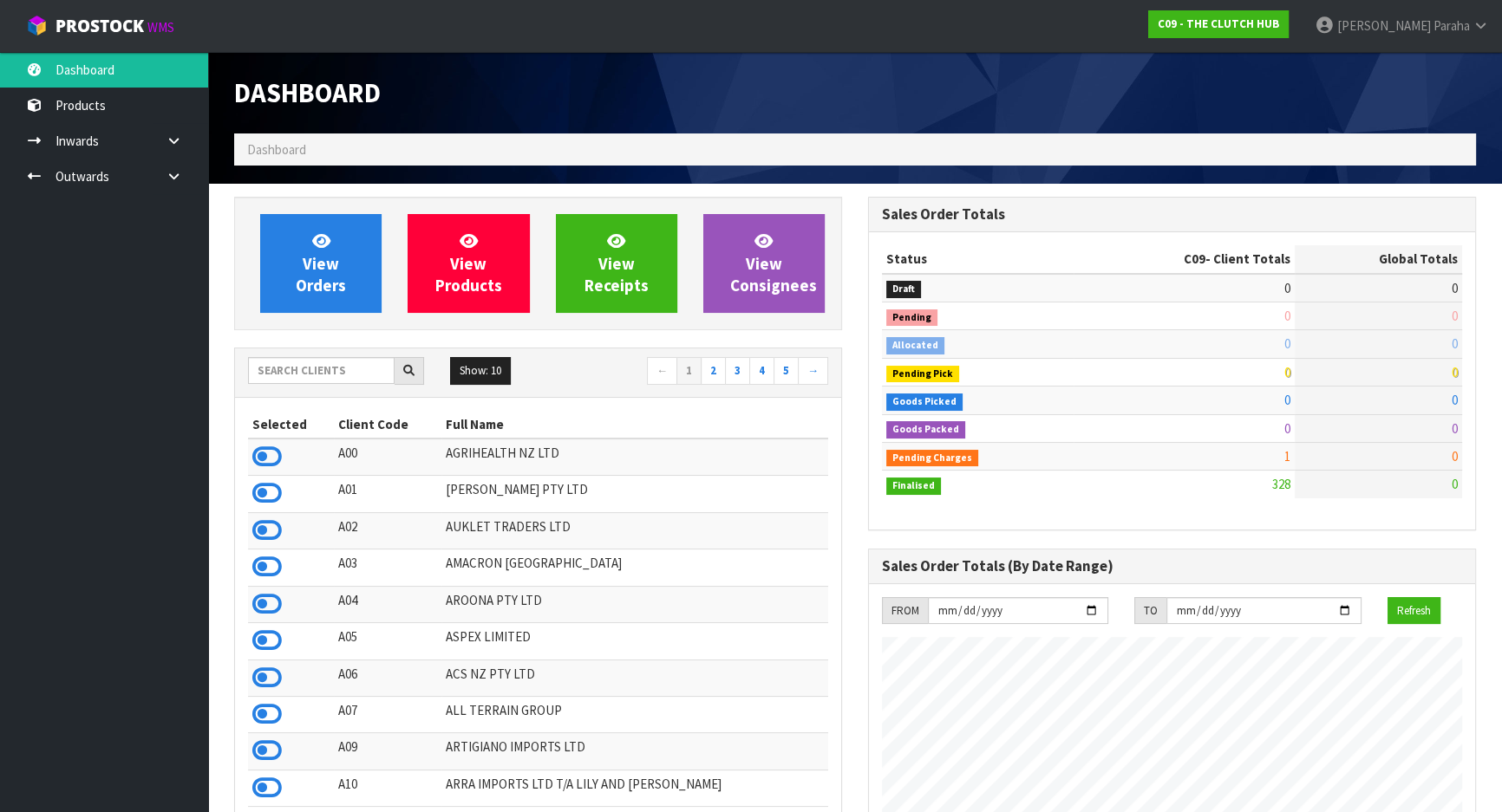
scroll to position [1385, 633]
click at [296, 376] on input "text" at bounding box center [322, 371] width 147 height 27
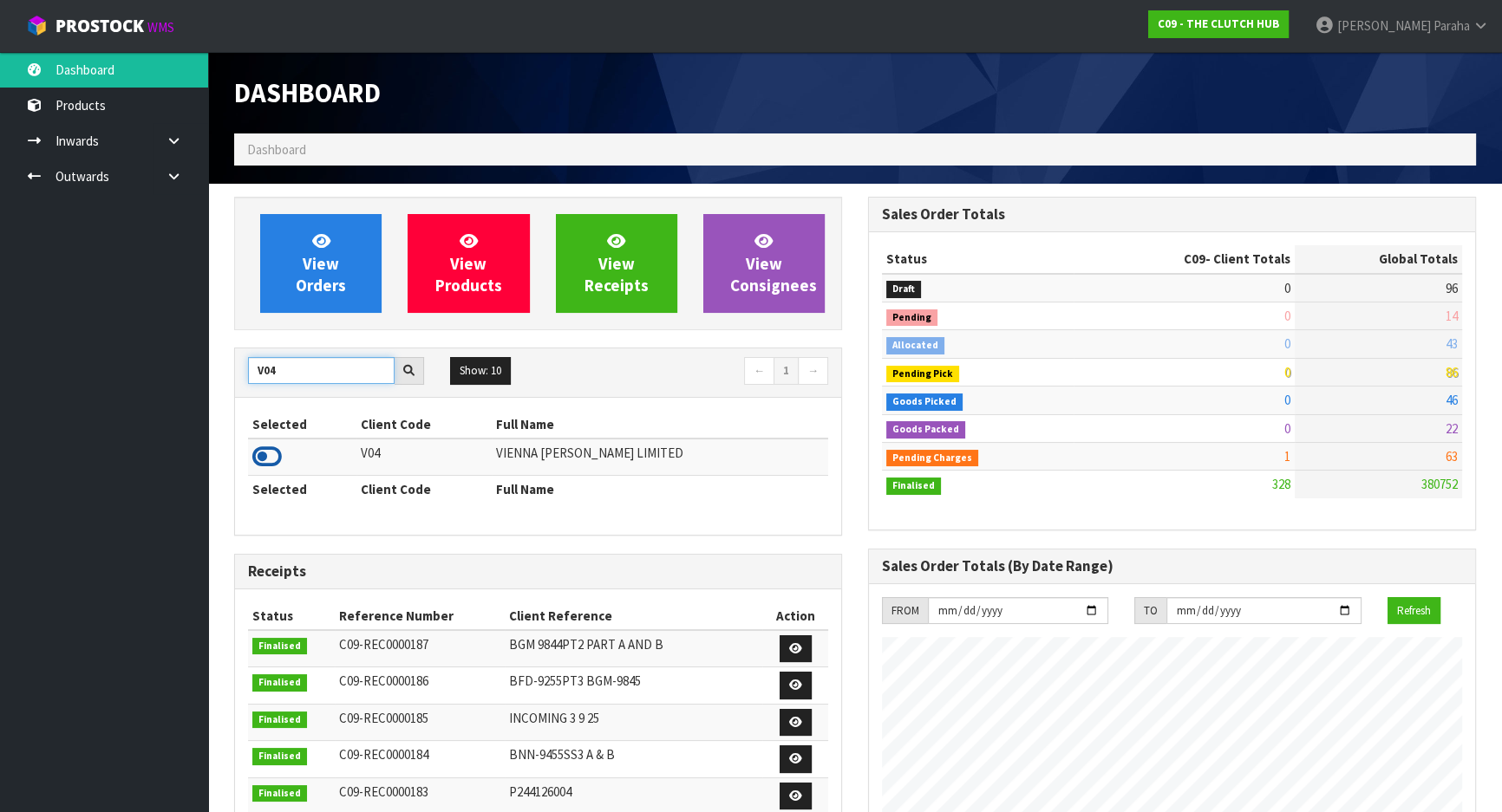
type input "V04"
click at [281, 449] on icon at bounding box center [268, 457] width 30 height 26
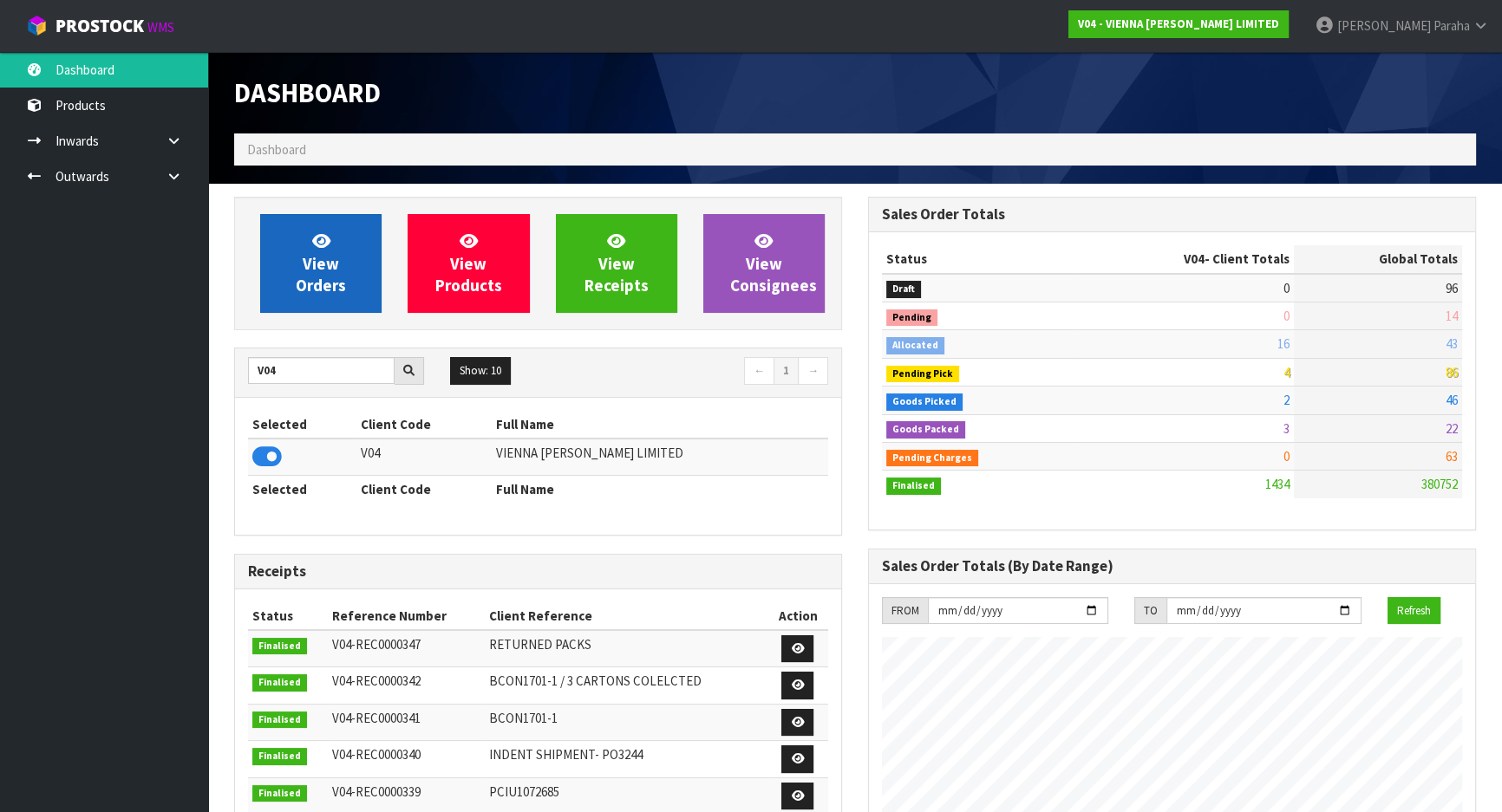
scroll to position [1422, 633]
click at [318, 290] on span "View Orders" at bounding box center [321, 263] width 51 height 65
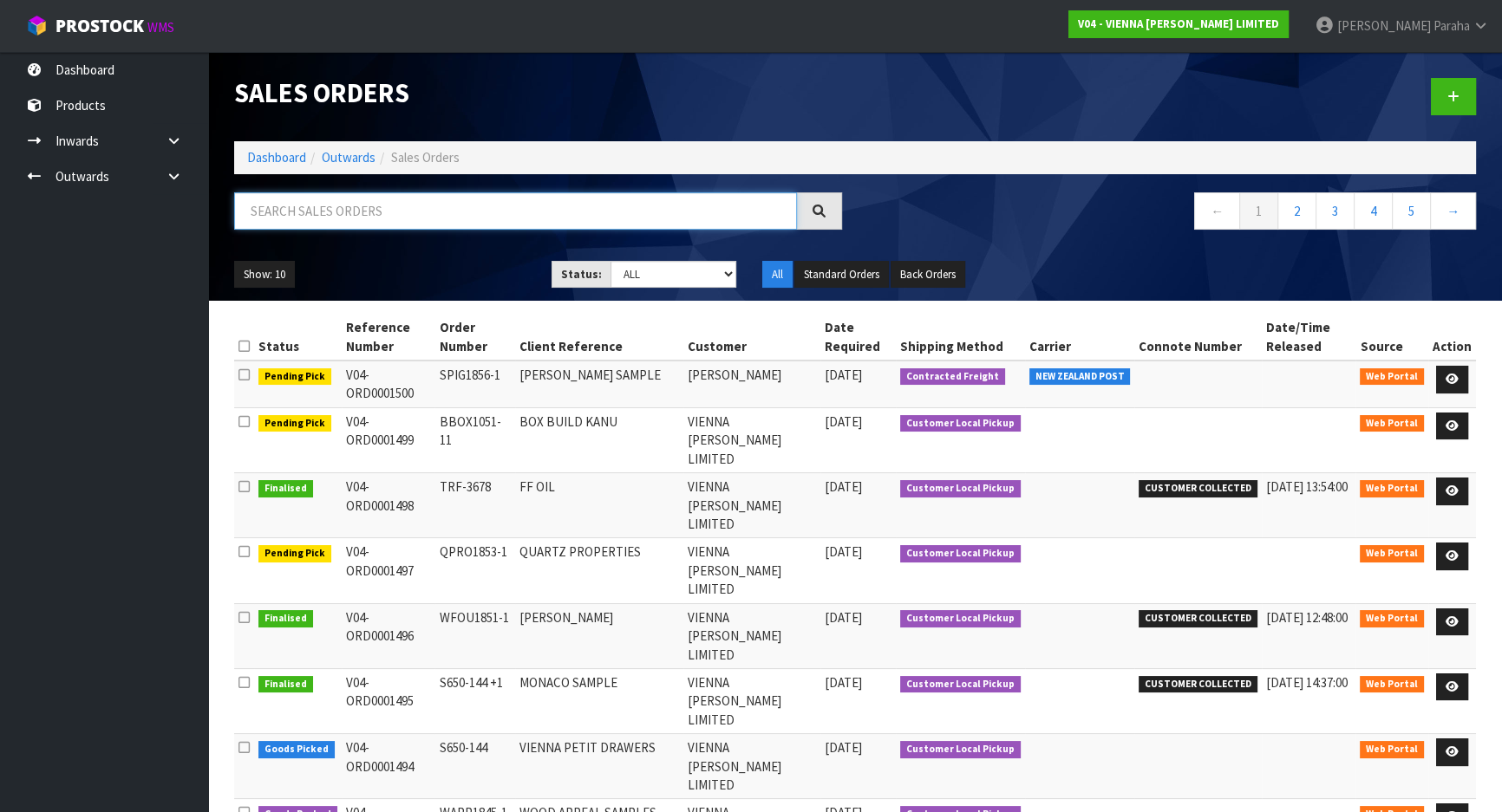
click at [316, 209] on input "text" at bounding box center [516, 211] width 563 height 38
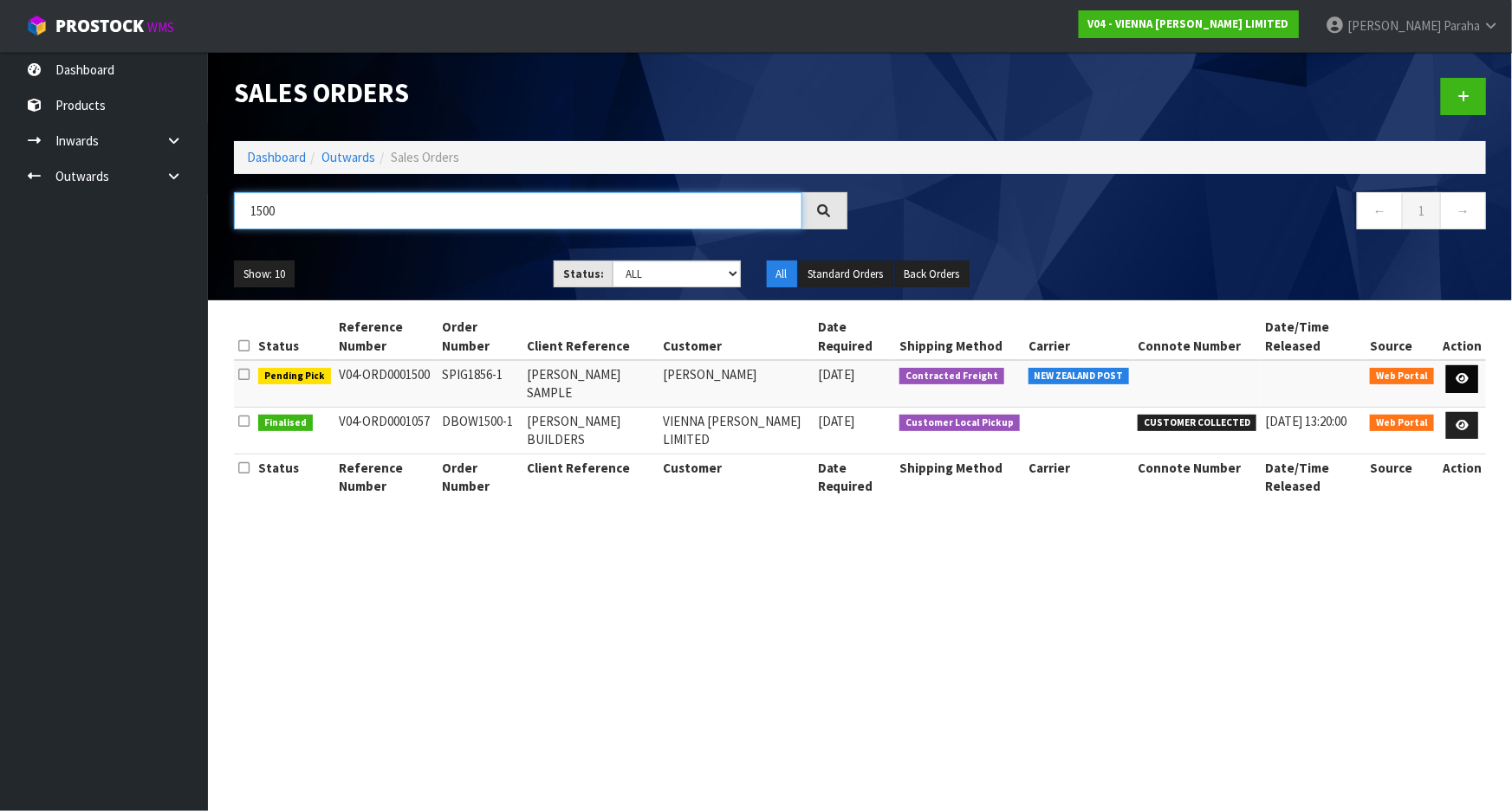
type input "1500"
click at [1468, 377] on icon at bounding box center [1462, 379] width 13 height 11
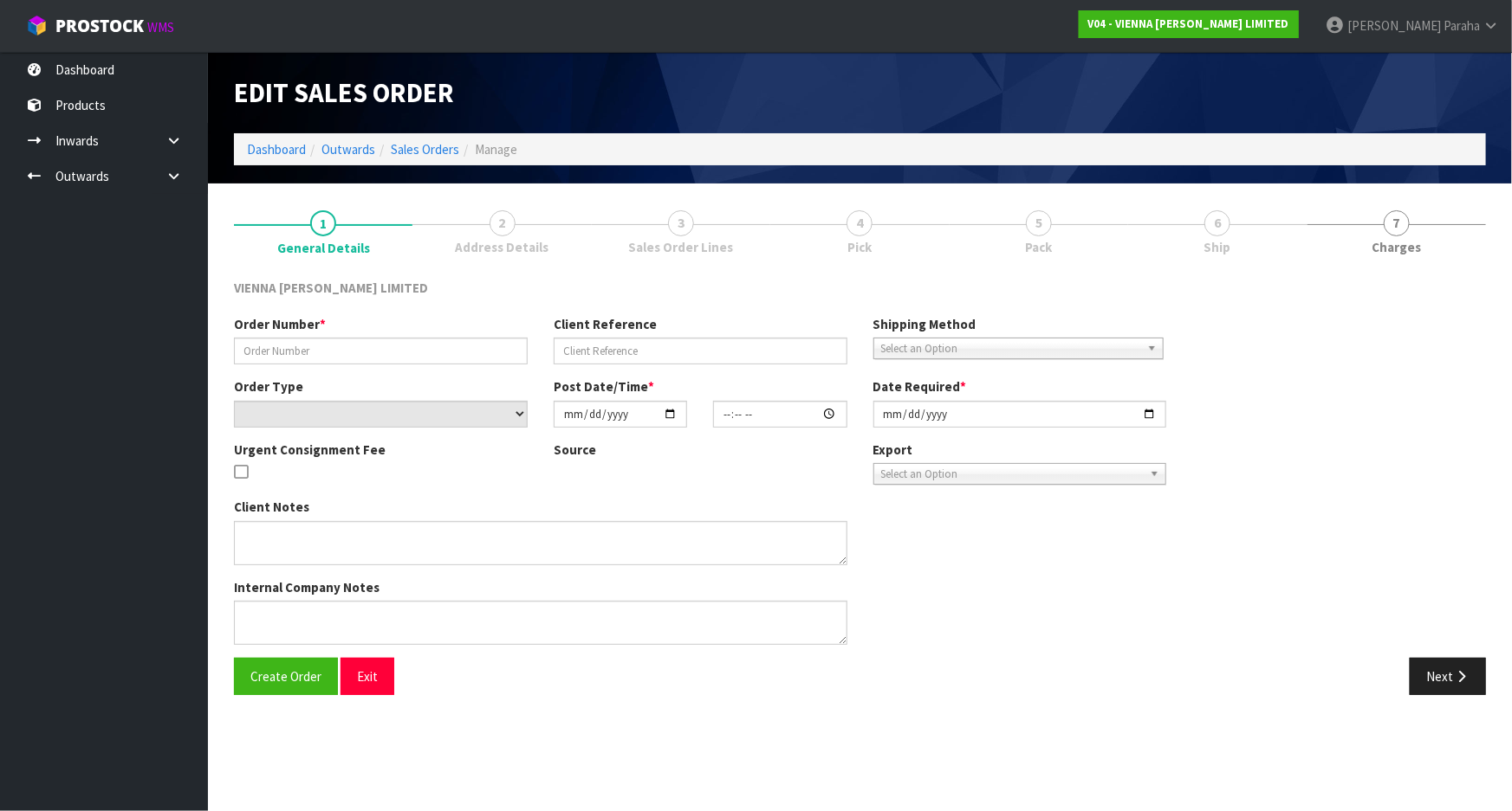
type input "SPIG1856-1"
type input "[PERSON_NAME] SAMPLE"
select select "number:0"
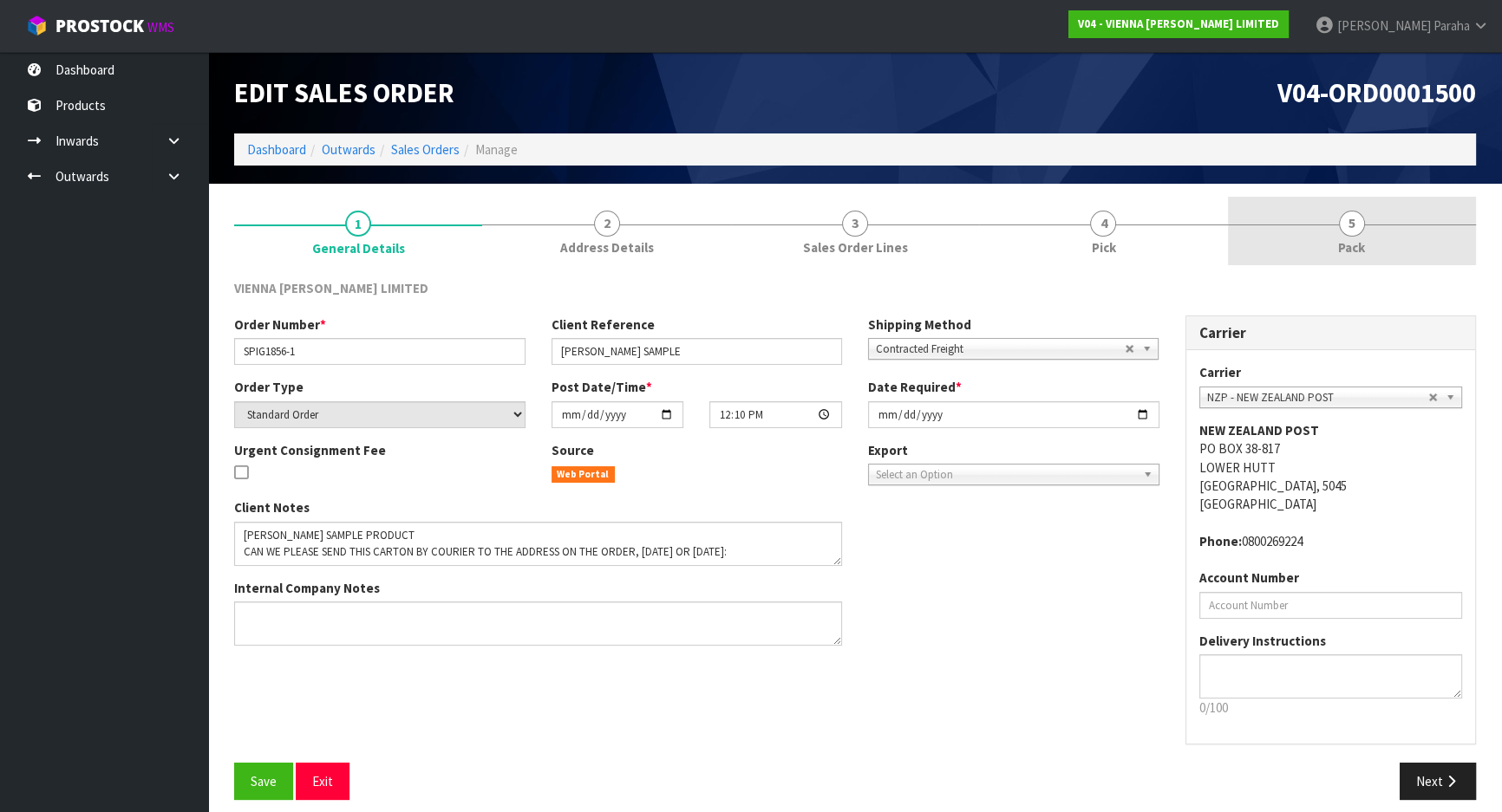
click at [1353, 218] on span "5" at bounding box center [1352, 224] width 26 height 26
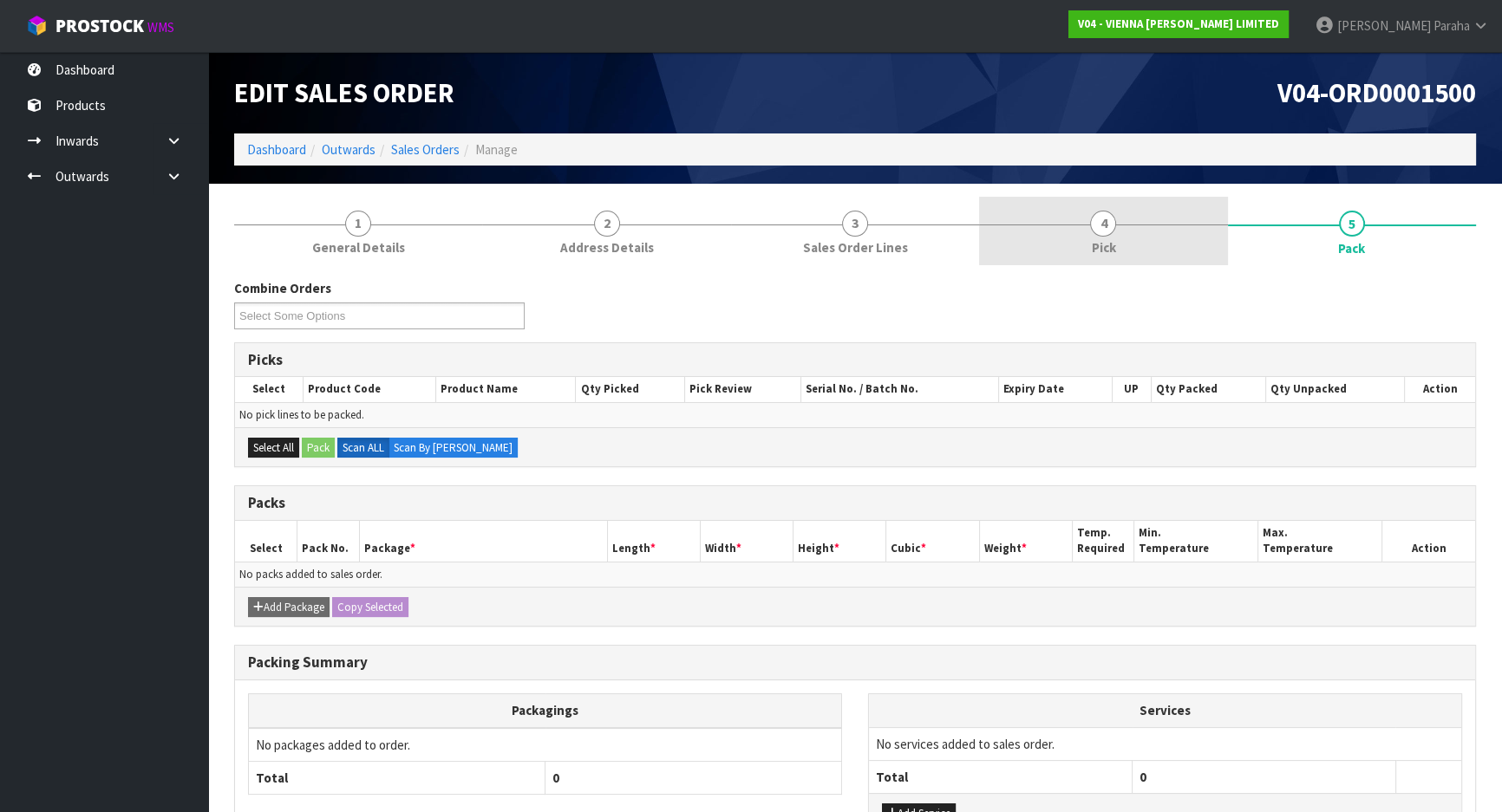
click at [1117, 226] on link "4 Pick" at bounding box center [1103, 231] width 248 height 68
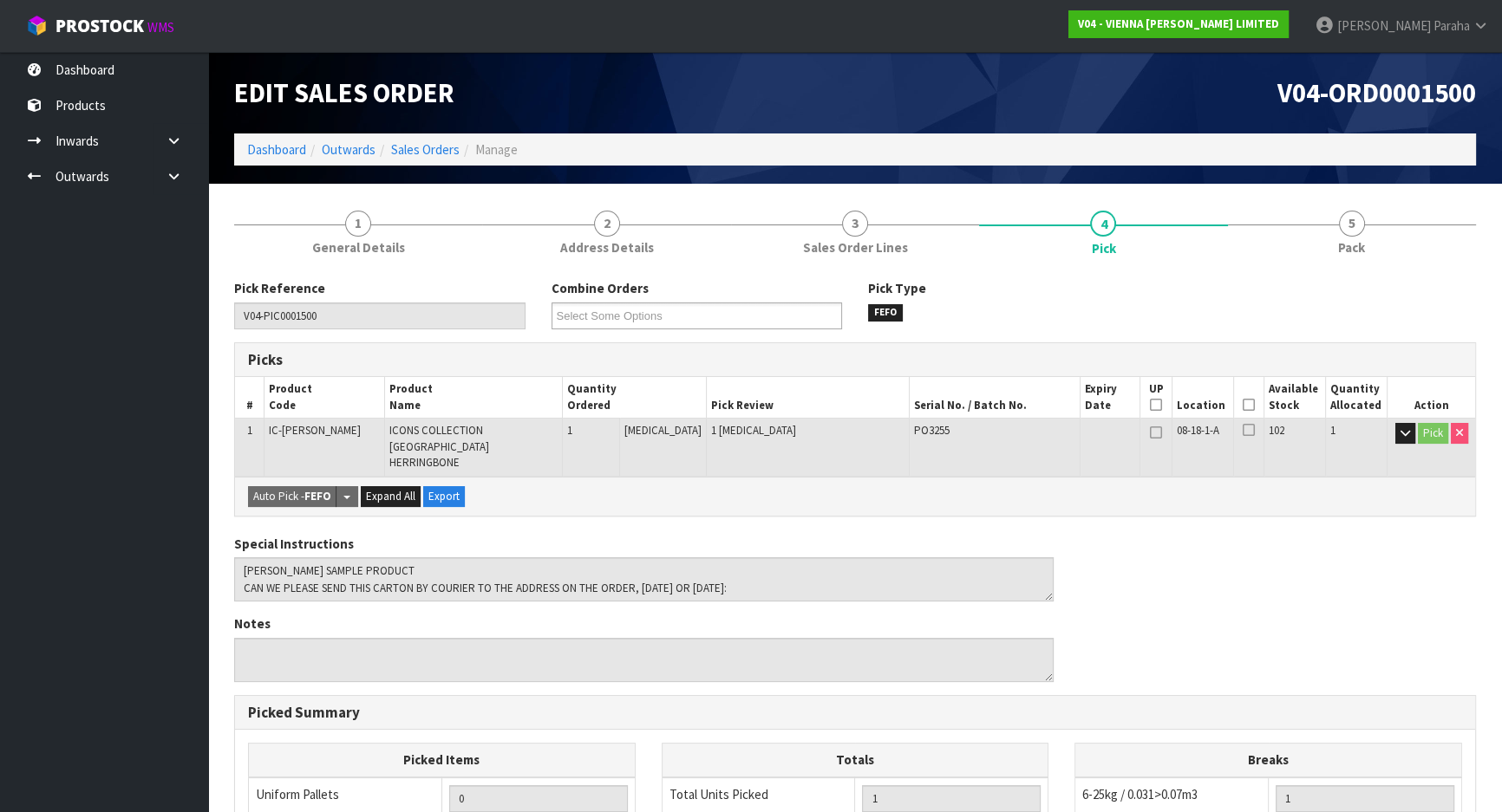
click at [1243, 405] on icon at bounding box center [1248, 405] width 12 height 1
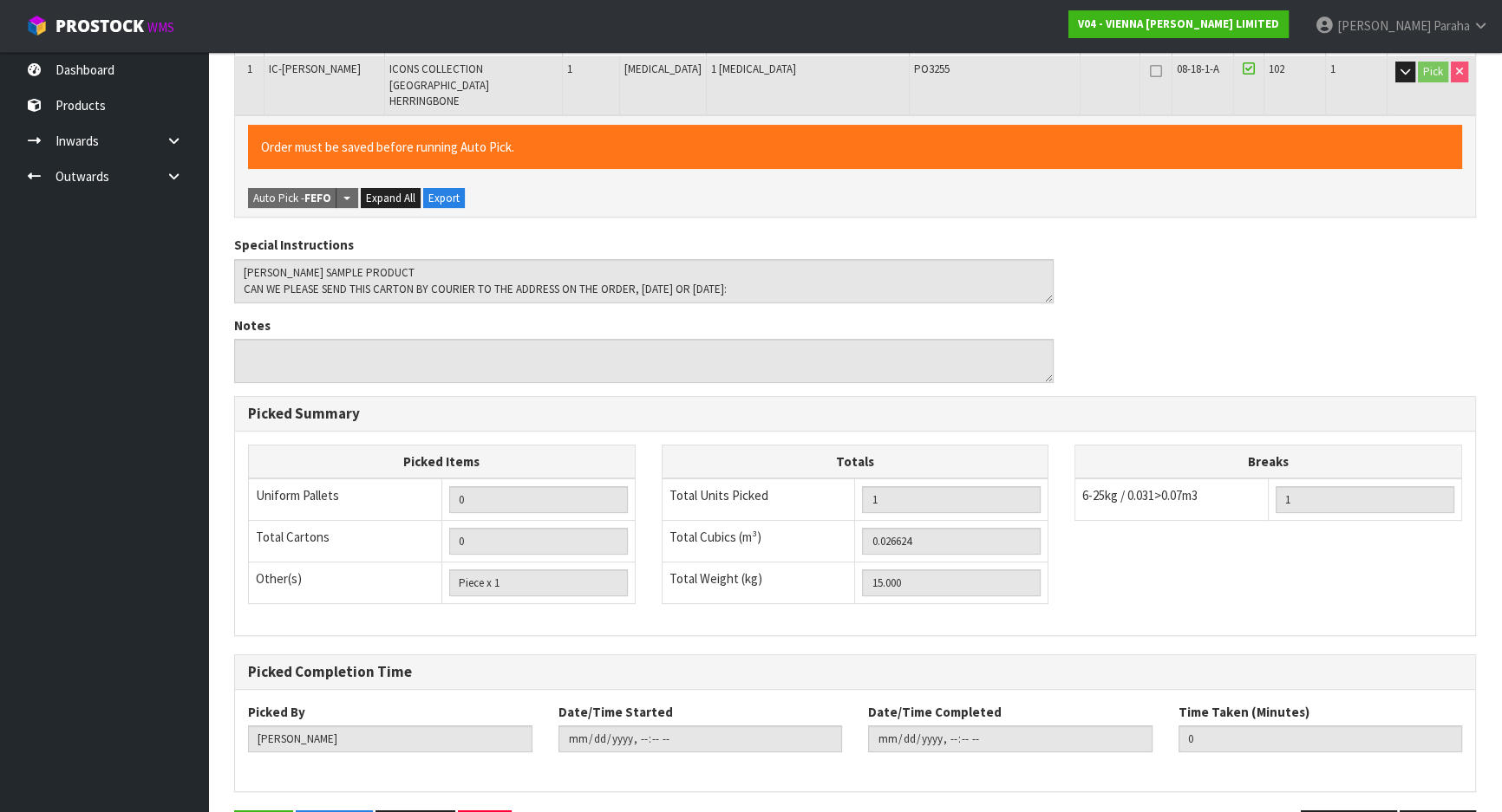
scroll to position [404, 0]
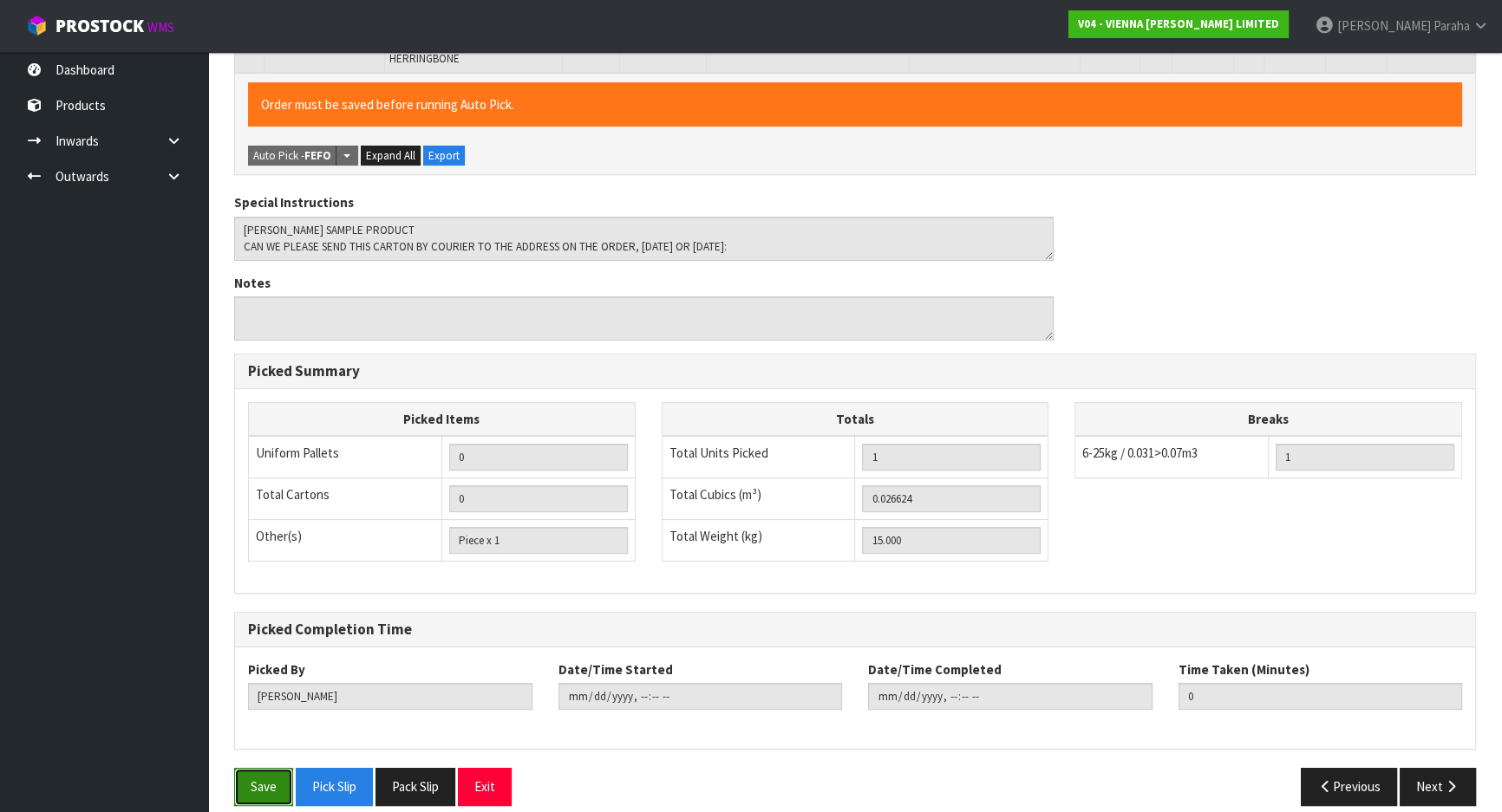
click at [289, 768] on button "Save" at bounding box center [263, 787] width 59 height 38
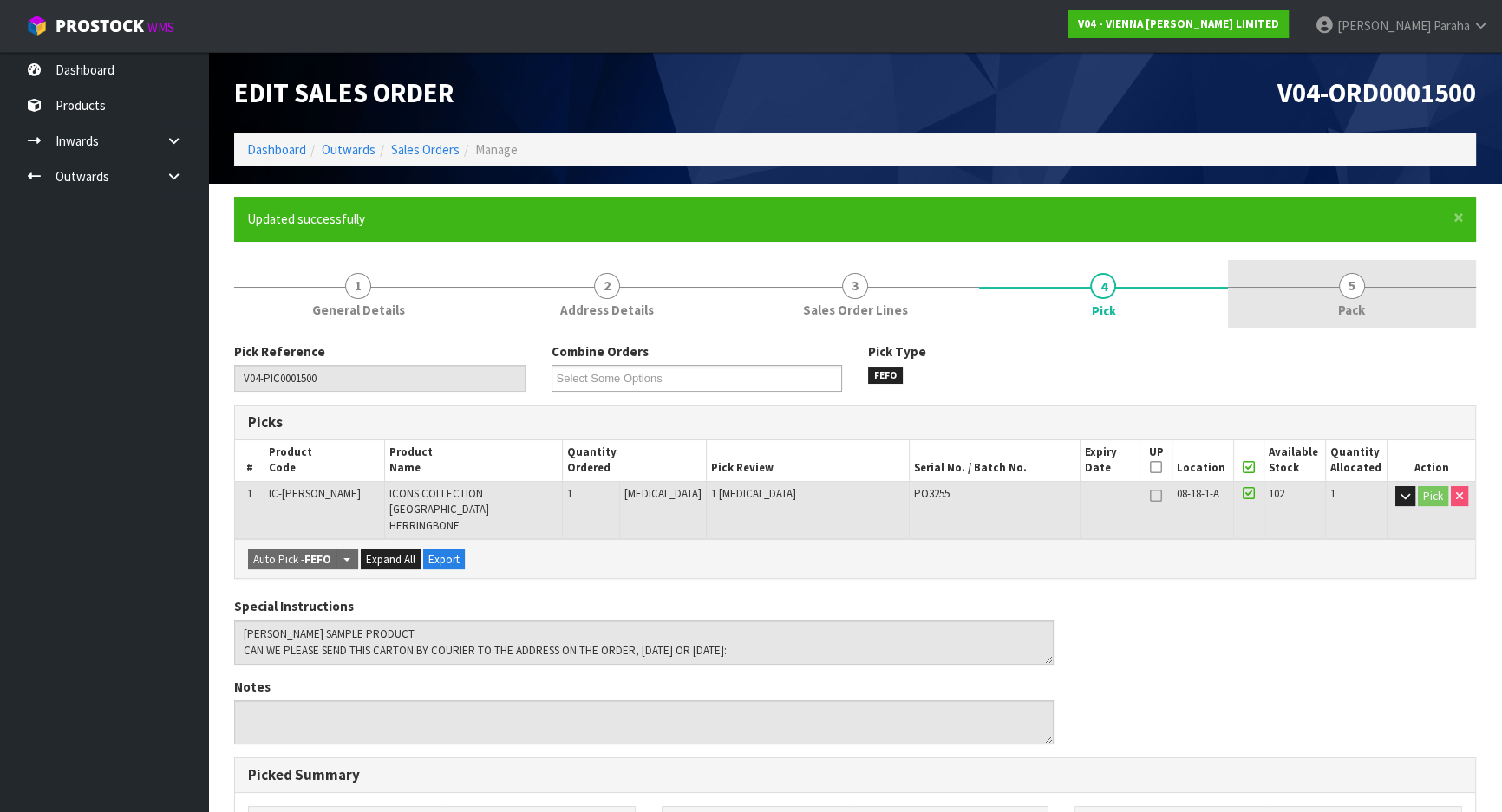
click at [1351, 280] on span "5" at bounding box center [1352, 286] width 26 height 26
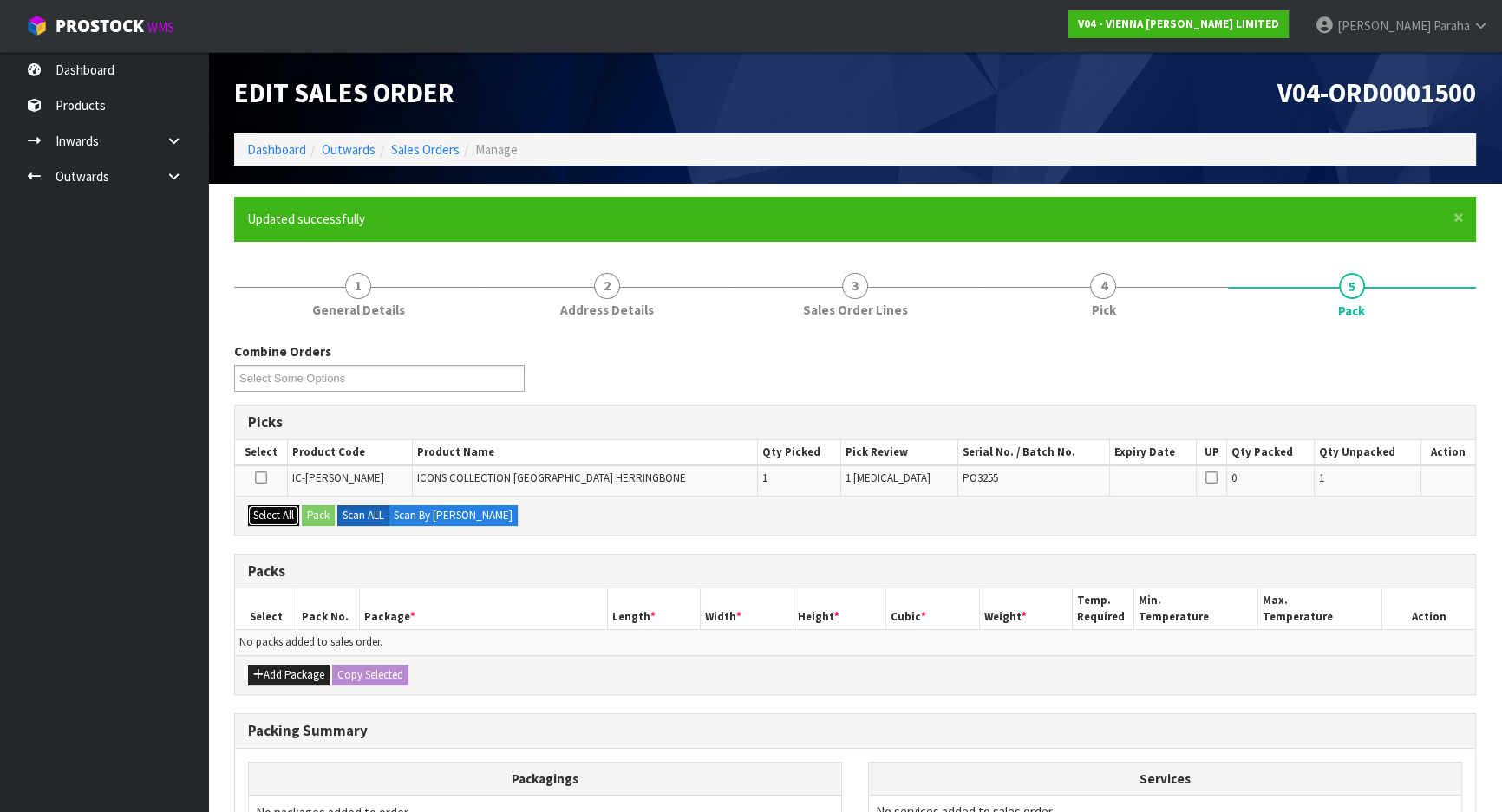
click at [272, 520] on button "Select All" at bounding box center [274, 516] width 52 height 21
click at [275, 668] on button "Add Package" at bounding box center [289, 676] width 81 height 21
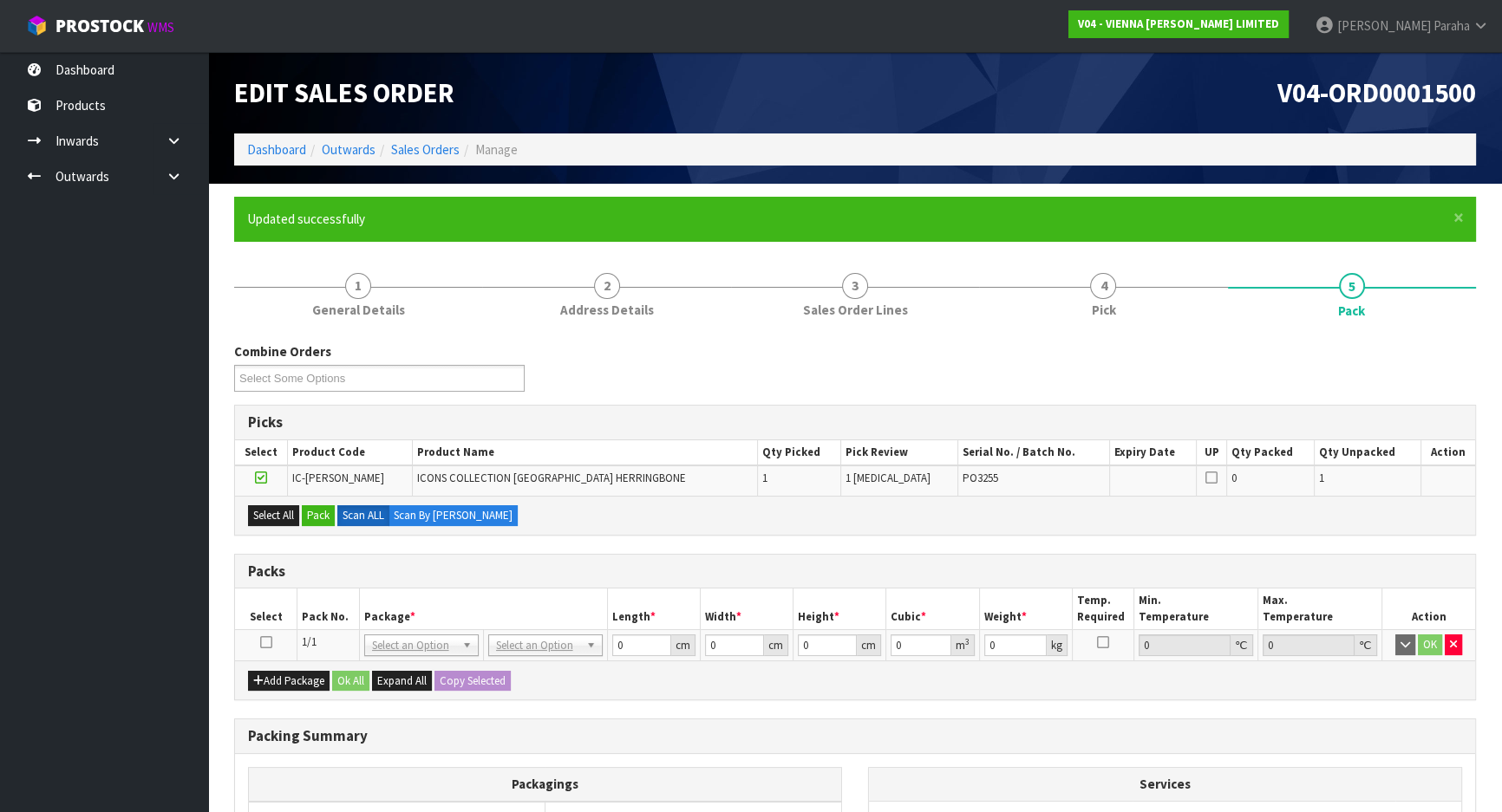
click at [265, 642] on icon at bounding box center [267, 642] width 12 height 1
click at [312, 517] on button "Pack" at bounding box center [318, 516] width 33 height 21
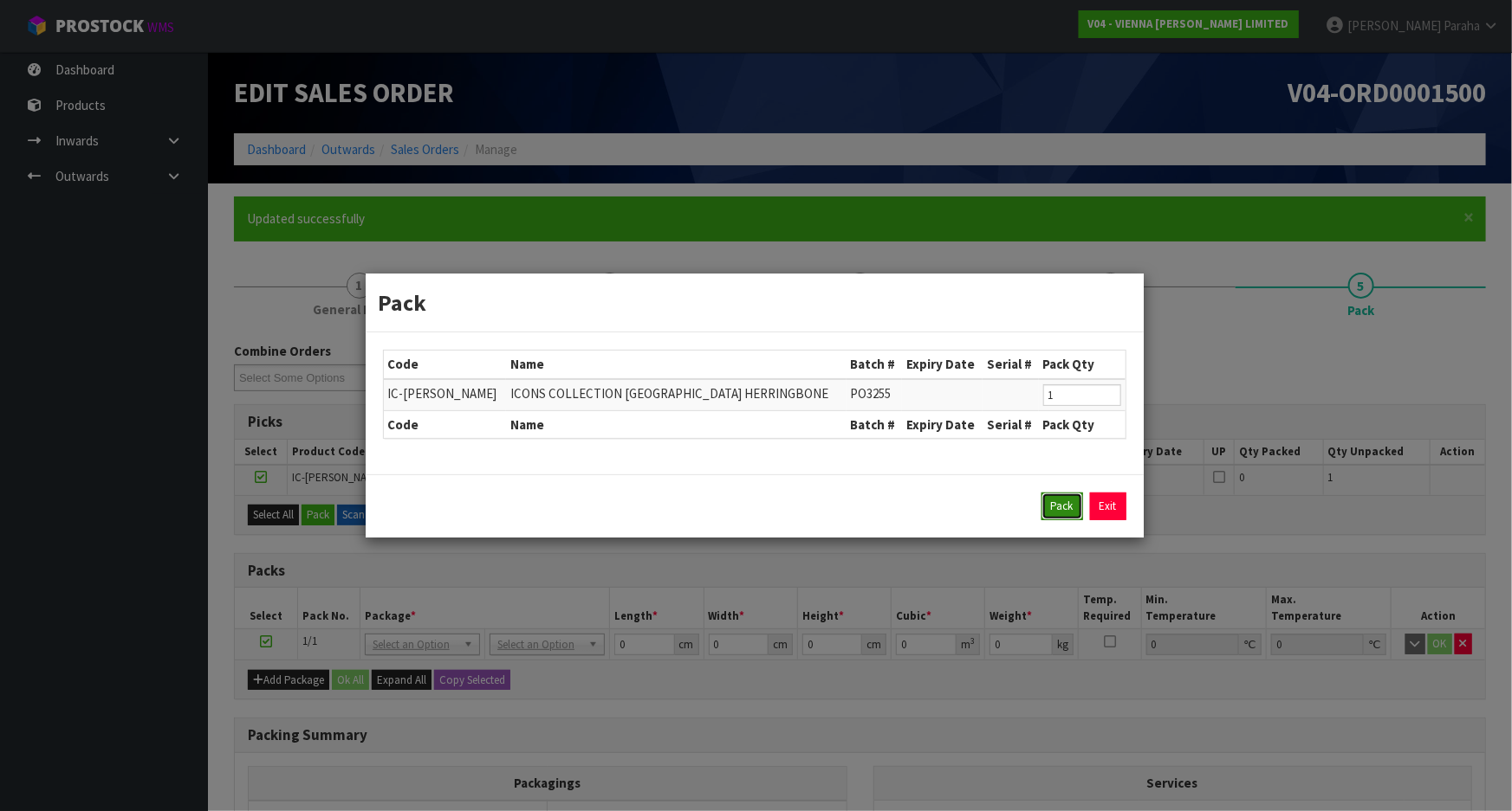
click at [1058, 504] on button "Pack" at bounding box center [1062, 506] width 42 height 28
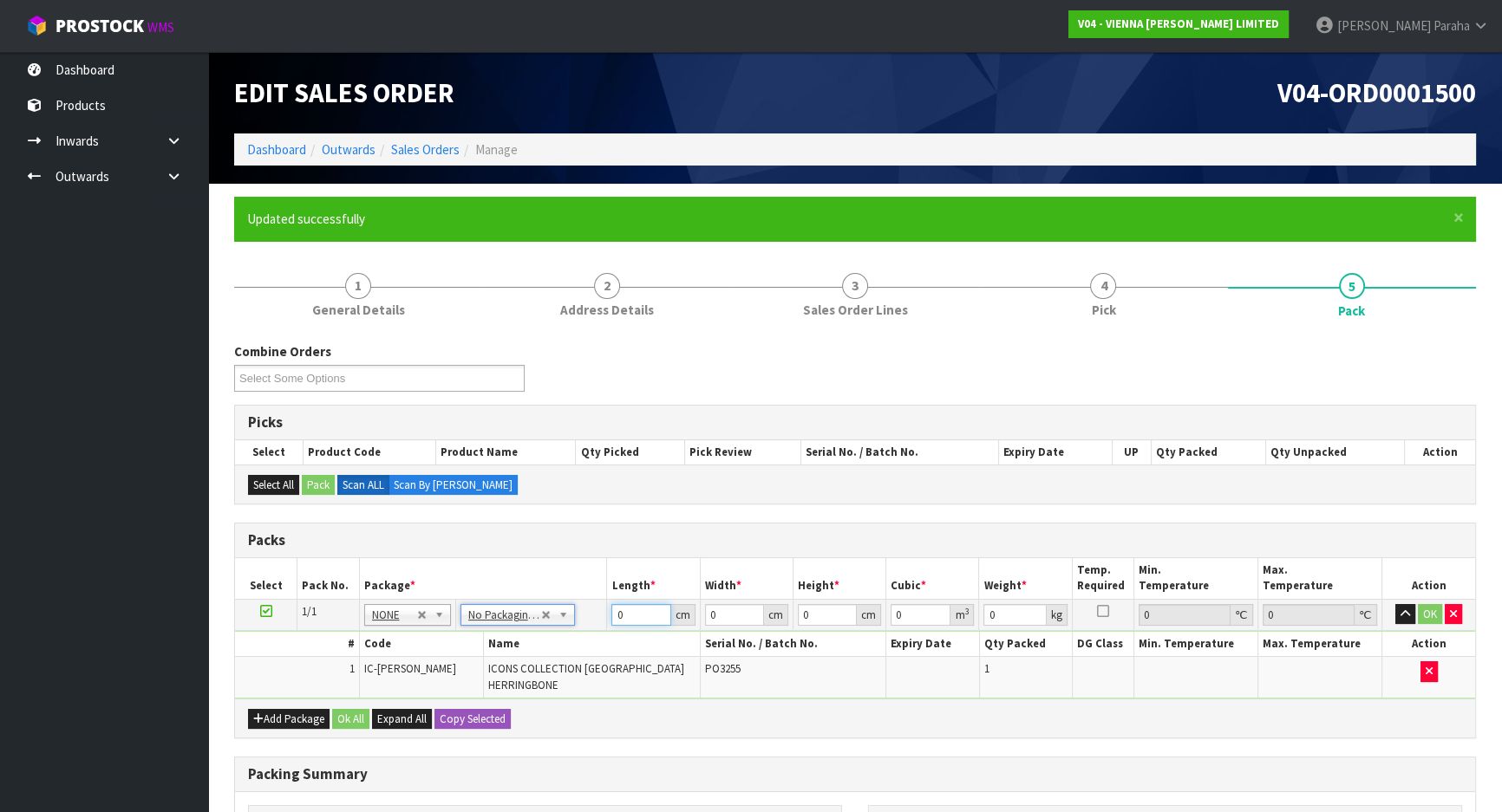
click at [634, 614] on input "0" at bounding box center [640, 614] width 59 height 22
click at [1395, 604] on button "button" at bounding box center [1405, 614] width 20 height 21
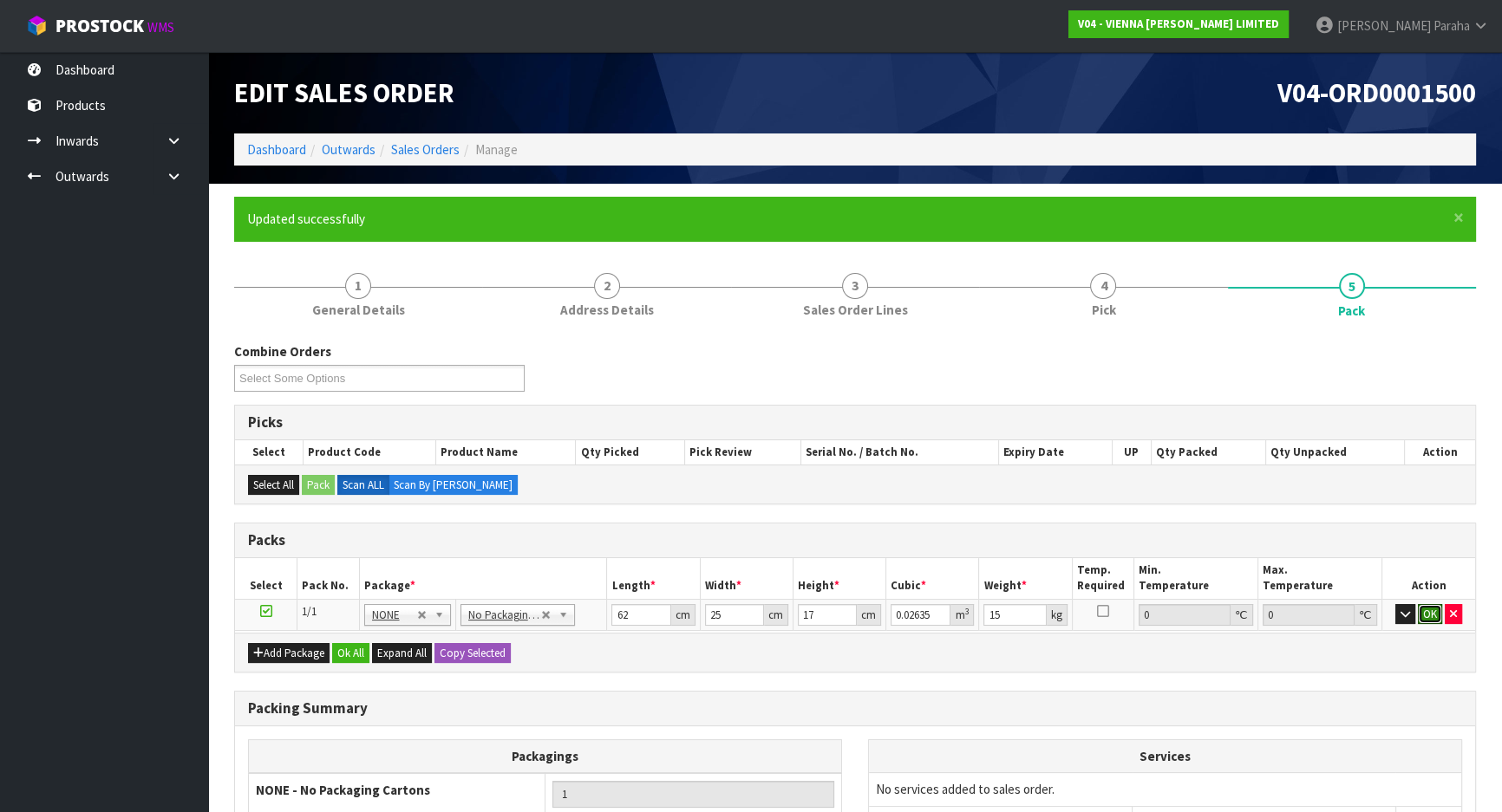
click button "OK" at bounding box center [1430, 614] width 24 height 21
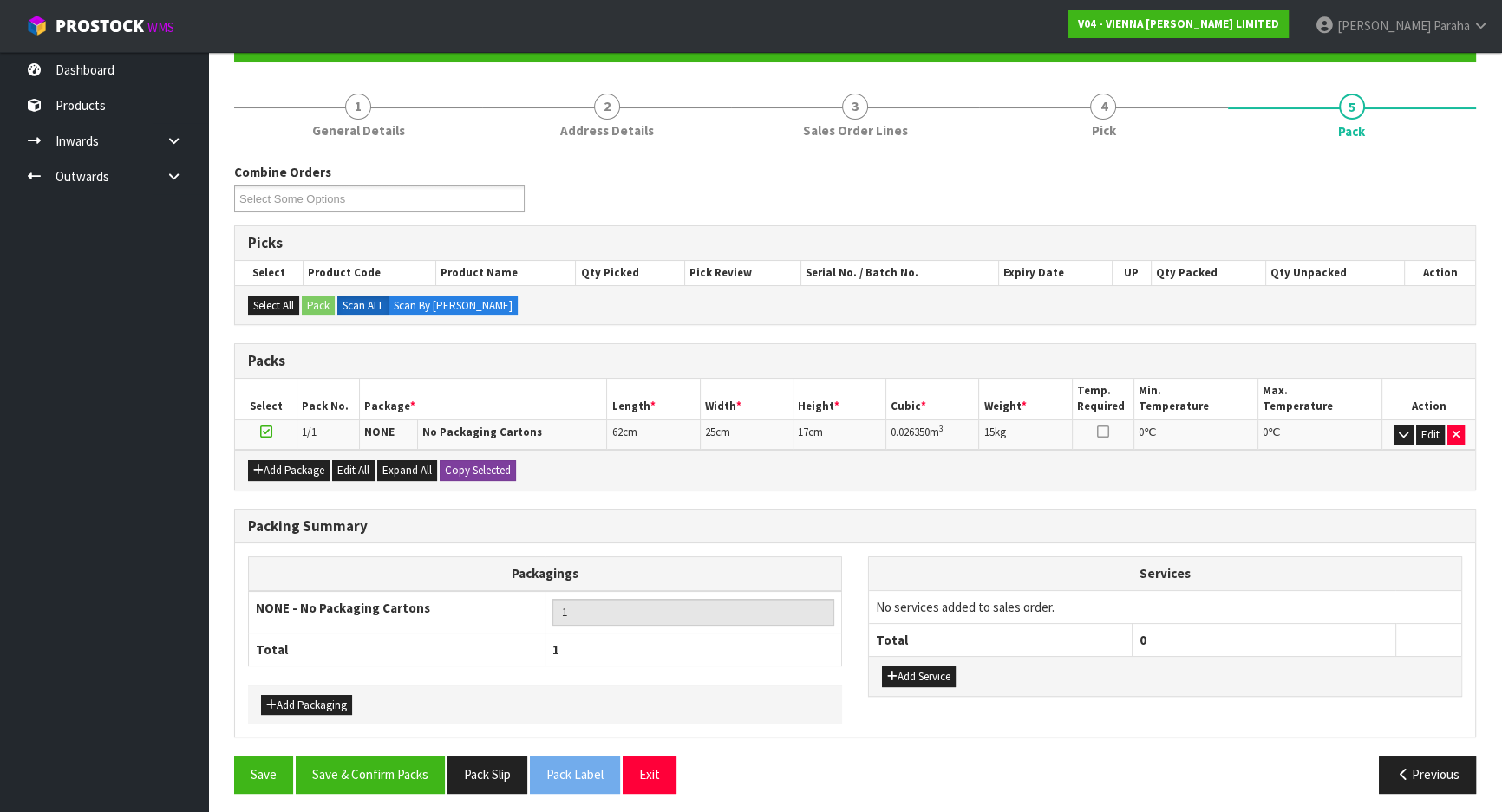
scroll to position [182, 0]
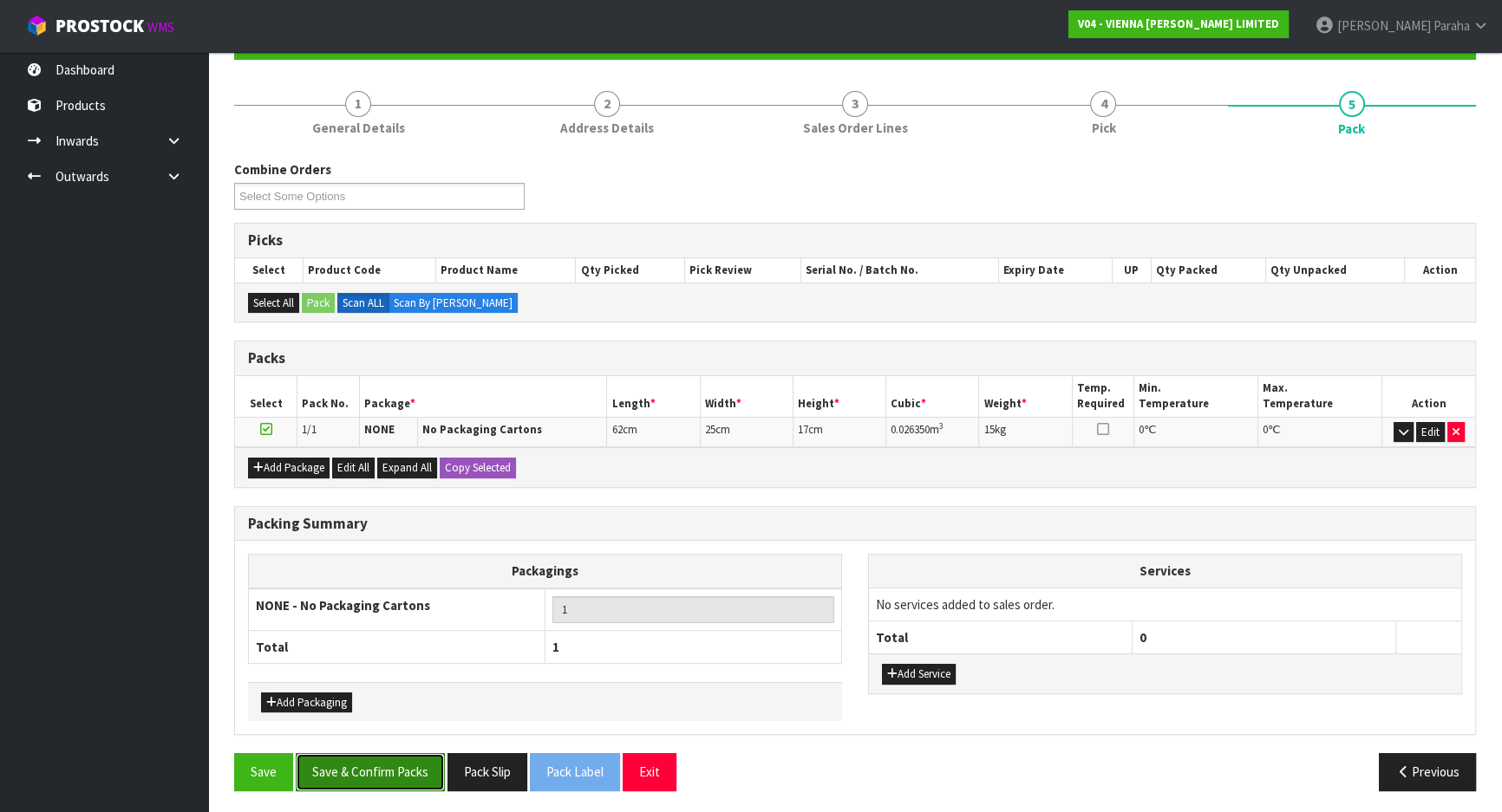
click at [407, 771] on button "Save & Confirm Packs" at bounding box center [370, 772] width 150 height 38
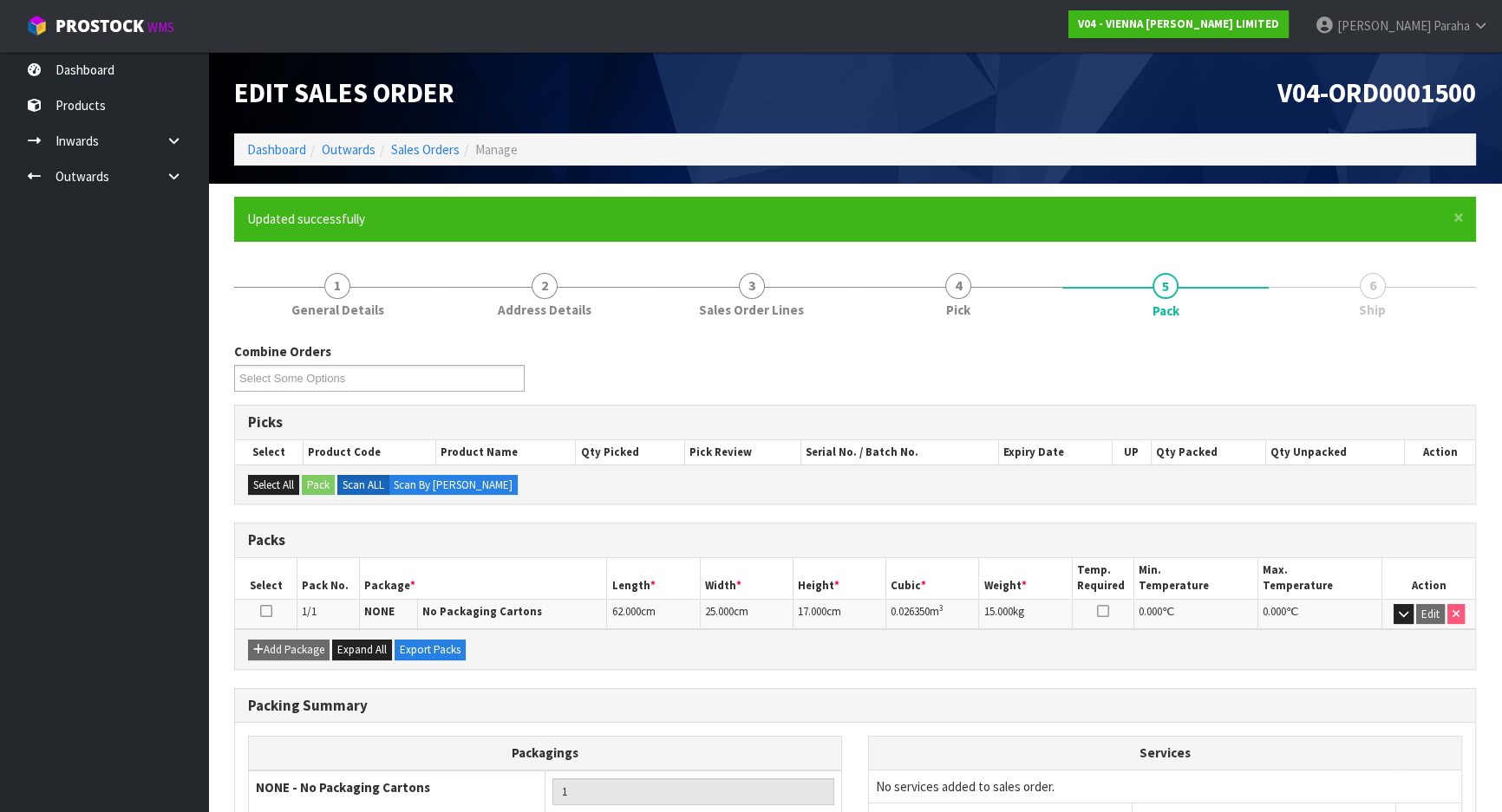
scroll to position [144, 0]
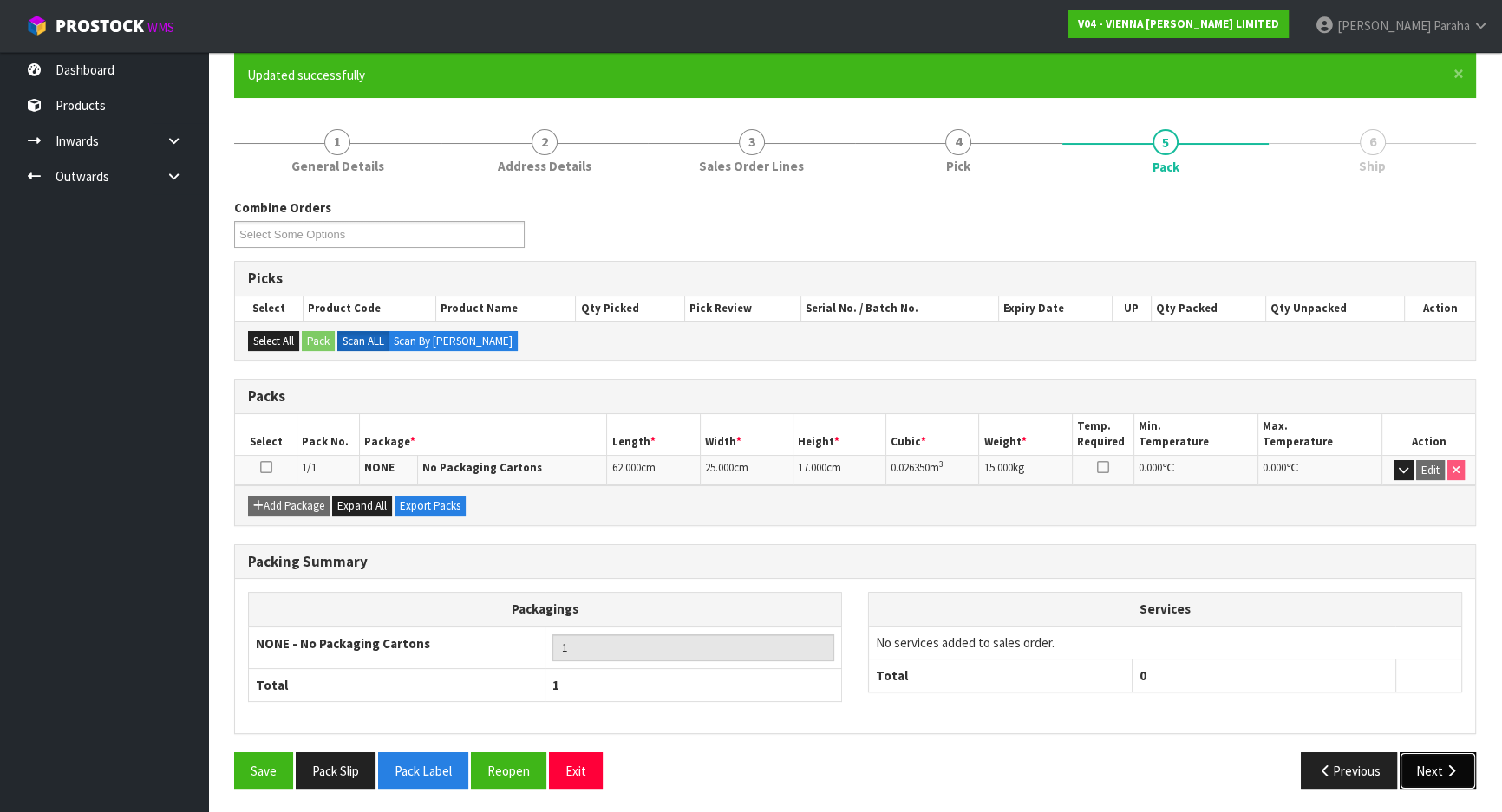
click at [1440, 768] on button "Next" at bounding box center [1437, 771] width 76 height 38
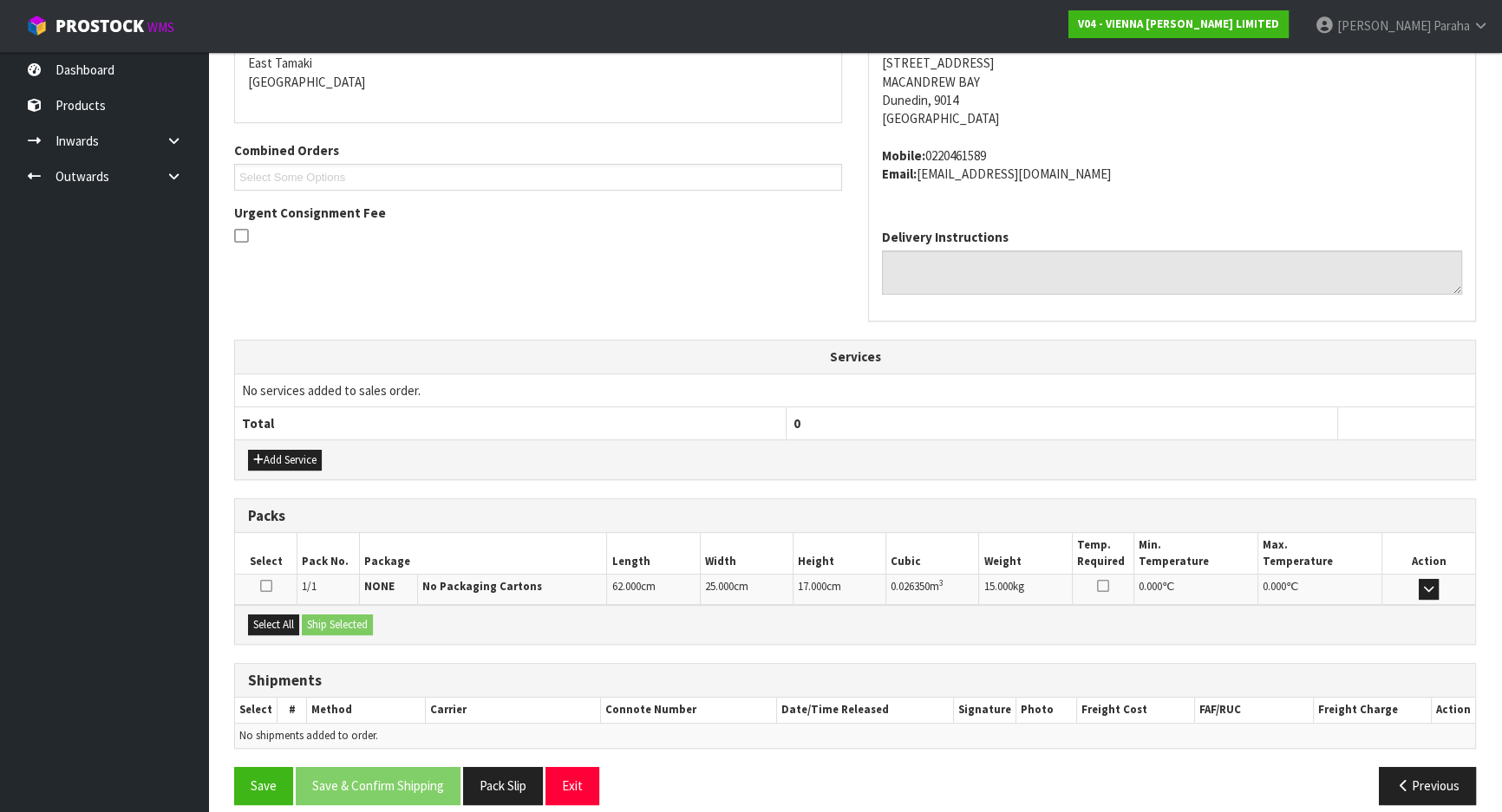
scroll to position [389, 0]
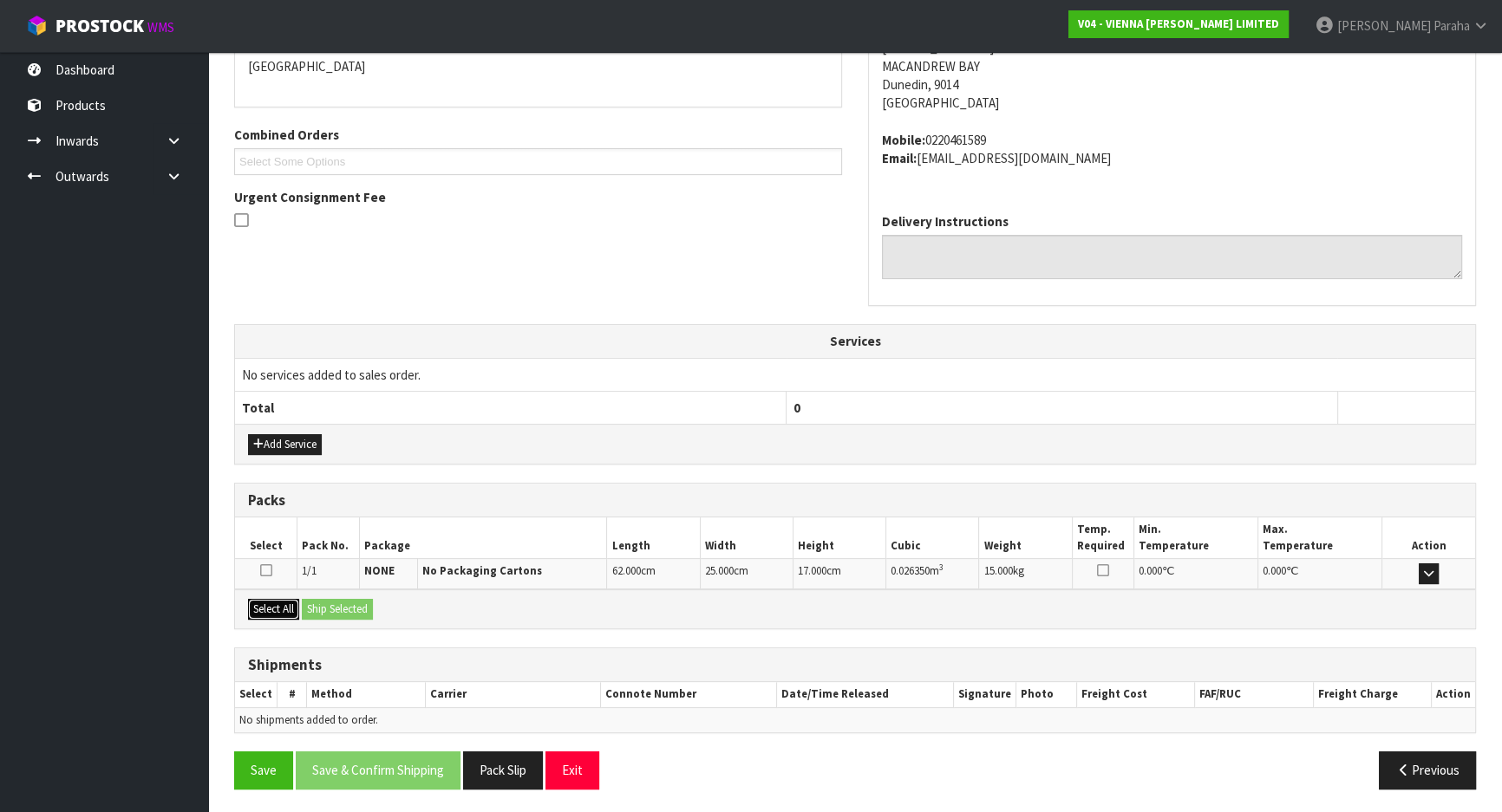
drag, startPoint x: 282, startPoint y: 605, endPoint x: 401, endPoint y: 619, distance: 119.8
click at [282, 604] on button "Select All" at bounding box center [274, 609] width 52 height 21
click at [358, 612] on button "Ship Selected" at bounding box center [337, 609] width 71 height 21
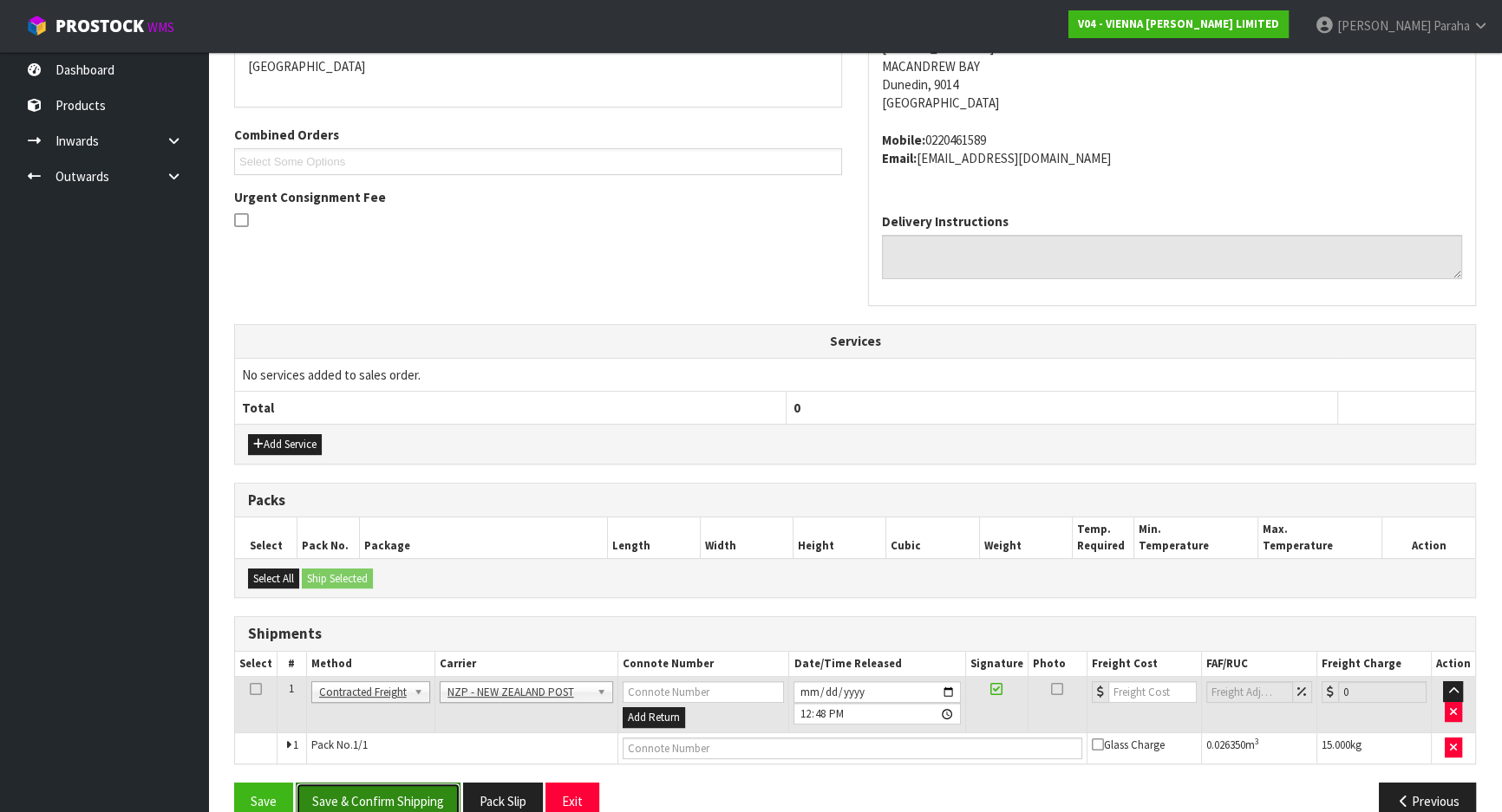
click at [423, 788] on button "Save & Confirm Shipping" at bounding box center [378, 802] width 164 height 38
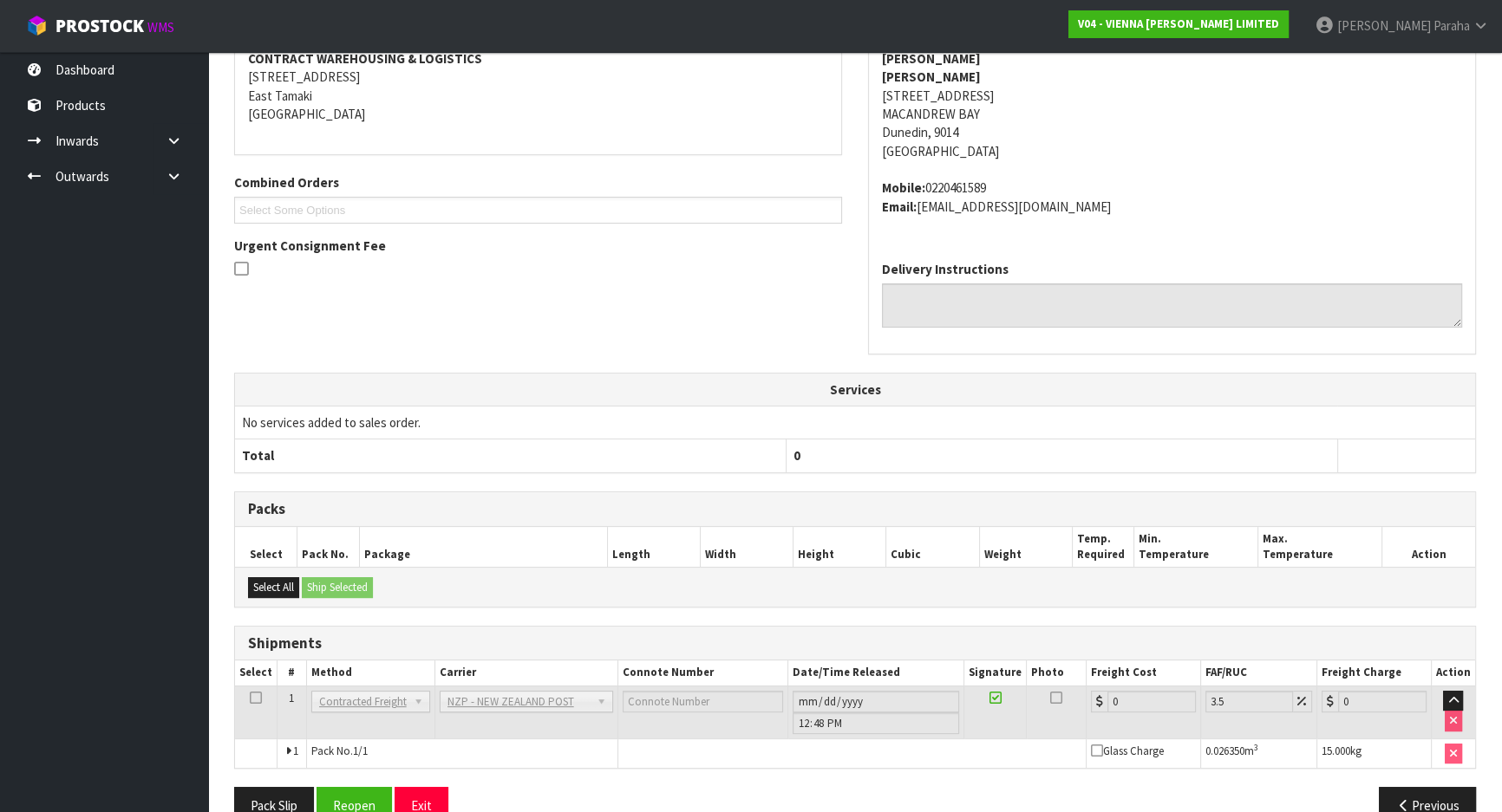
scroll to position [395, 0]
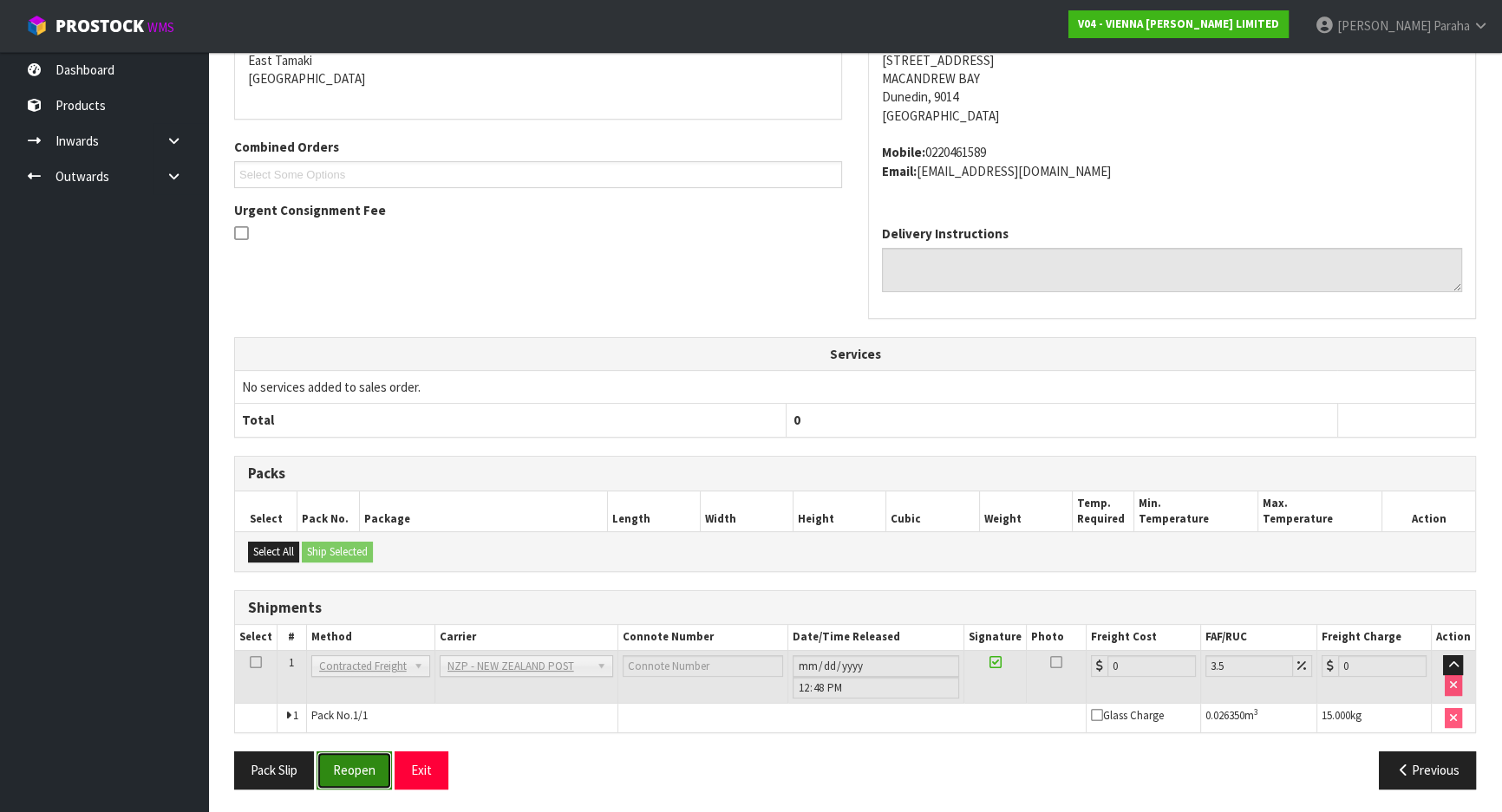
click at [366, 777] on button "Reopen" at bounding box center [354, 770] width 75 height 38
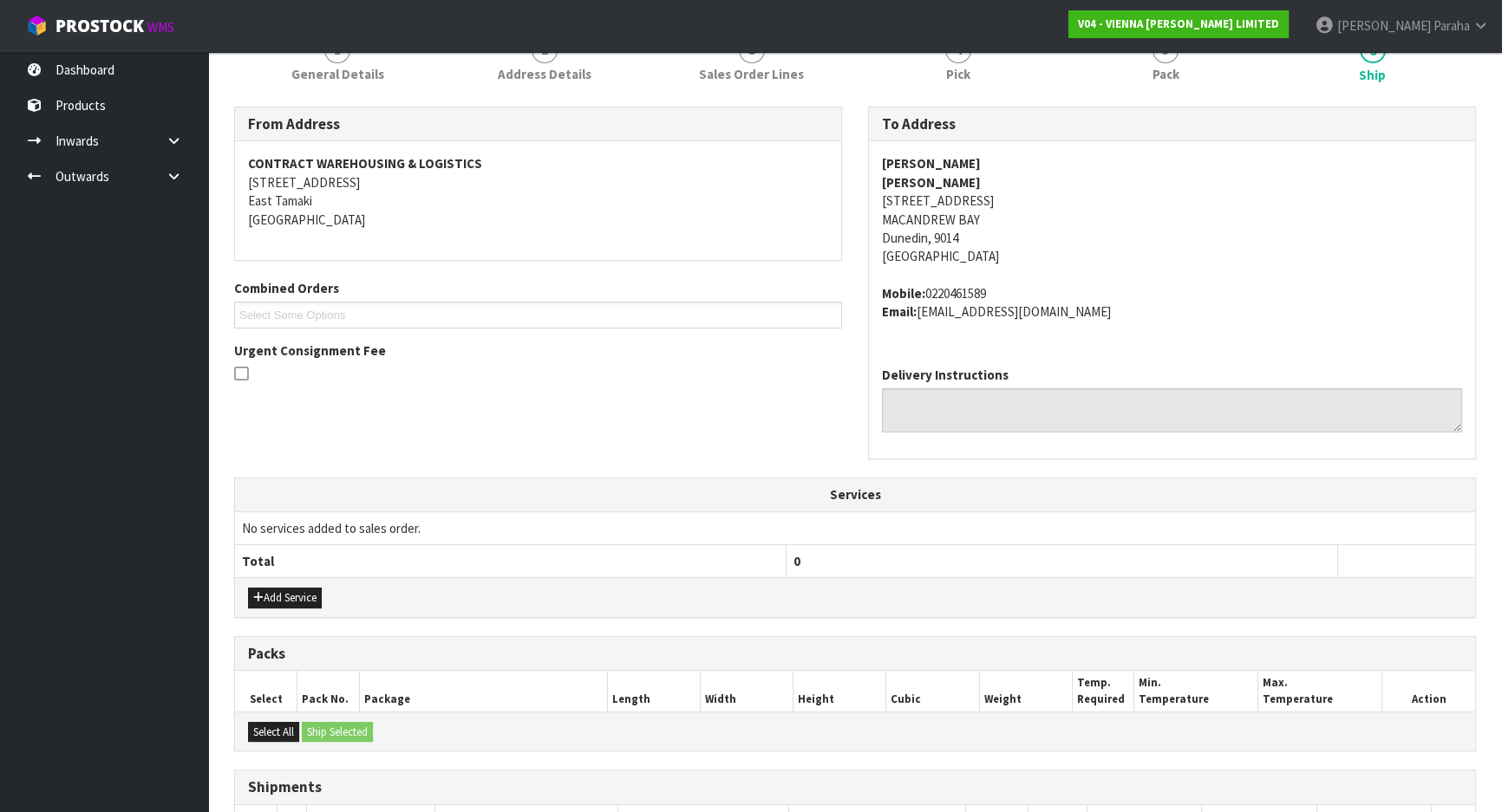
scroll to position [435, 0]
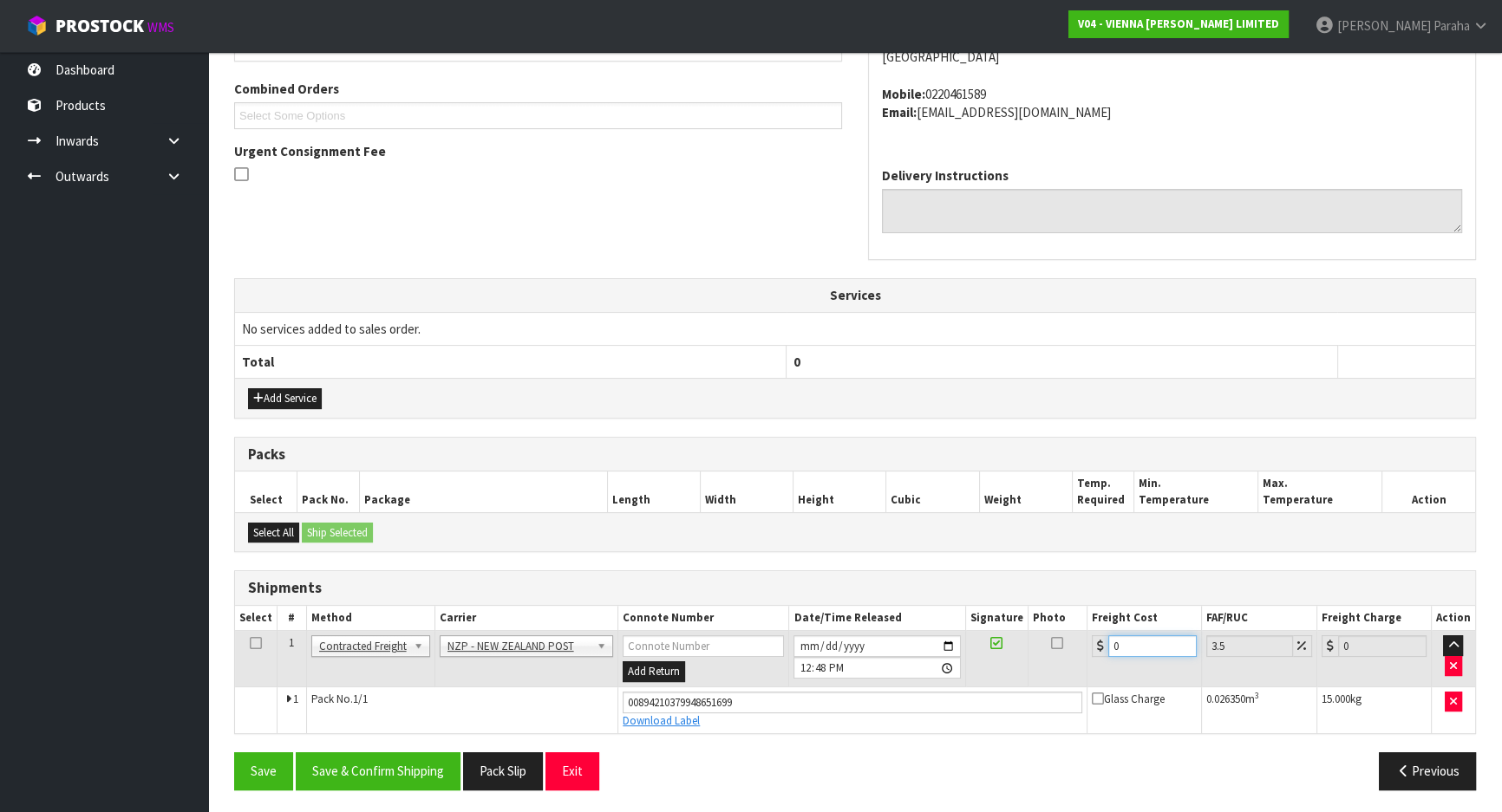
click at [1125, 651] on input "0" at bounding box center [1152, 646] width 88 height 22
click at [419, 767] on button "Save & Confirm Shipping" at bounding box center [378, 771] width 164 height 38
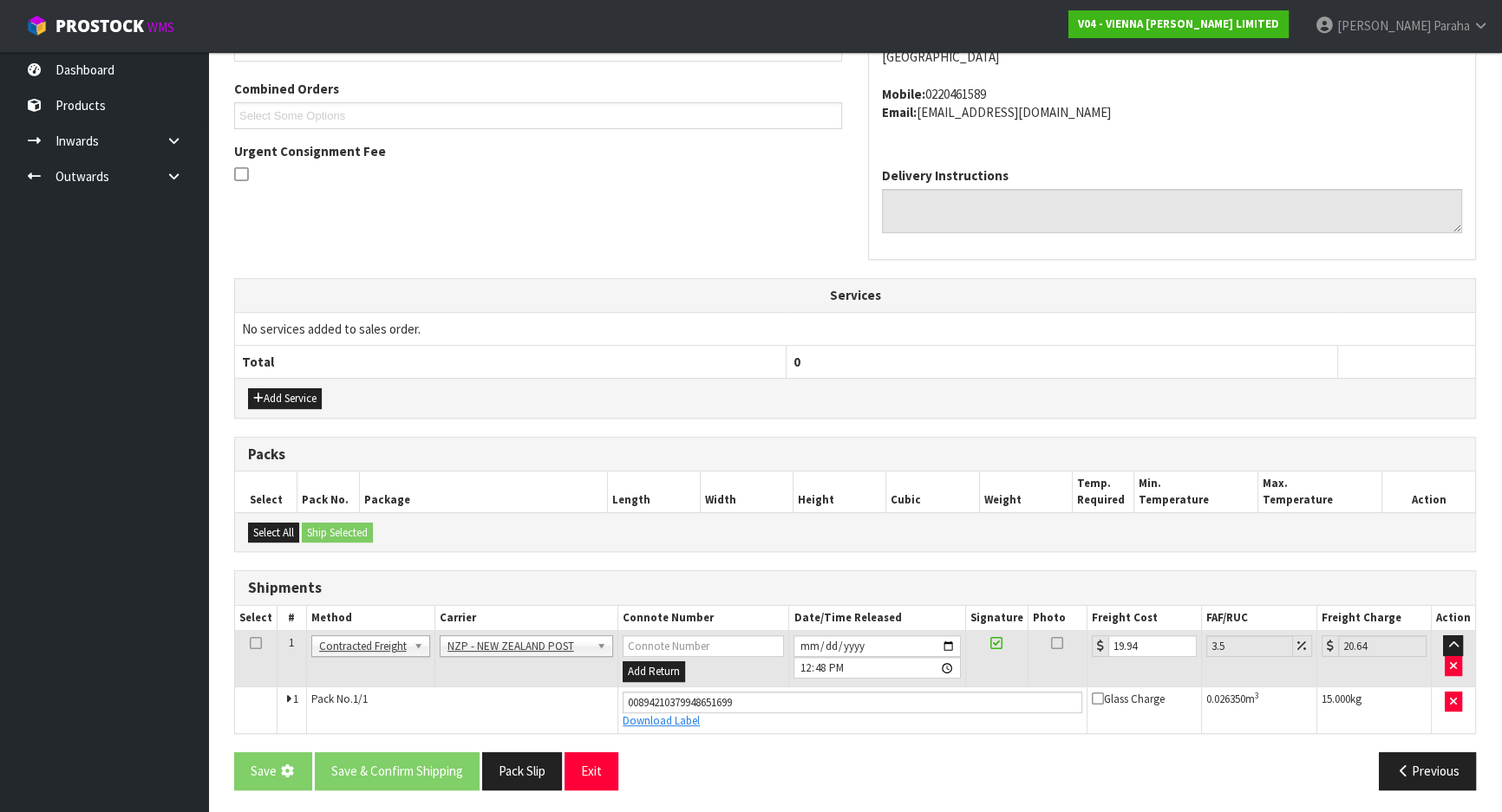
scroll to position [0, 0]
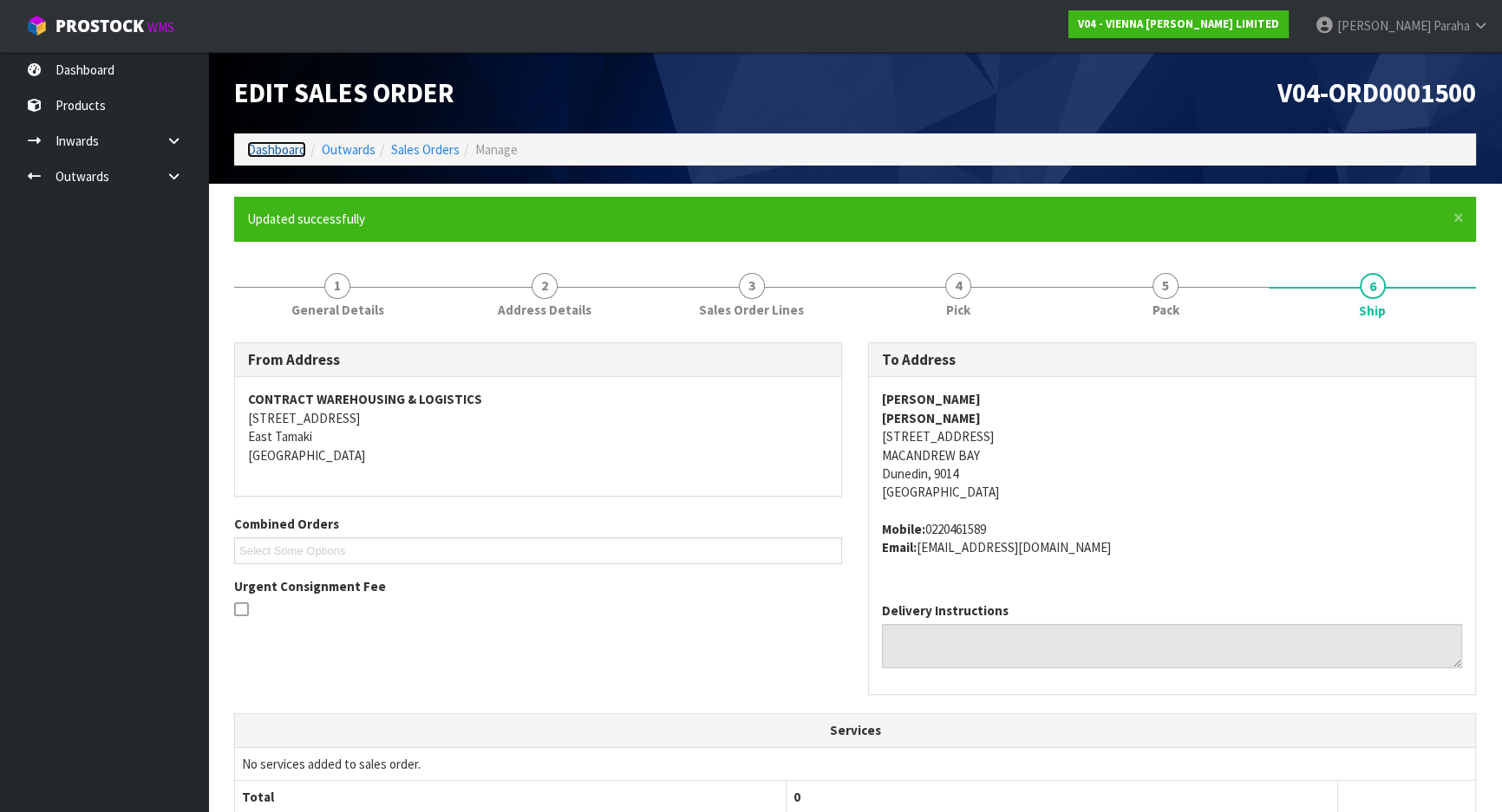
click at [277, 153] on link "Dashboard" at bounding box center [276, 149] width 59 height 17
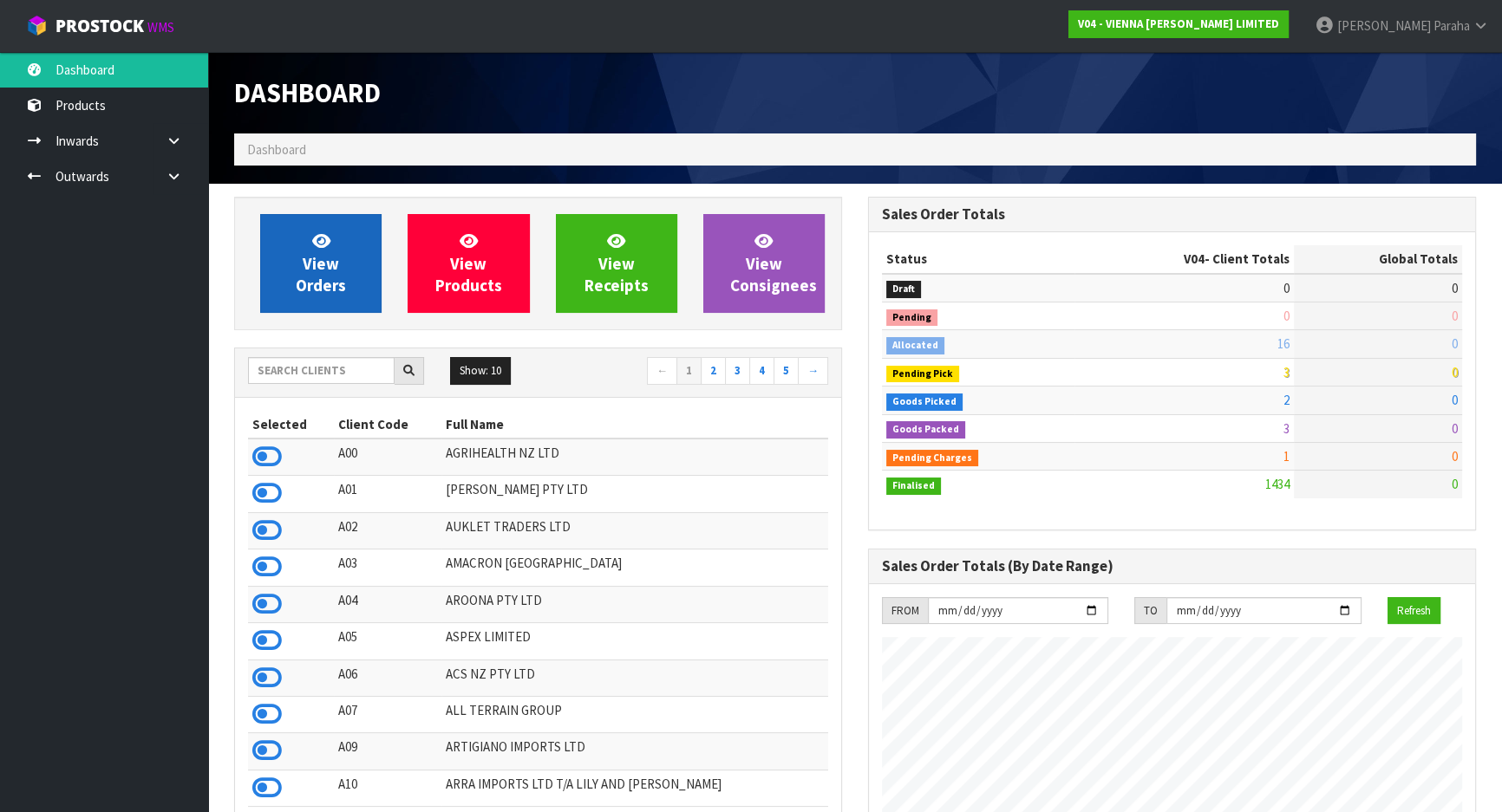
scroll to position [1311, 633]
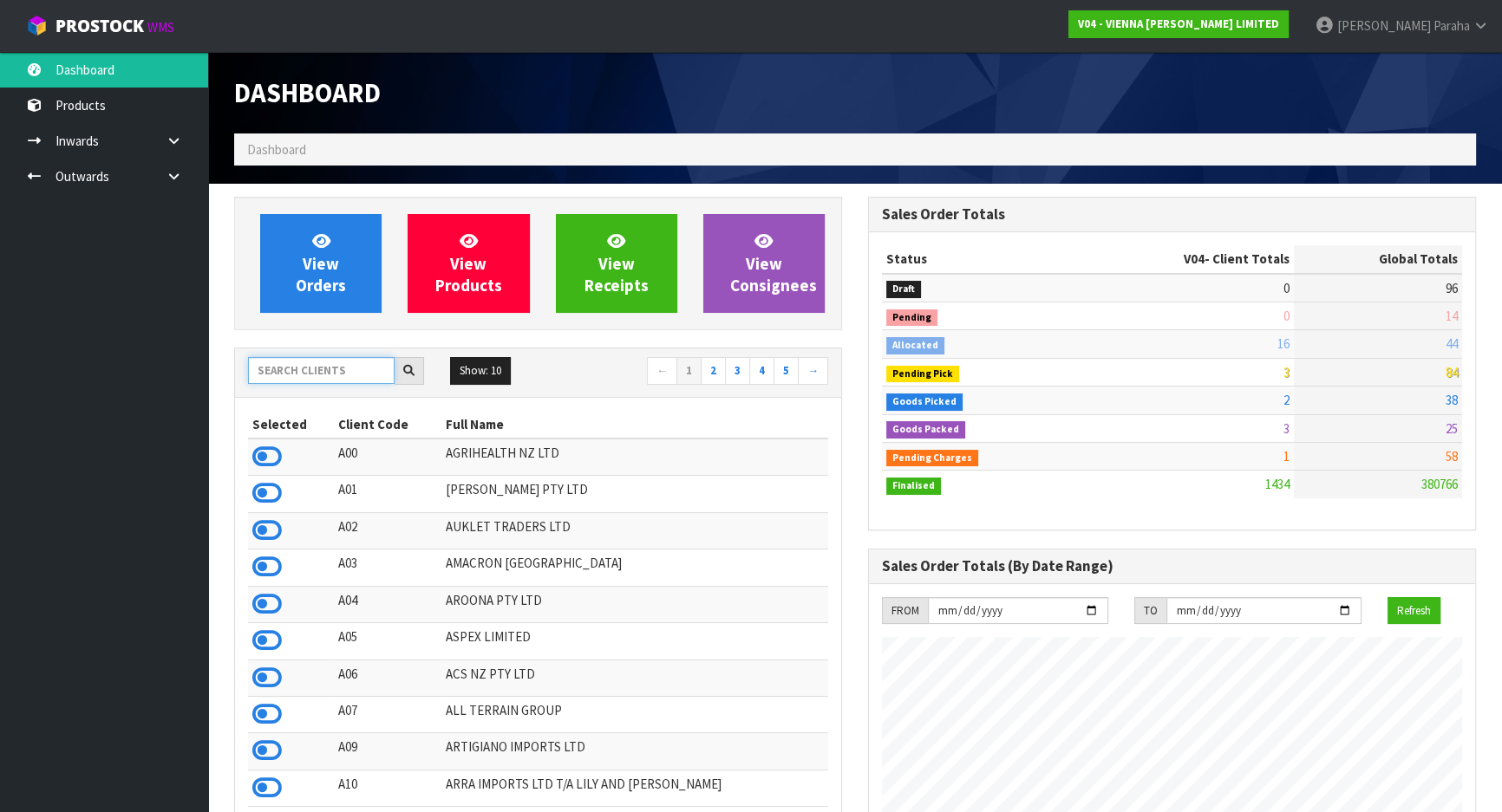
drag, startPoint x: 309, startPoint y: 370, endPoint x: 299, endPoint y: 369, distance: 10.0
click at [309, 371] on input "text" at bounding box center [322, 371] width 147 height 27
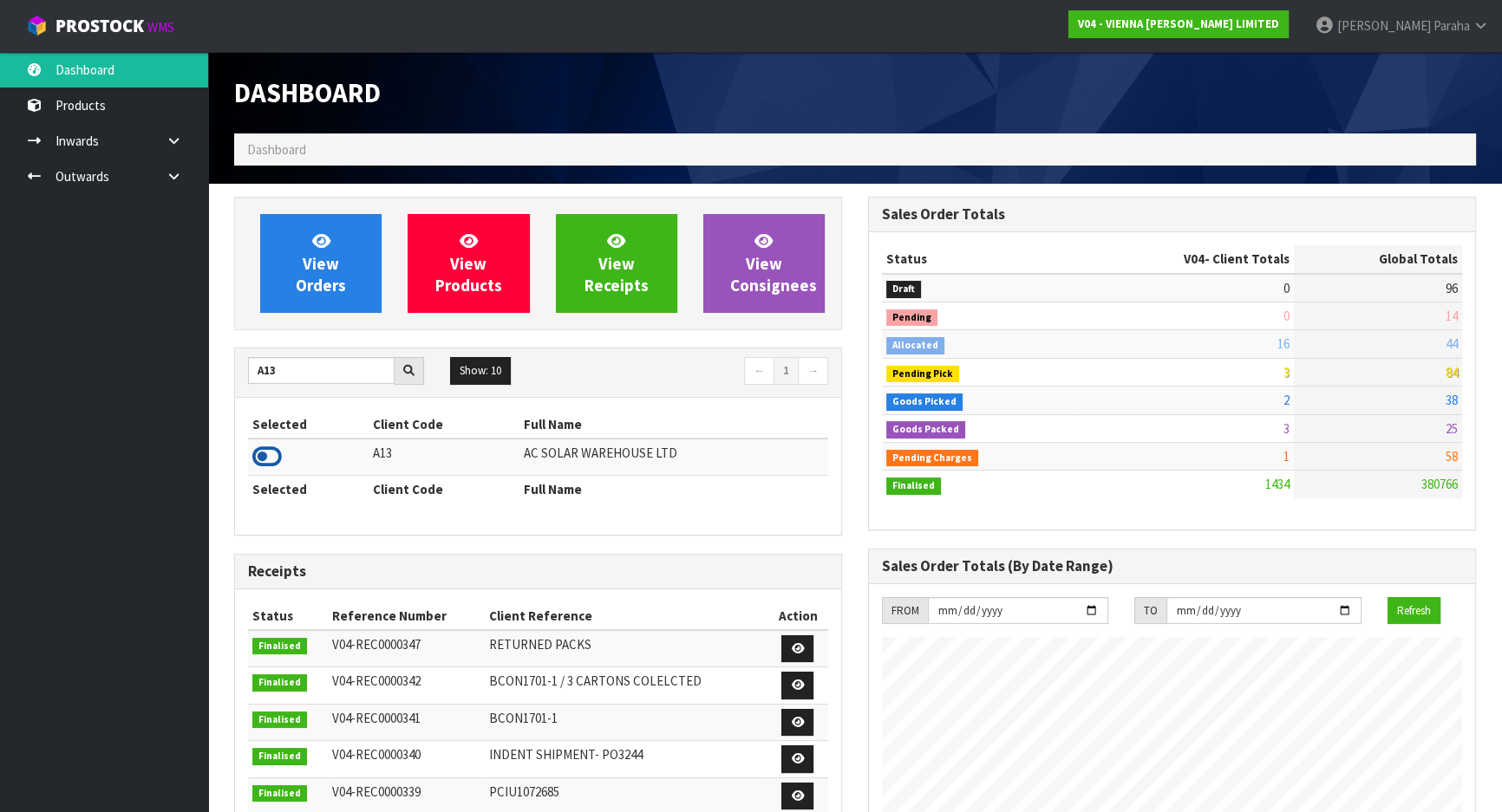
drag, startPoint x: 271, startPoint y: 457, endPoint x: 294, endPoint y: 284, distance: 174.5
click at [271, 456] on icon at bounding box center [268, 457] width 30 height 26
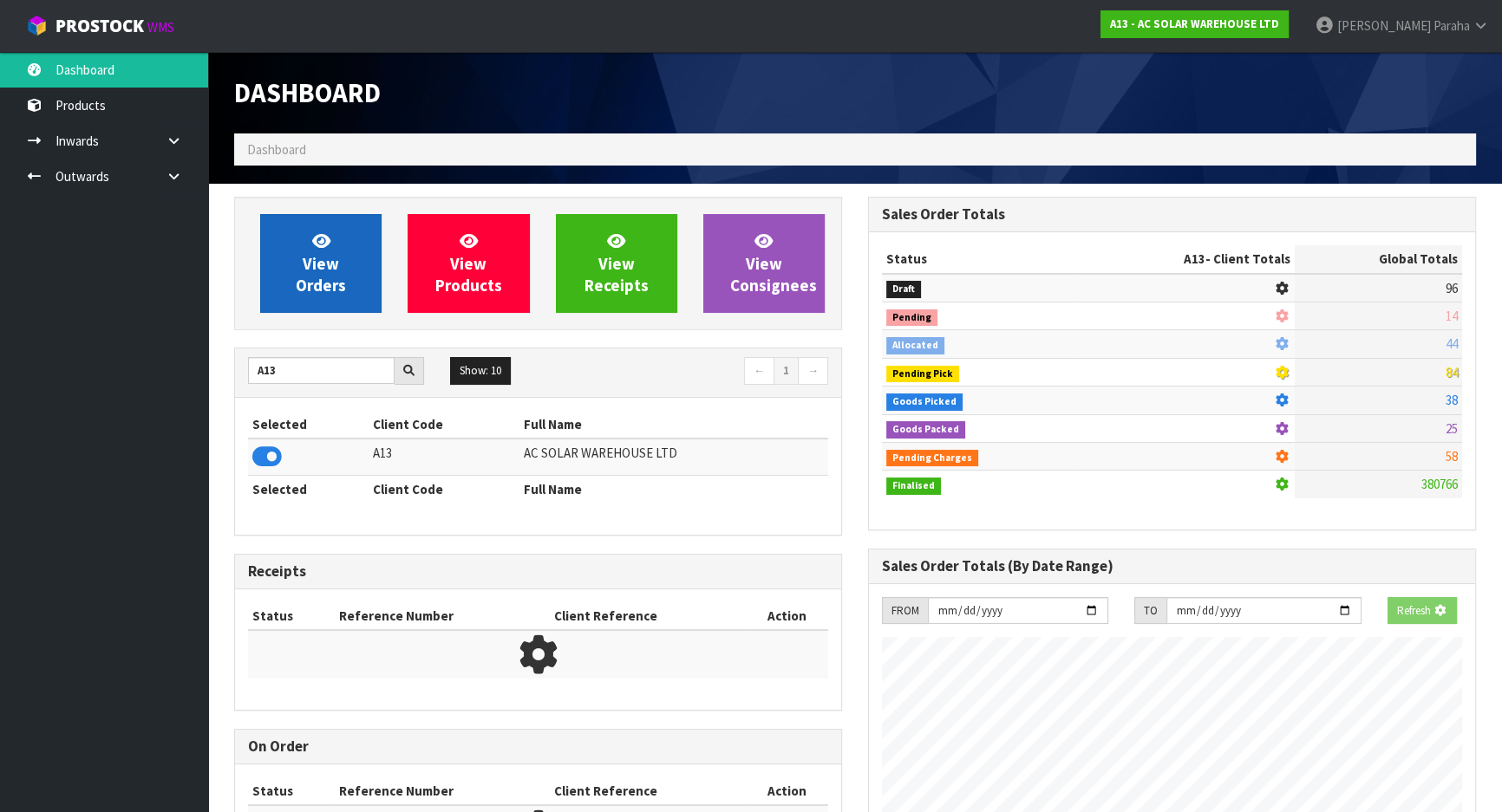
scroll to position [1079, 633]
click at [291, 278] on link "View Orders" at bounding box center [321, 263] width 122 height 99
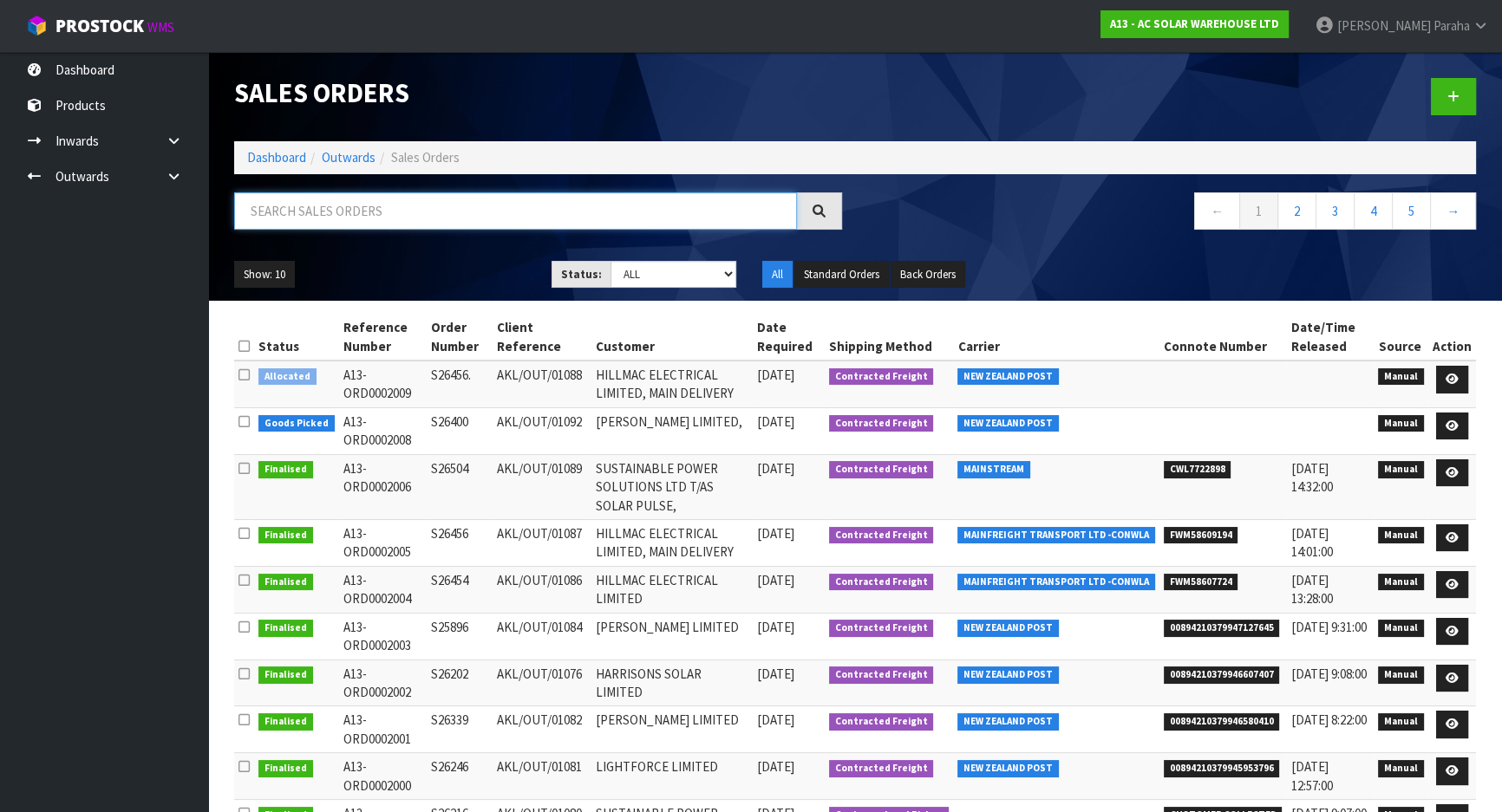
click at [330, 212] on input "text" at bounding box center [516, 211] width 563 height 38
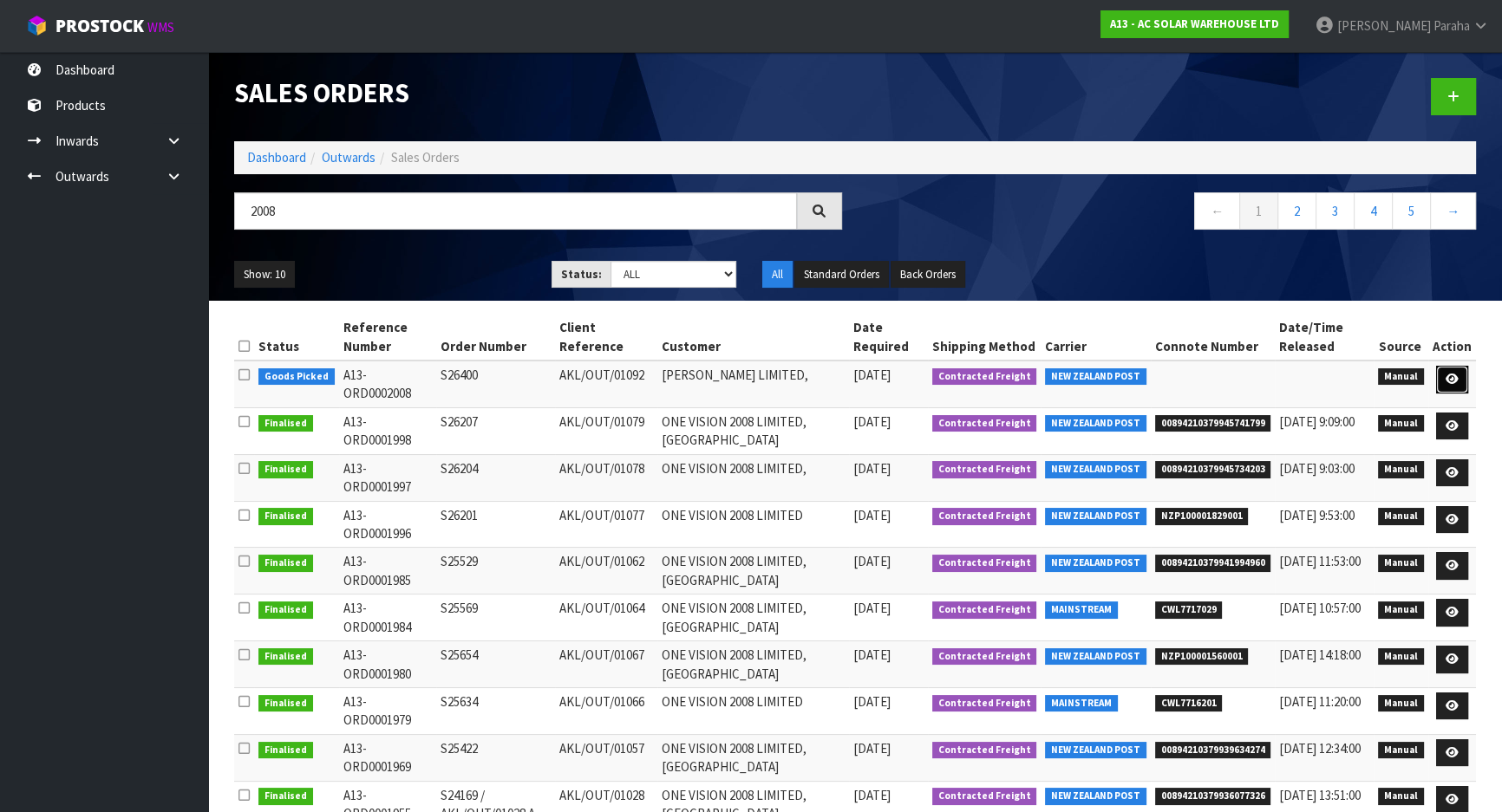
click at [1449, 374] on icon at bounding box center [1452, 379] width 13 height 11
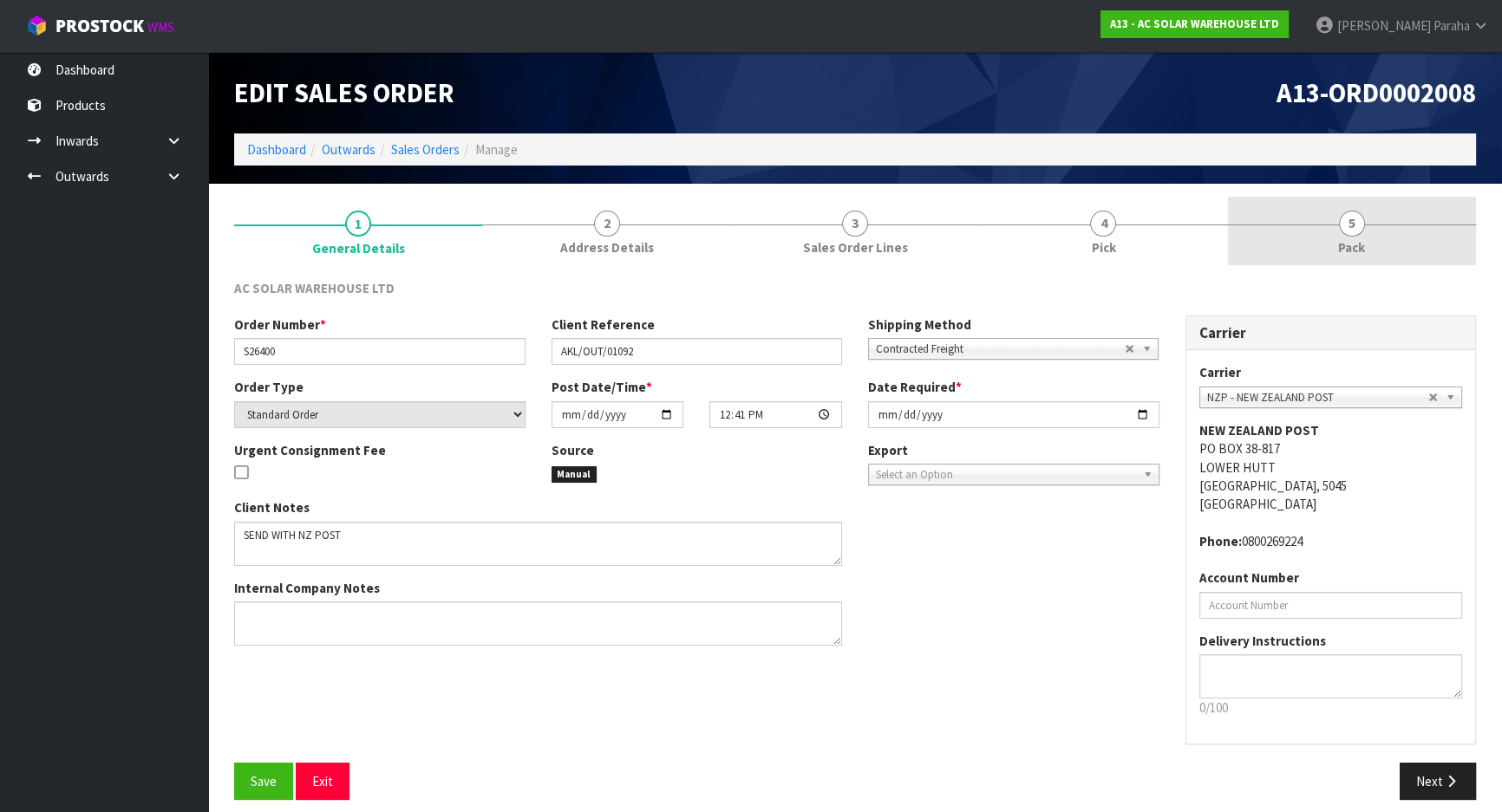
click at [1352, 226] on span "5" at bounding box center [1352, 224] width 26 height 26
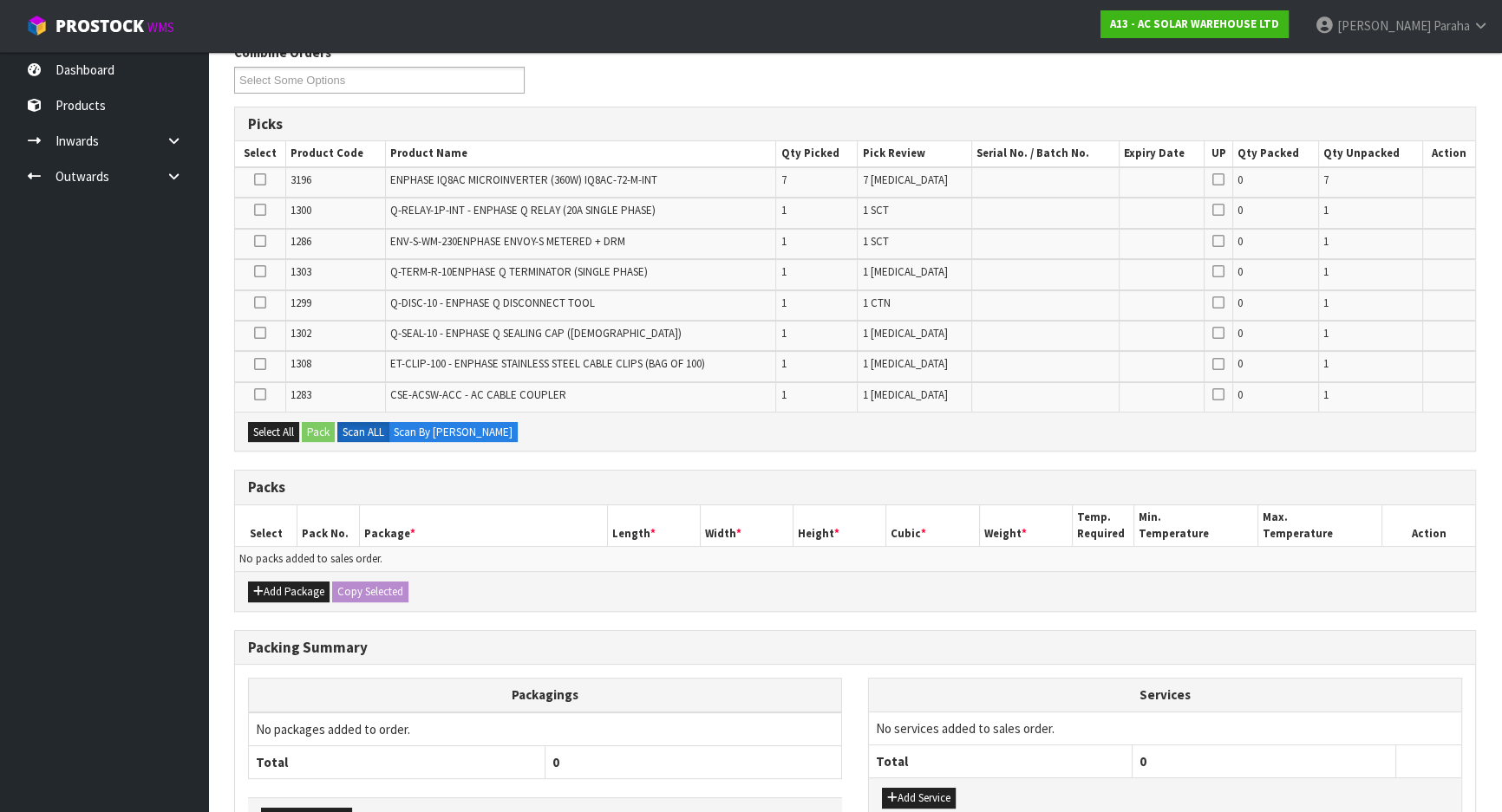
scroll to position [350, 0]
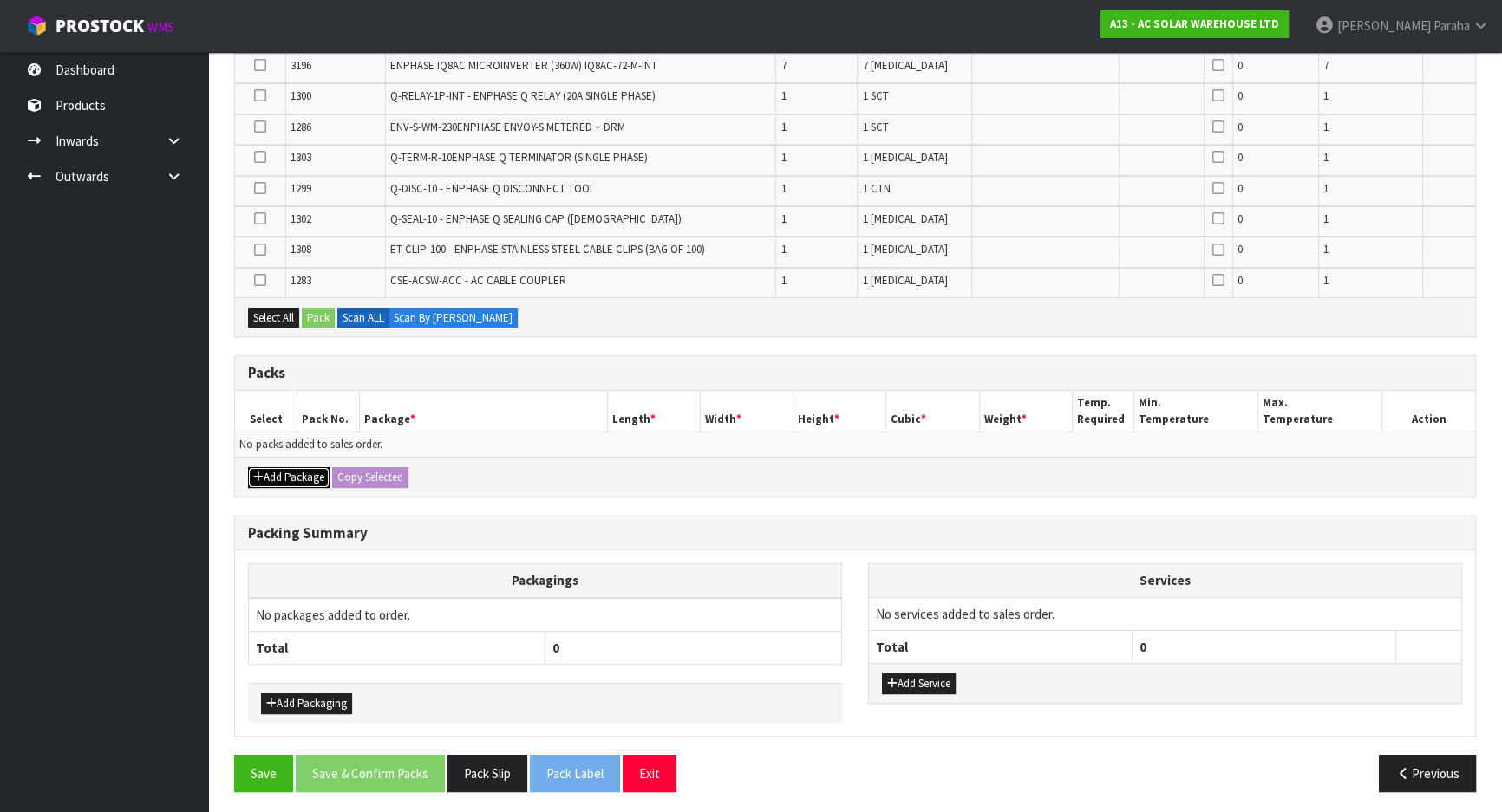
click at [282, 478] on button "Add Package" at bounding box center [289, 478] width 81 height 21
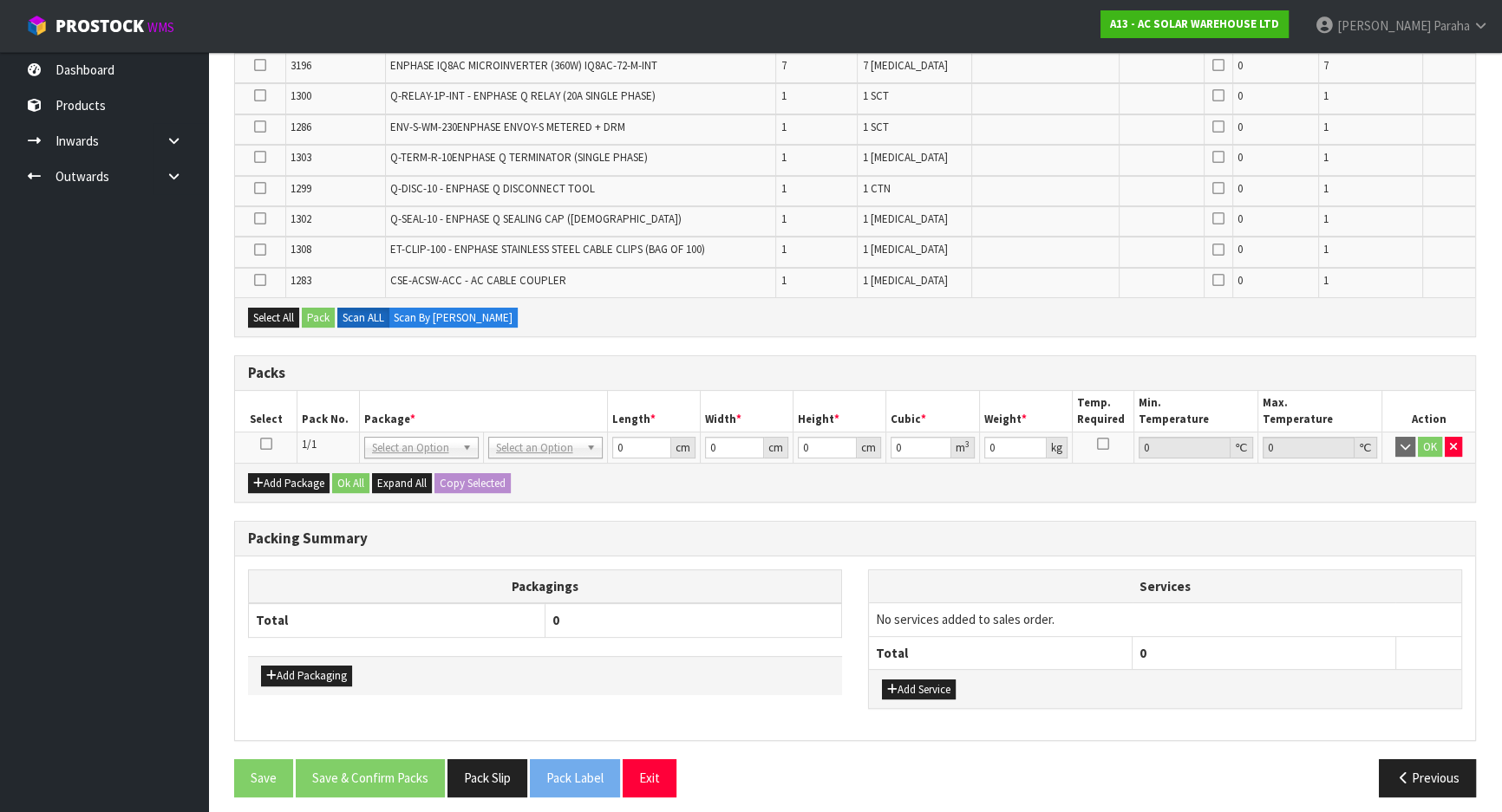
click at [273, 439] on td at bounding box center [266, 448] width 62 height 31
click at [267, 444] on icon at bounding box center [267, 444] width 12 height 1
click at [281, 319] on button "Select All" at bounding box center [274, 318] width 52 height 21
click at [316, 320] on button "Pack" at bounding box center [318, 318] width 33 height 21
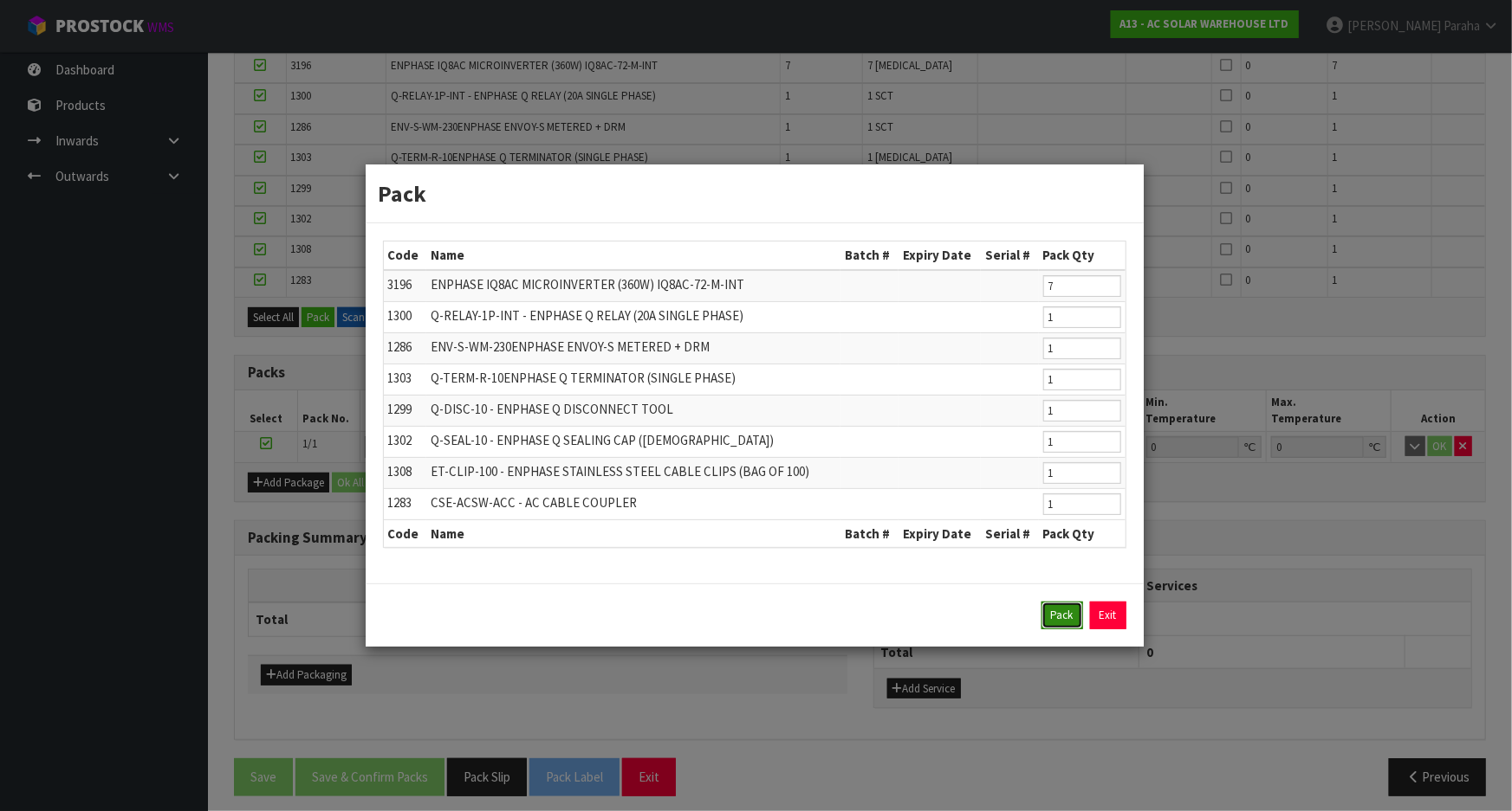
click at [1050, 615] on button "Pack" at bounding box center [1062, 615] width 42 height 28
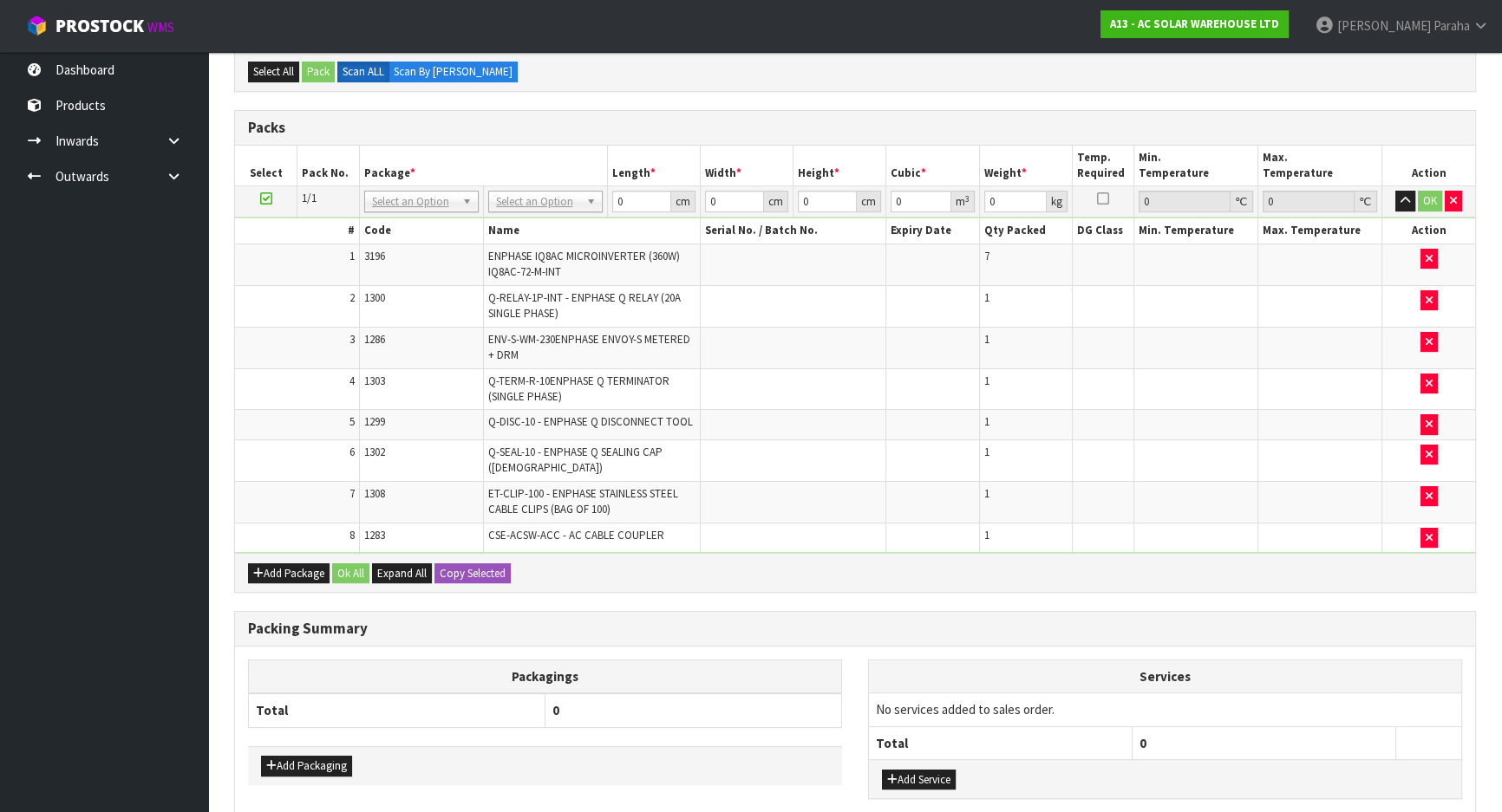
scroll to position [192, 0]
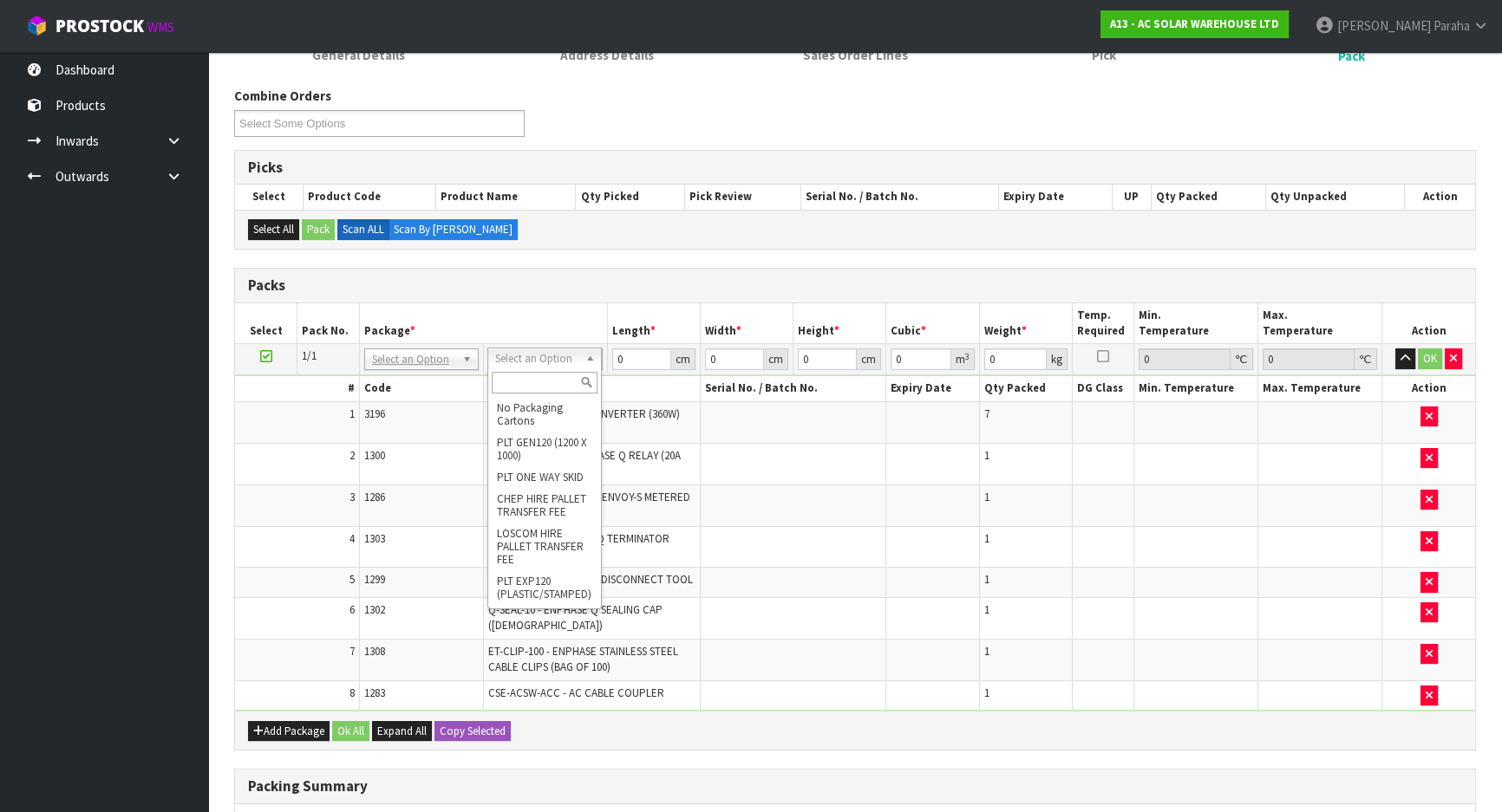
click at [581, 380] on input "text" at bounding box center [544, 383] width 106 height 22
click at [634, 354] on input "0" at bounding box center [640, 359] width 59 height 22
click at [1395, 349] on button "button" at bounding box center [1405, 359] width 20 height 21
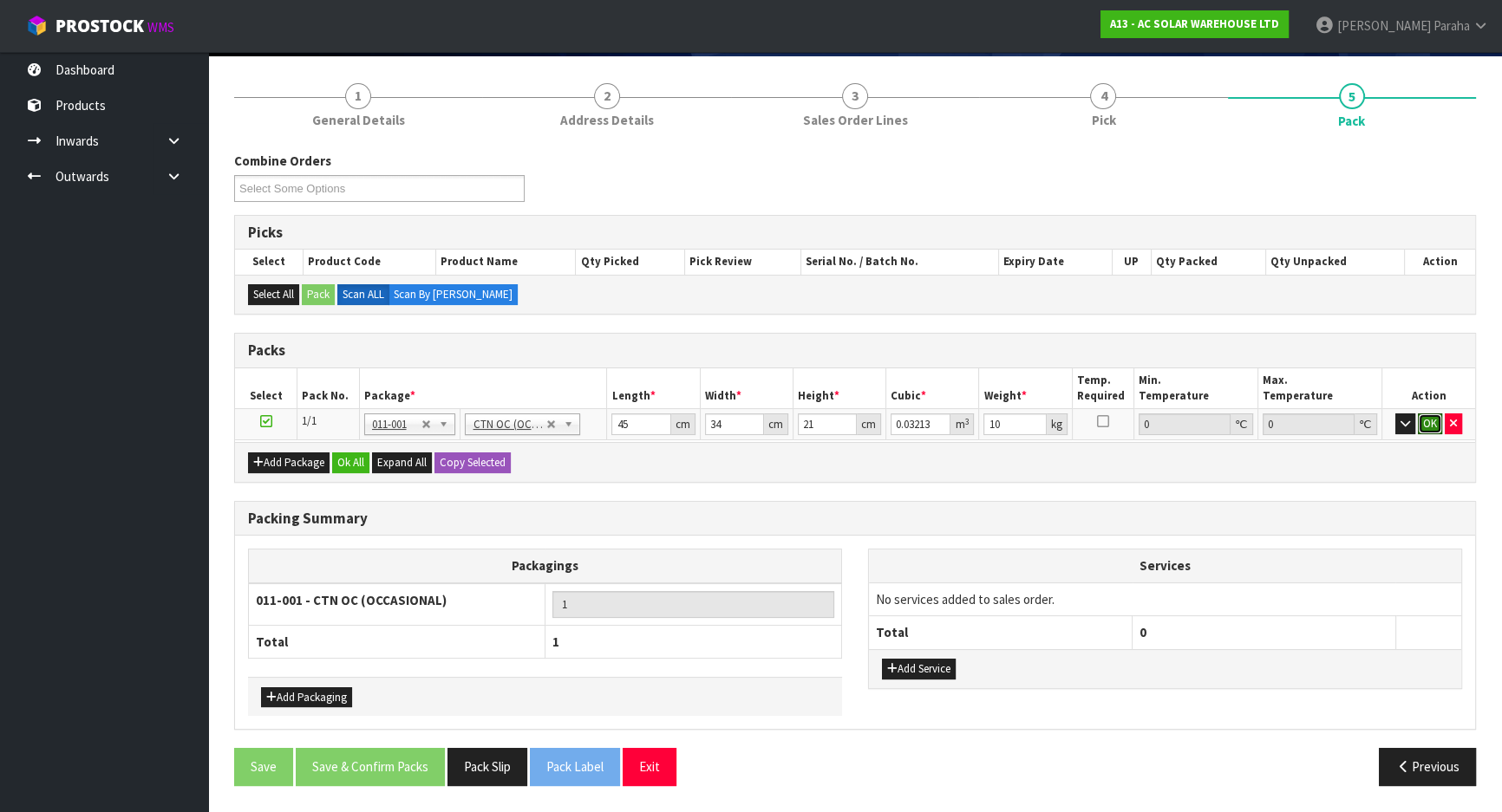
click button "OK" at bounding box center [1430, 424] width 24 height 21
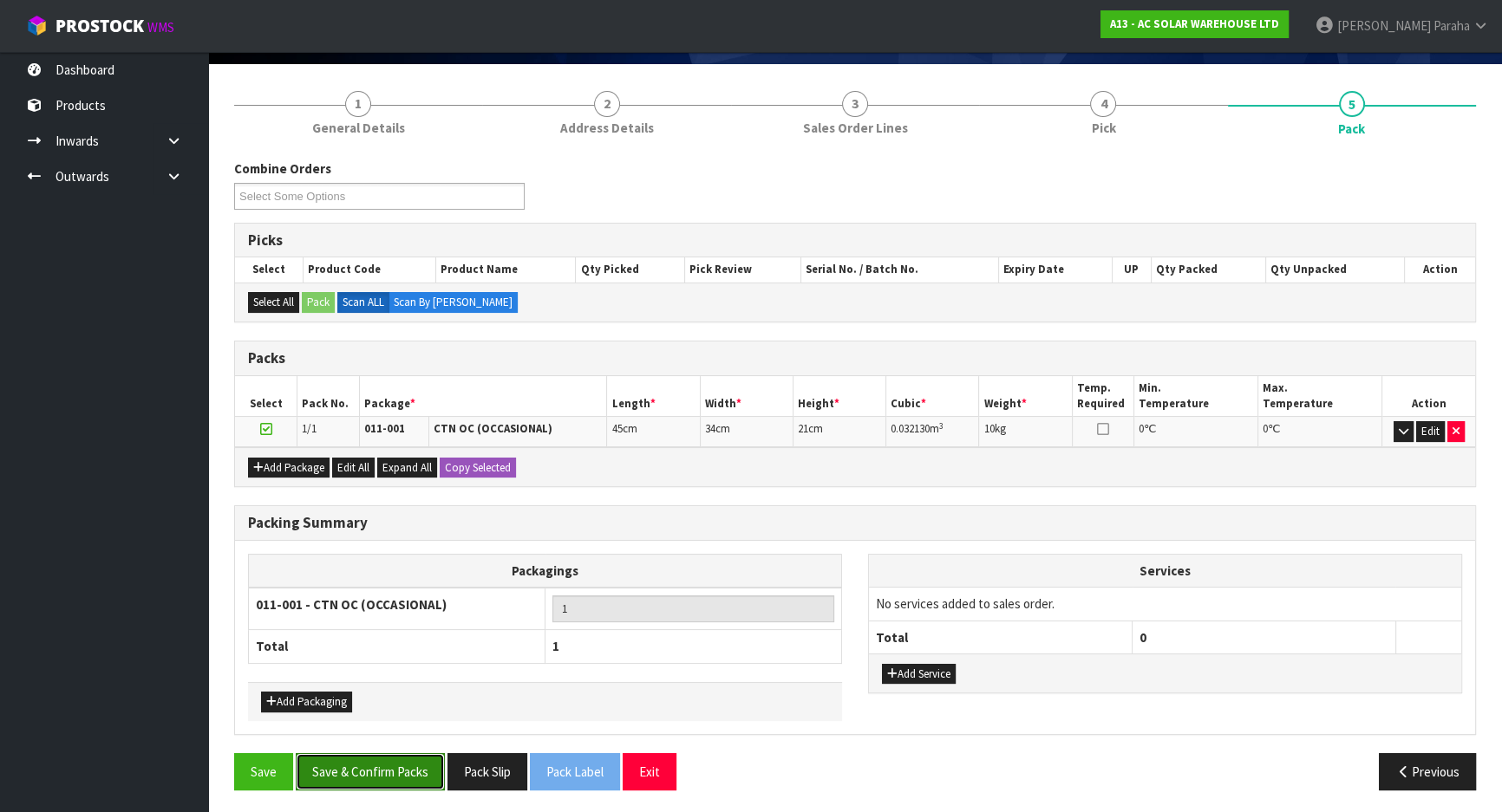
click at [395, 781] on button "Save & Confirm Packs" at bounding box center [370, 772] width 150 height 38
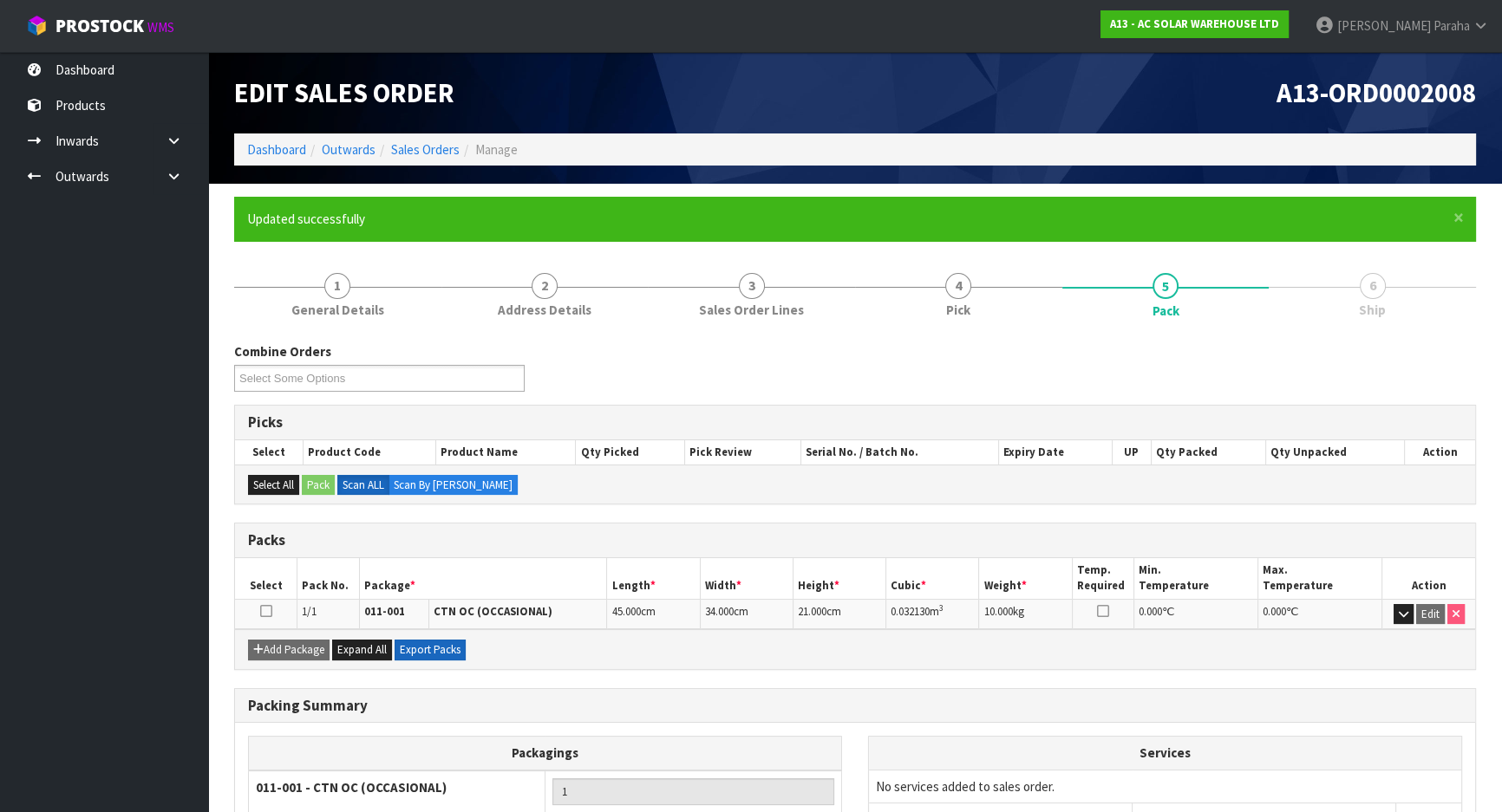
scroll to position [144, 0]
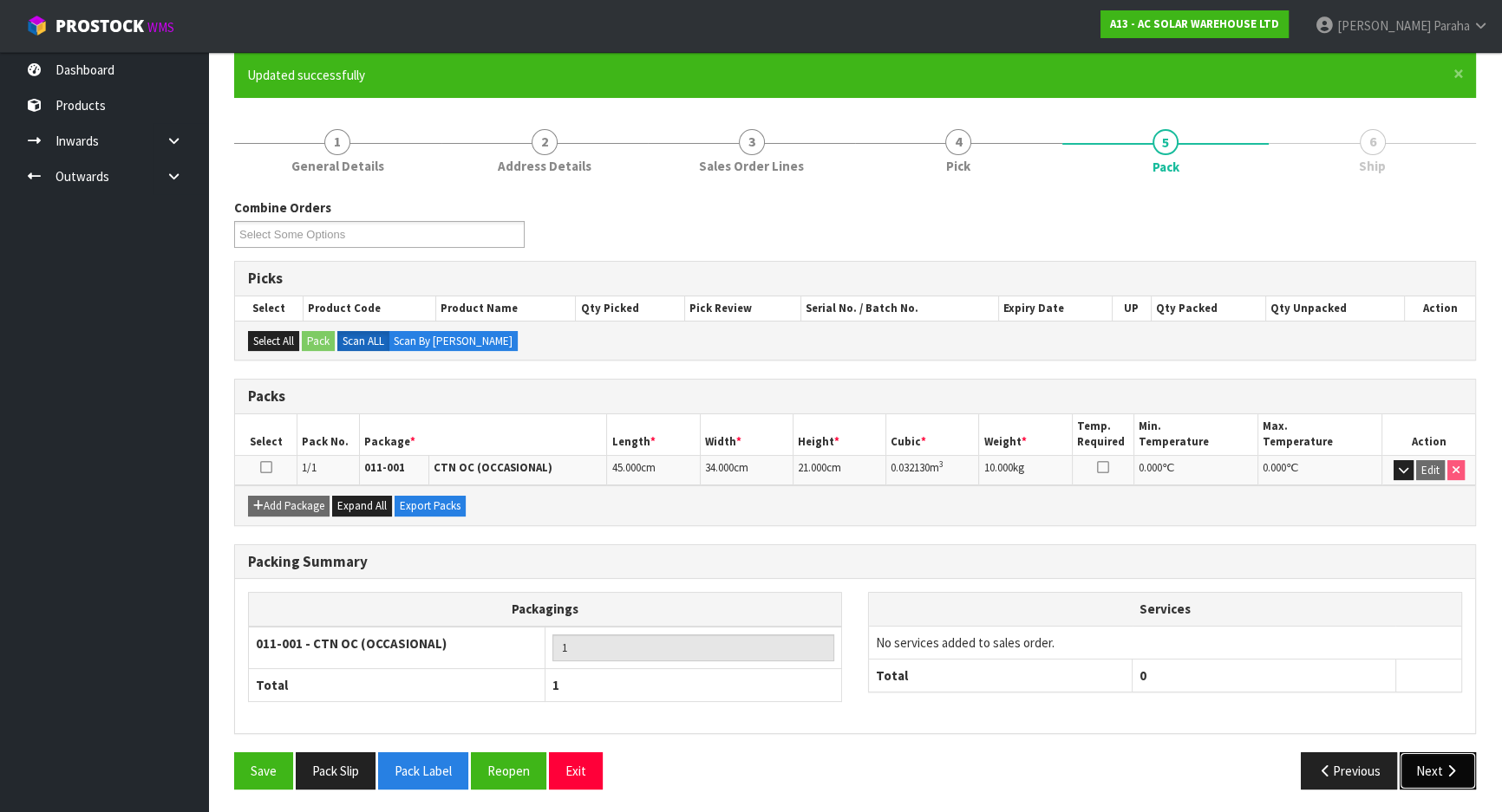
click at [1443, 765] on icon "button" at bounding box center [1451, 771] width 17 height 13
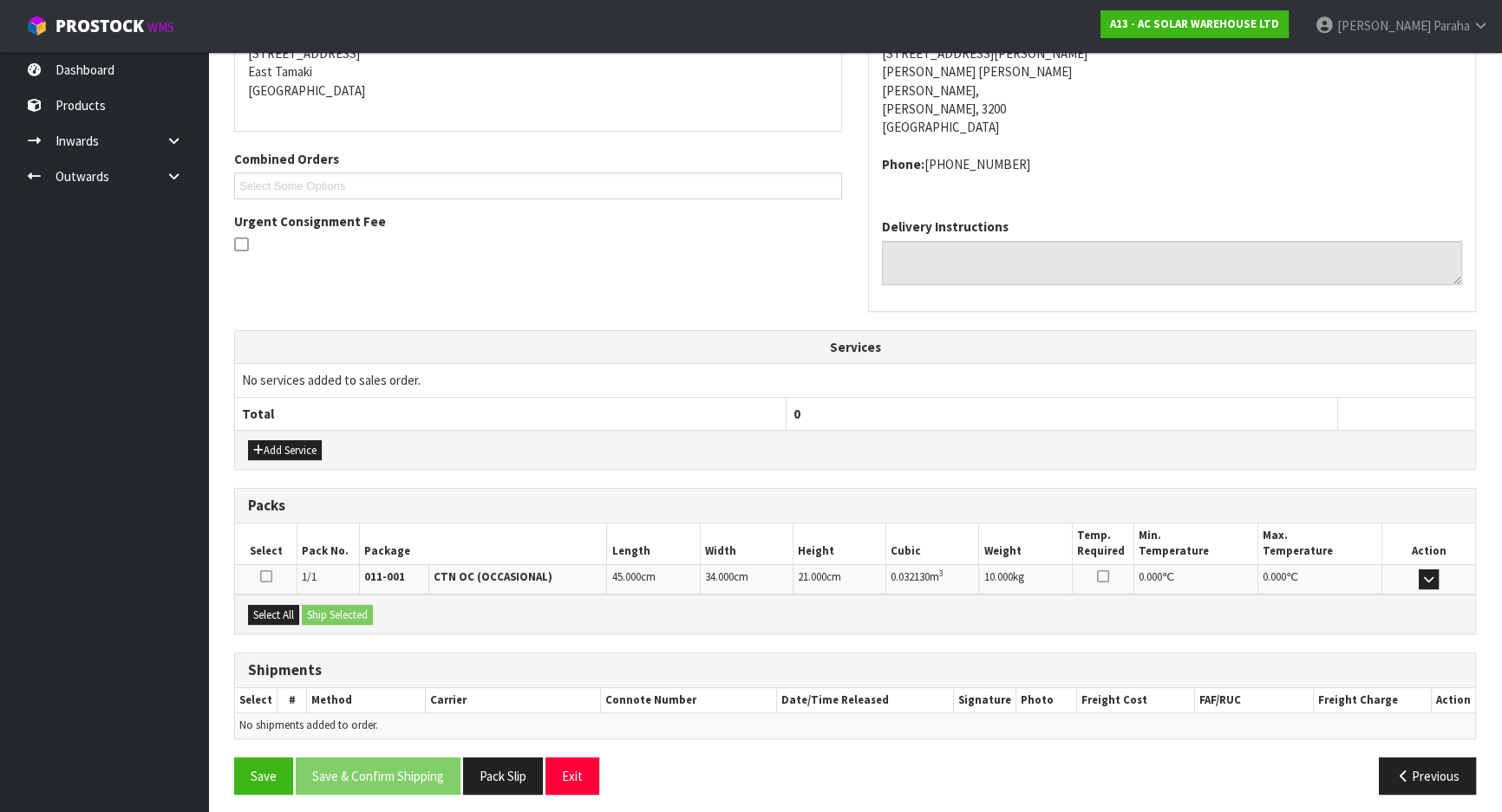
scroll to position [371, 0]
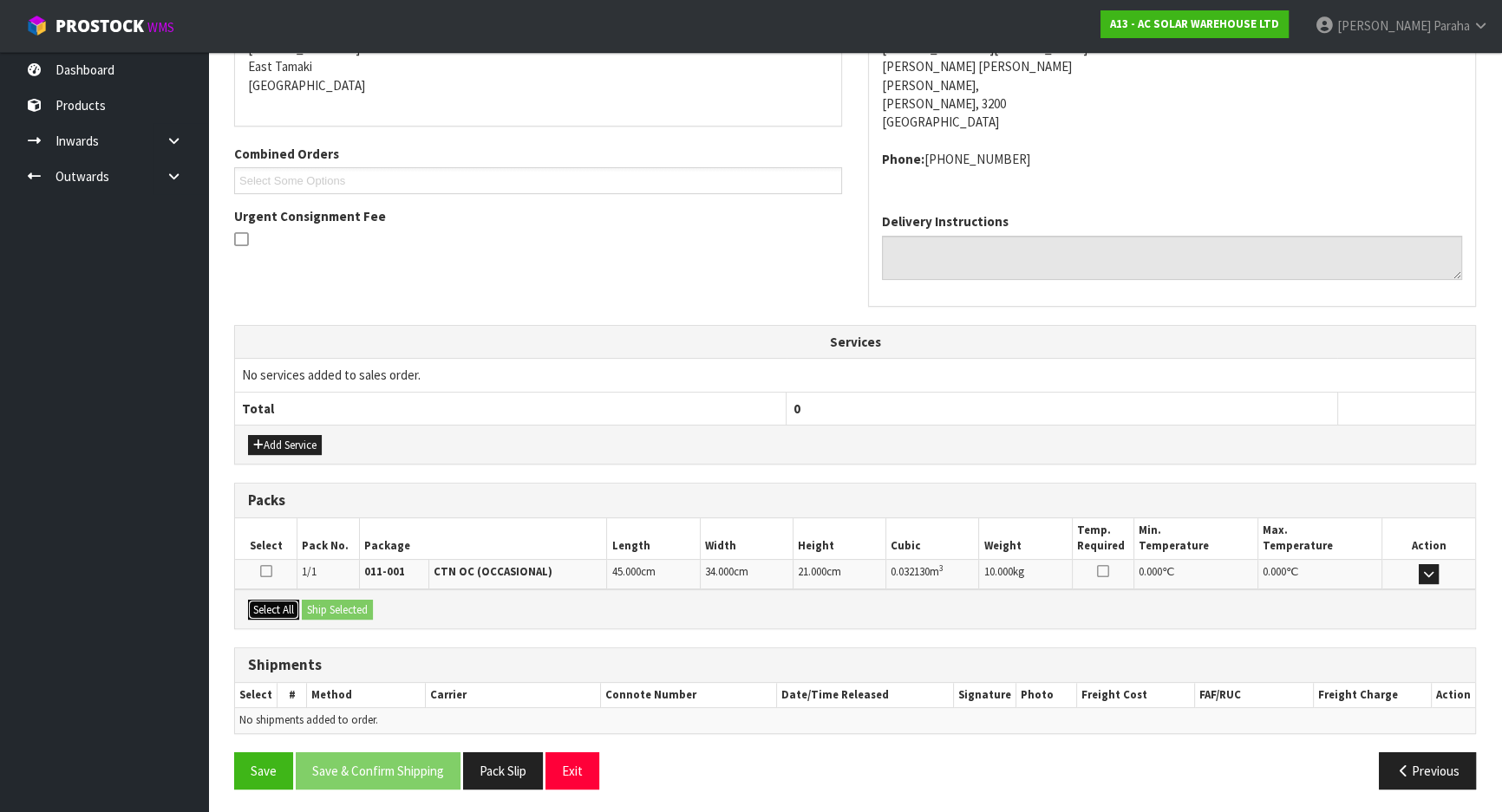
drag, startPoint x: 278, startPoint y: 608, endPoint x: 321, endPoint y: 607, distance: 43.0
click at [288, 607] on button "Select All" at bounding box center [274, 610] width 52 height 21
click at [337, 607] on button "Ship Selected" at bounding box center [337, 610] width 71 height 21
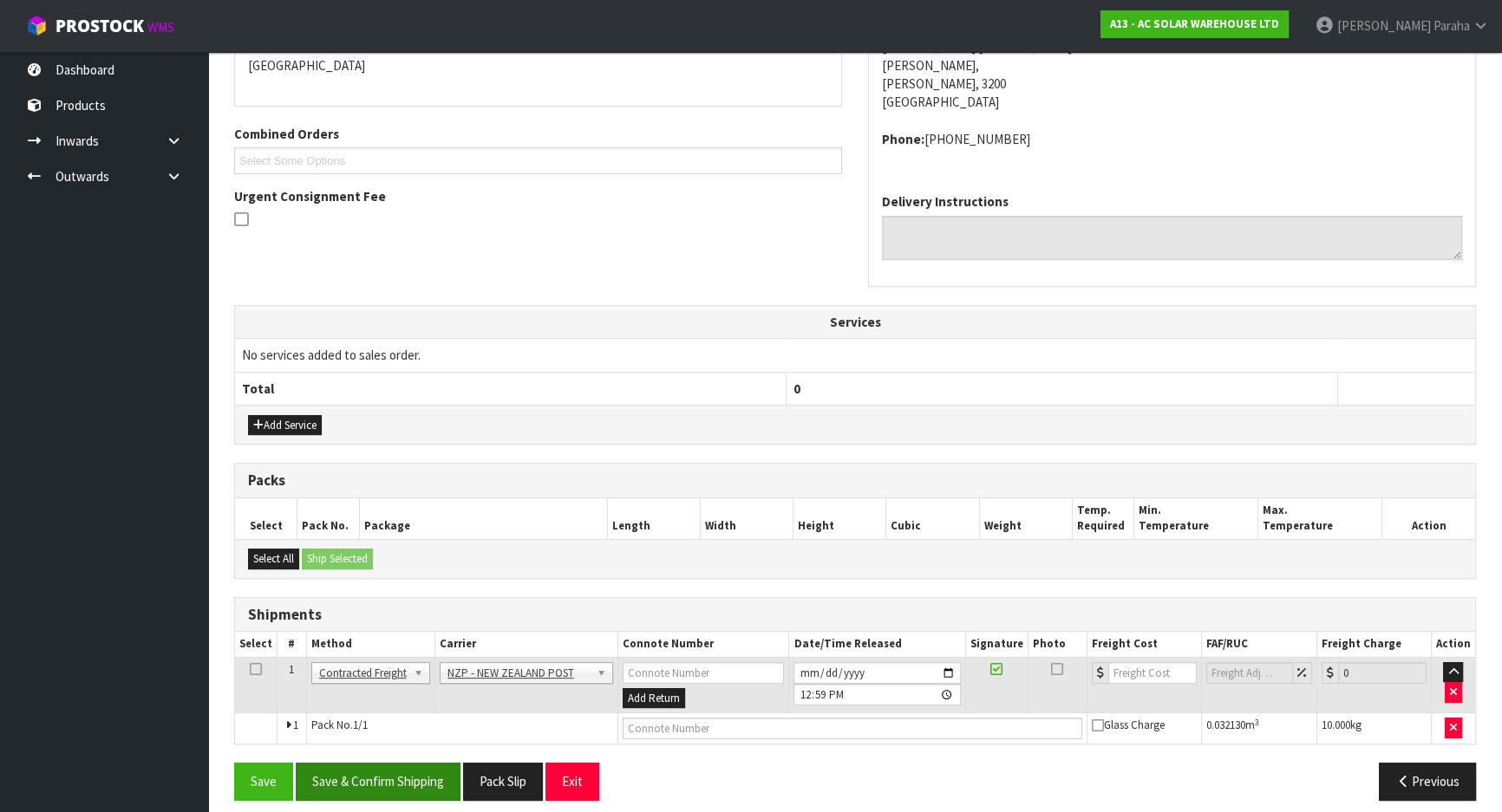
scroll to position [400, 0]
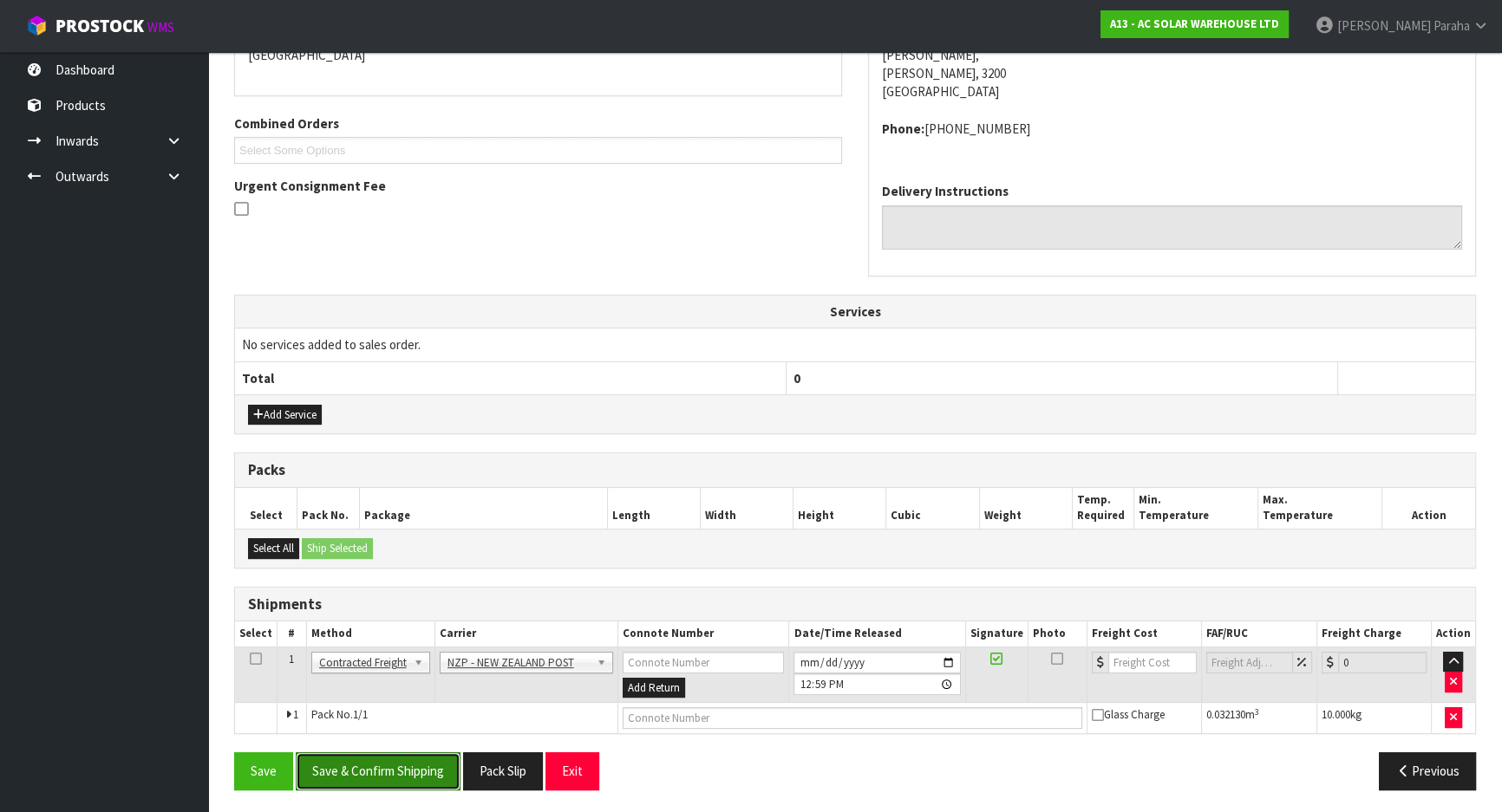
click at [411, 757] on button "Save & Confirm Shipping" at bounding box center [378, 771] width 164 height 38
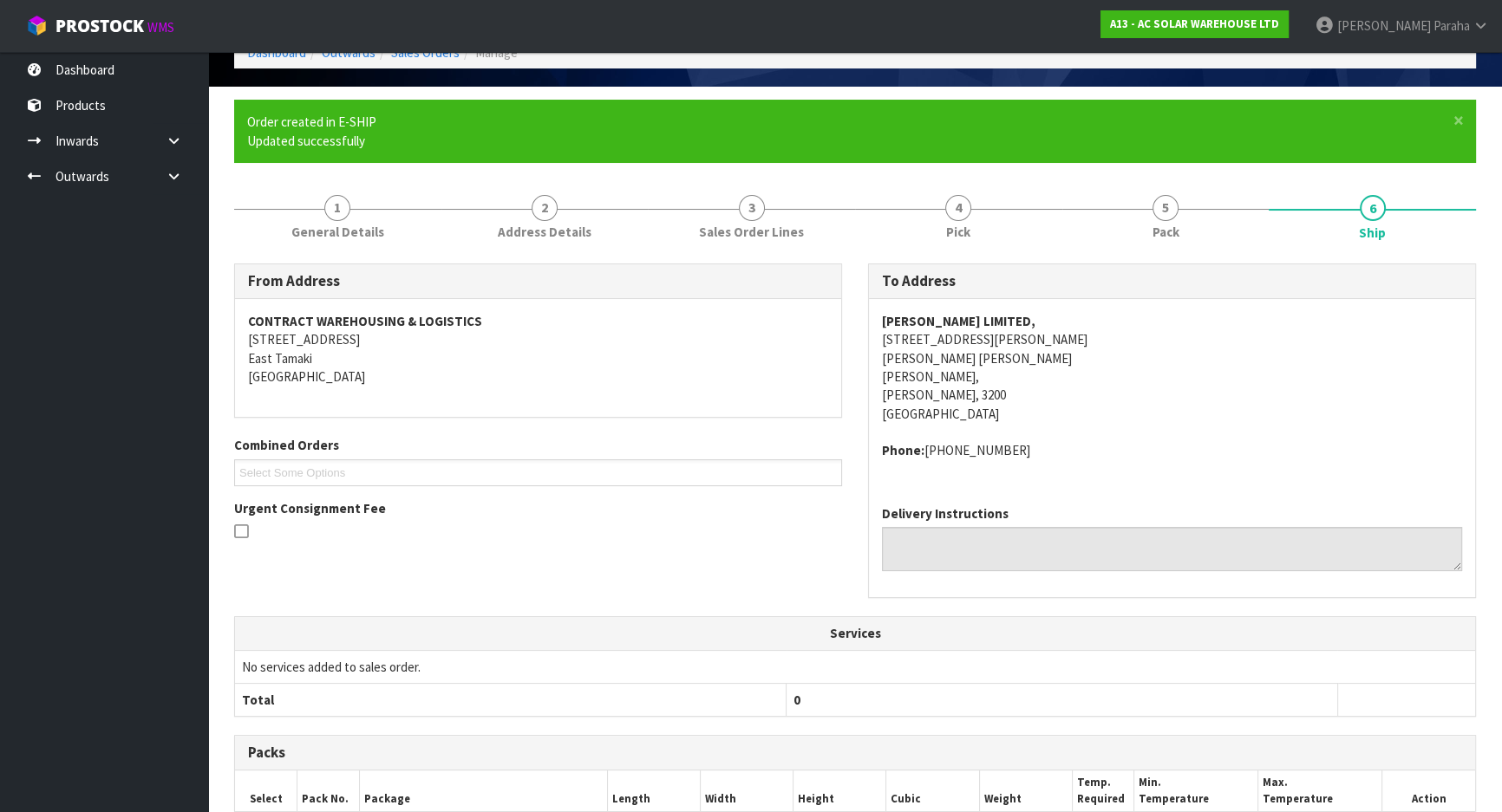
scroll to position [377, 0]
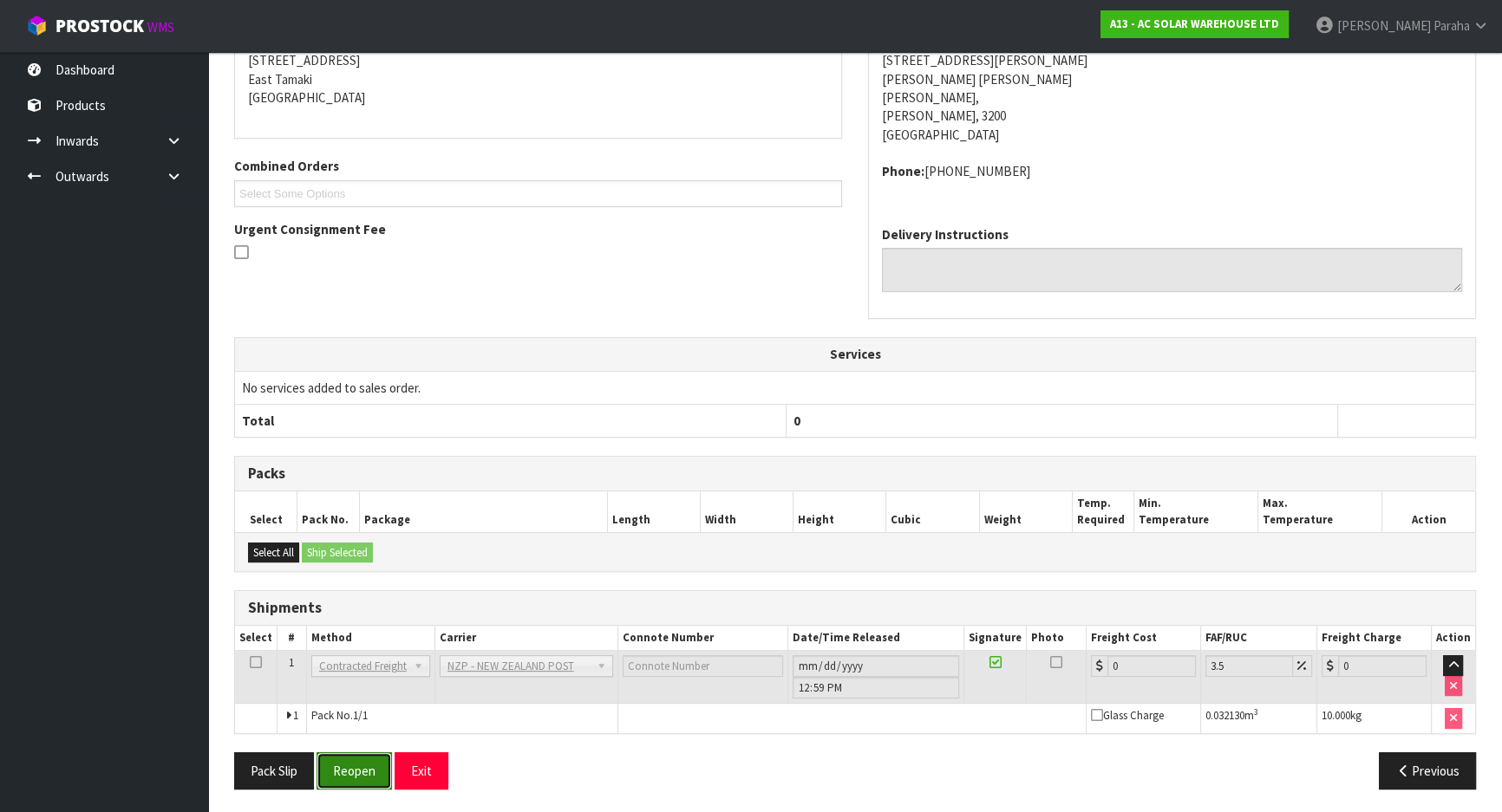
click at [345, 773] on button "Reopen" at bounding box center [354, 771] width 75 height 38
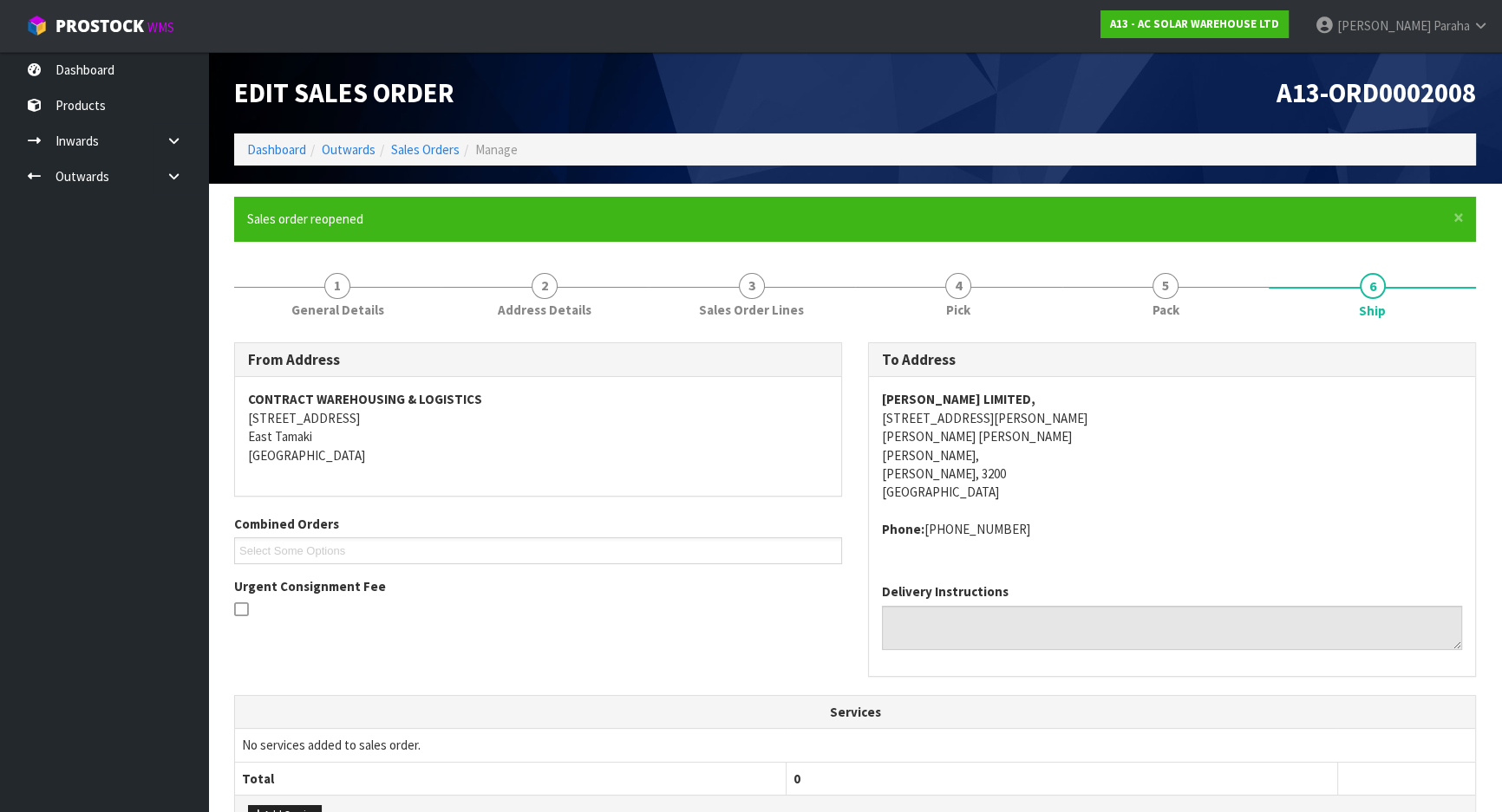
scroll to position [416, 0]
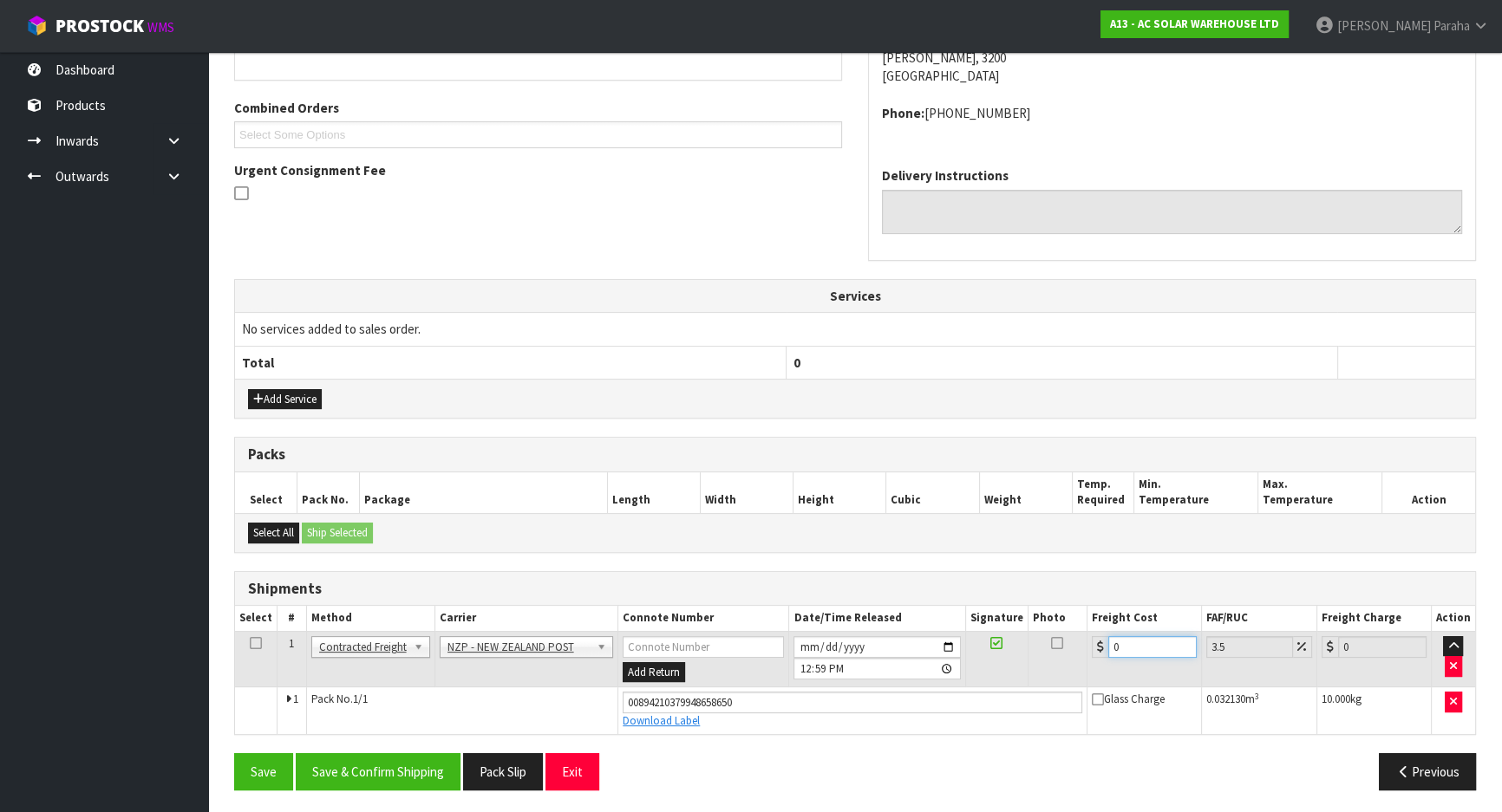
click at [1123, 646] on input "0" at bounding box center [1152, 647] width 88 height 22
click at [407, 775] on button "Save & Confirm Shipping" at bounding box center [378, 772] width 164 height 38
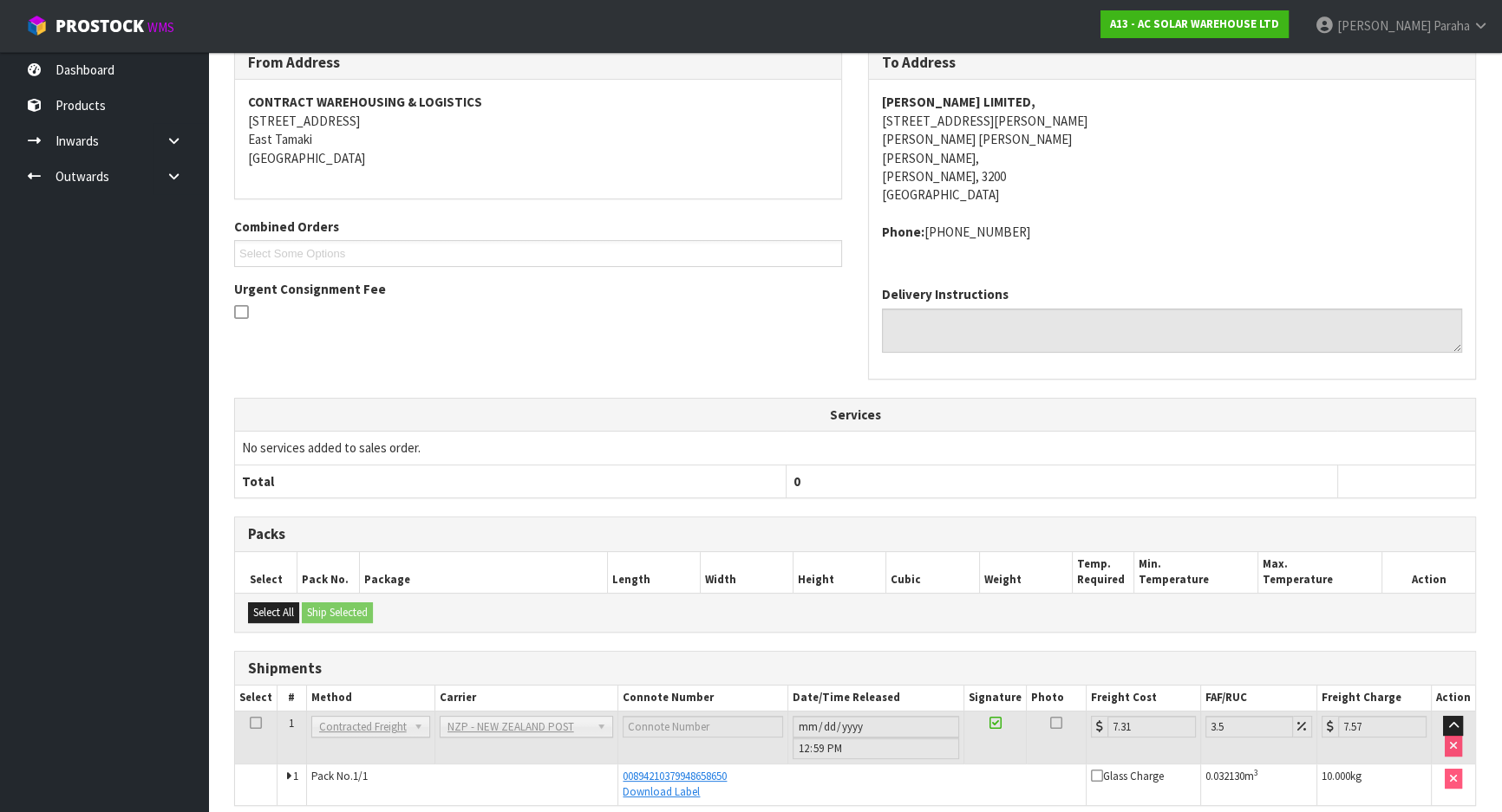
scroll to position [371, 0]
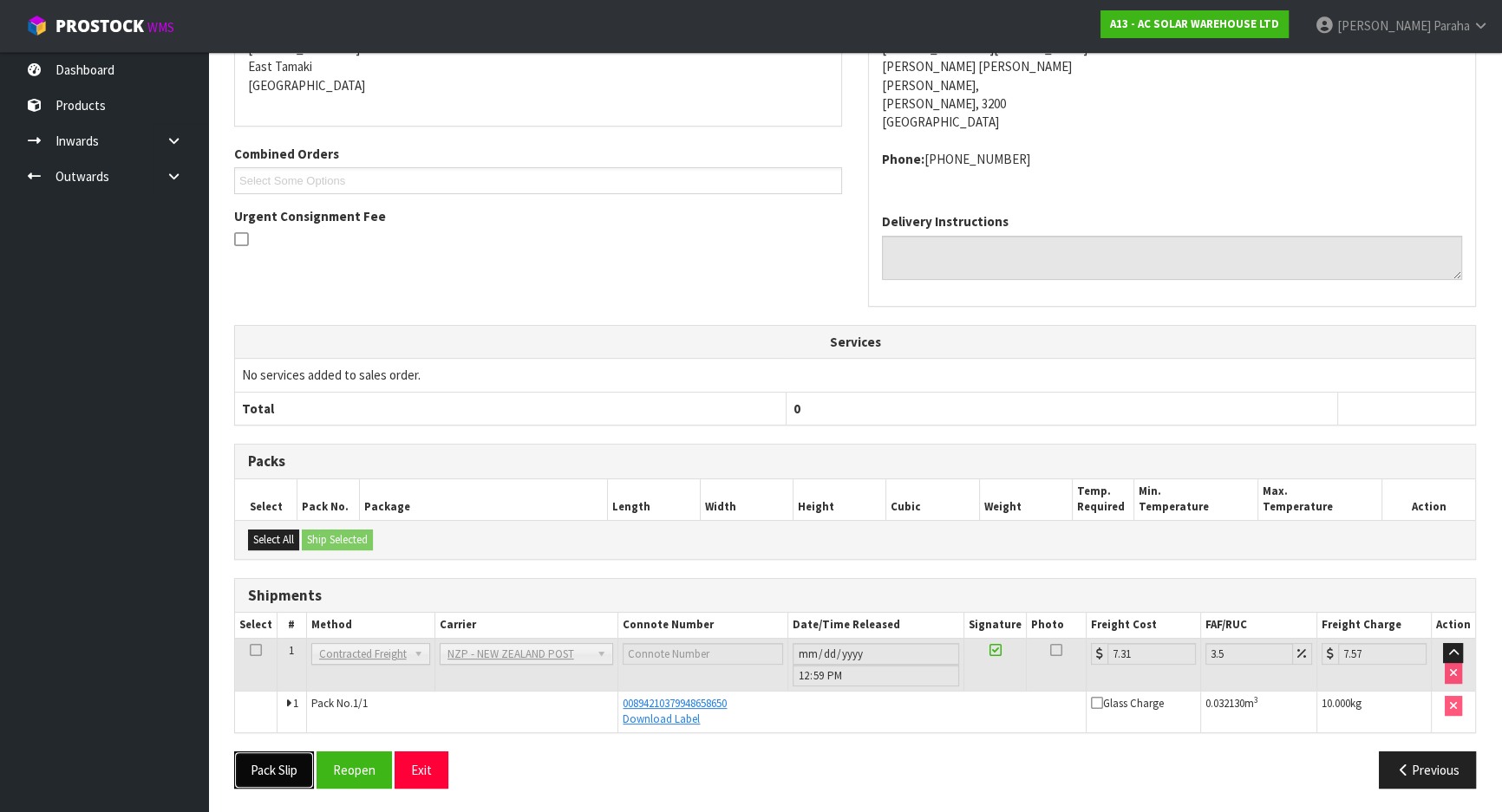
click at [279, 773] on button "Pack Slip" at bounding box center [274, 770] width 80 height 38
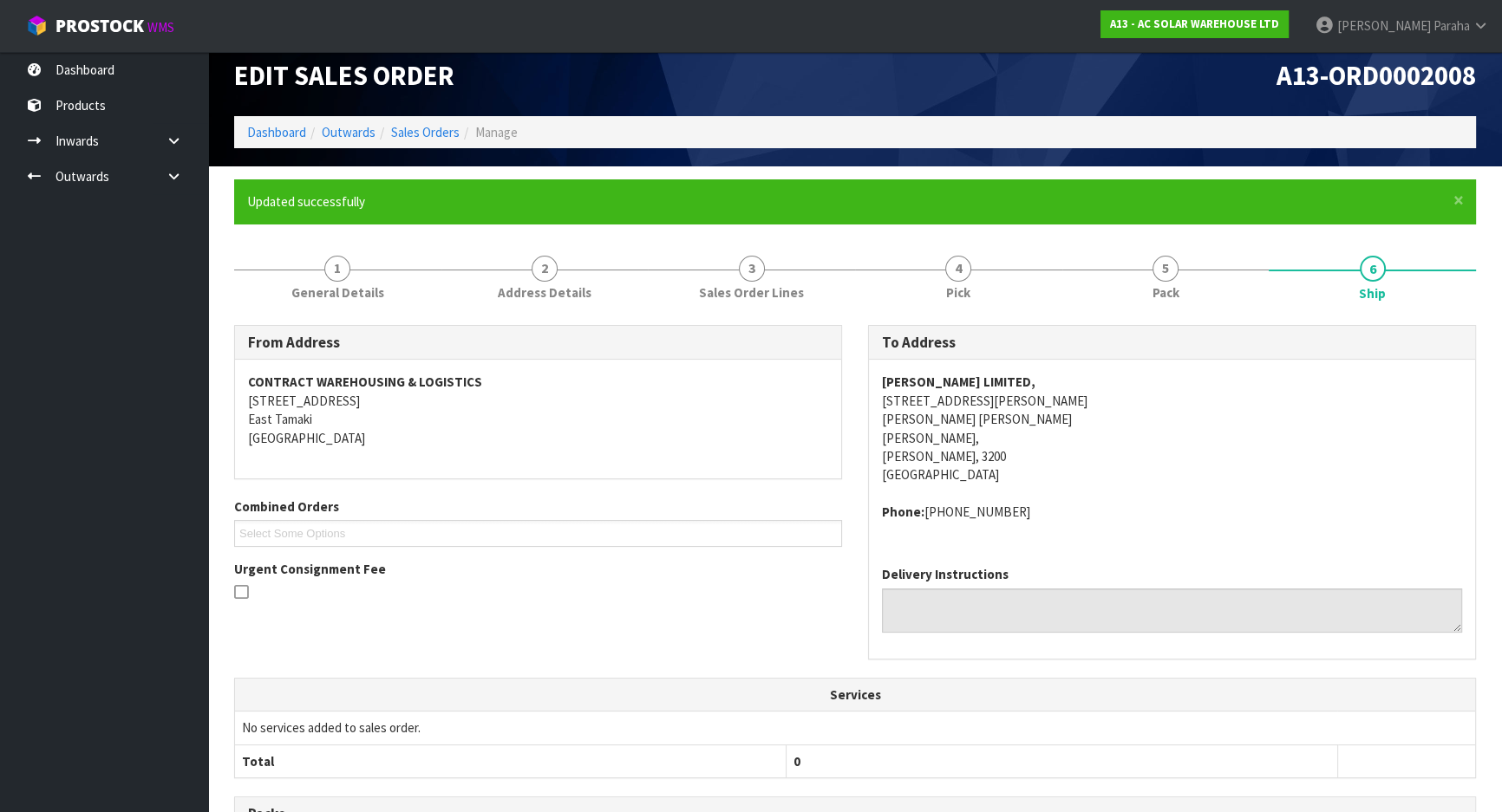
scroll to position [0, 0]
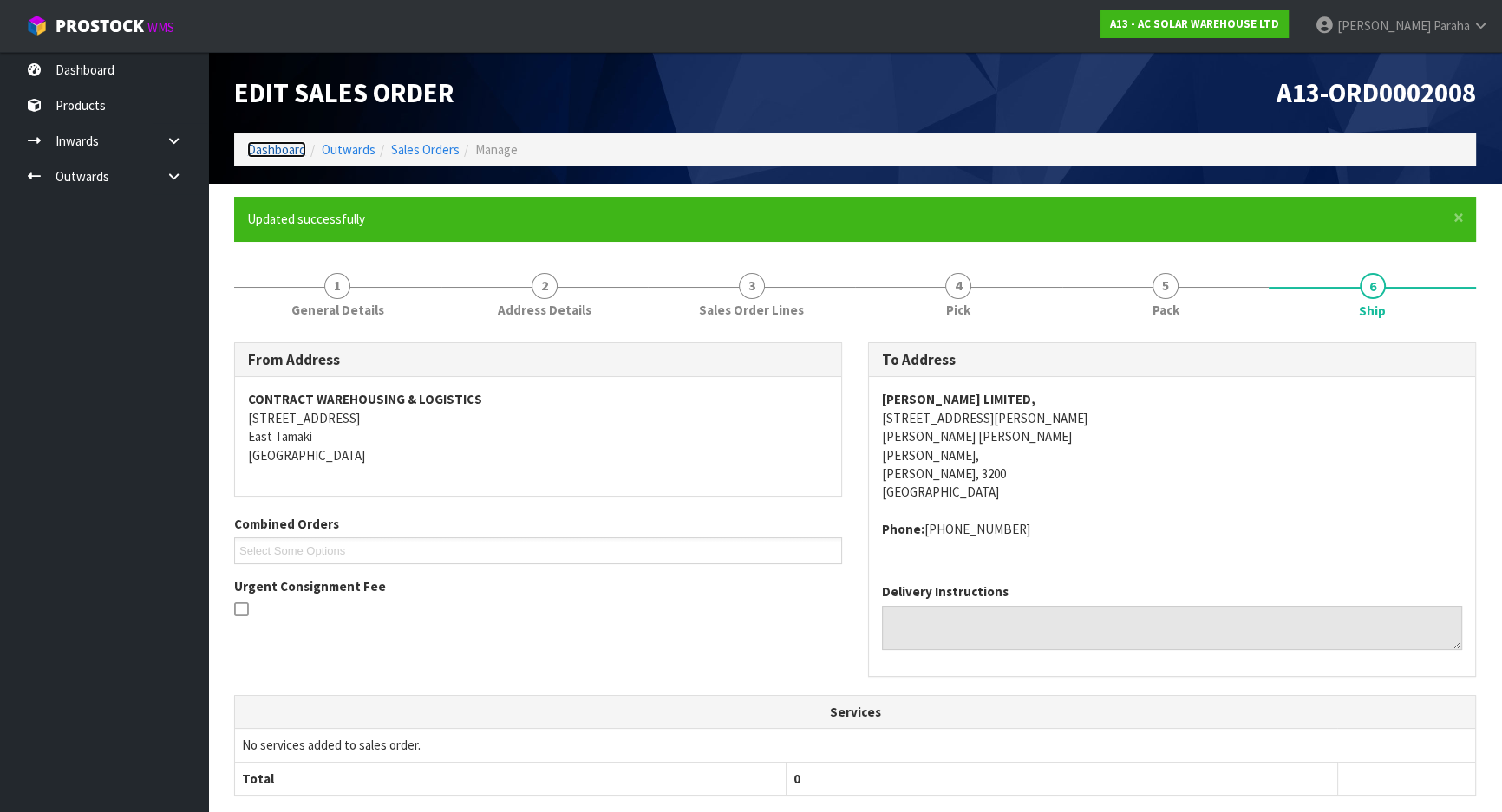
click at [261, 153] on link "Dashboard" at bounding box center [276, 149] width 59 height 17
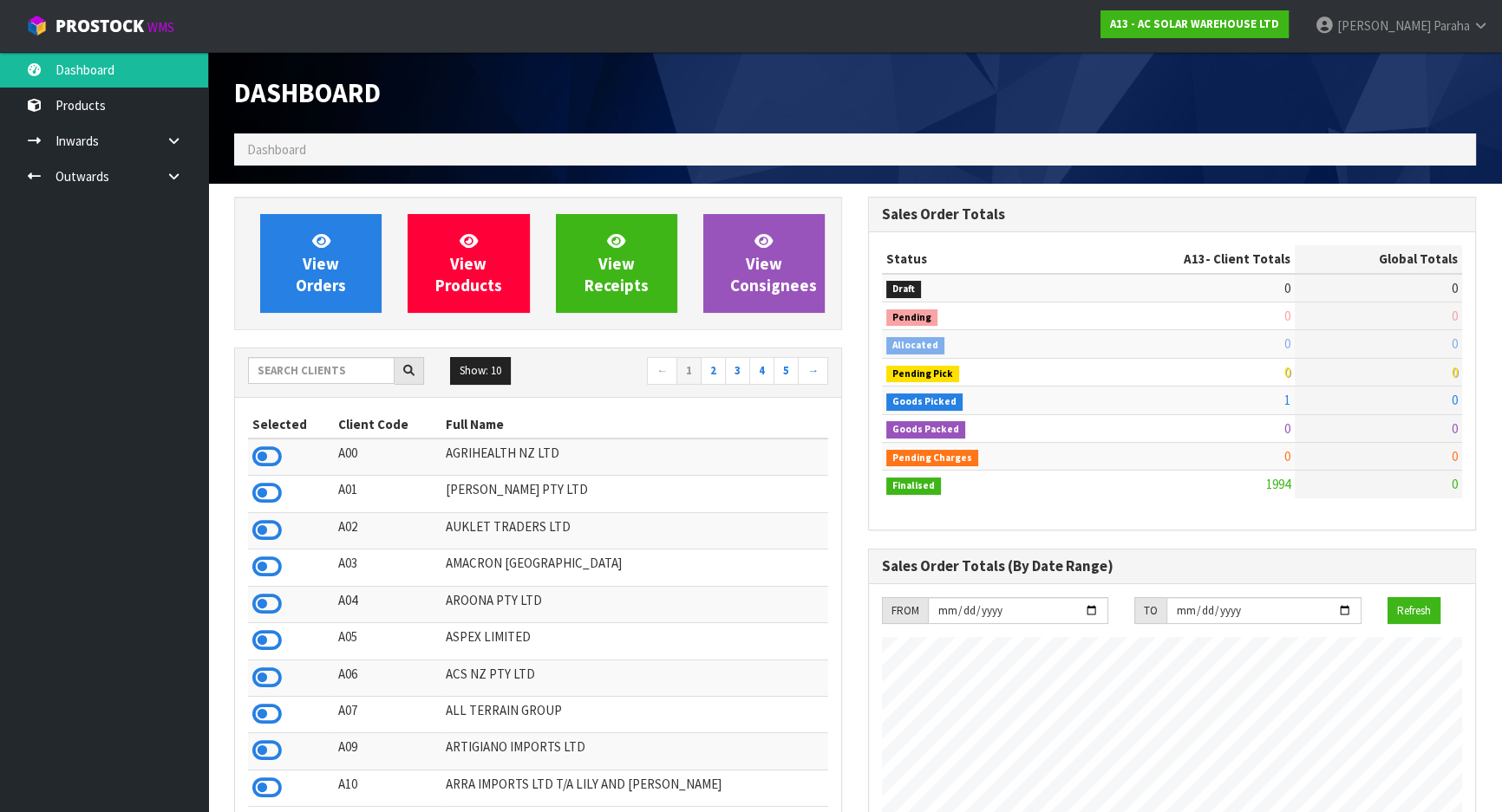
scroll to position [1404, 633]
click at [315, 371] on input "text" at bounding box center [322, 371] width 147 height 27
drag, startPoint x: 315, startPoint y: 366, endPoint x: 316, endPoint y: 353, distance: 13.0
click at [315, 364] on input "text" at bounding box center [322, 371] width 147 height 27
click at [338, 372] on input "text" at bounding box center [322, 371] width 147 height 27
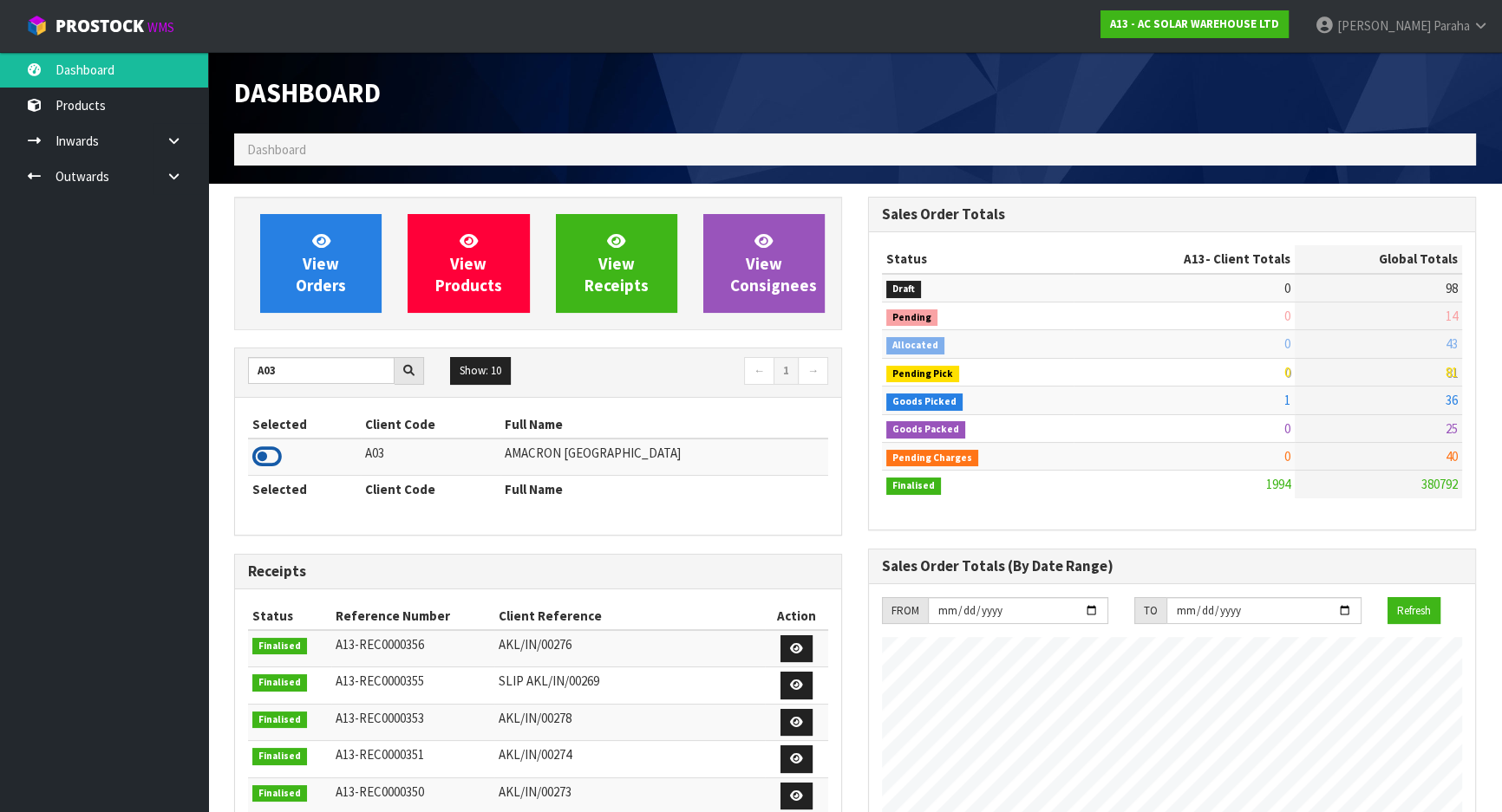
click at [276, 461] on icon at bounding box center [268, 457] width 30 height 26
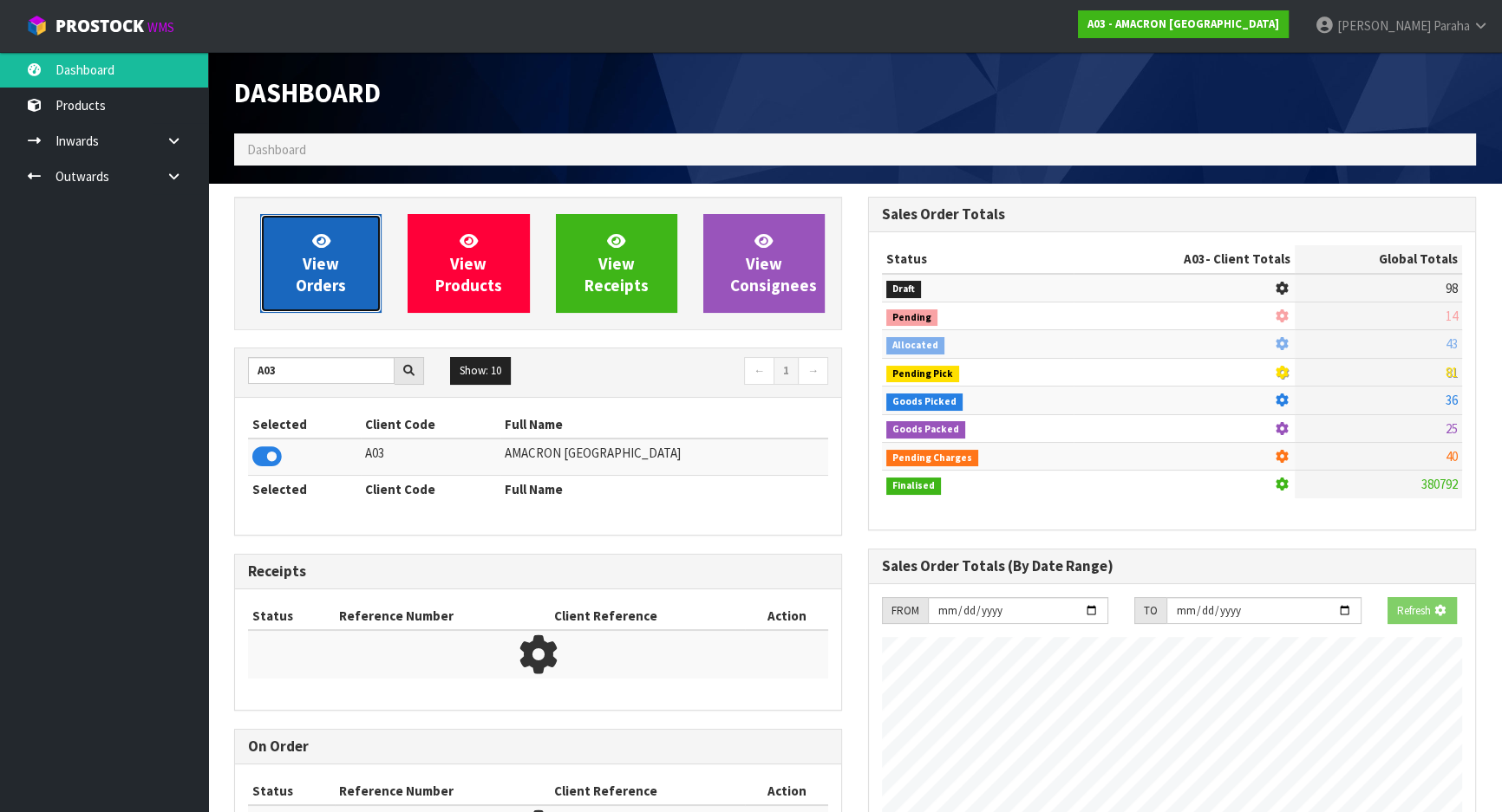
click at [365, 260] on link "View Orders" at bounding box center [321, 263] width 122 height 99
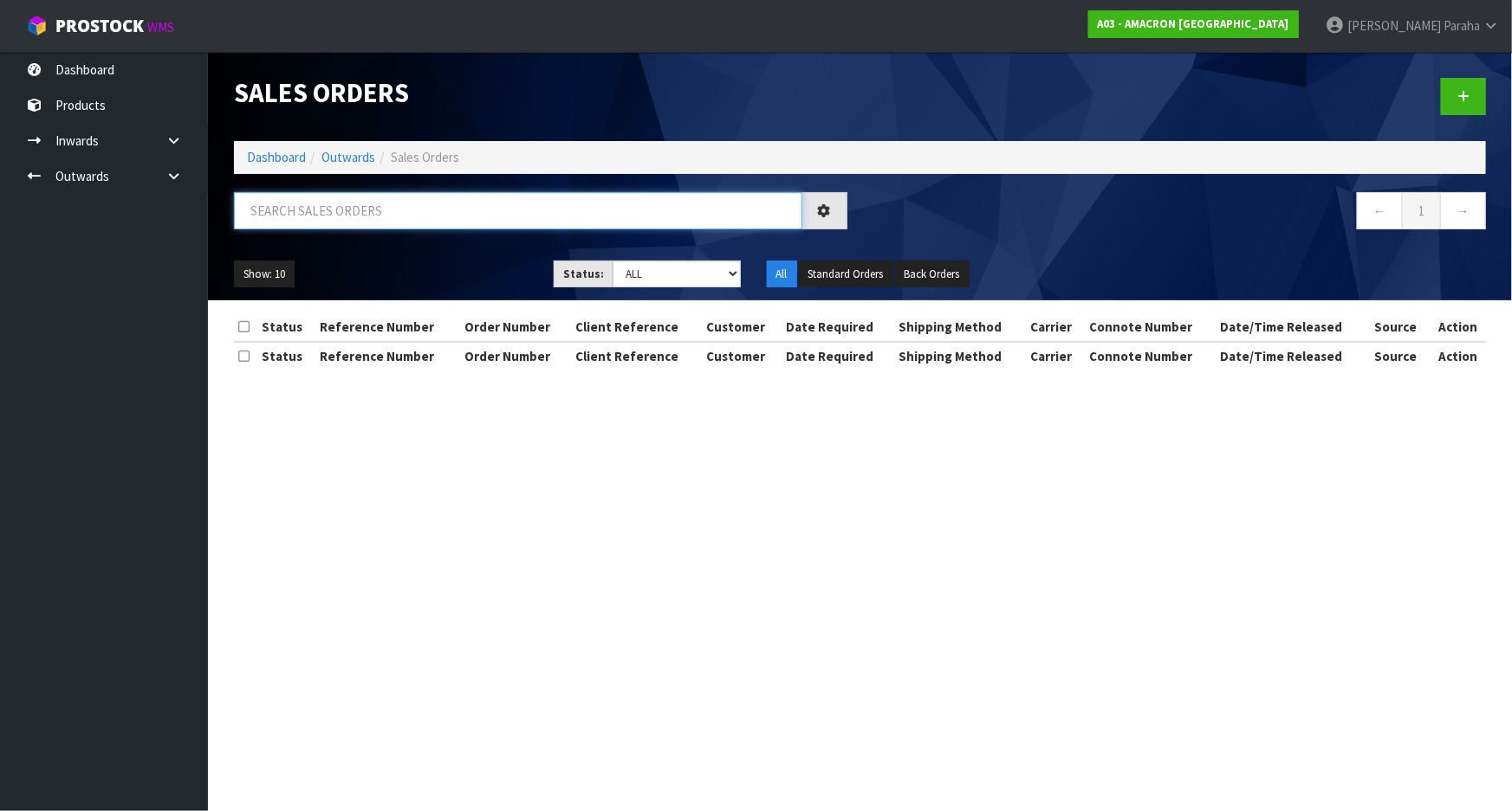
click at [346, 210] on input "text" at bounding box center [518, 210] width 569 height 38
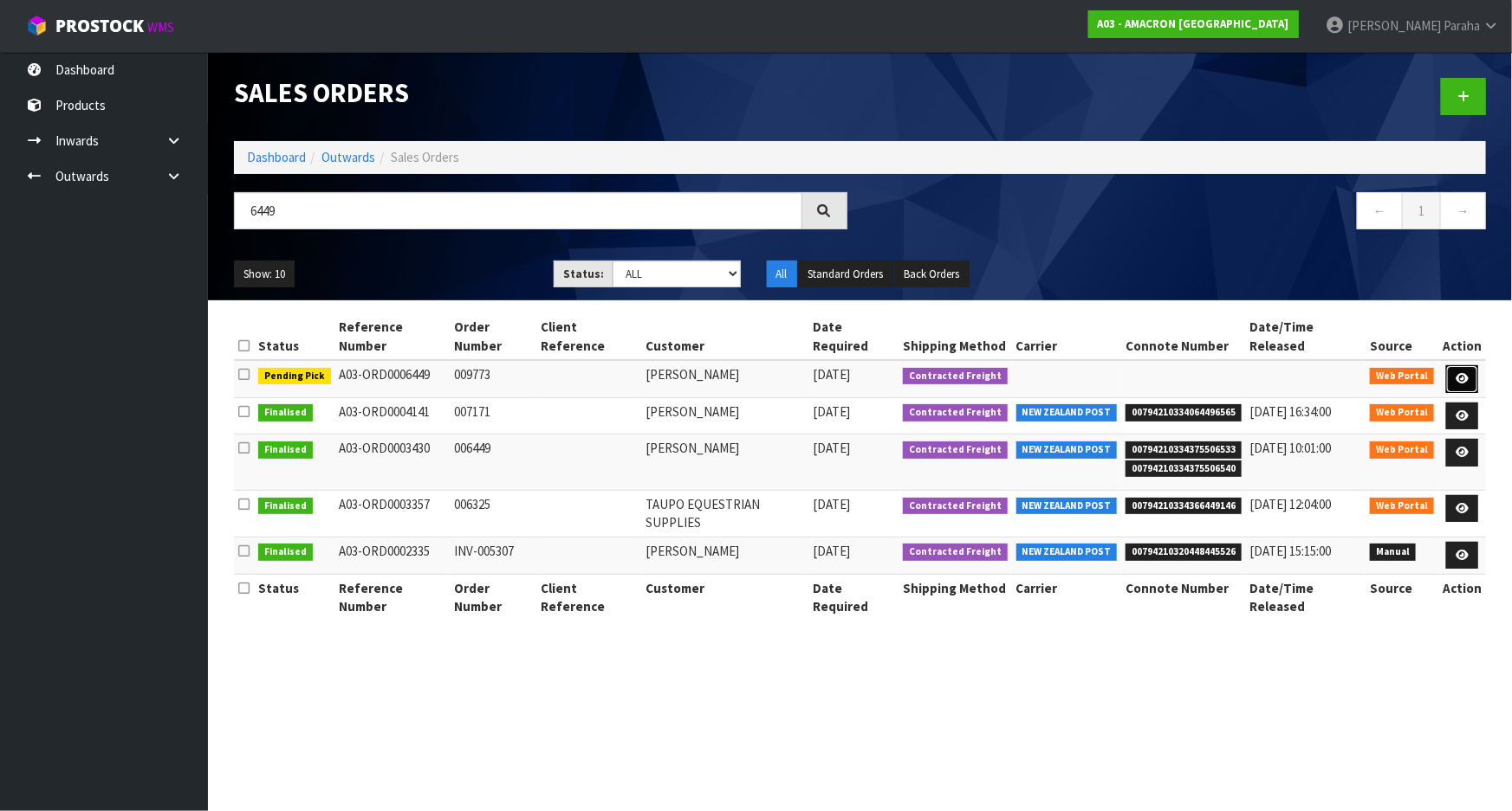
click at [1463, 374] on icon at bounding box center [1462, 379] width 13 height 11
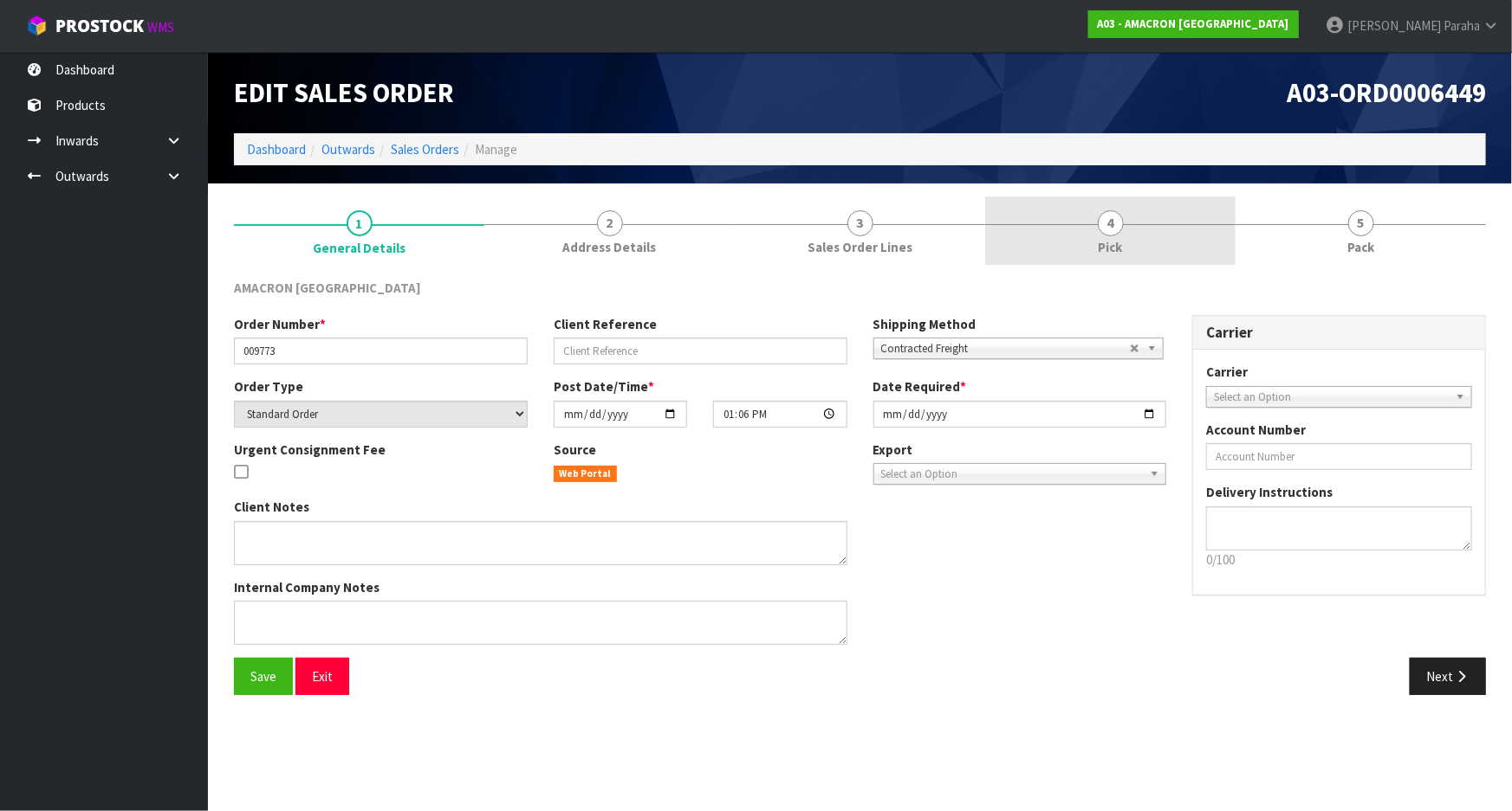
click at [1122, 221] on span "4" at bounding box center [1111, 223] width 26 height 26
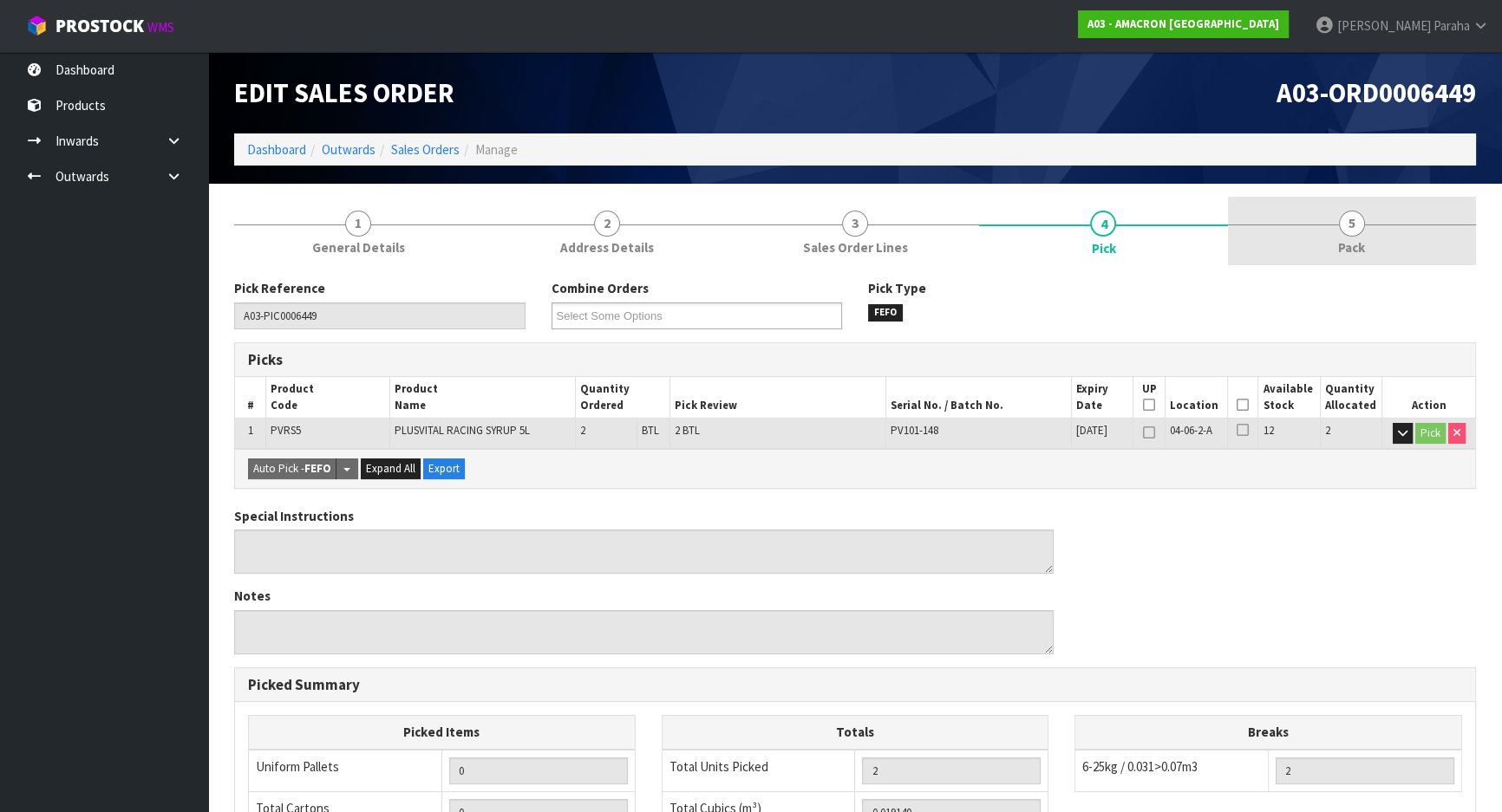
click at [1342, 234] on link "5 Pack" at bounding box center [1352, 231] width 248 height 68
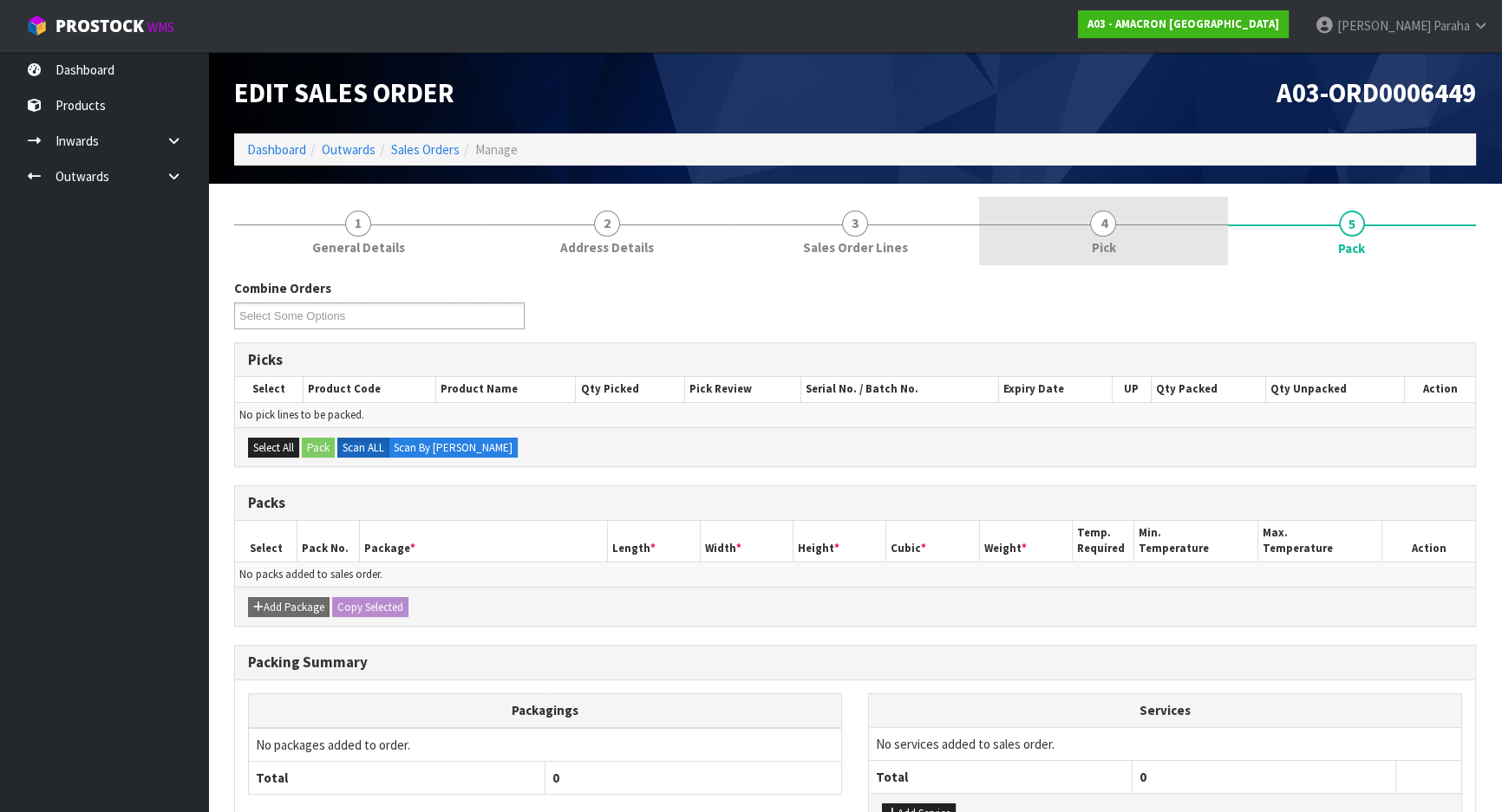
click at [1111, 217] on span "4" at bounding box center [1103, 224] width 26 height 26
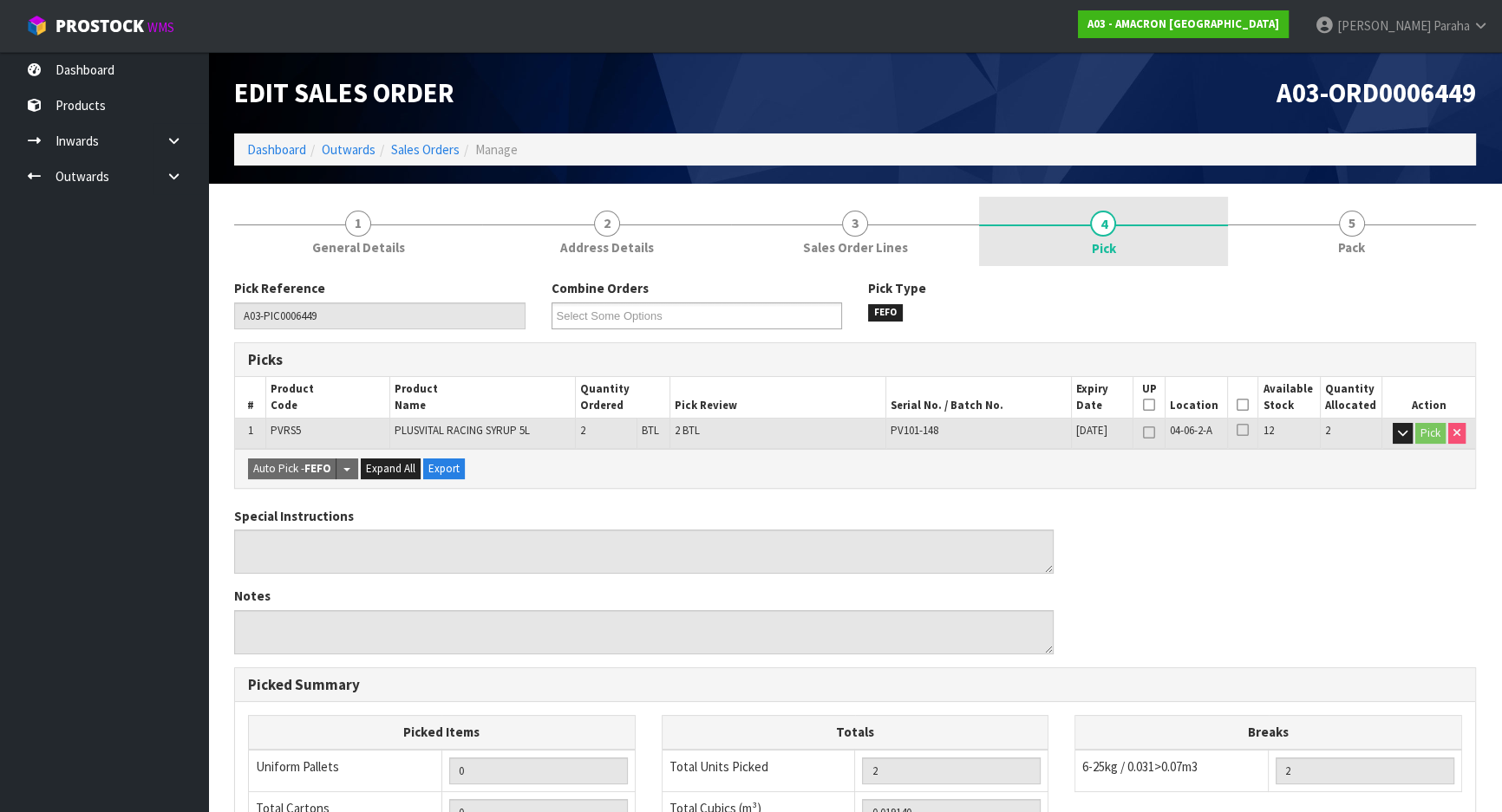
scroll to position [236, 0]
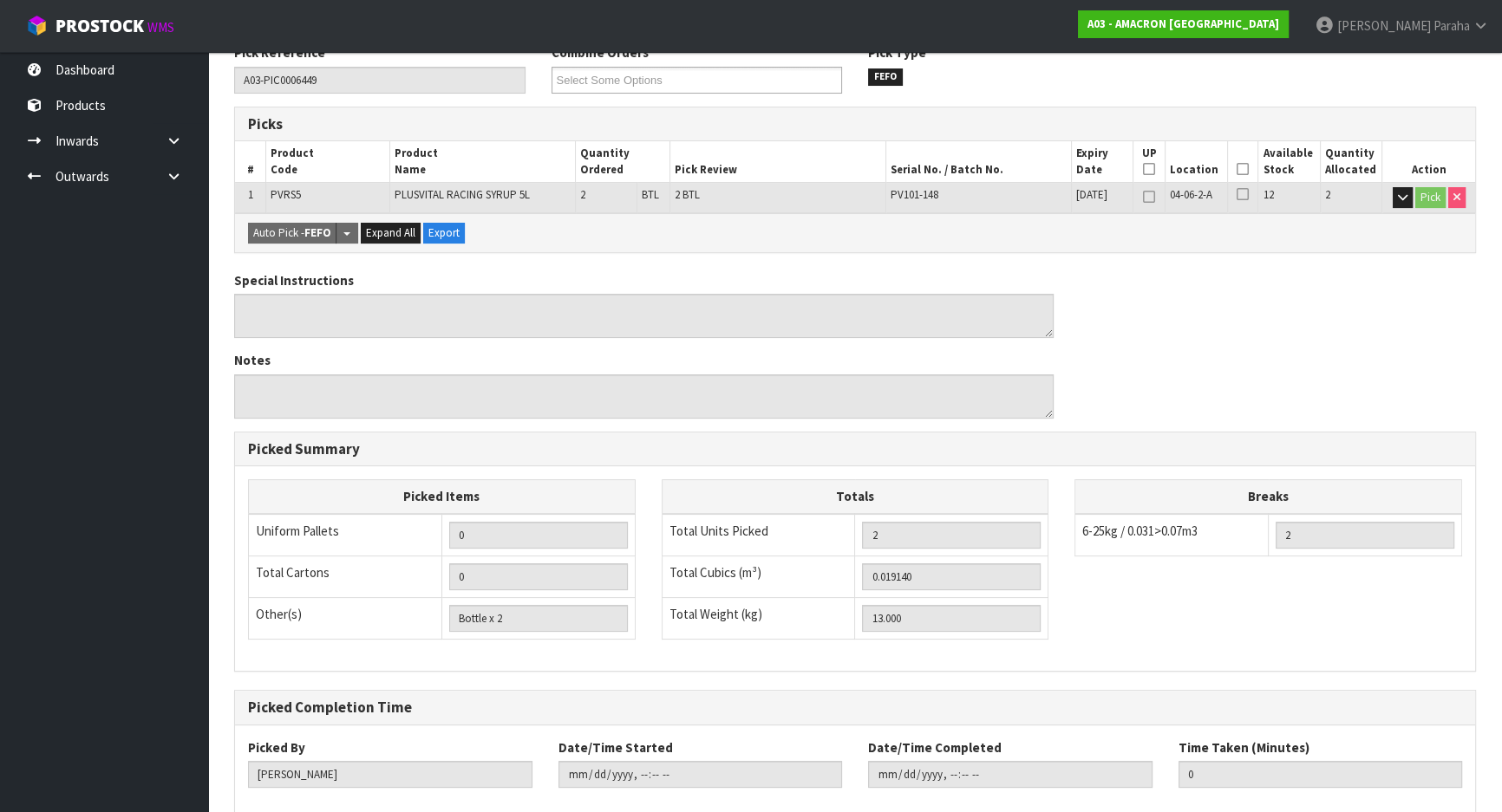
click at [1240, 170] on icon at bounding box center [1243, 169] width 12 height 1
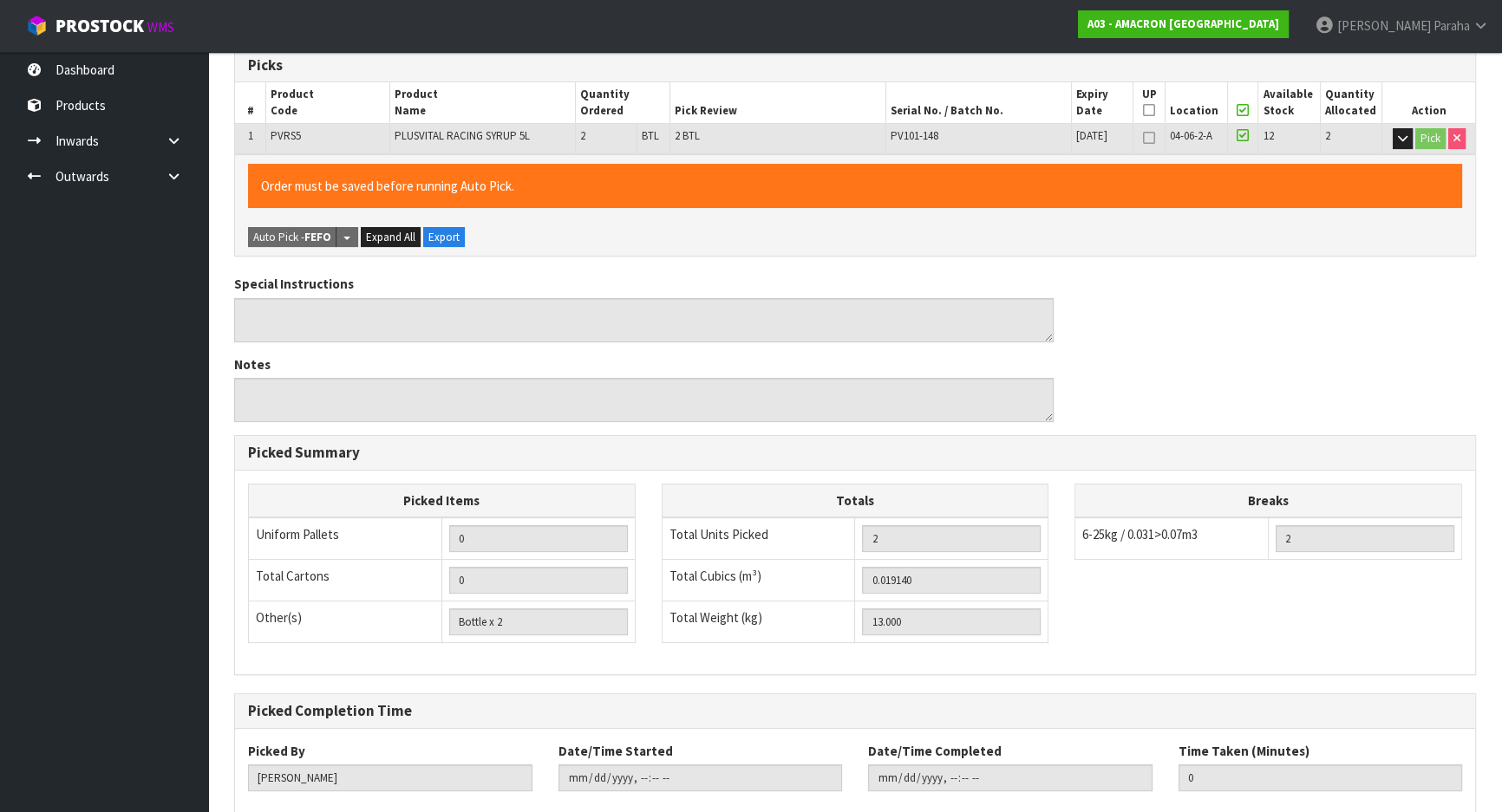
scroll to position [392, 0]
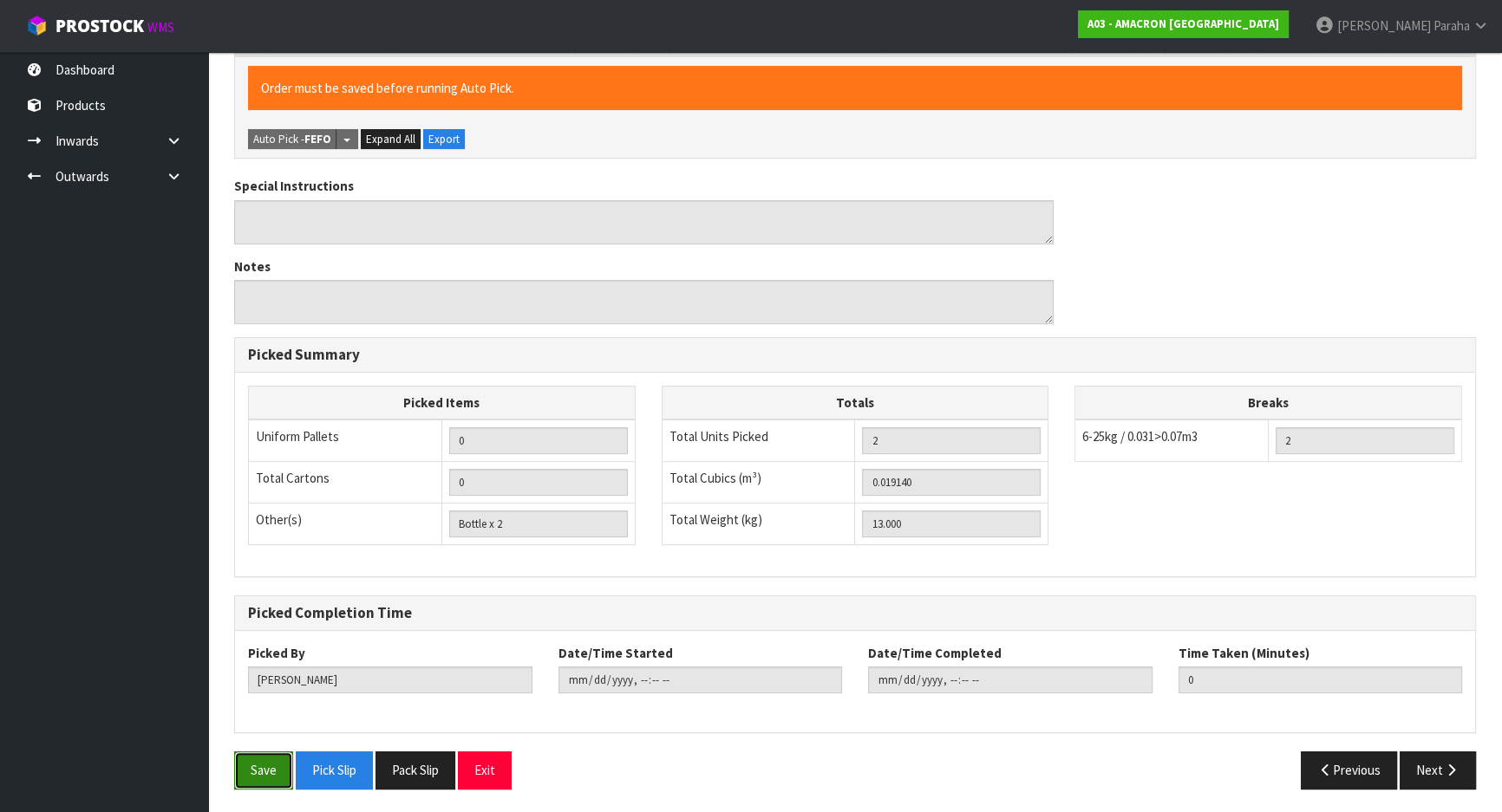
click at [243, 771] on button "Save" at bounding box center [263, 770] width 59 height 38
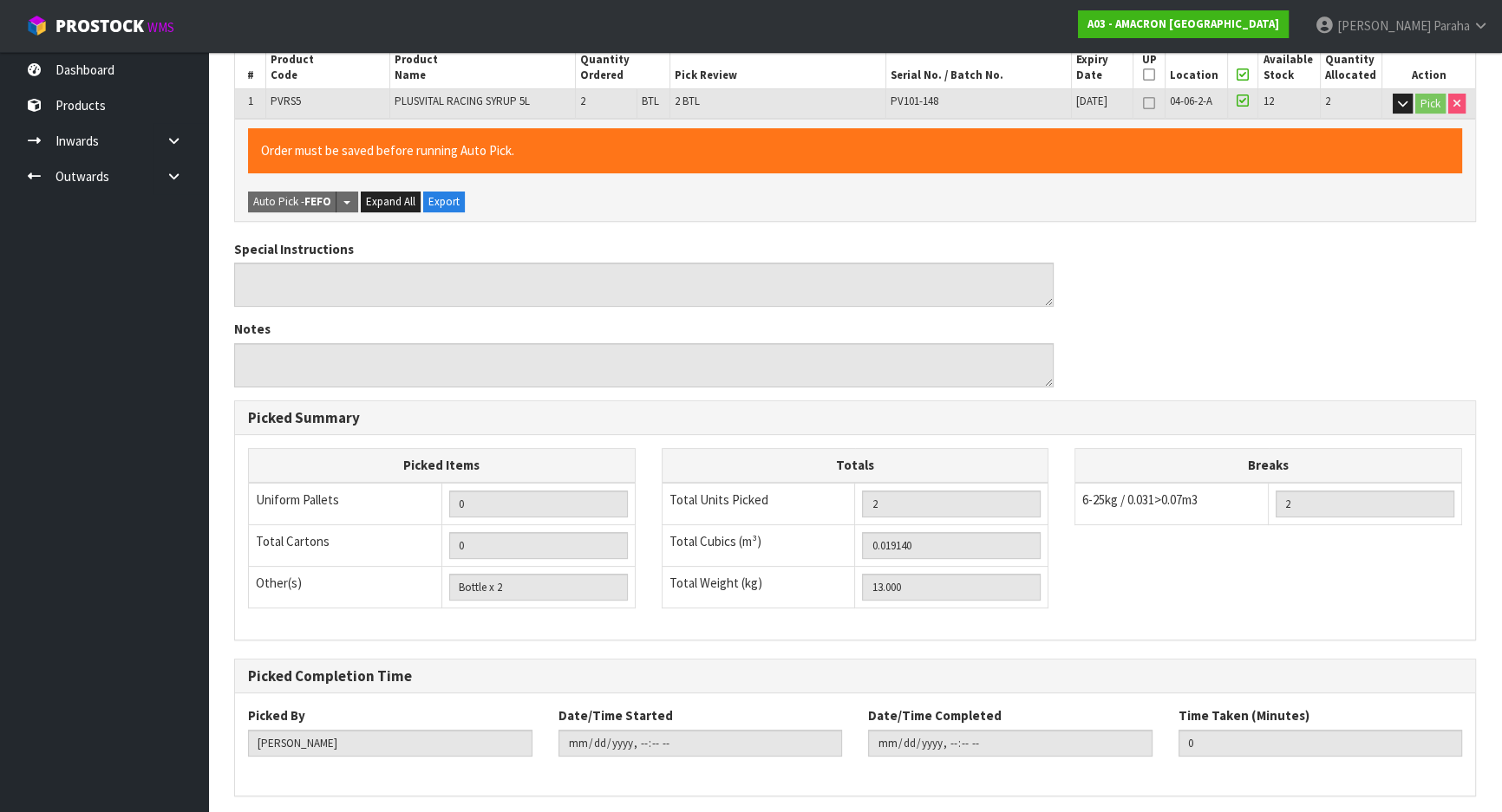
scroll to position [0, 0]
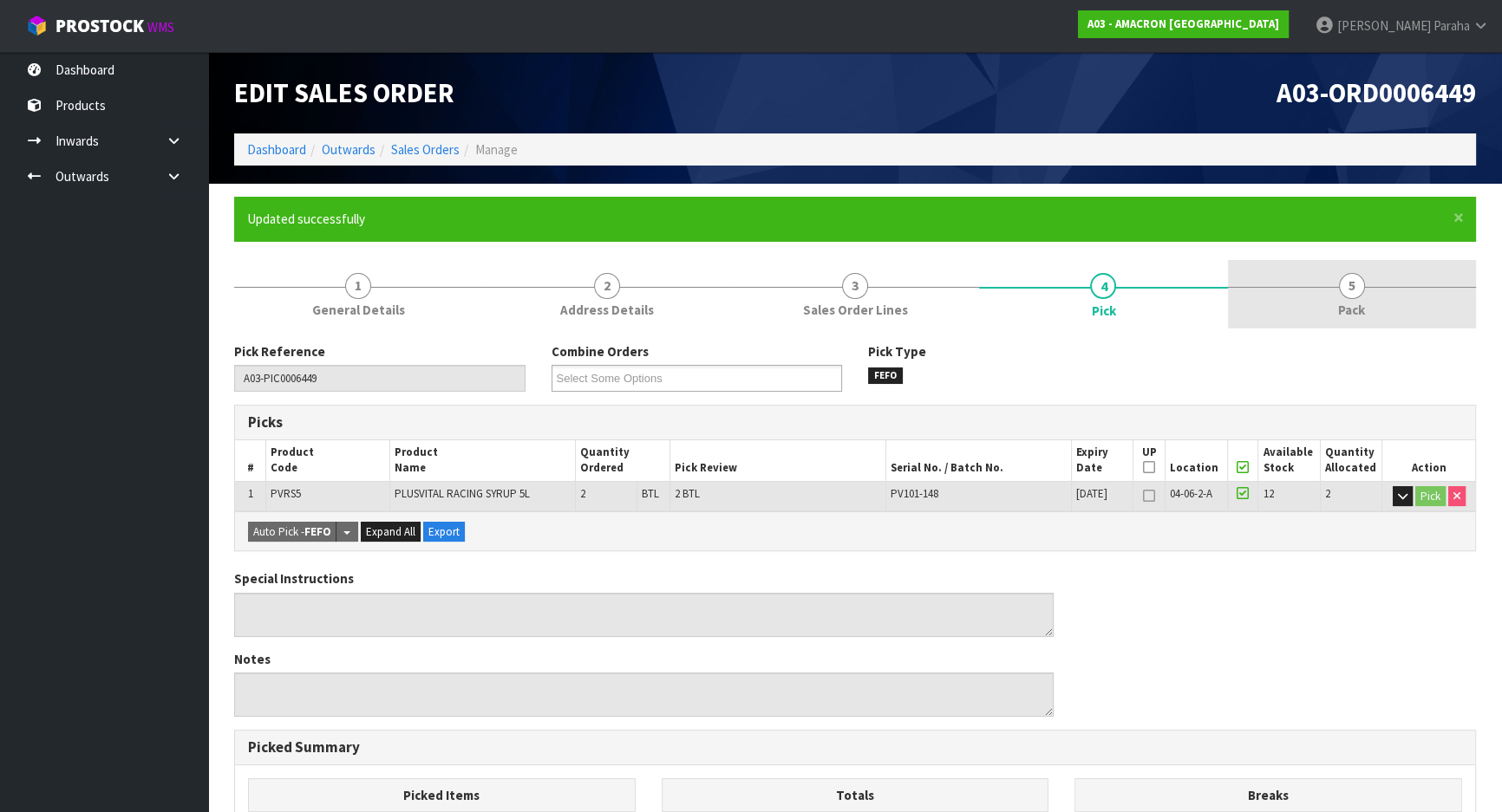
click at [1353, 289] on span "5" at bounding box center [1352, 286] width 26 height 26
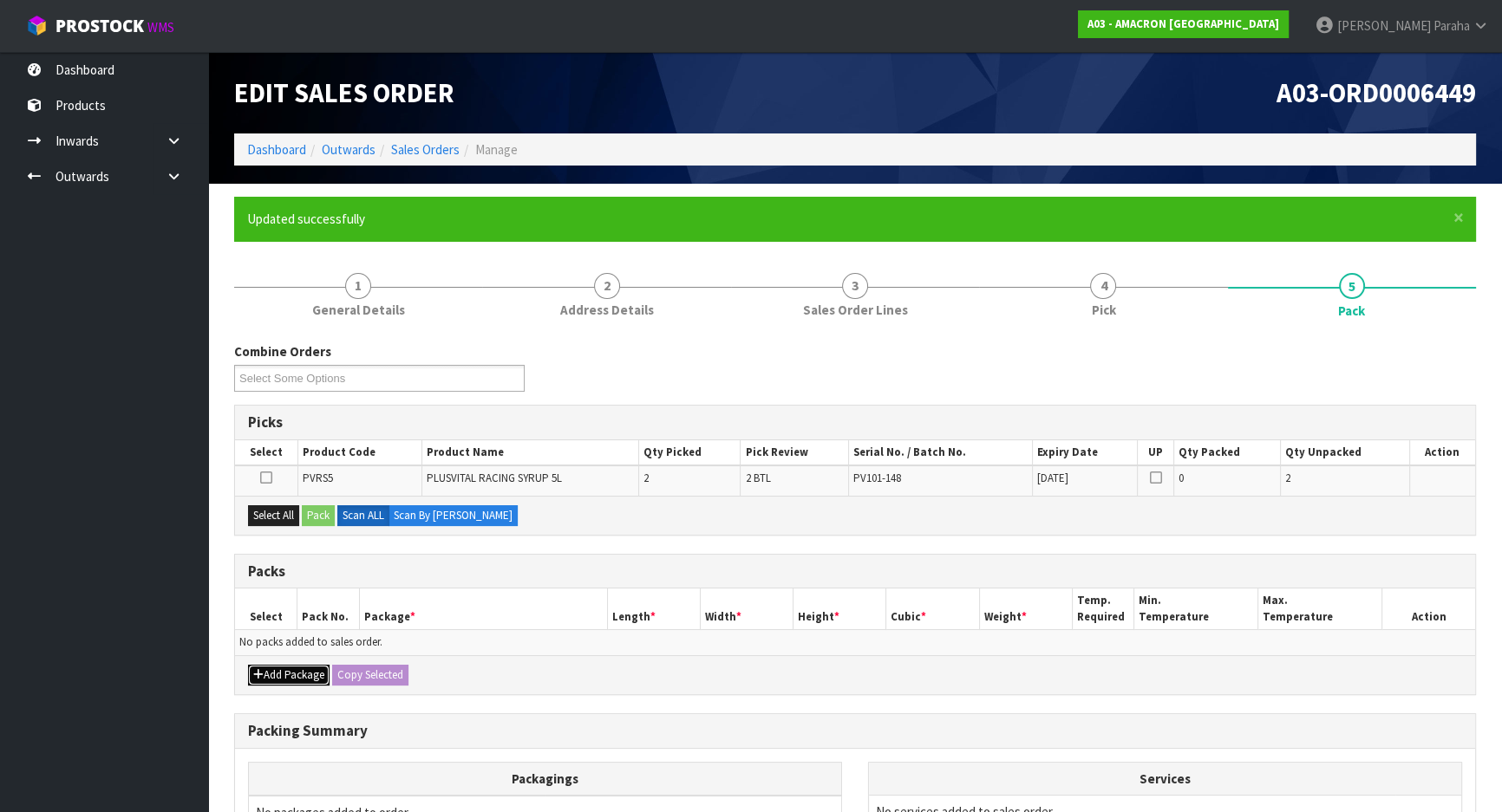
click at [294, 675] on button "Add Package" at bounding box center [289, 676] width 81 height 21
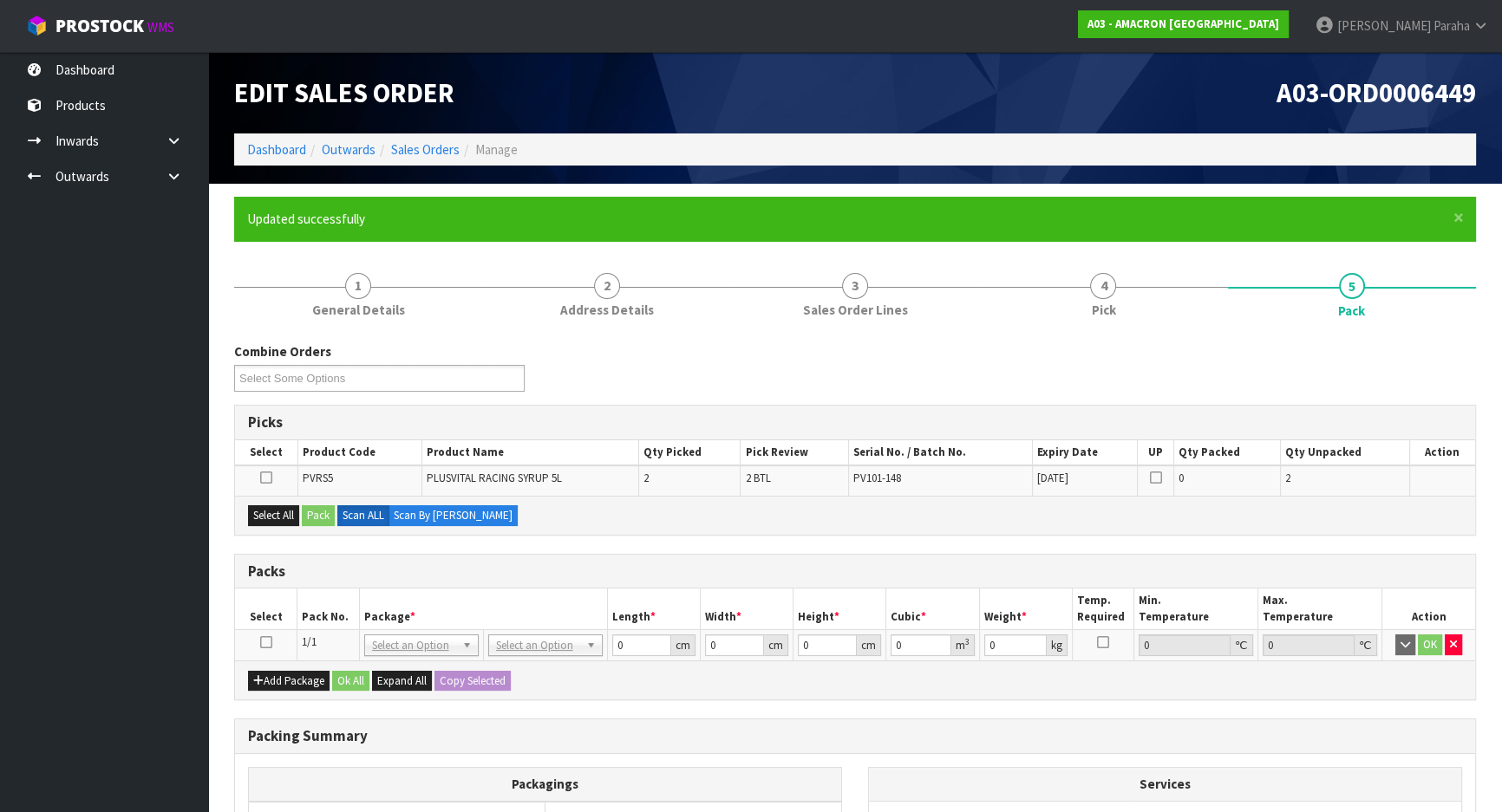
click at [262, 642] on icon at bounding box center [267, 642] width 12 height 1
drag, startPoint x: 268, startPoint y: 517, endPoint x: 280, endPoint y: 517, distance: 12.0
click at [269, 517] on button "Select All" at bounding box center [274, 516] width 52 height 21
click at [319, 519] on button "Pack" at bounding box center [318, 516] width 33 height 21
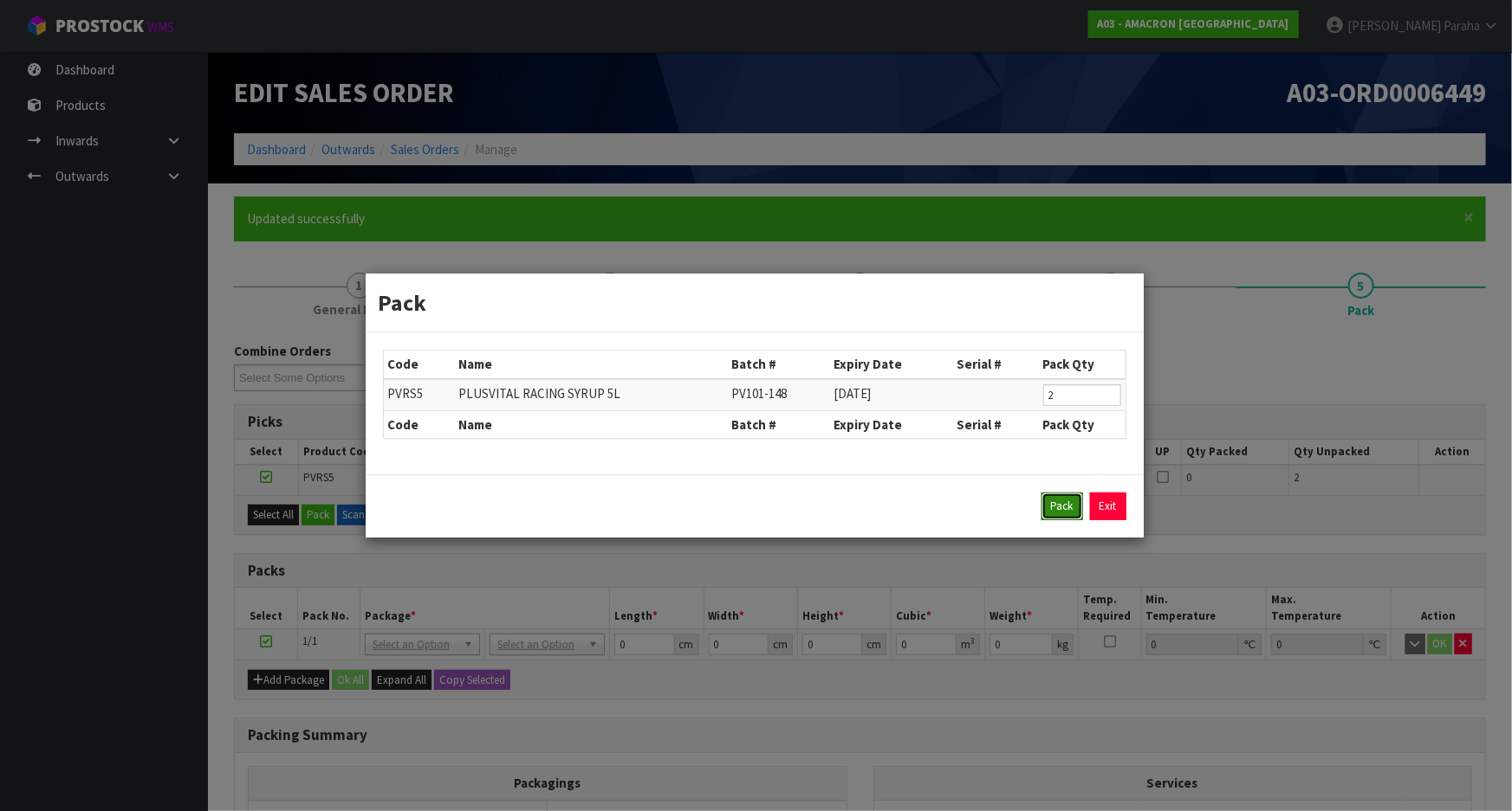
click at [1060, 514] on button "Pack" at bounding box center [1062, 506] width 42 height 28
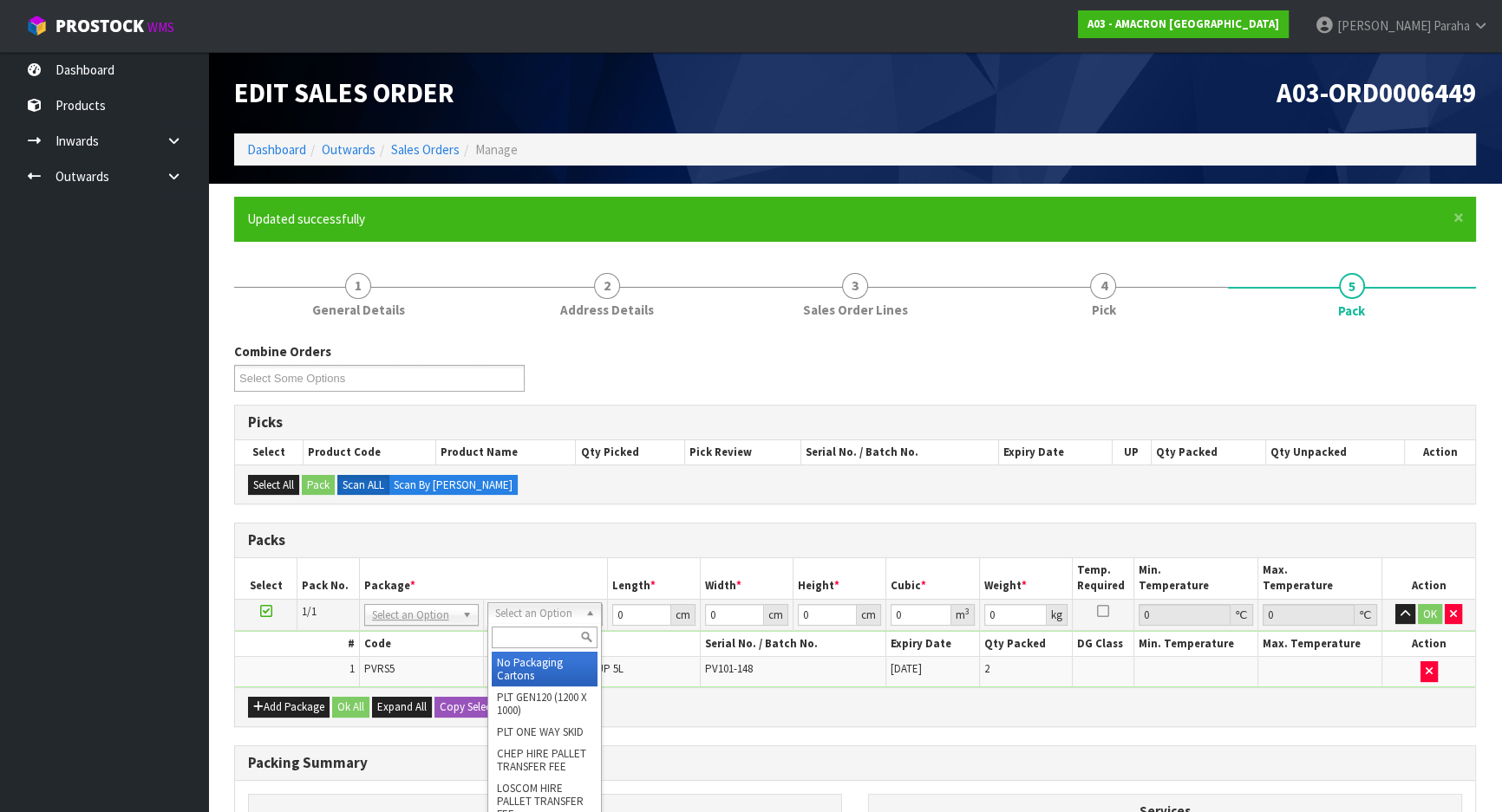
click at [564, 641] on input "text" at bounding box center [544, 637] width 106 height 22
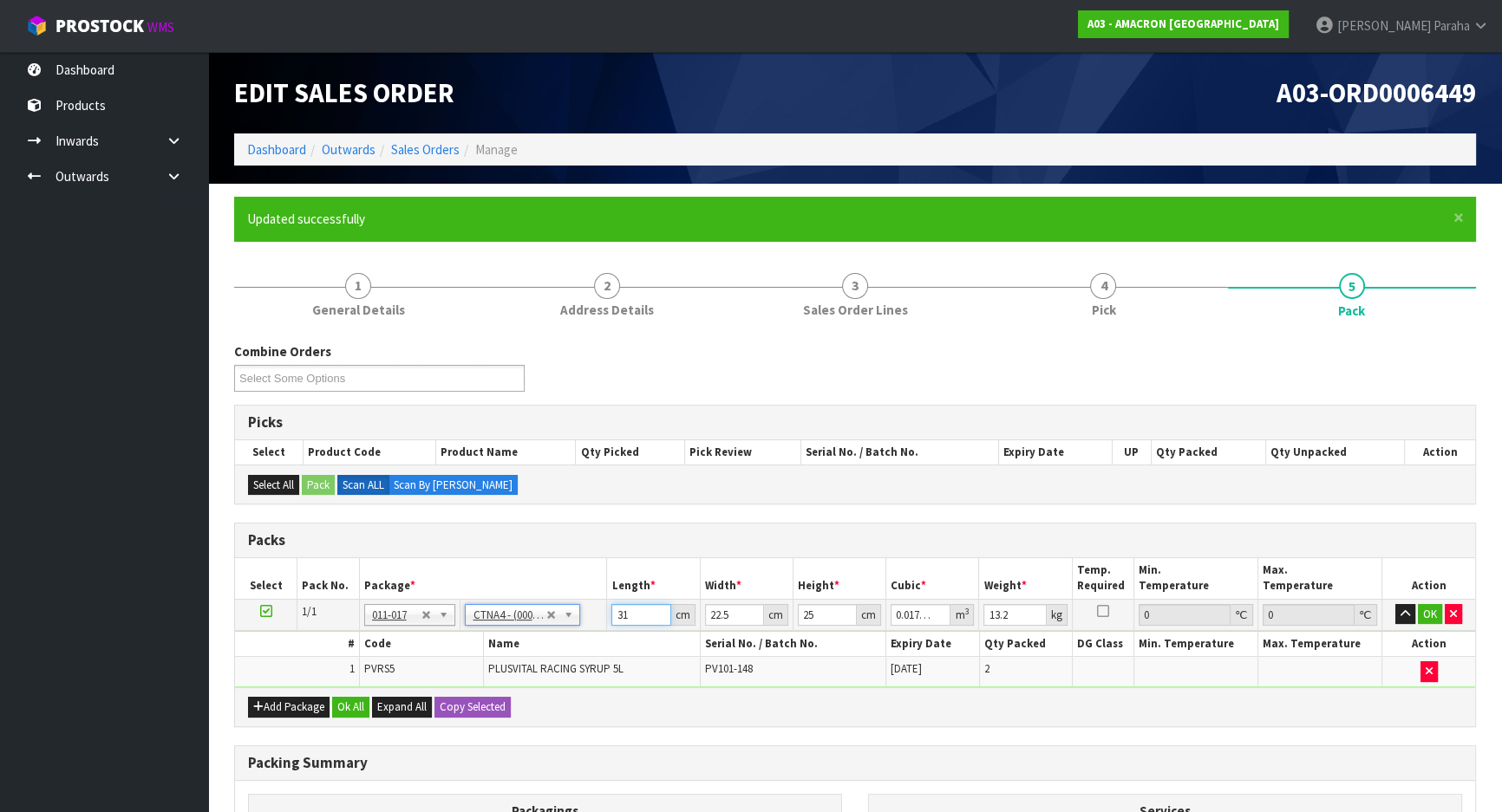
click at [636, 608] on input "31" at bounding box center [640, 614] width 59 height 22
click at [1395, 604] on button "button" at bounding box center [1405, 614] width 20 height 21
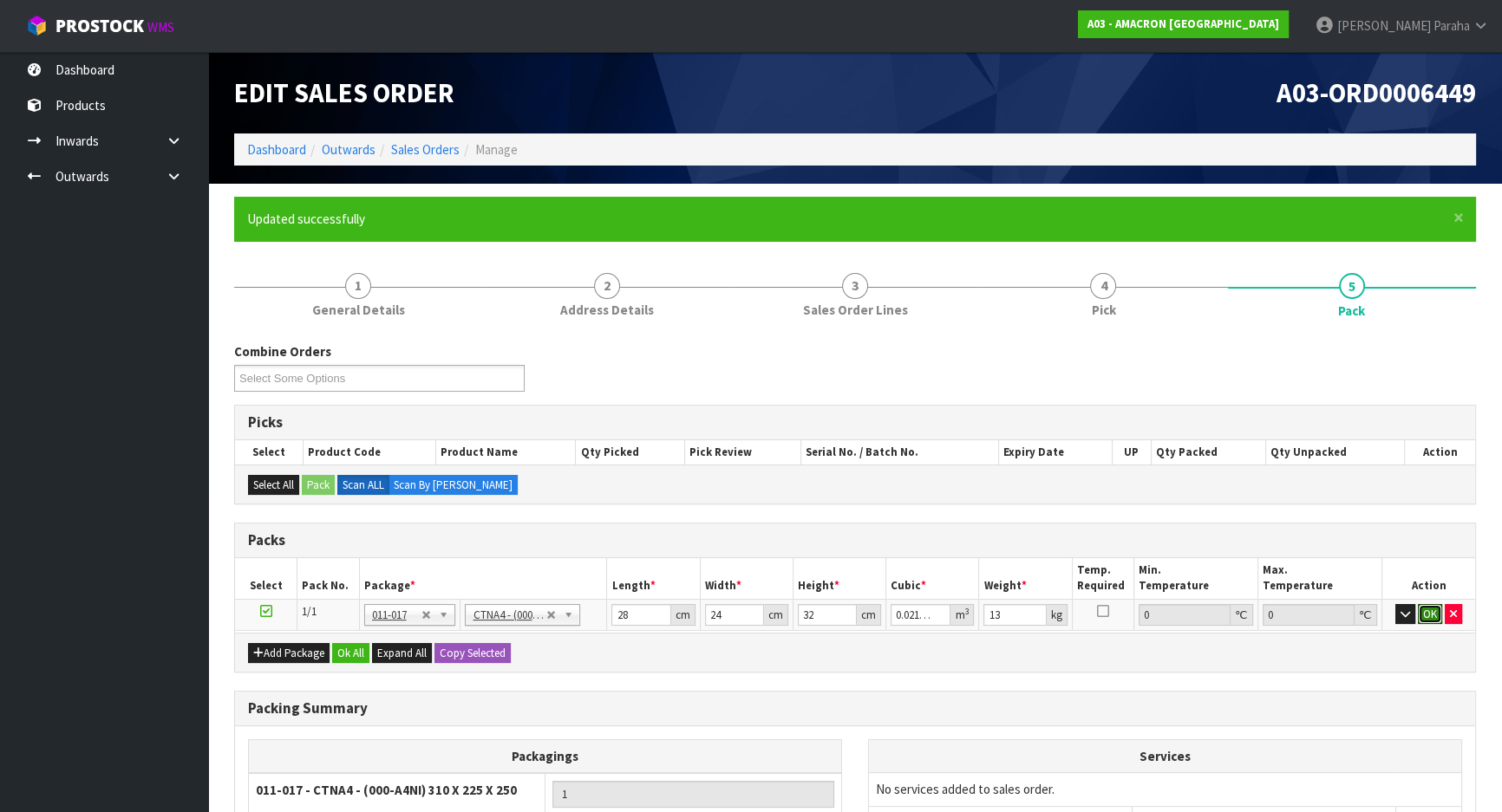
click button "OK" at bounding box center [1430, 614] width 24 height 21
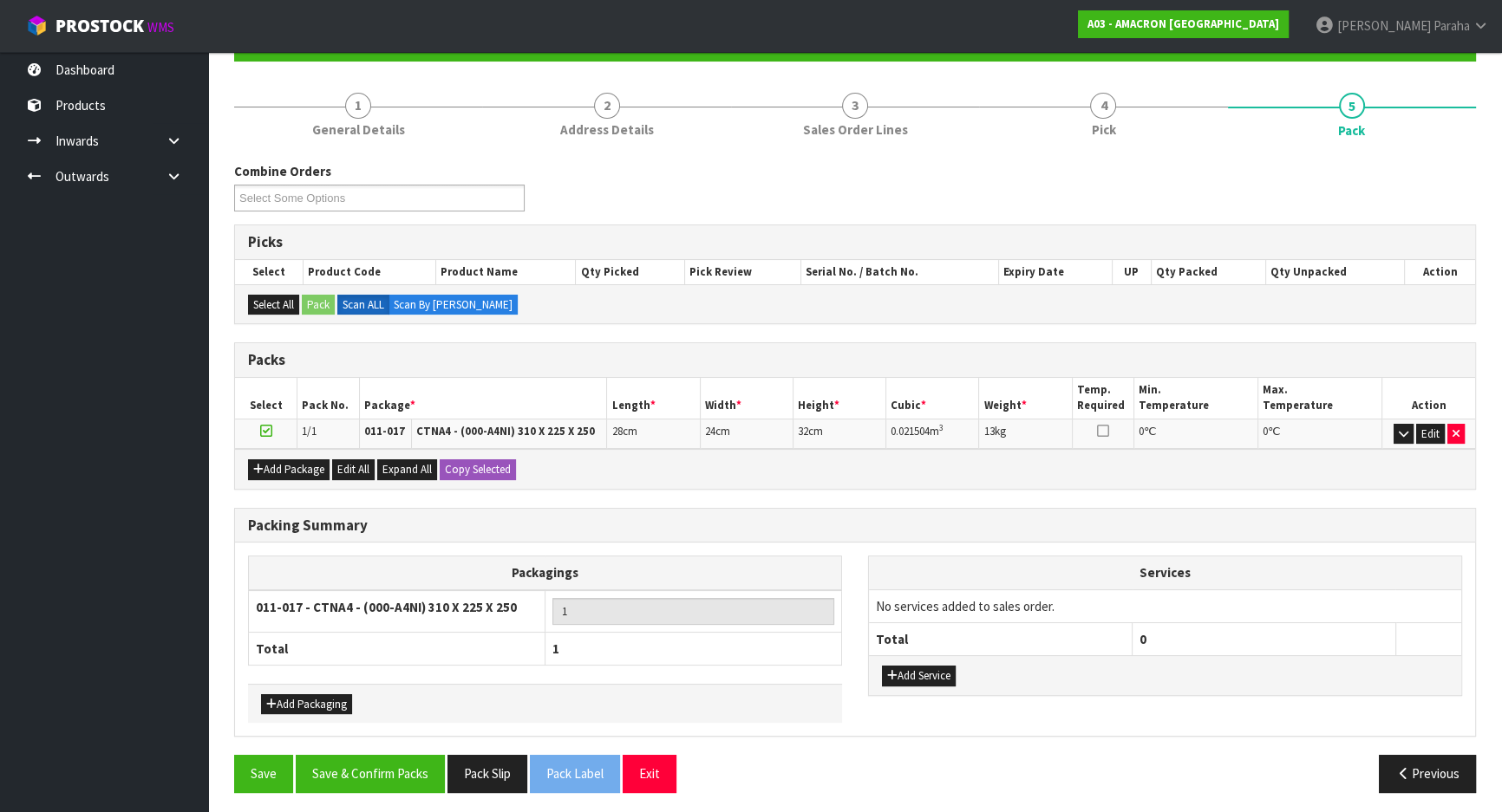
scroll to position [182, 0]
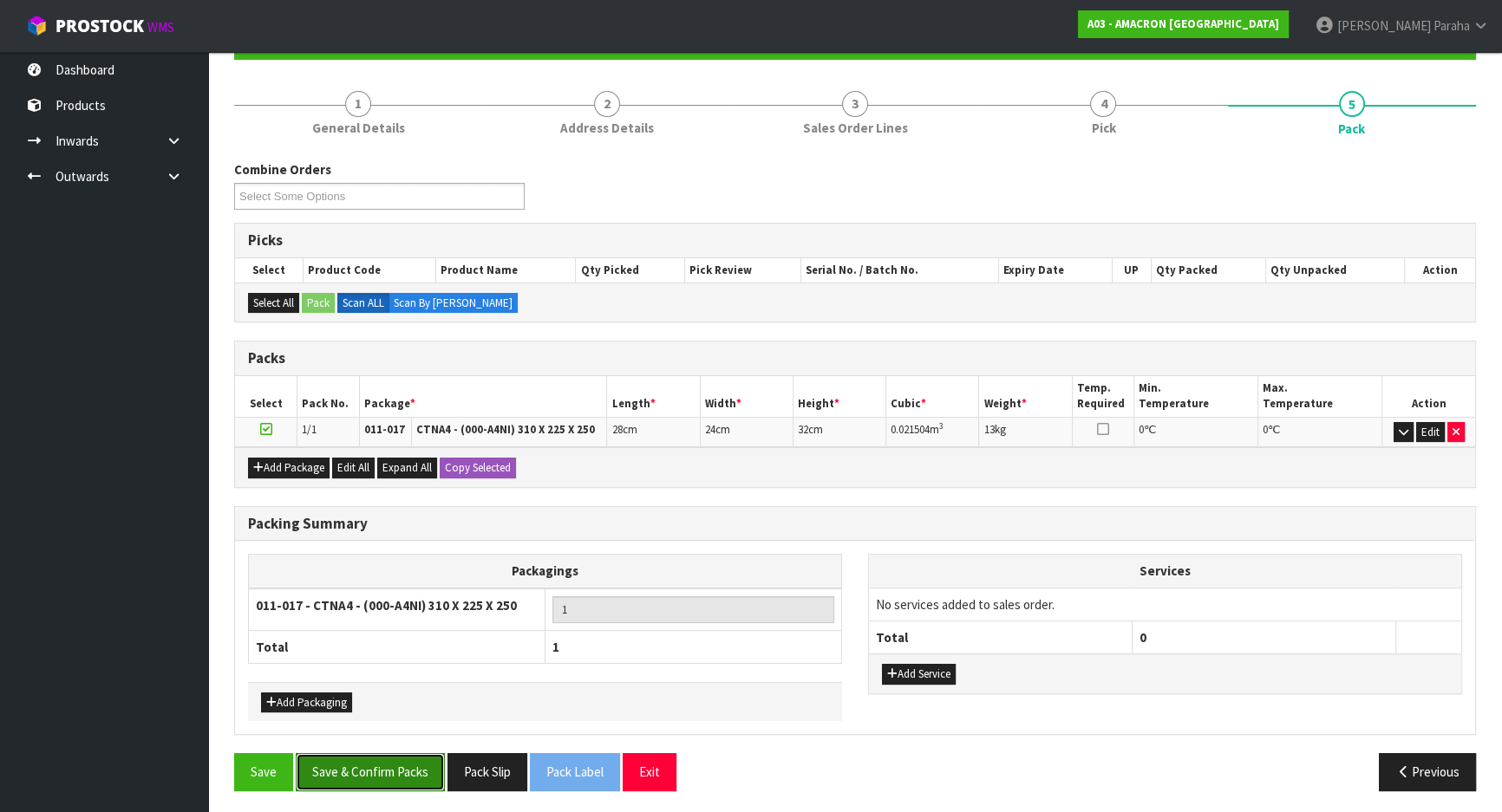
click at [398, 767] on button "Save & Confirm Packs" at bounding box center [370, 772] width 150 height 38
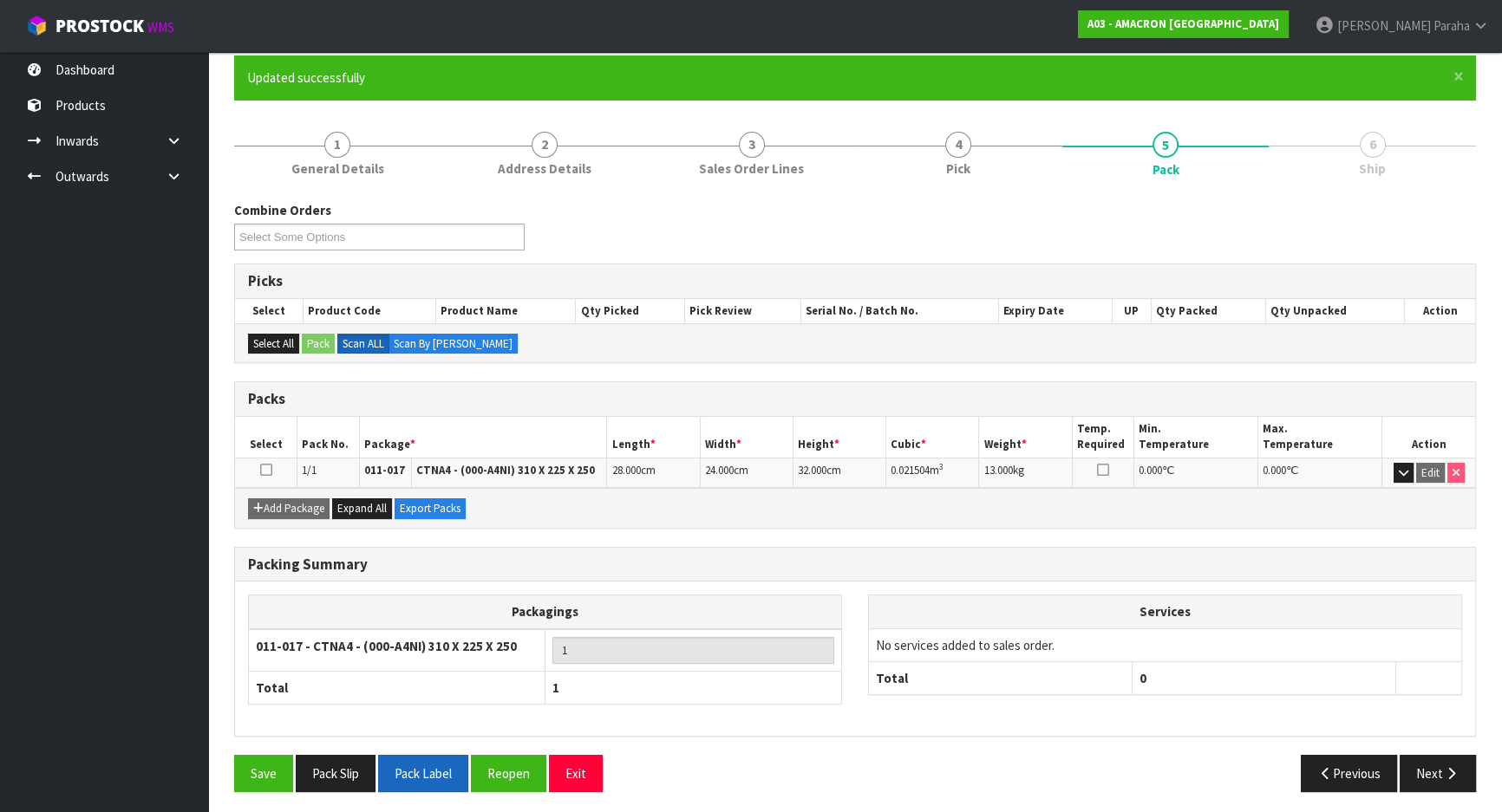
scroll to position [144, 0]
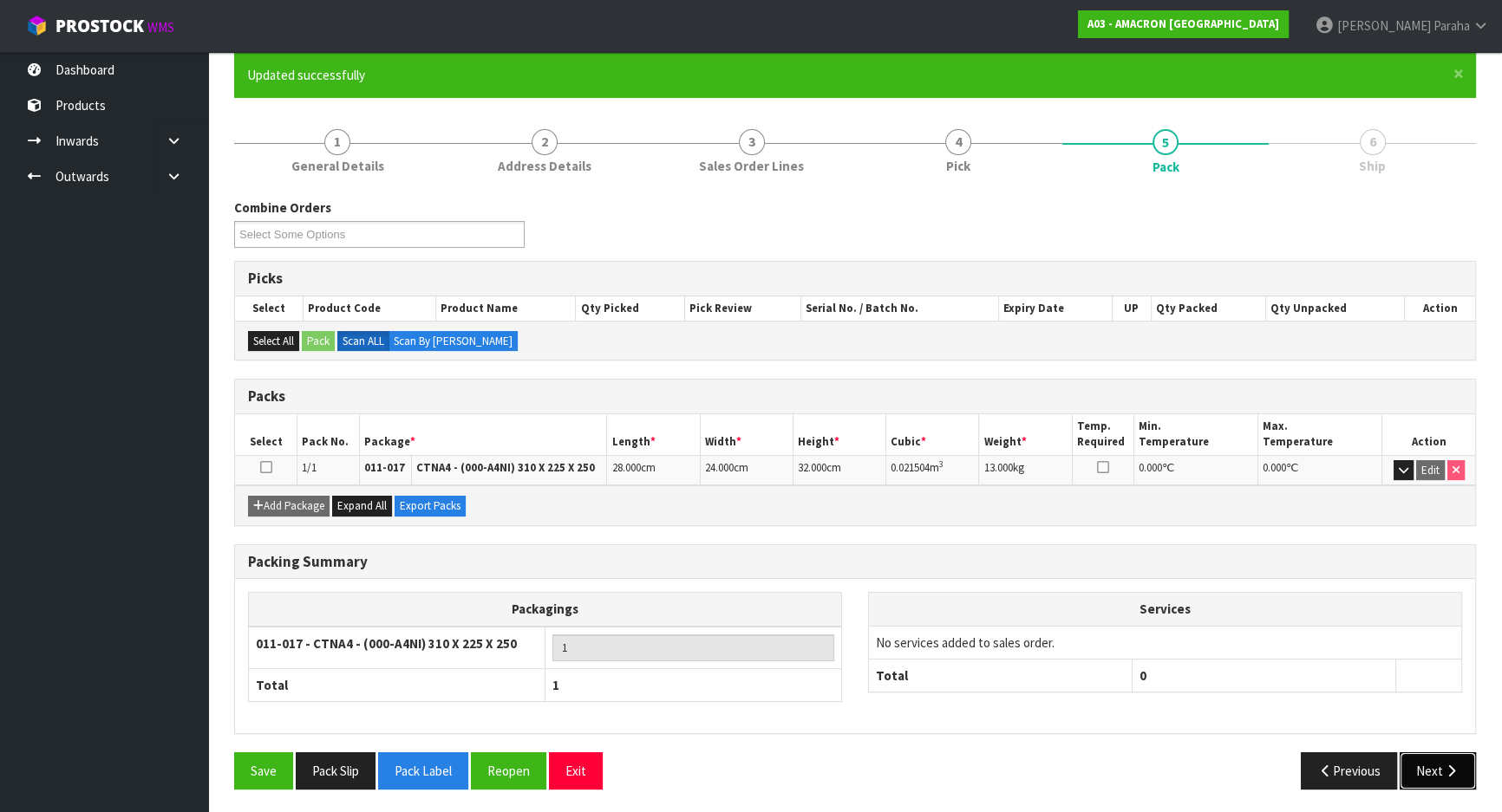
click at [1440, 764] on button "Next" at bounding box center [1437, 771] width 76 height 38
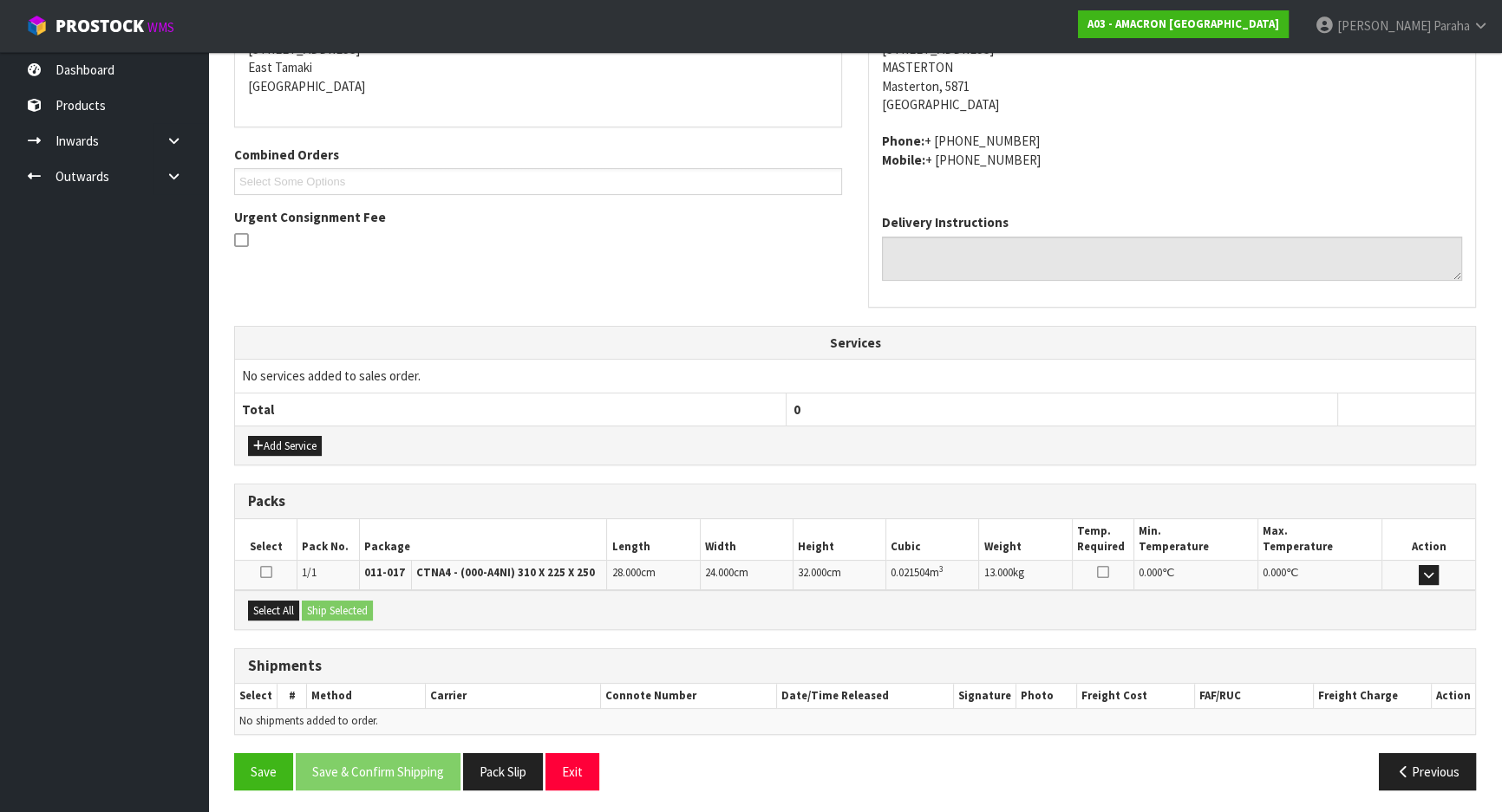
scroll to position [371, 0]
click at [262, 607] on button "Select All" at bounding box center [274, 610] width 52 height 21
click at [320, 605] on button "Ship Selected" at bounding box center [337, 610] width 71 height 21
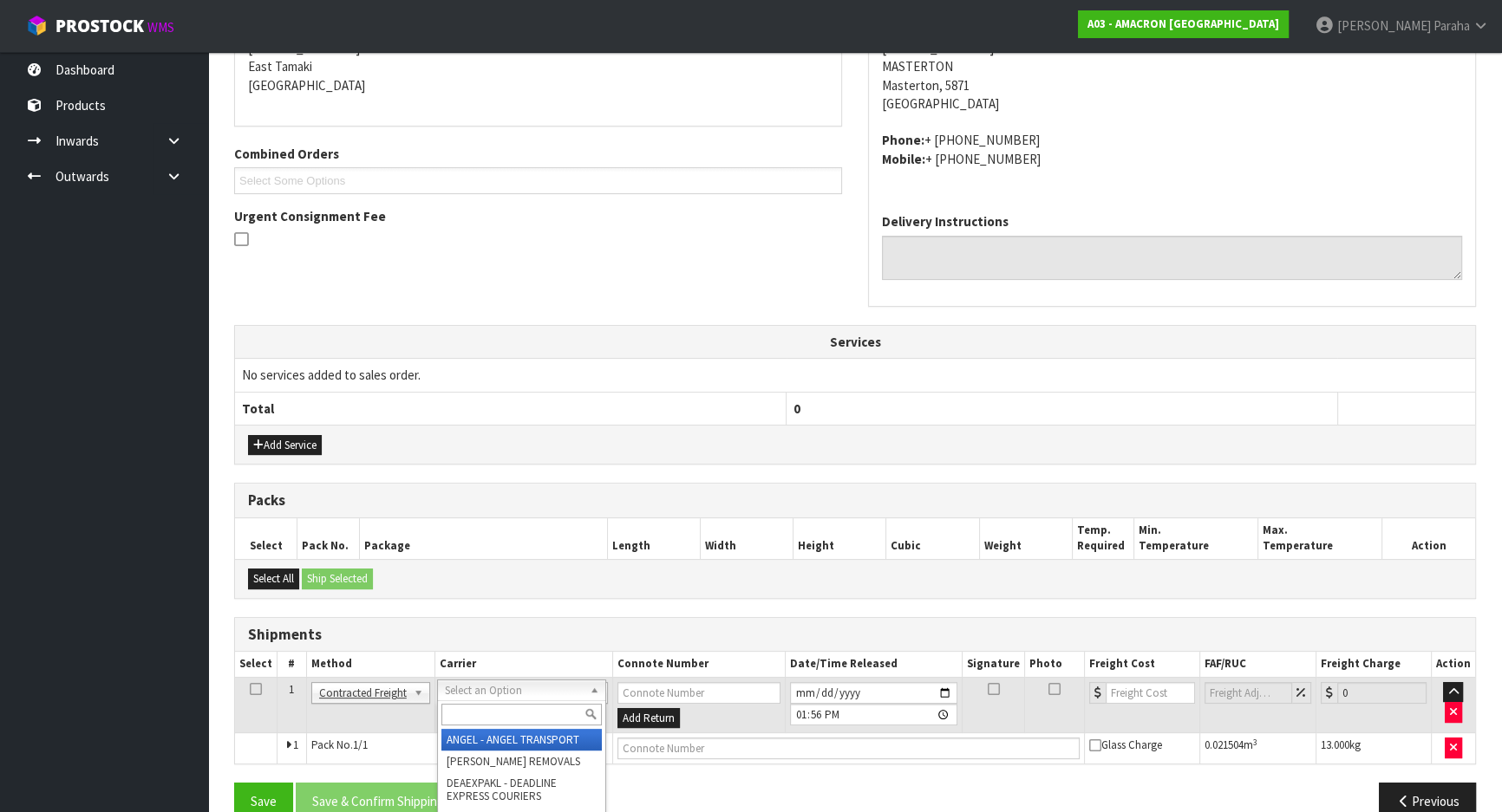
click at [546, 715] on input "text" at bounding box center [522, 714] width 161 height 22
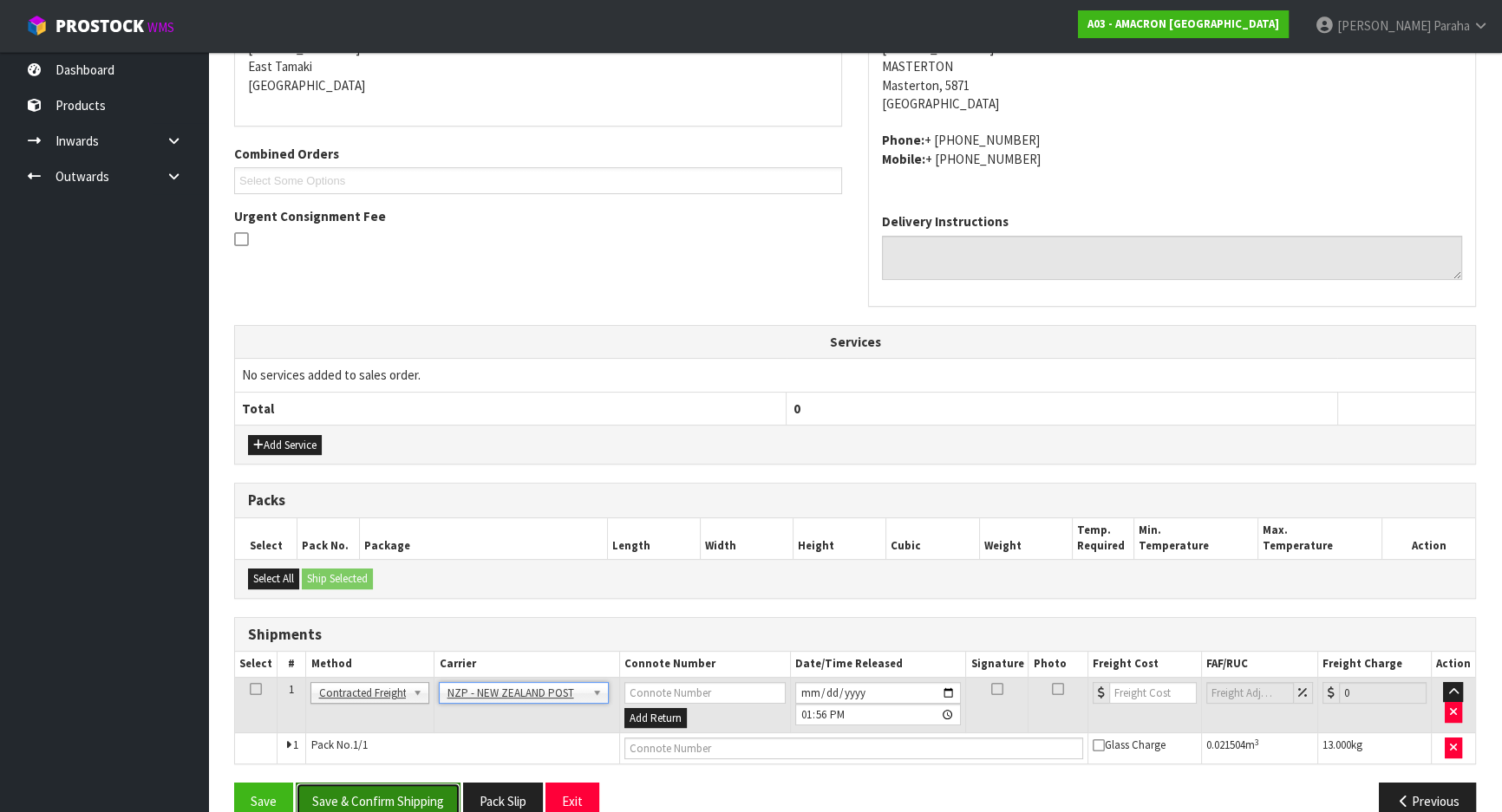
click at [349, 795] on button "Save & Confirm Shipping" at bounding box center [378, 802] width 164 height 38
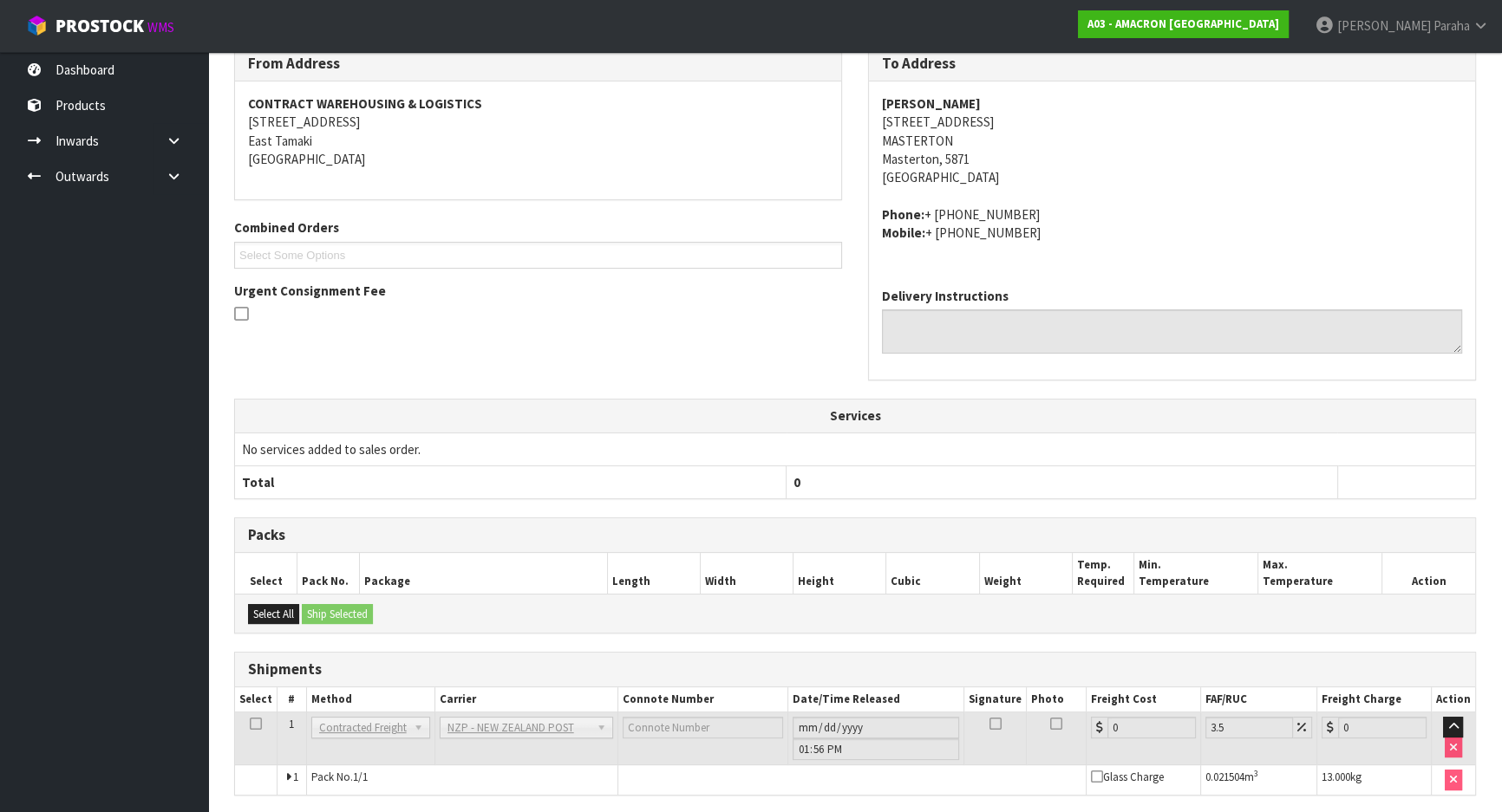
scroll to position [377, 0]
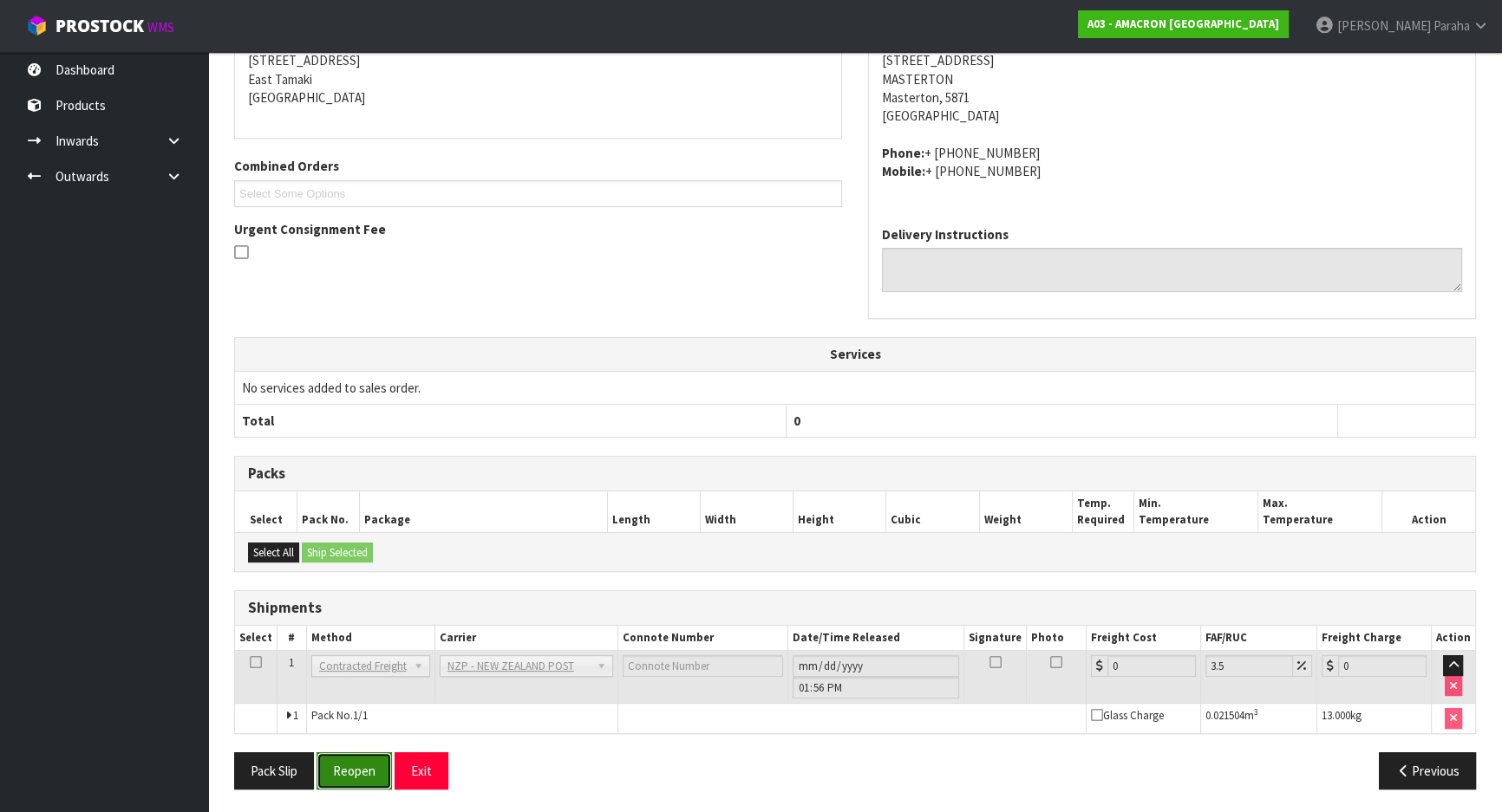
click at [374, 769] on button "Reopen" at bounding box center [354, 771] width 75 height 38
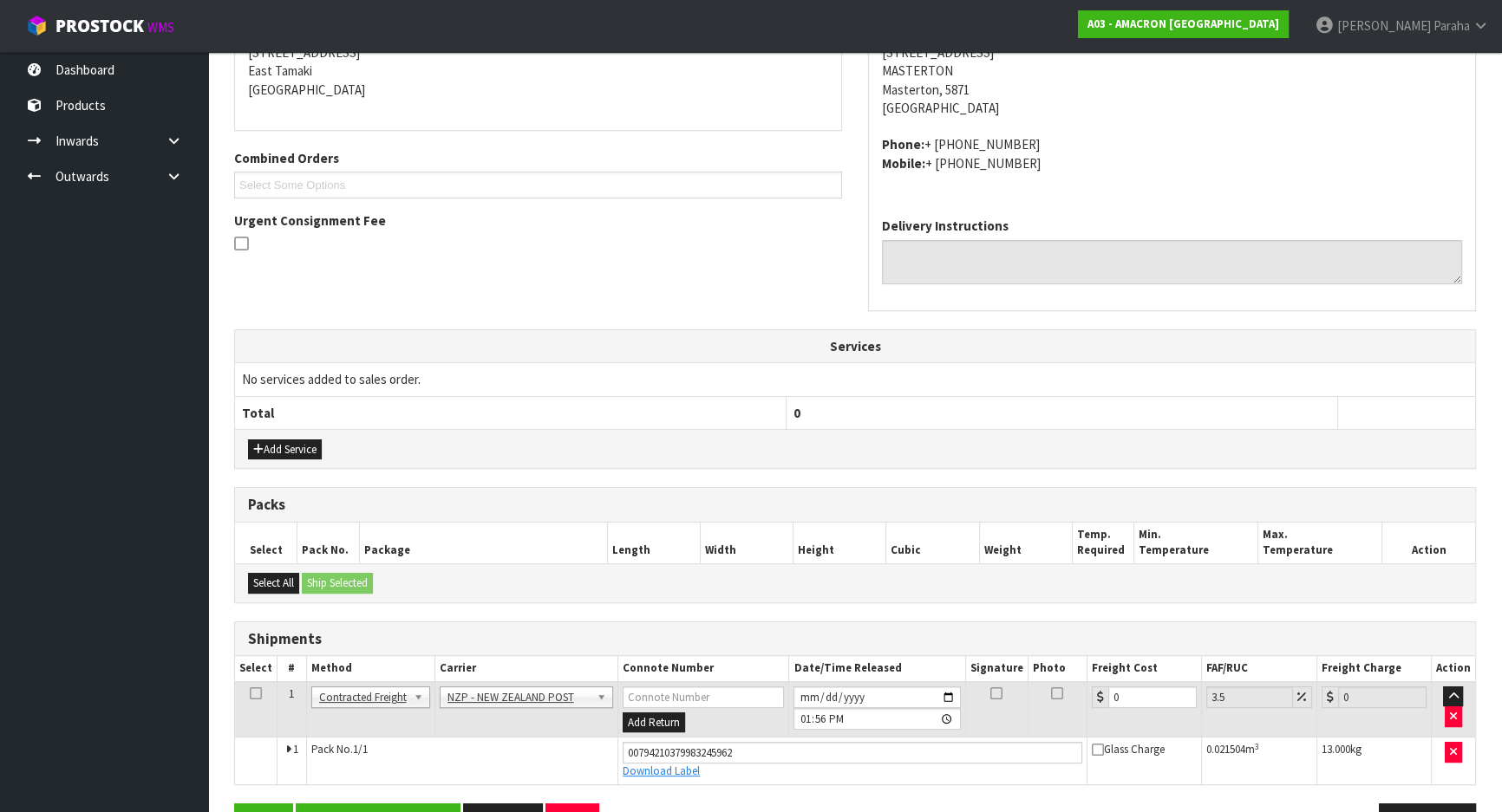
scroll to position [416, 0]
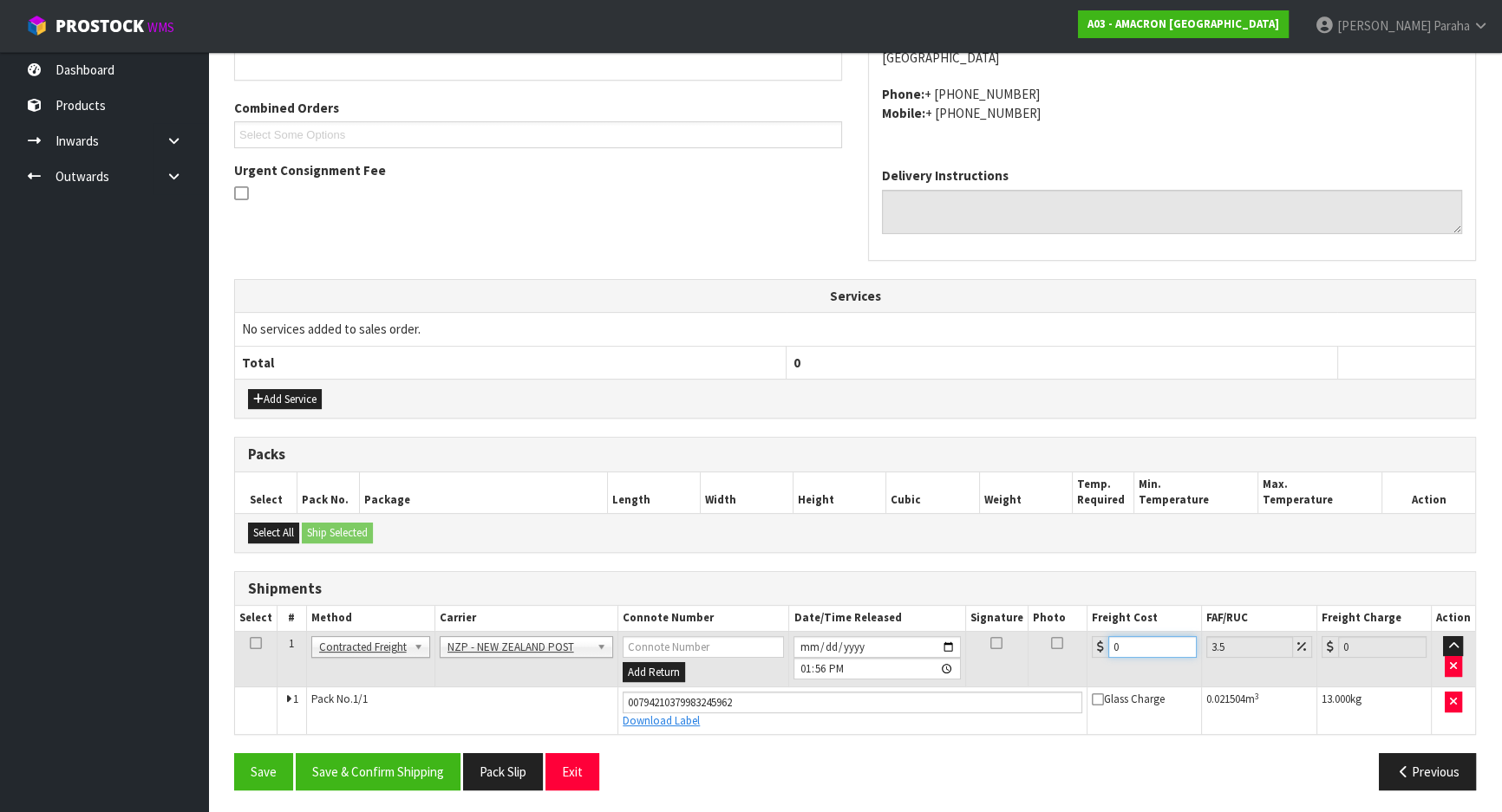
click at [1144, 642] on input "0" at bounding box center [1152, 647] width 88 height 22
click at [377, 777] on button "Save & Confirm Shipping" at bounding box center [378, 772] width 164 height 38
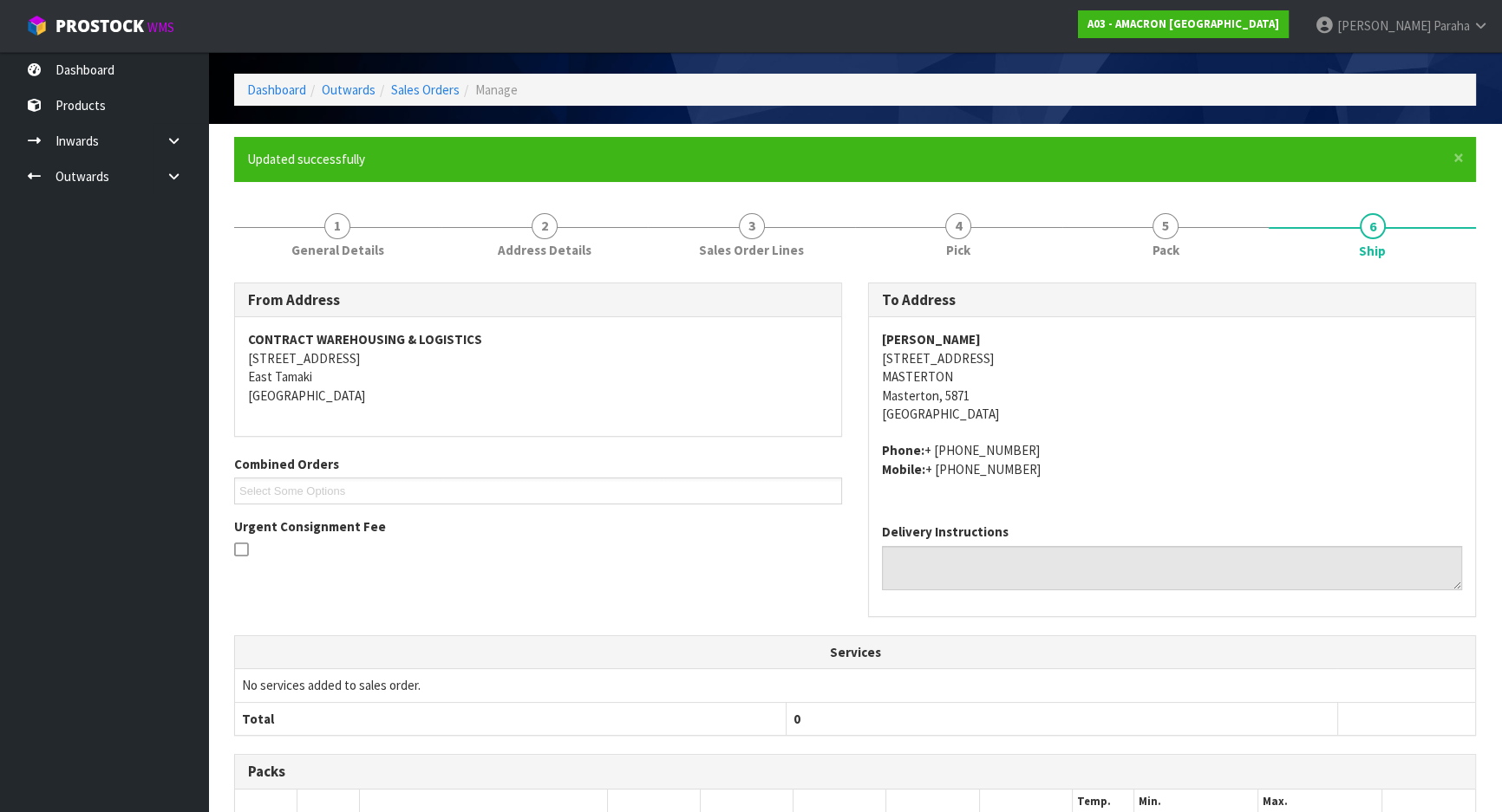
scroll to position [0, 0]
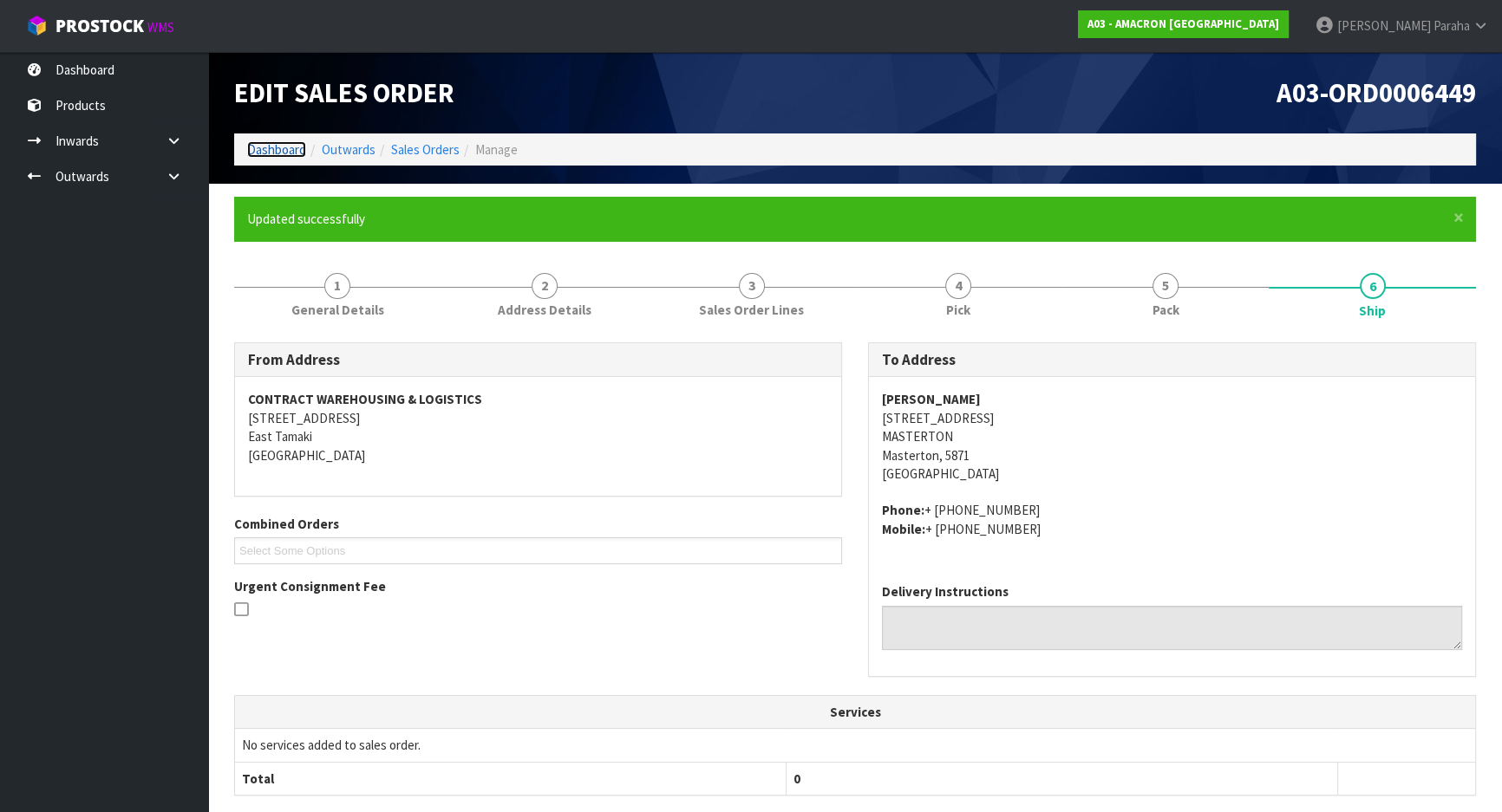
click at [262, 148] on link "Dashboard" at bounding box center [276, 149] width 59 height 17
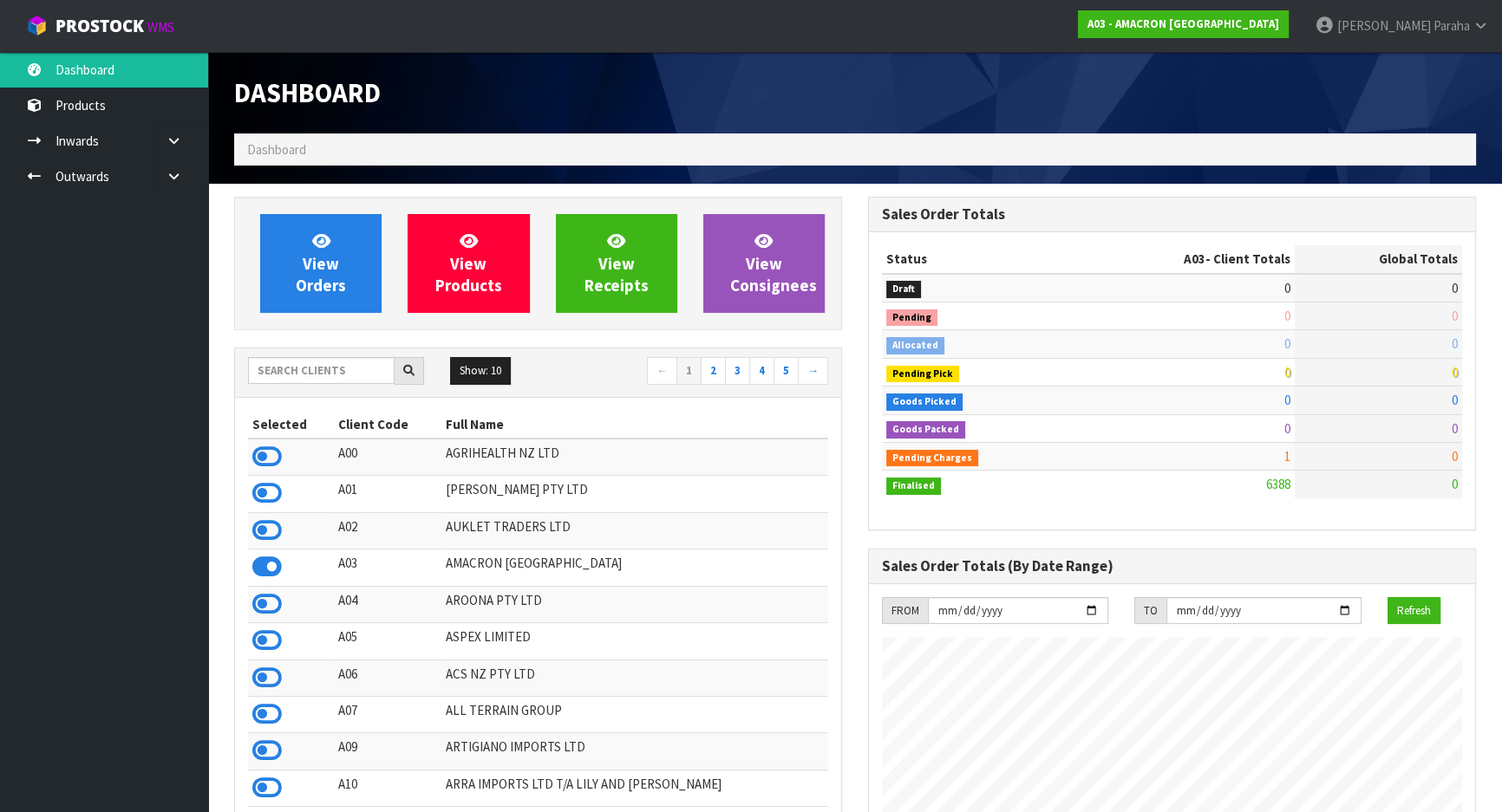
scroll to position [1170, 633]
click at [320, 366] on input "text" at bounding box center [322, 371] width 147 height 27
click at [1275, 457] on td "1" at bounding box center [1184, 457] width 221 height 28
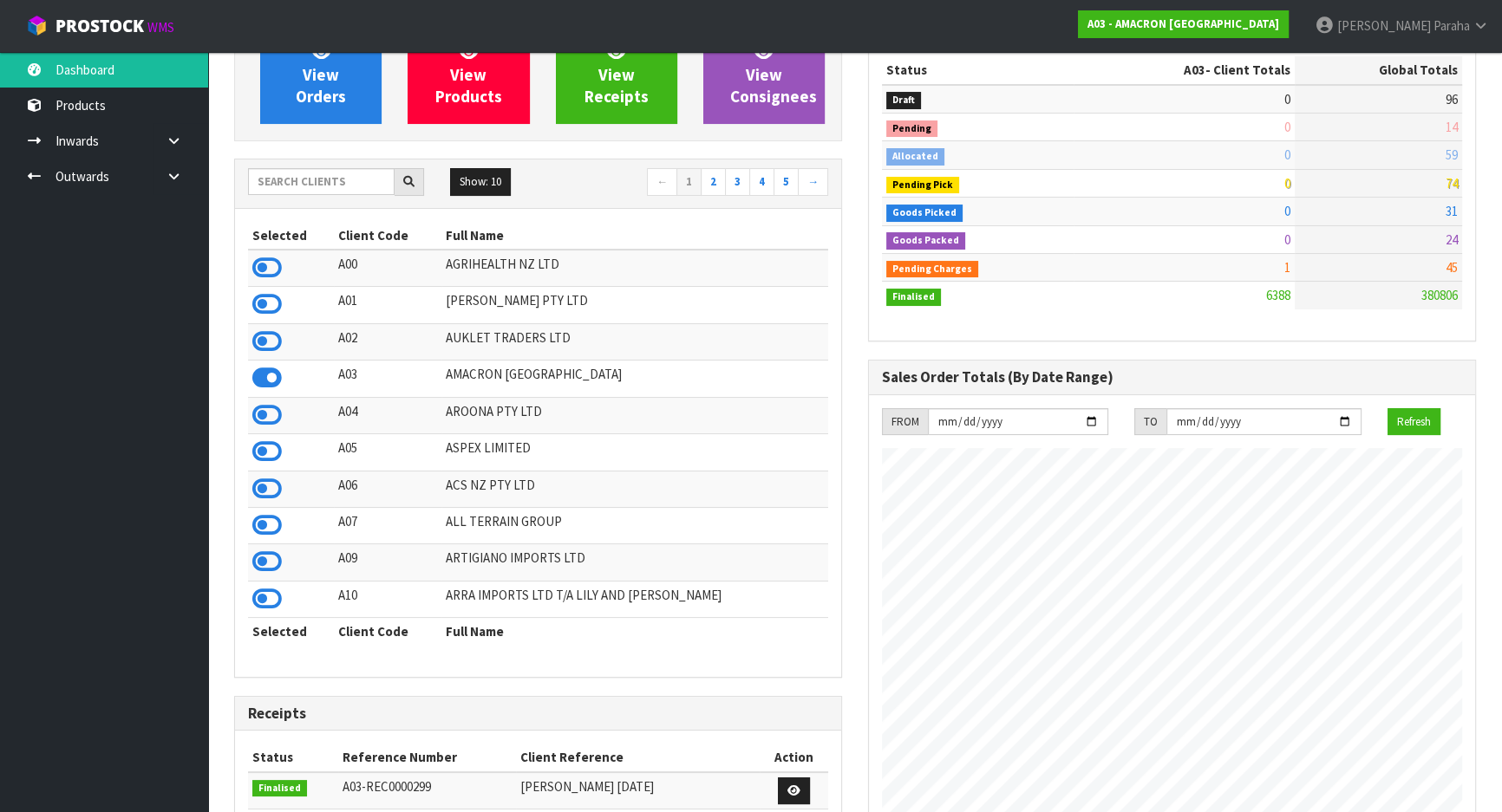
scroll to position [157, 0]
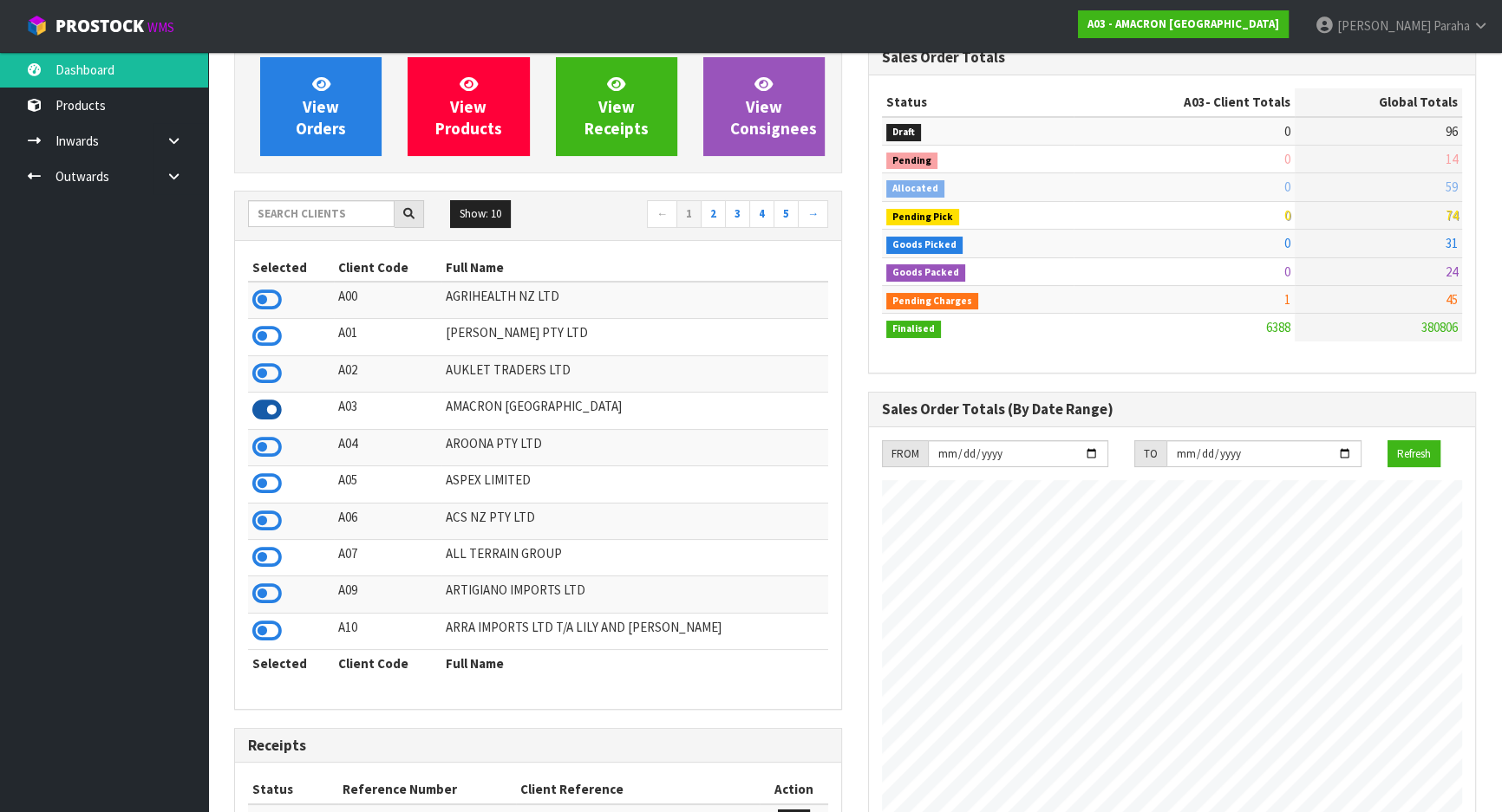
click at [261, 412] on icon at bounding box center [268, 410] width 30 height 26
click at [257, 409] on icon at bounding box center [268, 410] width 30 height 26
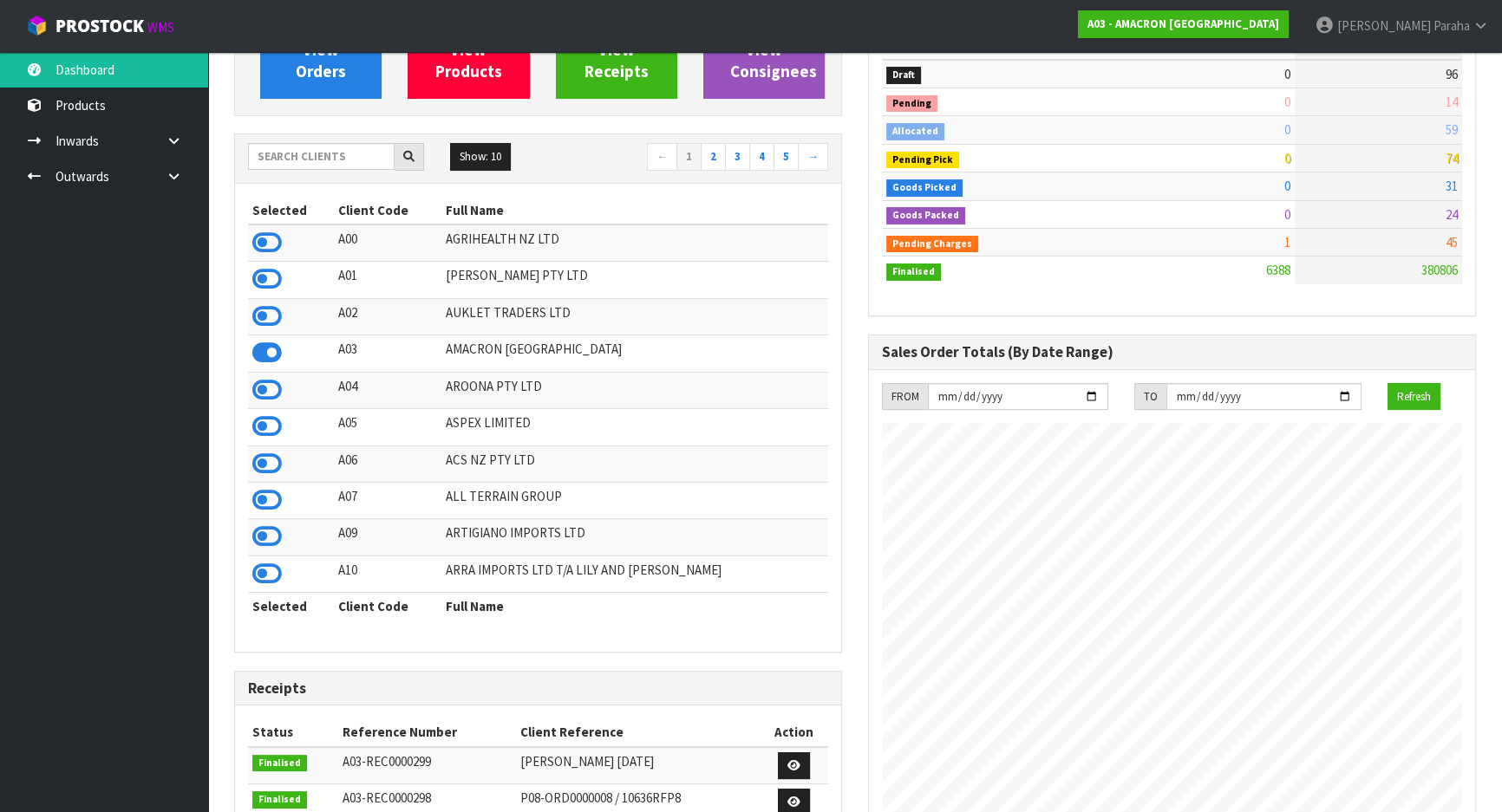
scroll to position [78, 0]
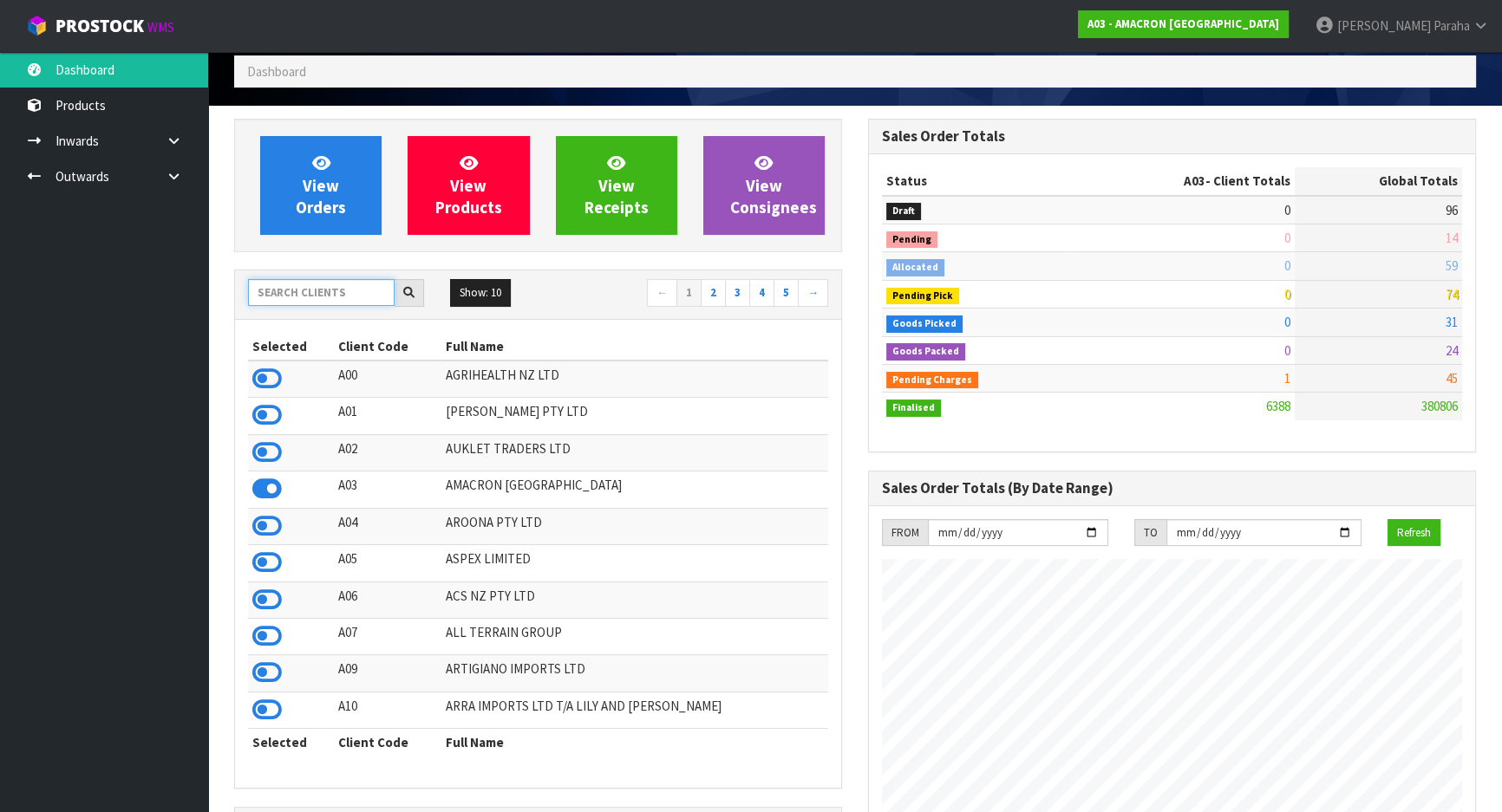
click at [279, 295] on input "text" at bounding box center [322, 292] width 147 height 27
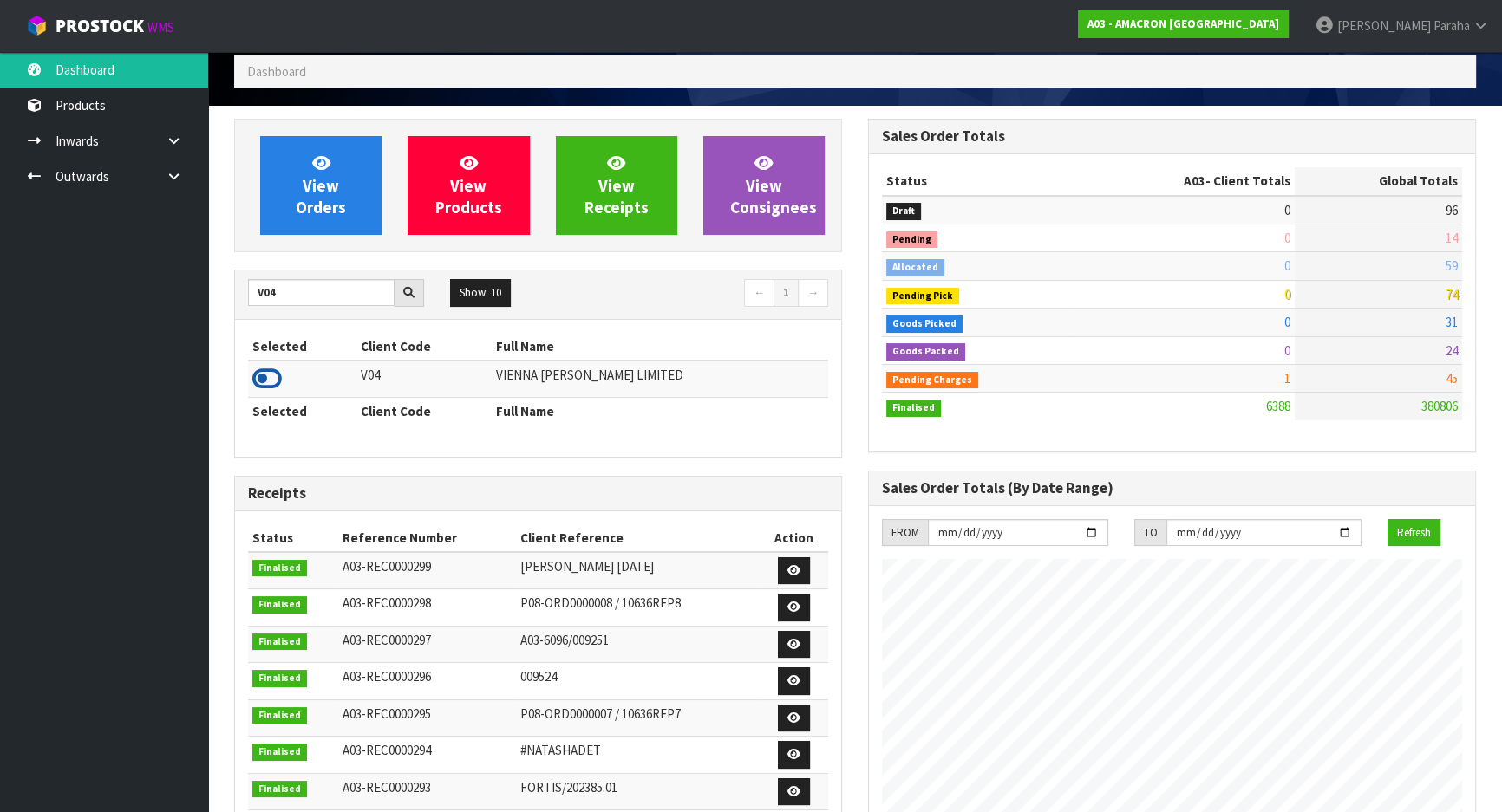
click at [274, 379] on icon at bounding box center [268, 379] width 30 height 26
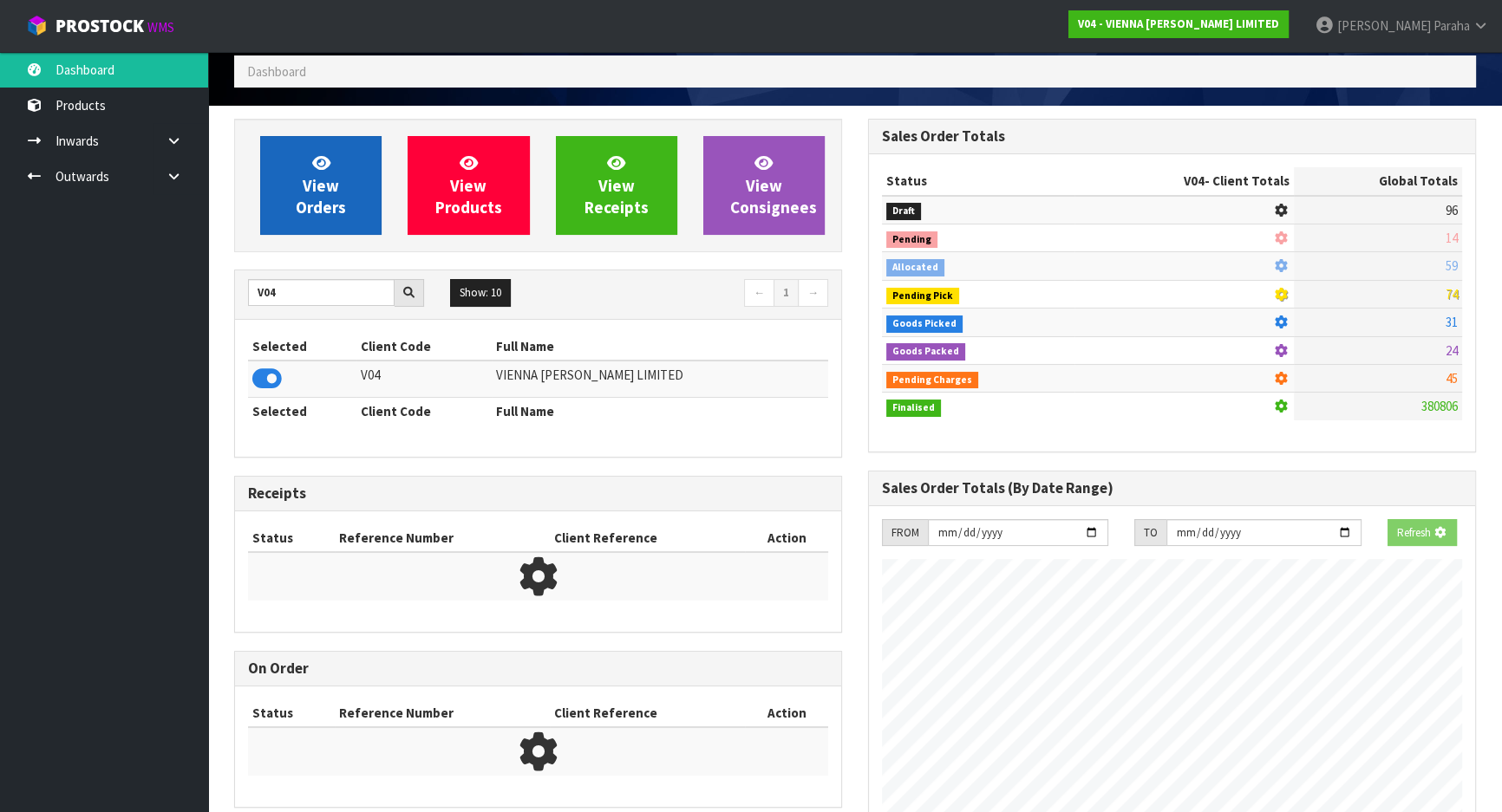
scroll to position [1079, 633]
click at [356, 184] on link "View Orders" at bounding box center [321, 185] width 122 height 99
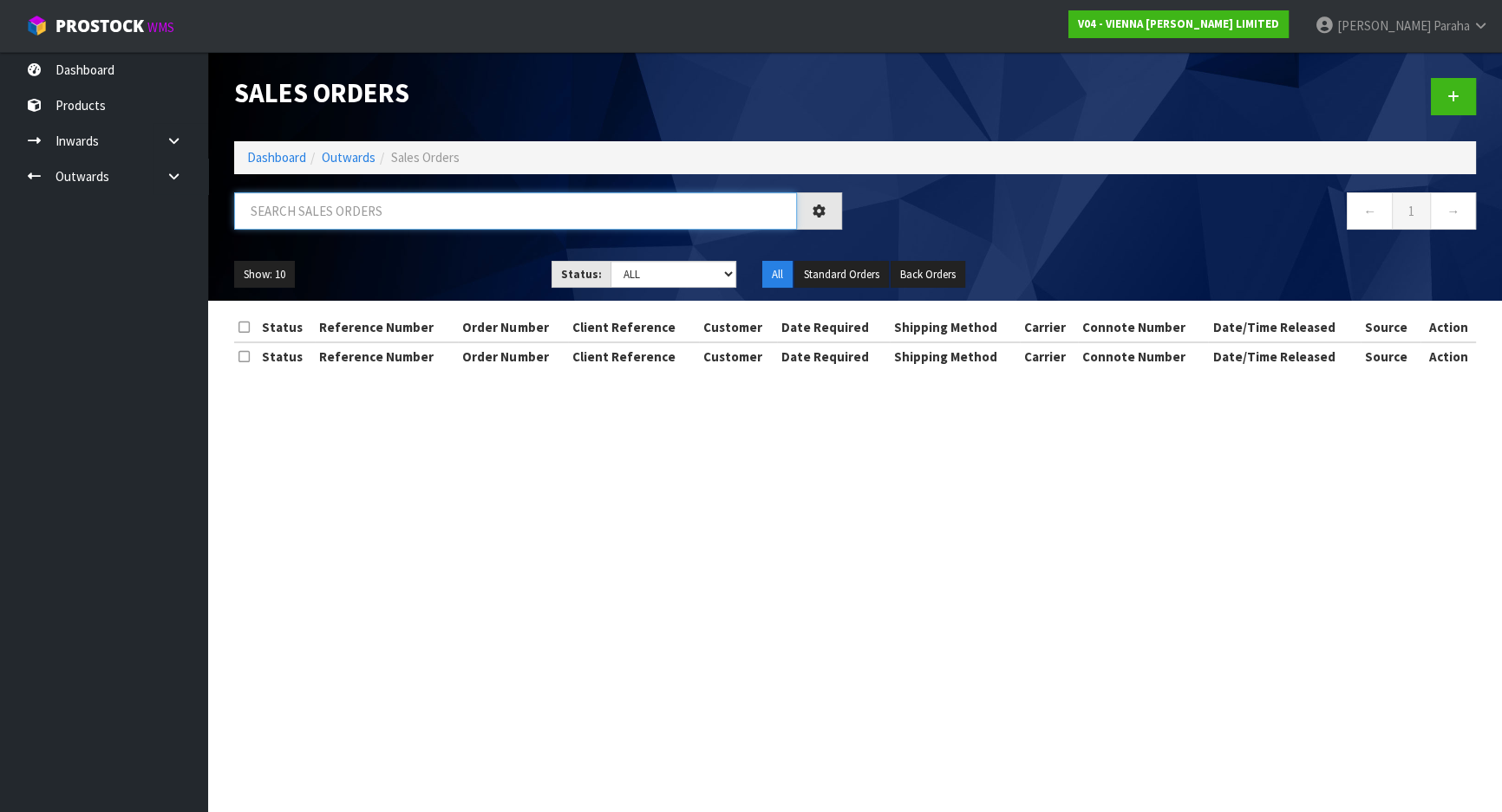
click at [346, 206] on input "text" at bounding box center [516, 211] width 563 height 38
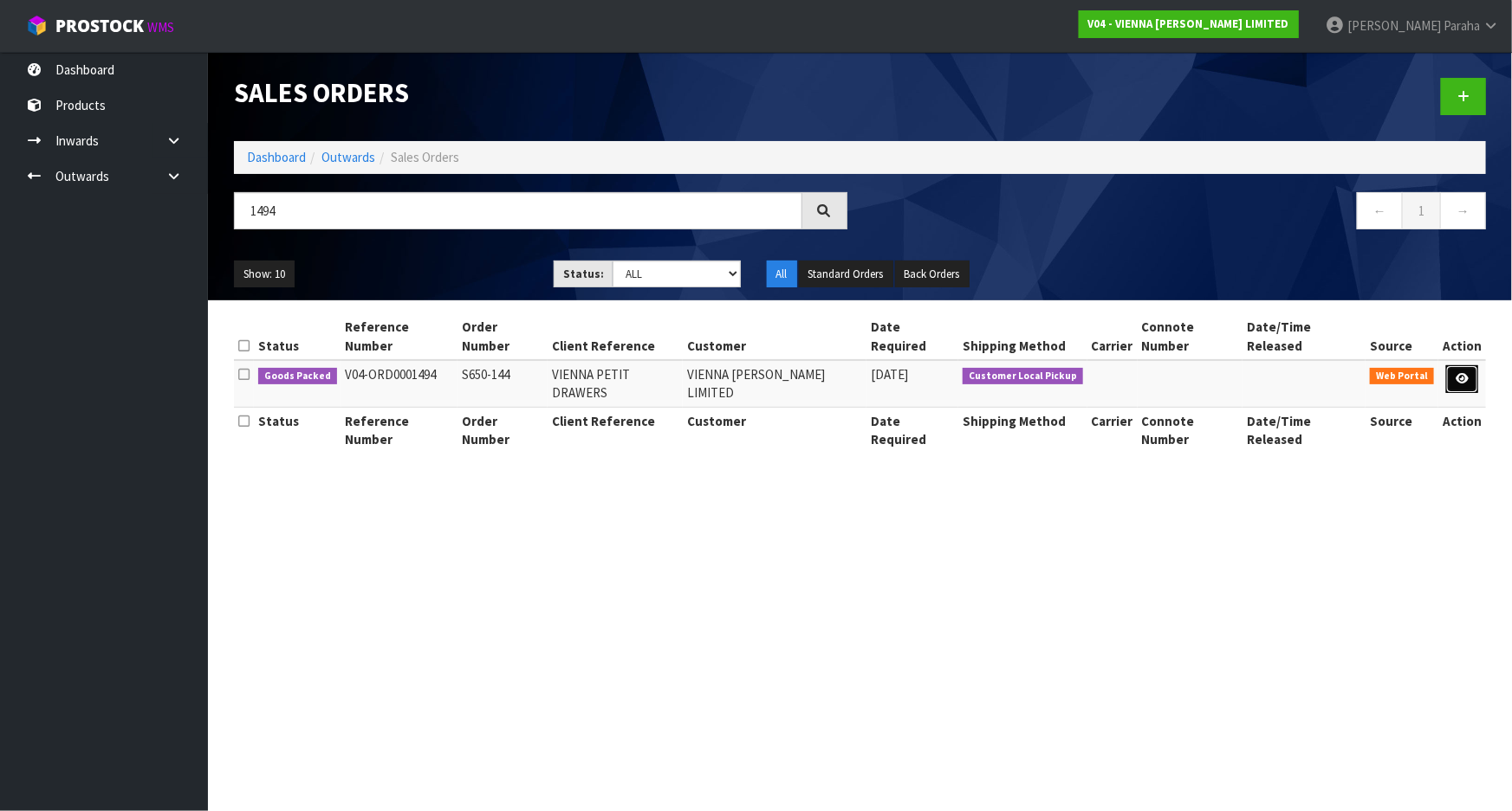
click at [1466, 374] on icon at bounding box center [1462, 379] width 13 height 11
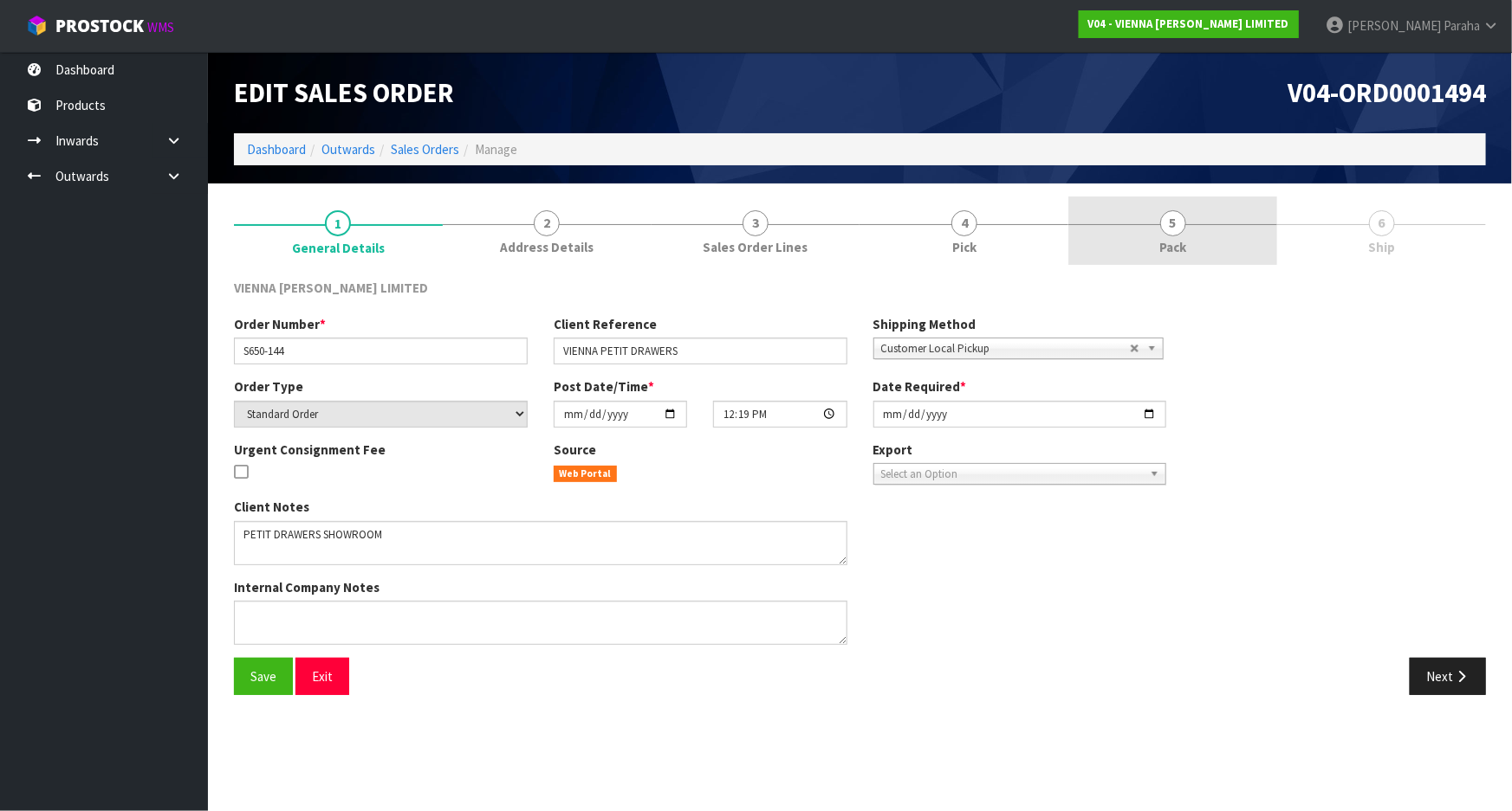
click at [1177, 231] on span "5" at bounding box center [1173, 223] width 26 height 26
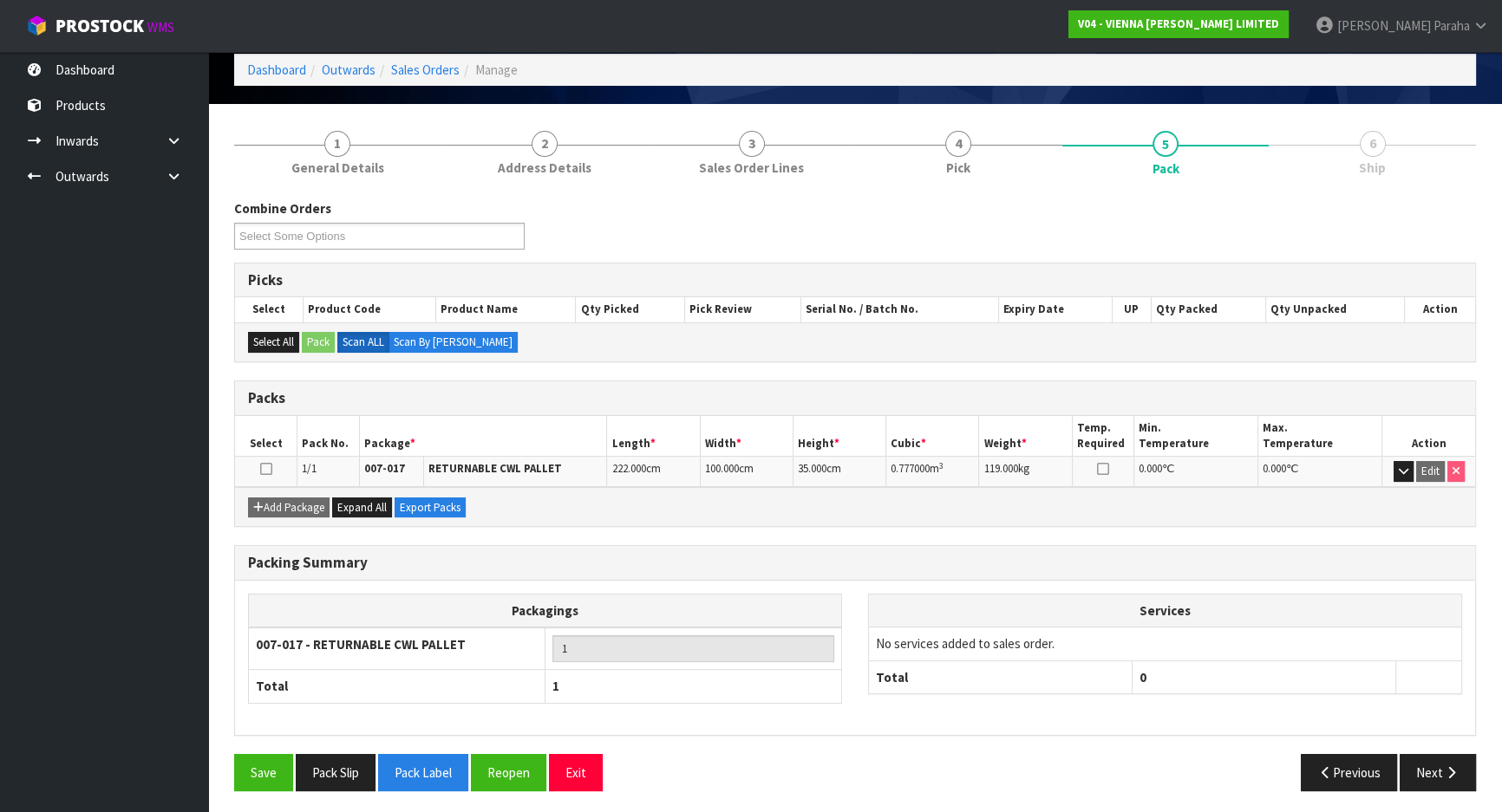
scroll to position [81, 0]
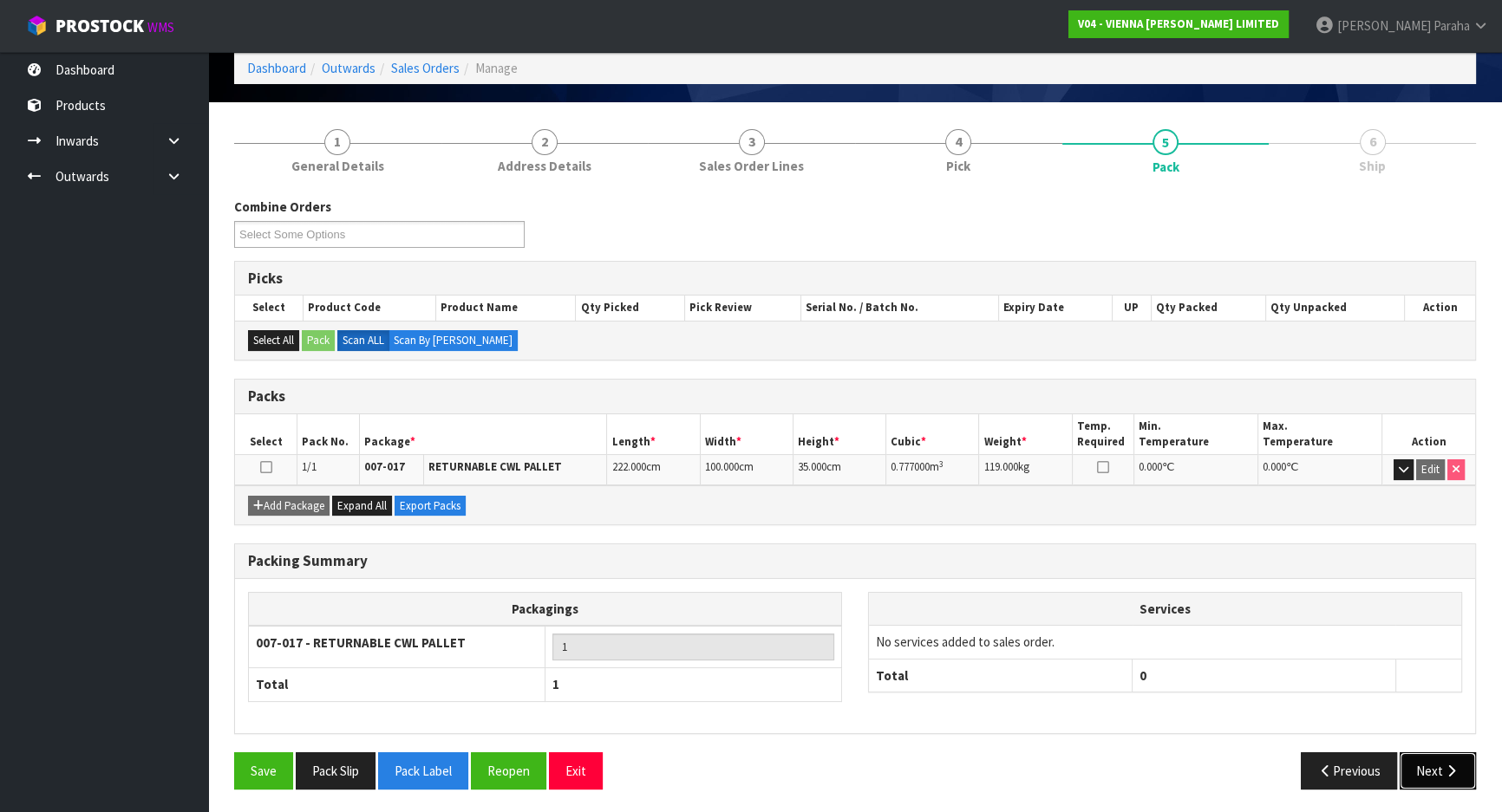
click at [1452, 766] on icon "button" at bounding box center [1451, 771] width 17 height 13
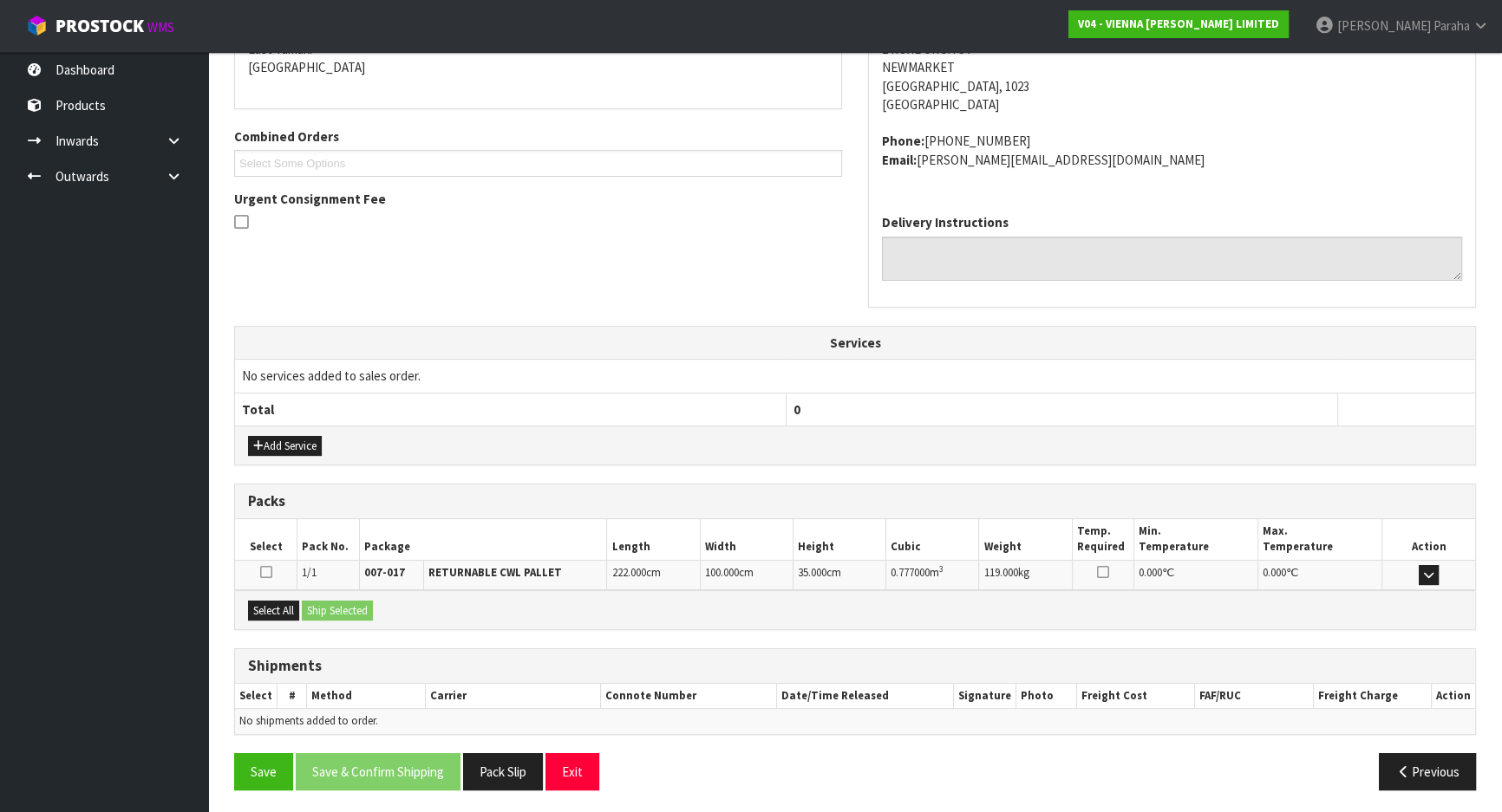
scroll to position [326, 0]
click at [268, 608] on button "Select All" at bounding box center [274, 610] width 52 height 21
click at [348, 606] on button "Ship Selected" at bounding box center [337, 610] width 71 height 21
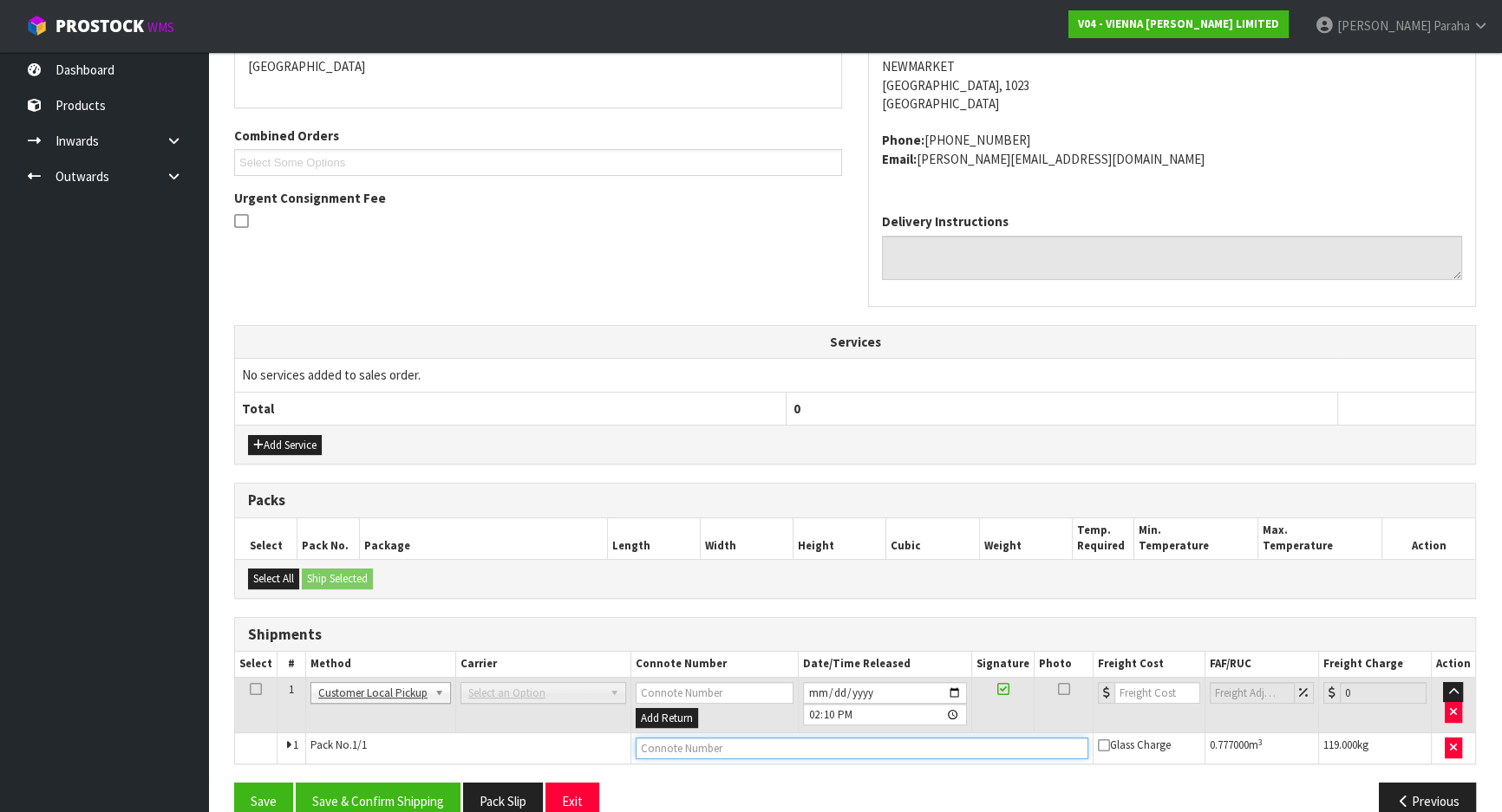
click at [711, 742] on input "text" at bounding box center [862, 748] width 453 height 22
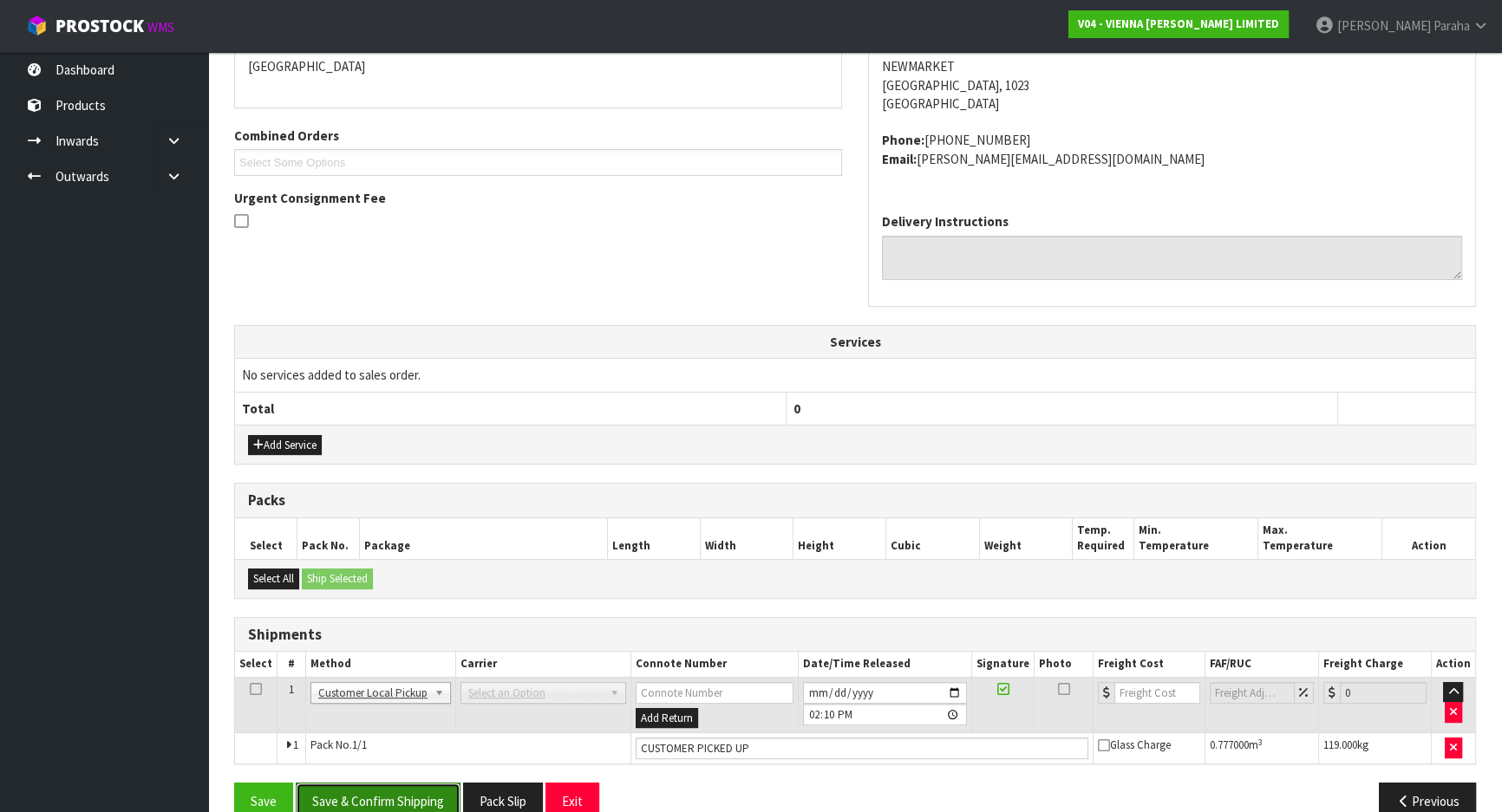
click at [410, 797] on button "Save & Confirm Shipping" at bounding box center [378, 802] width 164 height 38
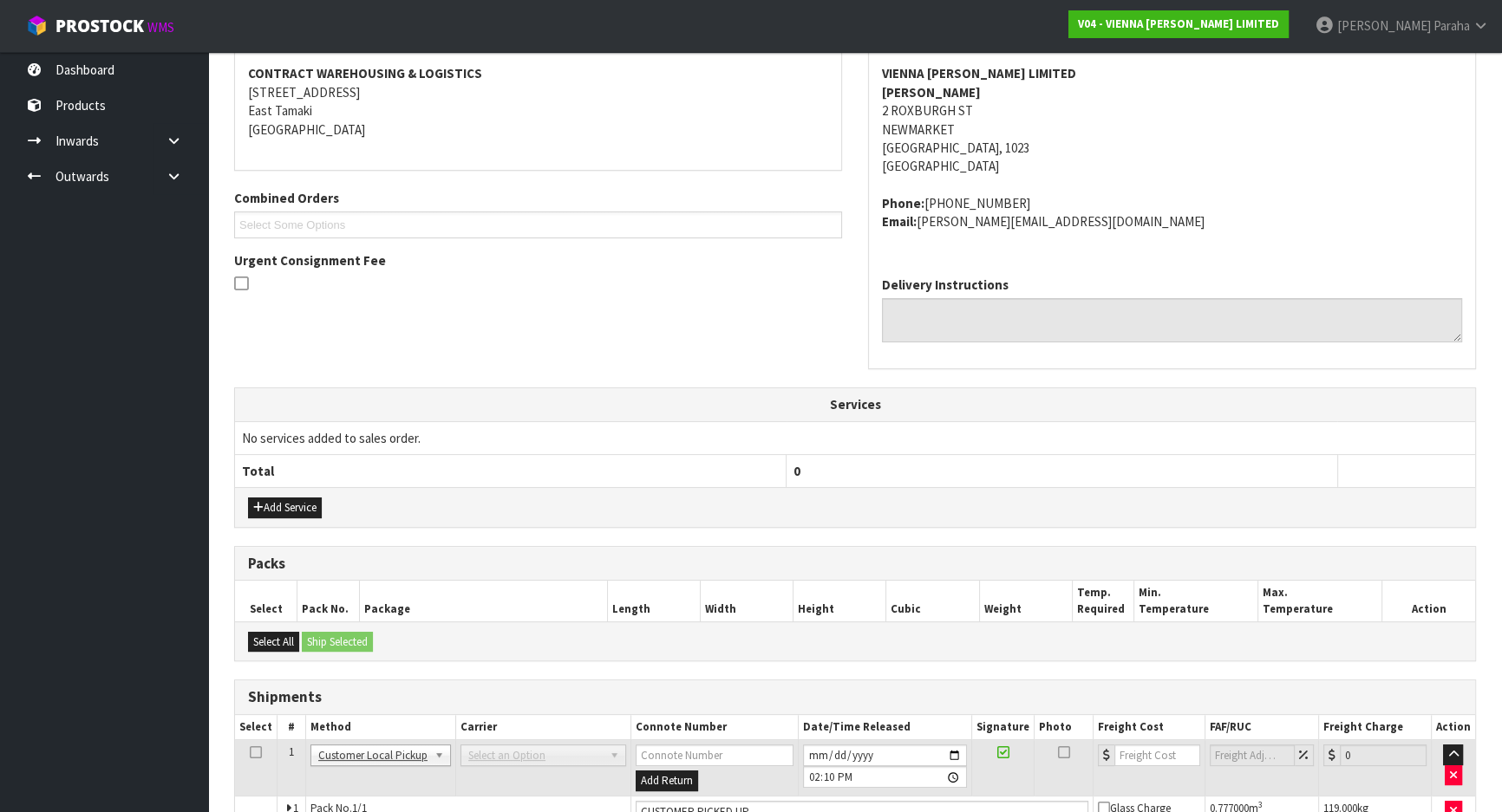
scroll to position [0, 0]
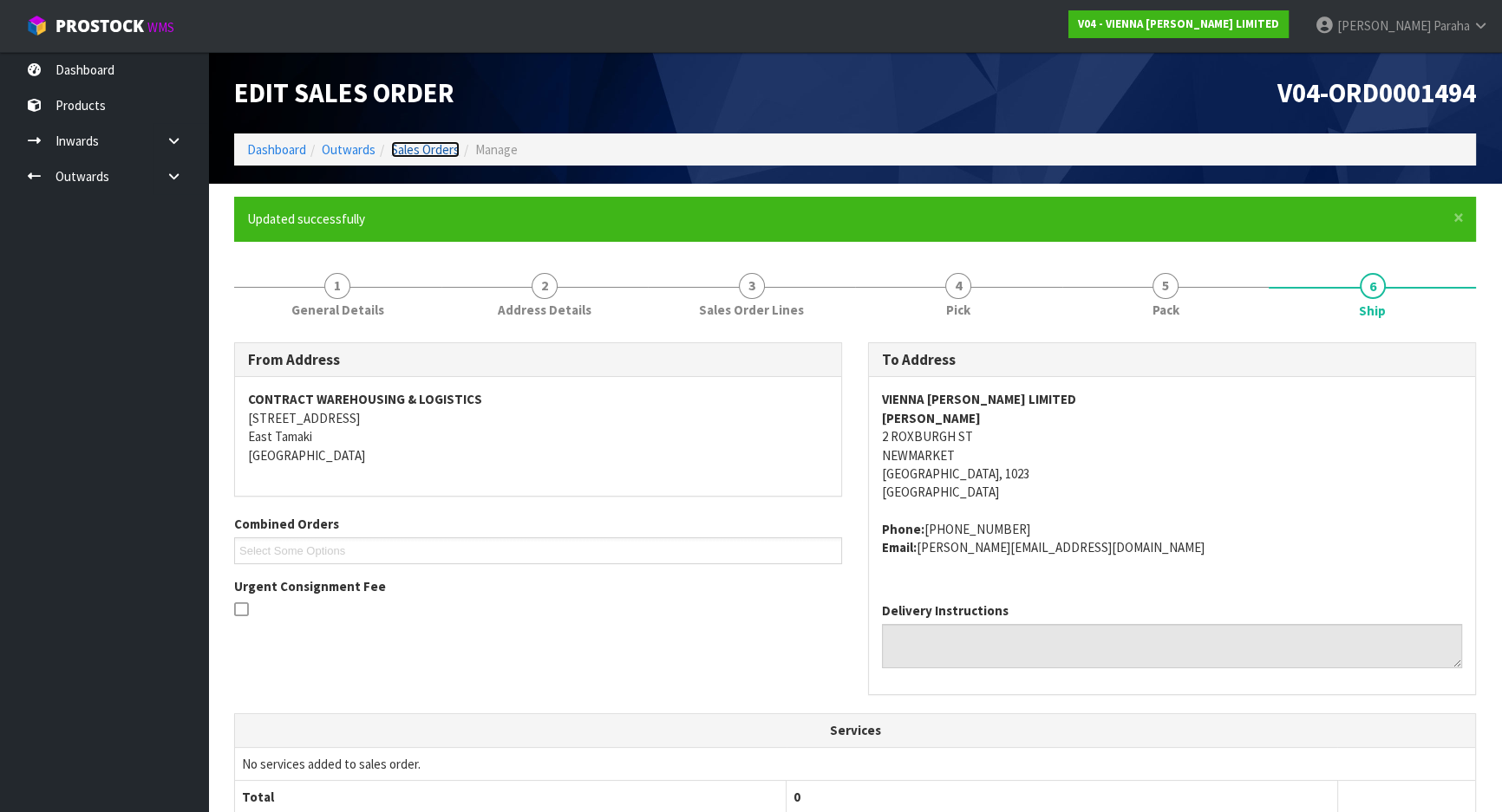
click at [421, 149] on link "Sales Orders" at bounding box center [425, 149] width 68 height 17
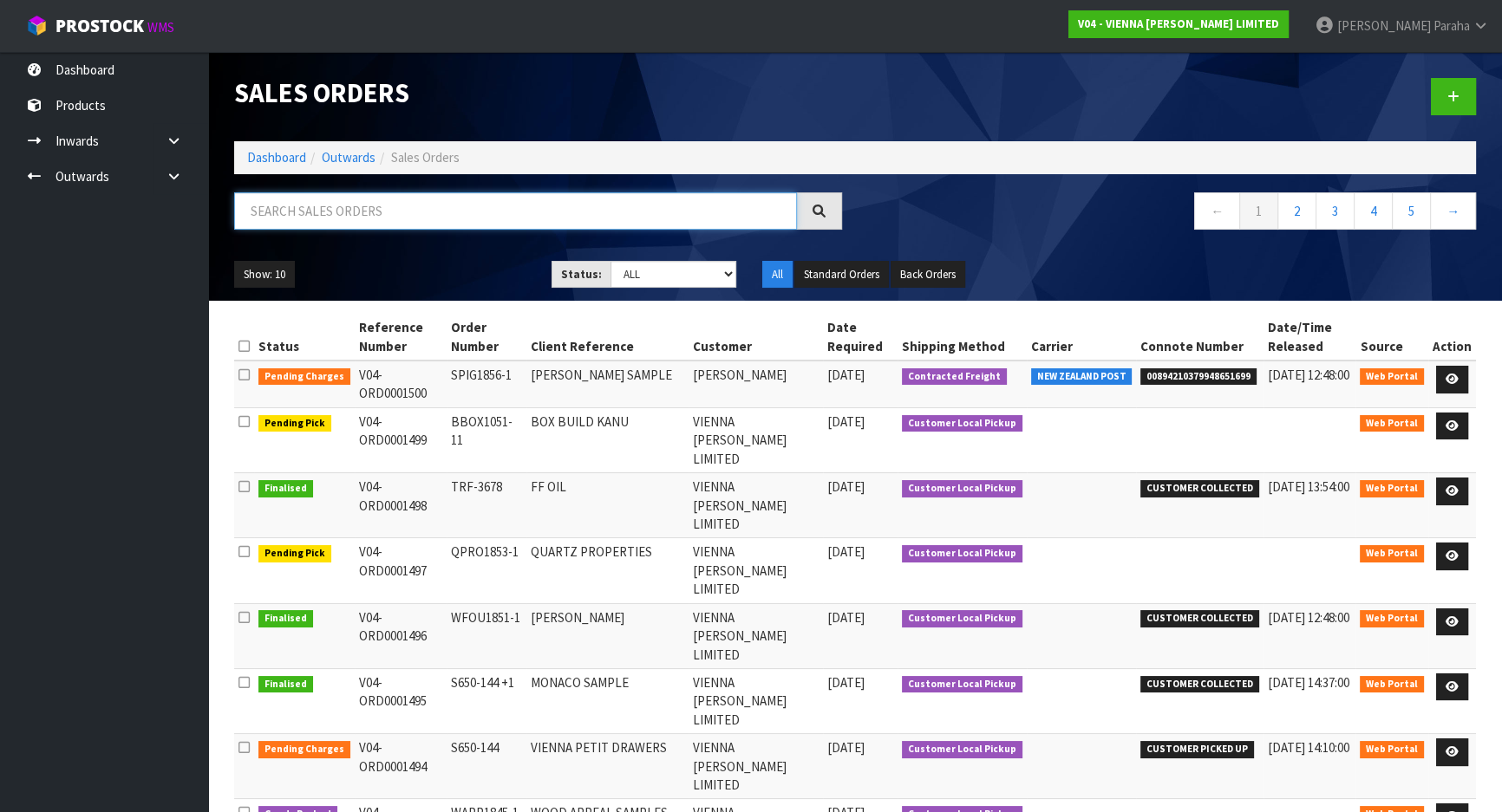
click at [430, 214] on input "text" at bounding box center [516, 211] width 563 height 38
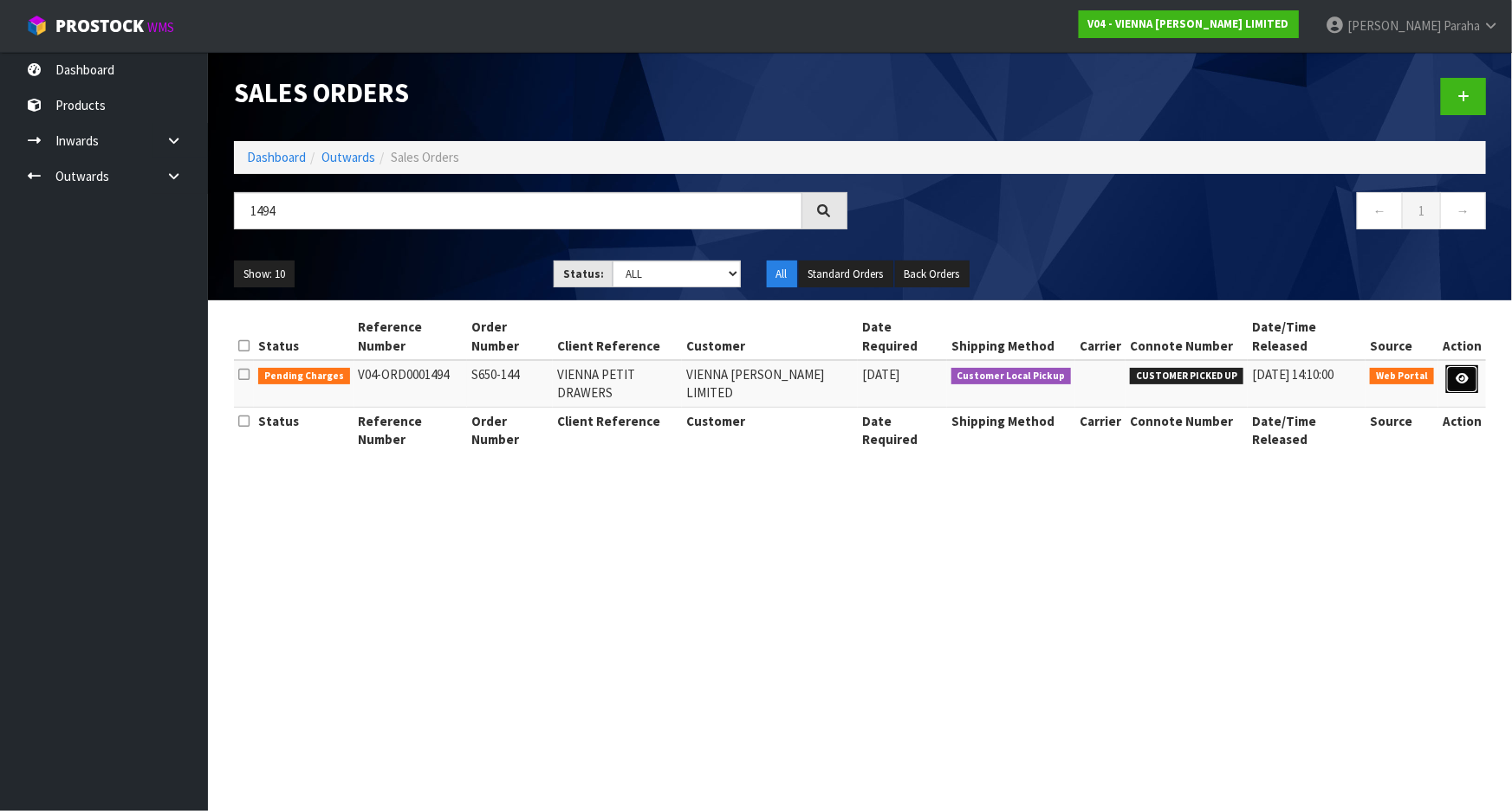
click at [1460, 374] on icon at bounding box center [1462, 379] width 13 height 11
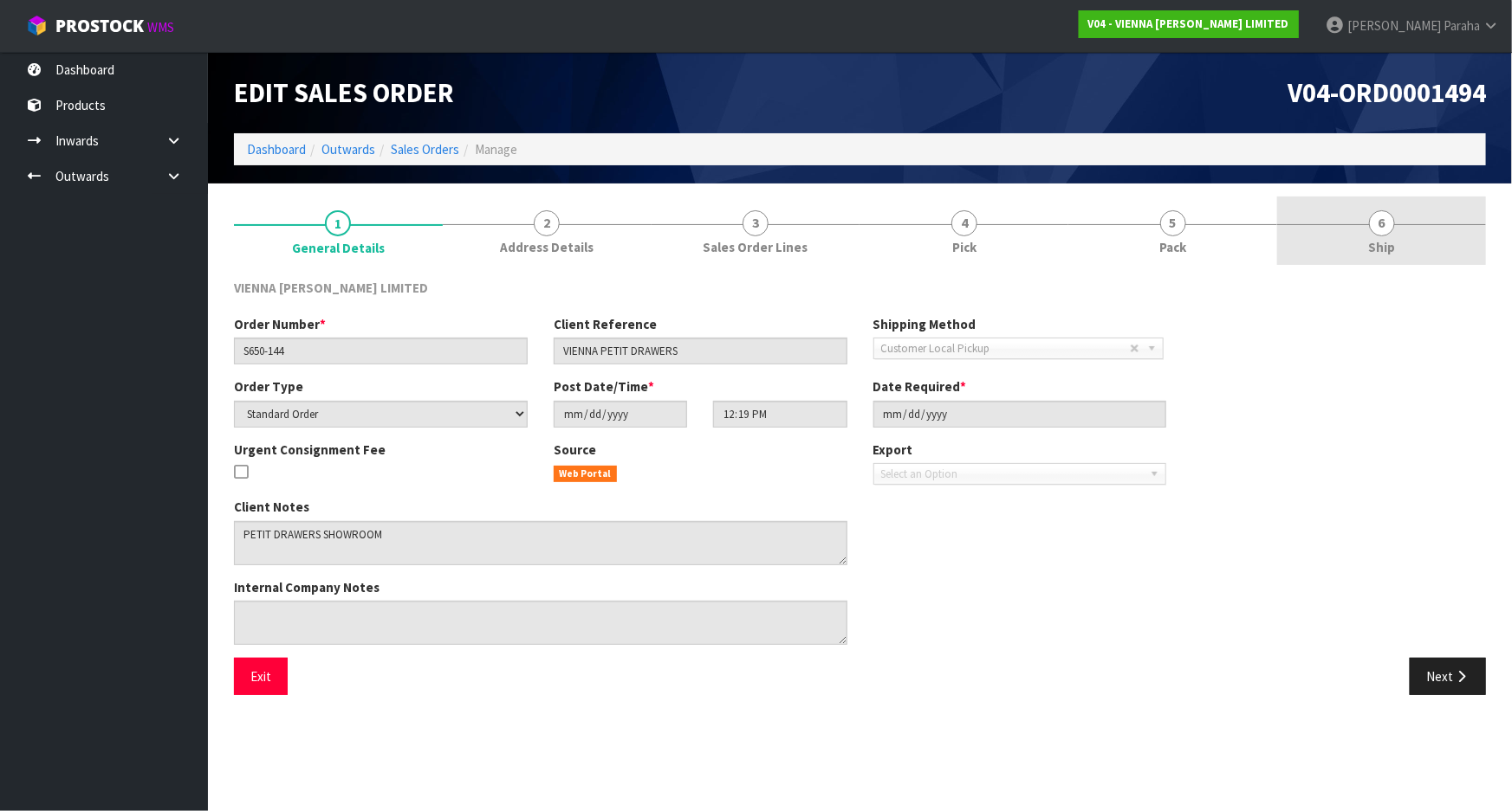
click at [1377, 221] on span "6" at bounding box center [1382, 223] width 26 height 26
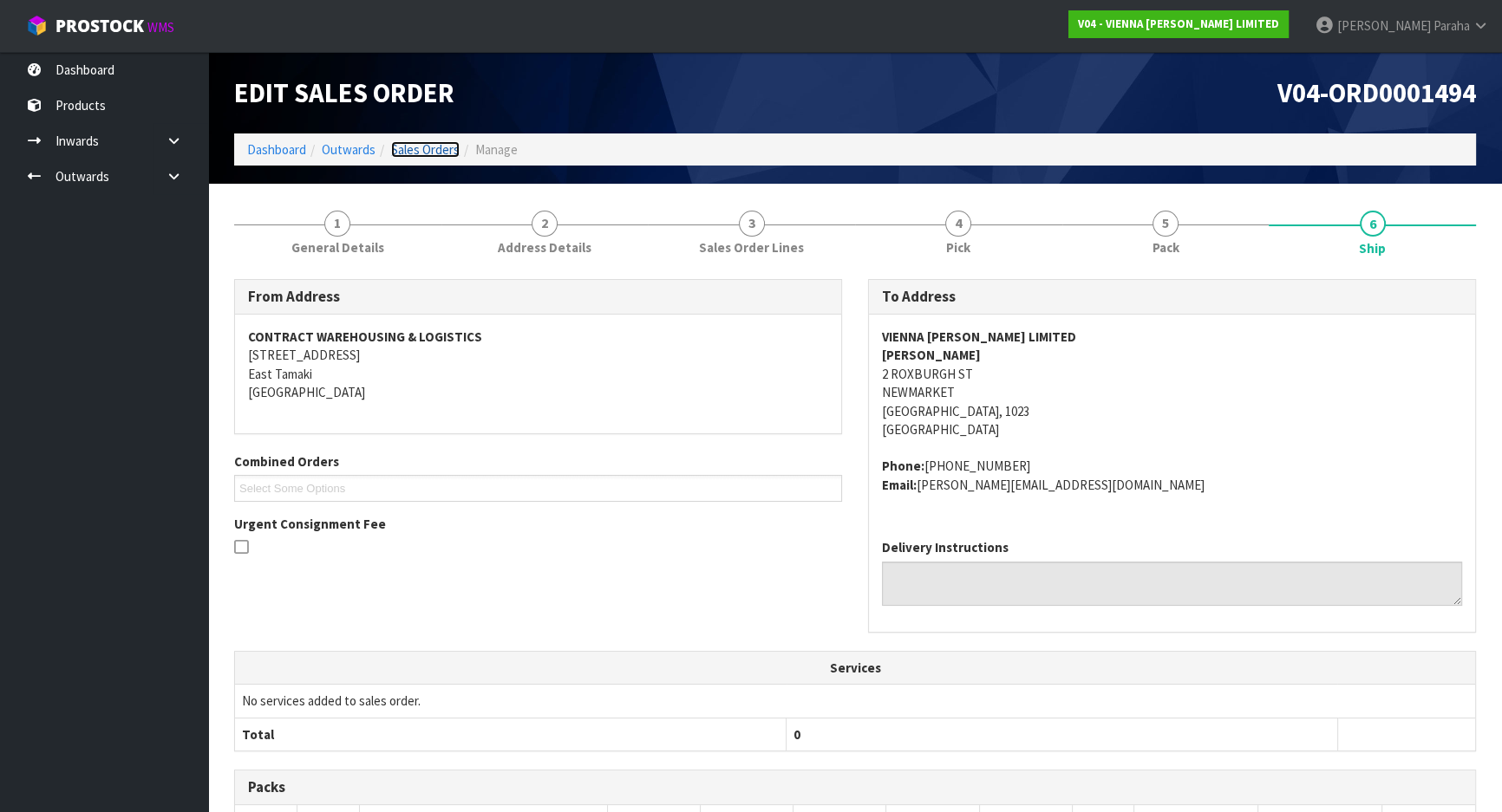
click at [430, 156] on link "Sales Orders" at bounding box center [425, 149] width 68 height 17
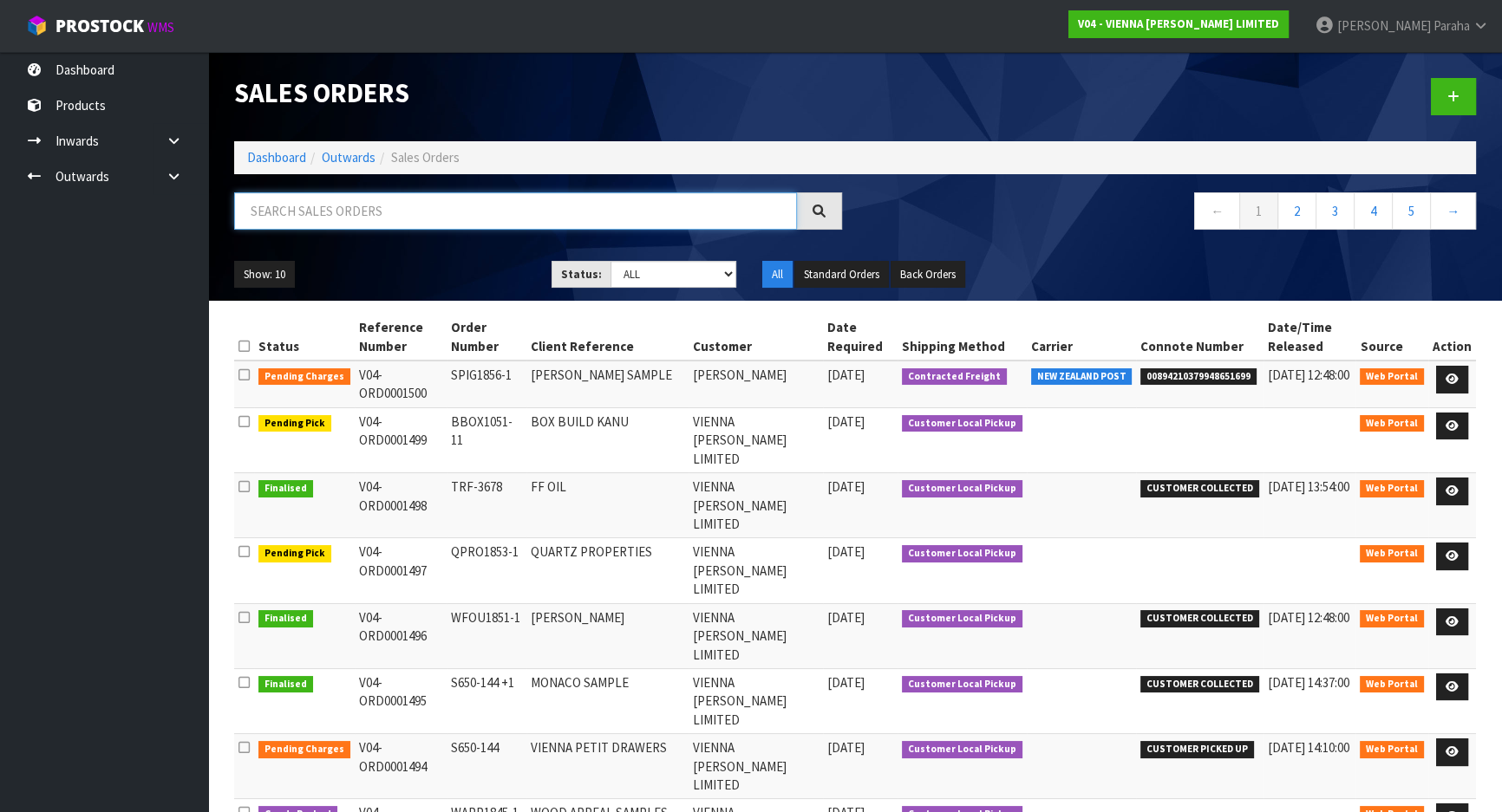
click at [338, 207] on input "text" at bounding box center [516, 211] width 563 height 38
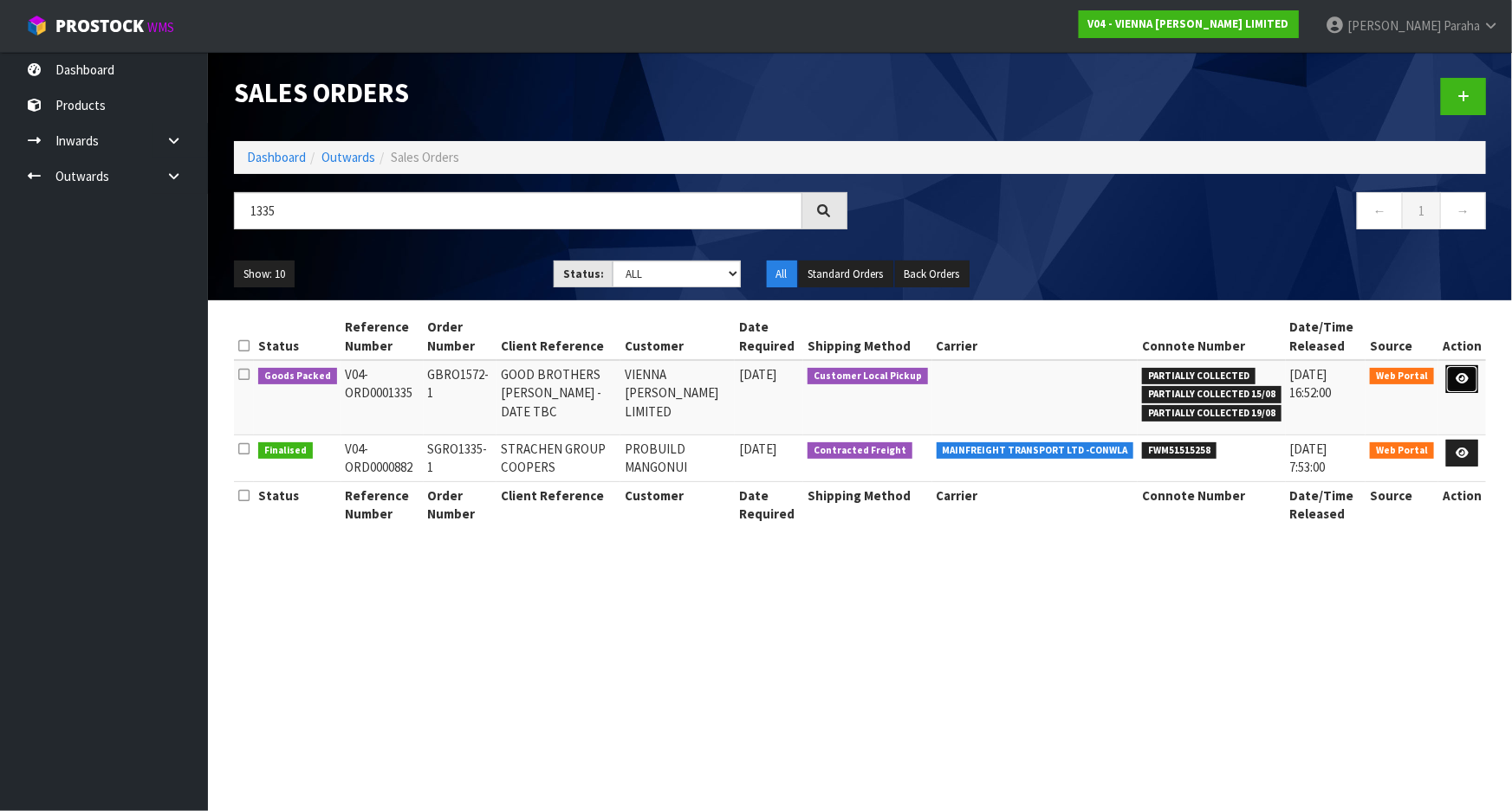
click at [1461, 375] on icon at bounding box center [1462, 379] width 13 height 11
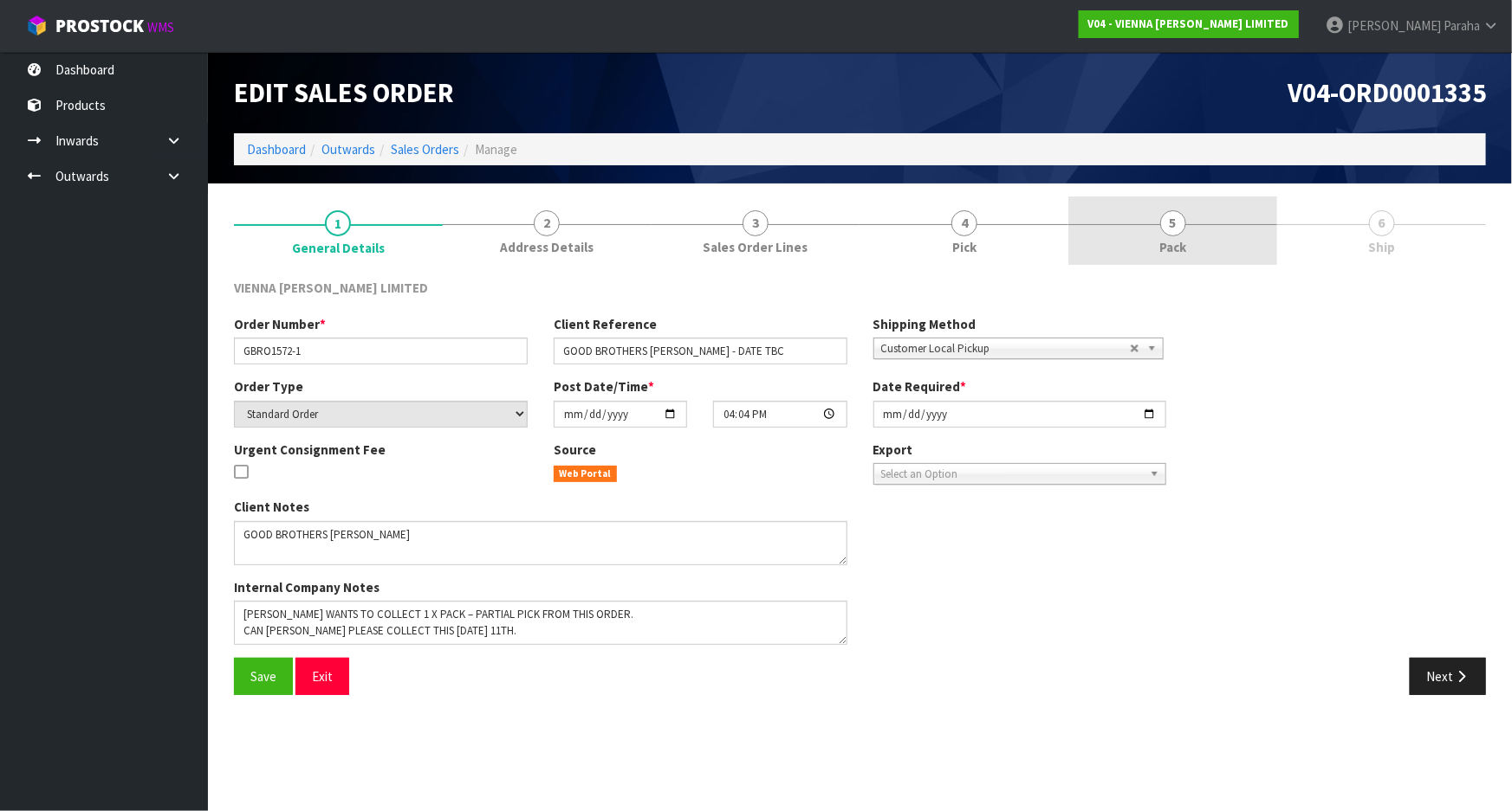
click at [1174, 228] on span "5" at bounding box center [1173, 223] width 26 height 26
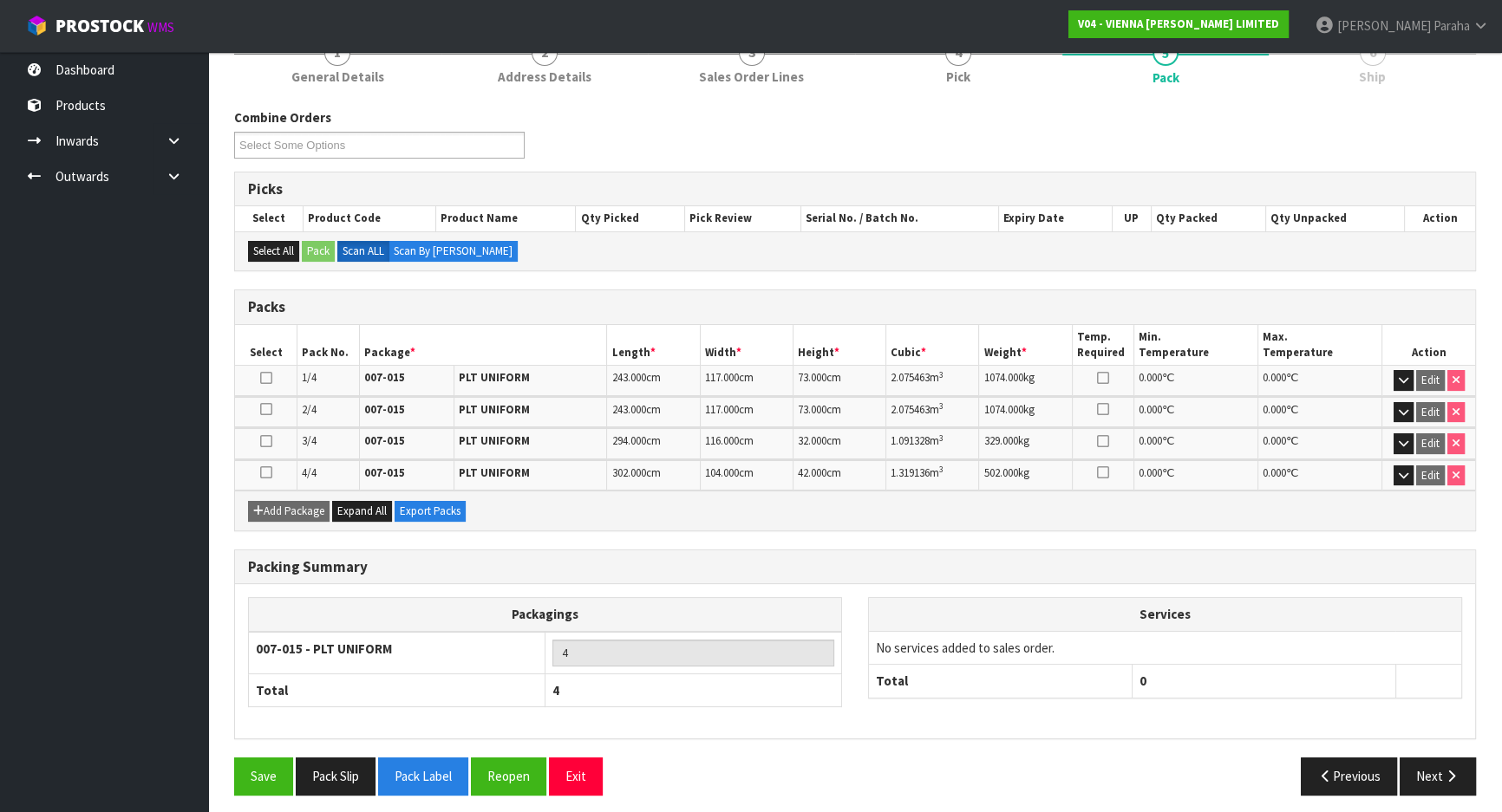
scroll to position [175, 0]
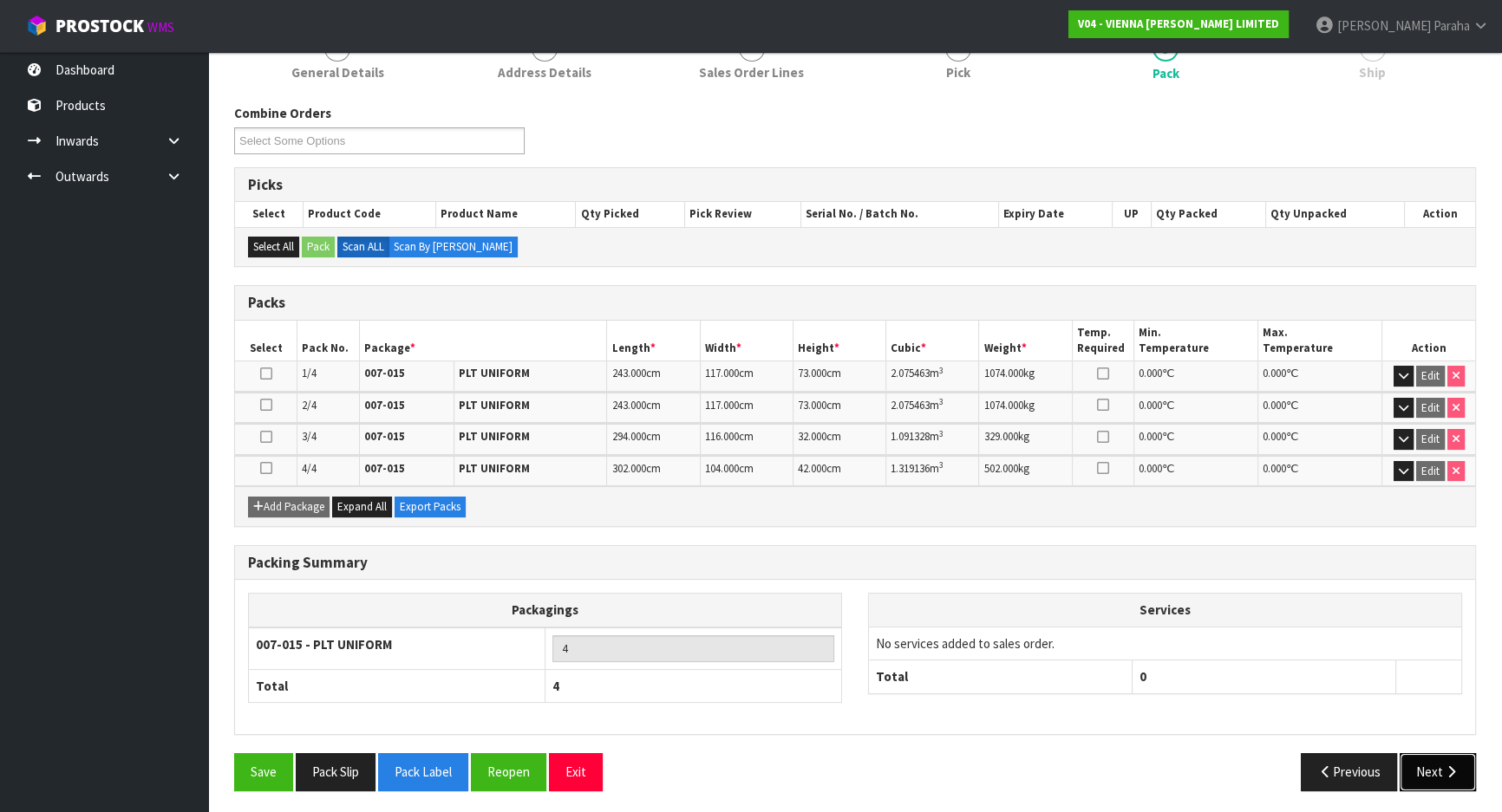
click at [1441, 780] on button "Next" at bounding box center [1437, 772] width 76 height 38
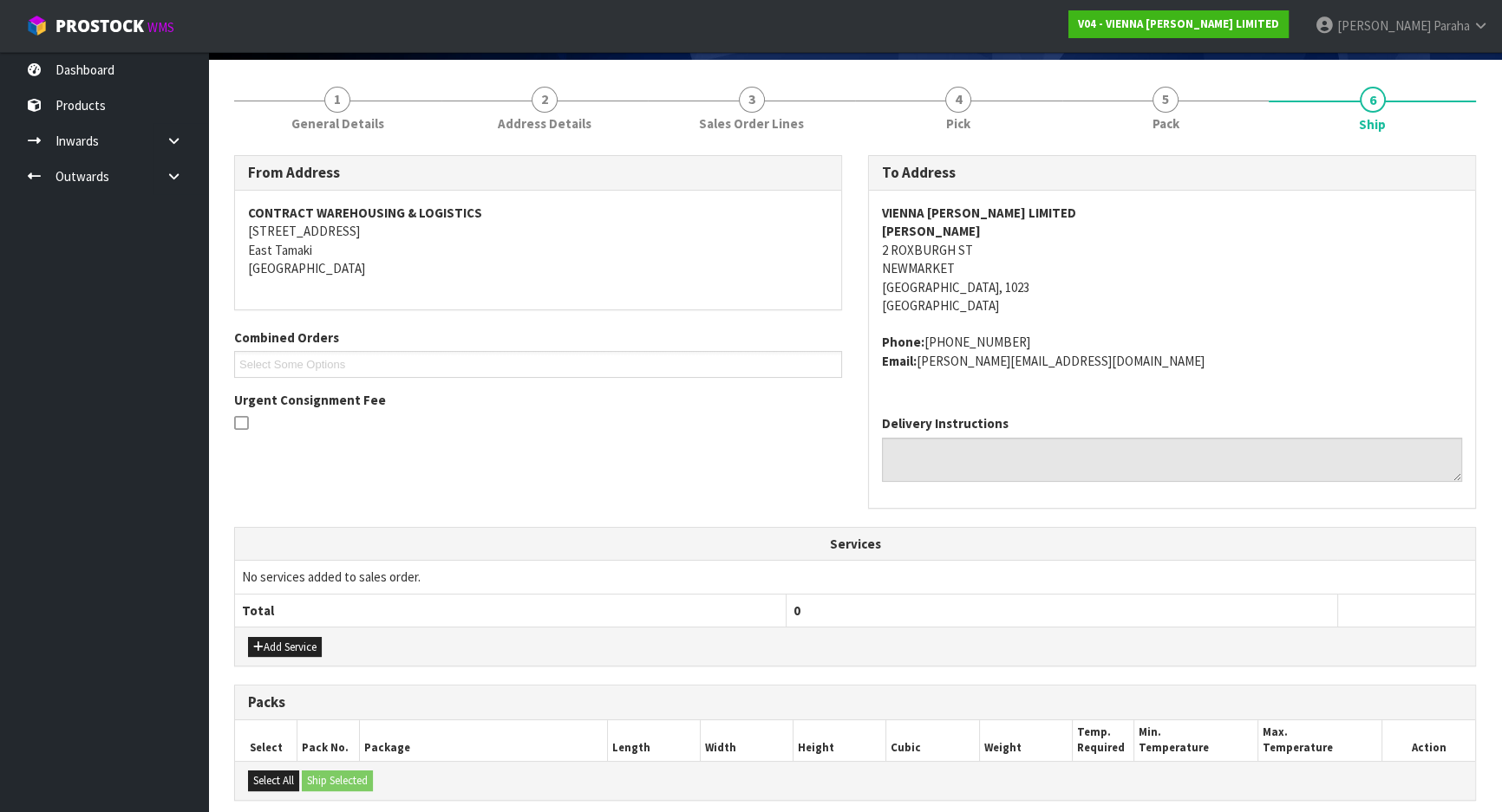
scroll to position [0, 0]
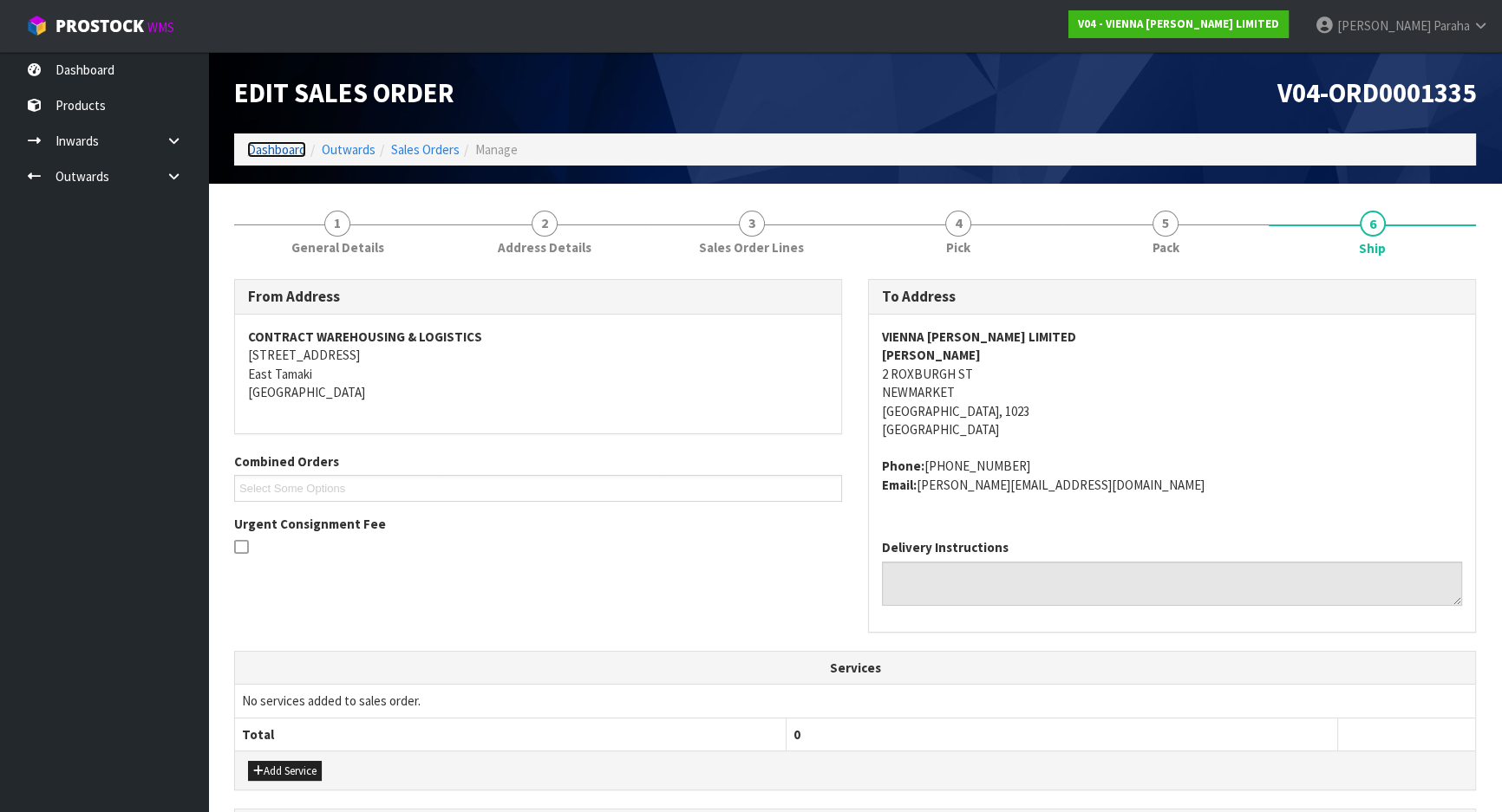
click at [293, 148] on link "Dashboard" at bounding box center [276, 149] width 59 height 17
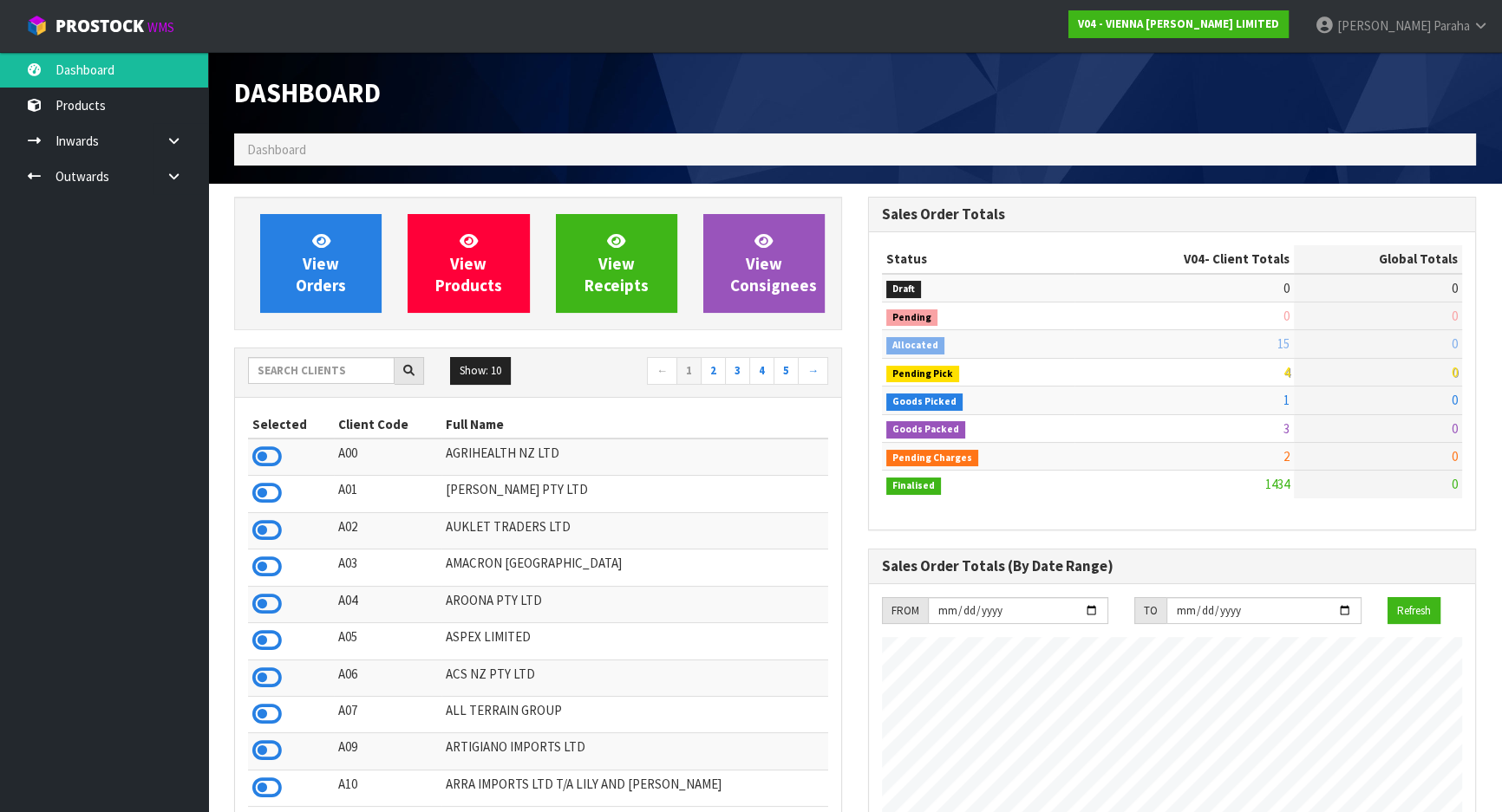
scroll to position [1311, 633]
